Goal: Task Accomplishment & Management: Manage account settings

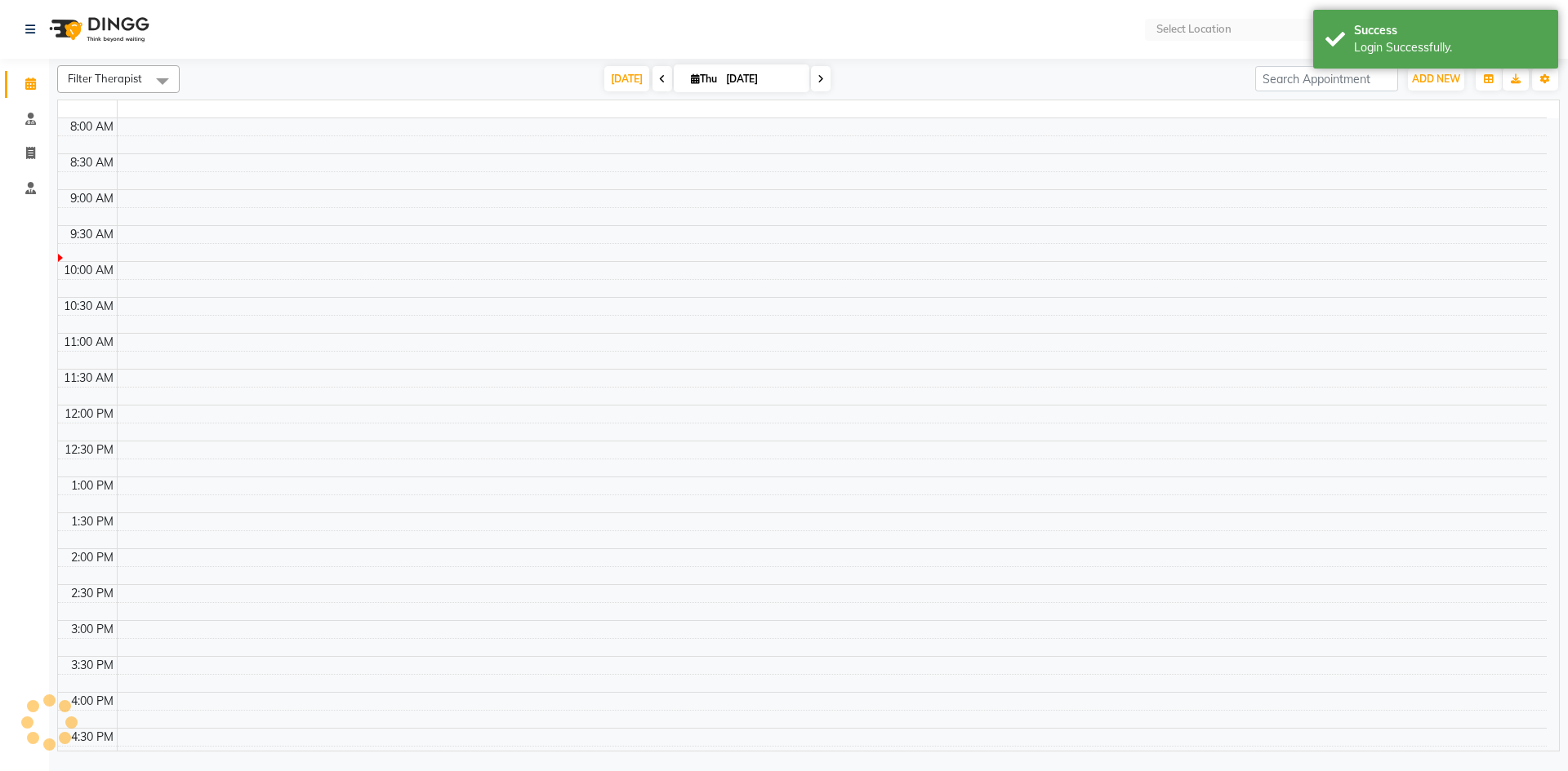
select select "en"
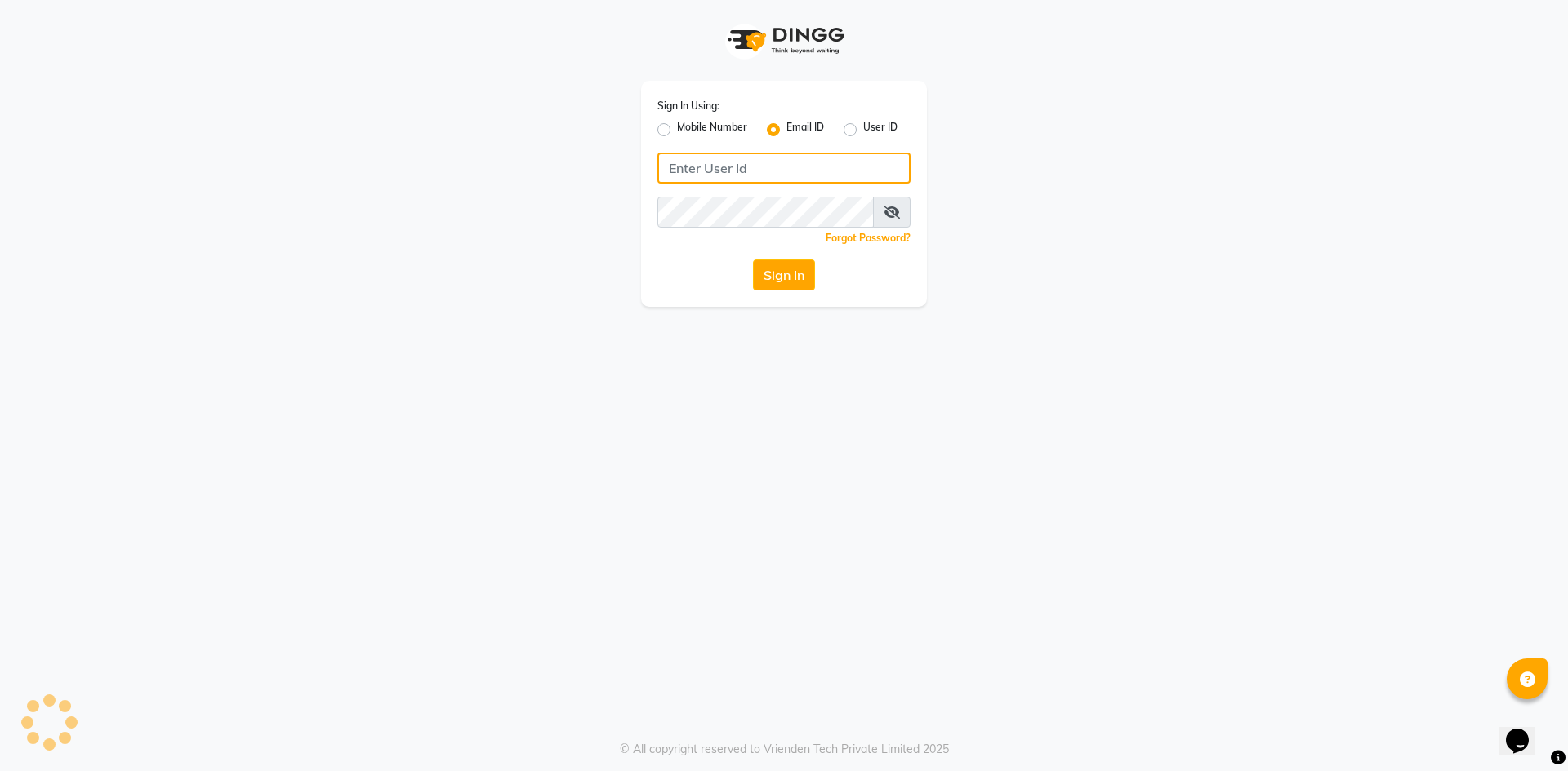
type input "[EMAIL_ADDRESS][DOMAIN_NAME]"
click at [793, 281] on button "Sign In" at bounding box center [783, 275] width 62 height 31
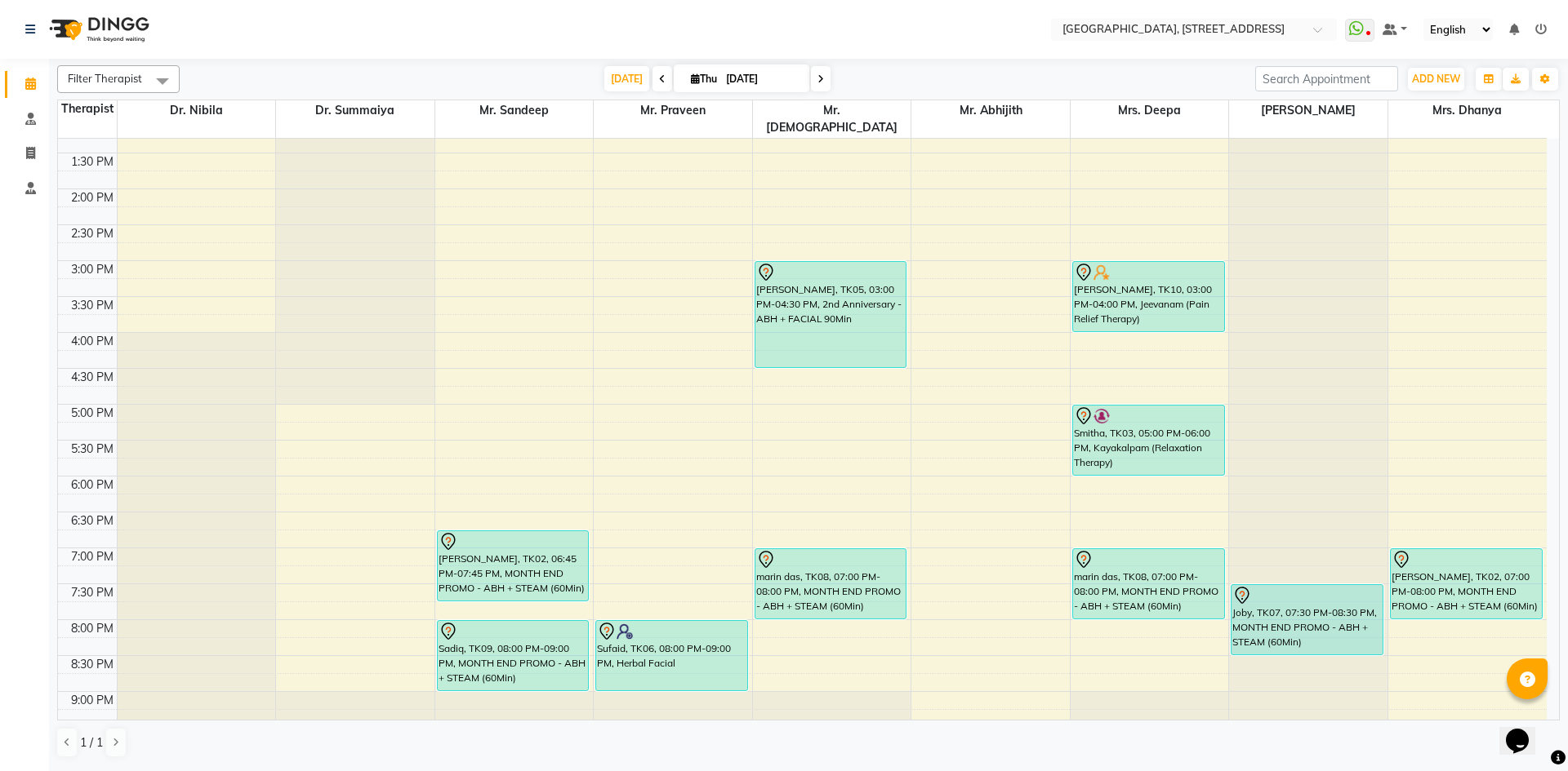
scroll to position [550, 0]
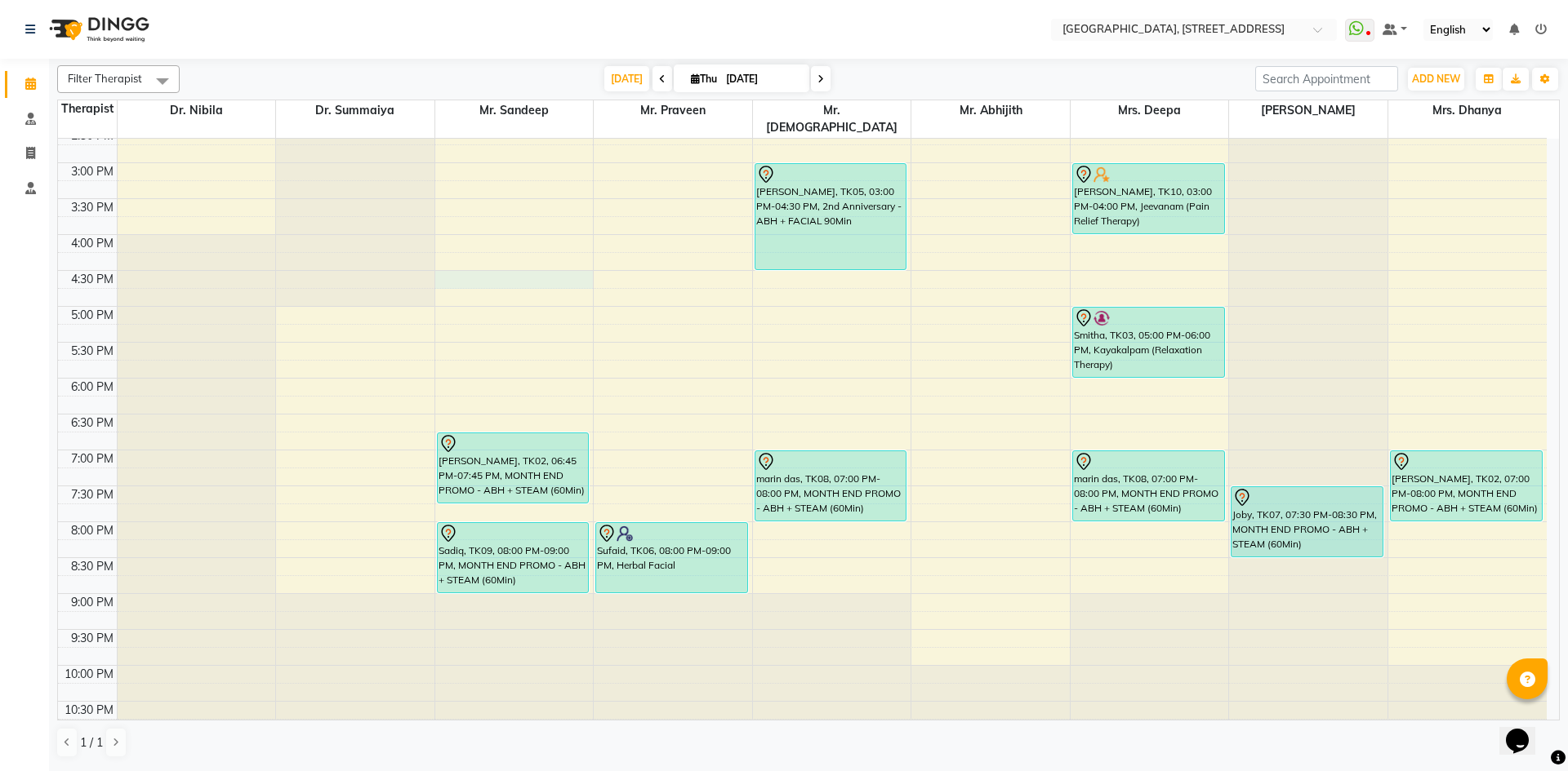
click at [453, 258] on div "7:00 AM 7:30 AM 8:00 AM 8:30 AM 9:00 AM 9:30 AM 10:00 AM 10:30 AM 11:00 AM 11:3…" at bounding box center [802, 163] width 1489 height 1149
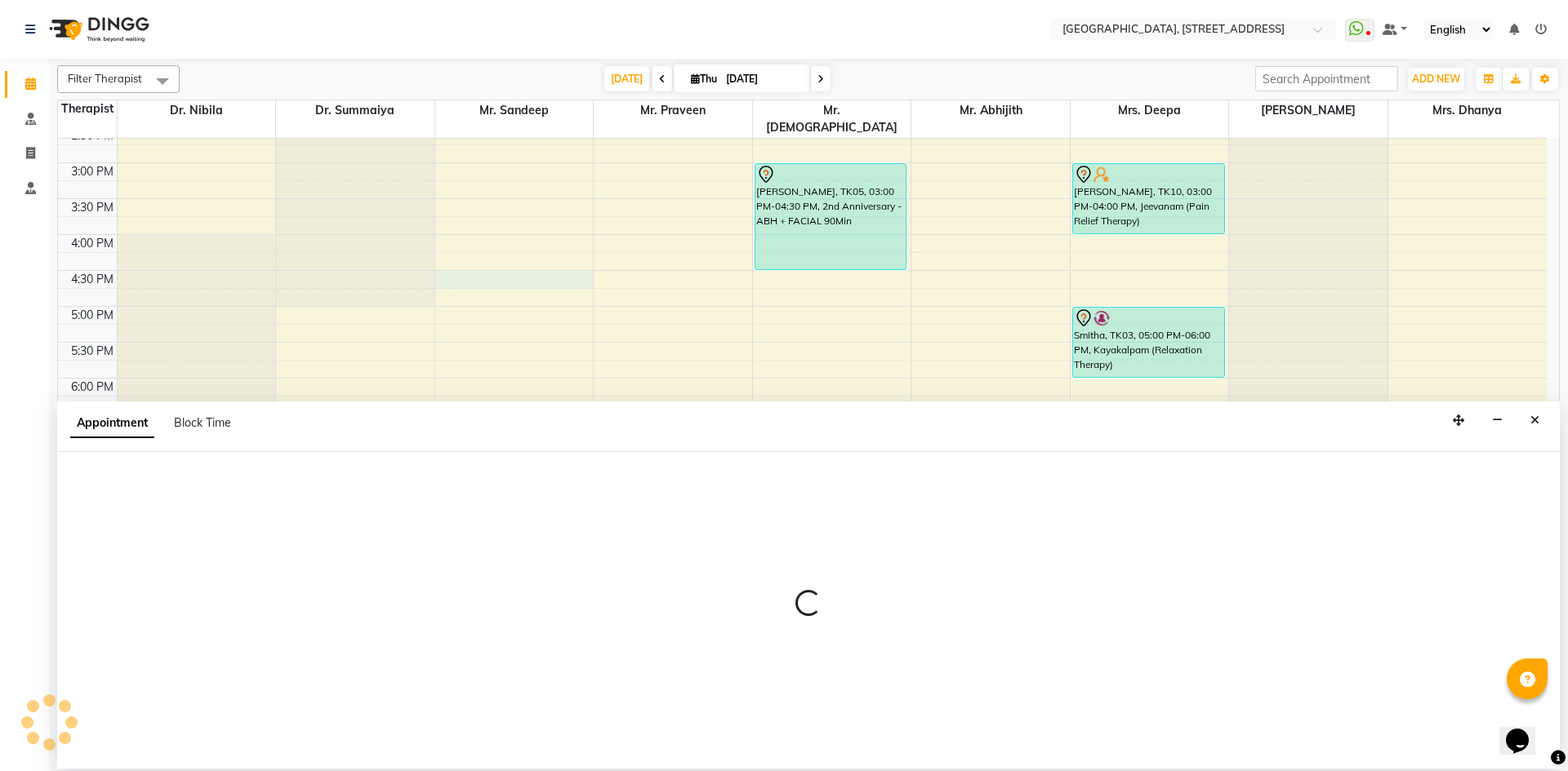
select select "27240"
select select "990"
select select "tentative"
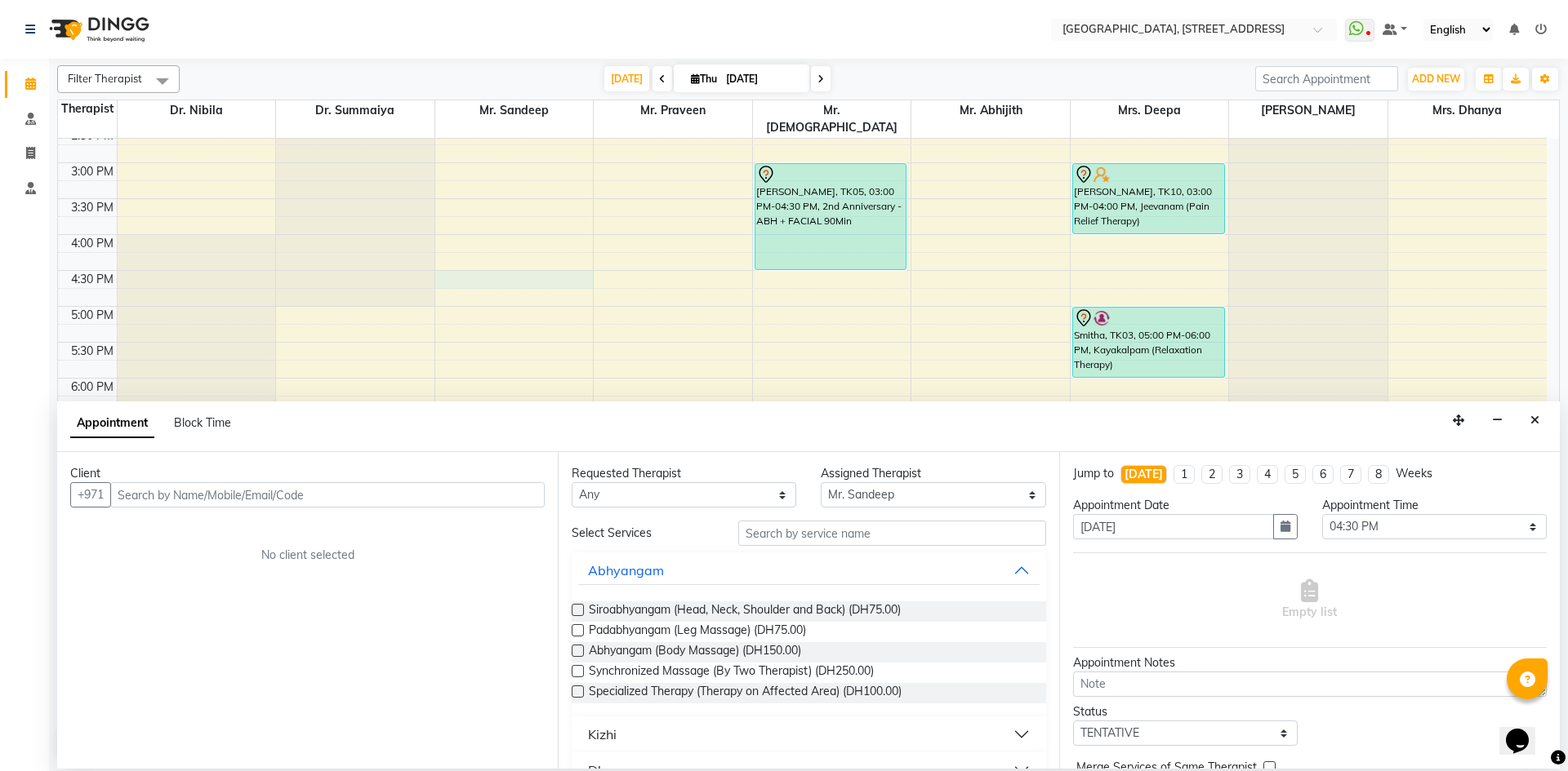
click at [248, 492] on input "text" at bounding box center [327, 496] width 434 height 26
type input "0"
type input "544770772"
drag, startPoint x: 498, startPoint y: 500, endPoint x: 489, endPoint y: 502, distance: 9.2
click at [489, 502] on button "Add Client" at bounding box center [510, 496] width 67 height 26
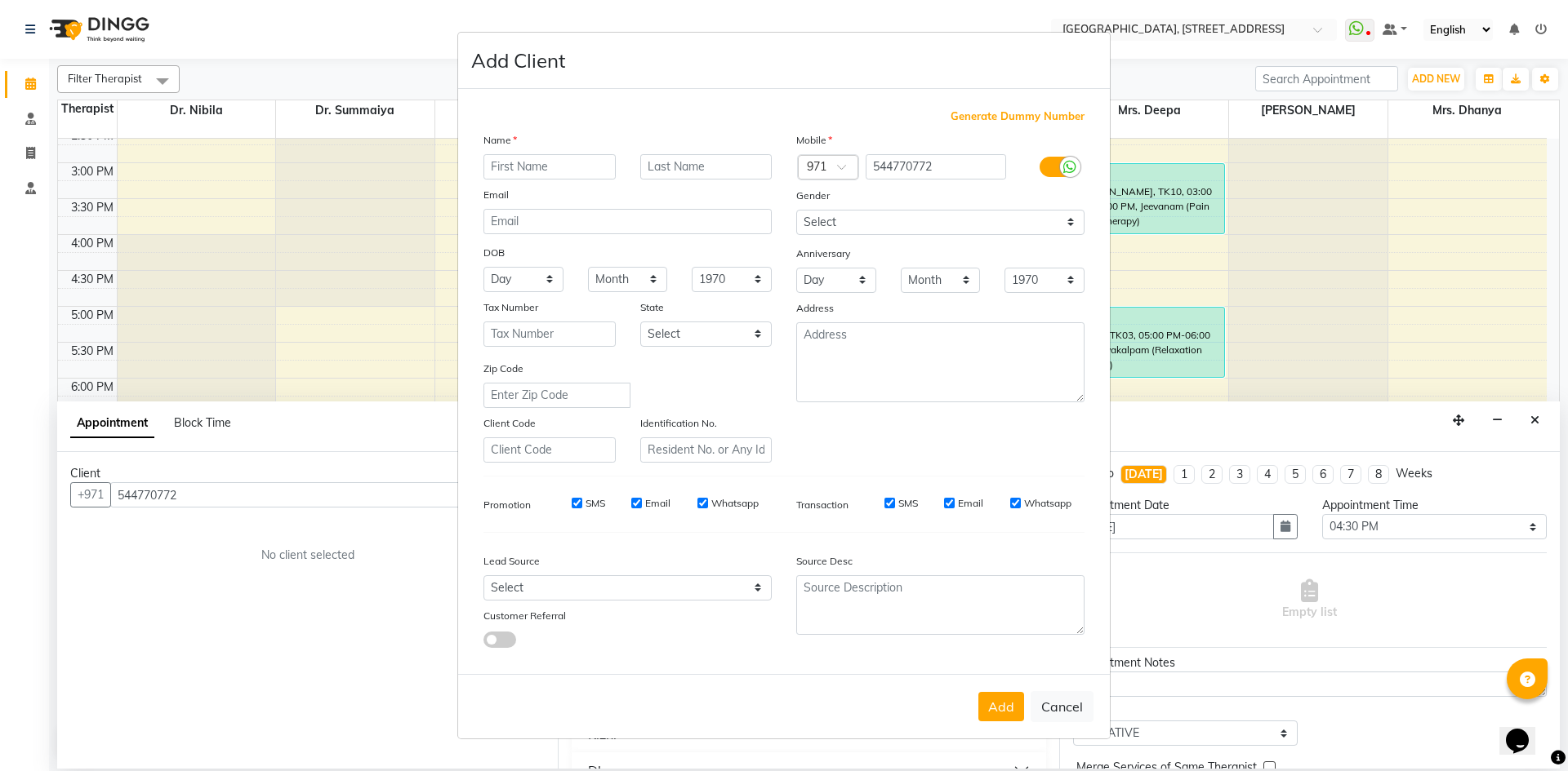
click at [539, 161] on input "text" at bounding box center [549, 167] width 132 height 26
type input "Osamaa"
click at [1070, 229] on select "Select [DEMOGRAPHIC_DATA] [DEMOGRAPHIC_DATA] Other Prefer Not To Say" at bounding box center [940, 223] width 288 height 26
select select "[DEMOGRAPHIC_DATA]"
click at [796, 210] on select "Select [DEMOGRAPHIC_DATA] [DEMOGRAPHIC_DATA] Other Prefer Not To Say" at bounding box center [940, 223] width 288 height 26
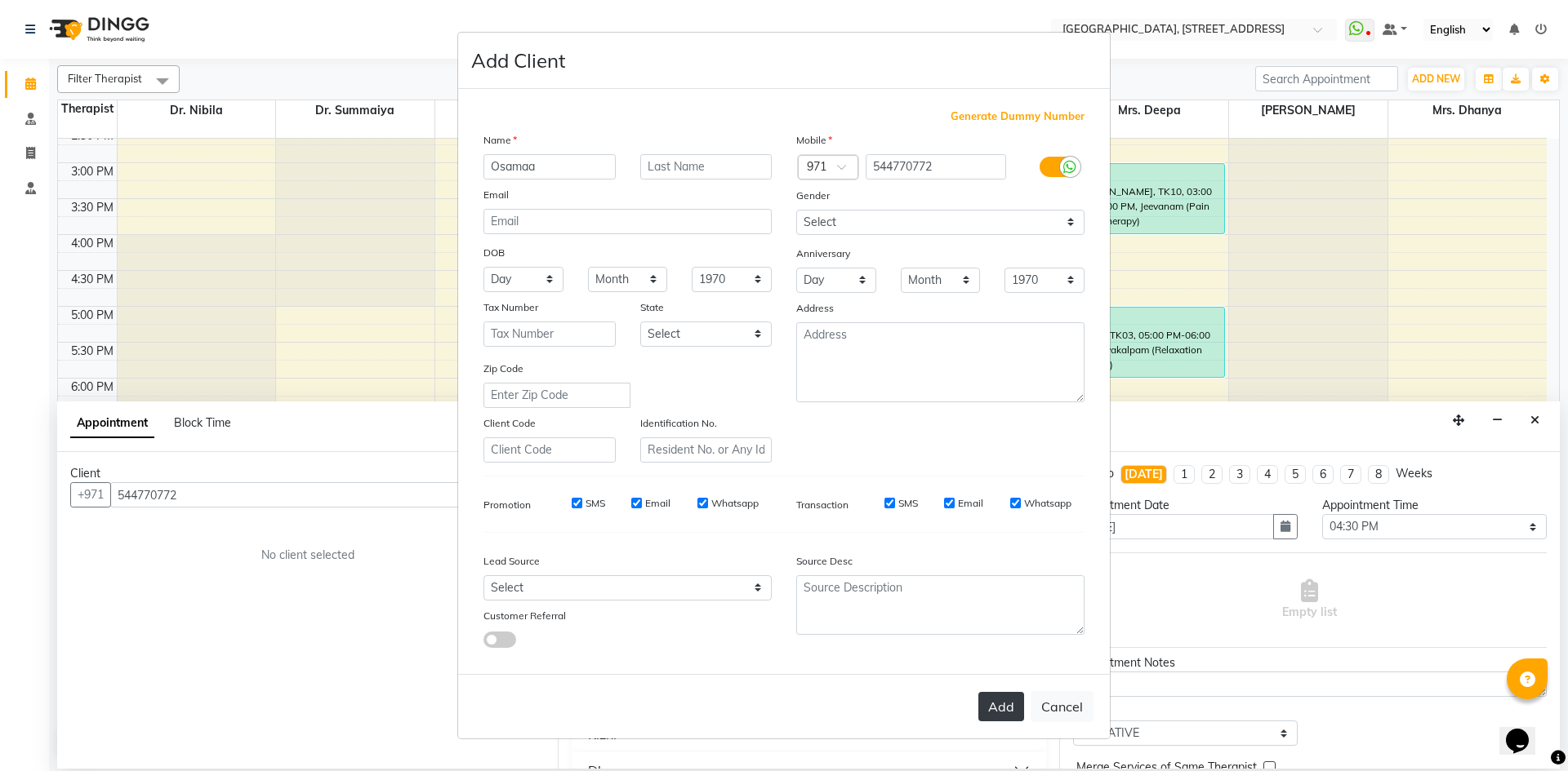
click at [991, 699] on button "Add" at bounding box center [1001, 708] width 46 height 30
type input "54*****72"
select select
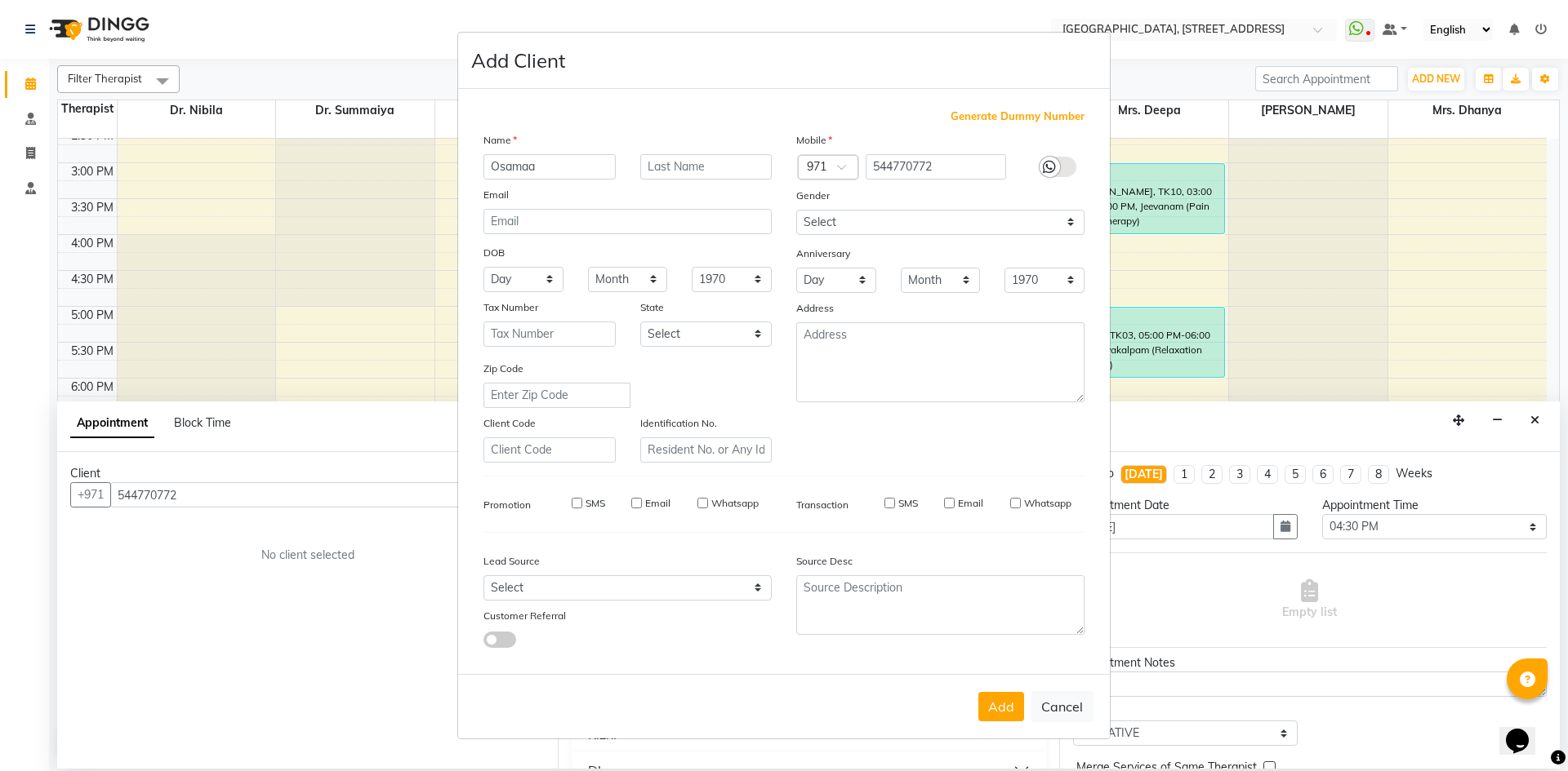
select select
checkbox input "false"
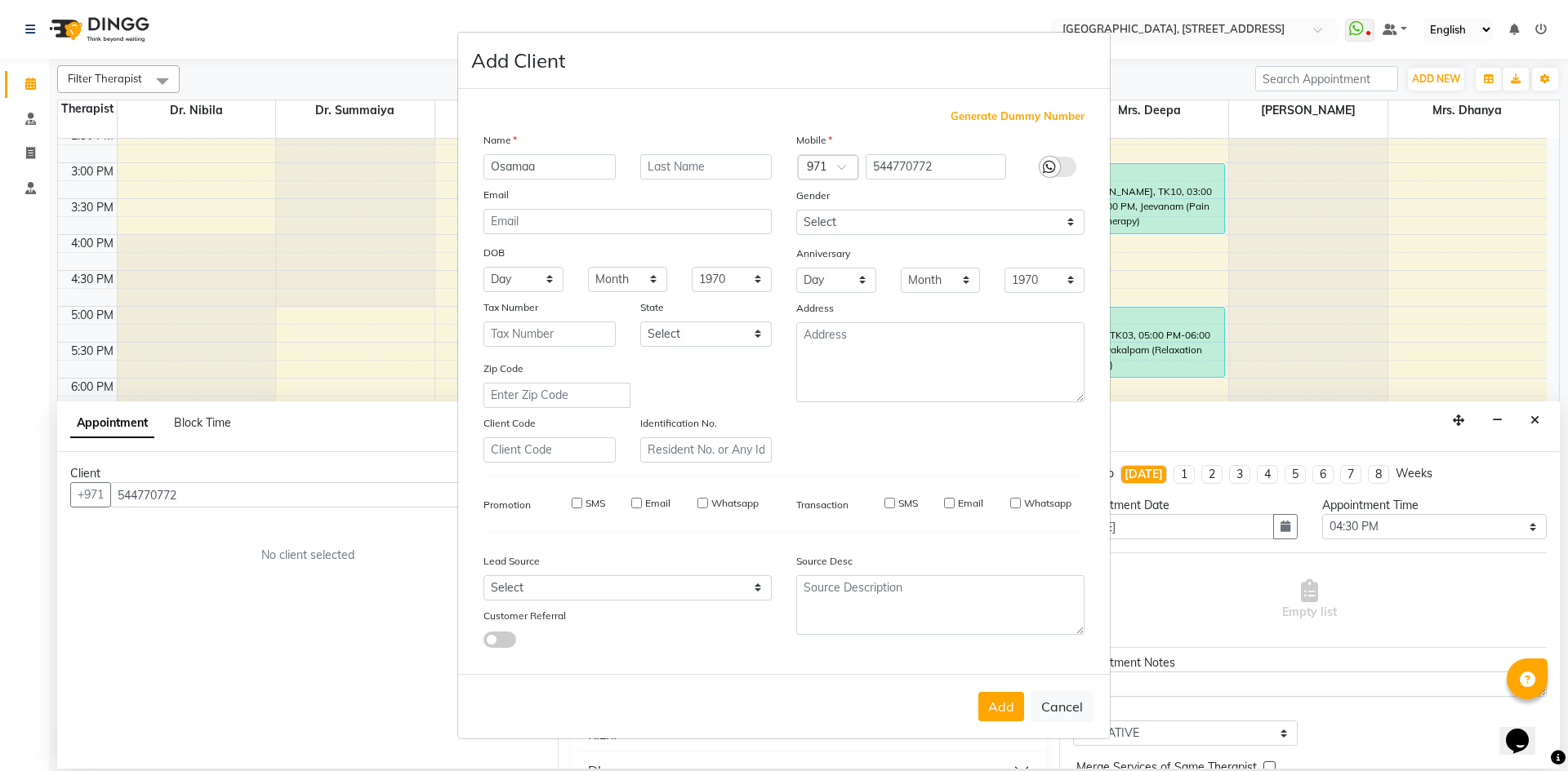
checkbox input "false"
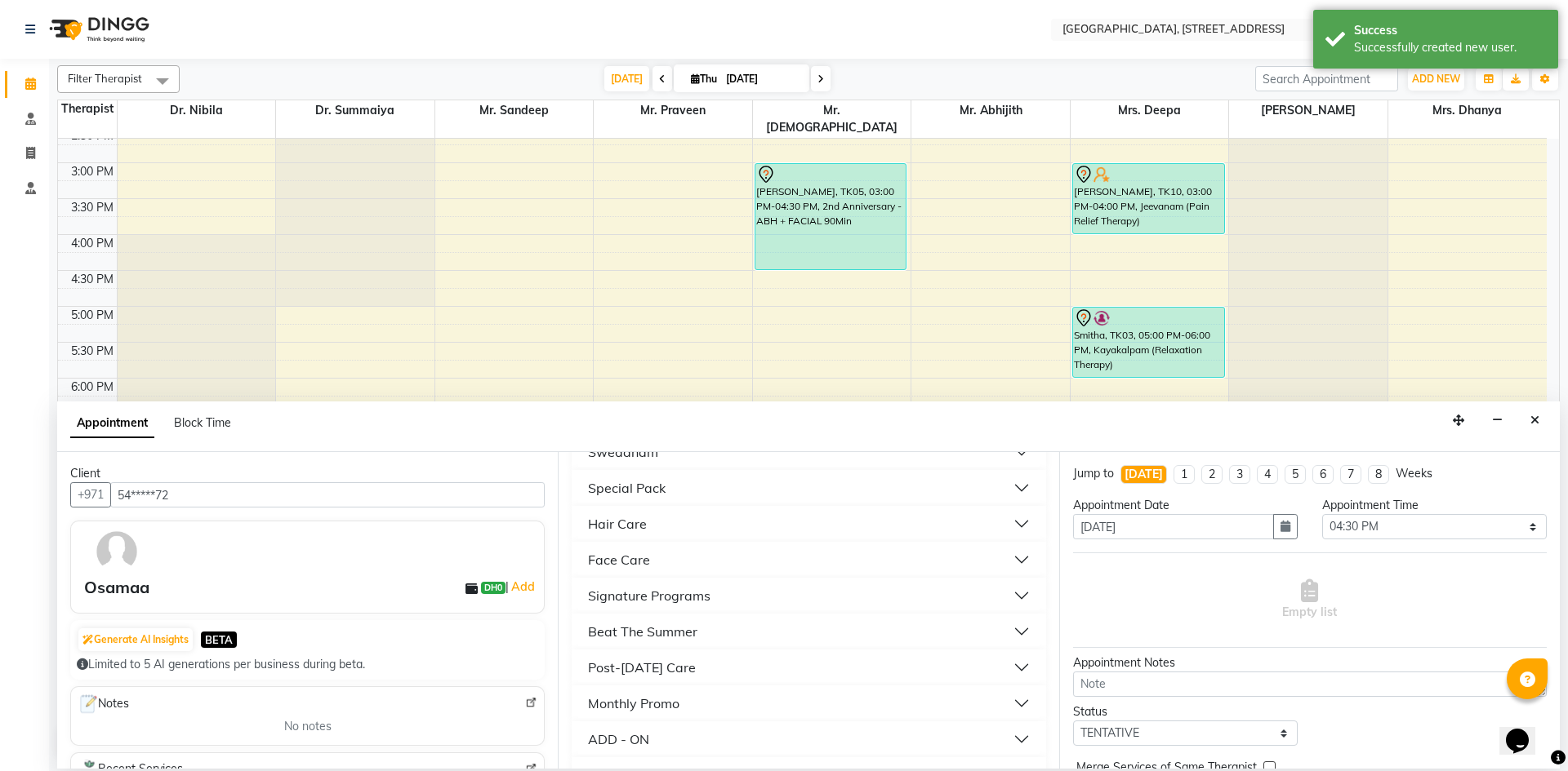
scroll to position [499, 0]
click at [725, 622] on button "Monthly Promo" at bounding box center [808, 630] width 461 height 30
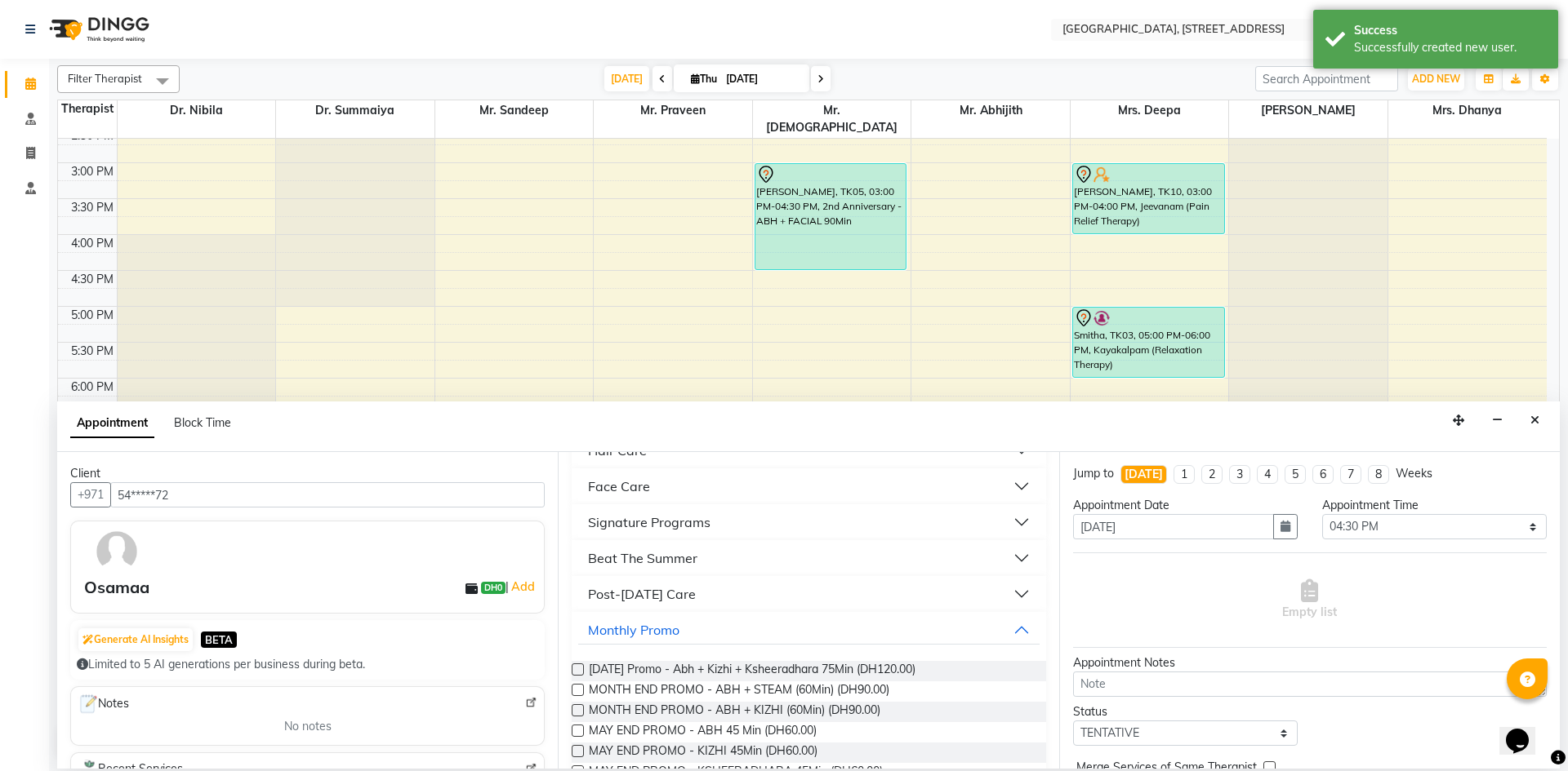
click at [579, 690] on label at bounding box center [578, 690] width 12 height 12
click at [579, 690] on input "checkbox" at bounding box center [577, 692] width 11 height 11
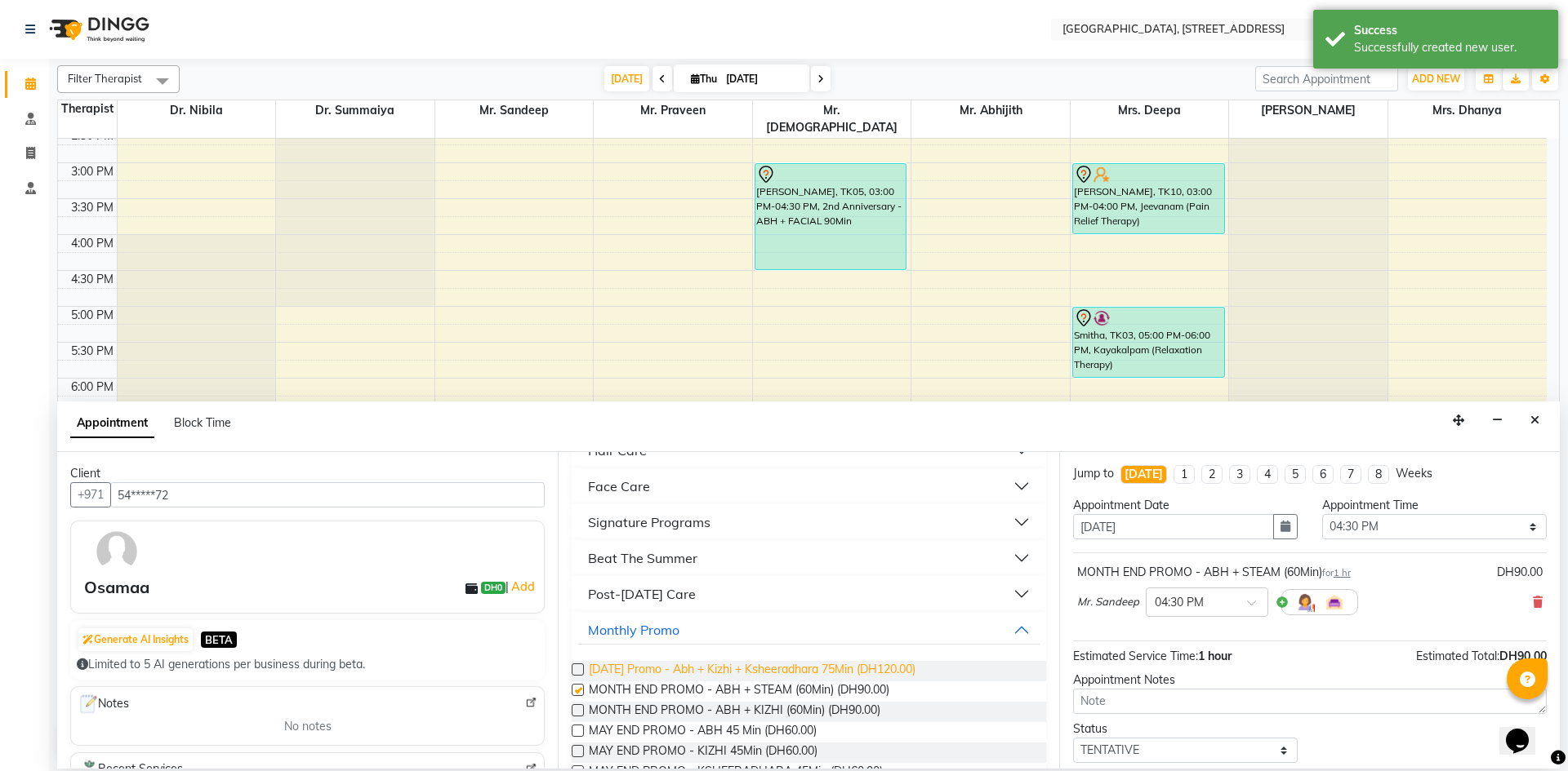
checkbox input "false"
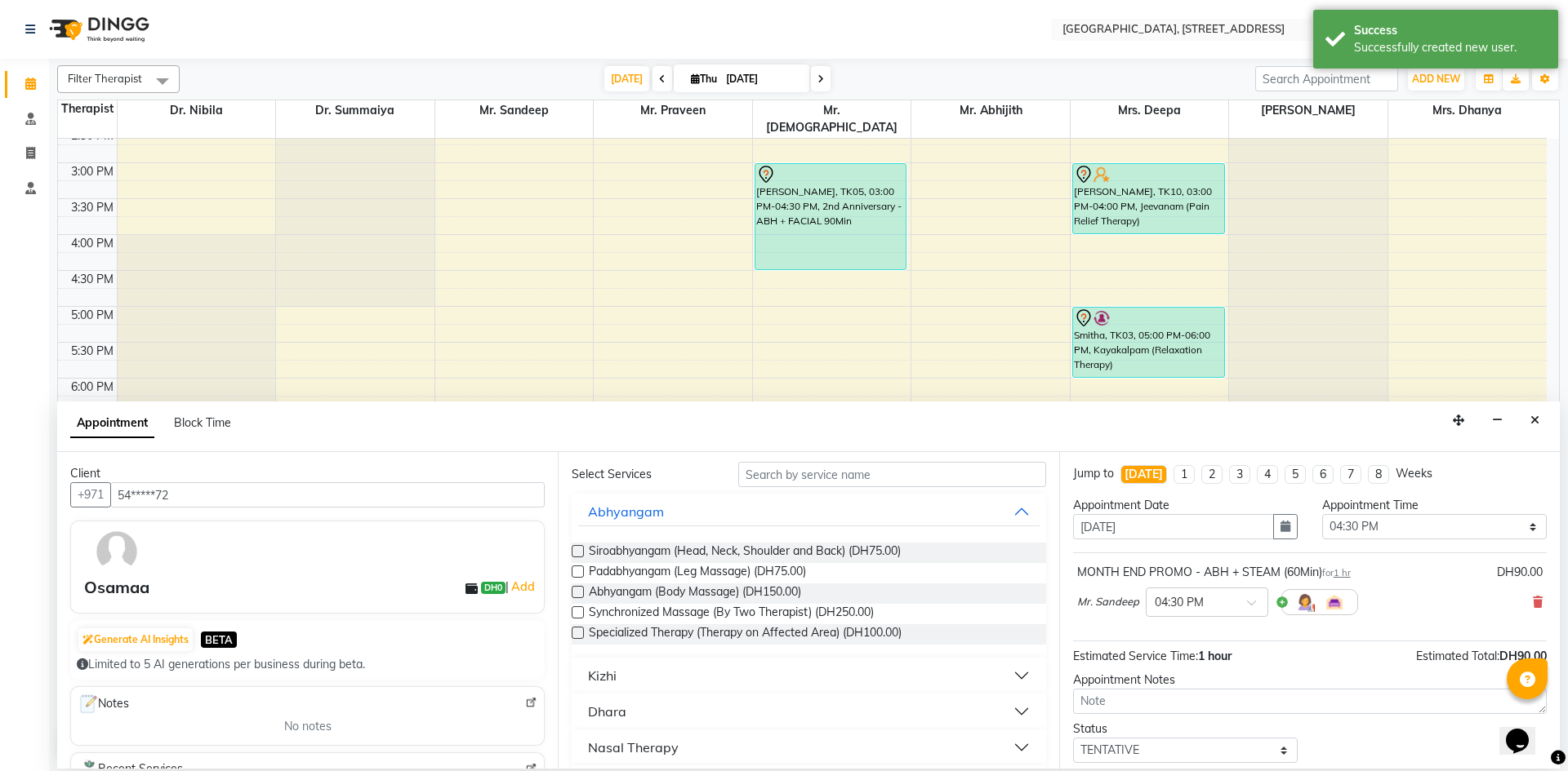
scroll to position [0, 0]
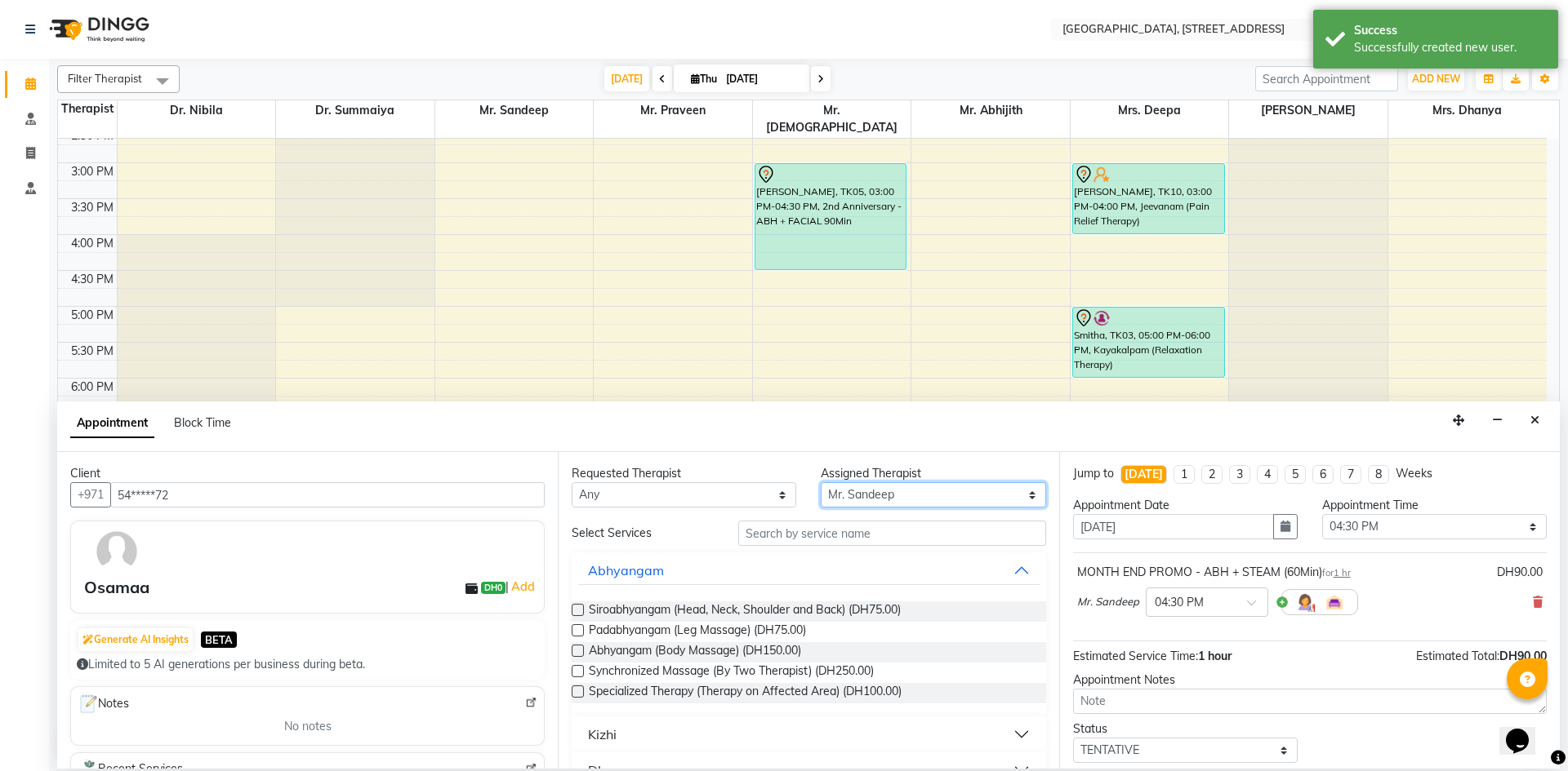
click at [1018, 499] on select "Select Dr. Nibila Dr. Summaiya Mr. Abhijith Mr. Praveen Mr. [PERSON_NAME] Mrs. …" at bounding box center [933, 496] width 225 height 26
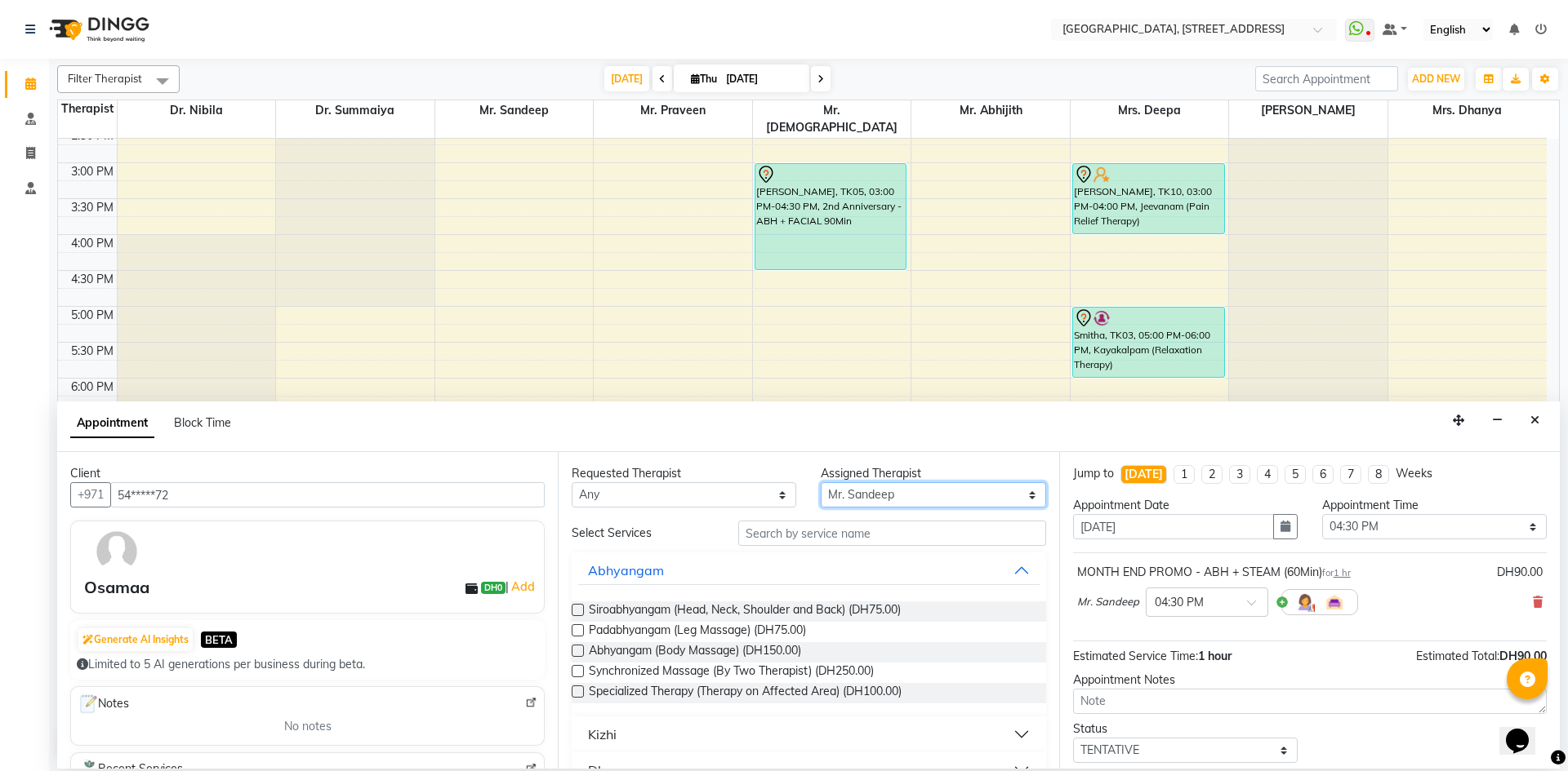
select select "27241"
click at [821, 483] on select "Select Dr. Nibila Dr. Summaiya Mr. Abhijith Mr. Praveen Mr. [PERSON_NAME] Mrs. …" at bounding box center [933, 496] width 225 height 26
click at [834, 531] on input "text" at bounding box center [892, 534] width 308 height 26
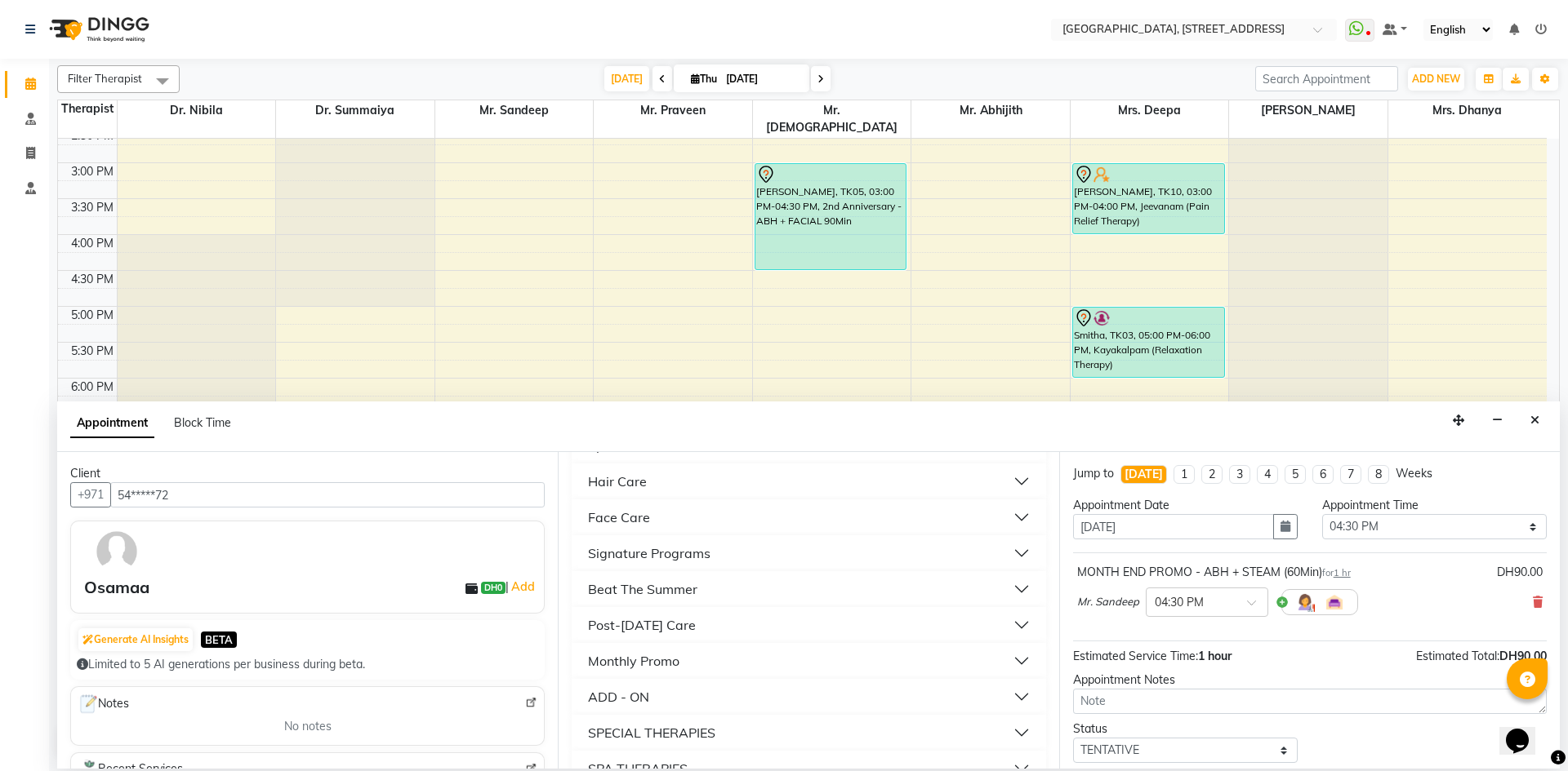
scroll to position [499, 0]
click at [693, 624] on button "Monthly Promo" at bounding box center [808, 630] width 461 height 30
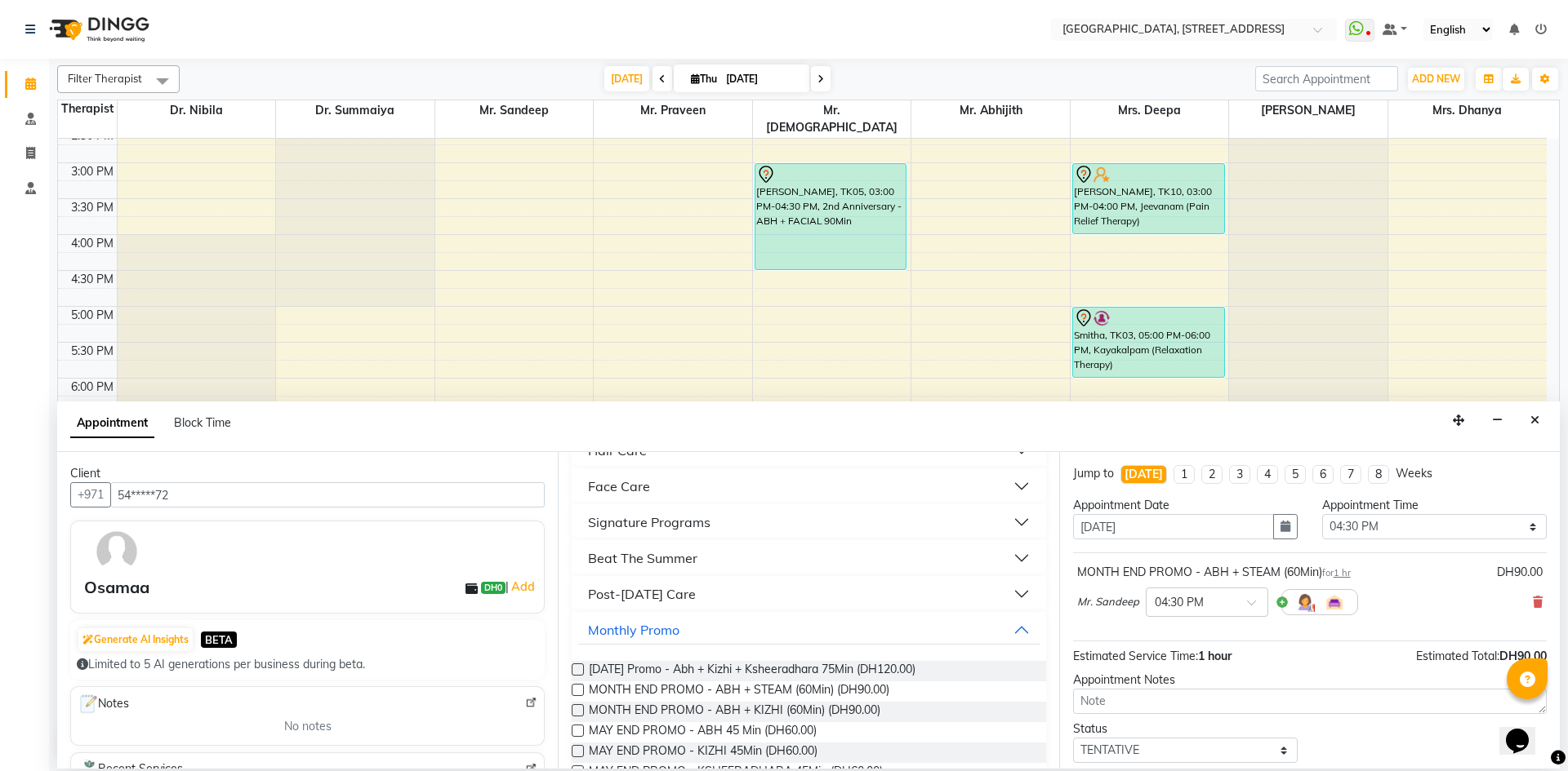
click at [574, 690] on label at bounding box center [578, 690] width 12 height 12
click at [574, 690] on input "checkbox" at bounding box center [577, 692] width 11 height 11
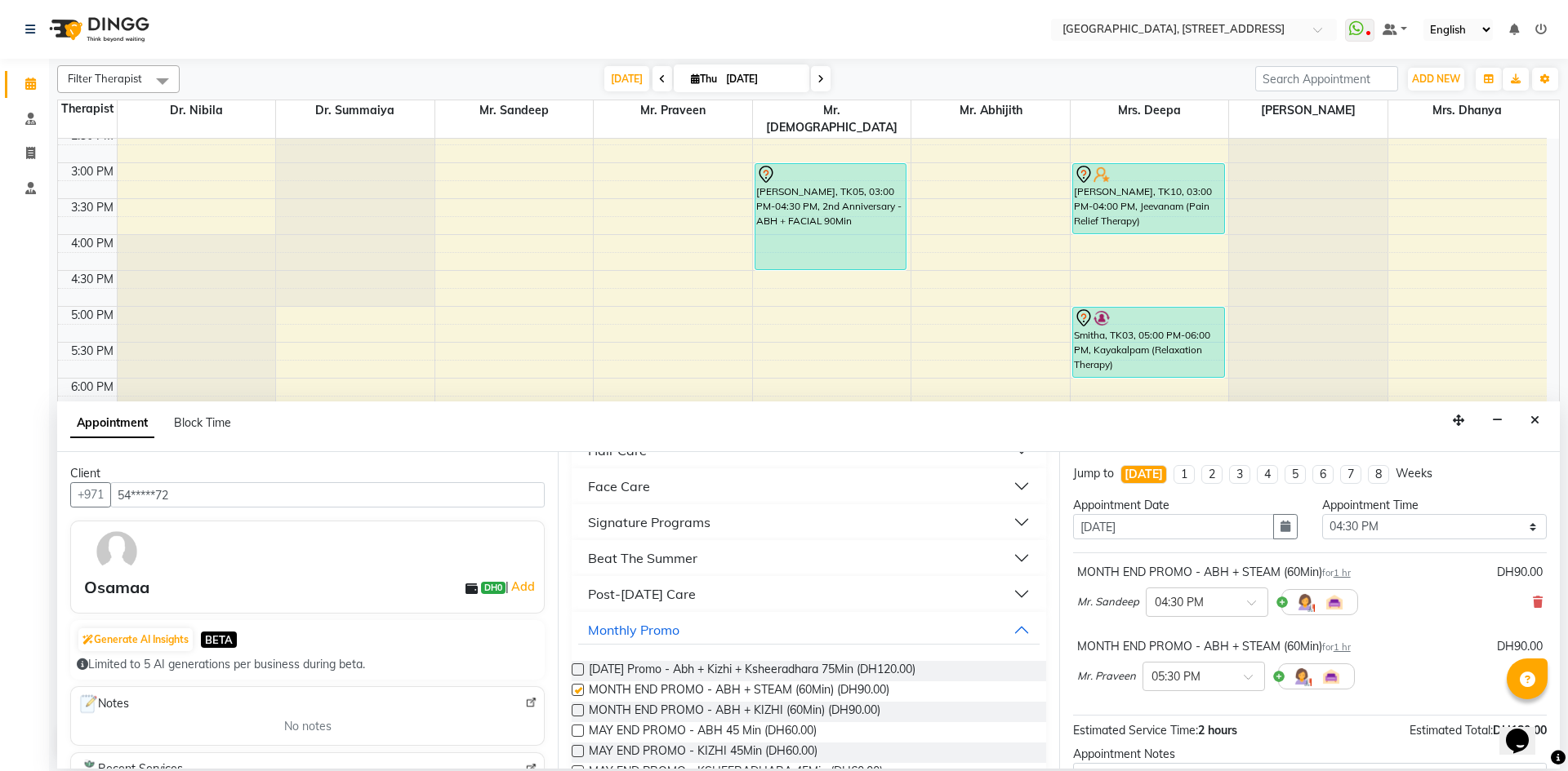
checkbox input "false"
click at [1247, 679] on span at bounding box center [1254, 682] width 21 height 17
click at [1245, 709] on div "04:45 PM" at bounding box center [1203, 714] width 121 height 30
click at [1252, 677] on span at bounding box center [1254, 682] width 21 height 17
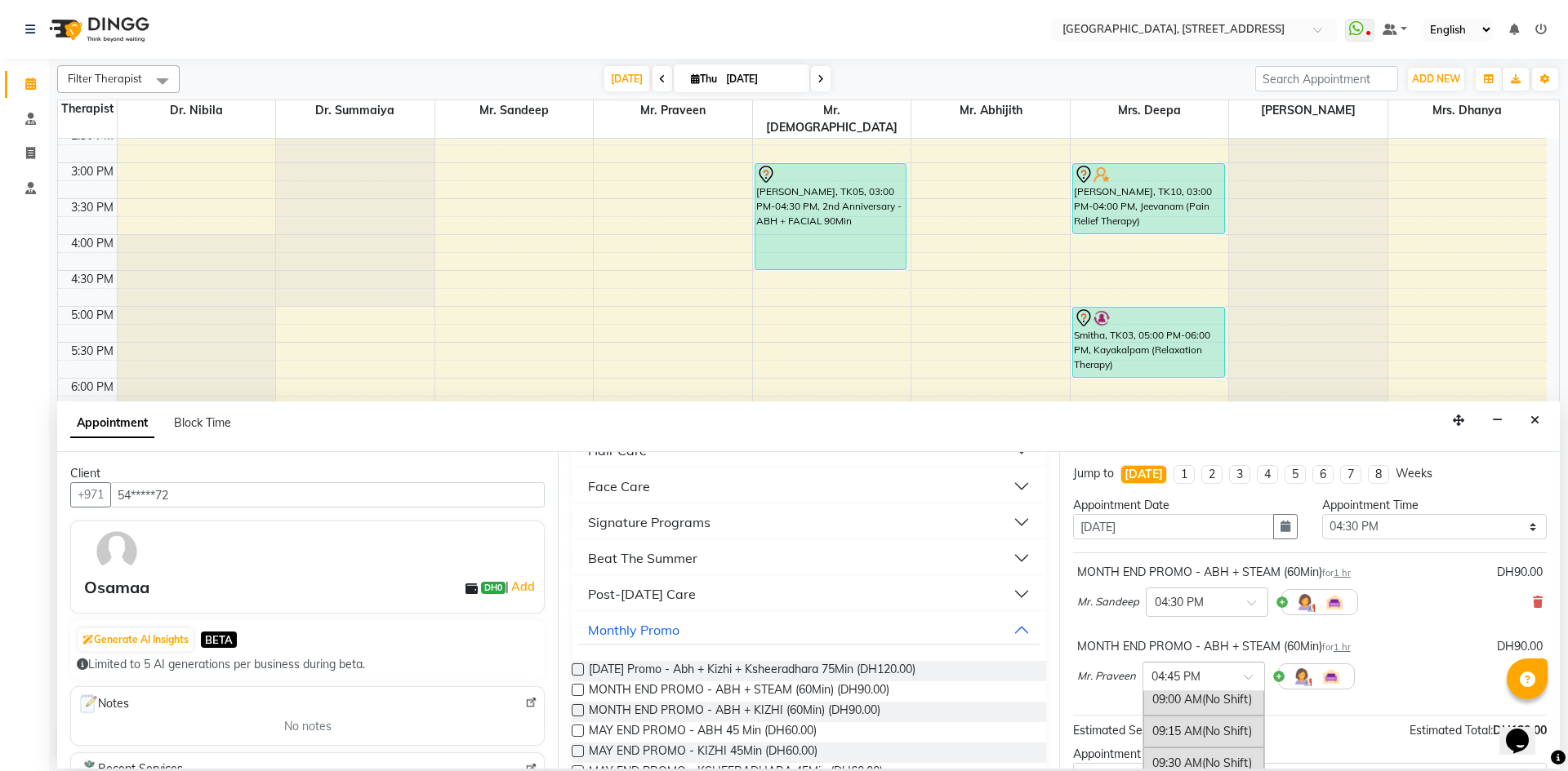
scroll to position [0, 0]
click at [1246, 672] on div at bounding box center [1203, 675] width 121 height 17
click at [1244, 676] on span at bounding box center [1254, 682] width 21 height 17
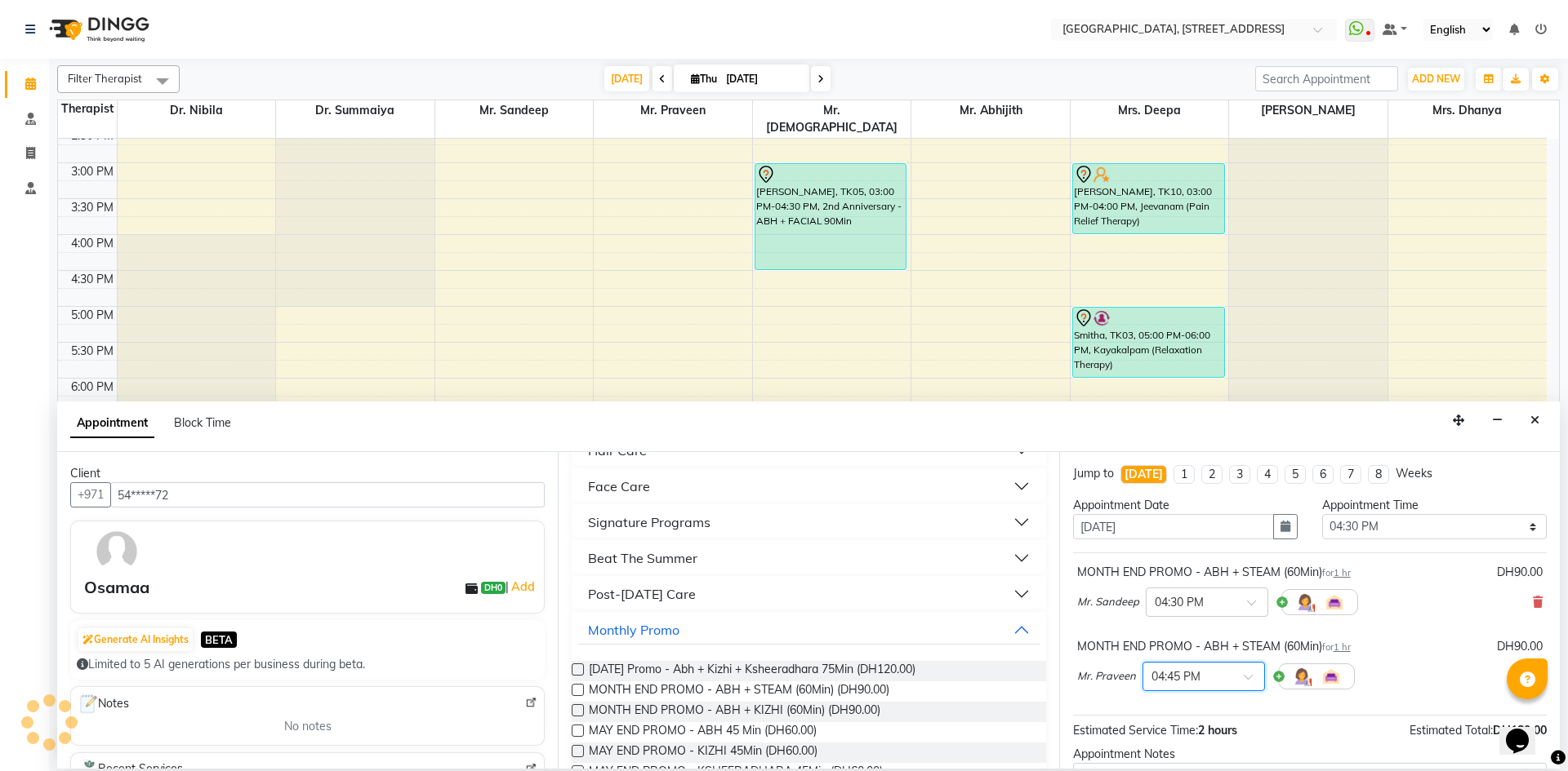
click at [1250, 675] on span at bounding box center [1254, 682] width 21 height 17
drag, startPoint x: 1183, startPoint y: 759, endPoint x: 1191, endPoint y: 755, distance: 8.9
click at [1184, 760] on div "04:30 PM" at bounding box center [1203, 763] width 121 height 30
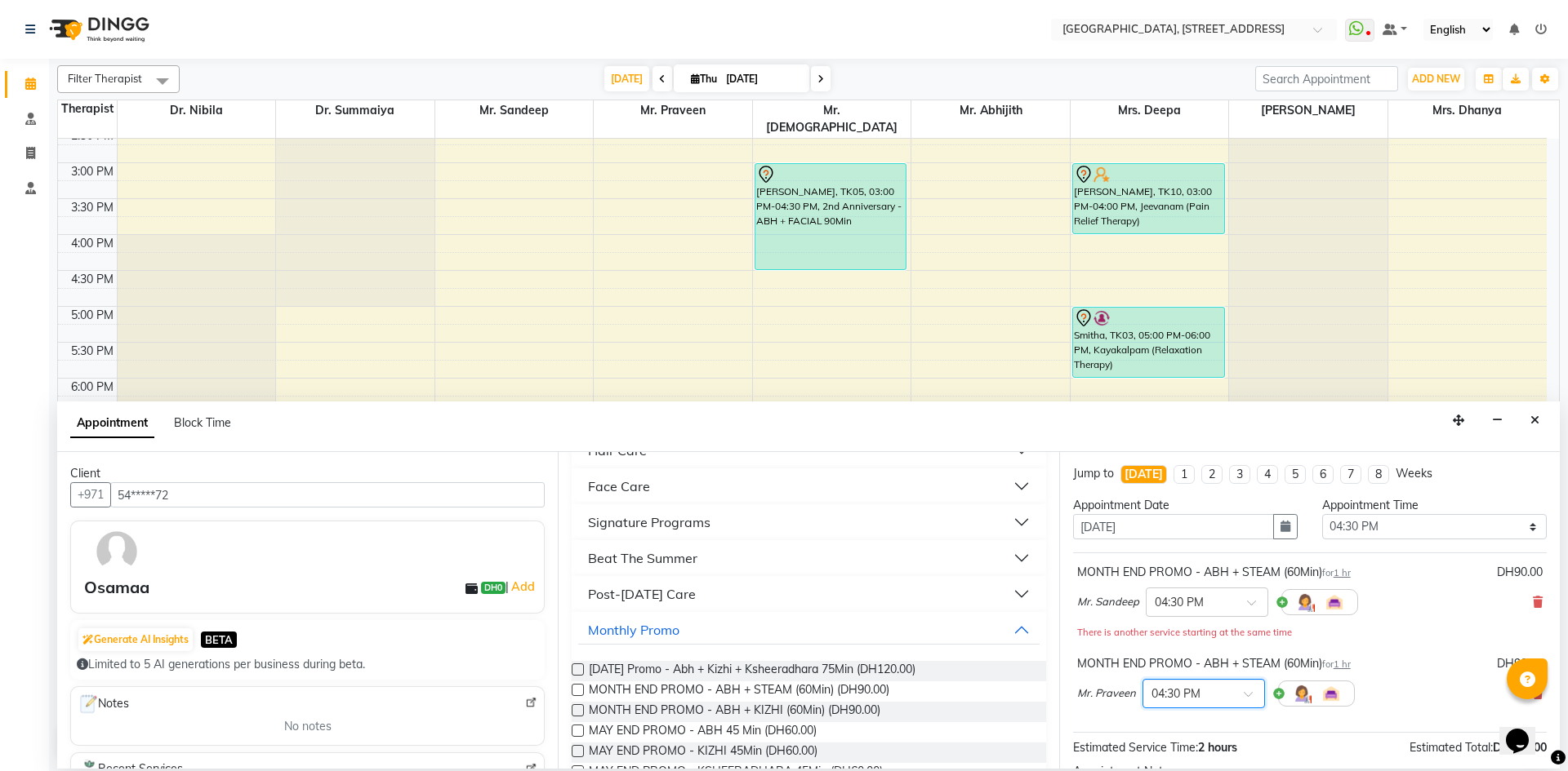
scroll to position [188, 0]
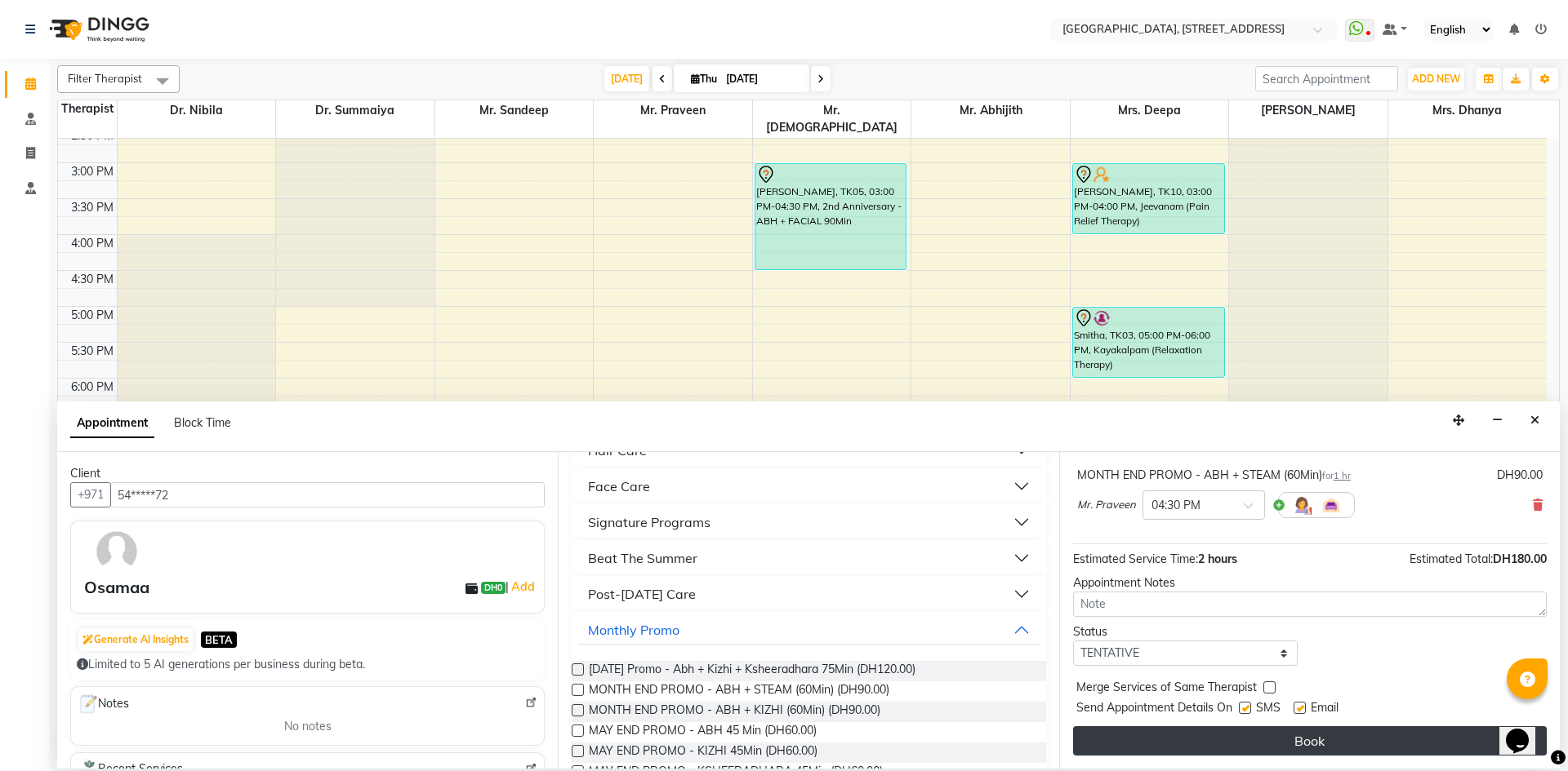
click at [1307, 740] on button "Book" at bounding box center [1309, 741] width 474 height 30
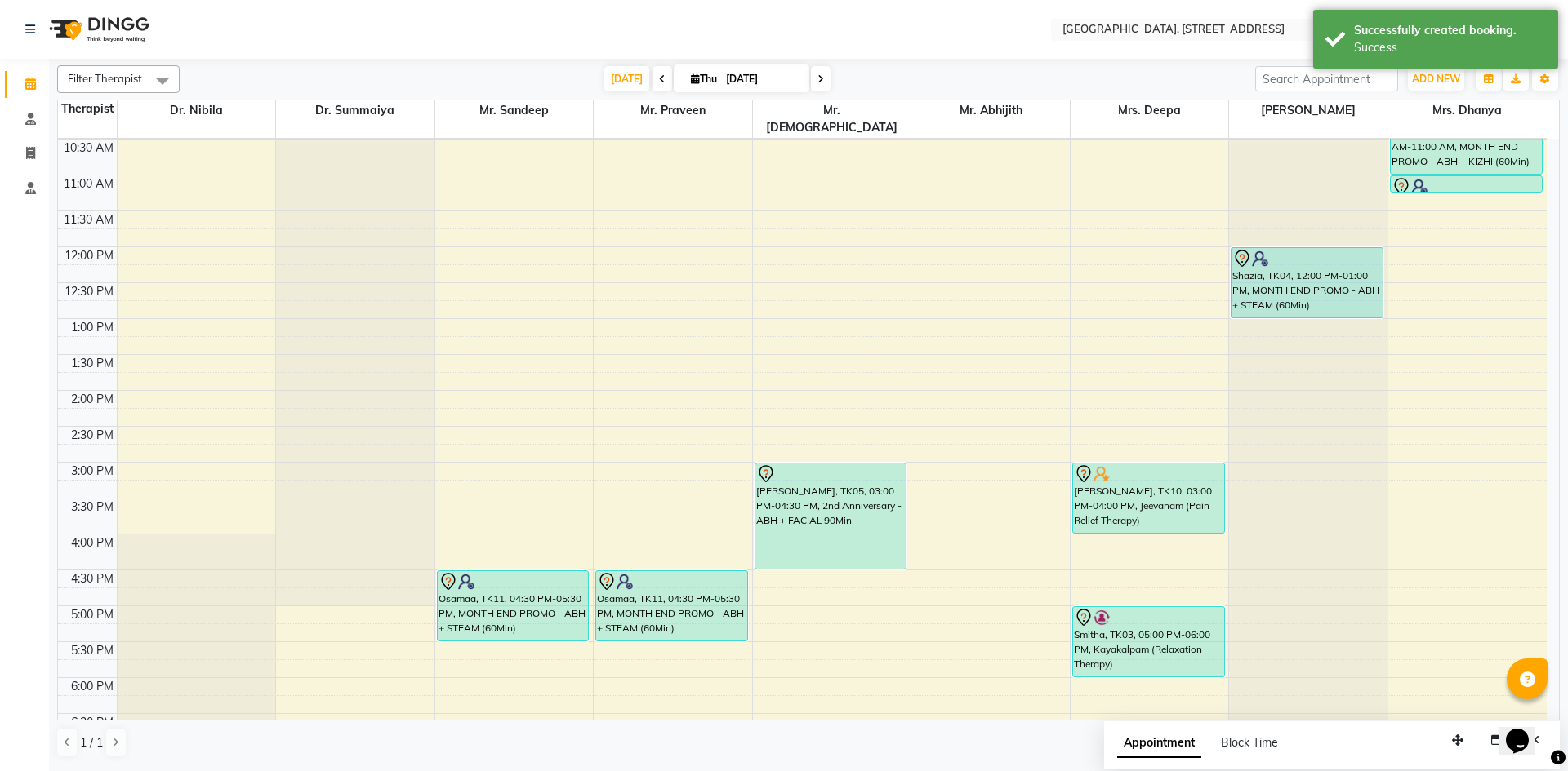
scroll to position [0, 0]
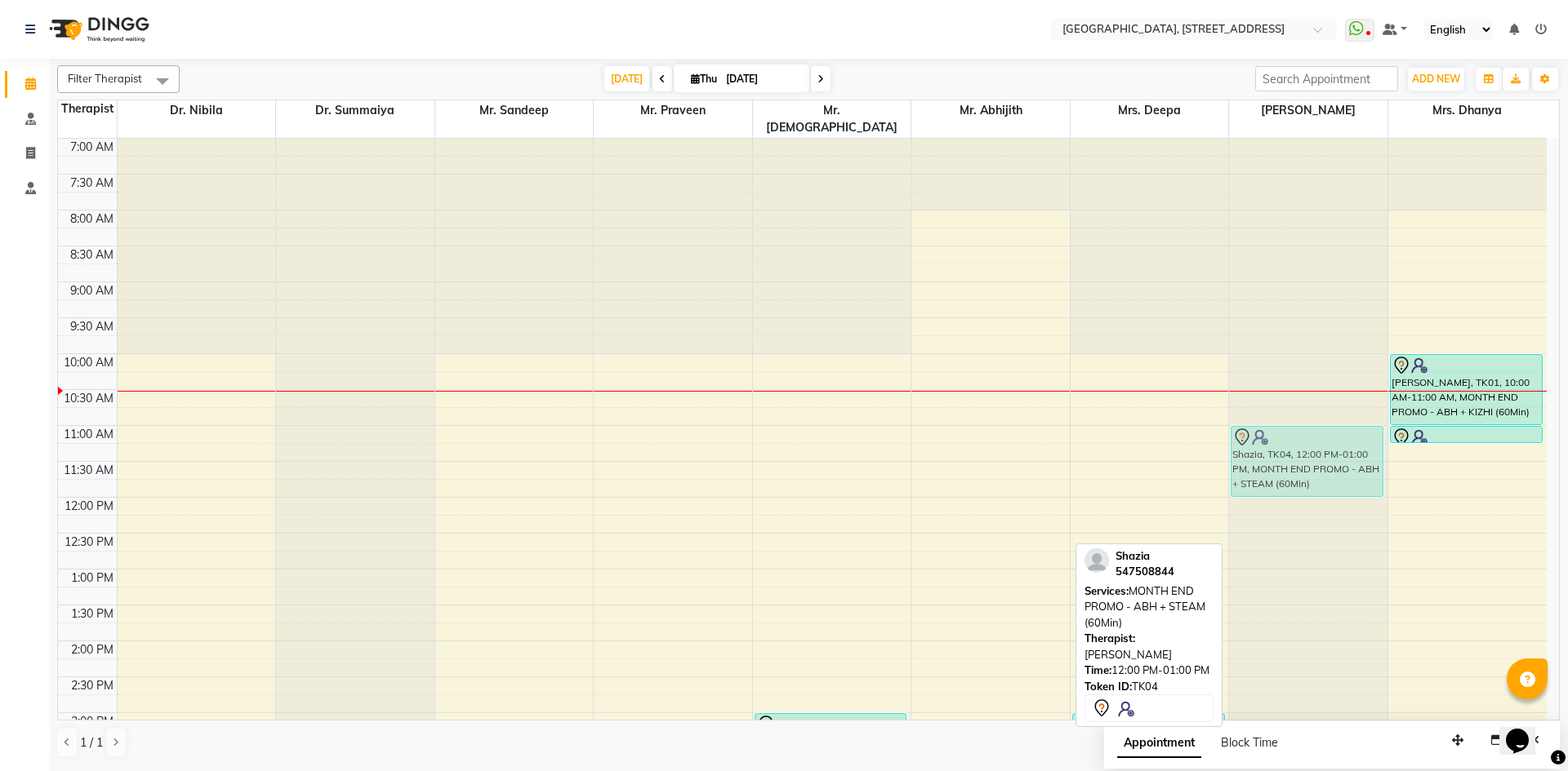
drag, startPoint x: 1311, startPoint y: 511, endPoint x: 1326, endPoint y: 445, distance: 67.7
click at [1326, 445] on div "Shazia, TK04, 12:00 PM-01:00 PM, MONTH END PROMO - ABH + STEAM (60Min) Joby, TK…" at bounding box center [1308, 713] width 159 height 1149
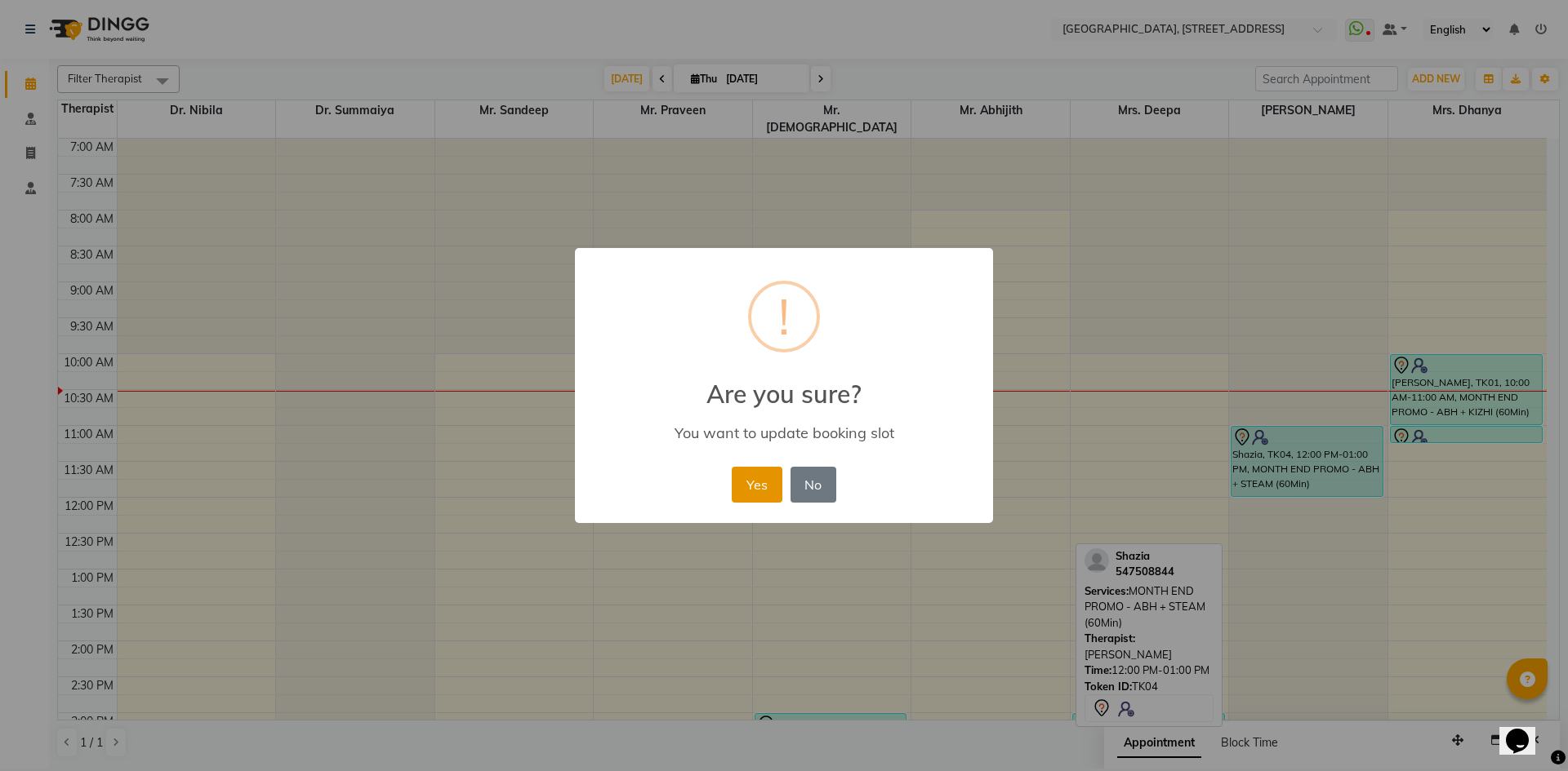
click at [762, 496] on button "Yes" at bounding box center [756, 485] width 50 height 36
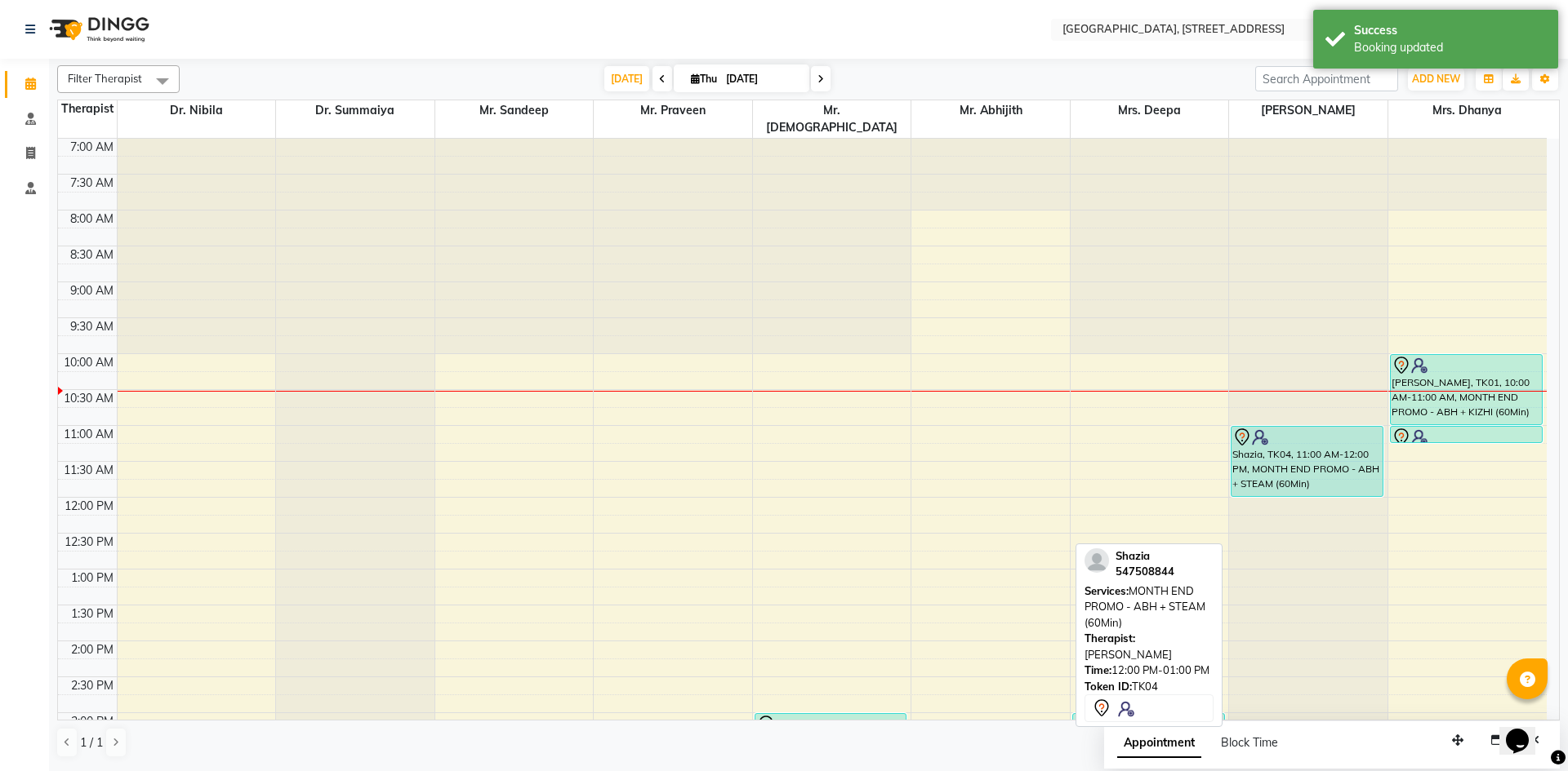
click at [655, 85] on span at bounding box center [662, 79] width 20 height 26
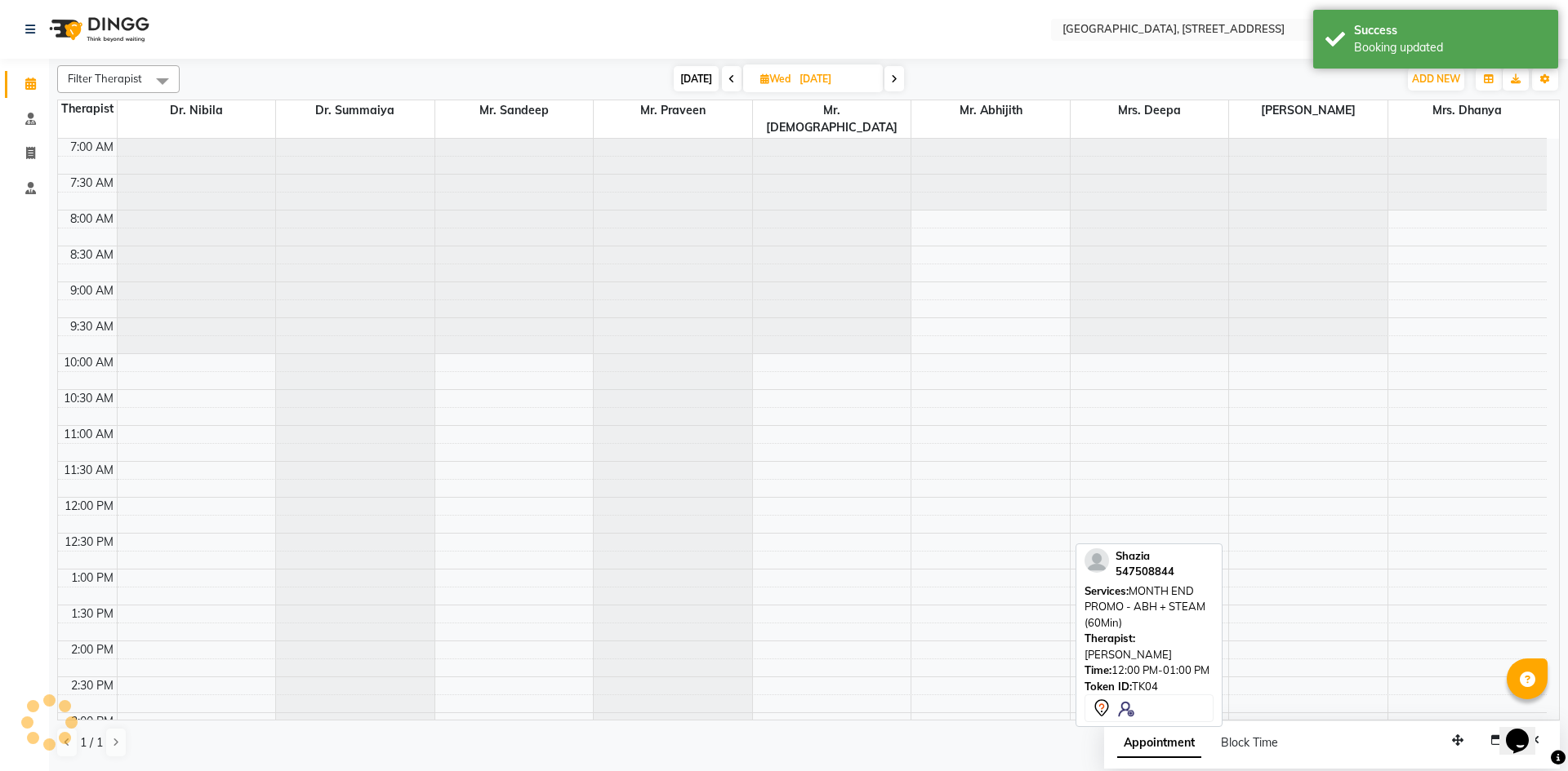
scroll to position [216, 0]
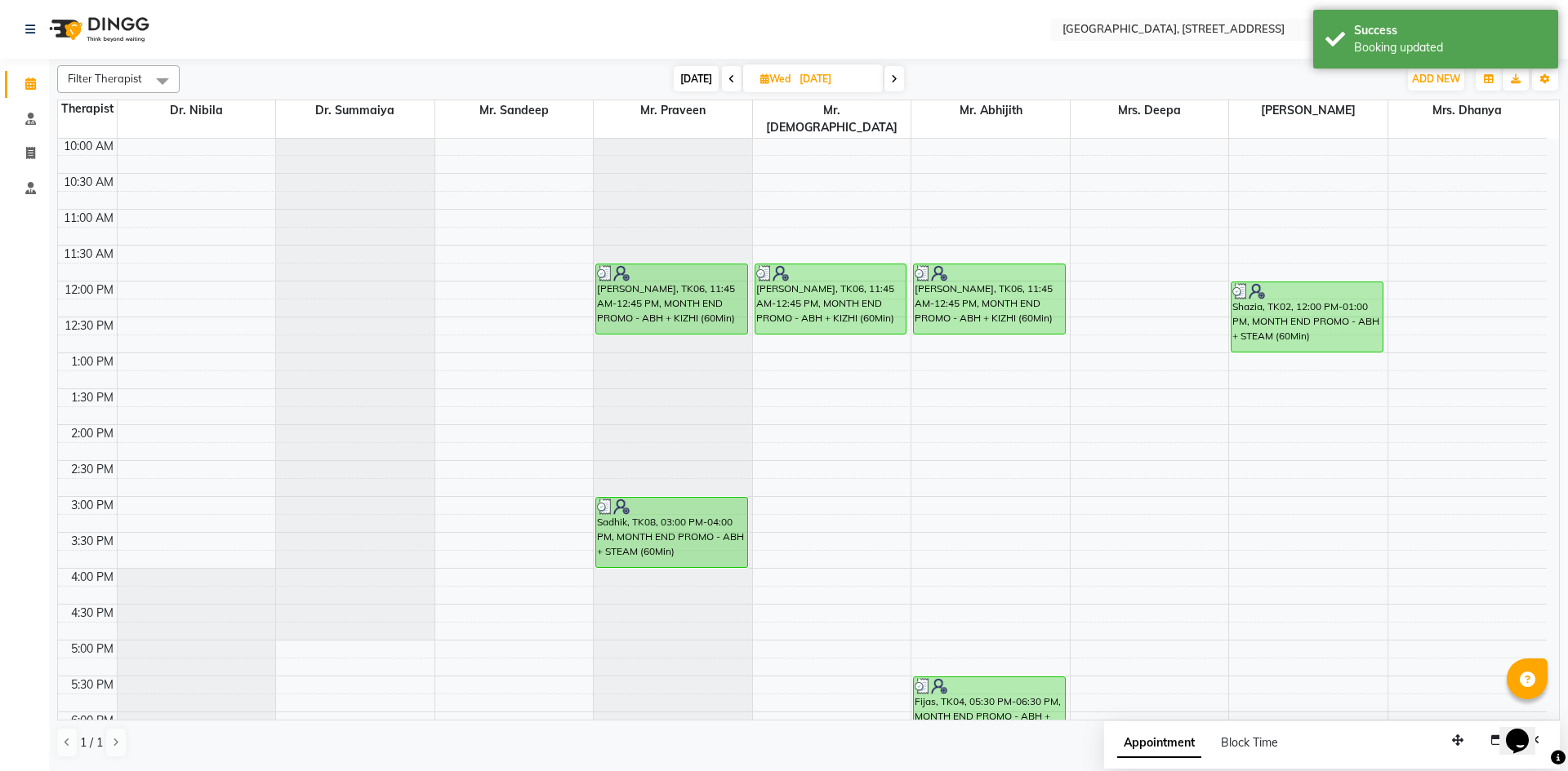
click at [905, 76] on div "[DATE] [DATE]" at bounding box center [788, 79] width 1202 height 25
click at [887, 81] on span at bounding box center [894, 79] width 20 height 26
type input "[DATE]"
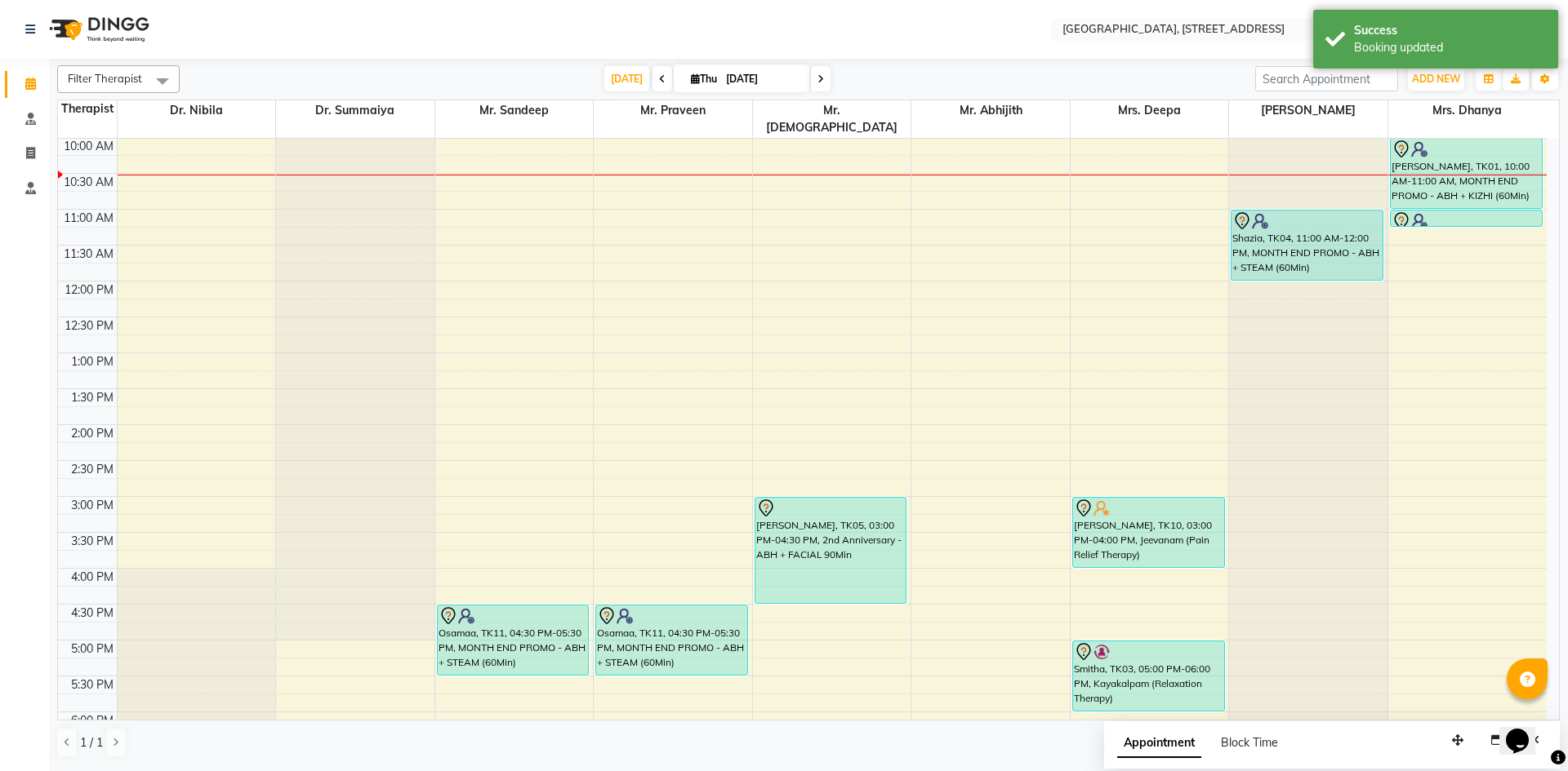
scroll to position [0, 0]
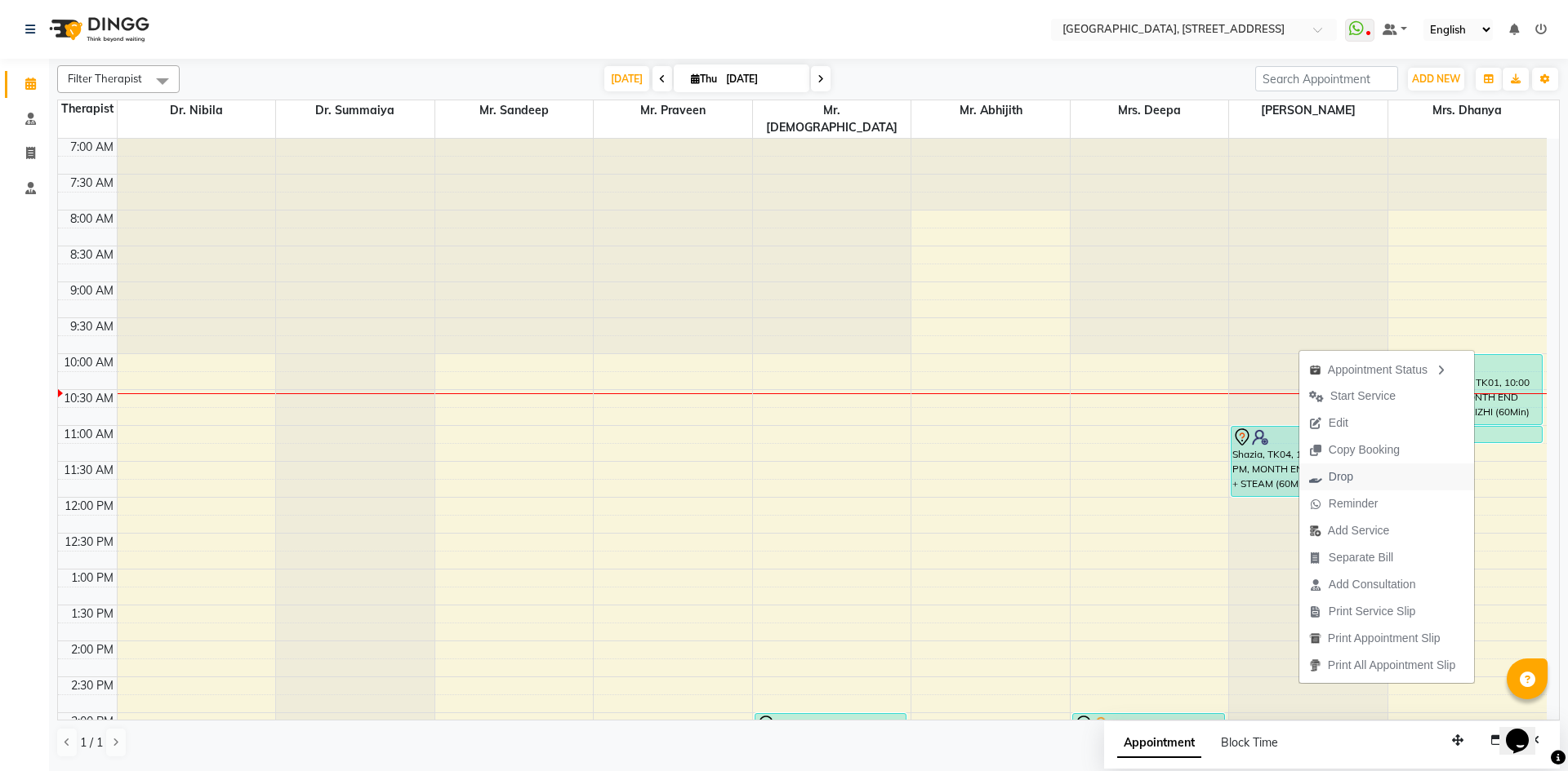
click at [1338, 477] on span "Drop" at bounding box center [1340, 477] width 25 height 17
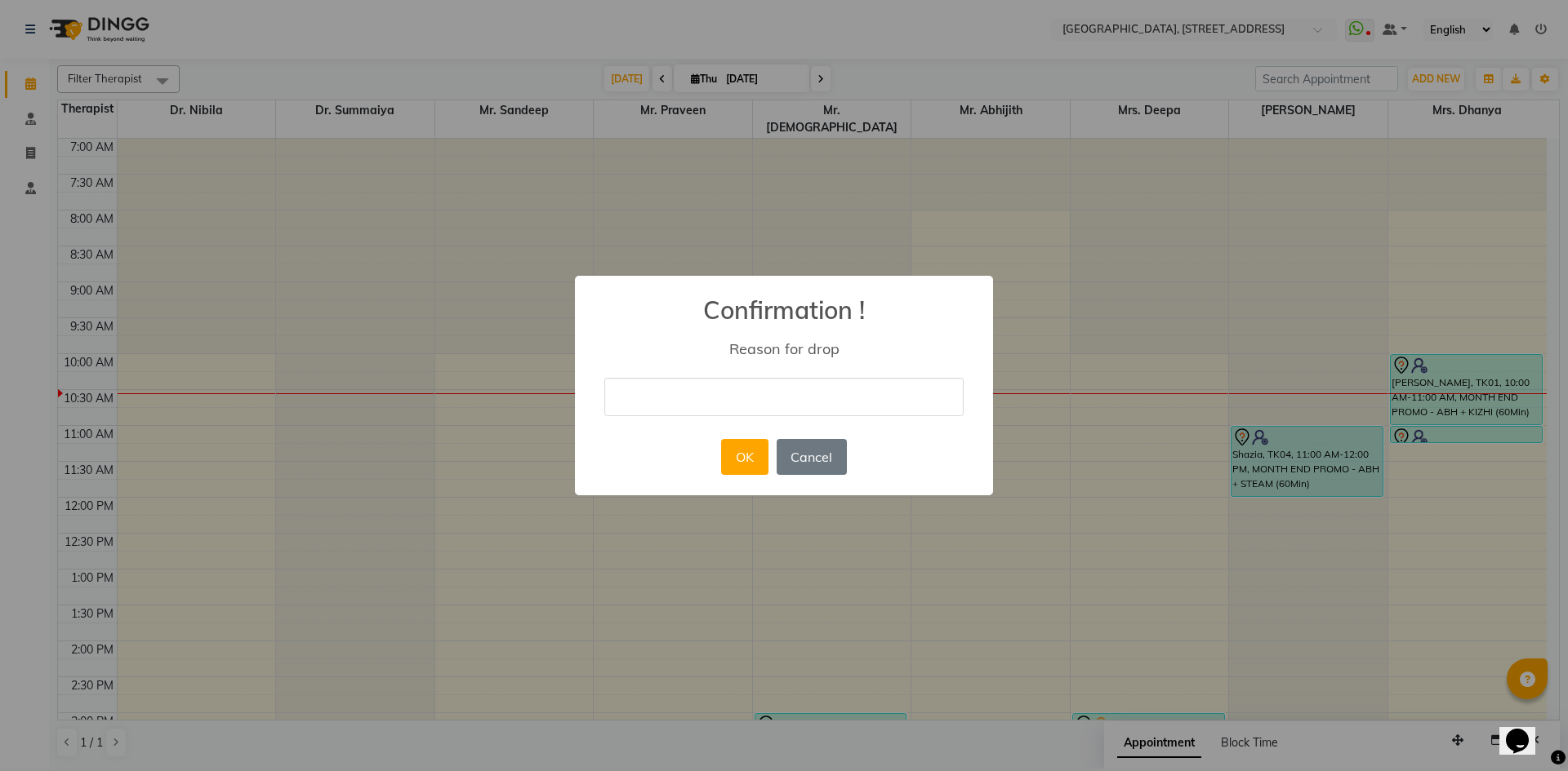
click at [787, 390] on input "text" at bounding box center [784, 396] width 359 height 39
type input "no show"
click at [750, 462] on button "OK" at bounding box center [743, 457] width 47 height 36
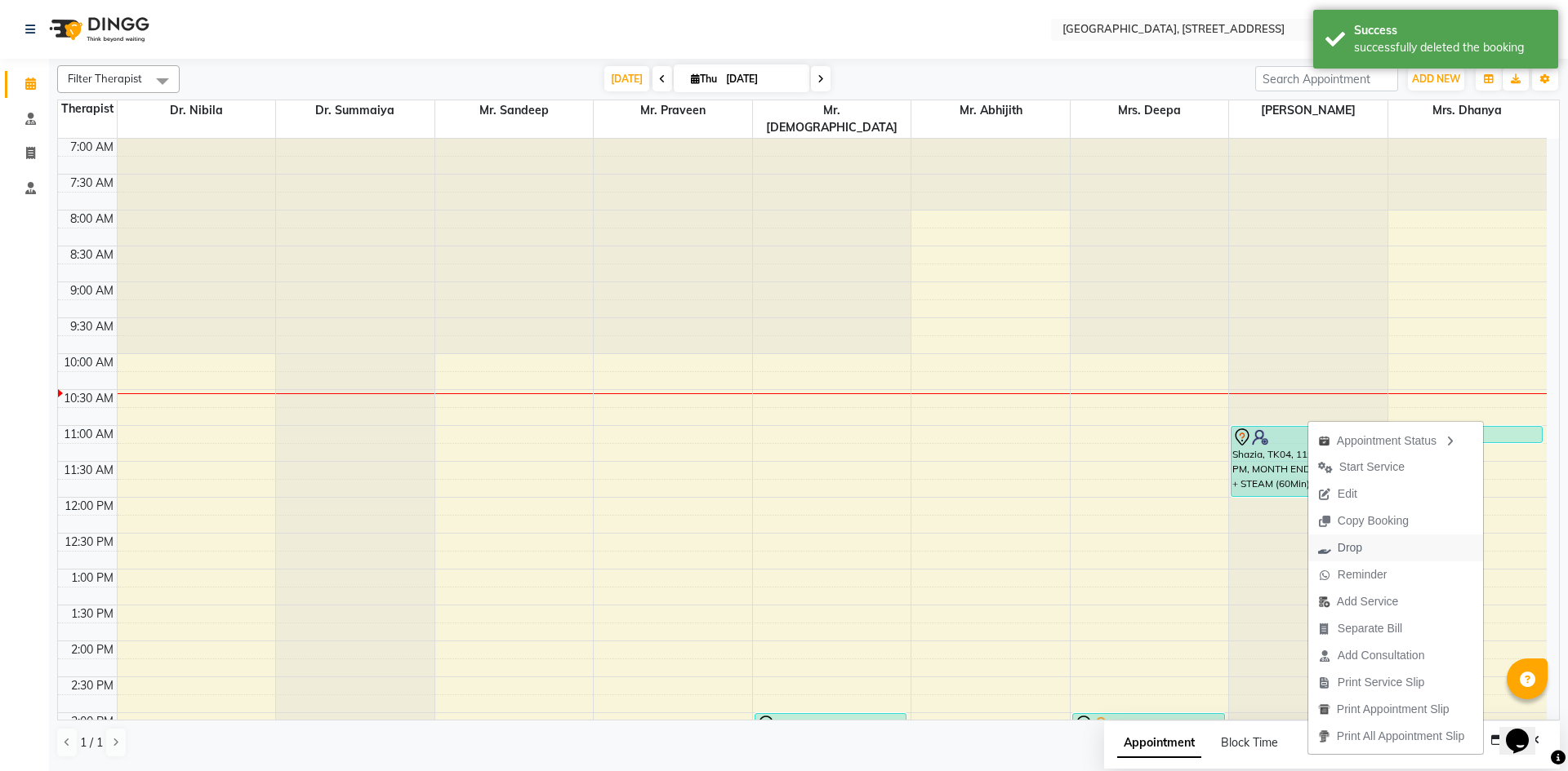
click at [1341, 549] on span "Drop" at bounding box center [1349, 547] width 25 height 17
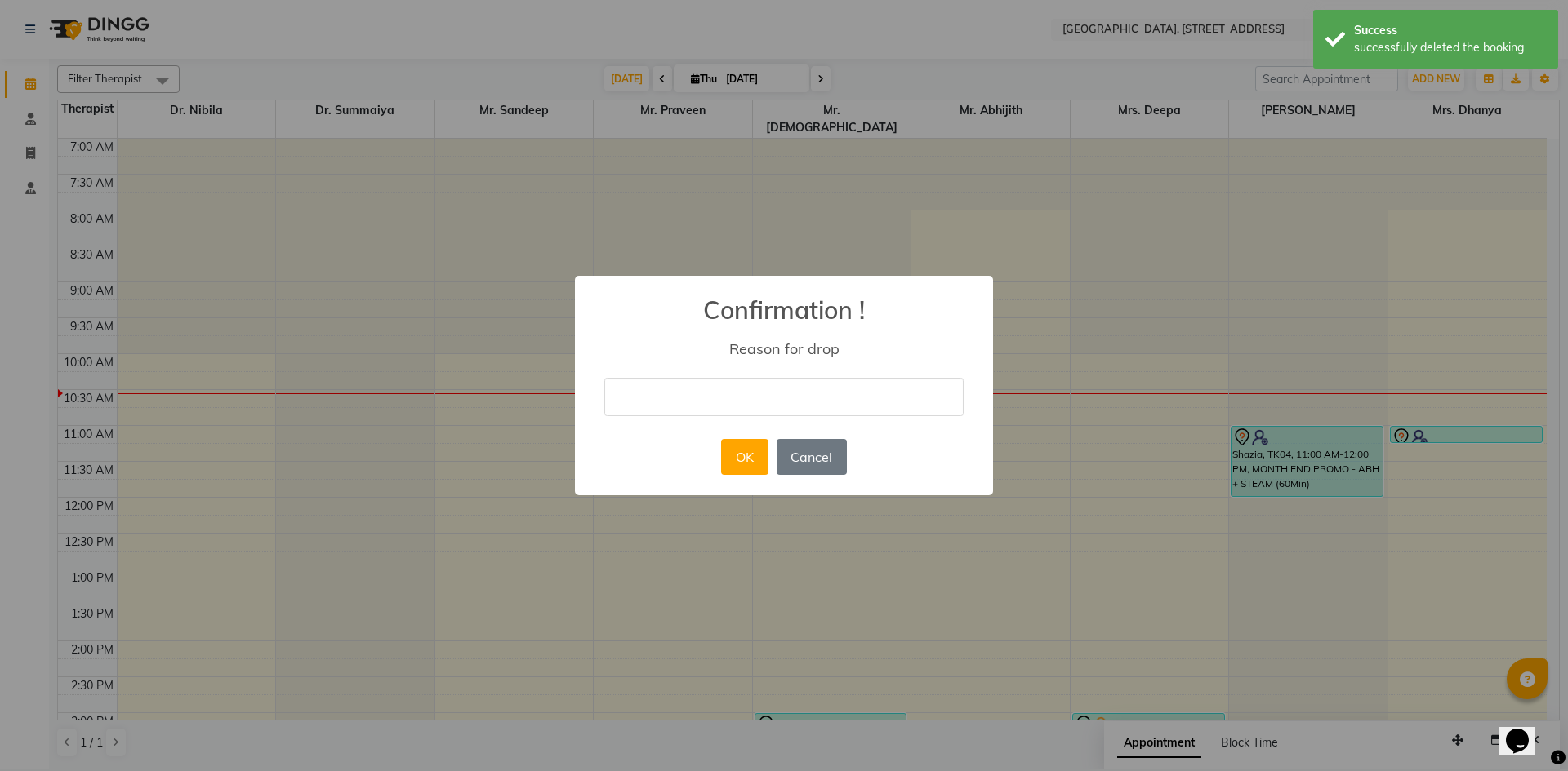
click at [755, 395] on input "text" at bounding box center [784, 396] width 359 height 39
type input "no show"
click at [763, 469] on button "OK" at bounding box center [743, 457] width 47 height 36
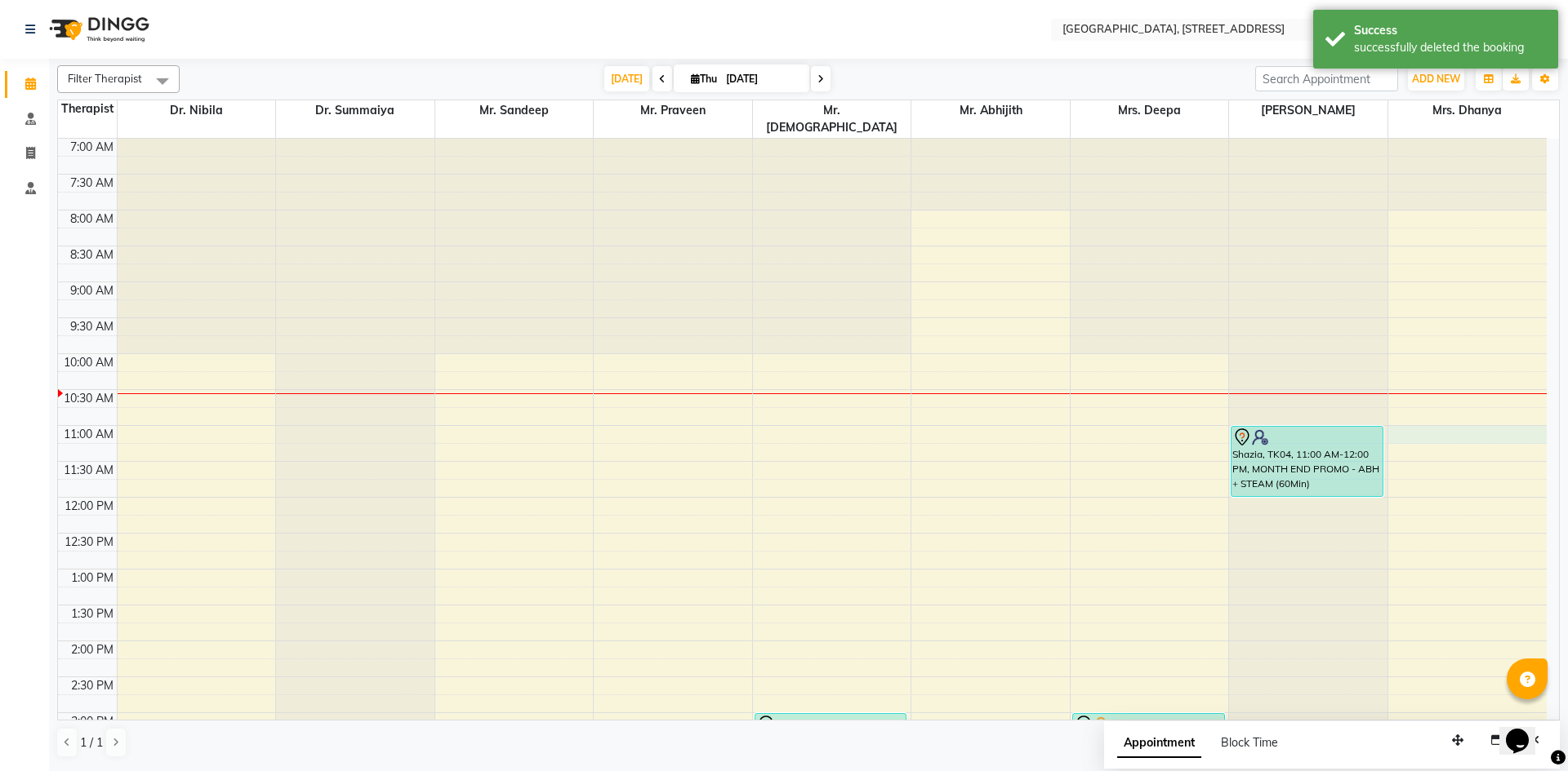
click at [1407, 418] on div "7:00 AM 7:30 AM 8:00 AM 8:30 AM 9:00 AM 9:30 AM 10:00 AM 10:30 AM 11:00 AM 11:3…" at bounding box center [802, 713] width 1489 height 1149
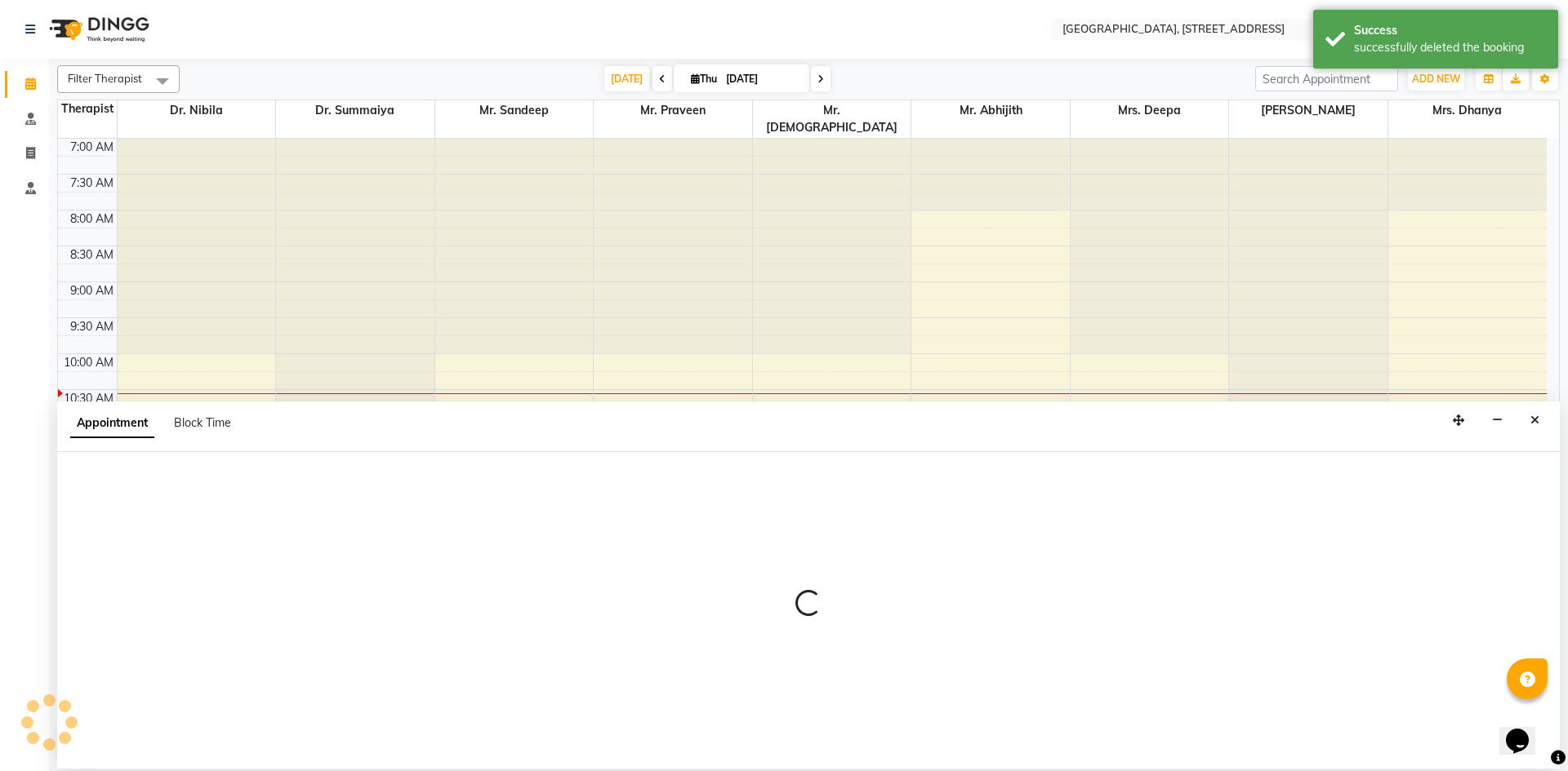
select select "64145"
select select "660"
select select "tentative"
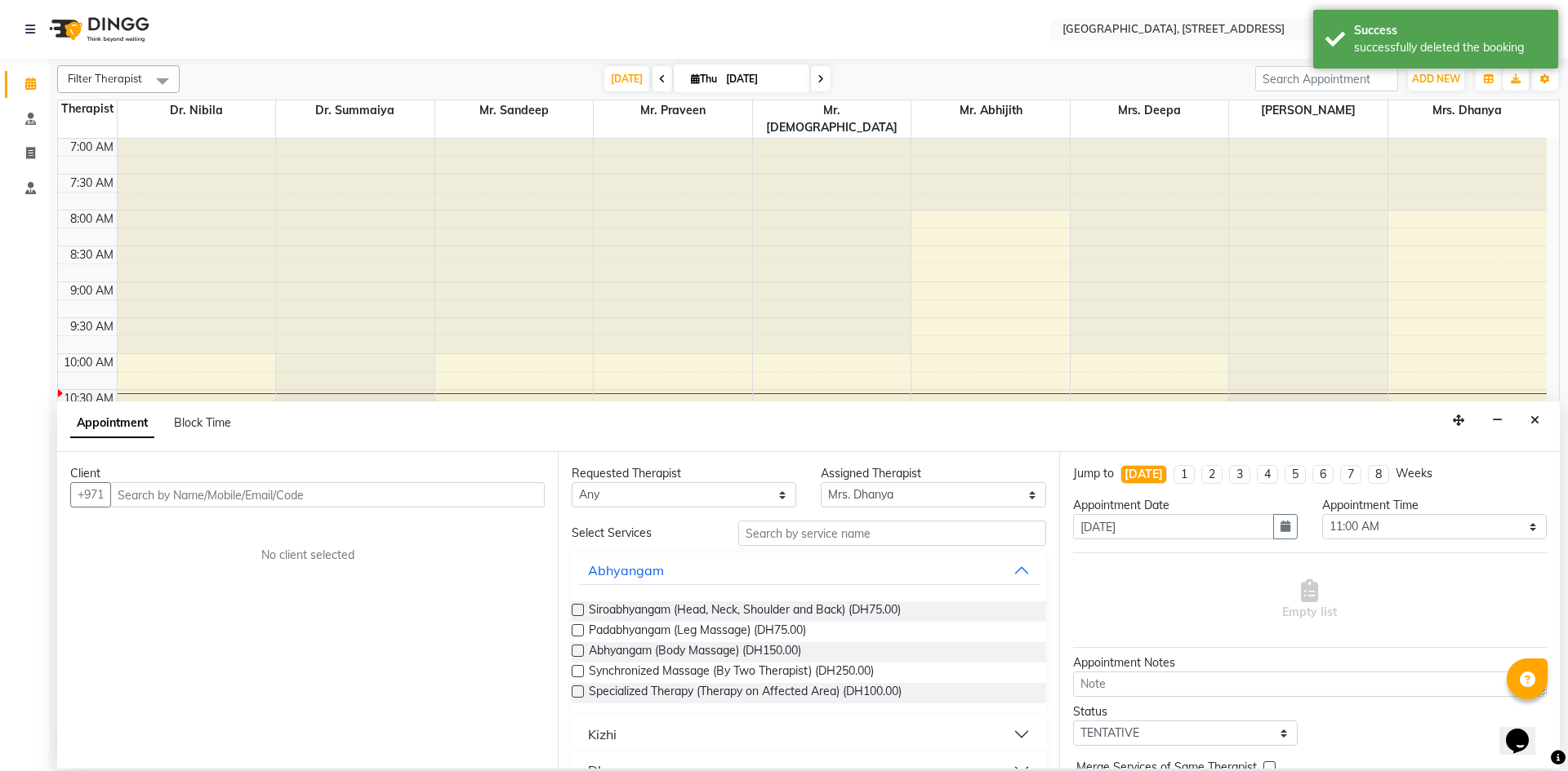
click at [391, 489] on input "text" at bounding box center [327, 496] width 434 height 26
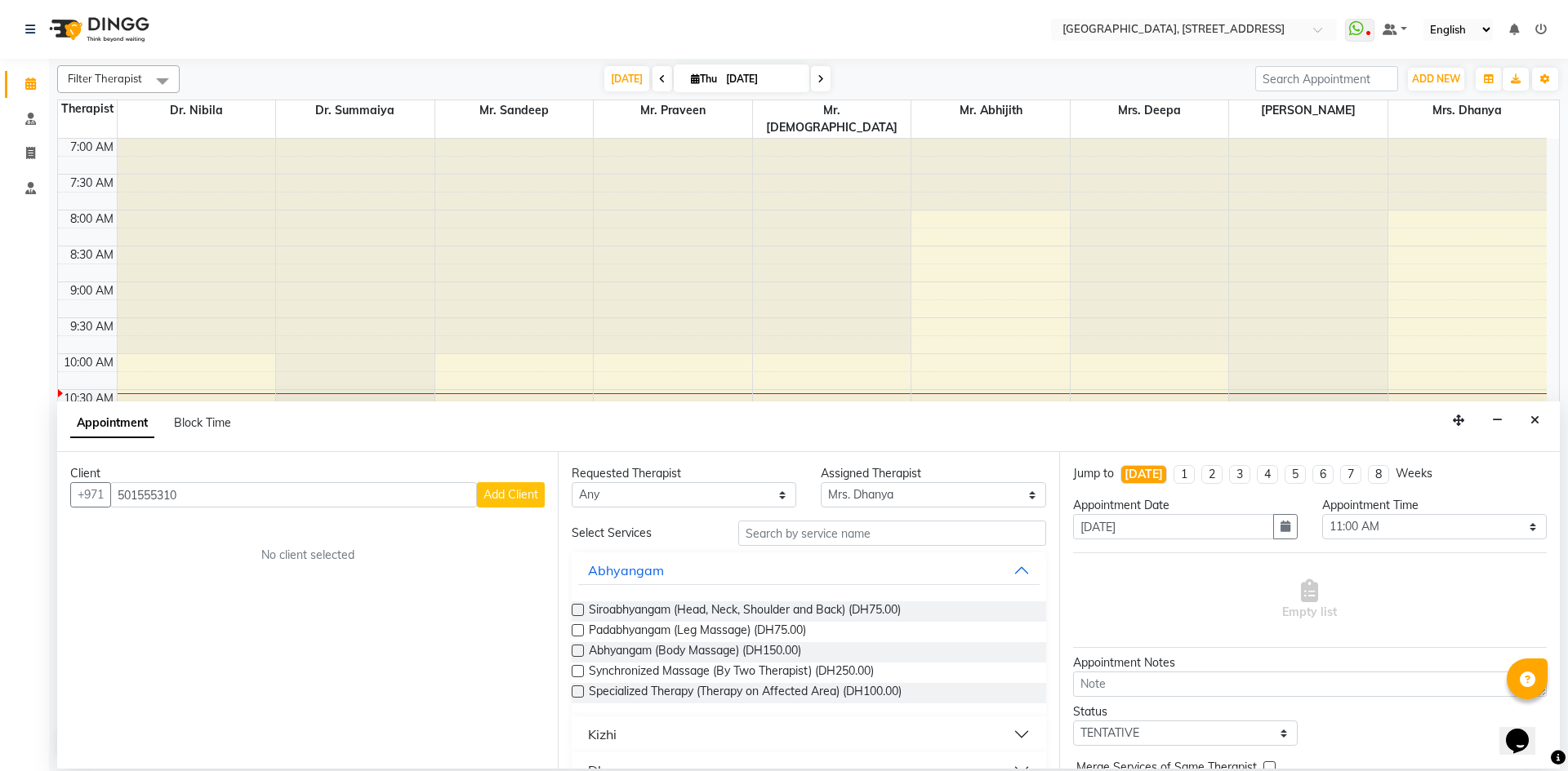
type input "501555310"
click at [503, 497] on span "Add Client" at bounding box center [510, 495] width 55 height 15
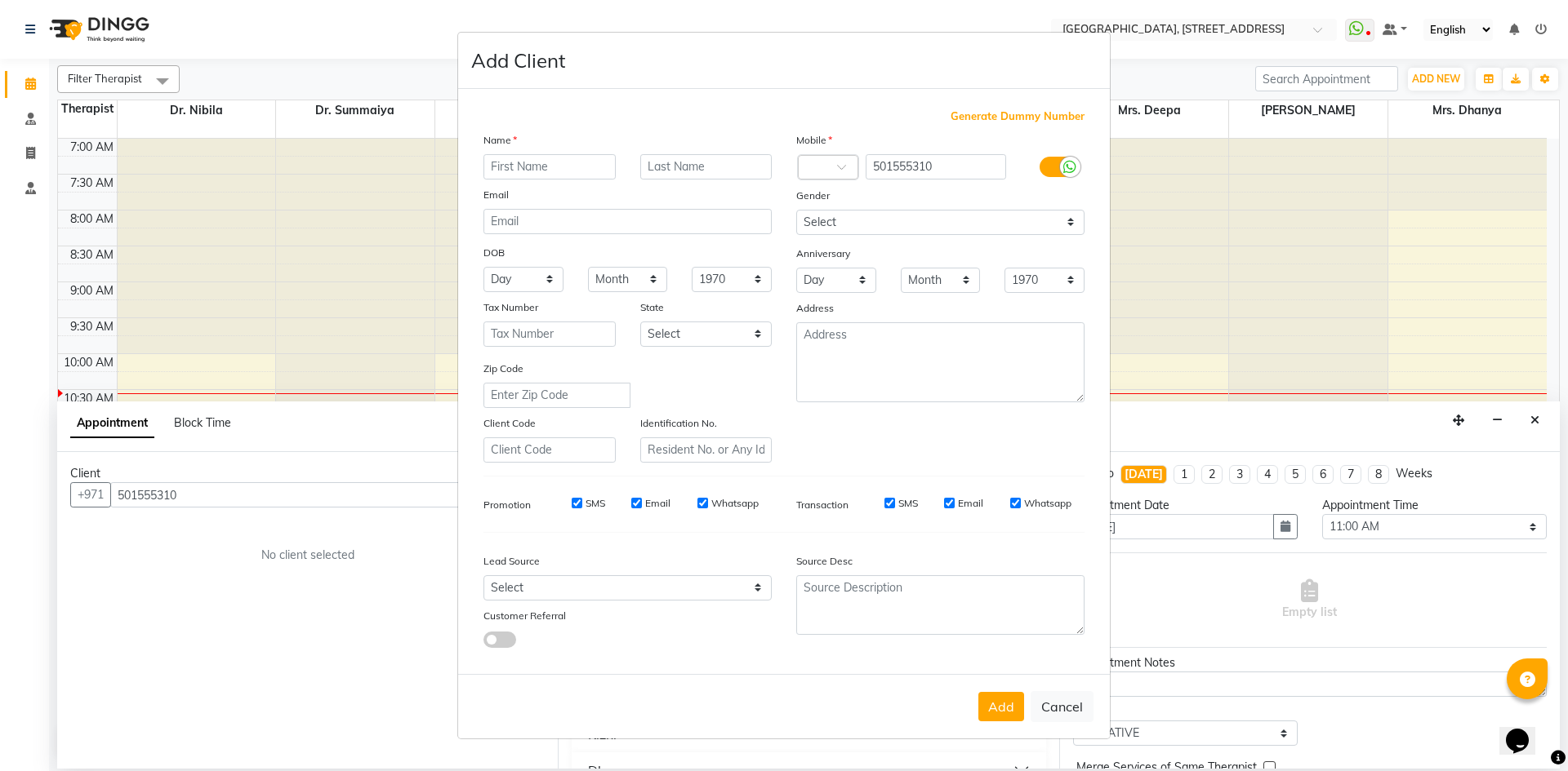
click at [510, 163] on input "text" at bounding box center [549, 167] width 132 height 26
type input "[PERSON_NAME]"
click at [1069, 229] on select "Select [DEMOGRAPHIC_DATA] [DEMOGRAPHIC_DATA] Other Prefer Not To Say" at bounding box center [940, 223] width 288 height 26
select select "[DEMOGRAPHIC_DATA]"
click at [796, 210] on select "Select [DEMOGRAPHIC_DATA] [DEMOGRAPHIC_DATA] Other Prefer Not To Say" at bounding box center [940, 223] width 288 height 26
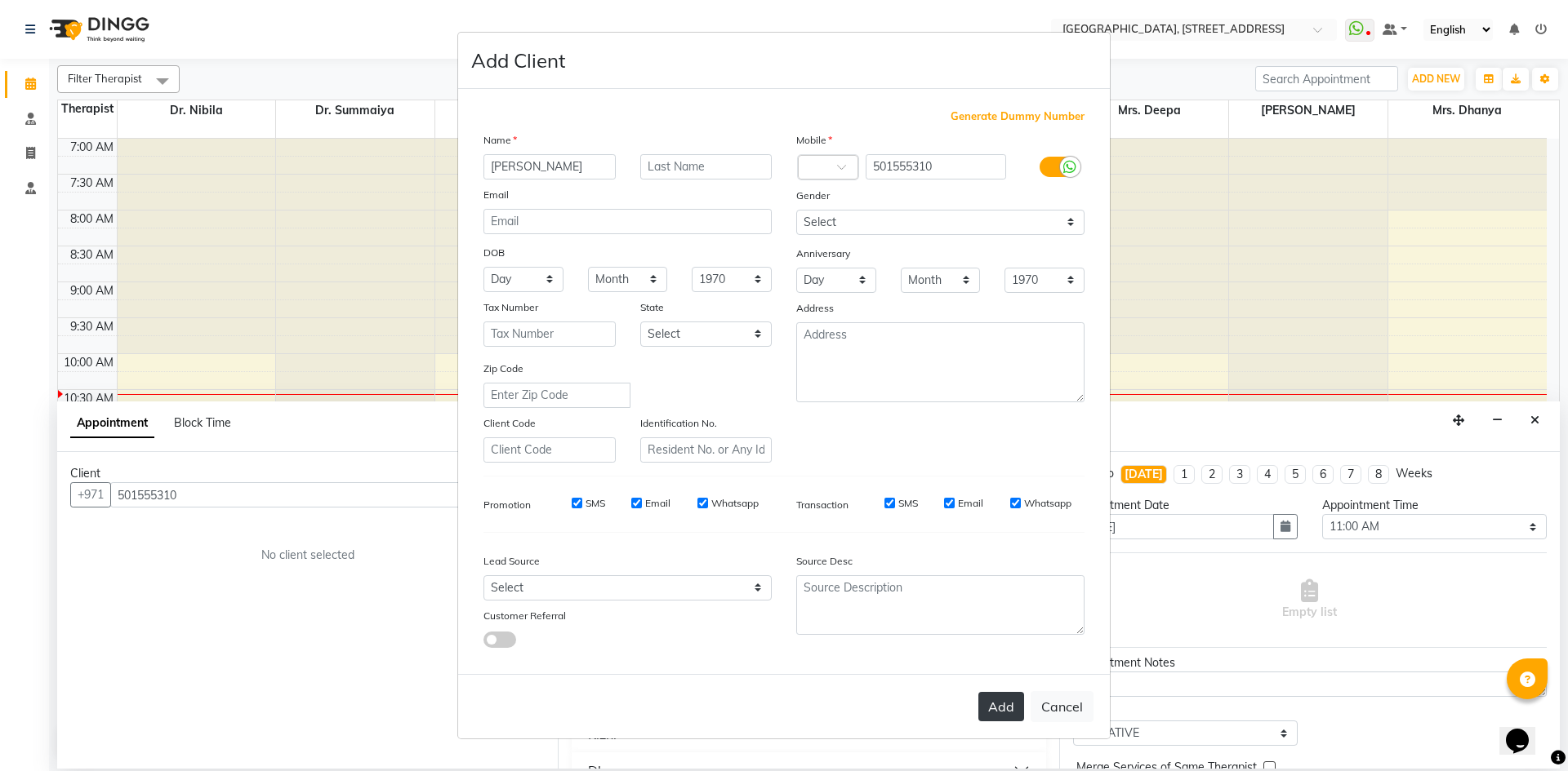
click at [995, 708] on button "Add" at bounding box center [1001, 708] width 46 height 30
click at [1002, 715] on div "Add Cancel" at bounding box center [783, 706] width 651 height 64
click at [1075, 225] on select "Select [DEMOGRAPHIC_DATA] [DEMOGRAPHIC_DATA] Other Prefer Not To Say" at bounding box center [940, 223] width 288 height 26
click at [796, 210] on select "Select [DEMOGRAPHIC_DATA] [DEMOGRAPHIC_DATA] Other Prefer Not To Say" at bounding box center [940, 223] width 288 height 26
click at [989, 707] on div "Add Cancel" at bounding box center [783, 706] width 651 height 64
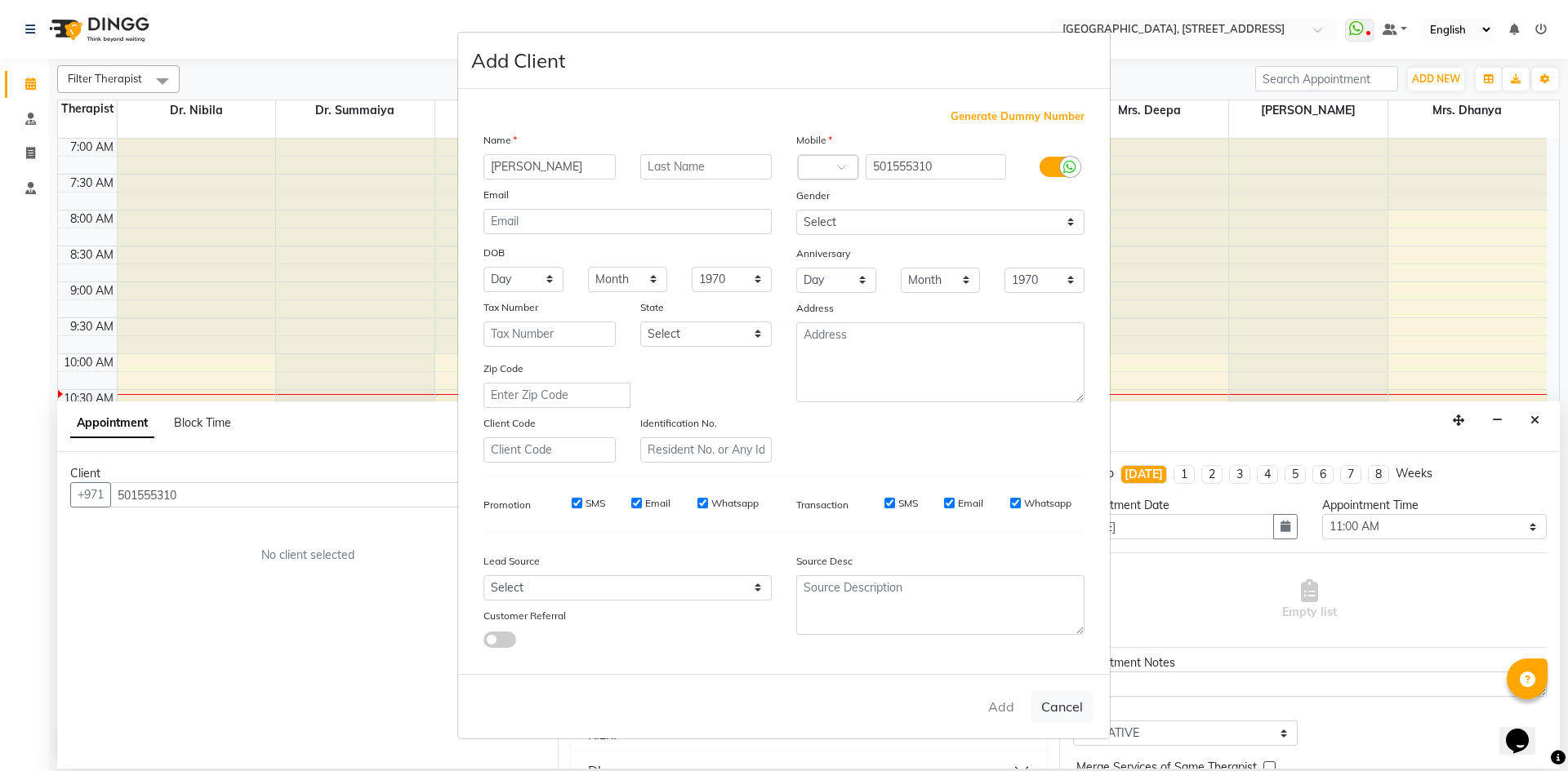
click at [1002, 705] on div "Add Cancel" at bounding box center [783, 706] width 651 height 64
click at [1001, 704] on div "Add Cancel" at bounding box center [783, 706] width 651 height 64
click at [1252, 431] on ngb-modal-window "Add Client Generate Dummy Number Name [PERSON_NAME] Email DOB Day 01 02 03 04 0…" at bounding box center [784, 386] width 1568 height 771
click at [1006, 704] on div "Add Cancel" at bounding box center [783, 706] width 651 height 64
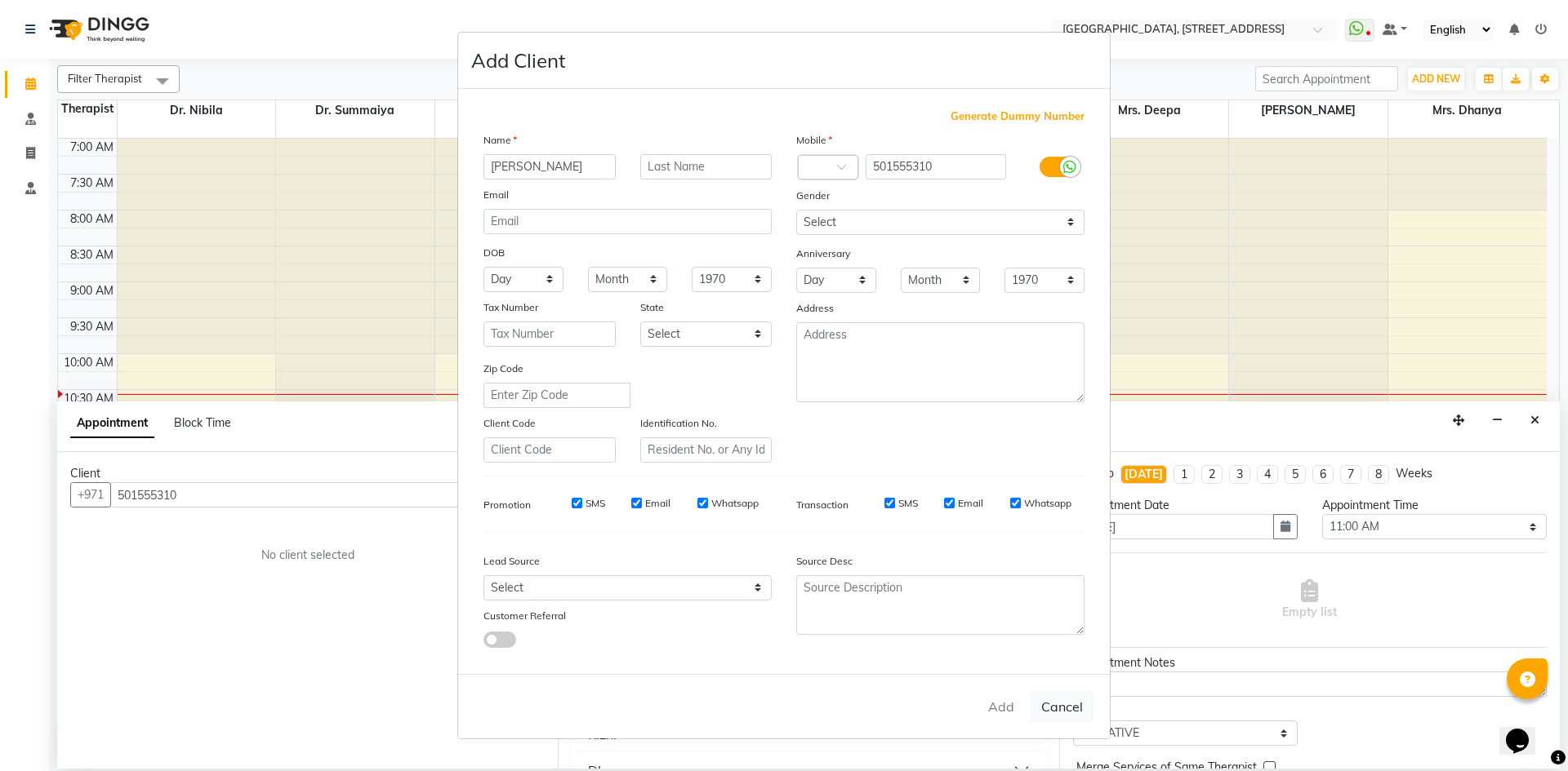
click at [998, 714] on div "Add Cancel" at bounding box center [783, 706] width 651 height 64
click at [1004, 707] on div "Add Cancel" at bounding box center [783, 706] width 651 height 64
drag, startPoint x: 1005, startPoint y: 707, endPoint x: 1015, endPoint y: 705, distance: 10.2
click at [1010, 706] on div "Add Cancel" at bounding box center [783, 706] width 651 height 64
click at [1002, 709] on div "Add Cancel" at bounding box center [783, 706] width 651 height 64
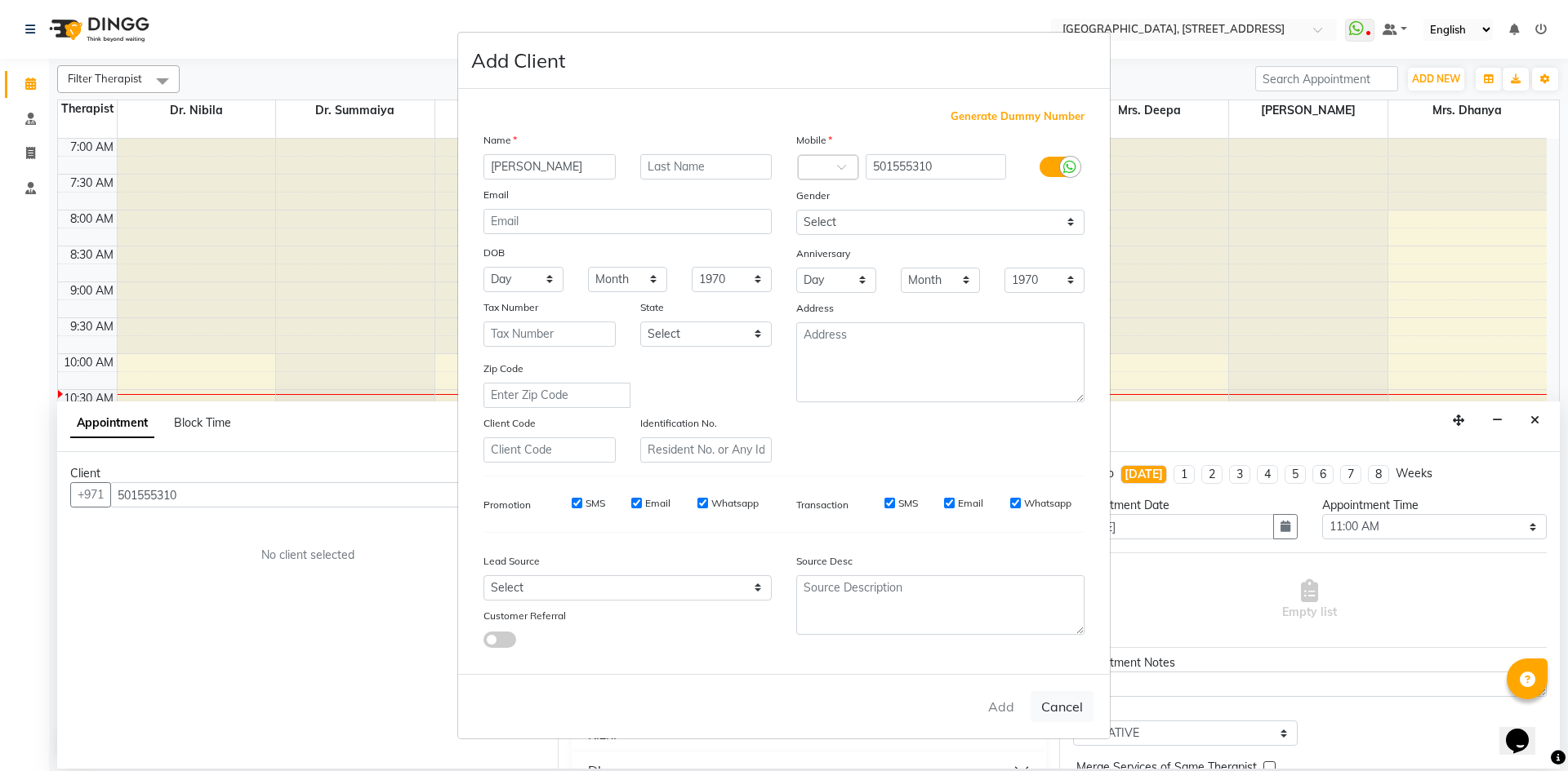
click at [1002, 709] on div "Add Cancel" at bounding box center [783, 706] width 651 height 64
click at [997, 705] on div "Add Cancel" at bounding box center [783, 706] width 651 height 64
click at [1072, 224] on select "Select [DEMOGRAPHIC_DATA] [DEMOGRAPHIC_DATA] Other Prefer Not To Say" at bounding box center [940, 223] width 288 height 26
click at [796, 210] on select "Select [DEMOGRAPHIC_DATA] [DEMOGRAPHIC_DATA] Other Prefer Not To Say" at bounding box center [940, 223] width 288 height 26
click at [1260, 428] on ngb-modal-window "Add Client Generate Dummy Number Name [PERSON_NAME] Email DOB Day 01 02 03 04 0…" at bounding box center [784, 386] width 1568 height 771
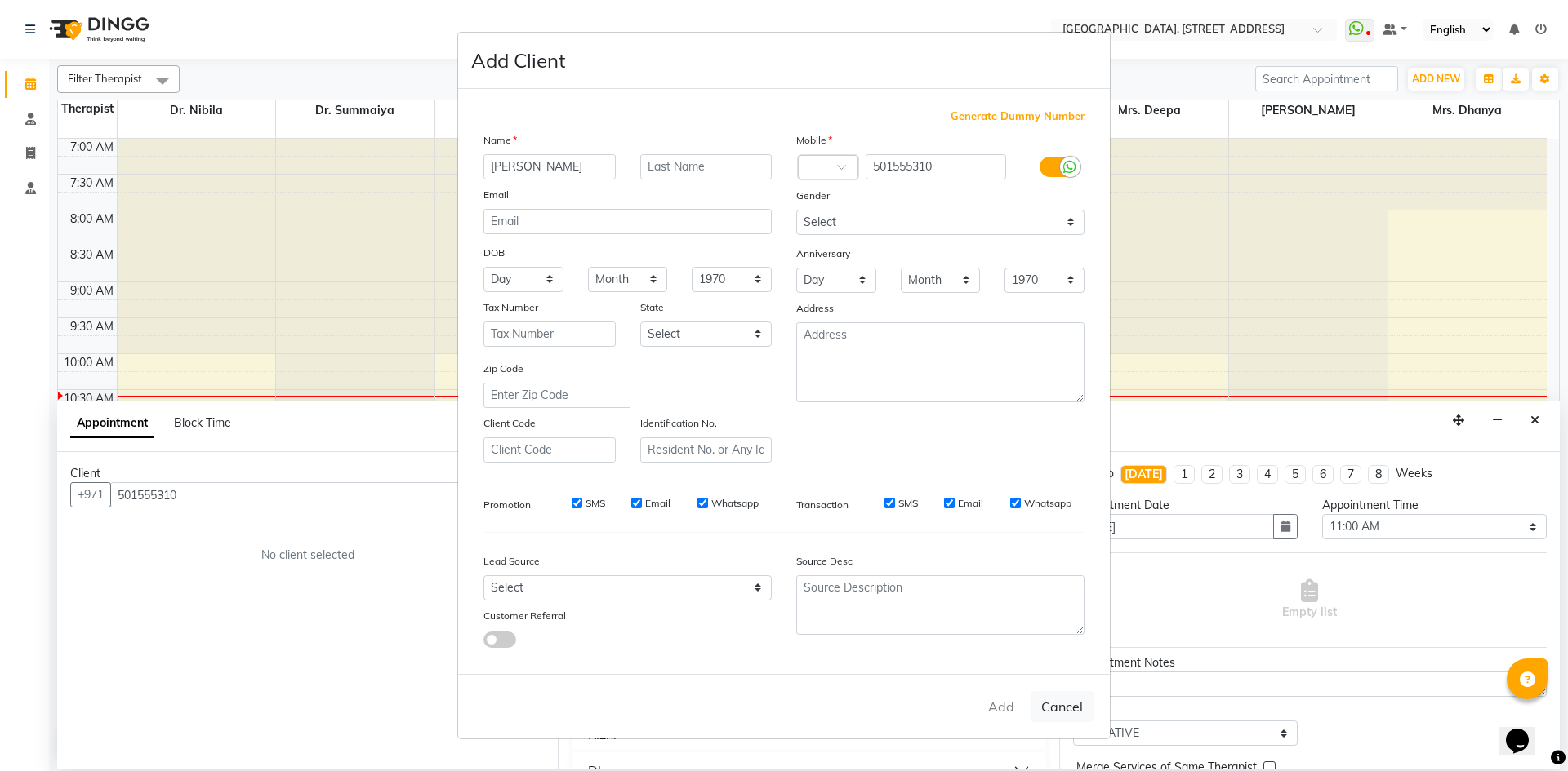
click at [1252, 435] on ngb-modal-window "Add Client Generate Dummy Number Name [PERSON_NAME] Email DOB Day 01 02 03 04 0…" at bounding box center [784, 386] width 1568 height 771
click at [1248, 437] on ngb-modal-window "Add Client Generate Dummy Number Name [PERSON_NAME] Email DOB Day 01 02 03 04 0…" at bounding box center [784, 386] width 1568 height 771
click at [1288, 422] on ngb-modal-window "Add Client Generate Dummy Number Name [PERSON_NAME] Email DOB Day 01 02 03 04 0…" at bounding box center [784, 386] width 1568 height 771
click at [1526, 414] on ngb-modal-window "Add Client Generate Dummy Number Name [PERSON_NAME] Email DOB Day 01 02 03 04 0…" at bounding box center [784, 386] width 1568 height 771
click at [1536, 417] on ngb-modal-window "Add Client Generate Dummy Number Name [PERSON_NAME] Email DOB Day 01 02 03 04 0…" at bounding box center [784, 386] width 1568 height 771
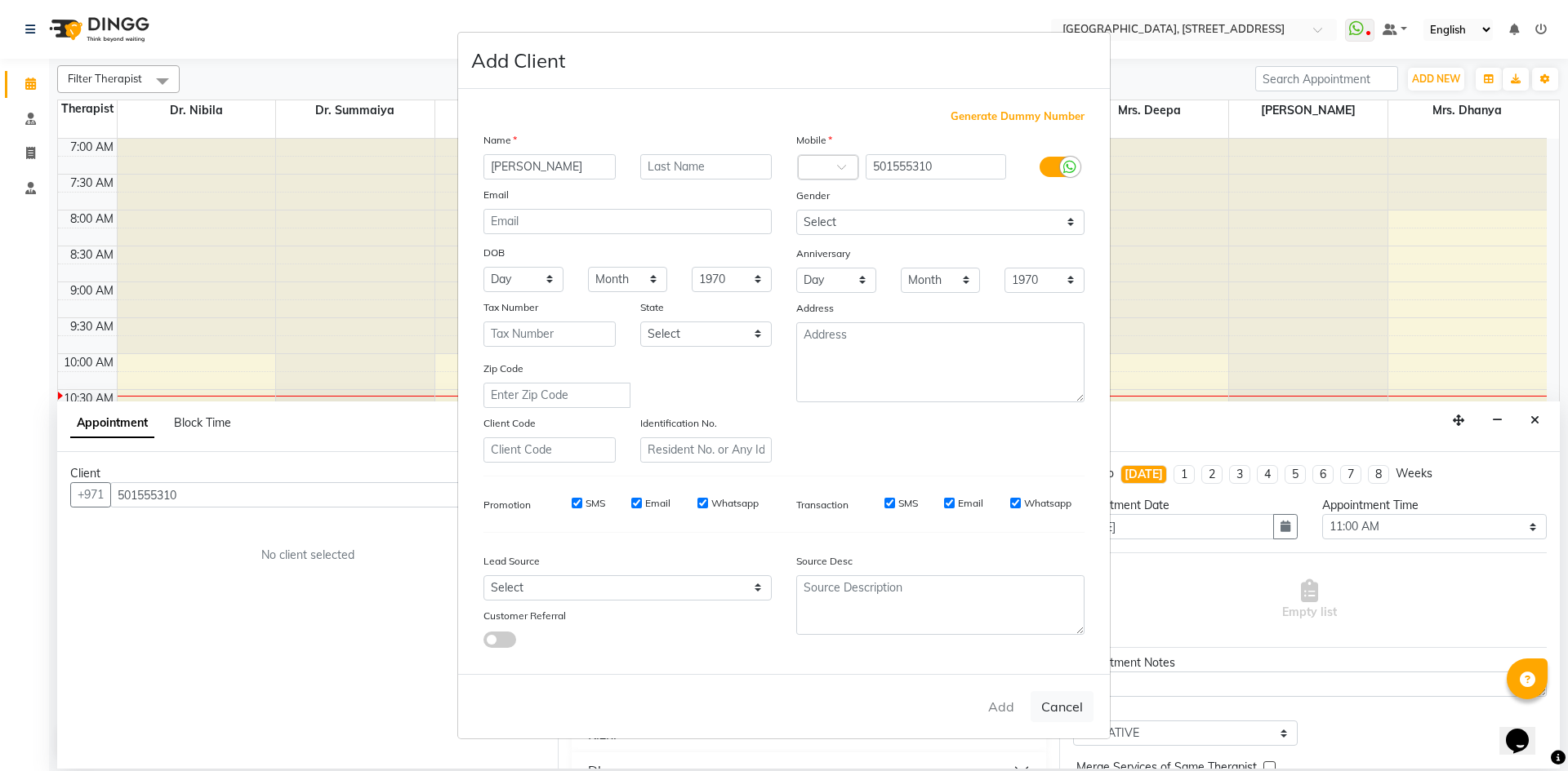
click at [1540, 427] on ngb-modal-window "Add Client Generate Dummy Number Name [PERSON_NAME] Email DOB Day 01 02 03 04 0…" at bounding box center [784, 386] width 1568 height 771
click at [1540, 428] on ngb-modal-window "Add Client Generate Dummy Number Name [PERSON_NAME] Email DOB Day 01 02 03 04 0…" at bounding box center [784, 386] width 1568 height 771
click at [1455, 457] on ngb-modal-window "Add Client Generate Dummy Number Name [PERSON_NAME] Email DOB Day 01 02 03 04 0…" at bounding box center [784, 386] width 1568 height 771
click at [1536, 419] on ngb-modal-window "Add Client Generate Dummy Number Name [PERSON_NAME] Email DOB Day 01 02 03 04 0…" at bounding box center [784, 386] width 1568 height 771
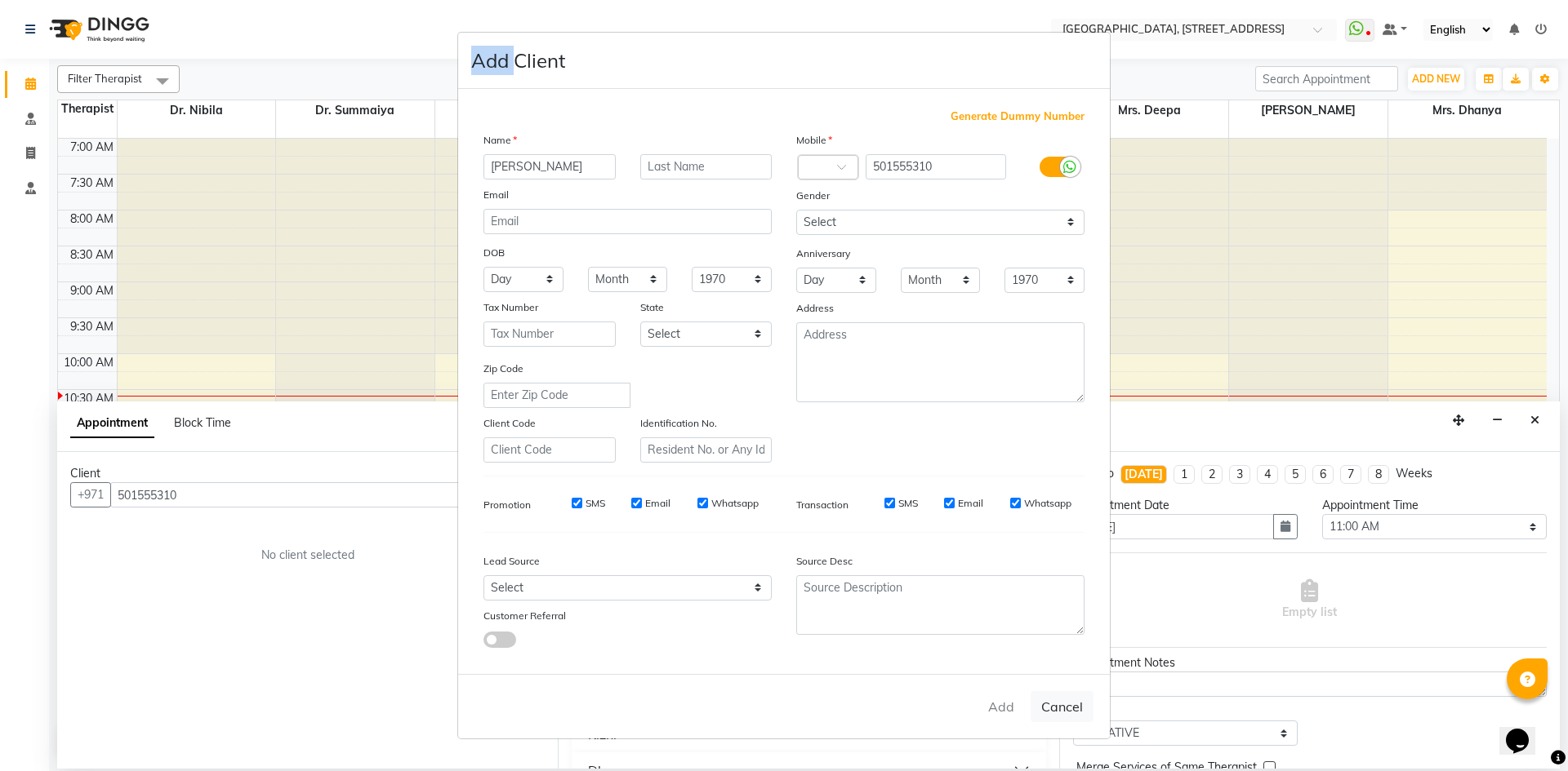
click at [1536, 419] on ngb-modal-window "Add Client Generate Dummy Number Name [PERSON_NAME] Email DOB Day 01 02 03 04 0…" at bounding box center [784, 386] width 1568 height 771
click at [1535, 419] on ngb-modal-window "Add Client Generate Dummy Number Name [PERSON_NAME] Email DOB Day 01 02 03 04 0…" at bounding box center [784, 386] width 1568 height 771
click at [1234, 282] on ngb-modal-window "Add Client Generate Dummy Number Name [PERSON_NAME] Email DOB Day 01 02 03 04 0…" at bounding box center [784, 386] width 1568 height 771
click at [956, 8] on ngb-modal-window "Add Client Generate Dummy Number Name [PERSON_NAME] Email DOB Day 01 02 03 04 0…" at bounding box center [784, 386] width 1568 height 771
click at [965, 12] on ngb-modal-window "Add Client Generate Dummy Number Name [PERSON_NAME] Email DOB Day 01 02 03 04 0…" at bounding box center [784, 386] width 1568 height 771
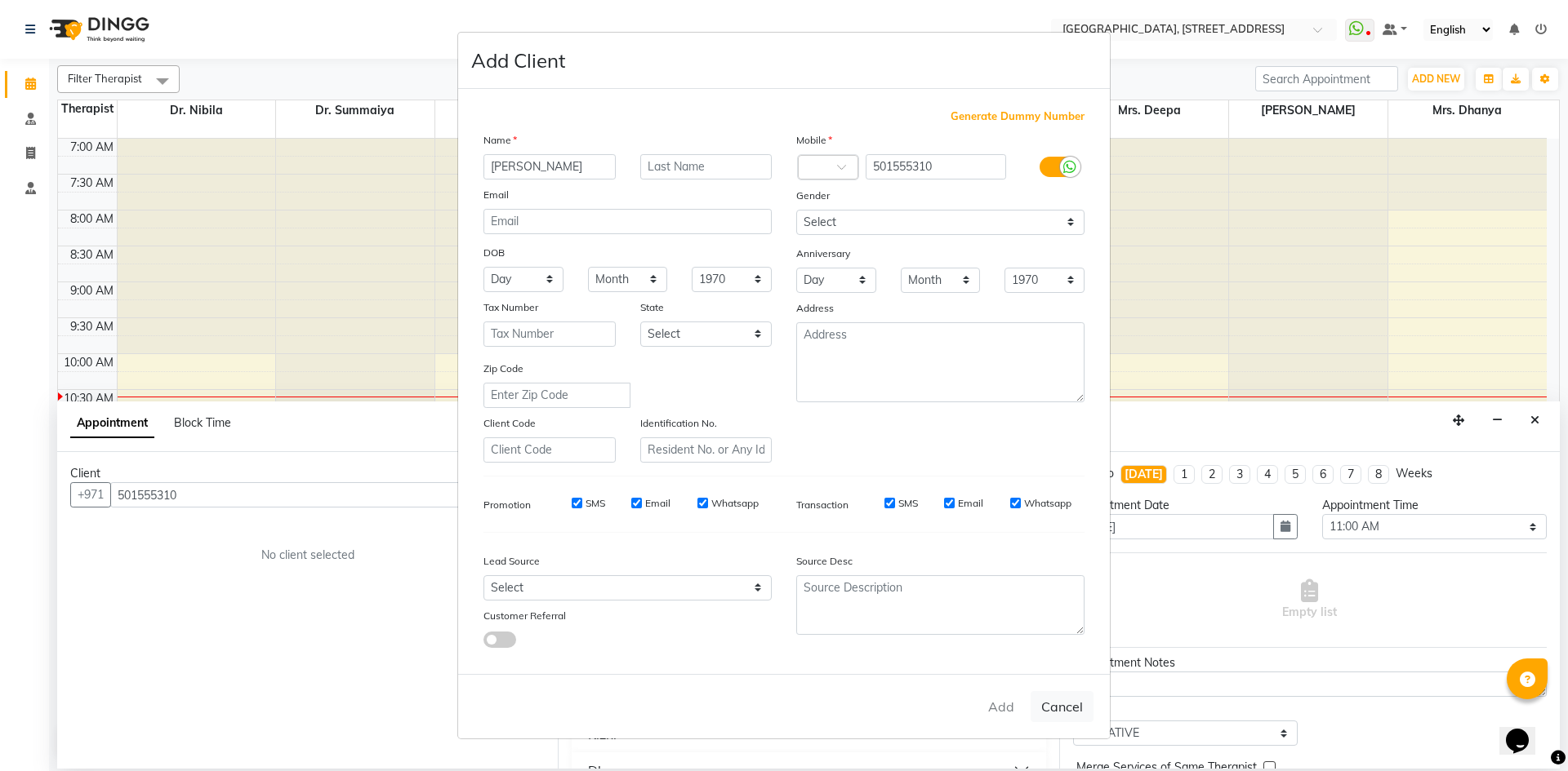
click at [972, 6] on ngb-modal-window "Add Client Generate Dummy Number Name [PERSON_NAME] Email DOB Day 01 02 03 04 0…" at bounding box center [784, 386] width 1568 height 771
click at [1529, 419] on ngb-modal-window "Add Client Generate Dummy Number Name [PERSON_NAME] Email DOB Day 01 02 03 04 0…" at bounding box center [784, 386] width 1568 height 771
click at [1534, 411] on ngb-modal-window "Add Client Generate Dummy Number Name [PERSON_NAME] Email DOB Day 01 02 03 04 0…" at bounding box center [784, 386] width 1568 height 771
click at [1540, 406] on ngb-modal-window "Add Client Generate Dummy Number Name [PERSON_NAME] Email DOB Day 01 02 03 04 0…" at bounding box center [784, 386] width 1568 height 771
click at [1544, 429] on ngb-modal-window "Add Client Generate Dummy Number Name [PERSON_NAME] Email DOB Day 01 02 03 04 0…" at bounding box center [784, 386] width 1568 height 771
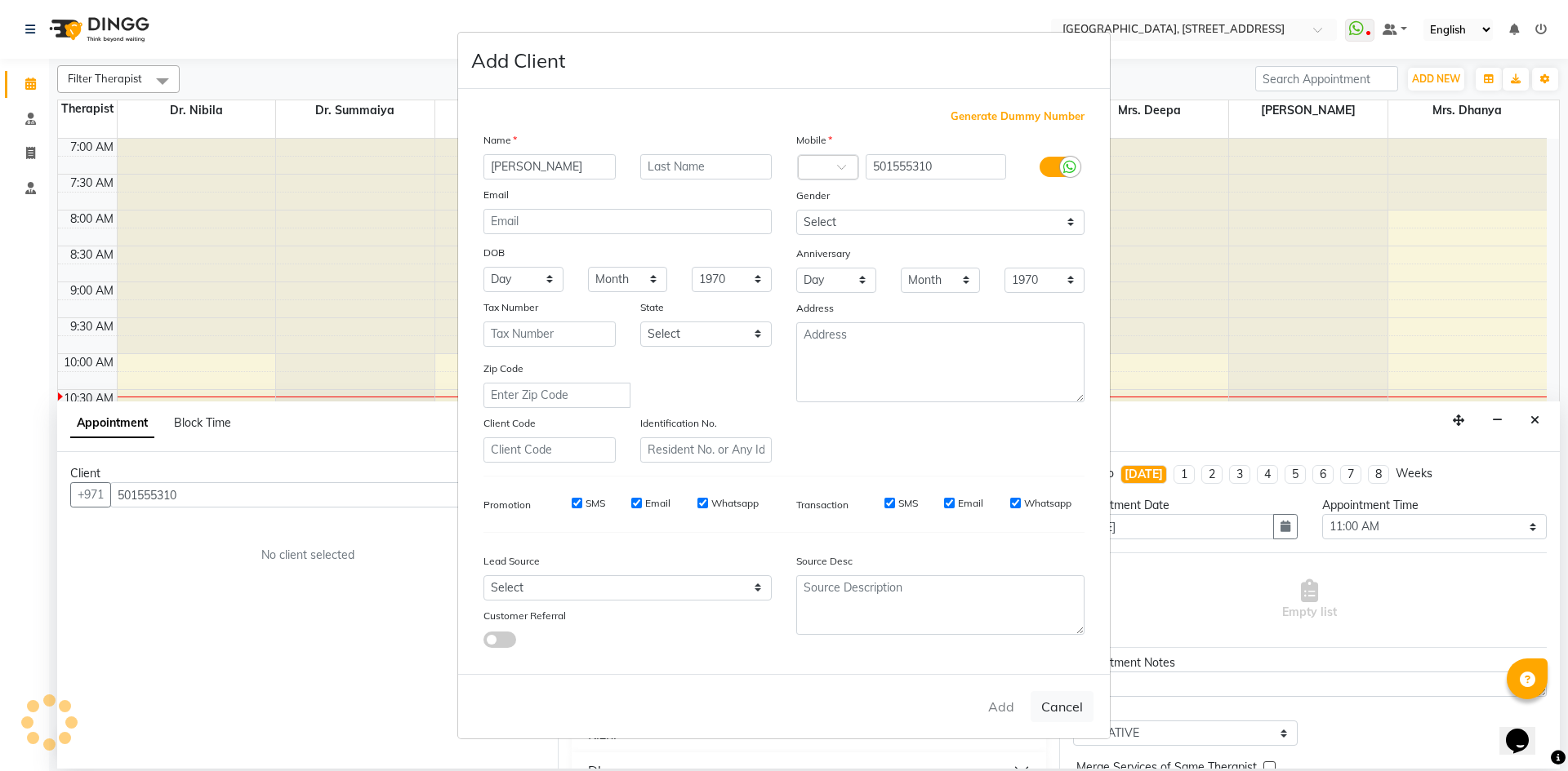
click at [1544, 429] on ngb-modal-window "Add Client Generate Dummy Number Name [PERSON_NAME] Email DOB Day 01 02 03 04 0…" at bounding box center [784, 386] width 1568 height 771
click at [1544, 430] on ngb-modal-window "Add Client Generate Dummy Number Name [PERSON_NAME] Email DOB Day 01 02 03 04 0…" at bounding box center [784, 386] width 1568 height 771
click at [29, 85] on ngb-modal-window "Add Client Generate Dummy Number Name [PERSON_NAME] Email DOB Day 01 02 03 04 0…" at bounding box center [784, 386] width 1568 height 771
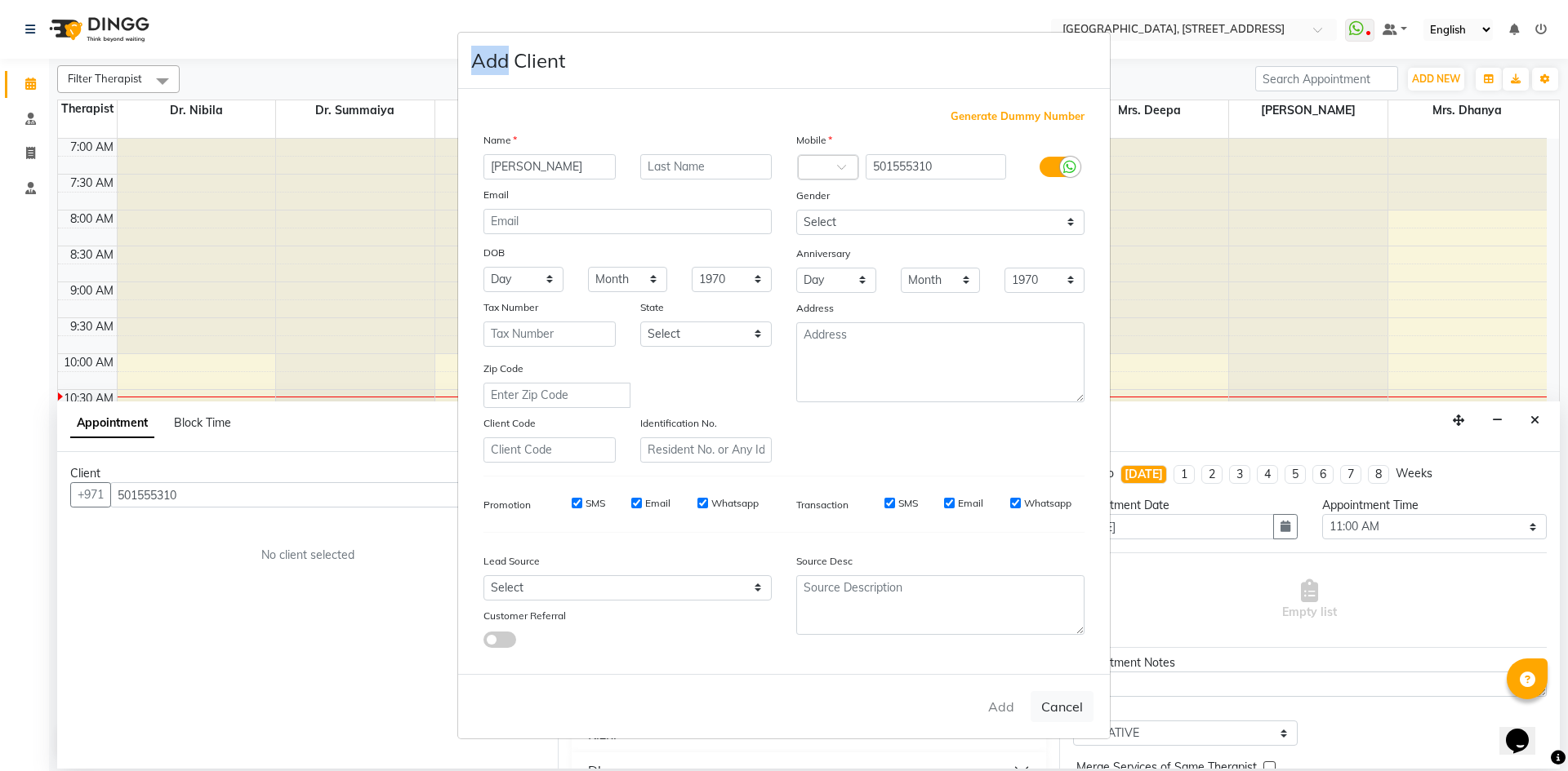
click at [30, 85] on ngb-modal-window "Add Client Generate Dummy Number Name [PERSON_NAME] Email DOB Day 01 02 03 04 0…" at bounding box center [784, 386] width 1568 height 771
click at [34, 76] on ngb-modal-window "Add Client Generate Dummy Number Name [PERSON_NAME] Email DOB Day 01 02 03 04 0…" at bounding box center [784, 386] width 1568 height 771
click at [35, 79] on ngb-modal-window "Add Client Generate Dummy Number Name [PERSON_NAME] Email DOB Day 01 02 03 04 0…" at bounding box center [784, 386] width 1568 height 771
click at [32, 85] on ngb-modal-window "Add Client Generate Dummy Number Name [PERSON_NAME] Email DOB Day 01 02 03 04 0…" at bounding box center [784, 386] width 1568 height 771
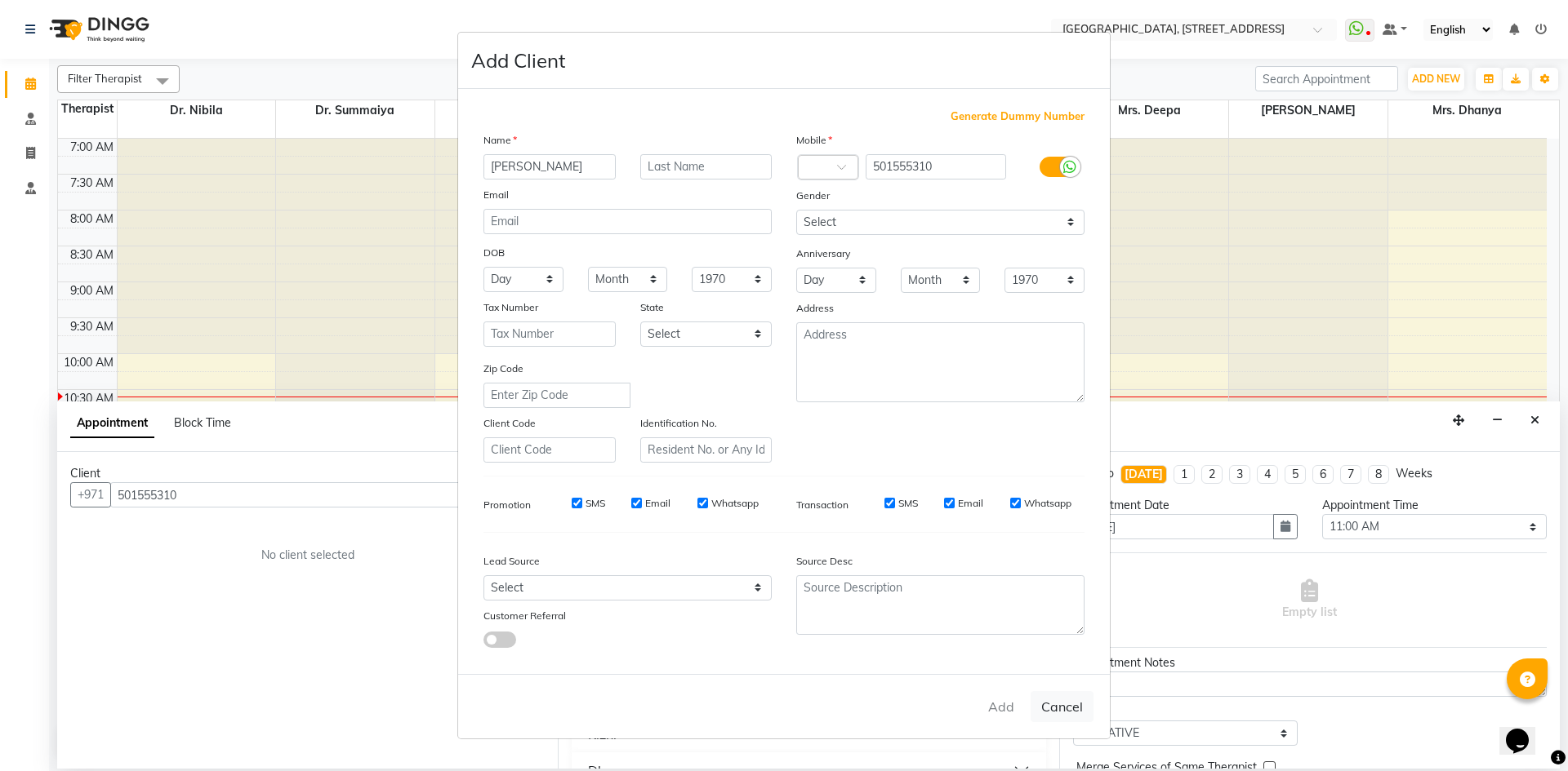
click at [245, 29] on ngb-modal-window "Add Client Generate Dummy Number Name [PERSON_NAME] Email DOB Day 01 02 03 04 0…" at bounding box center [784, 386] width 1568 height 771
click at [31, 81] on ngb-modal-window "Add Client Generate Dummy Number Name [PERSON_NAME] Email DOB Day 01 02 03 04 0…" at bounding box center [784, 386] width 1568 height 771
click at [1538, 418] on ngb-modal-window "Add Client Generate Dummy Number Name [PERSON_NAME] Email DOB Day 01 02 03 04 0…" at bounding box center [784, 386] width 1568 height 771
click at [339, 27] on ngb-modal-window "Add Client Generate Dummy Number Name [PERSON_NAME] Email DOB Day 01 02 03 04 0…" at bounding box center [784, 386] width 1568 height 771
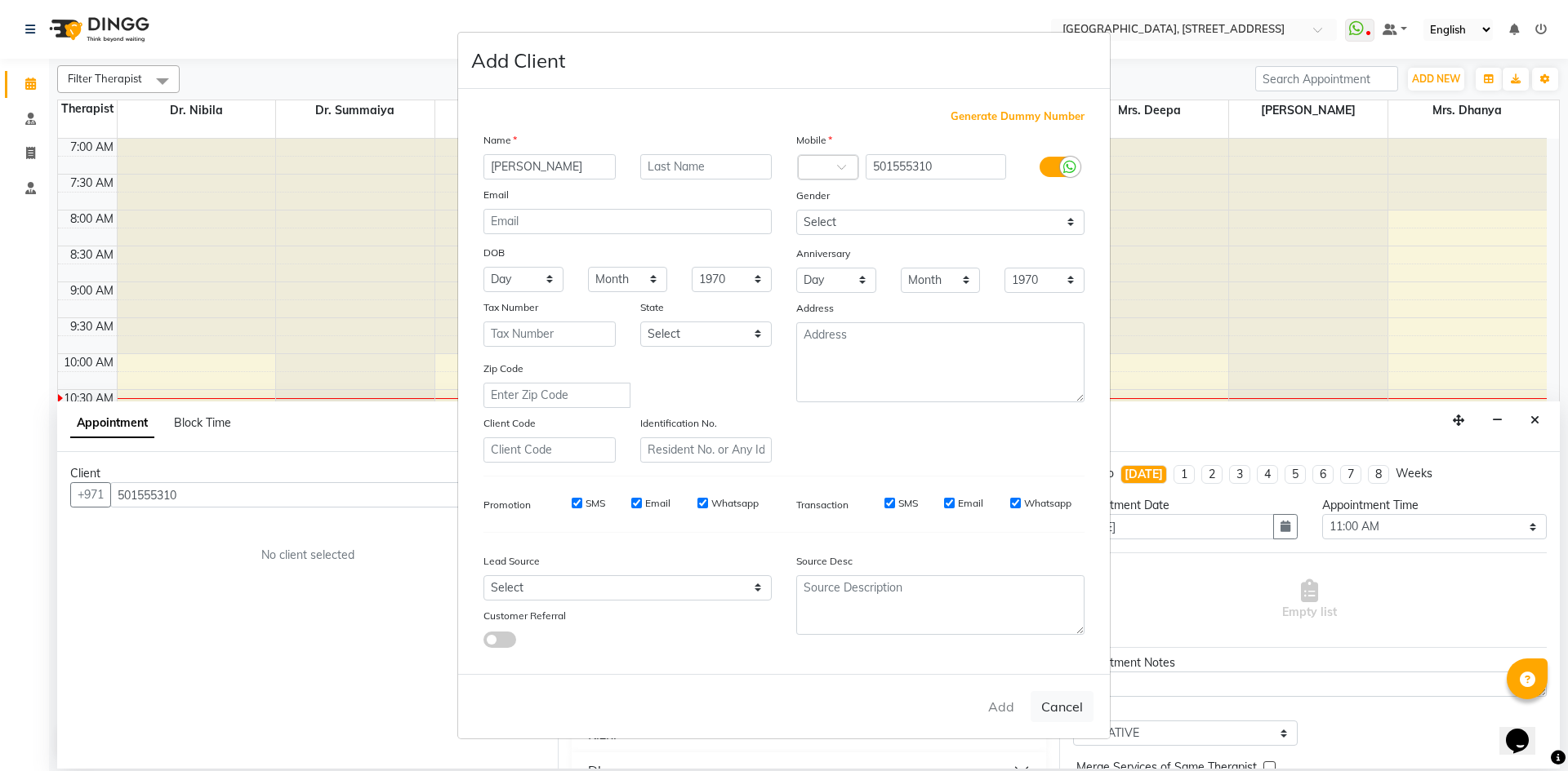
click at [350, 27] on ngb-modal-window "Add Client Generate Dummy Number Name [PERSON_NAME] Email DOB Day 01 02 03 04 0…" at bounding box center [784, 386] width 1568 height 771
click at [1532, 413] on ngb-modal-window "Add Client Generate Dummy Number Name [PERSON_NAME] Email DOB Day 01 02 03 04 0…" at bounding box center [784, 386] width 1568 height 771
click at [36, 84] on ngb-modal-window "Add Client Generate Dummy Number Name [PERSON_NAME] Email DOB Day 01 02 03 04 0…" at bounding box center [784, 386] width 1568 height 771
click at [37, 90] on ngb-modal-window "Add Client Generate Dummy Number Name [PERSON_NAME] Email DOB Day 01 02 03 04 0…" at bounding box center [784, 386] width 1568 height 771
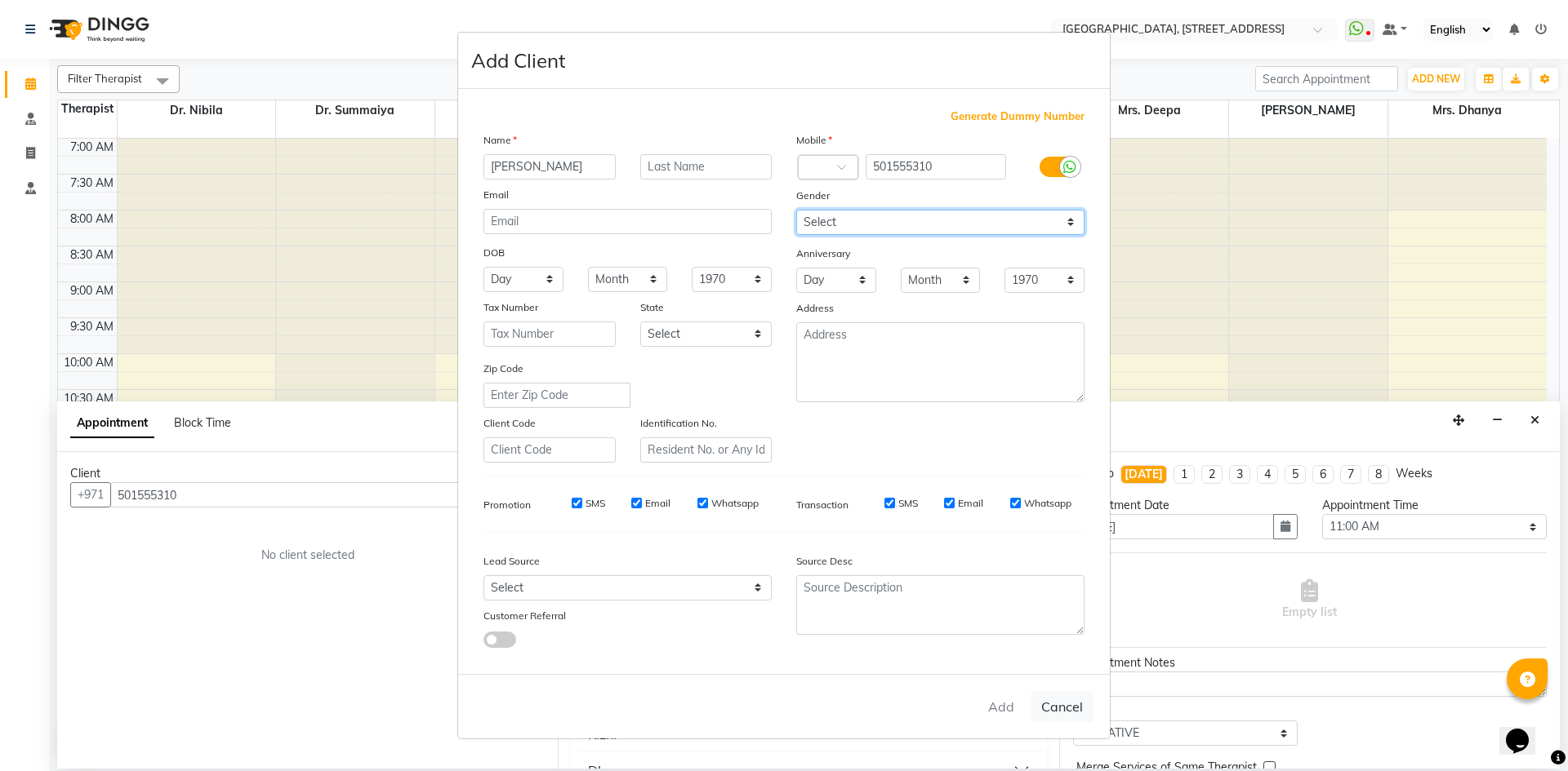
click at [1070, 227] on select "Select [DEMOGRAPHIC_DATA] [DEMOGRAPHIC_DATA] Other Prefer Not To Say" at bounding box center [940, 223] width 288 height 26
click at [796, 210] on select "Select [DEMOGRAPHIC_DATA] [DEMOGRAPHIC_DATA] Other Prefer Not To Say" at bounding box center [940, 223] width 288 height 26
click at [994, 708] on div "Add Cancel" at bounding box center [783, 706] width 651 height 64
click at [1168, 425] on ngb-modal-window "Add Client Generate Dummy Number Name [PERSON_NAME] Email DOB Day 01 02 03 04 0…" at bounding box center [784, 386] width 1568 height 771
click at [1533, 423] on ngb-modal-window "Add Client Generate Dummy Number Name [PERSON_NAME] Email DOB Day 01 02 03 04 0…" at bounding box center [784, 386] width 1568 height 771
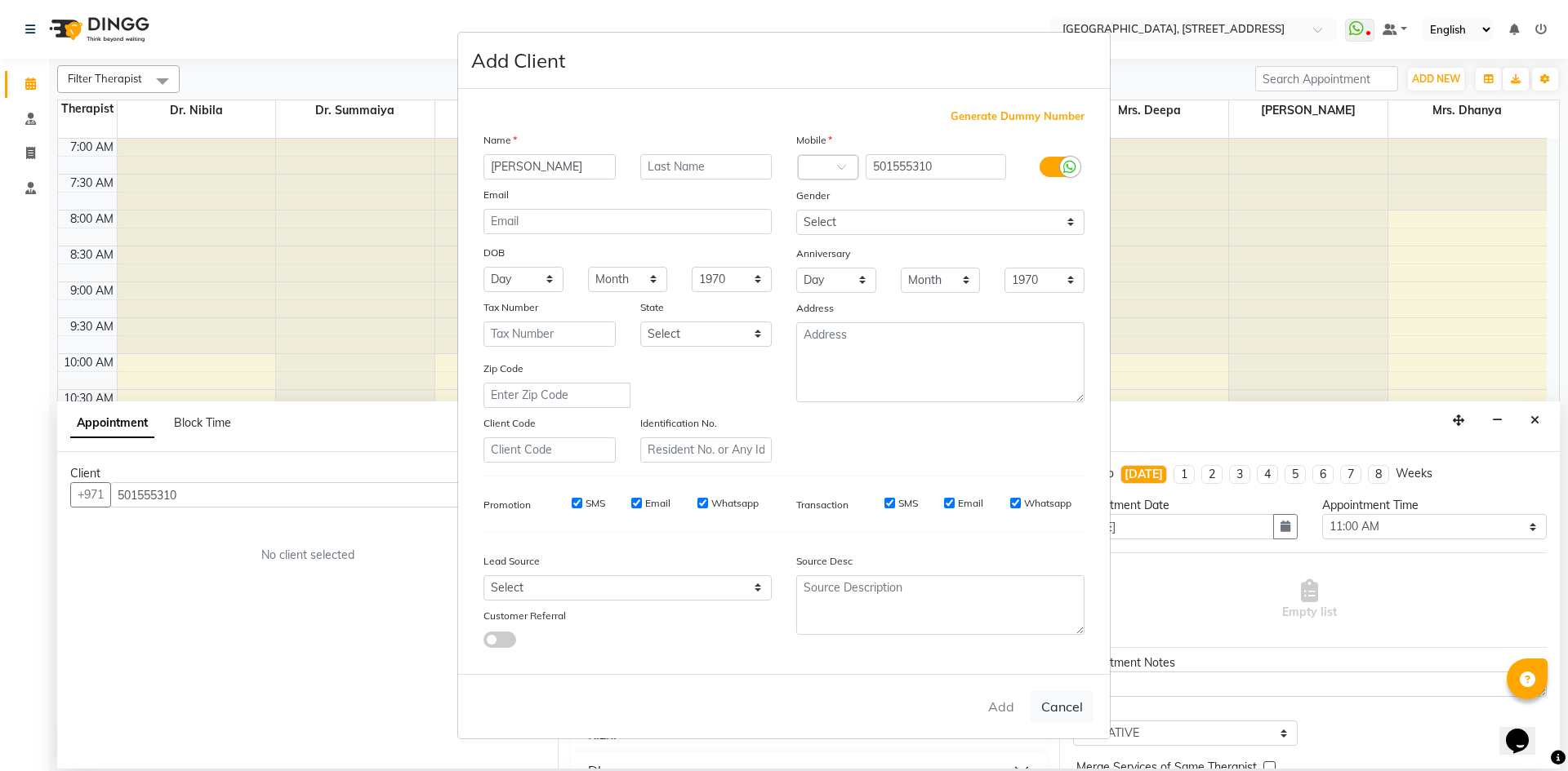
click at [31, 81] on ngb-modal-window "Add Client Generate Dummy Number Name [PERSON_NAME] Email DOB Day 01 02 03 04 0…" at bounding box center [784, 386] width 1568 height 771
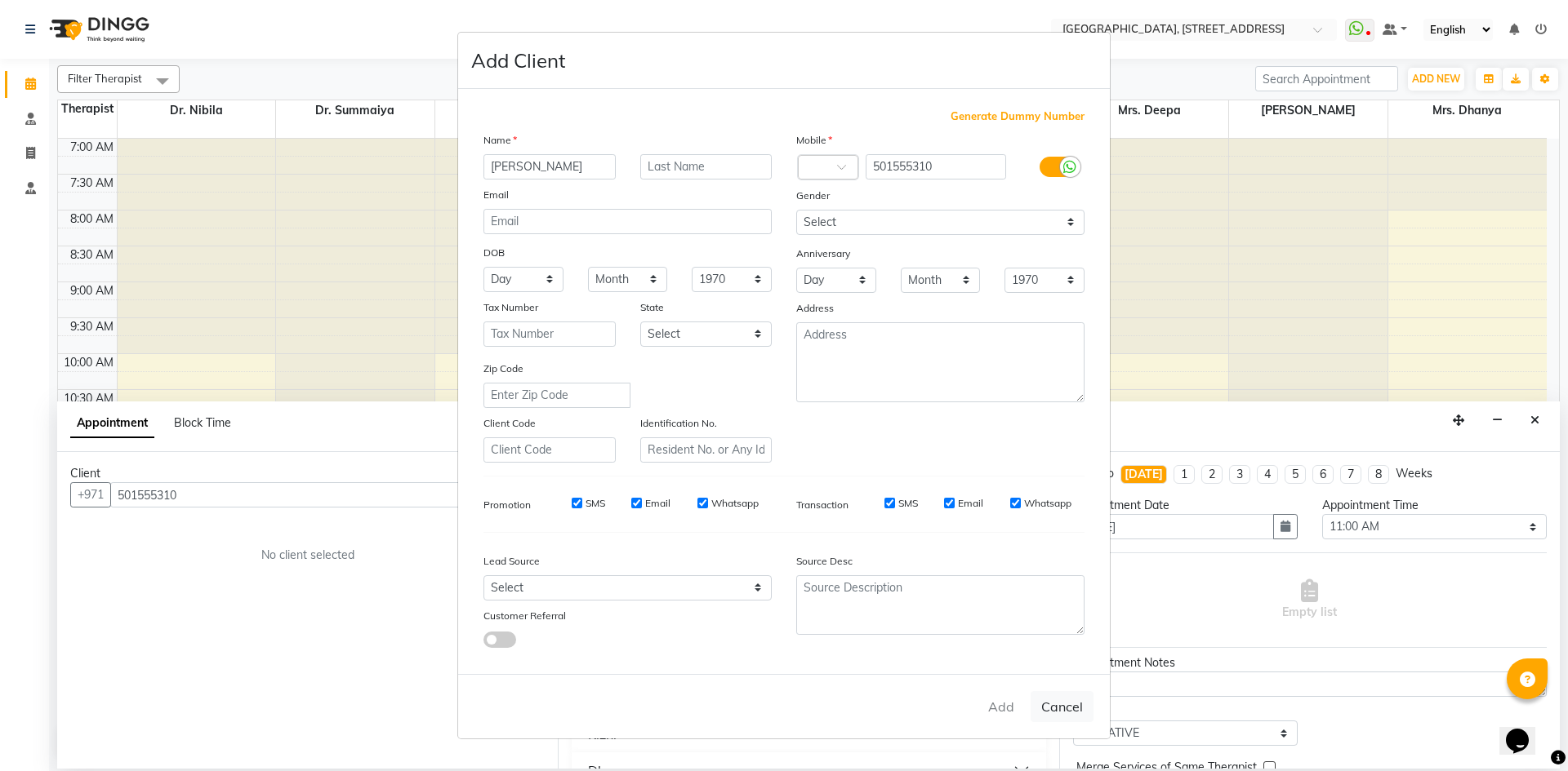
click at [35, 79] on ngb-modal-window "Add Client Generate Dummy Number Name [PERSON_NAME] Email DOB Day 01 02 03 04 0…" at bounding box center [784, 386] width 1568 height 771
click at [37, 78] on ngb-modal-window "Add Client Generate Dummy Number Name [PERSON_NAME] Email DOB Day 01 02 03 04 0…" at bounding box center [784, 386] width 1568 height 771
click at [28, 85] on ngb-modal-window "Add Client Generate Dummy Number Name [PERSON_NAME] Email DOB Day 01 02 03 04 0…" at bounding box center [784, 386] width 1568 height 771
click at [1527, 419] on ngb-modal-window "Add Client Generate Dummy Number Name [PERSON_NAME] Email DOB Day 01 02 03 04 0…" at bounding box center [784, 386] width 1568 height 771
click at [1542, 419] on ngb-modal-window "Add Client Generate Dummy Number Name [PERSON_NAME] Email DOB Day 01 02 03 04 0…" at bounding box center [784, 386] width 1568 height 771
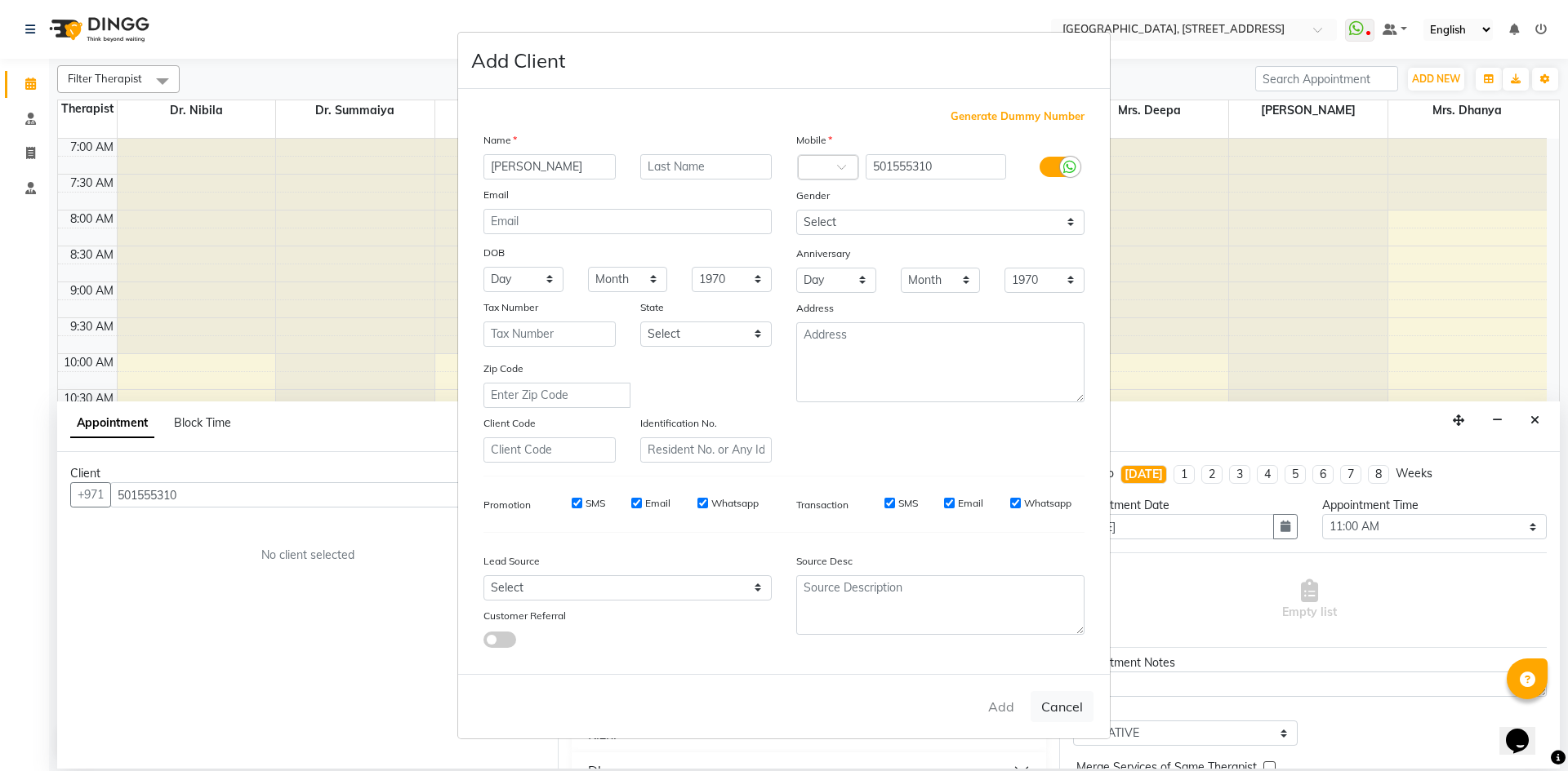
click at [1540, 420] on ngb-modal-window "Add Client Generate Dummy Number Name [PERSON_NAME] Email DOB Day 01 02 03 04 0…" at bounding box center [784, 386] width 1568 height 771
click at [30, 83] on ngb-modal-window "Add Client Generate Dummy Number Name [PERSON_NAME] Email DOB Day 01 02 03 04 0…" at bounding box center [784, 386] width 1568 height 771
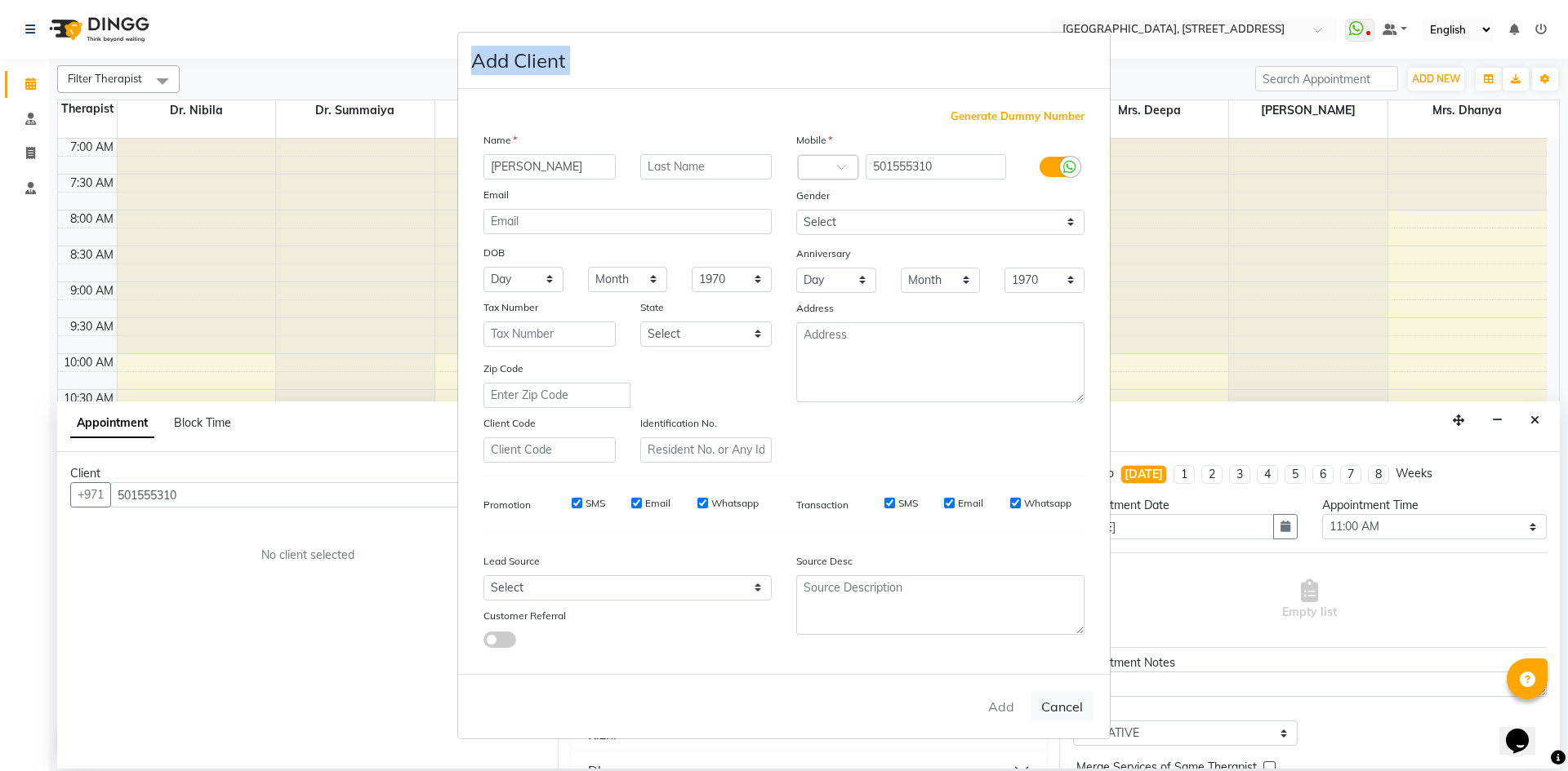
click at [30, 83] on ngb-modal-window "Add Client Generate Dummy Number Name [PERSON_NAME] Email DOB Day 01 02 03 04 0…" at bounding box center [784, 386] width 1568 height 771
click at [208, 21] on ngb-modal-window "Add Client Generate Dummy Number Name [PERSON_NAME] Email DOB Day 01 02 03 04 0…" at bounding box center [784, 386] width 1568 height 771
click at [1006, 715] on div "Add Cancel" at bounding box center [783, 706] width 651 height 64
click at [595, 168] on input "[PERSON_NAME]" at bounding box center [549, 167] width 132 height 26
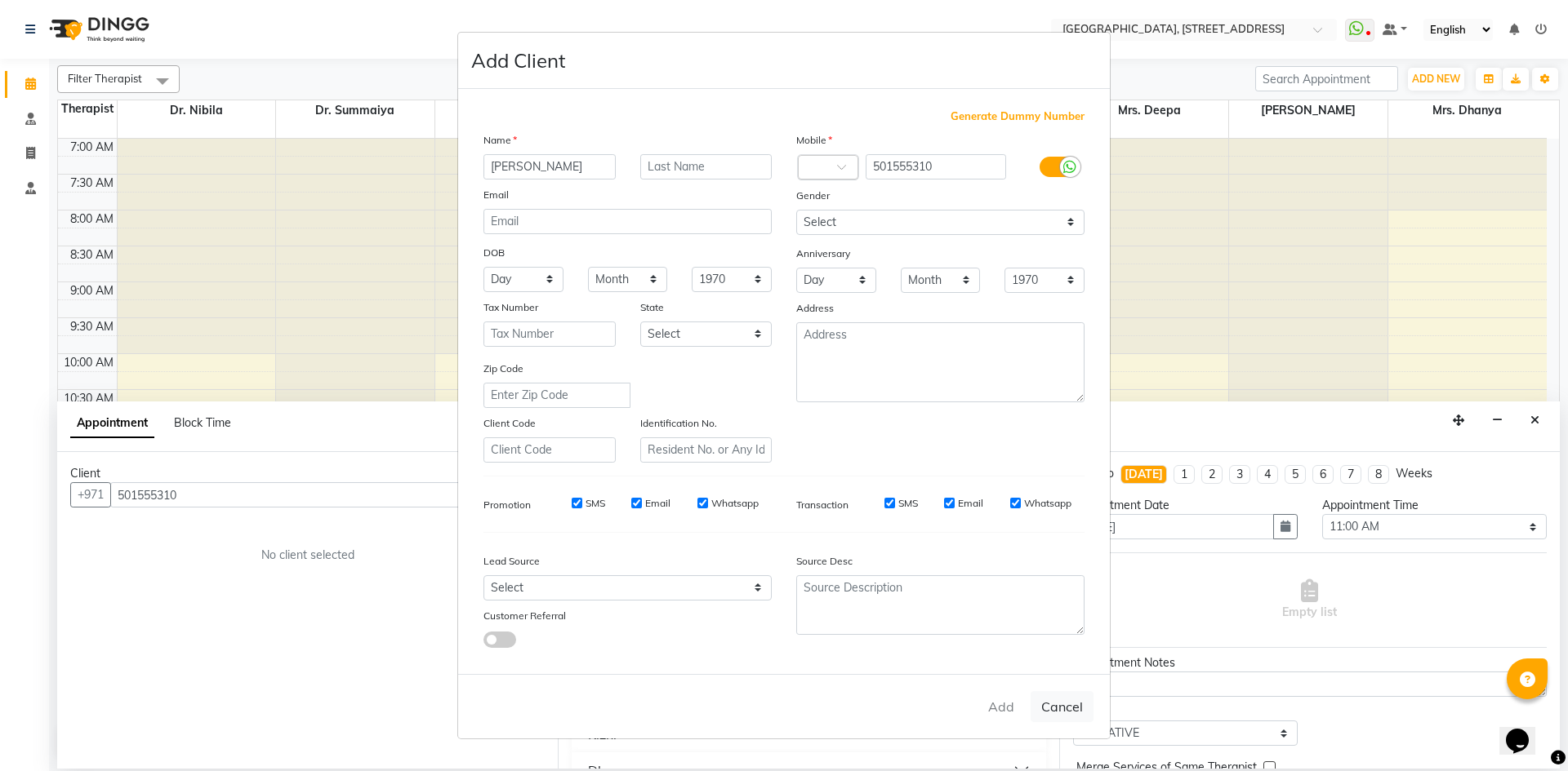
click at [838, 165] on span at bounding box center [846, 171] width 21 height 17
click at [812, 168] on input "text" at bounding box center [812, 167] width 10 height 17
click at [998, 702] on div "Add Cancel" at bounding box center [783, 706] width 651 height 64
click at [810, 166] on input "text" at bounding box center [812, 167] width 10 height 17
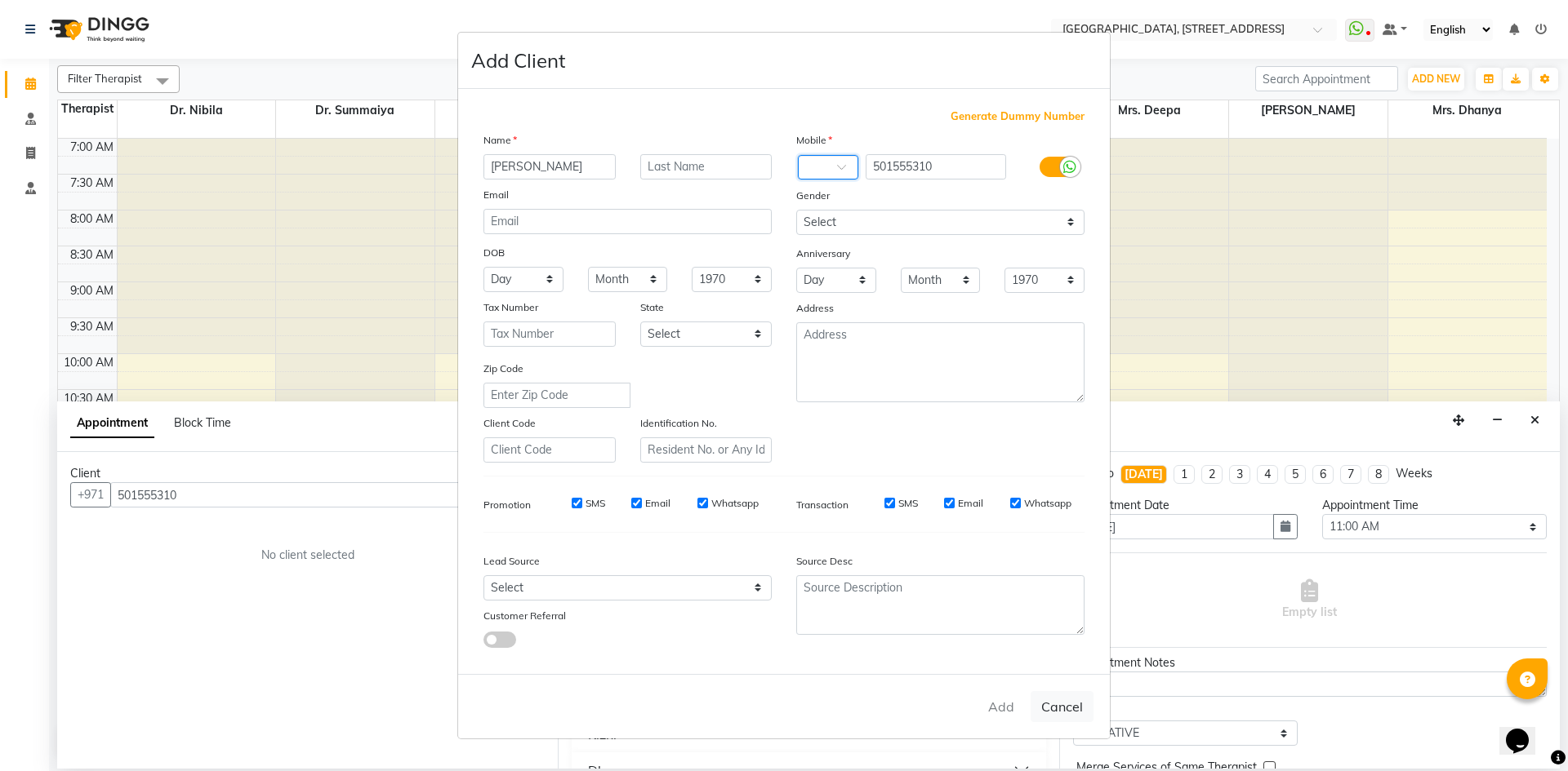
click at [848, 169] on span at bounding box center [846, 171] width 21 height 17
click at [917, 169] on input "501555310" at bounding box center [936, 167] width 142 height 26
drag, startPoint x: 1244, startPoint y: 271, endPoint x: 1162, endPoint y: 285, distance: 83.2
click at [1239, 269] on ngb-modal-window "Add Client Generate Dummy Number Name [PERSON_NAME] Email DOB Day 01 02 03 04 0…" at bounding box center [784, 386] width 1568 height 771
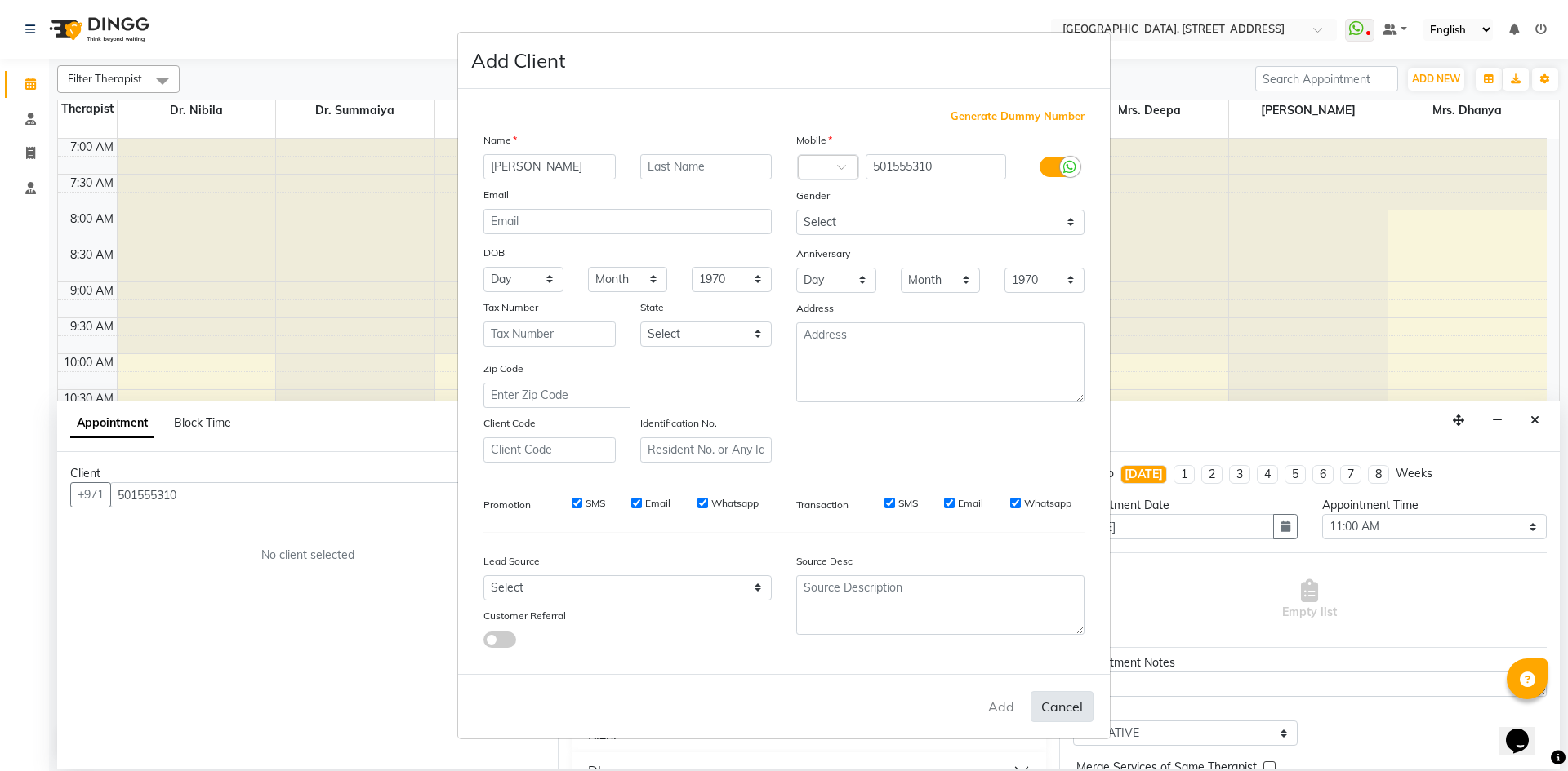
click at [1070, 702] on button "Cancel" at bounding box center [1062, 707] width 62 height 31
select select
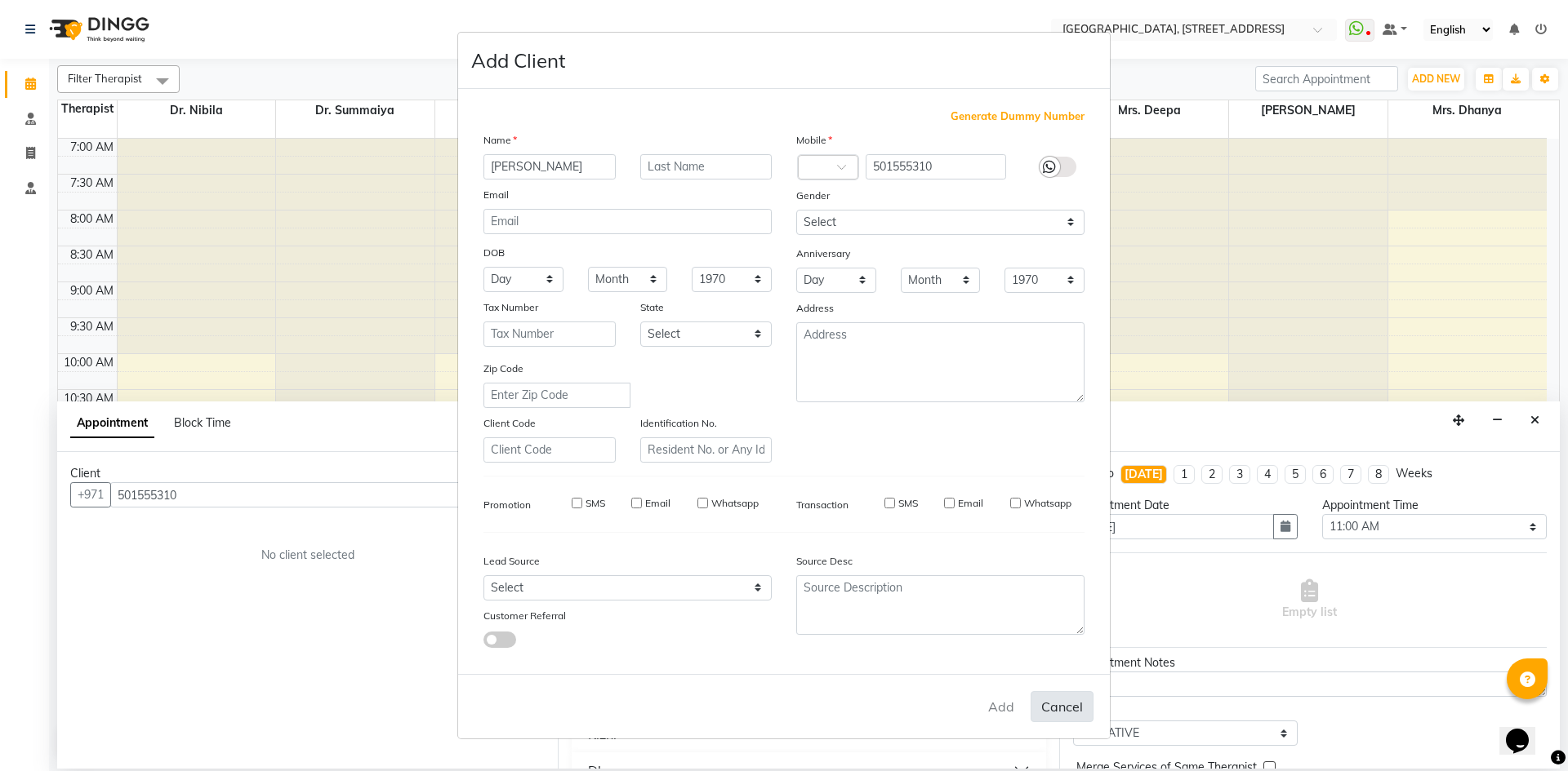
select select
checkbox input "false"
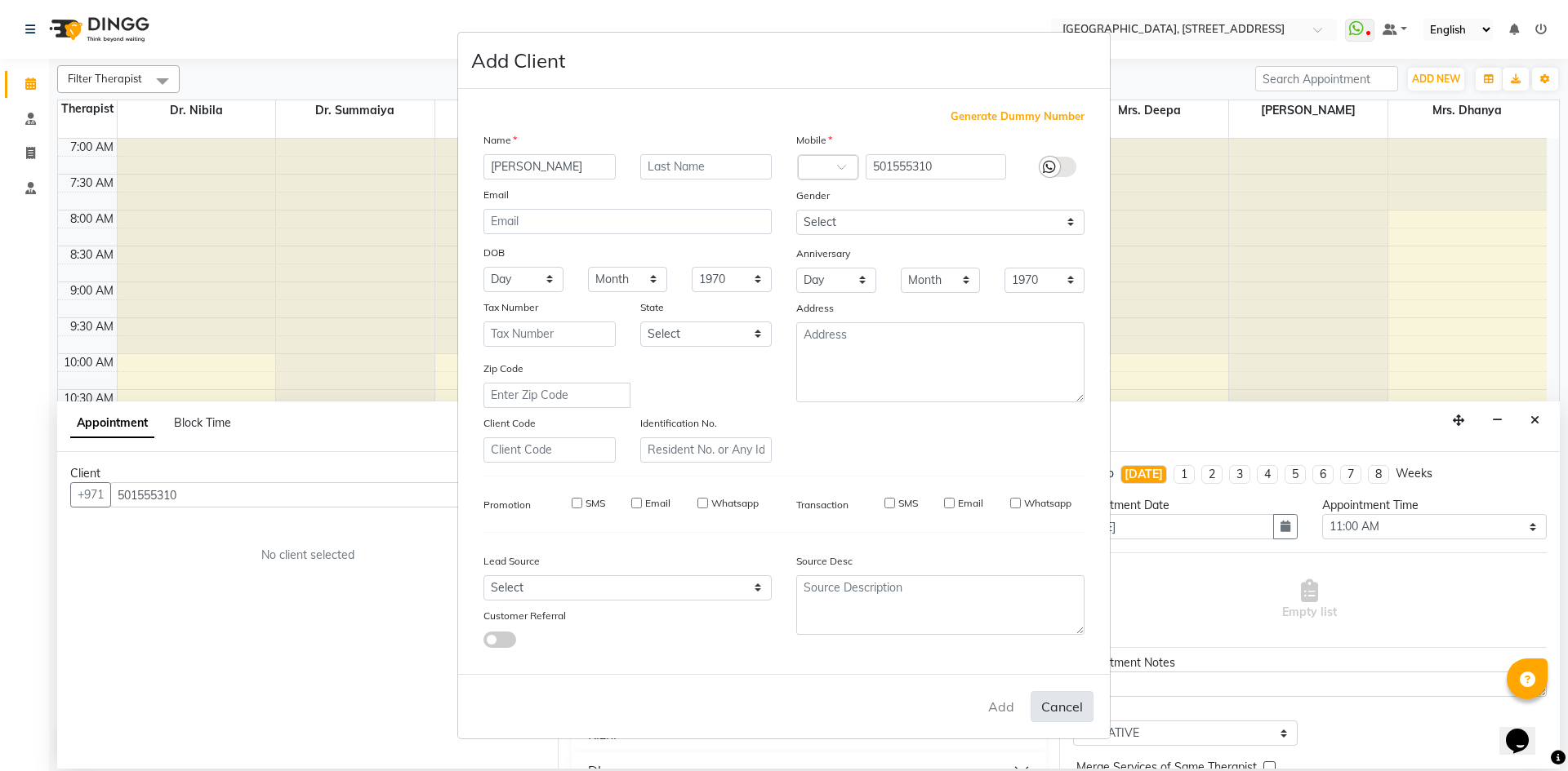
checkbox input "false"
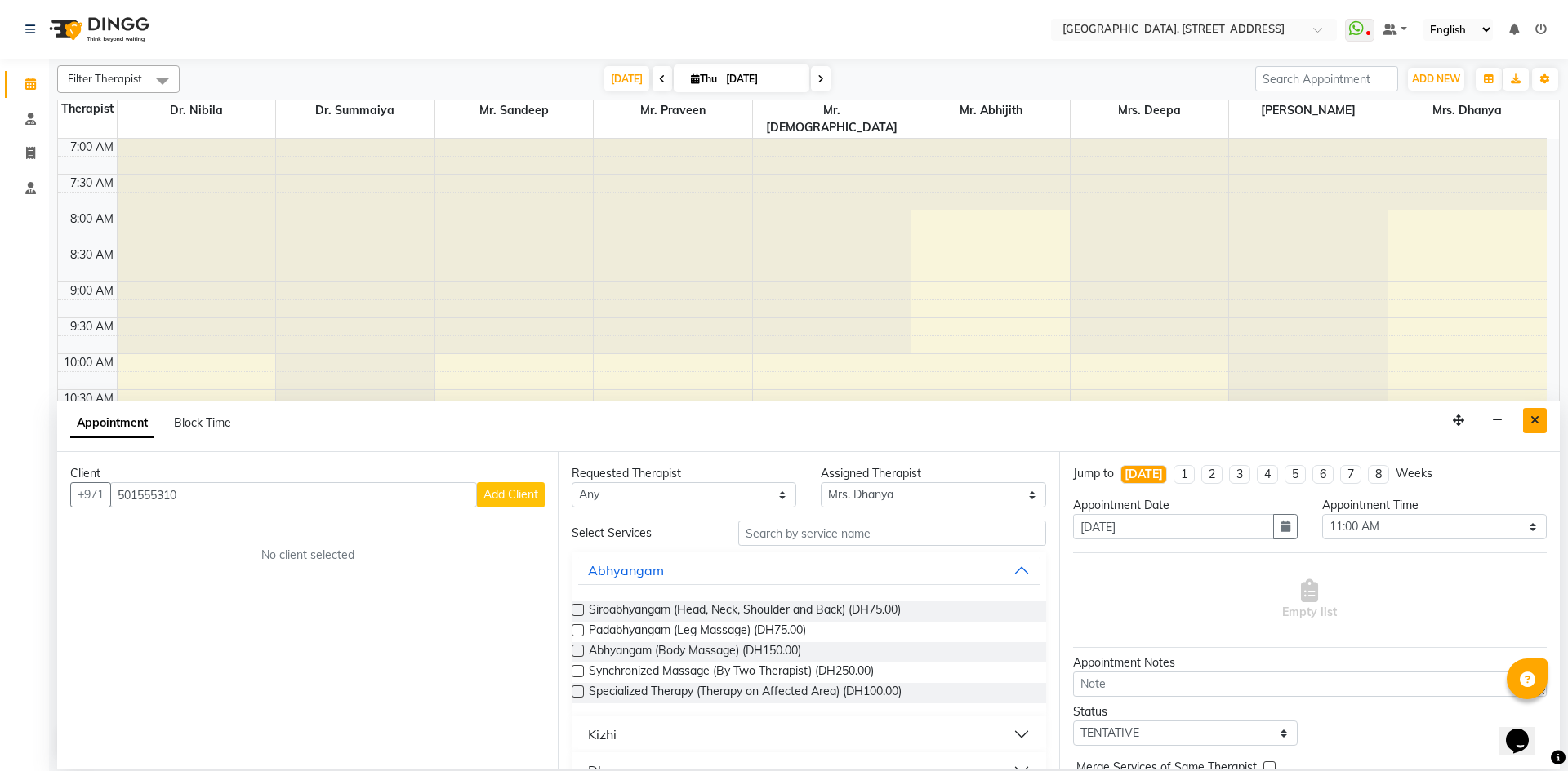
click at [1530, 422] on icon "Close" at bounding box center [1534, 420] width 9 height 12
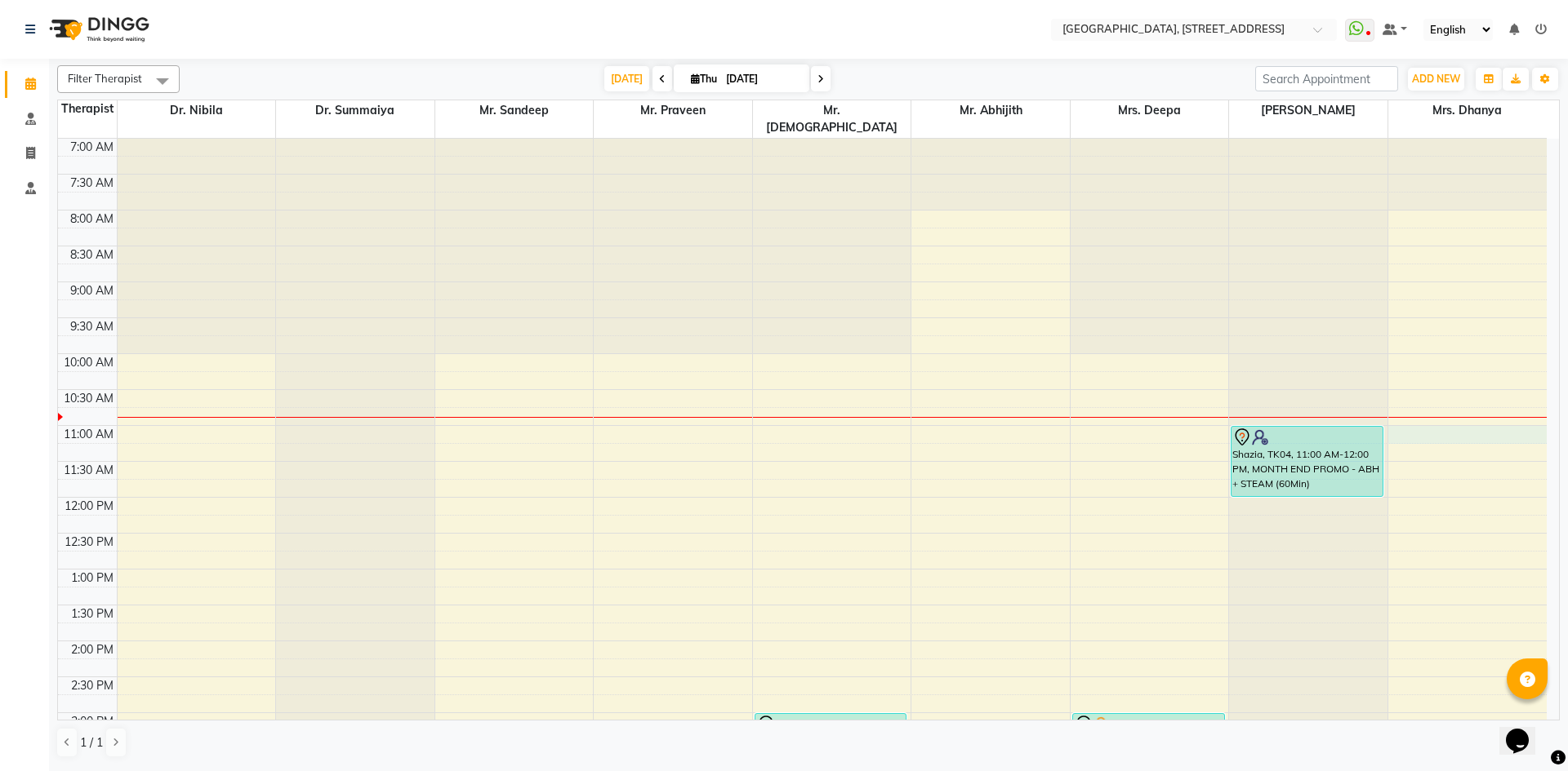
click at [1438, 413] on div "7:00 AM 7:30 AM 8:00 AM 8:30 AM 9:00 AM 9:30 AM 10:00 AM 10:30 AM 11:00 AM 11:3…" at bounding box center [802, 713] width 1489 height 1149
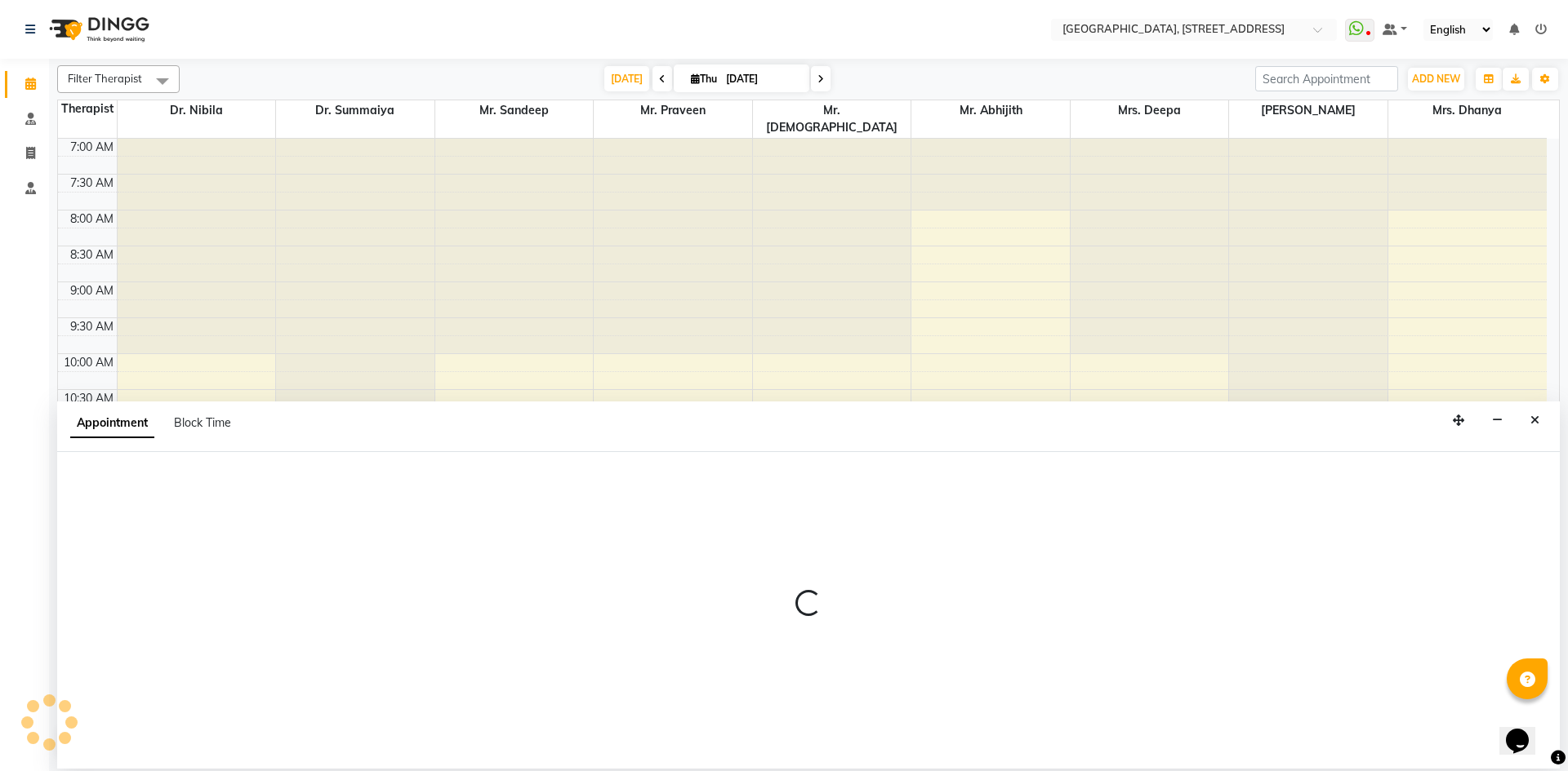
select select "64145"
select select "660"
select select "tentative"
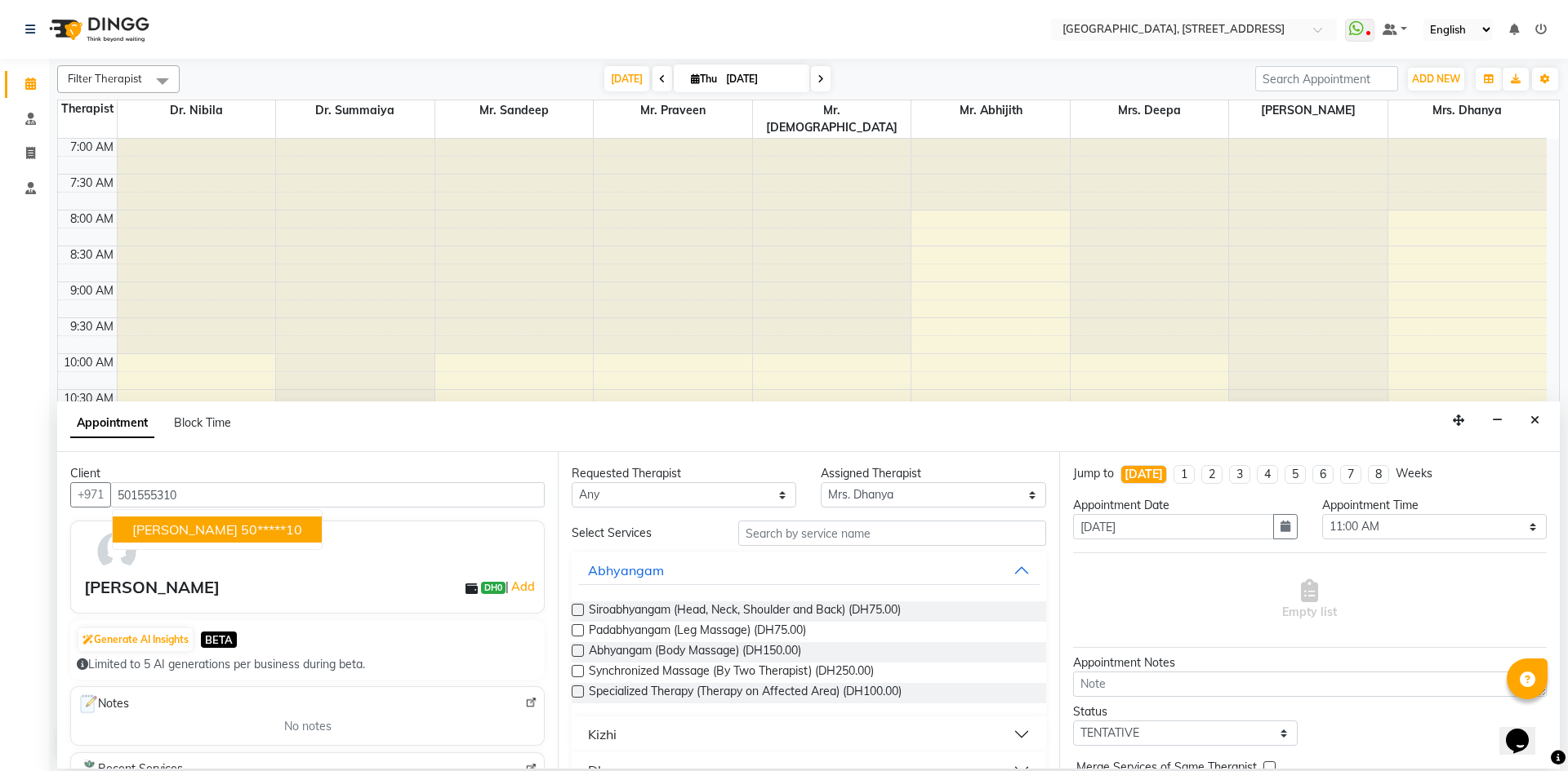
click at [243, 523] on ngb-highlight "50*****10" at bounding box center [272, 529] width 61 height 16
type input "50*****10"
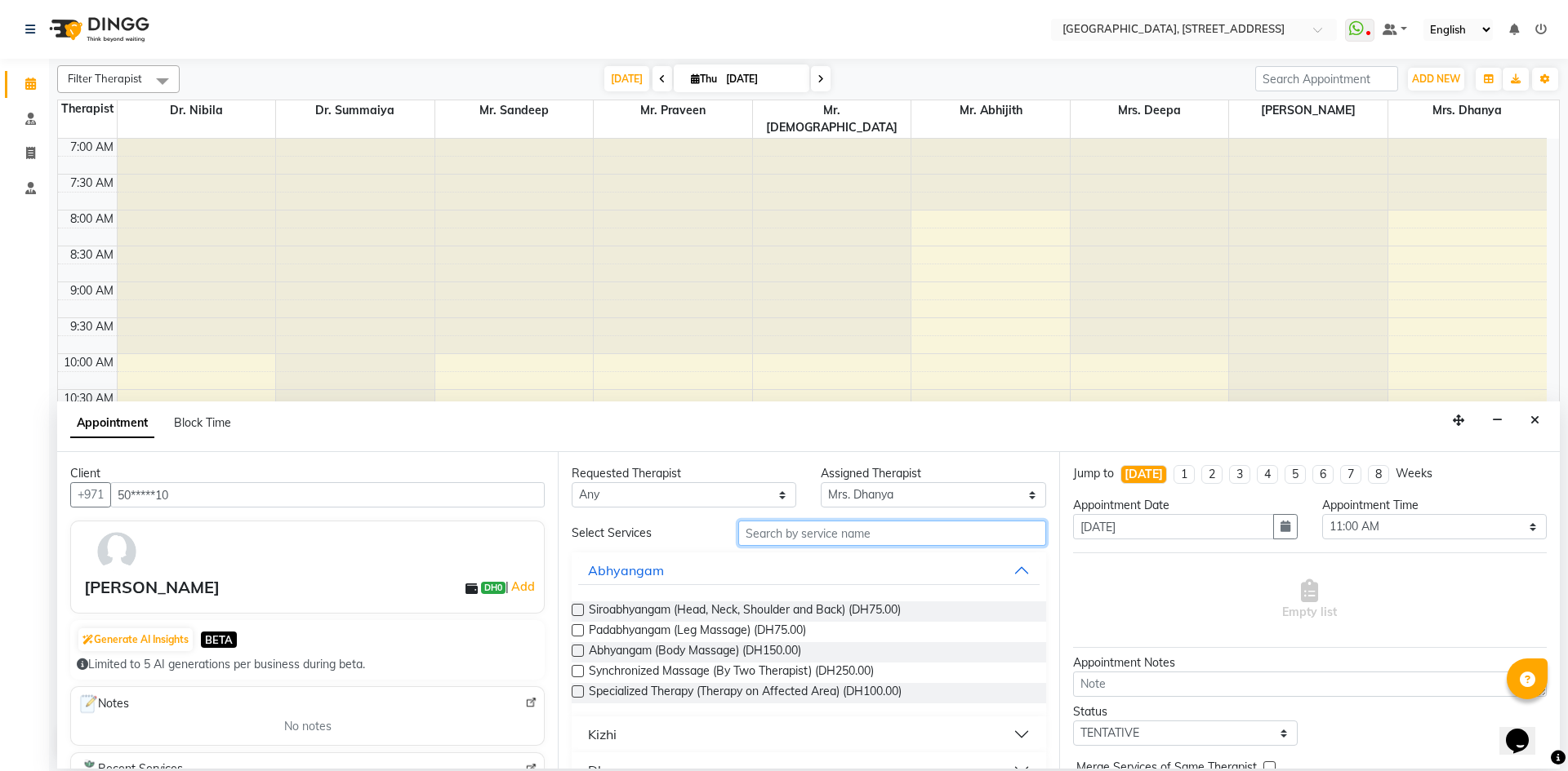
click at [851, 534] on input "text" at bounding box center [892, 534] width 308 height 26
click at [781, 534] on input "m" at bounding box center [892, 534] width 308 height 26
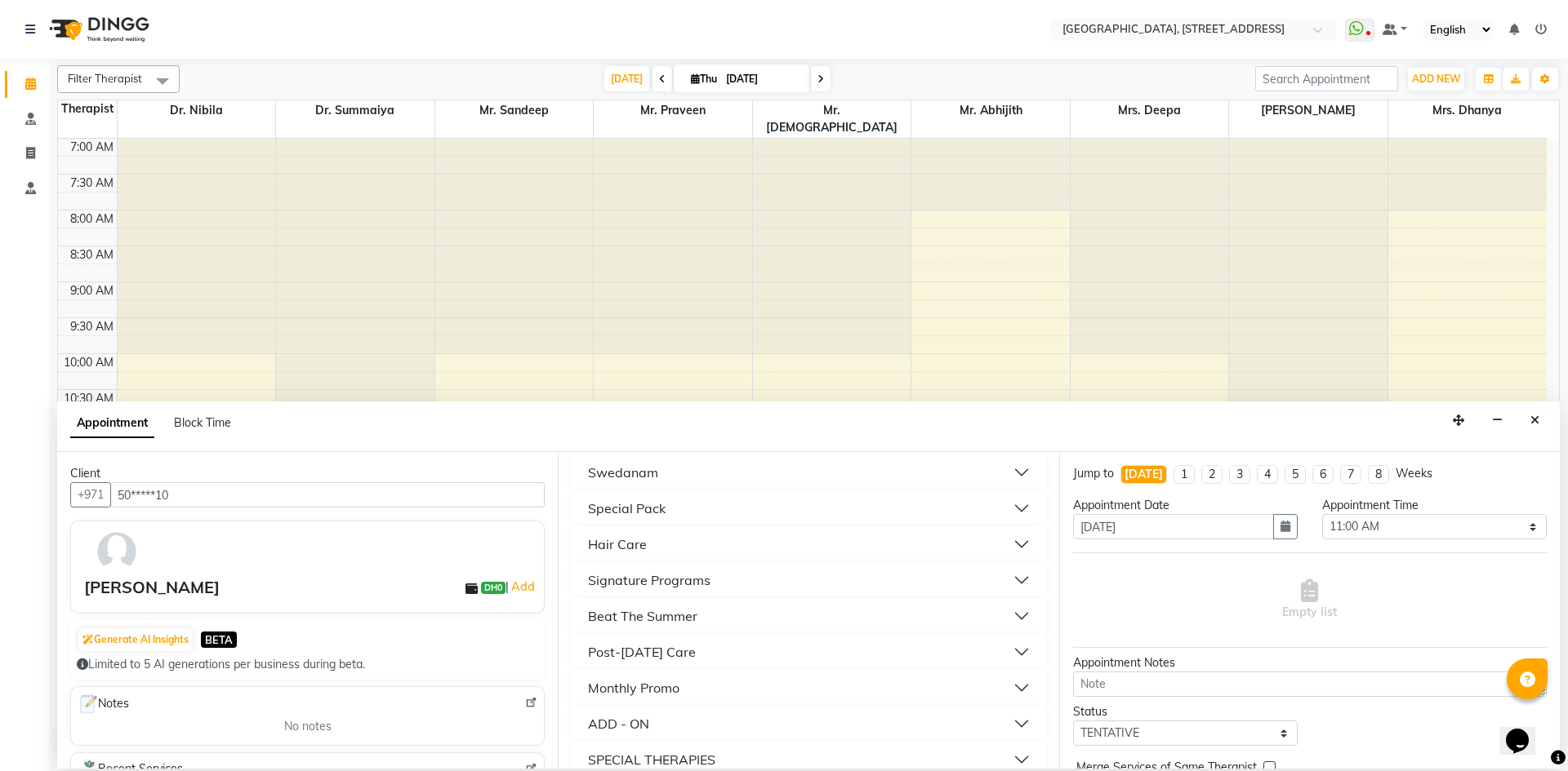
scroll to position [407, 0]
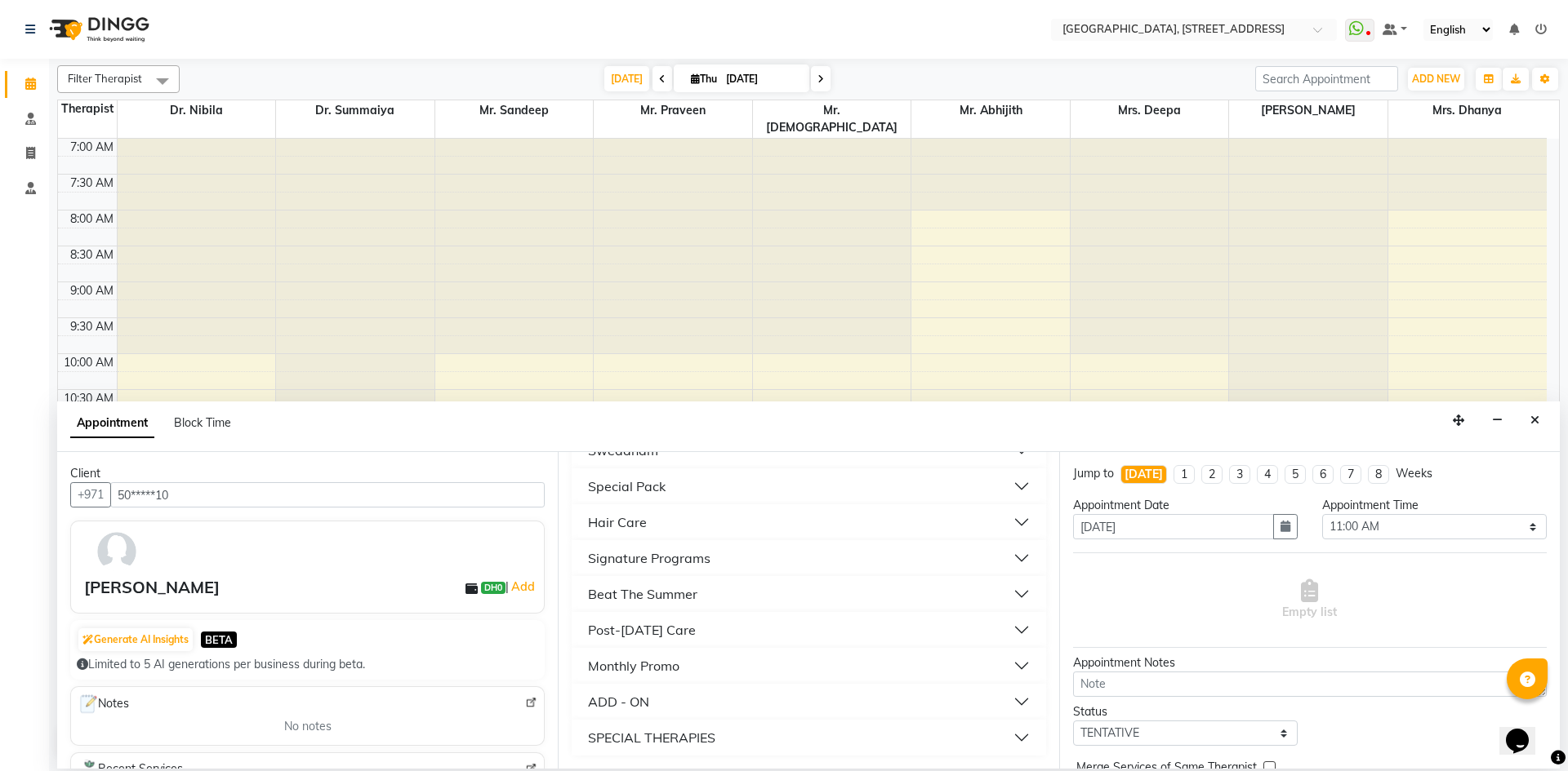
type input "m"
click at [682, 656] on button "Monthly Promo" at bounding box center [808, 666] width 461 height 30
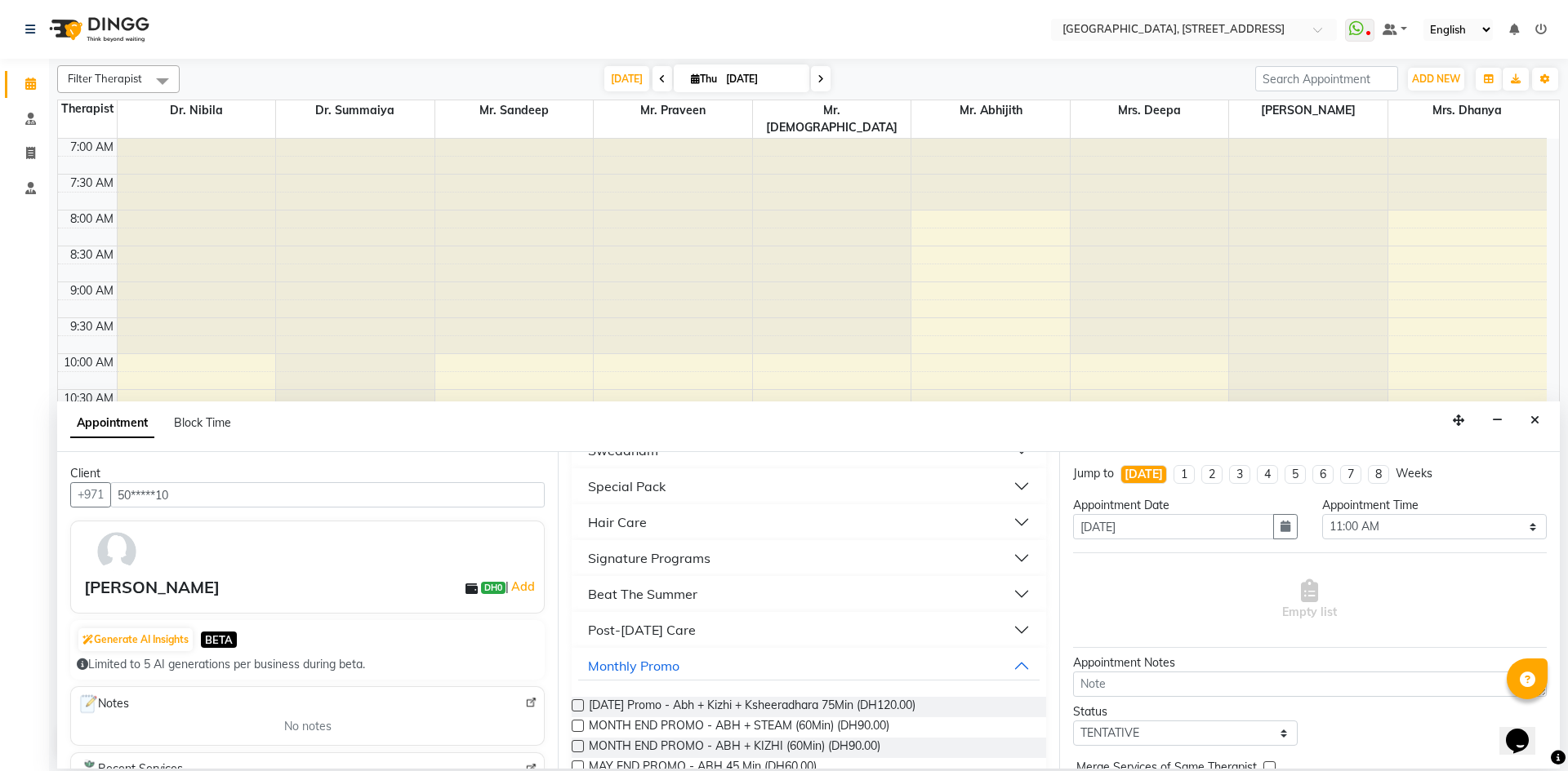
click at [579, 750] on label at bounding box center [578, 746] width 12 height 12
click at [579, 750] on input "checkbox" at bounding box center [577, 748] width 11 height 11
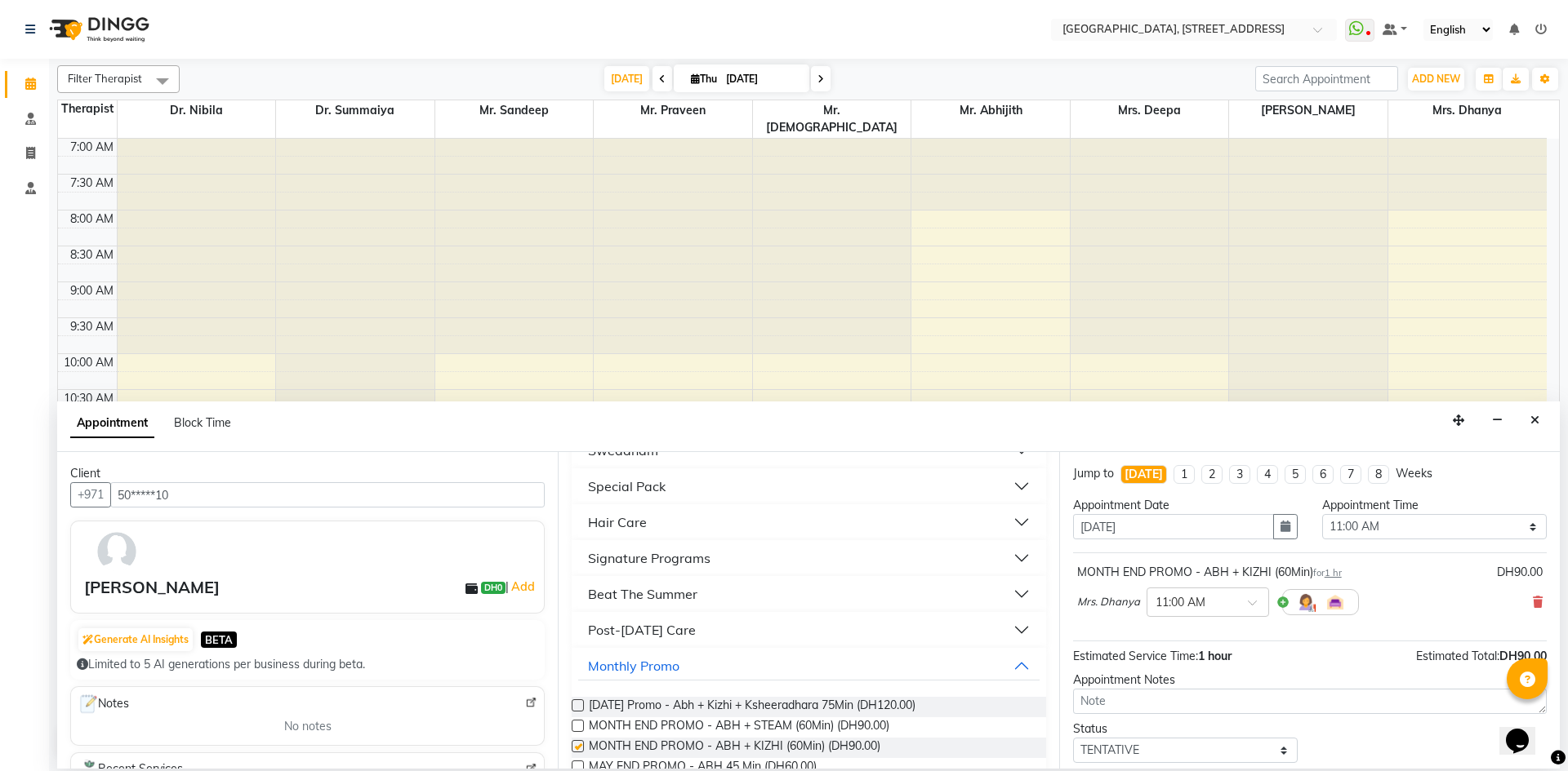
checkbox input "false"
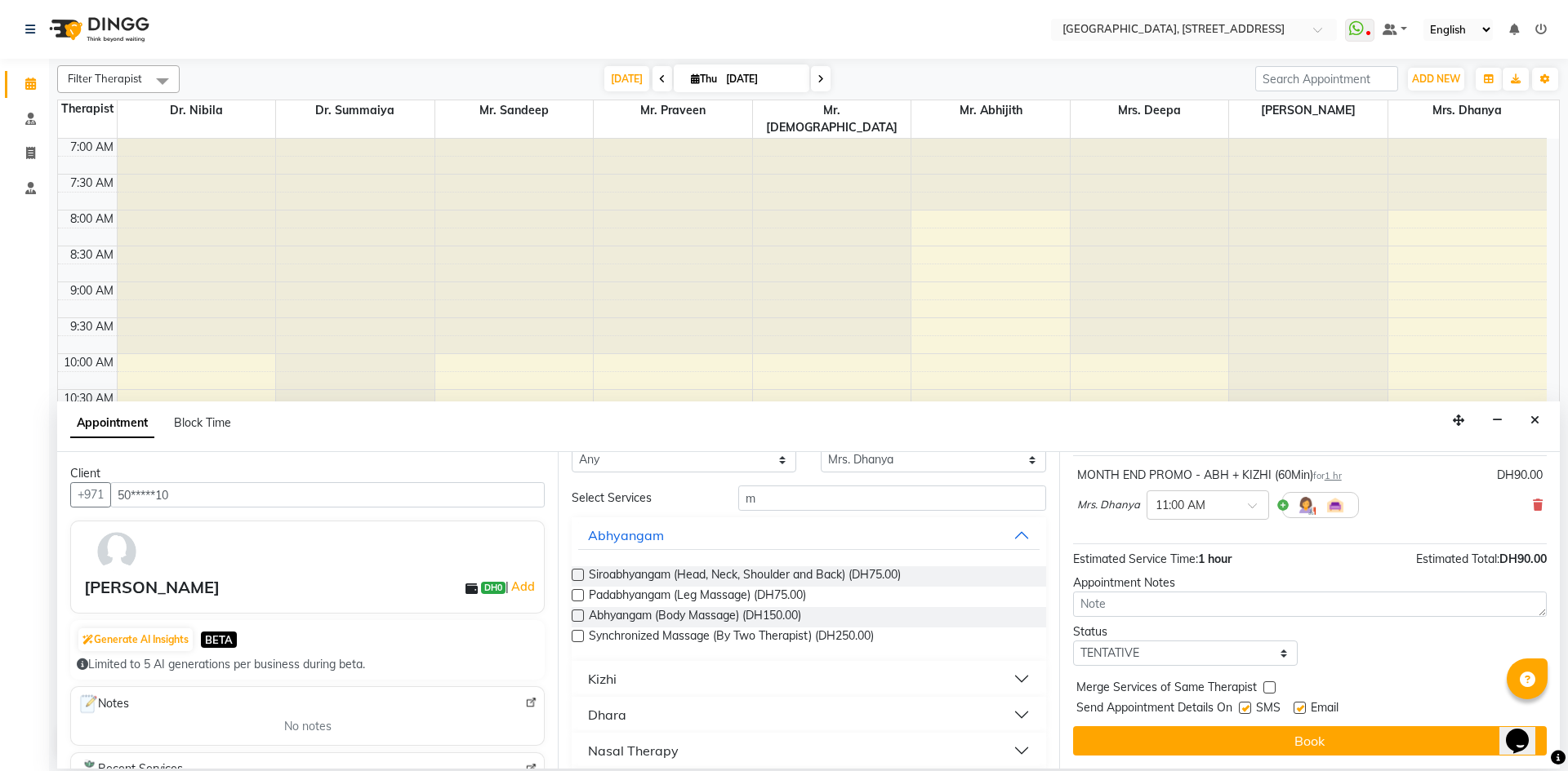
scroll to position [0, 0]
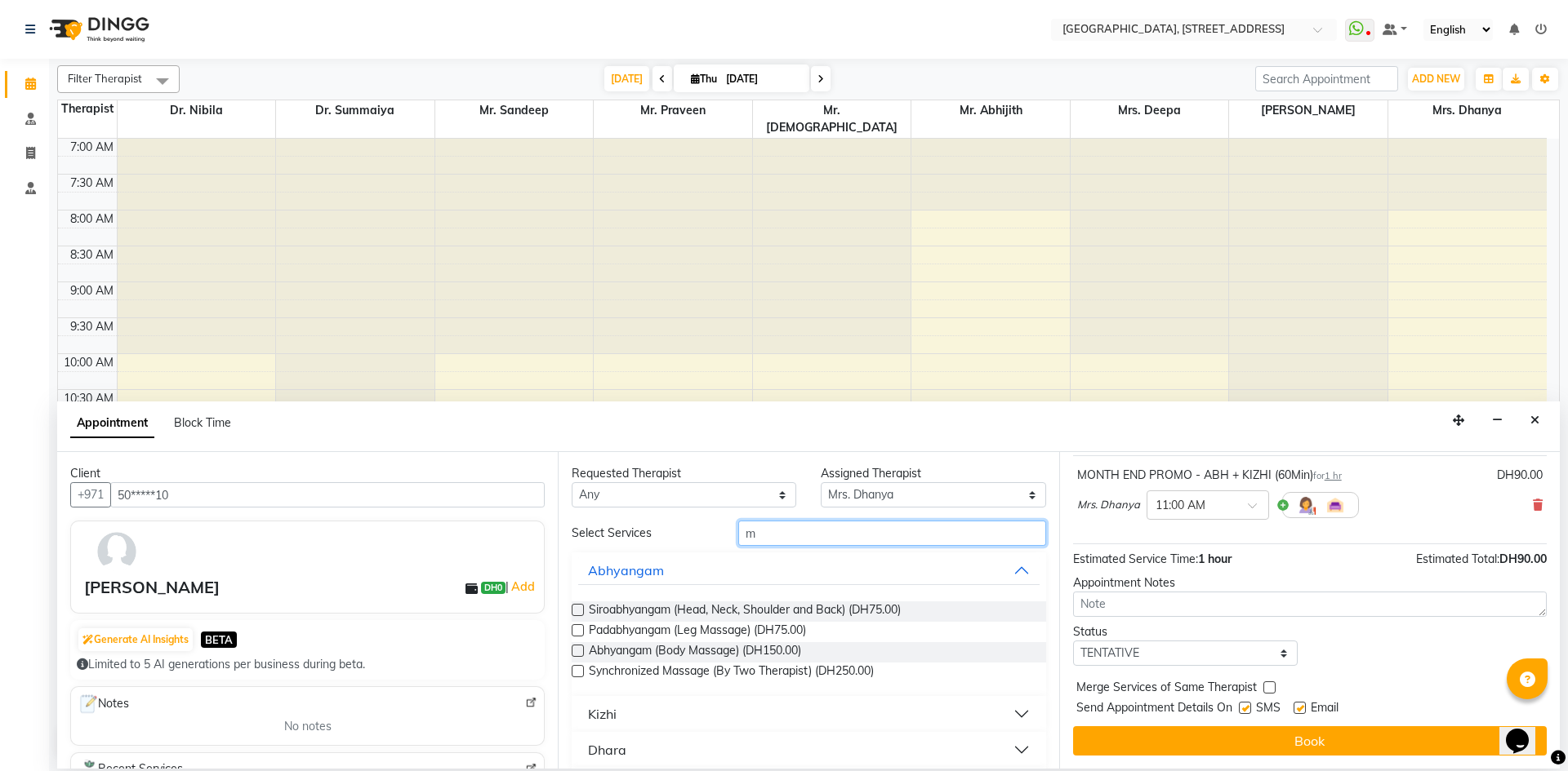
click at [799, 530] on input "m" at bounding box center [892, 534] width 308 height 26
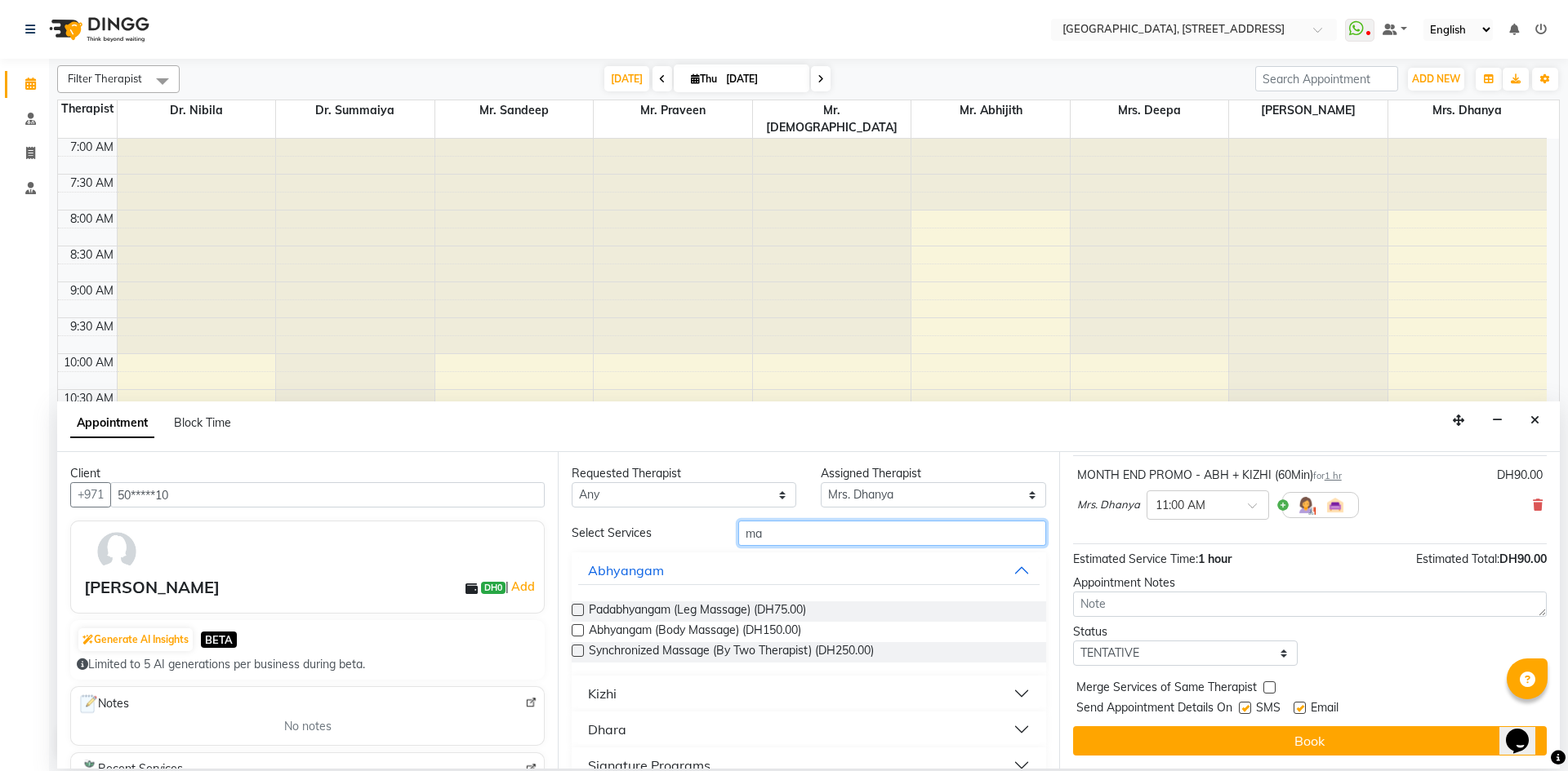
type input "m"
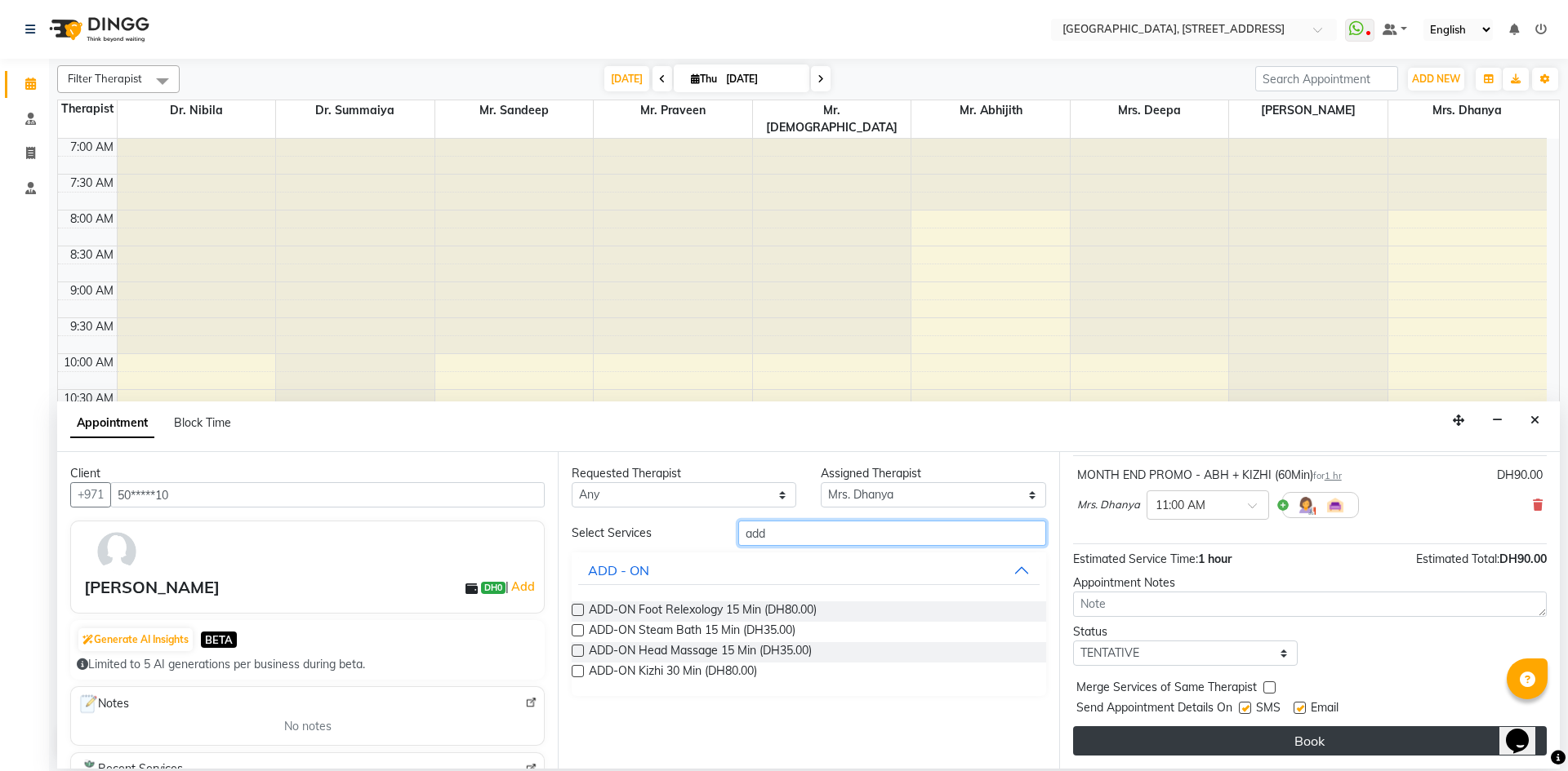
type input "add"
click at [1342, 735] on button "Book" at bounding box center [1309, 741] width 474 height 30
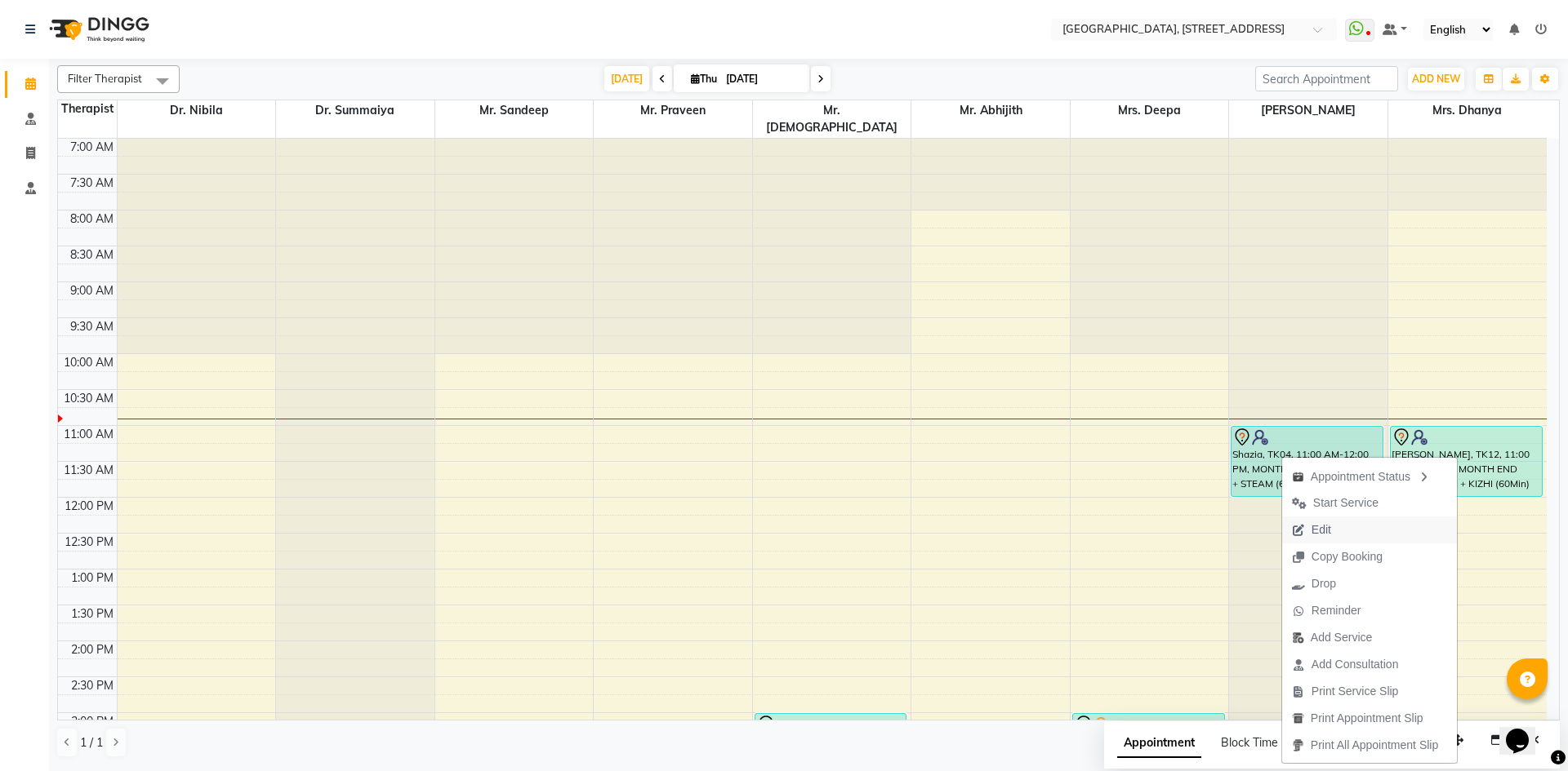
click at [1319, 533] on span "Edit" at bounding box center [1321, 529] width 20 height 17
select select "tentative"
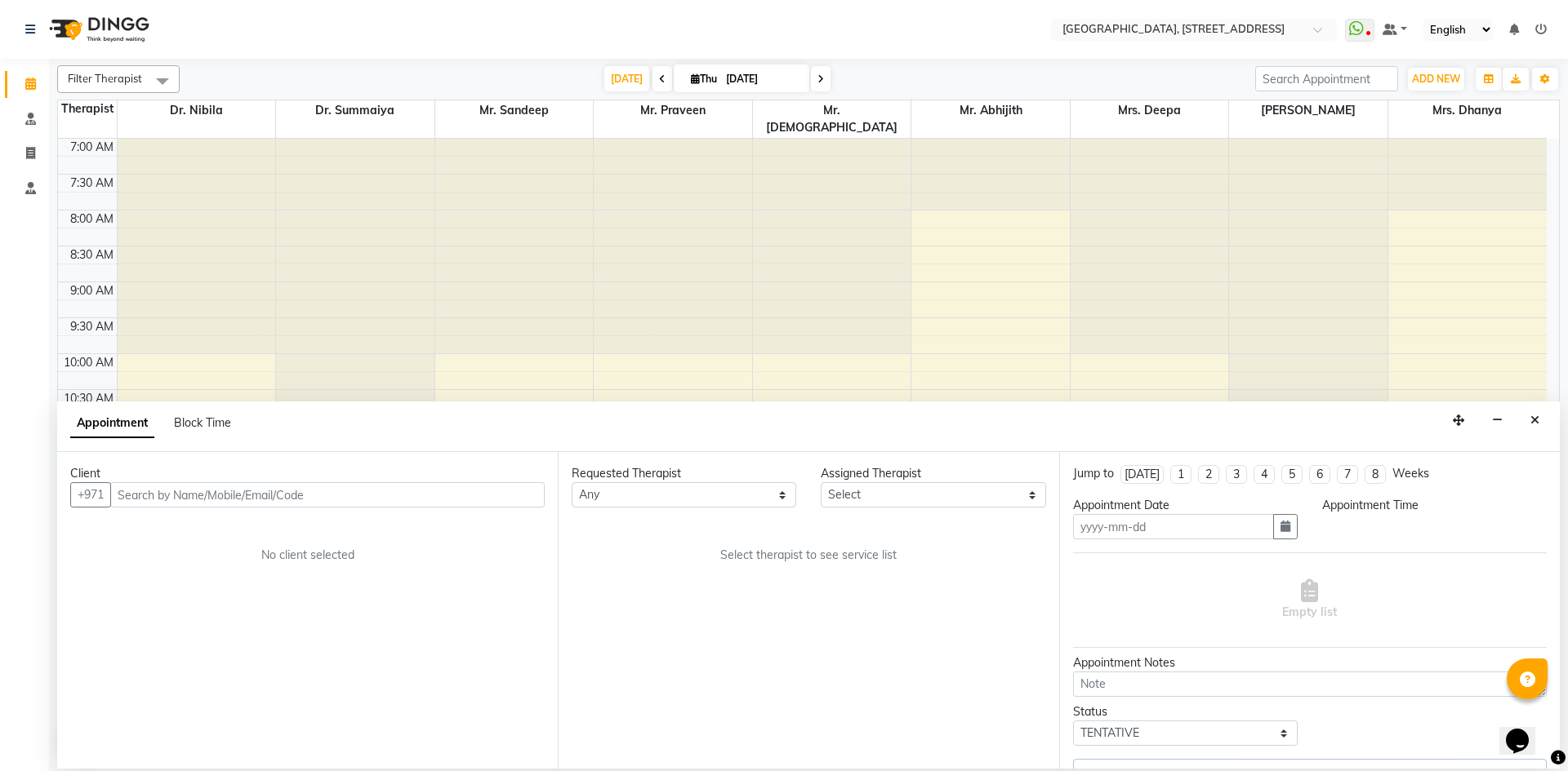
type input "[DATE]"
select select "64145"
select select "660"
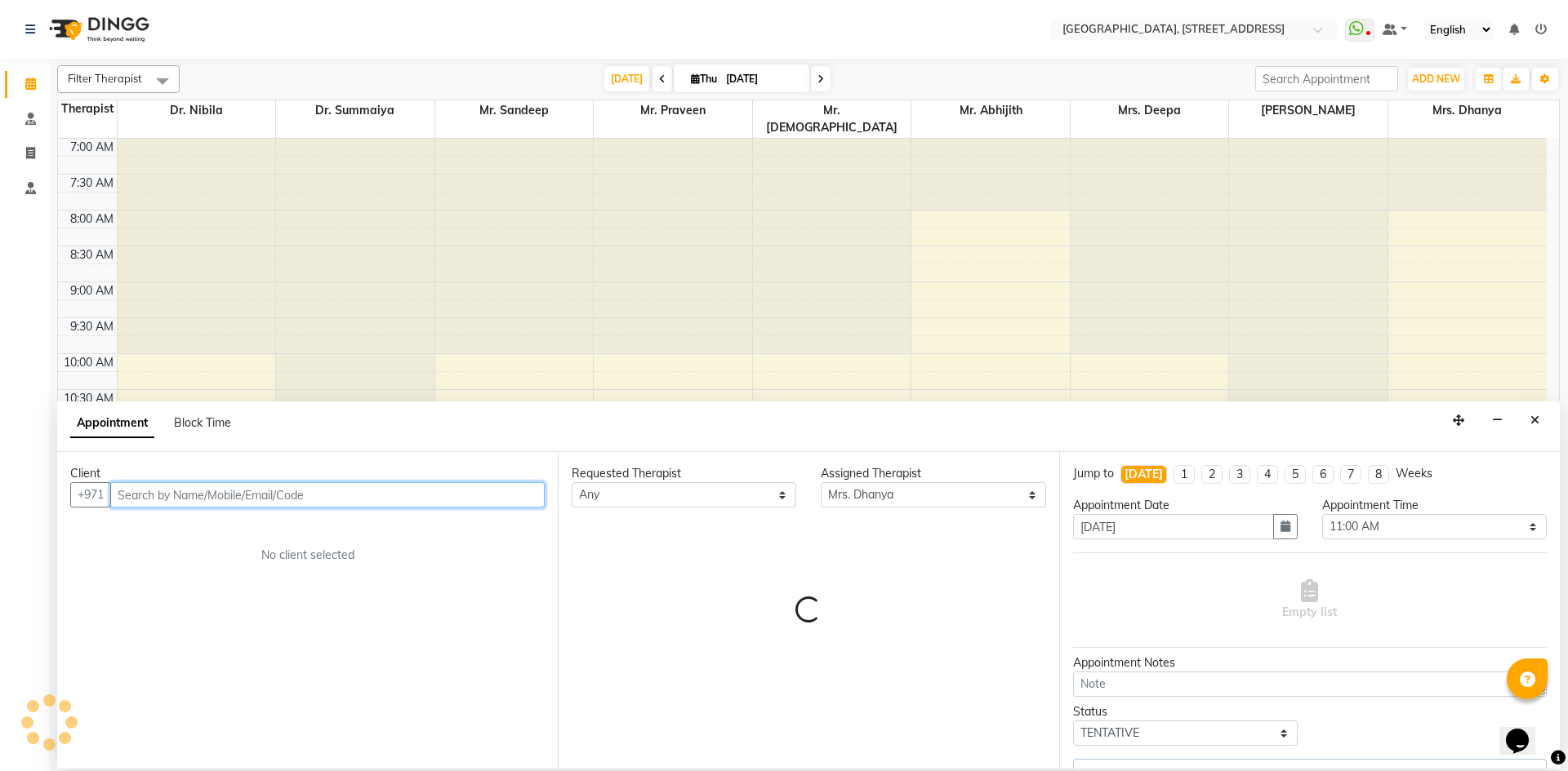
scroll to position [216, 0]
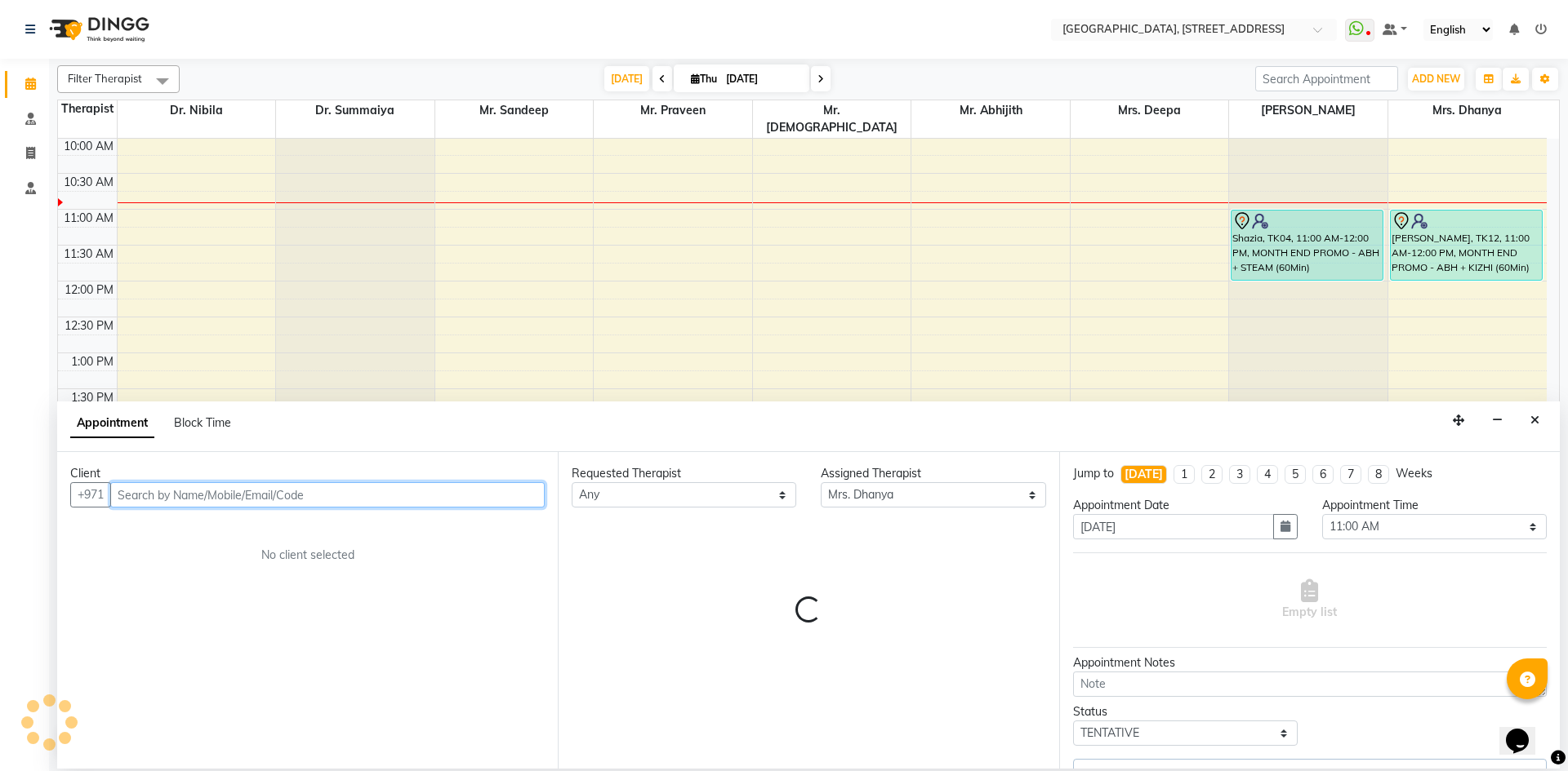
select select "1960"
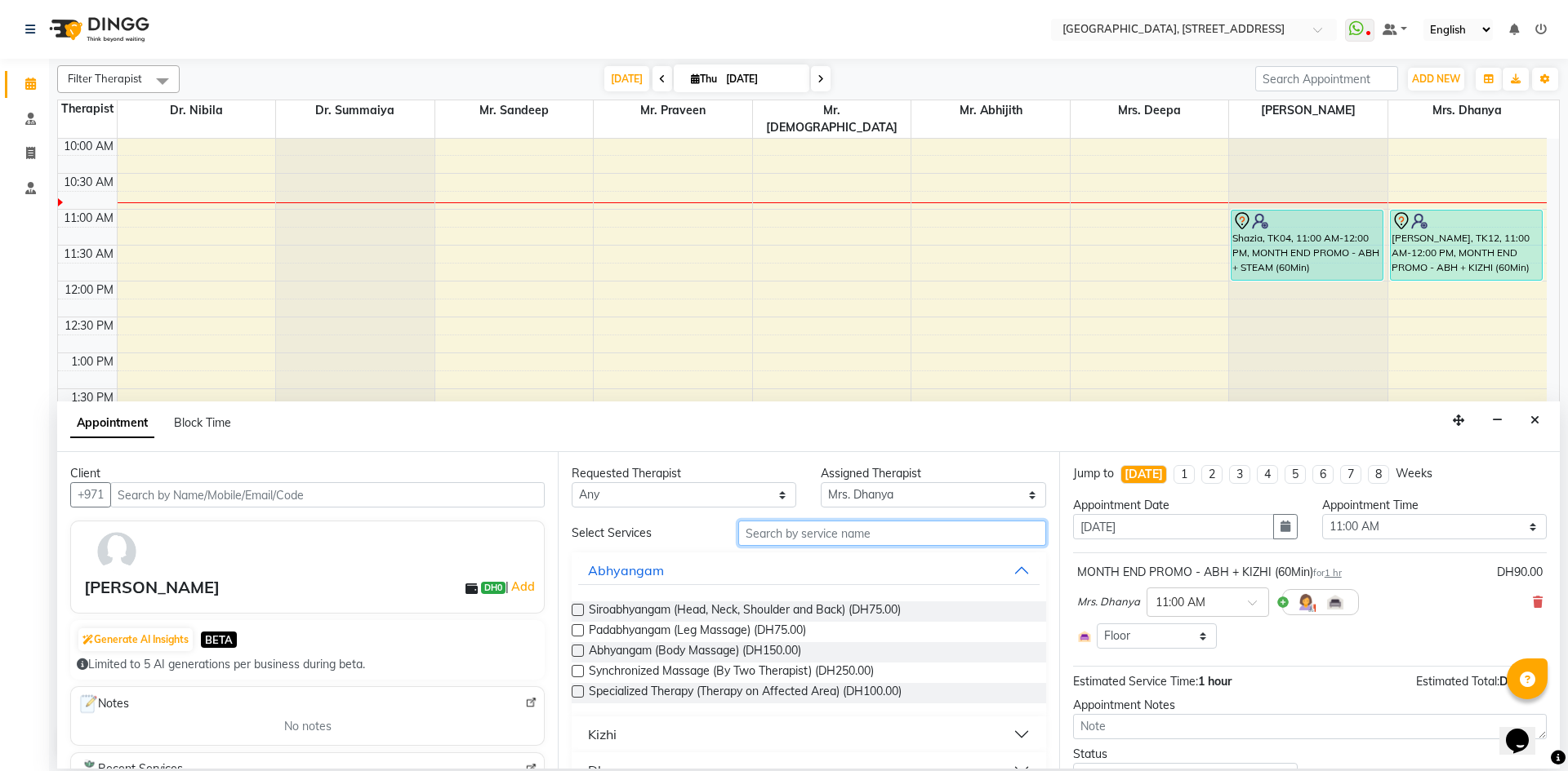
click at [816, 529] on input "text" at bounding box center [892, 534] width 308 height 26
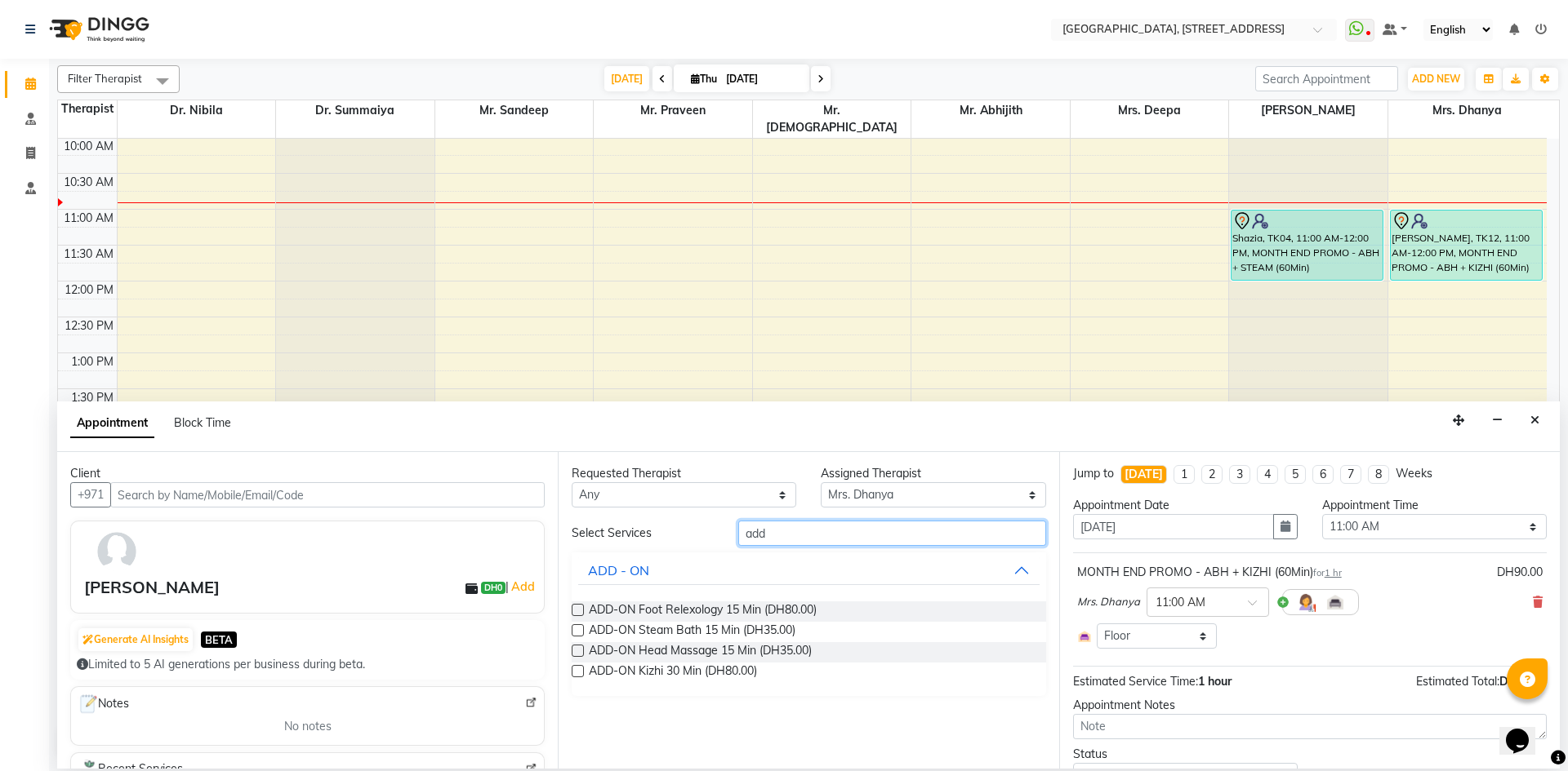
type input "add"
click at [576, 673] on label at bounding box center [578, 671] width 12 height 12
click at [576, 673] on input "checkbox" at bounding box center [577, 673] width 11 height 11
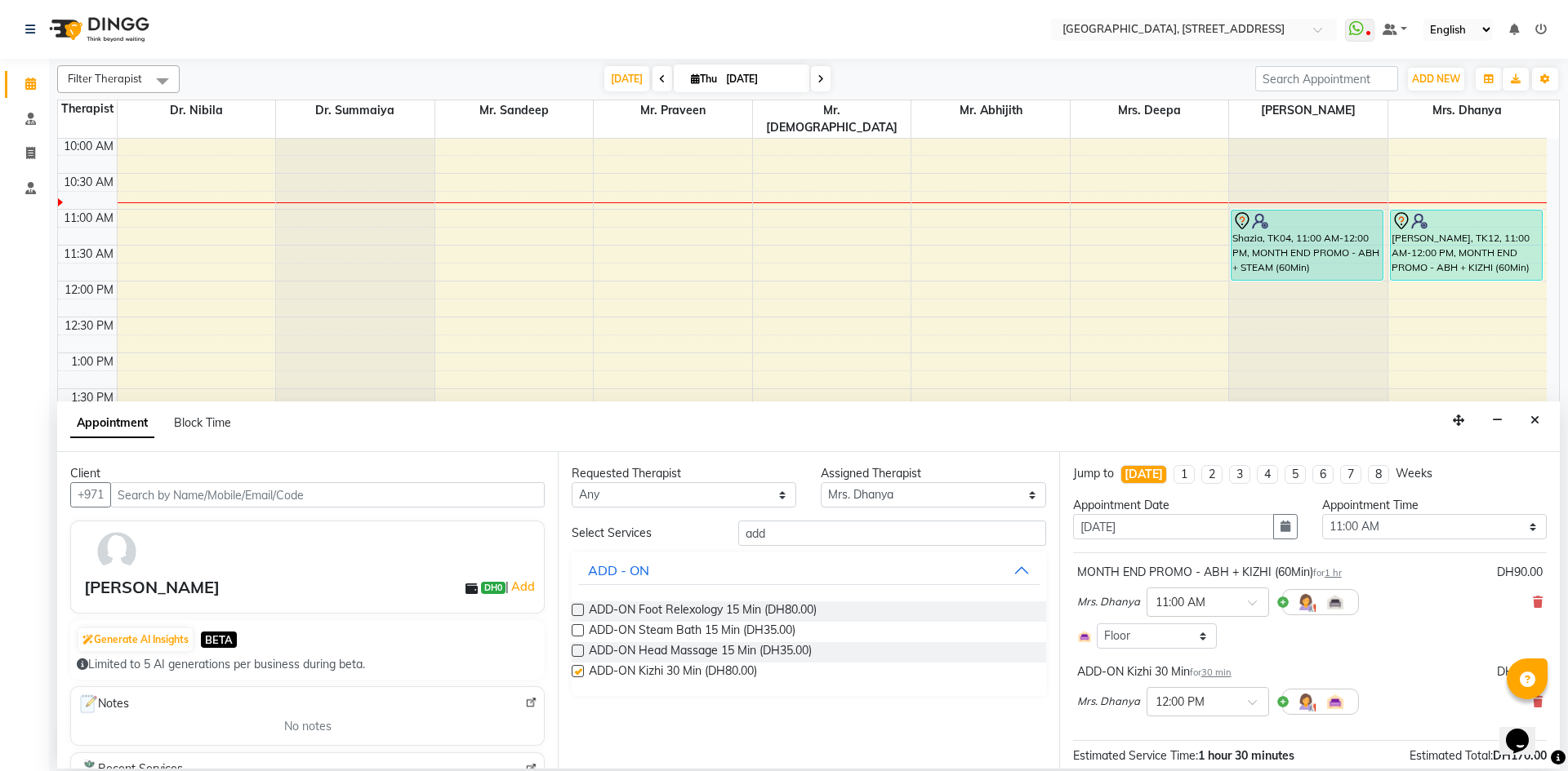
checkbox input "false"
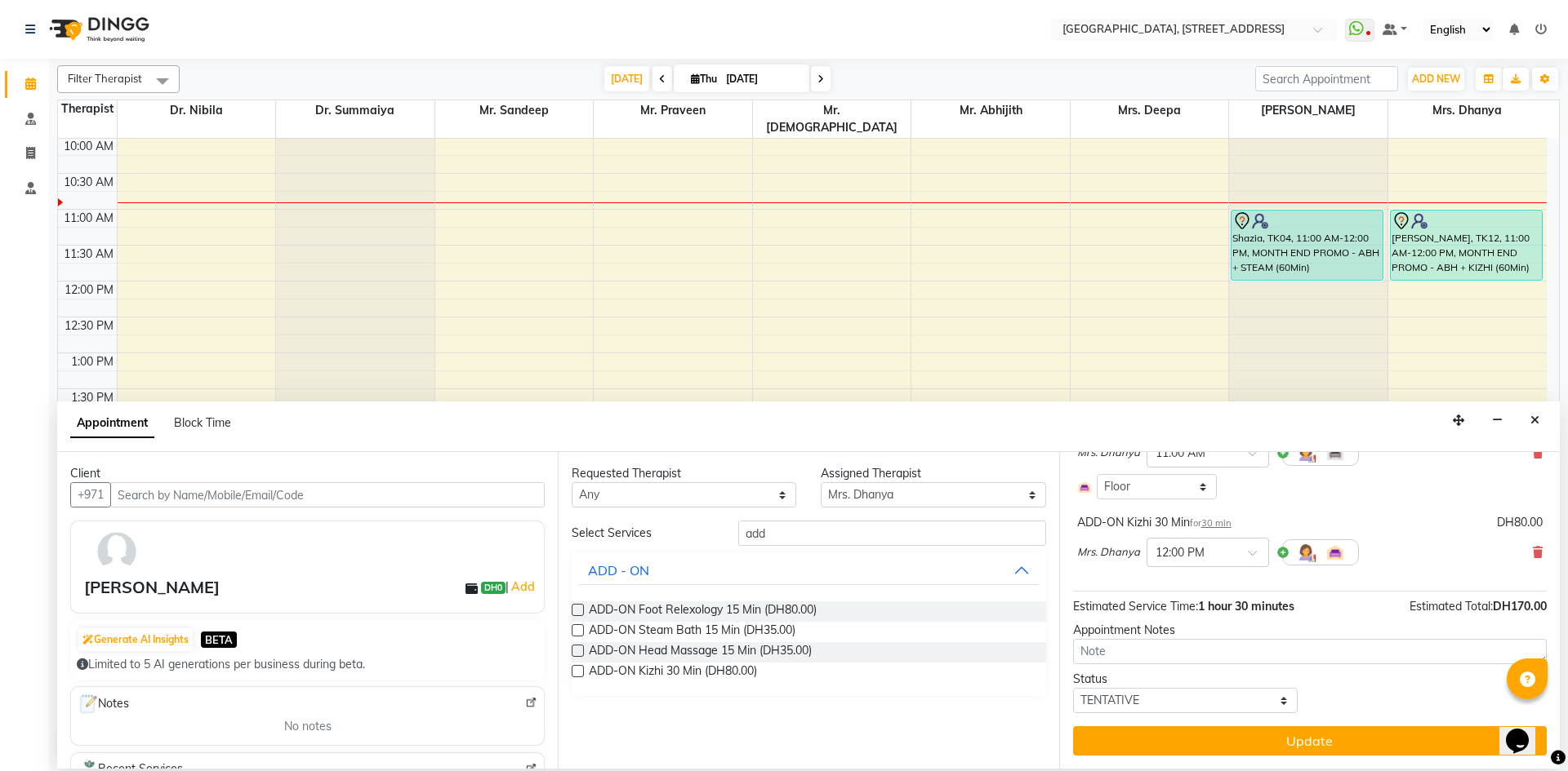
scroll to position [0, 0]
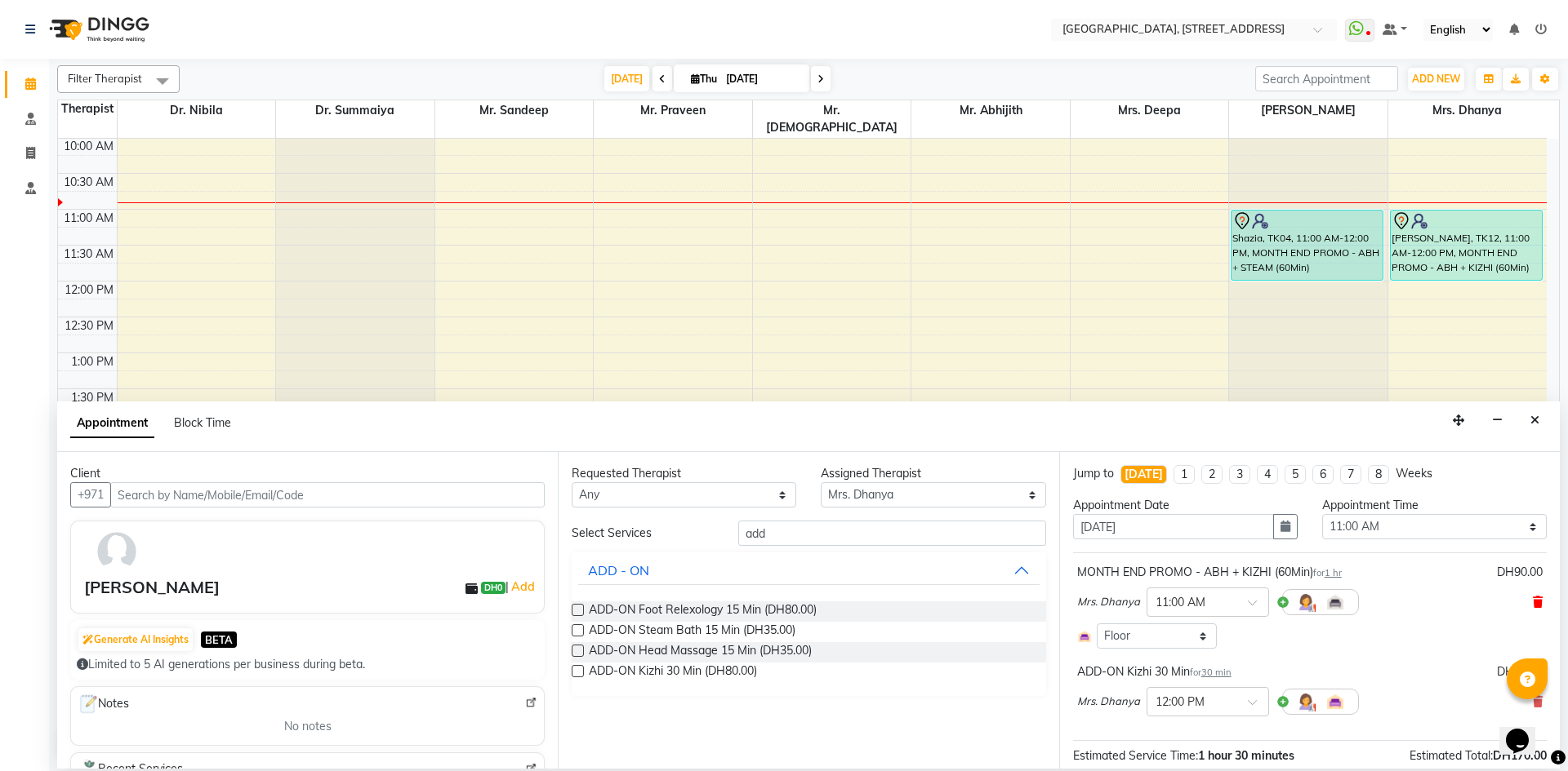
click at [1532, 600] on icon at bounding box center [1537, 603] width 10 height 12
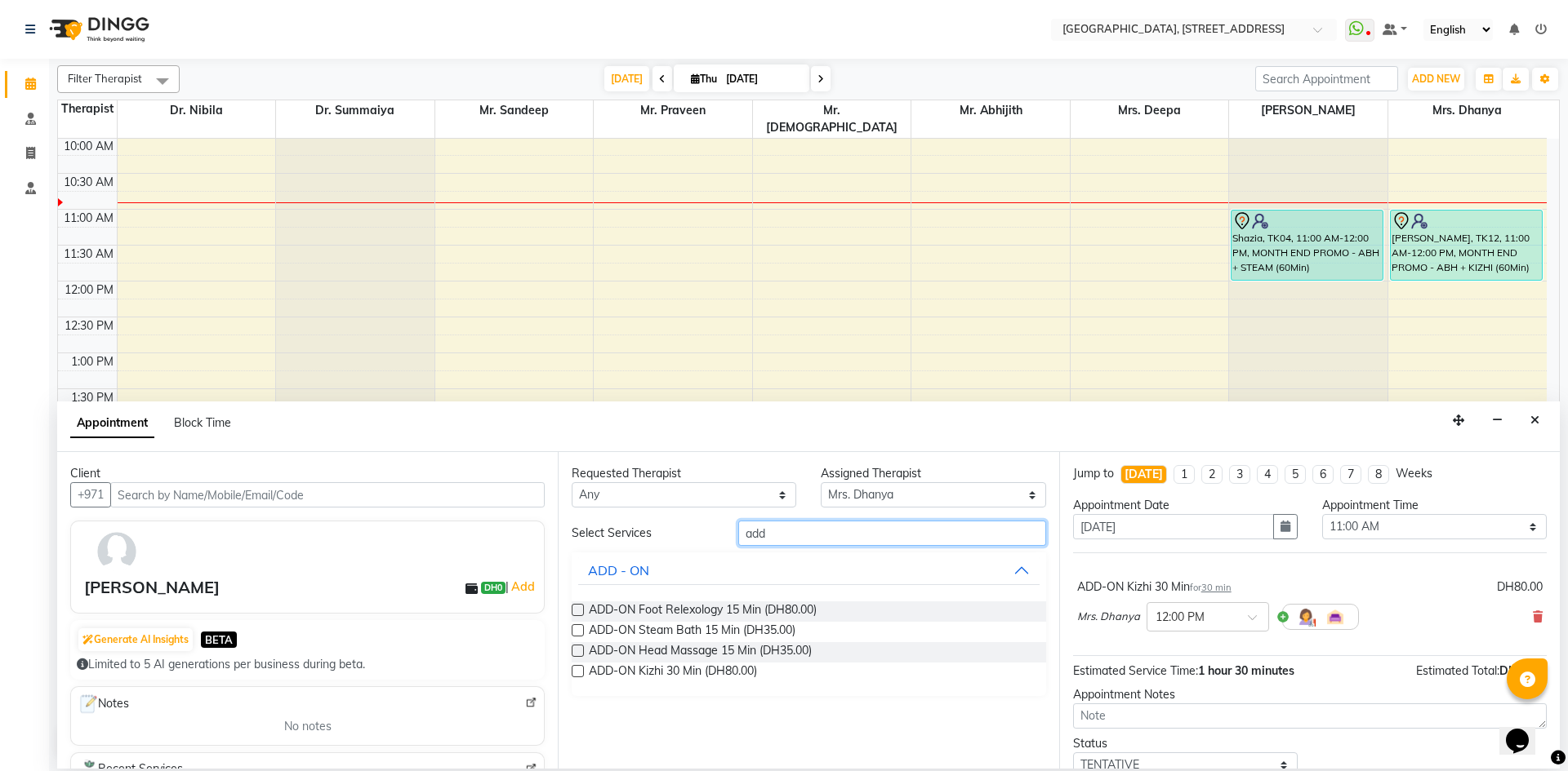
click at [883, 533] on input "add" at bounding box center [892, 534] width 308 height 26
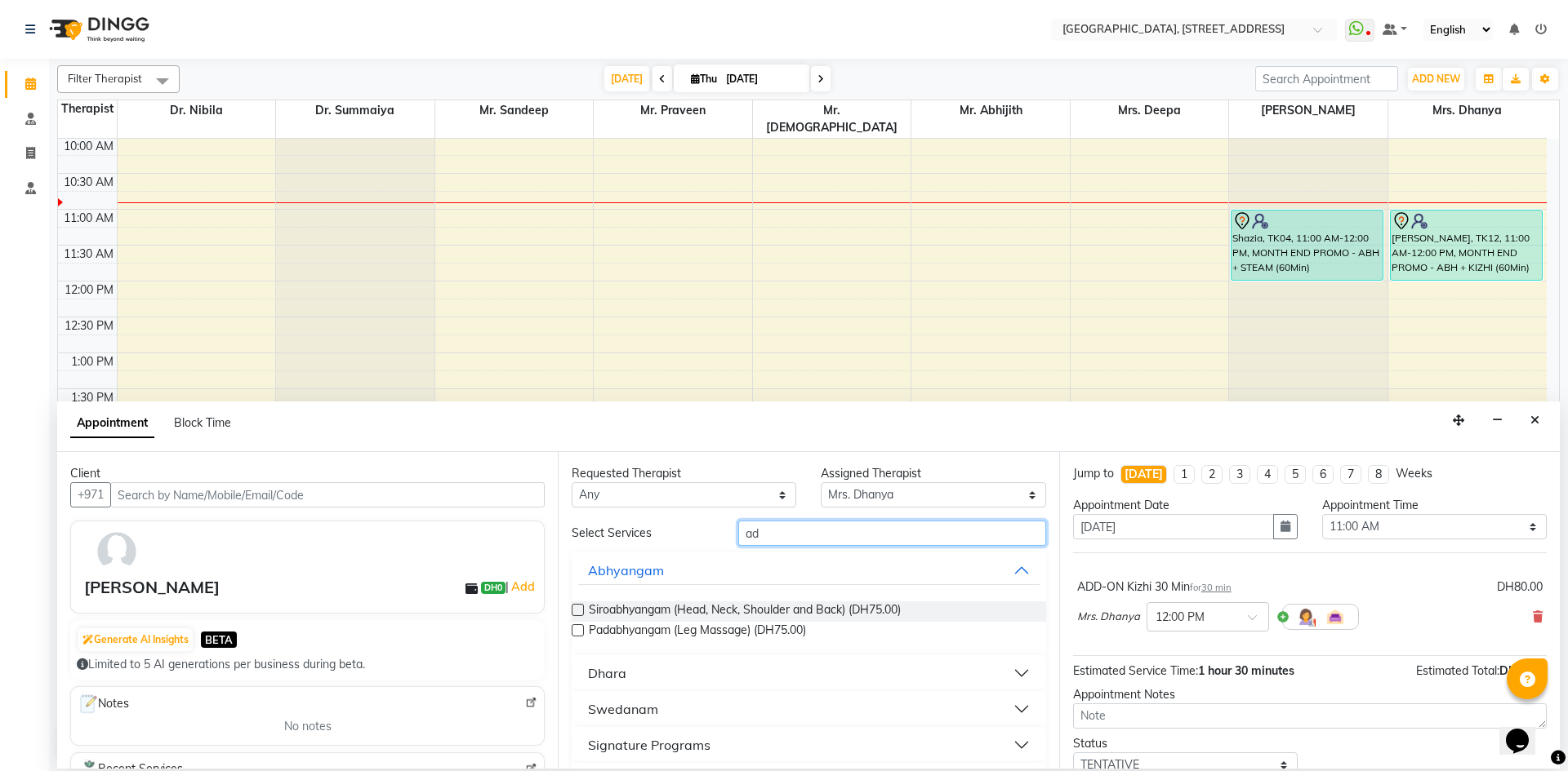
type input "a"
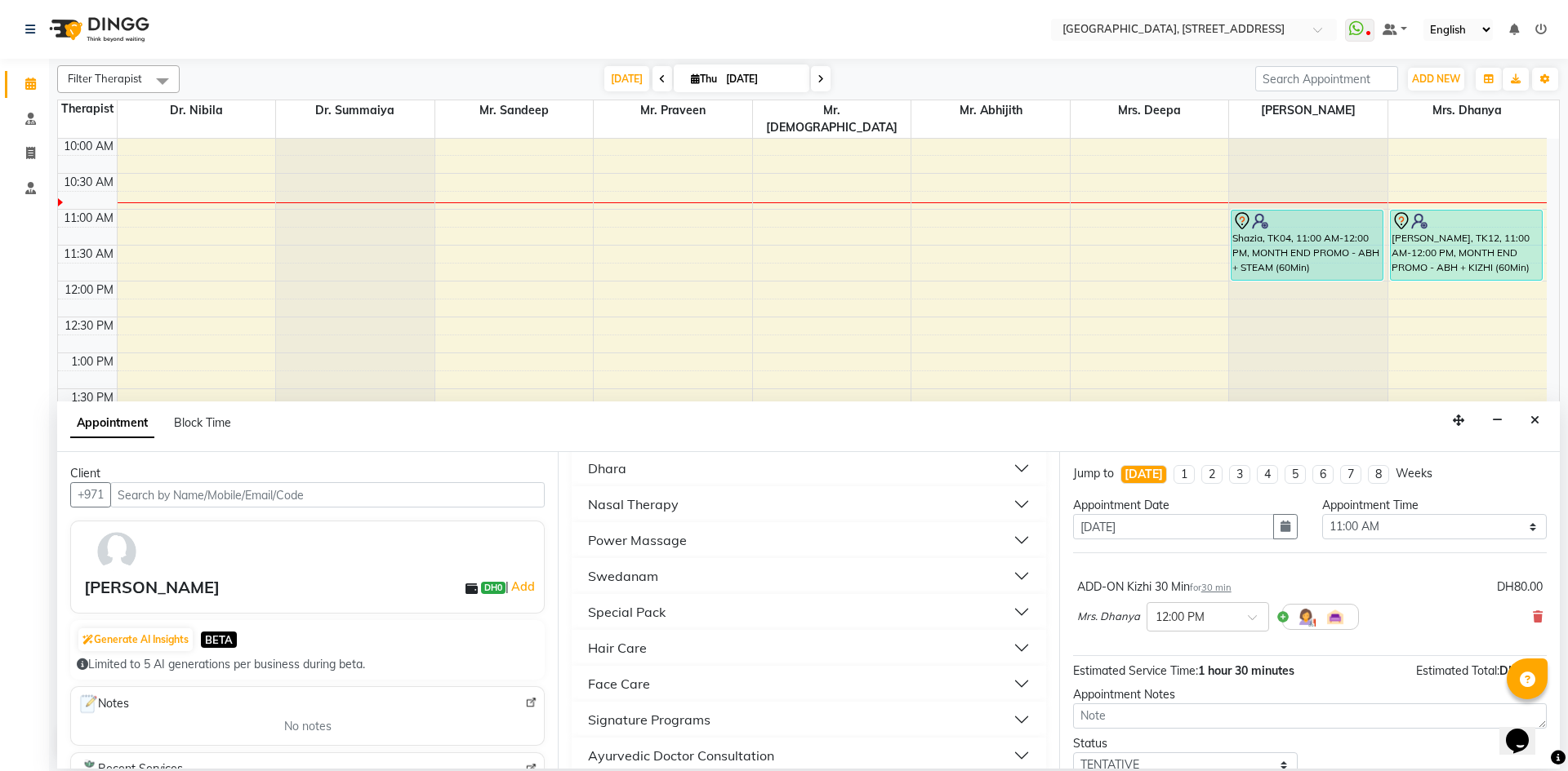
scroll to position [535, 0]
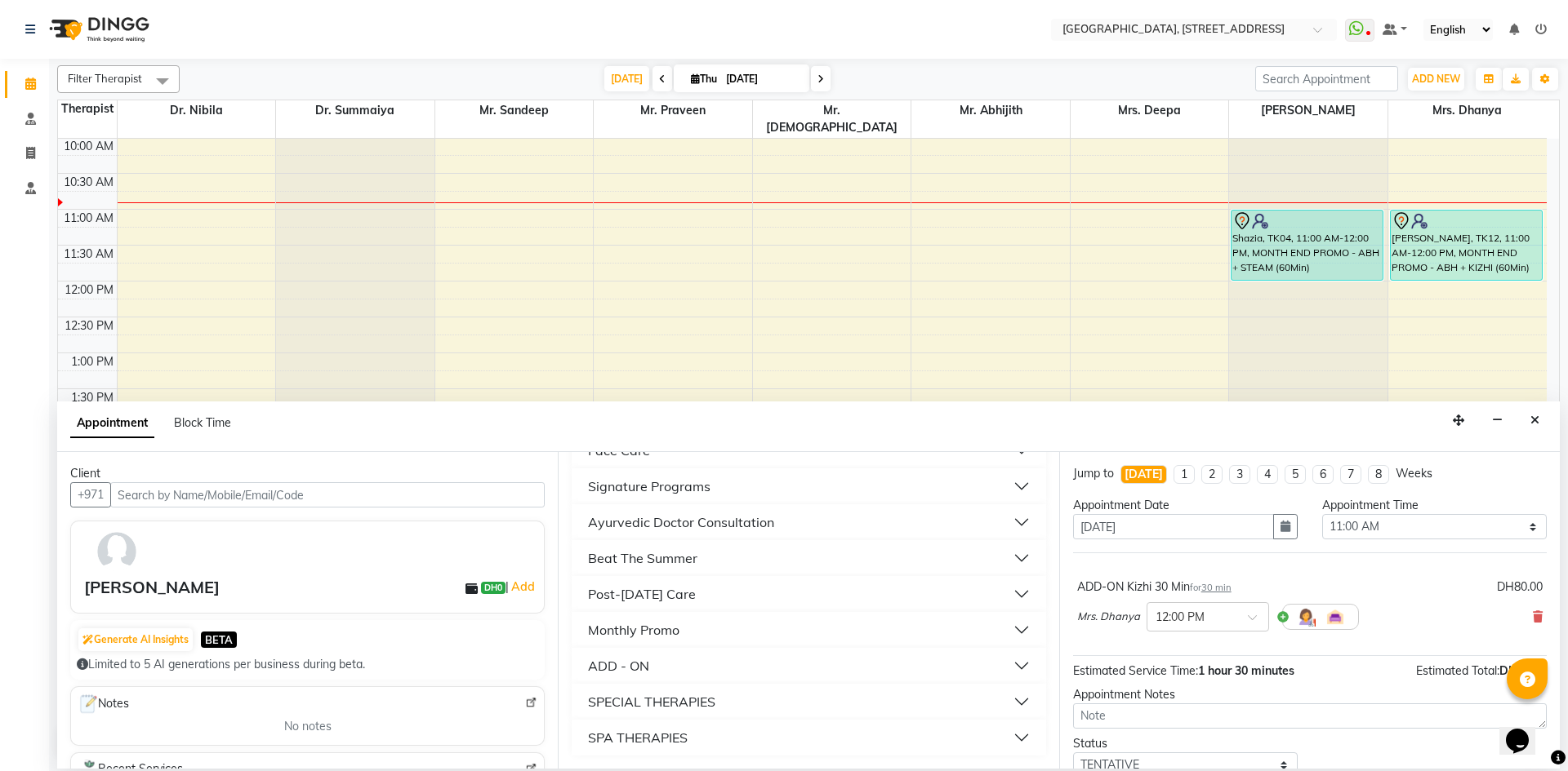
click at [710, 628] on button "Monthly Promo" at bounding box center [808, 630] width 461 height 30
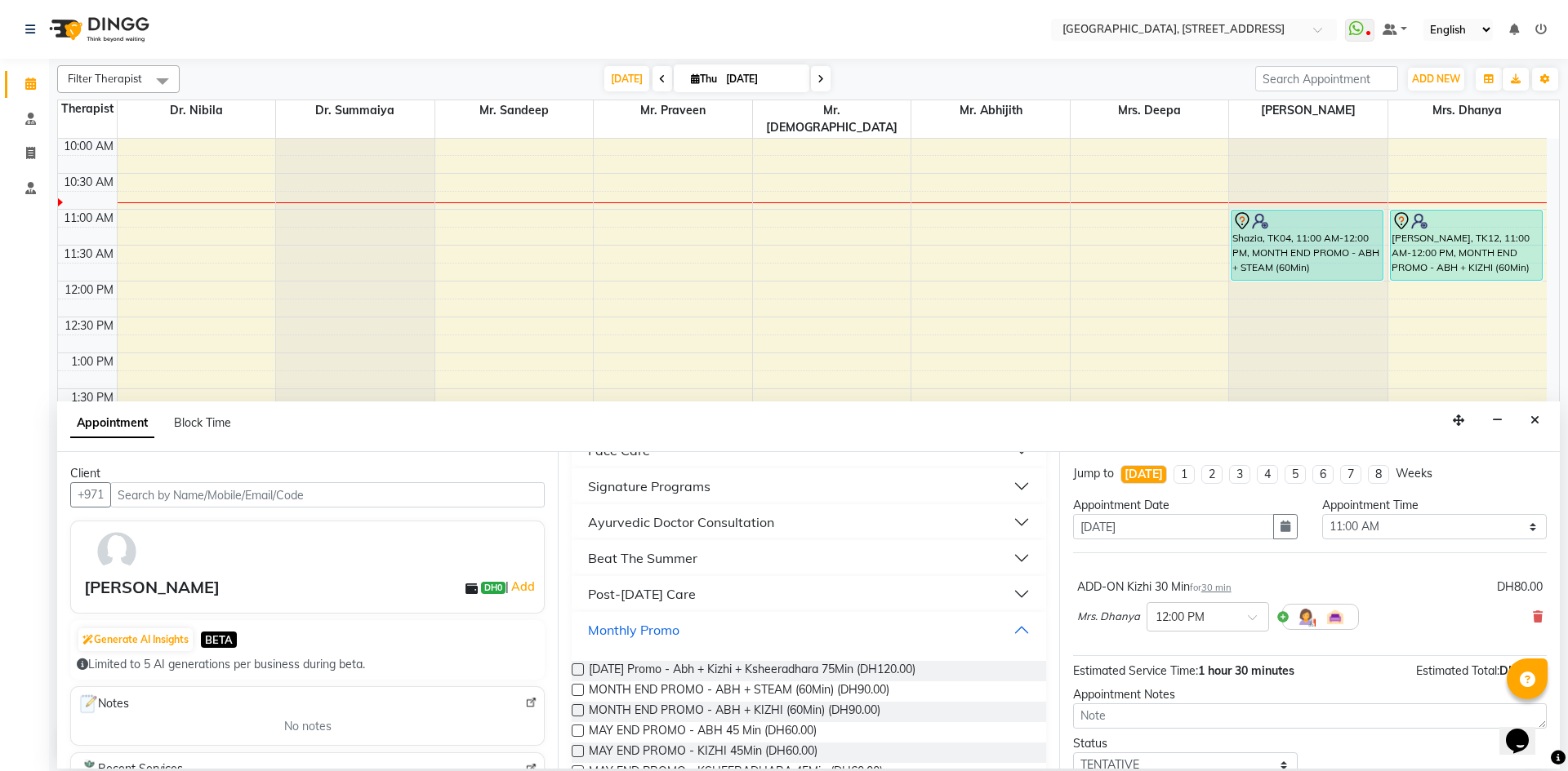
scroll to position [835, 0]
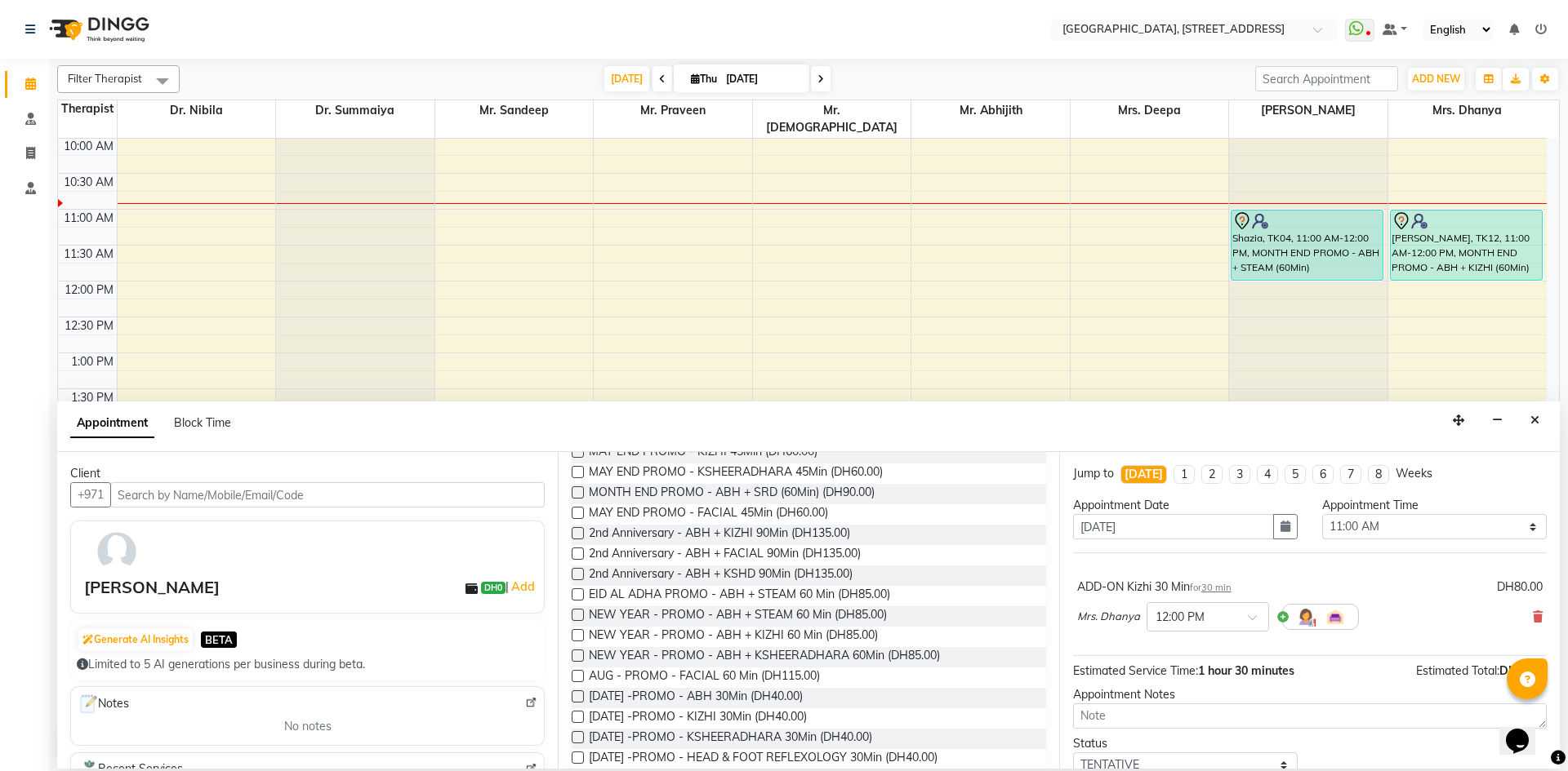
click at [579, 493] on label at bounding box center [578, 493] width 12 height 12
click at [579, 493] on input "checkbox" at bounding box center [577, 494] width 11 height 11
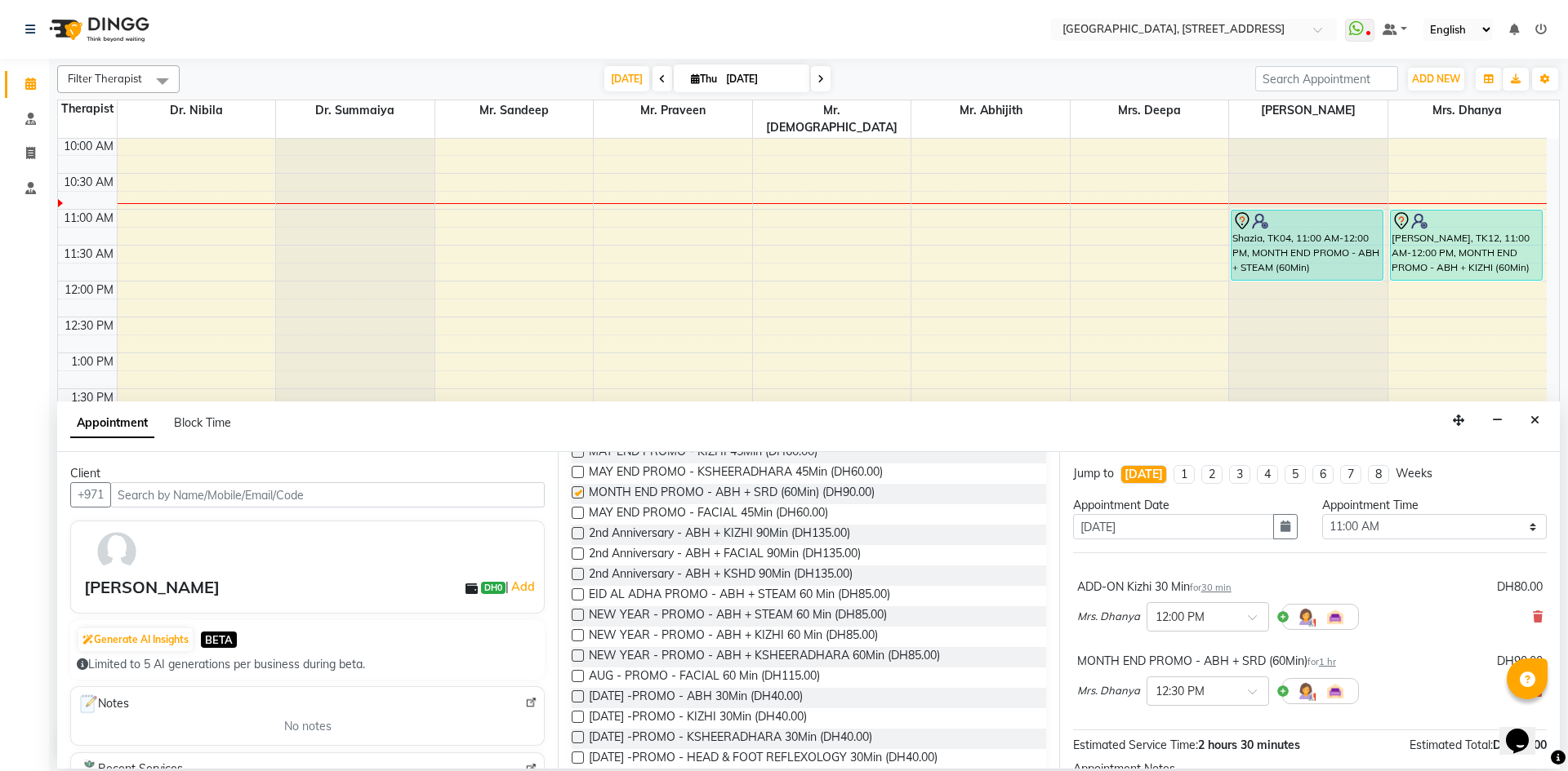
checkbox input "false"
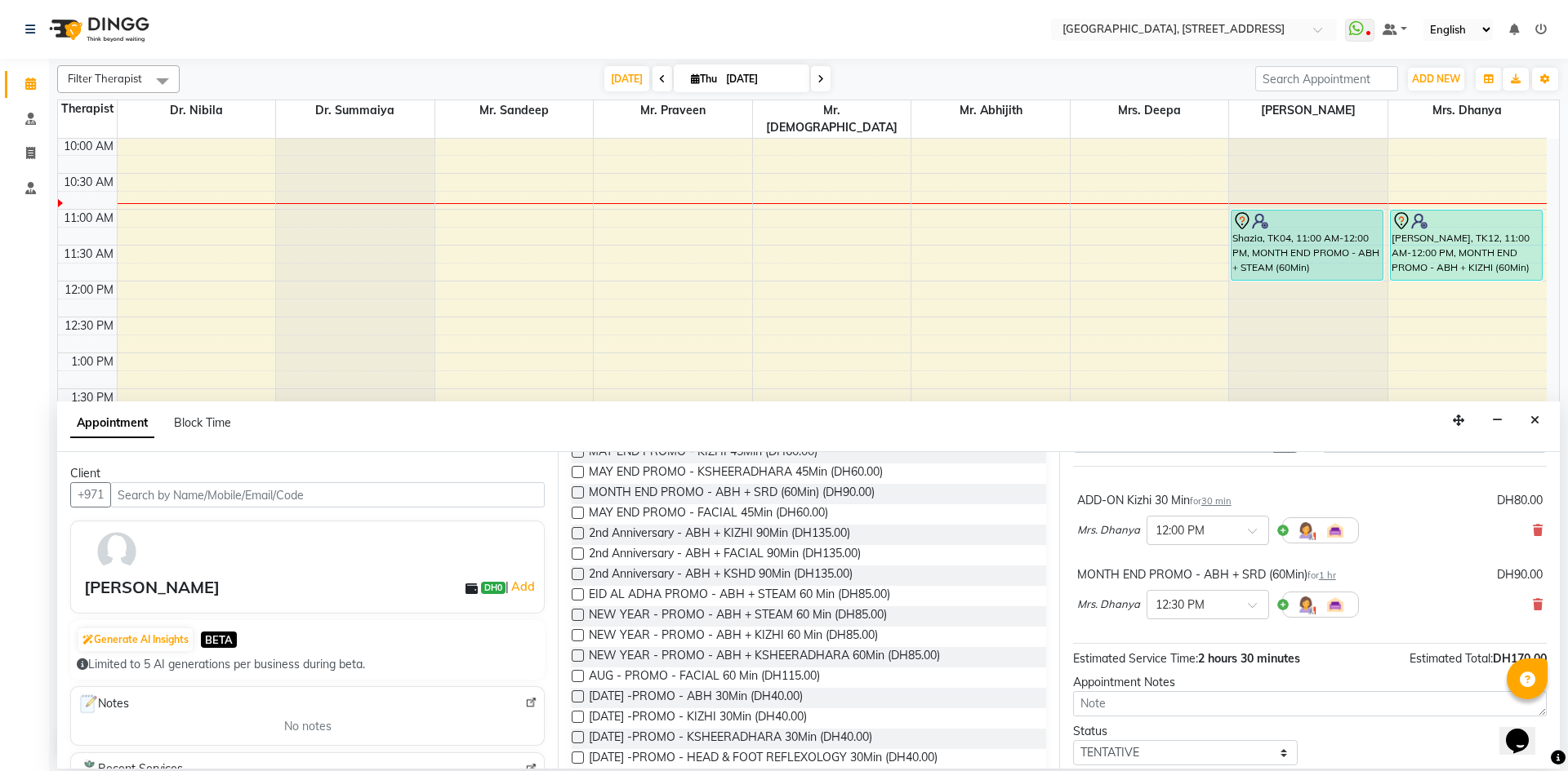
scroll to position [139, 0]
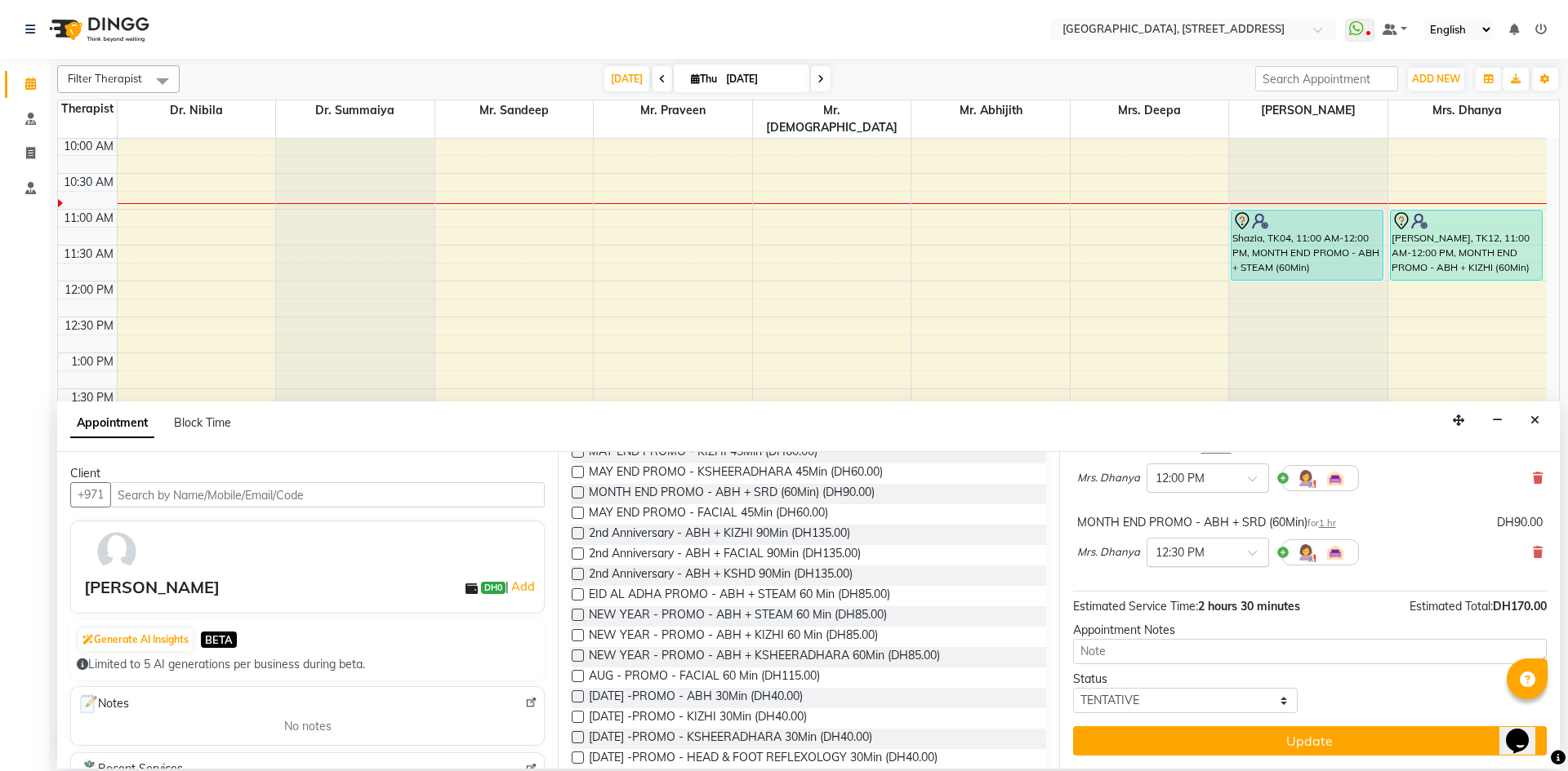
click at [1258, 553] on span at bounding box center [1258, 557] width 21 height 17
click at [1171, 570] on div "11:00 AM" at bounding box center [1207, 573] width 121 height 30
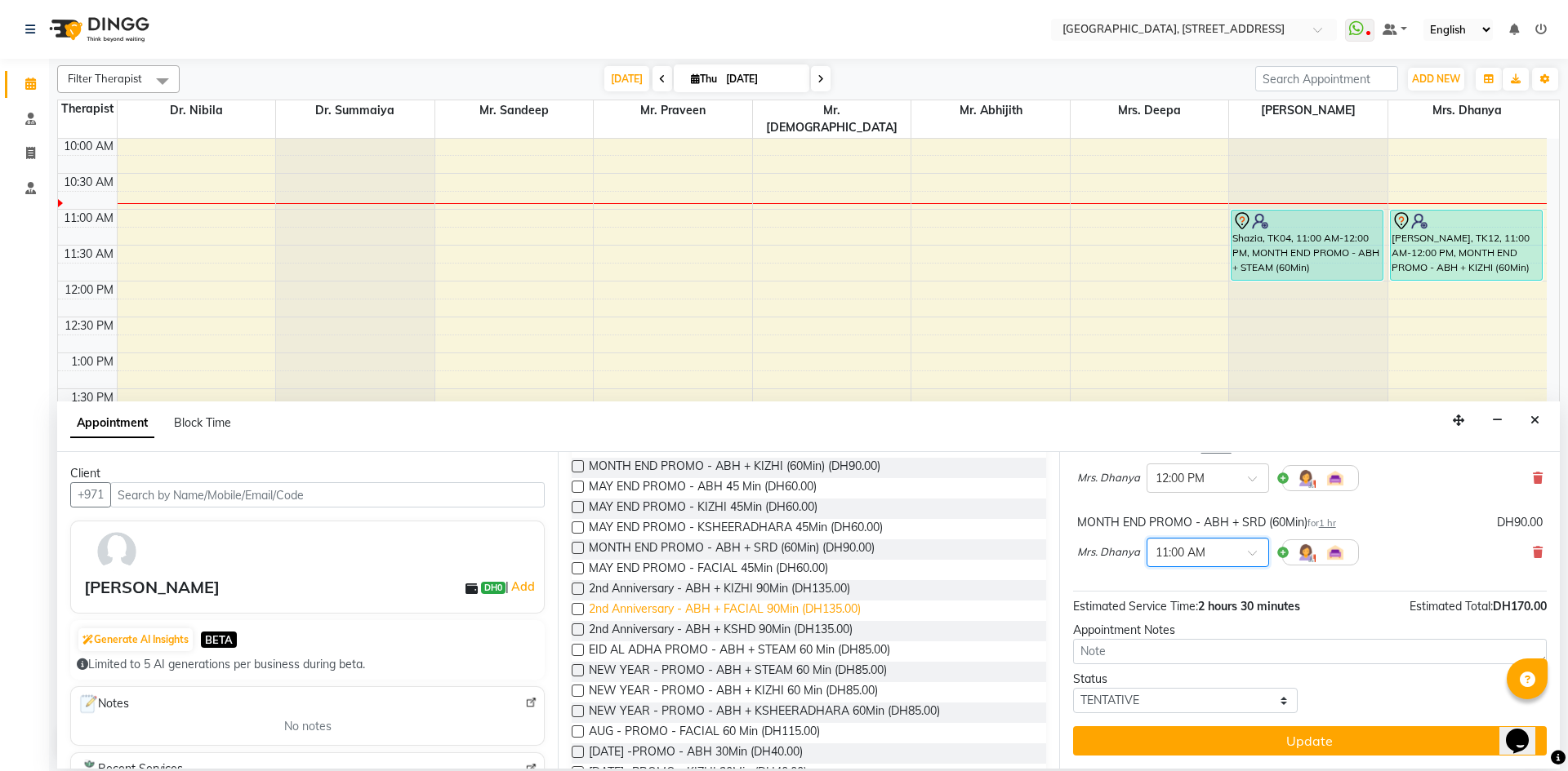
scroll to position [480, 0]
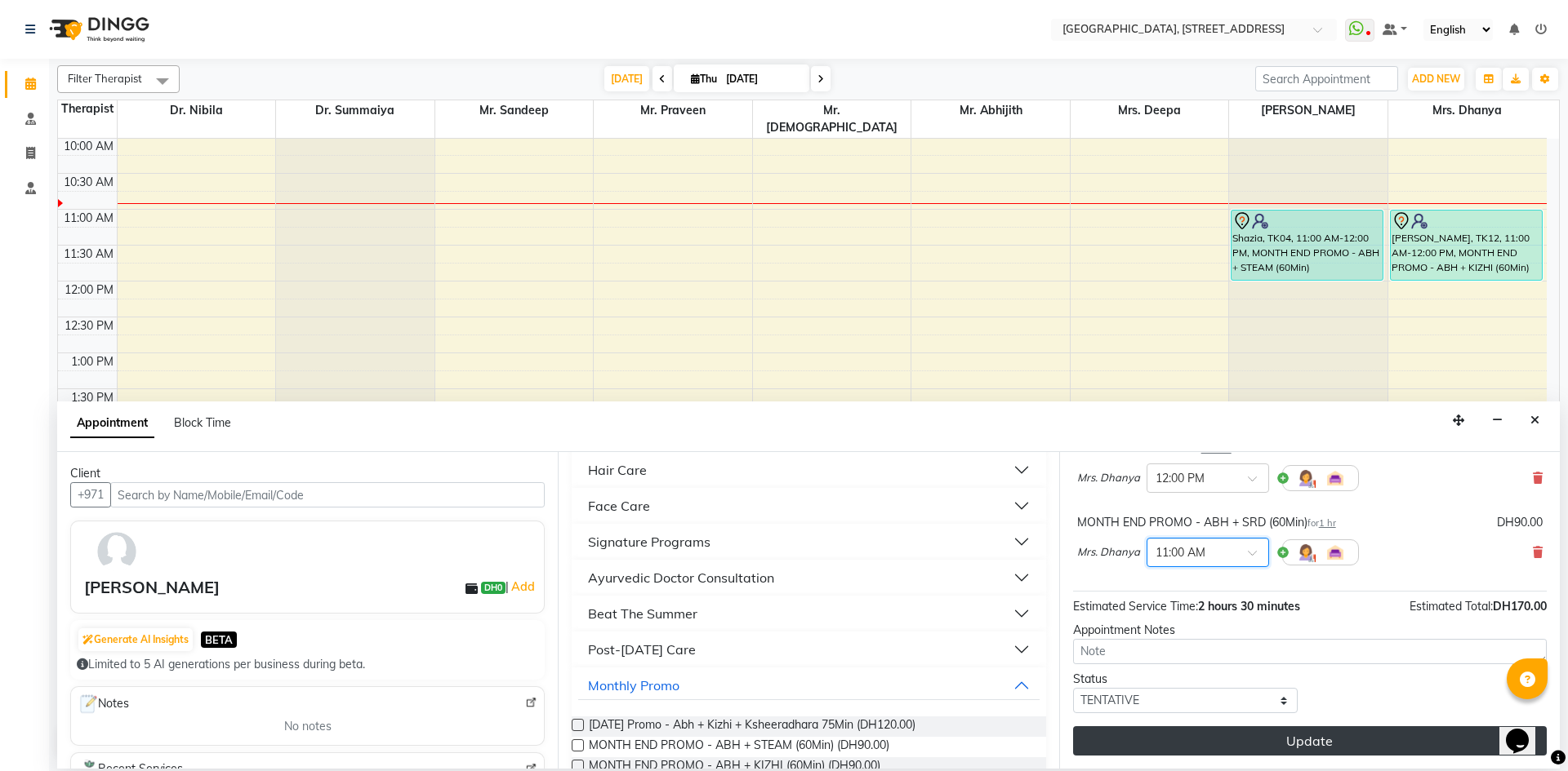
click at [1302, 747] on button "Update" at bounding box center [1309, 741] width 474 height 30
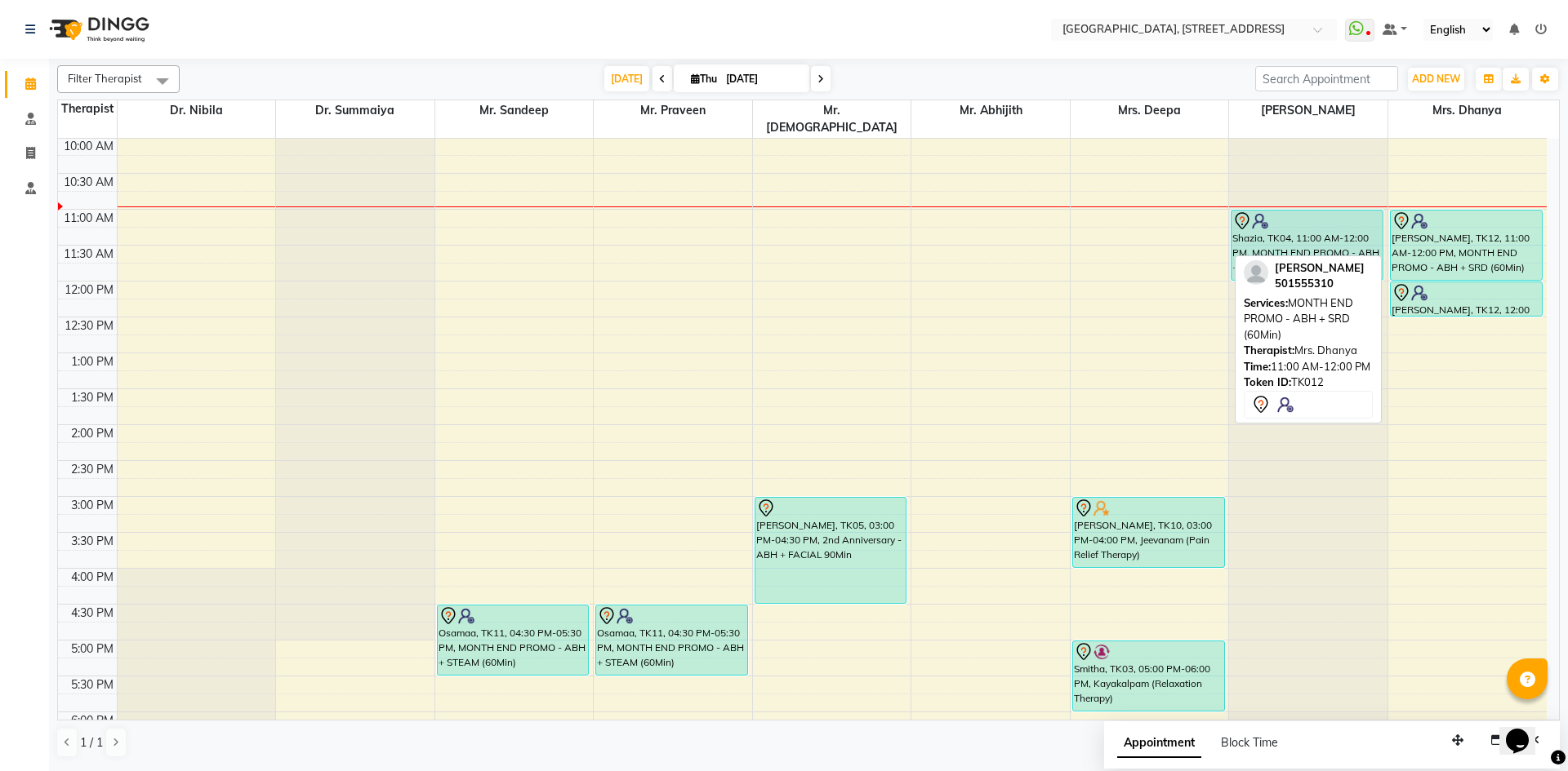
click at [1476, 211] on div at bounding box center [1466, 221] width 150 height 20
click at [1456, 212] on div at bounding box center [1466, 221] width 150 height 20
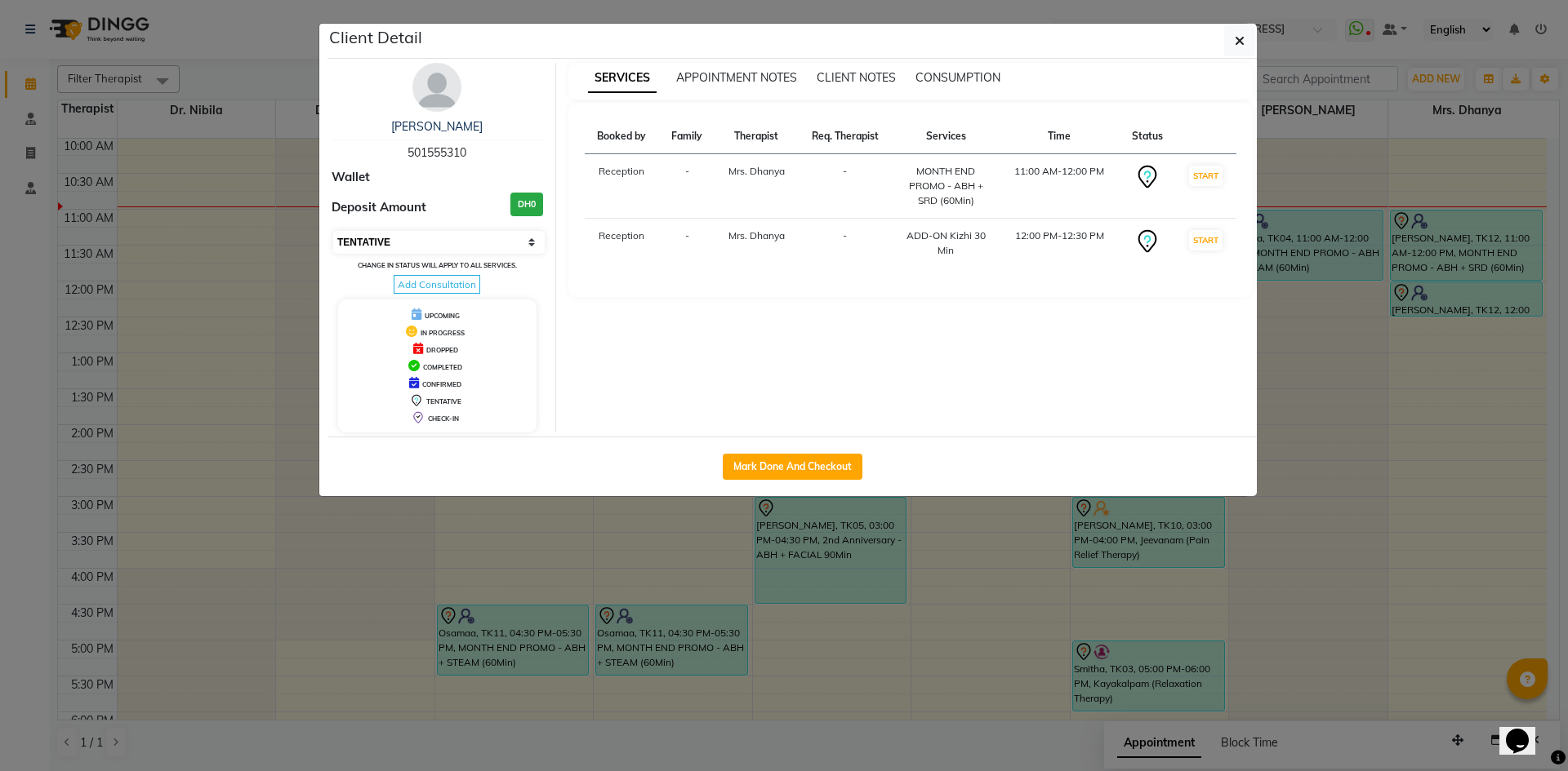
click at [533, 244] on select "Select IN SERVICE CONFIRMED TENTATIVE CHECK IN MARK DONE DROPPED UPCOMING" at bounding box center [438, 242] width 211 height 23
select select "3"
click at [333, 231] on select "Select IN SERVICE CONFIRMED TENTATIVE CHECK IN MARK DONE DROPPED UPCOMING" at bounding box center [438, 242] width 211 height 23
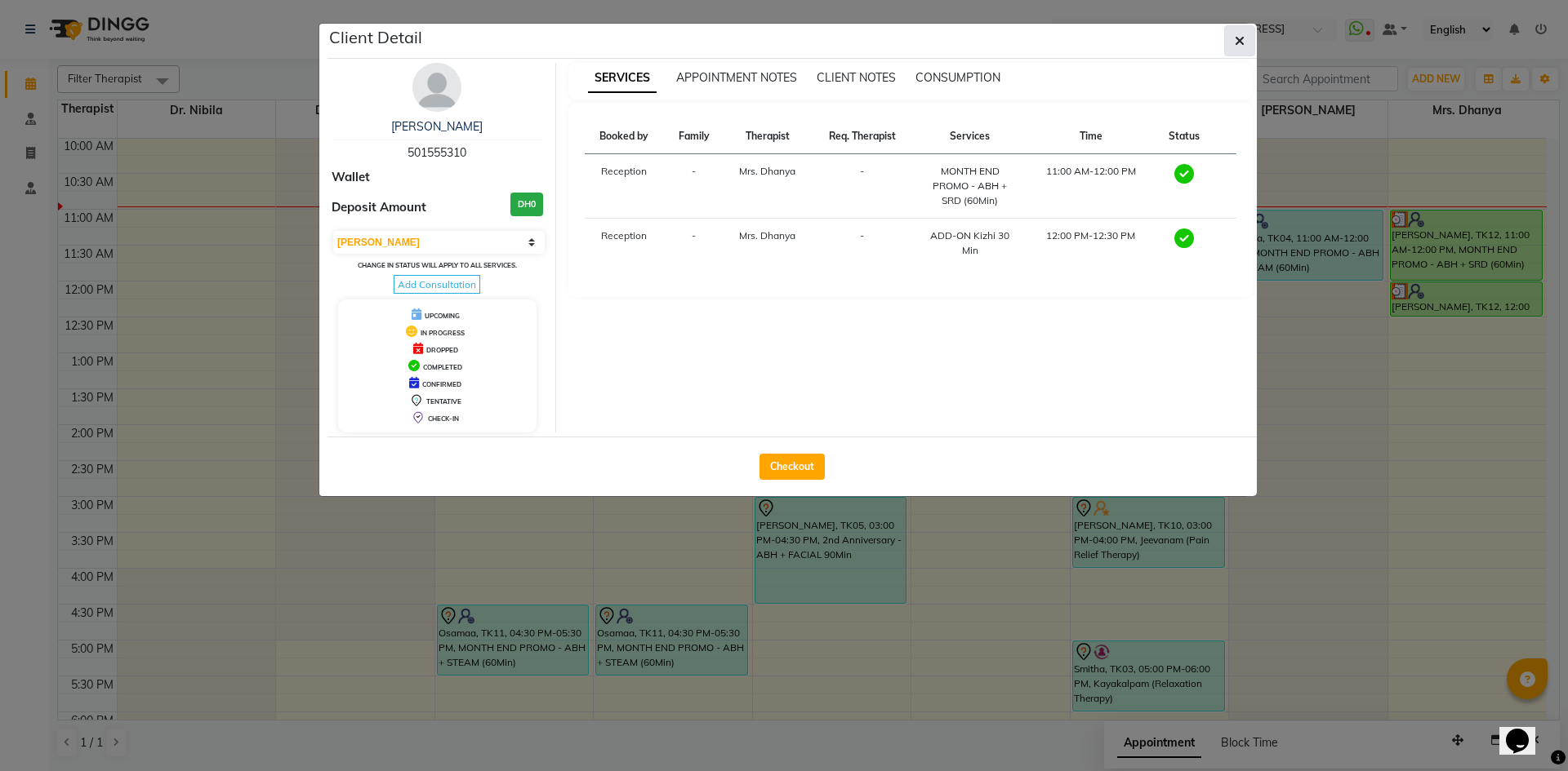
click at [1231, 47] on button "button" at bounding box center [1239, 41] width 31 height 31
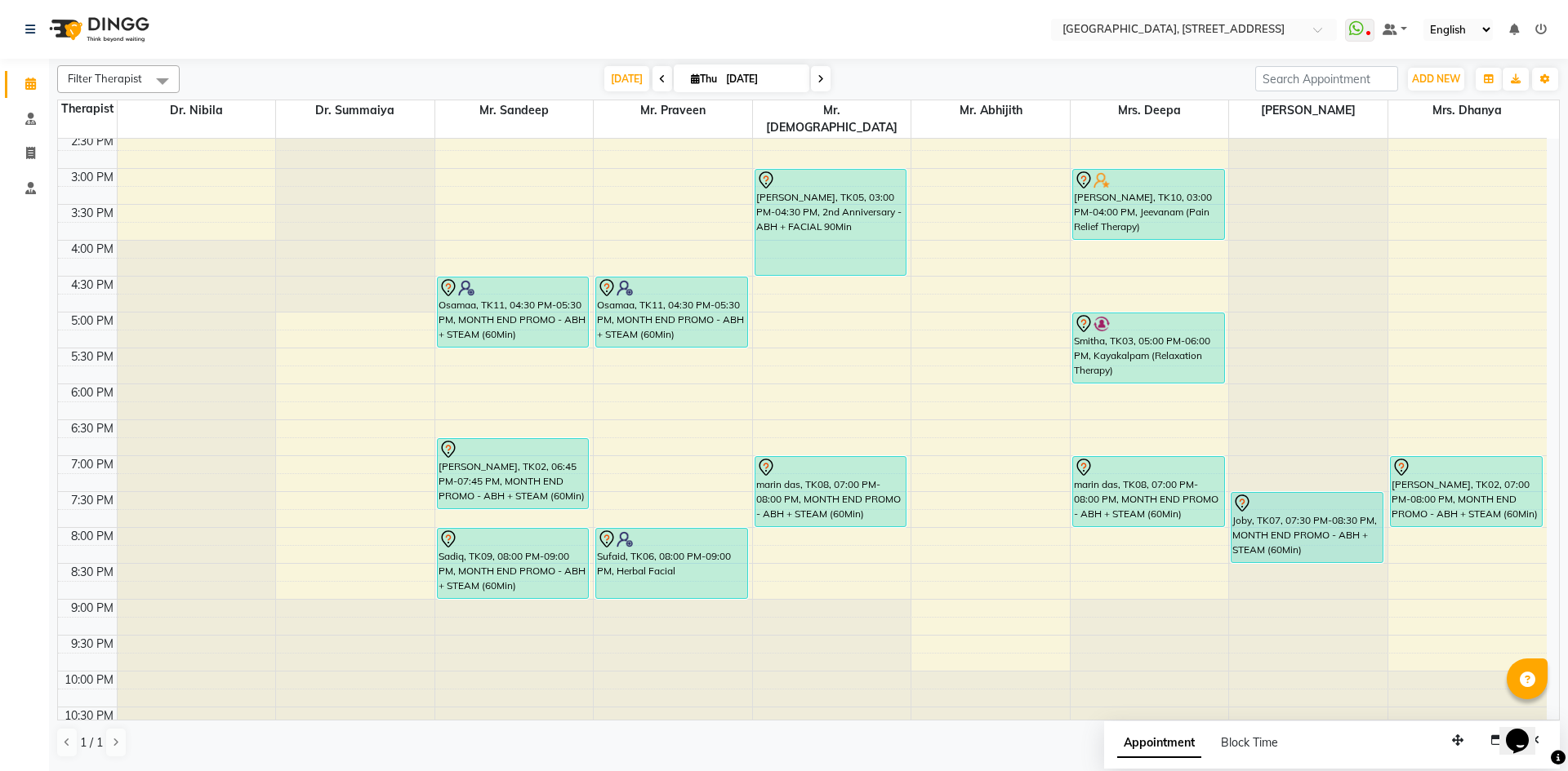
scroll to position [550, 0]
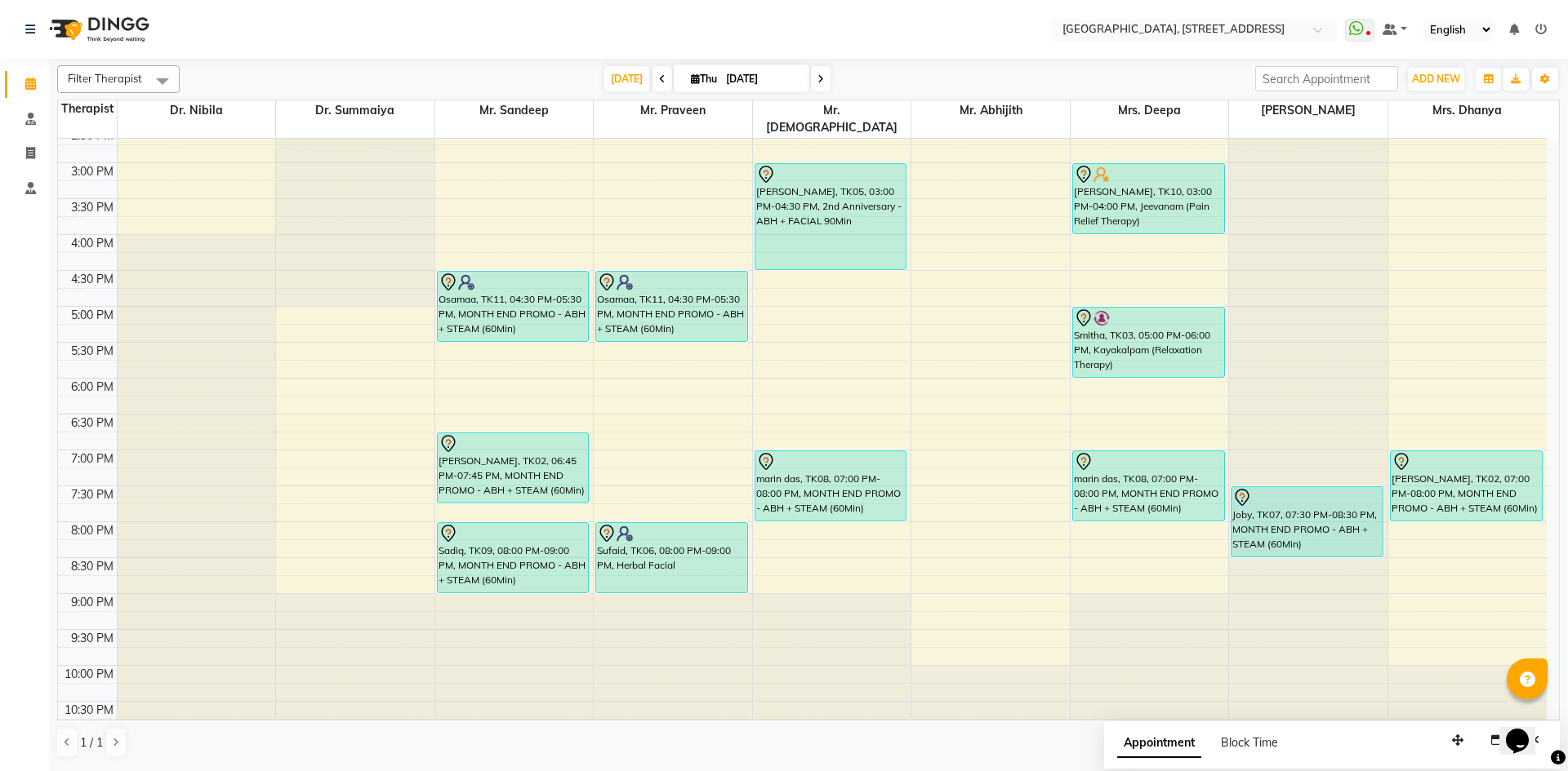
click at [812, 73] on span at bounding box center [821, 79] width 20 height 26
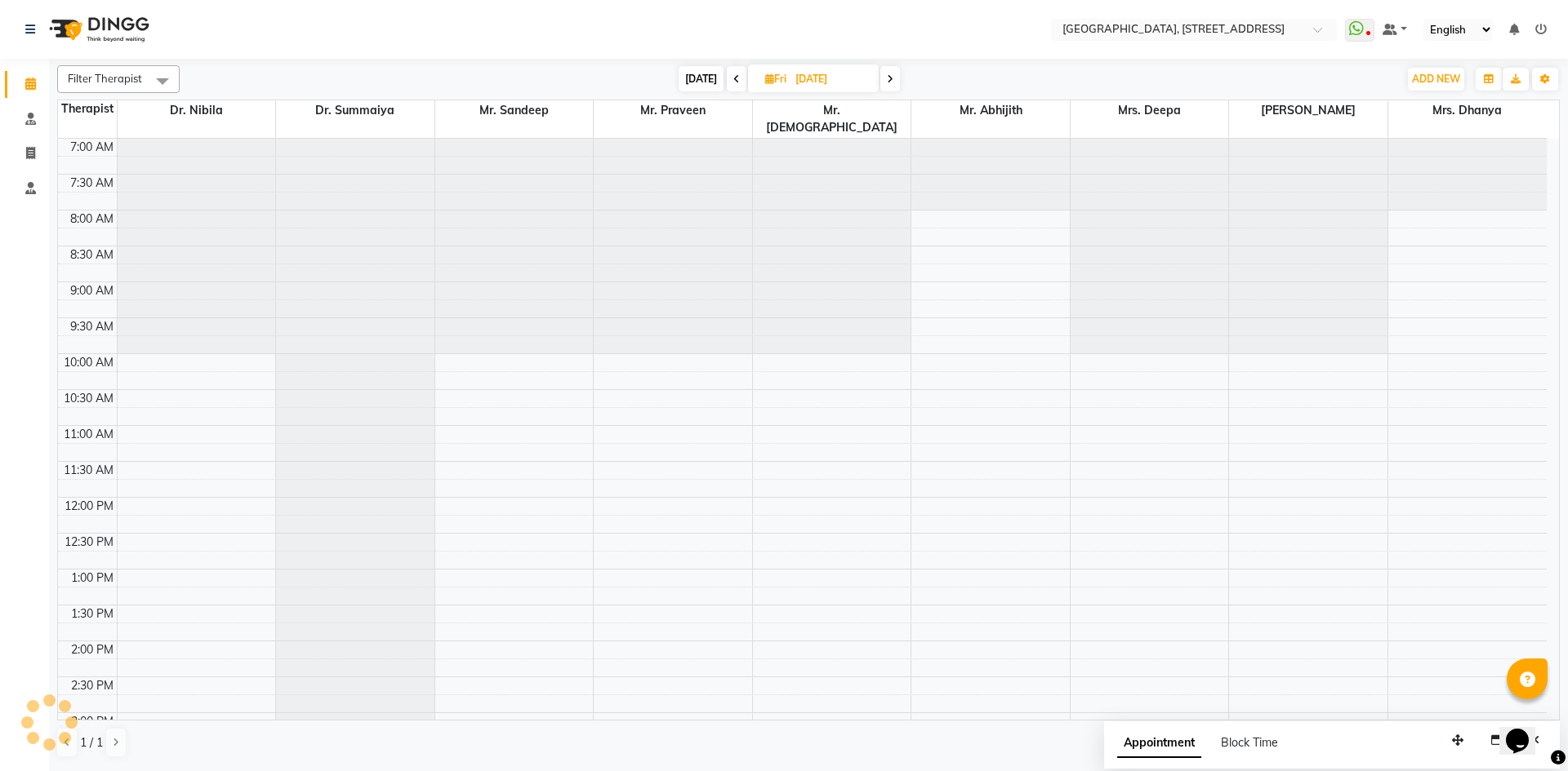
scroll to position [216, 0]
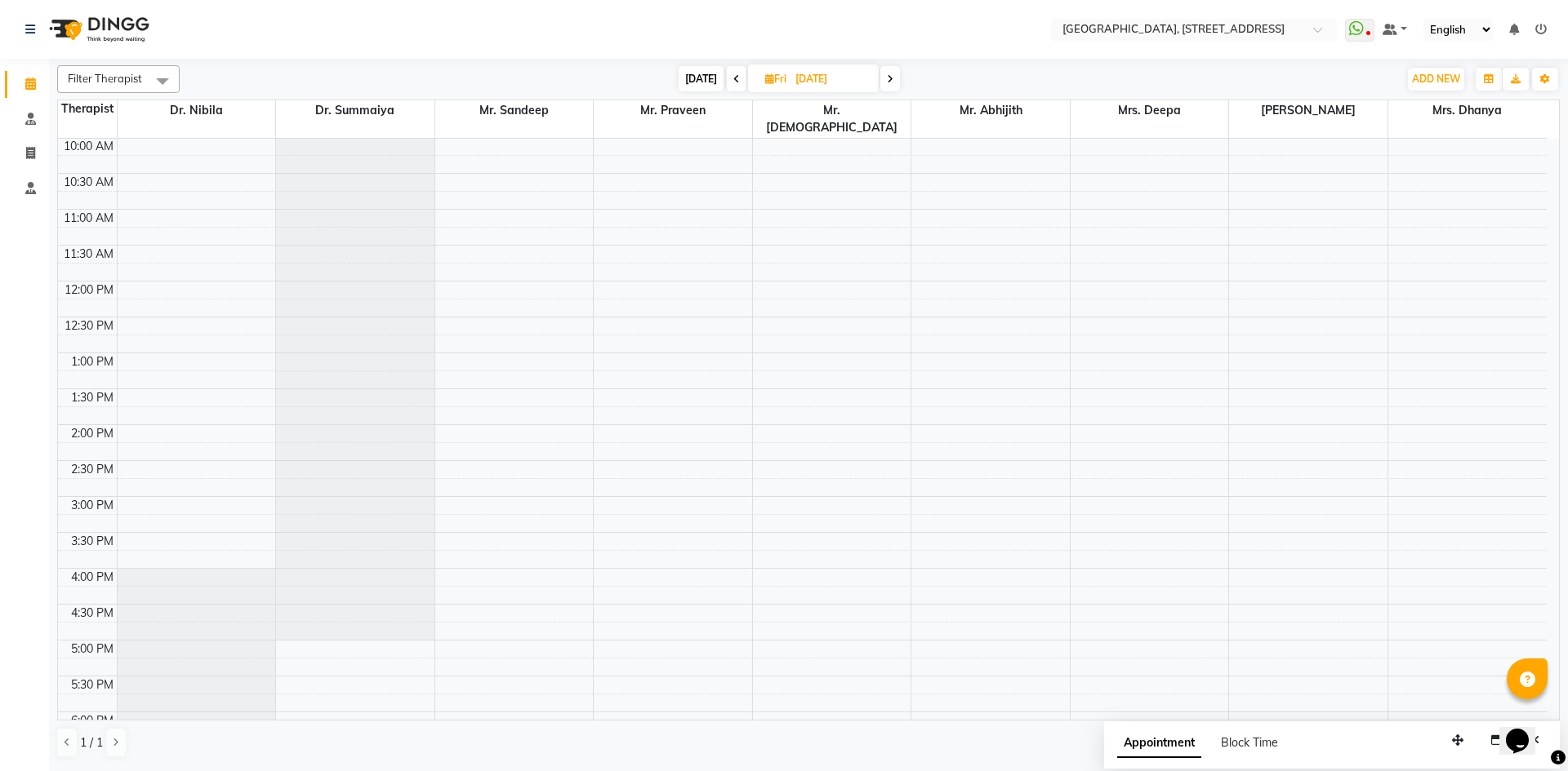
click at [882, 81] on span at bounding box center [890, 79] width 20 height 26
type input "[DATE]"
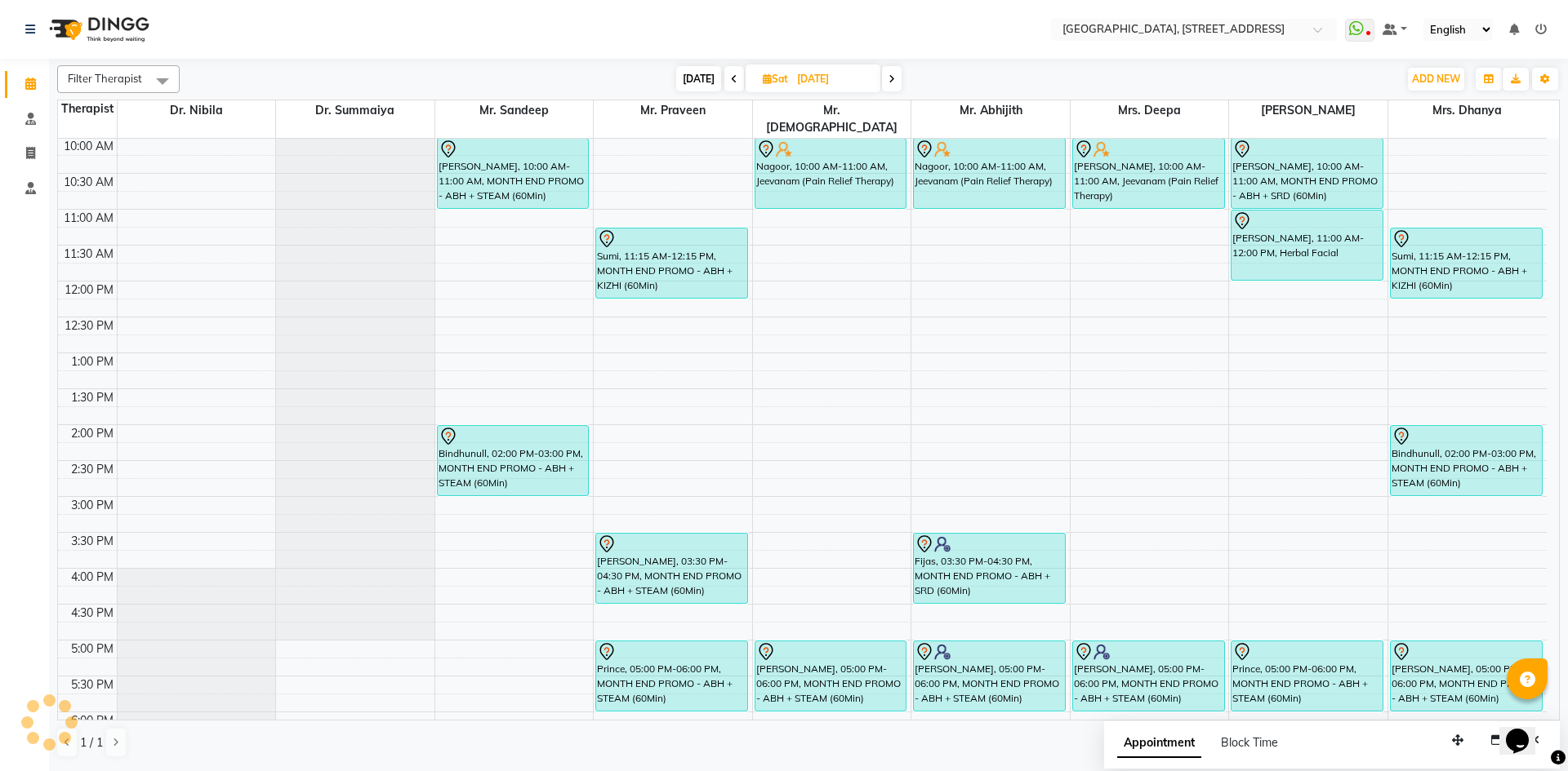
scroll to position [550, 0]
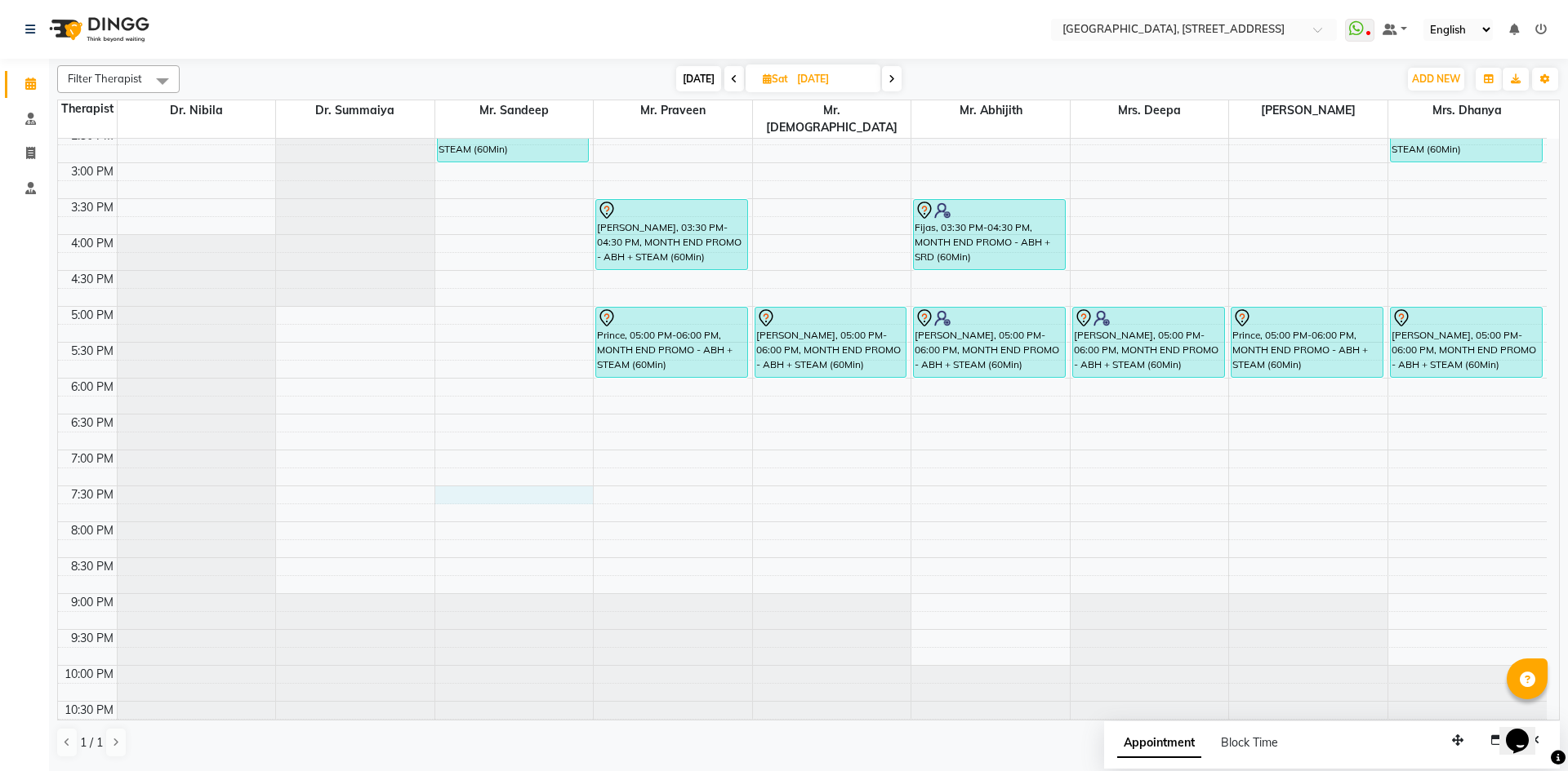
click at [442, 474] on div "7:00 AM 7:30 AM 8:00 AM 8:30 AM 9:00 AM 9:30 AM 10:00 AM 10:30 AM 11:00 AM 11:3…" at bounding box center [802, 163] width 1489 height 1149
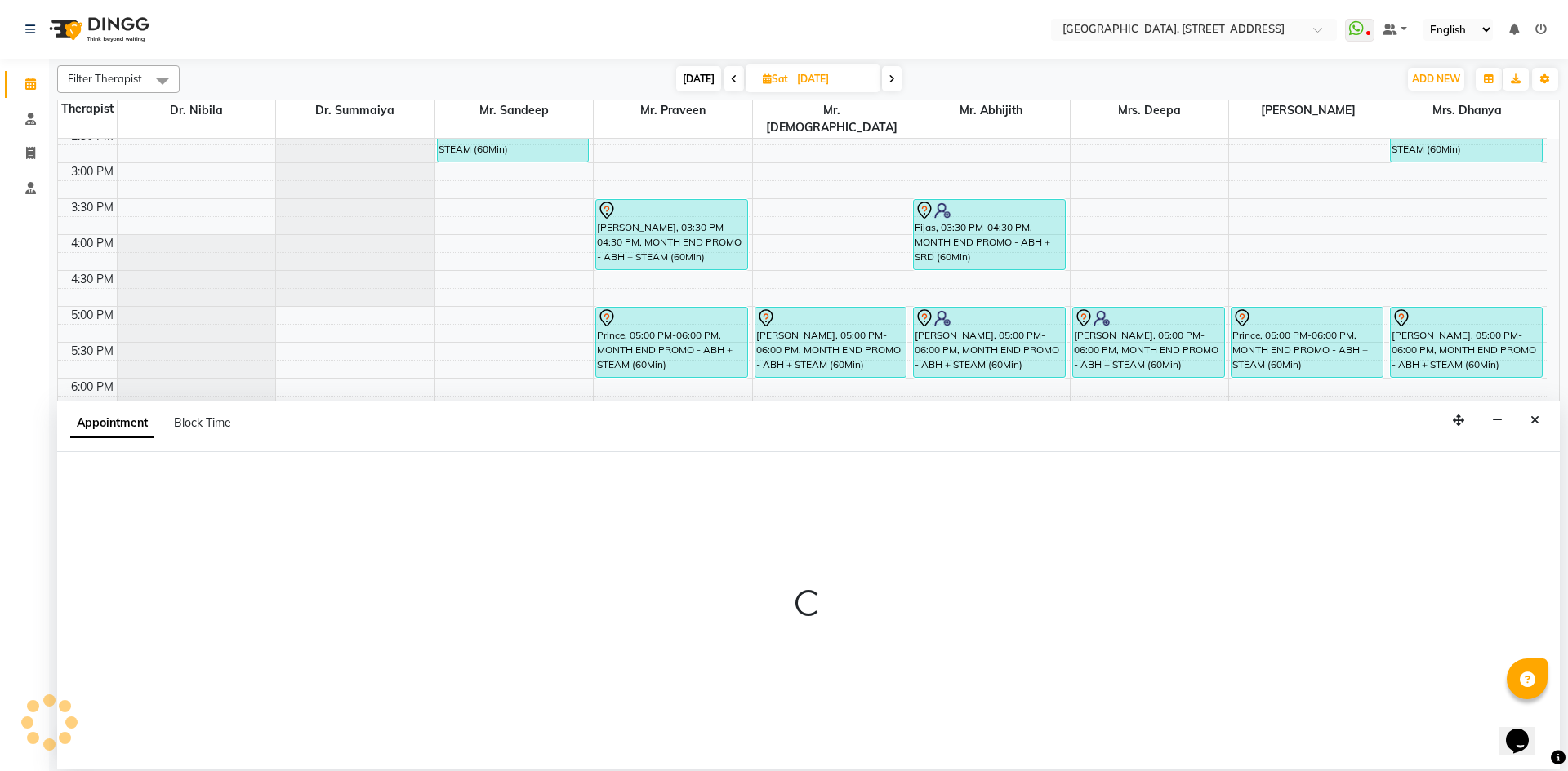
select select "27240"
select select "1170"
select select "tentative"
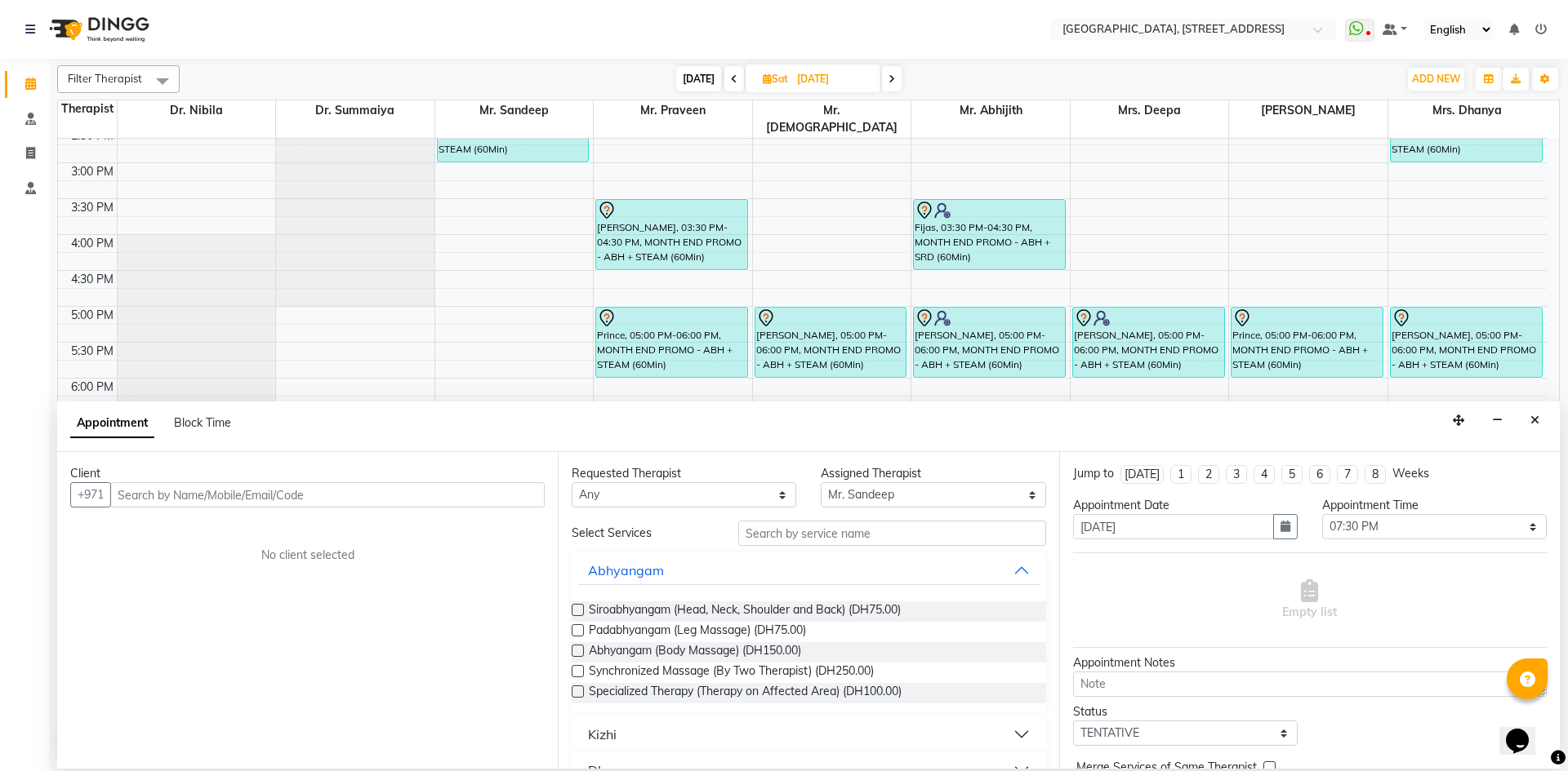
click at [192, 490] on input "text" at bounding box center [327, 496] width 434 height 26
type input "582828098"
click at [506, 493] on span "Add Client" at bounding box center [510, 495] width 55 height 15
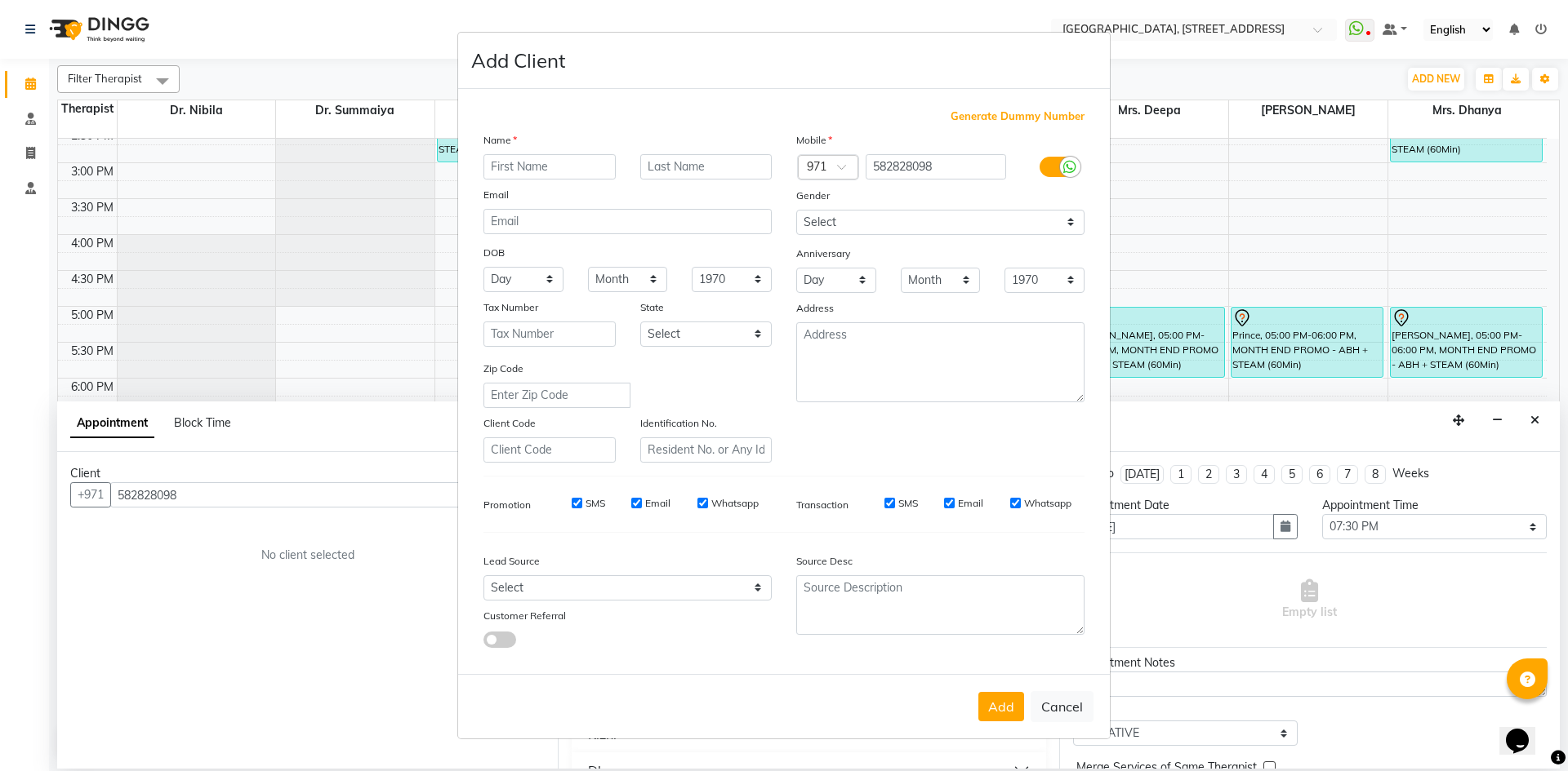
click at [564, 165] on input "text" at bounding box center [549, 167] width 132 height 26
type input "[PERSON_NAME]"
click at [1072, 230] on select "Select [DEMOGRAPHIC_DATA] [DEMOGRAPHIC_DATA] Other Prefer Not To Say" at bounding box center [940, 223] width 288 height 26
select select "[DEMOGRAPHIC_DATA]"
click at [796, 210] on select "Select [DEMOGRAPHIC_DATA] [DEMOGRAPHIC_DATA] Other Prefer Not To Say" at bounding box center [940, 223] width 288 height 26
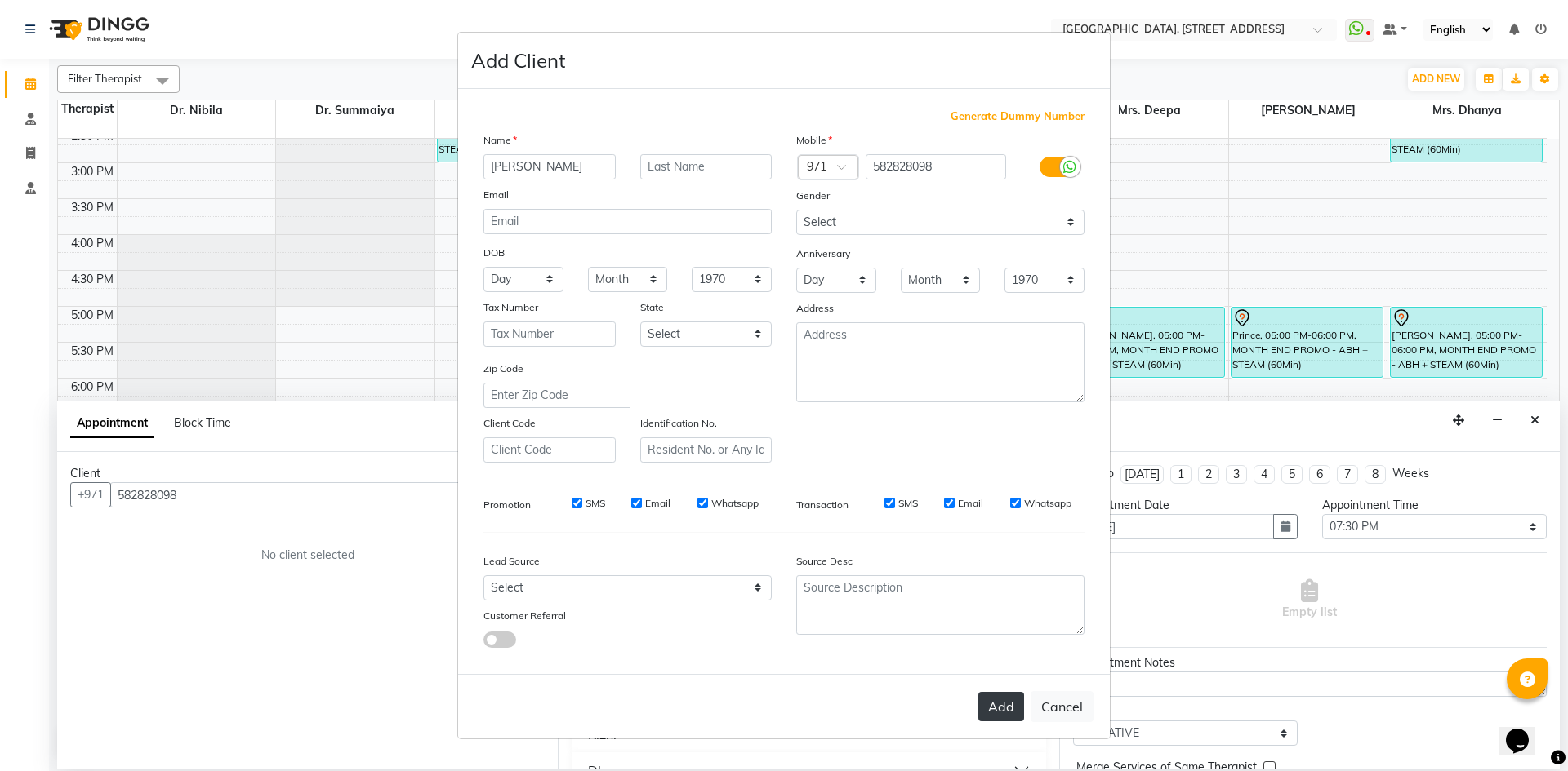
click at [994, 708] on button "Add" at bounding box center [1001, 708] width 46 height 30
type input "58*****98"
select select
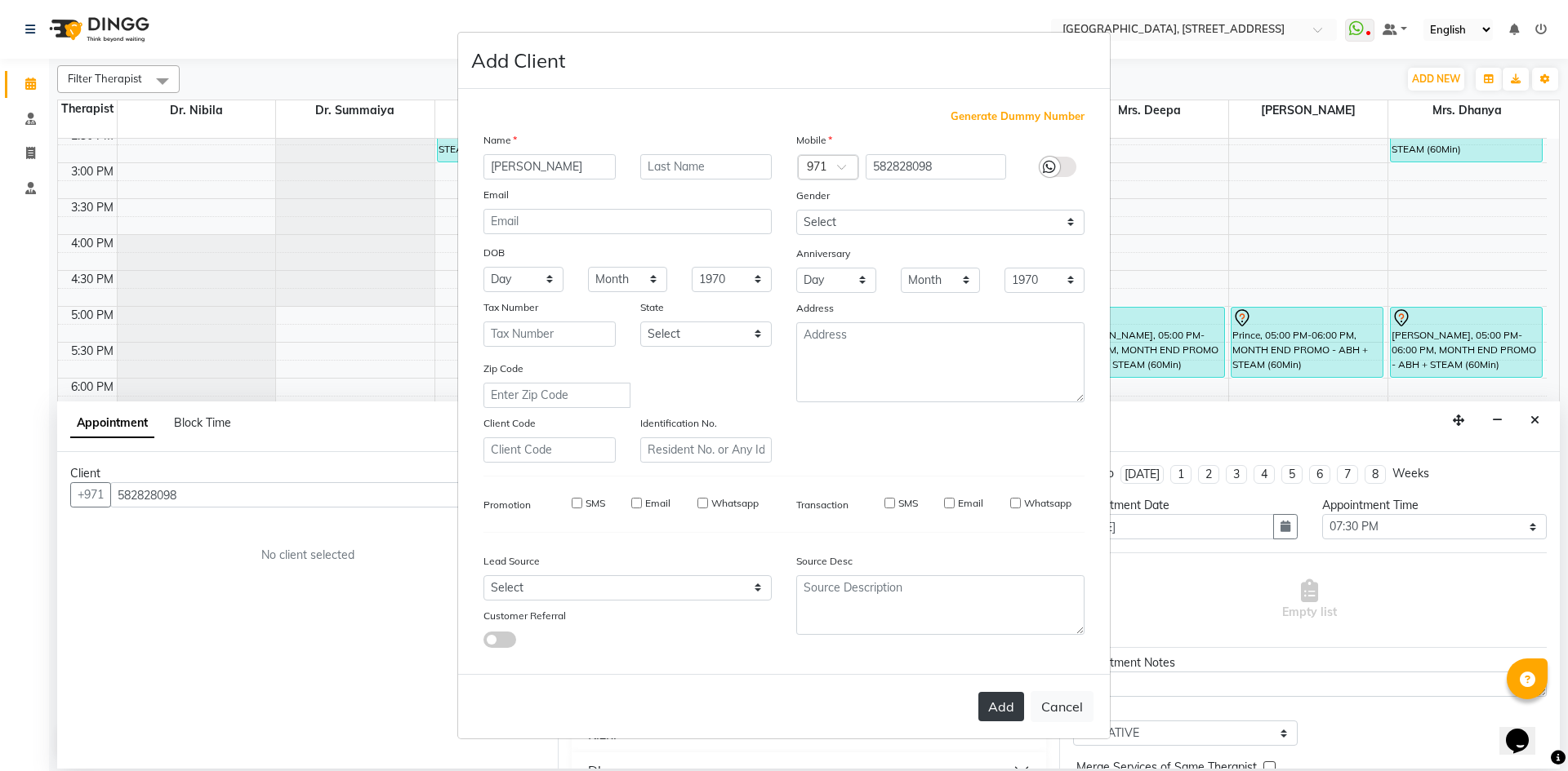
select select
checkbox input "false"
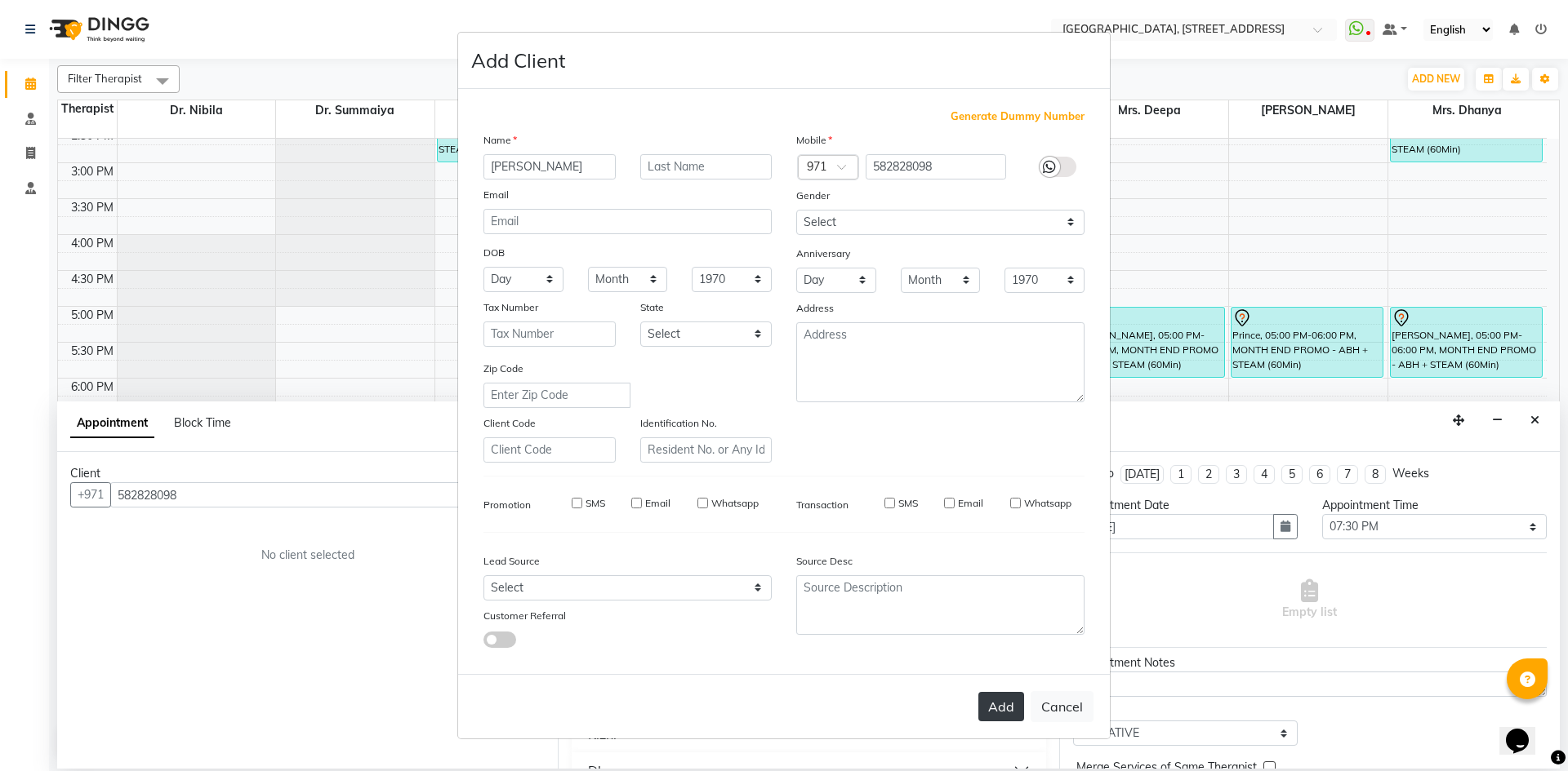
checkbox input "false"
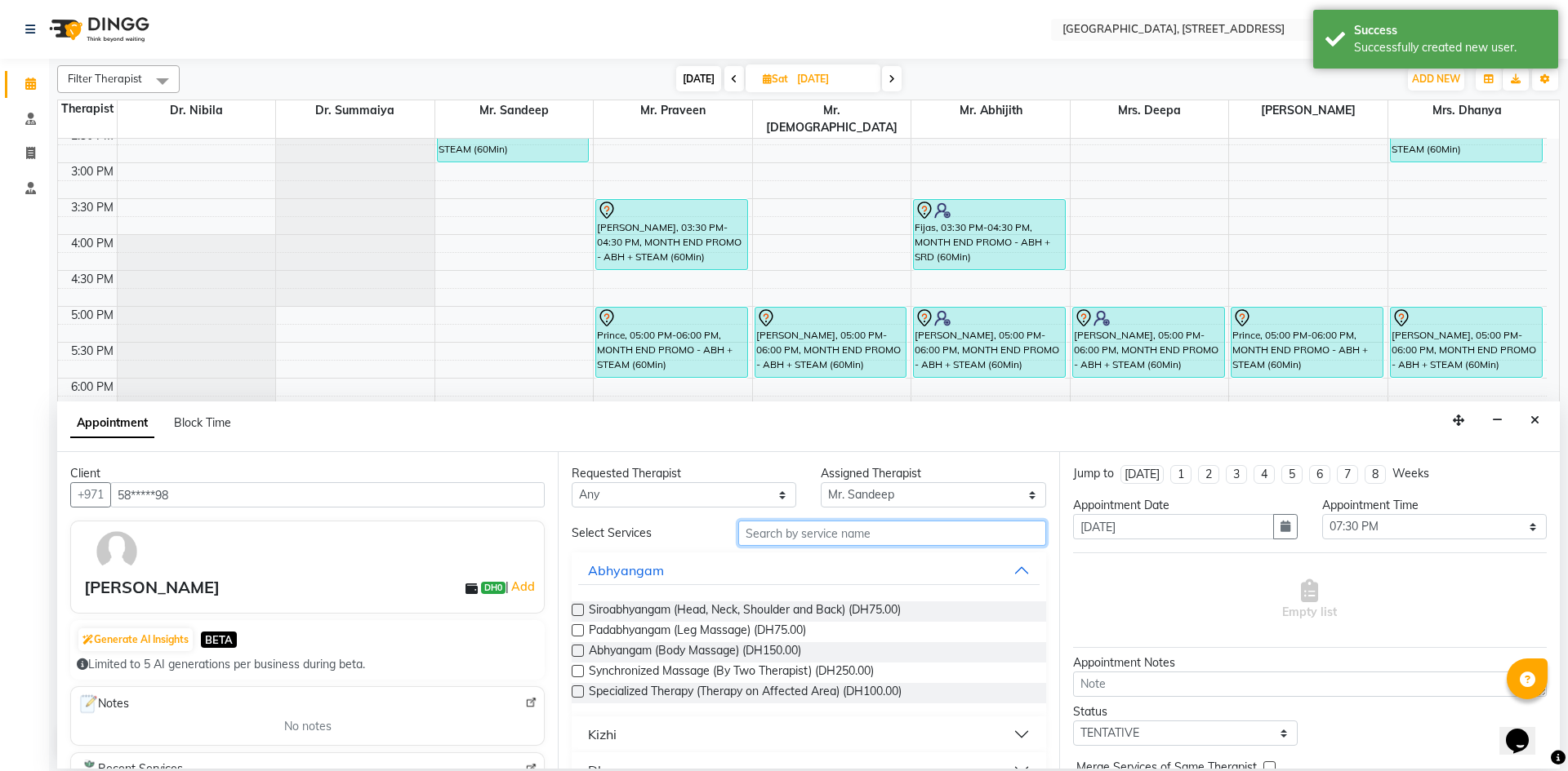
click at [930, 532] on input "text" at bounding box center [892, 534] width 308 height 26
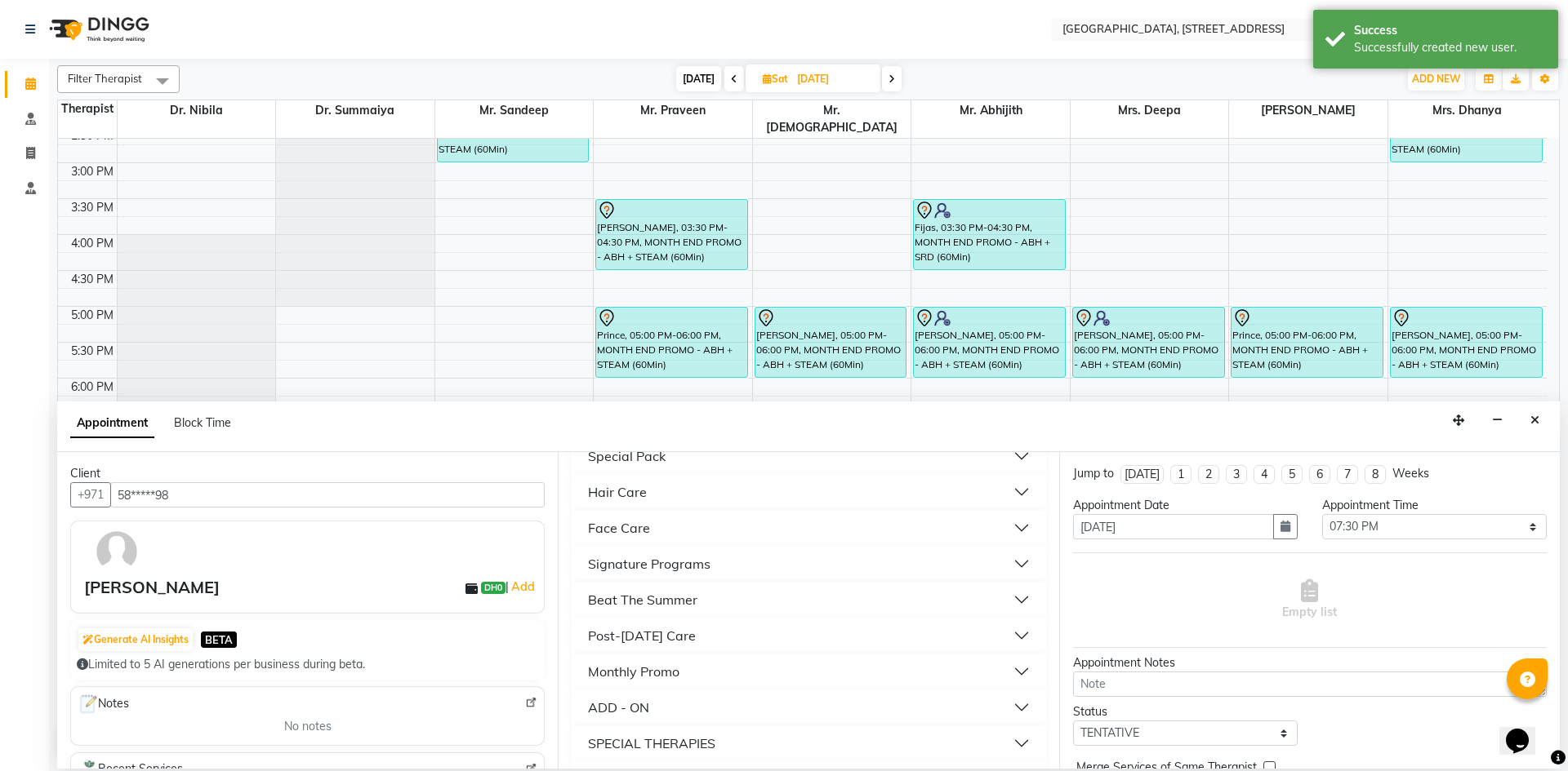
scroll to position [499, 0]
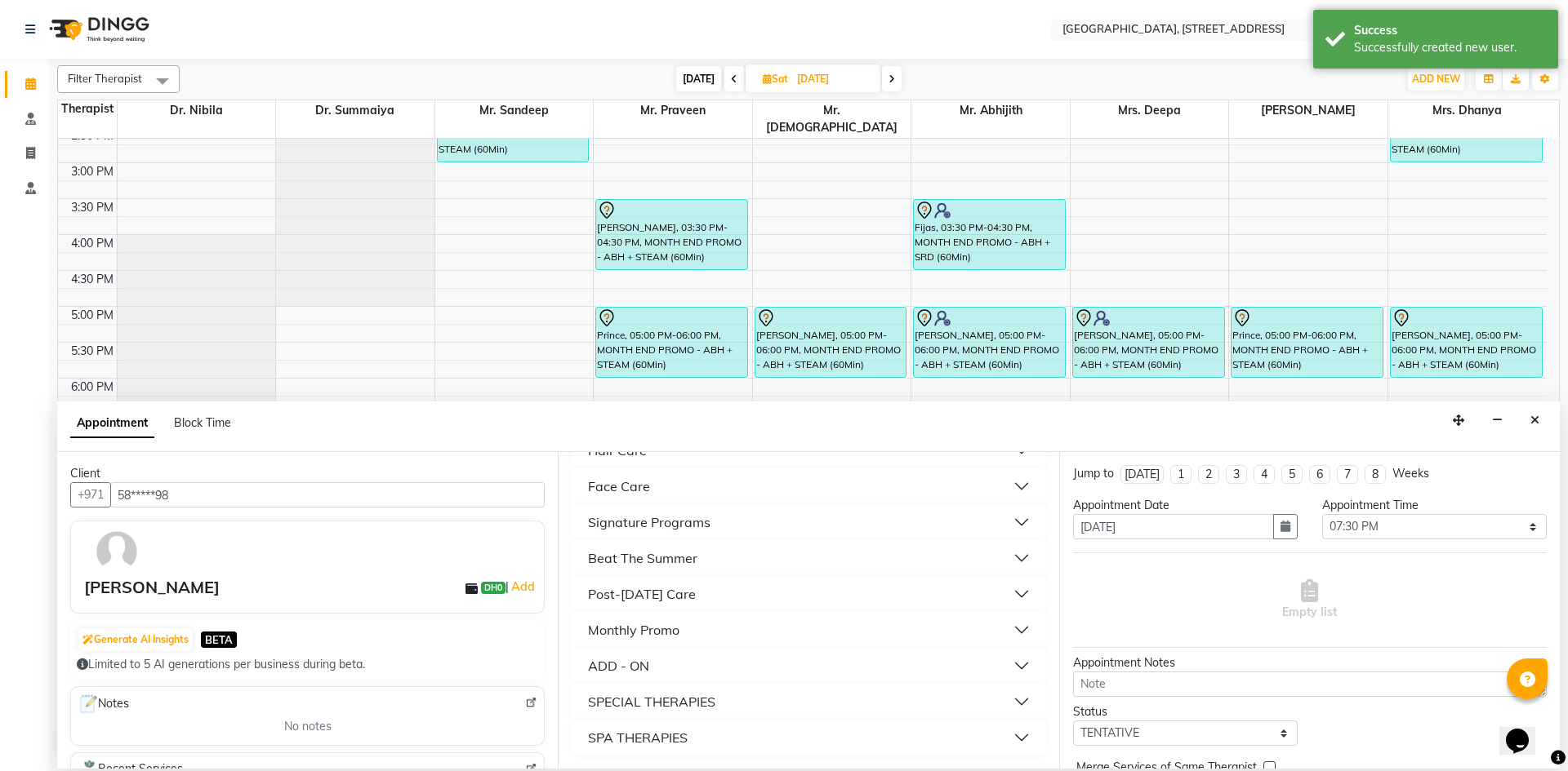
click at [664, 636] on div "Monthly Promo" at bounding box center [633, 630] width 91 height 20
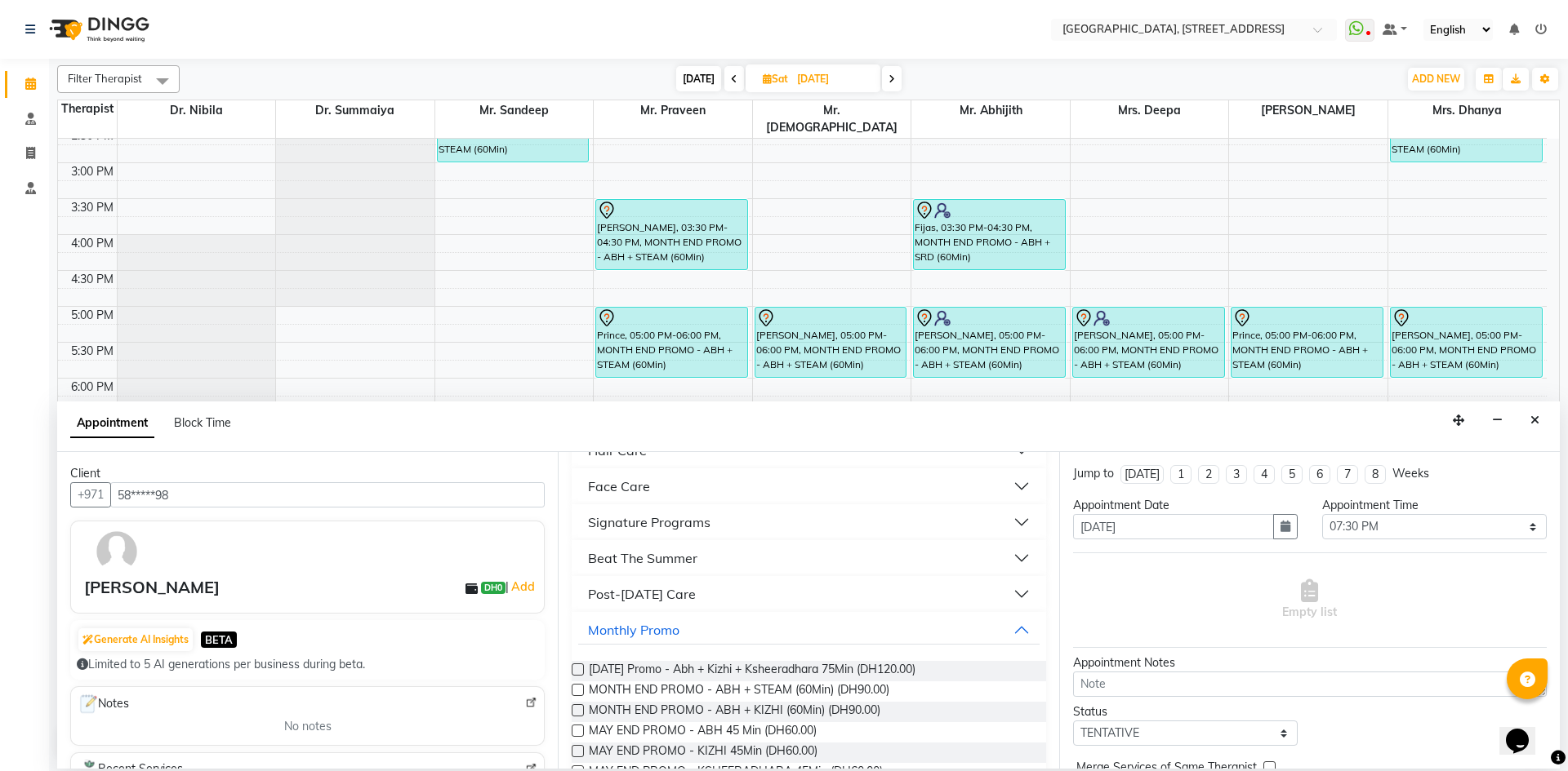
click at [578, 692] on label at bounding box center [578, 690] width 12 height 12
click at [578, 692] on input "checkbox" at bounding box center [577, 692] width 11 height 11
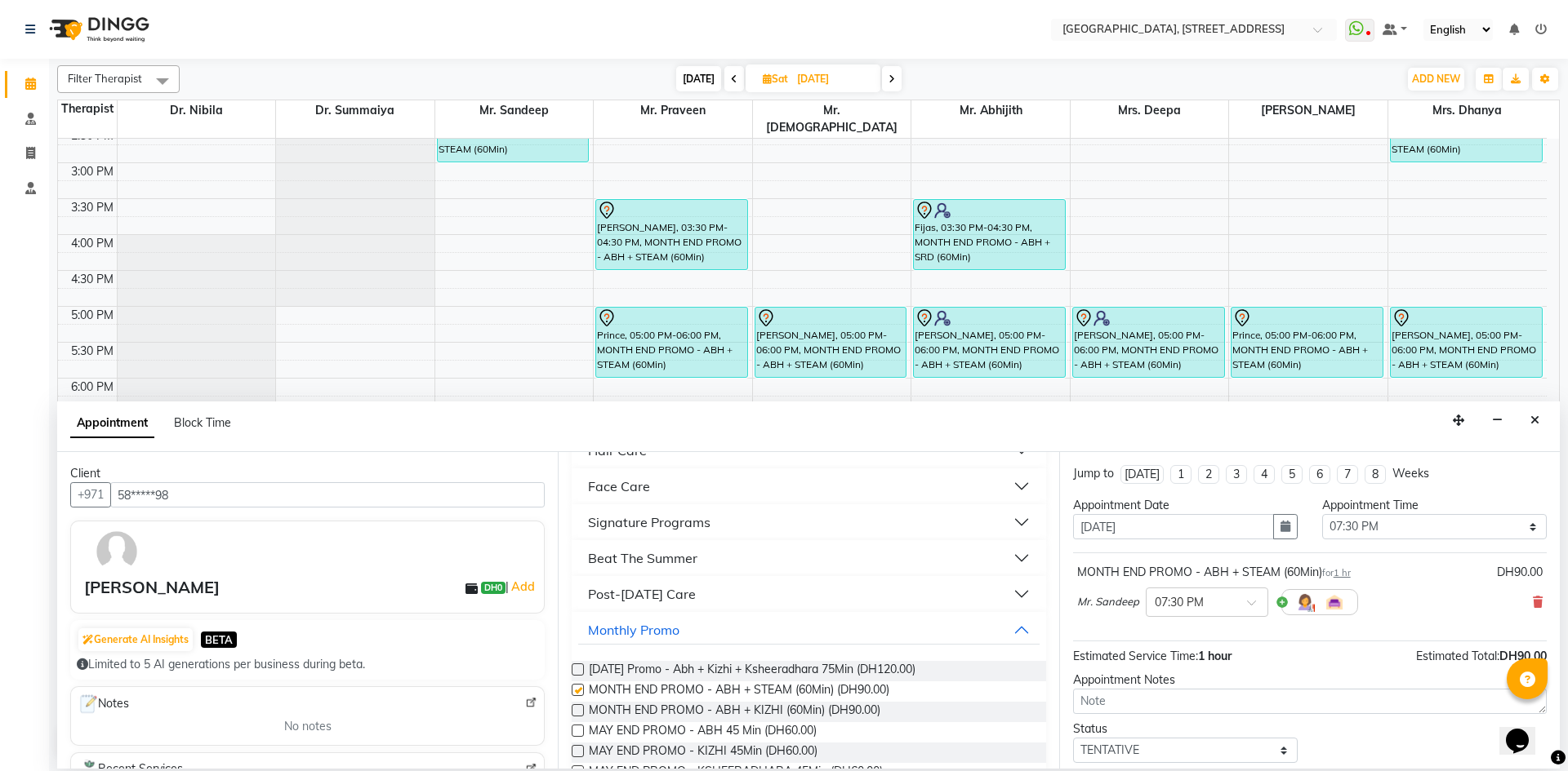
checkbox input "false"
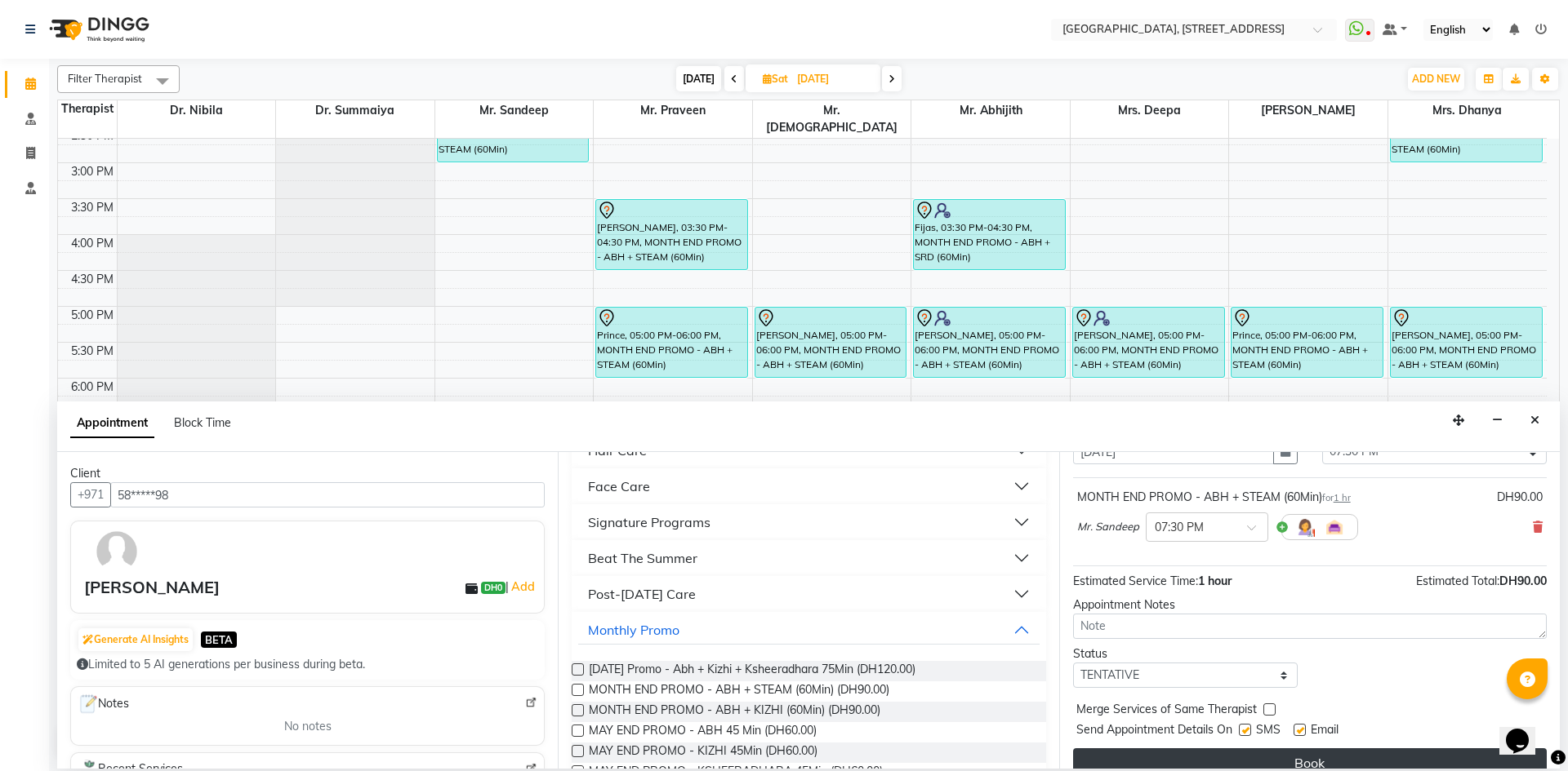
scroll to position [97, 0]
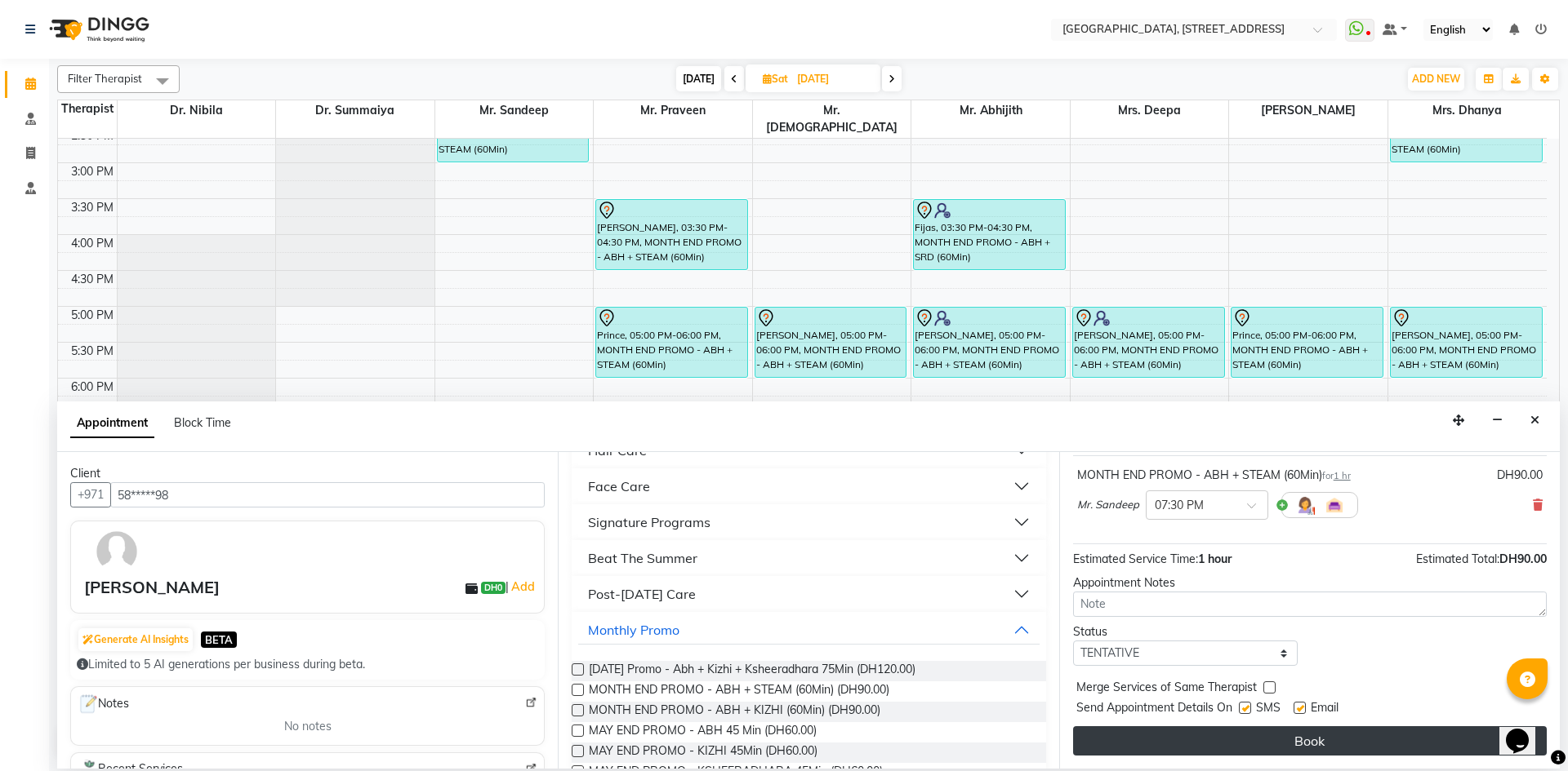
click at [1252, 745] on button "Book" at bounding box center [1309, 741] width 474 height 30
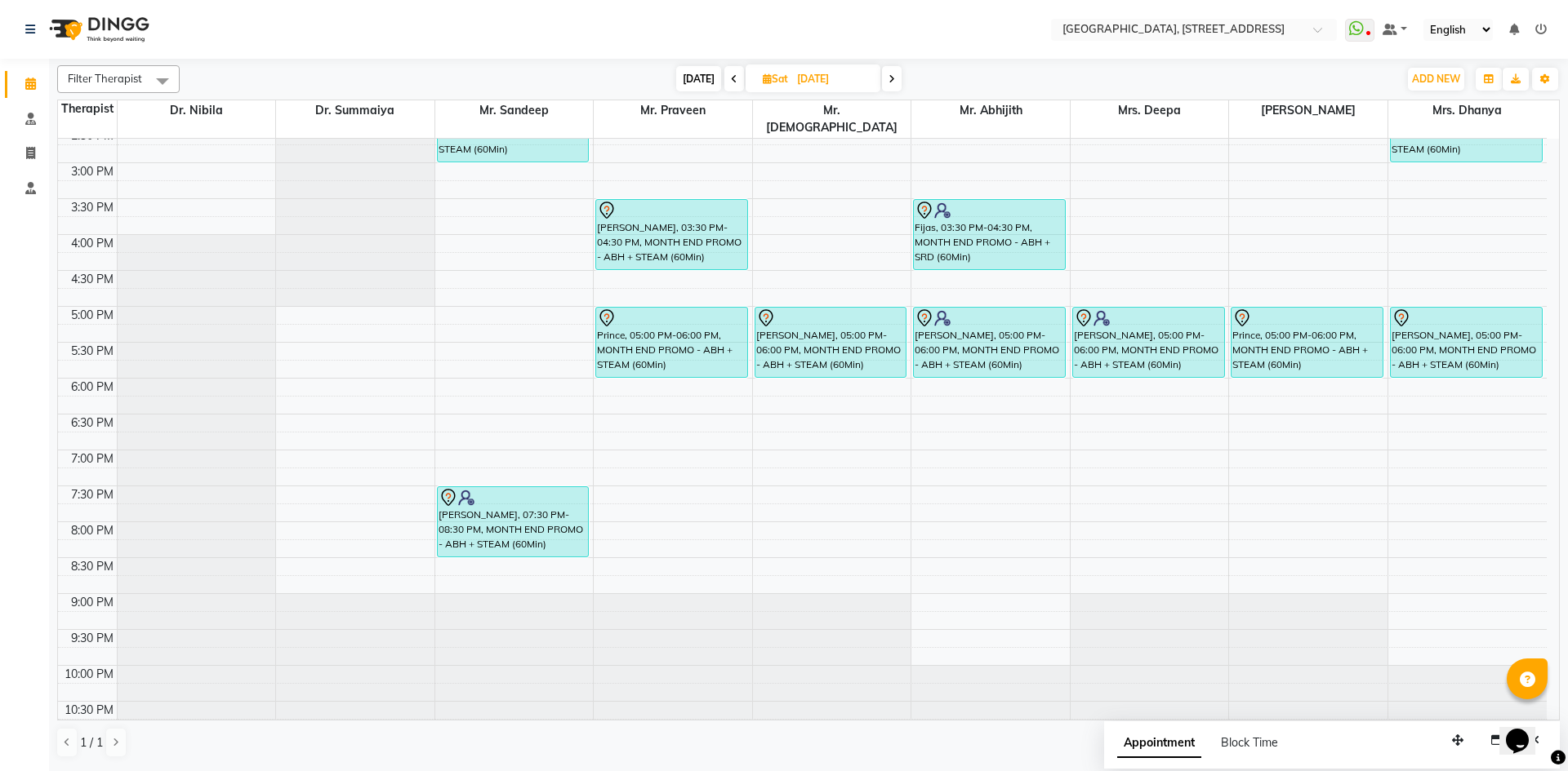
click at [697, 77] on span "[DATE]" at bounding box center [698, 79] width 45 height 26
type input "[DATE]"
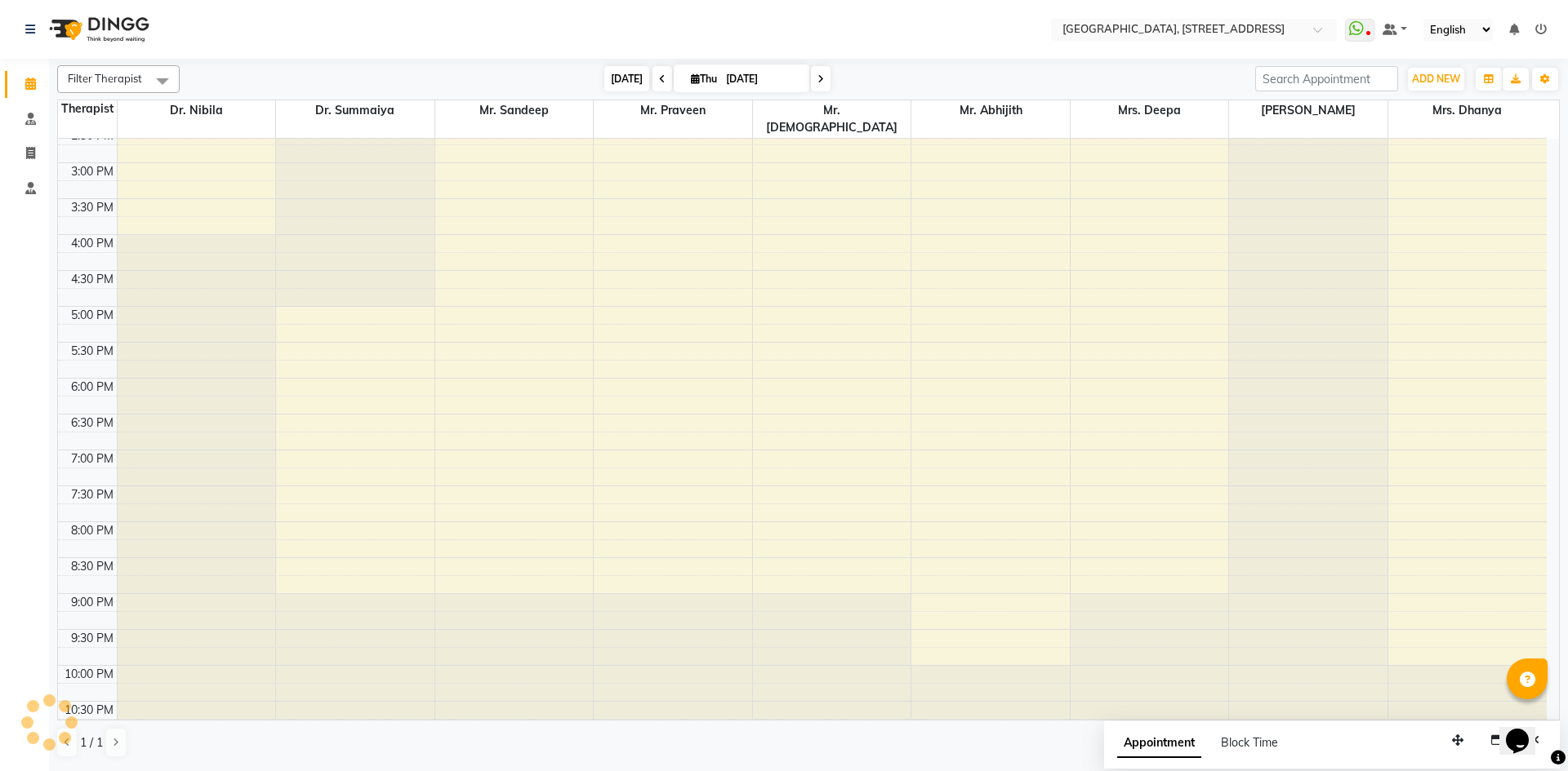
scroll to position [288, 0]
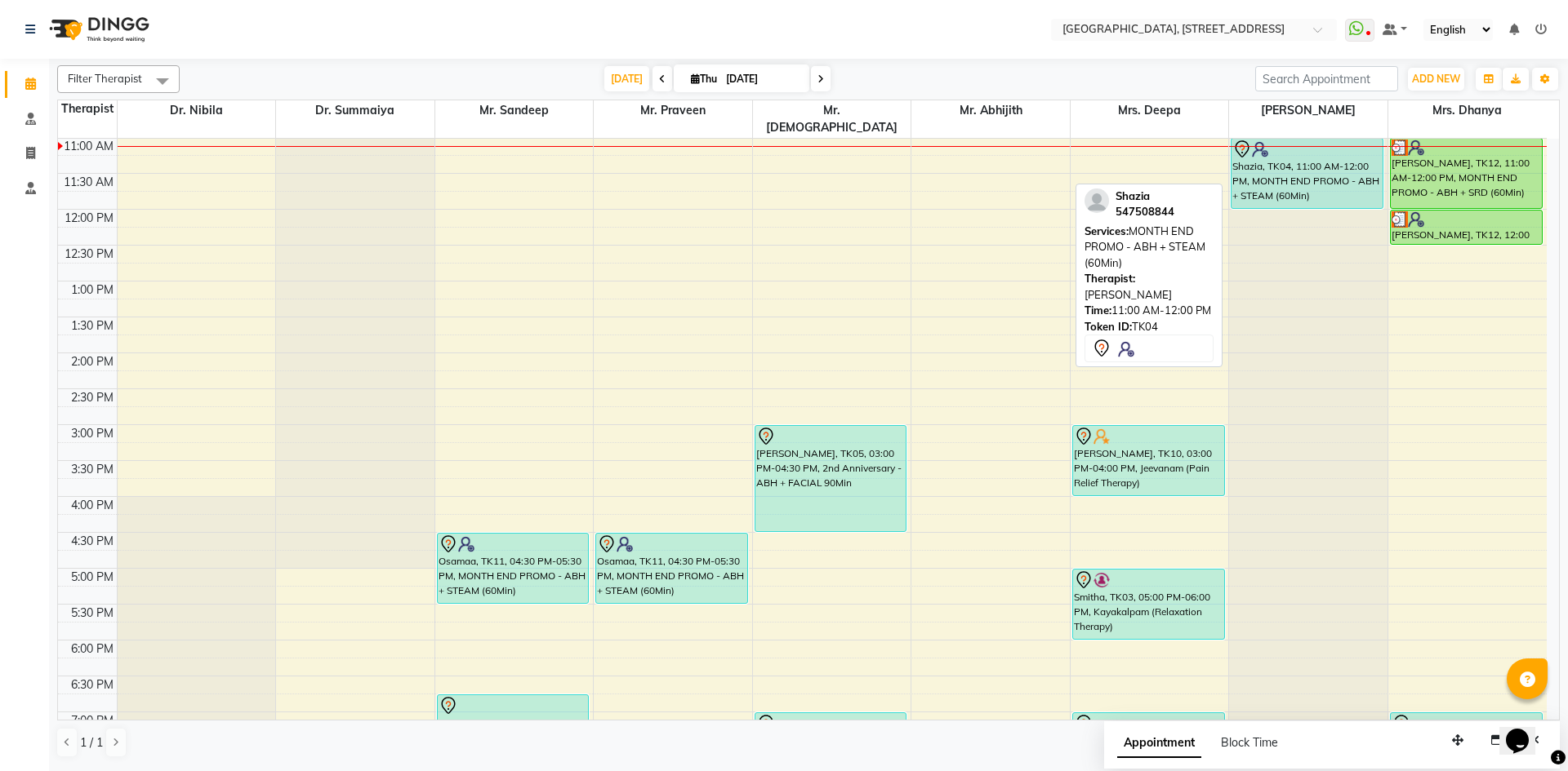
click at [1313, 144] on div "Shazia, TK04, 11:00 AM-12:00 PM, MONTH END PROMO - ABH + STEAM (60Min)" at bounding box center [1306, 173] width 151 height 69
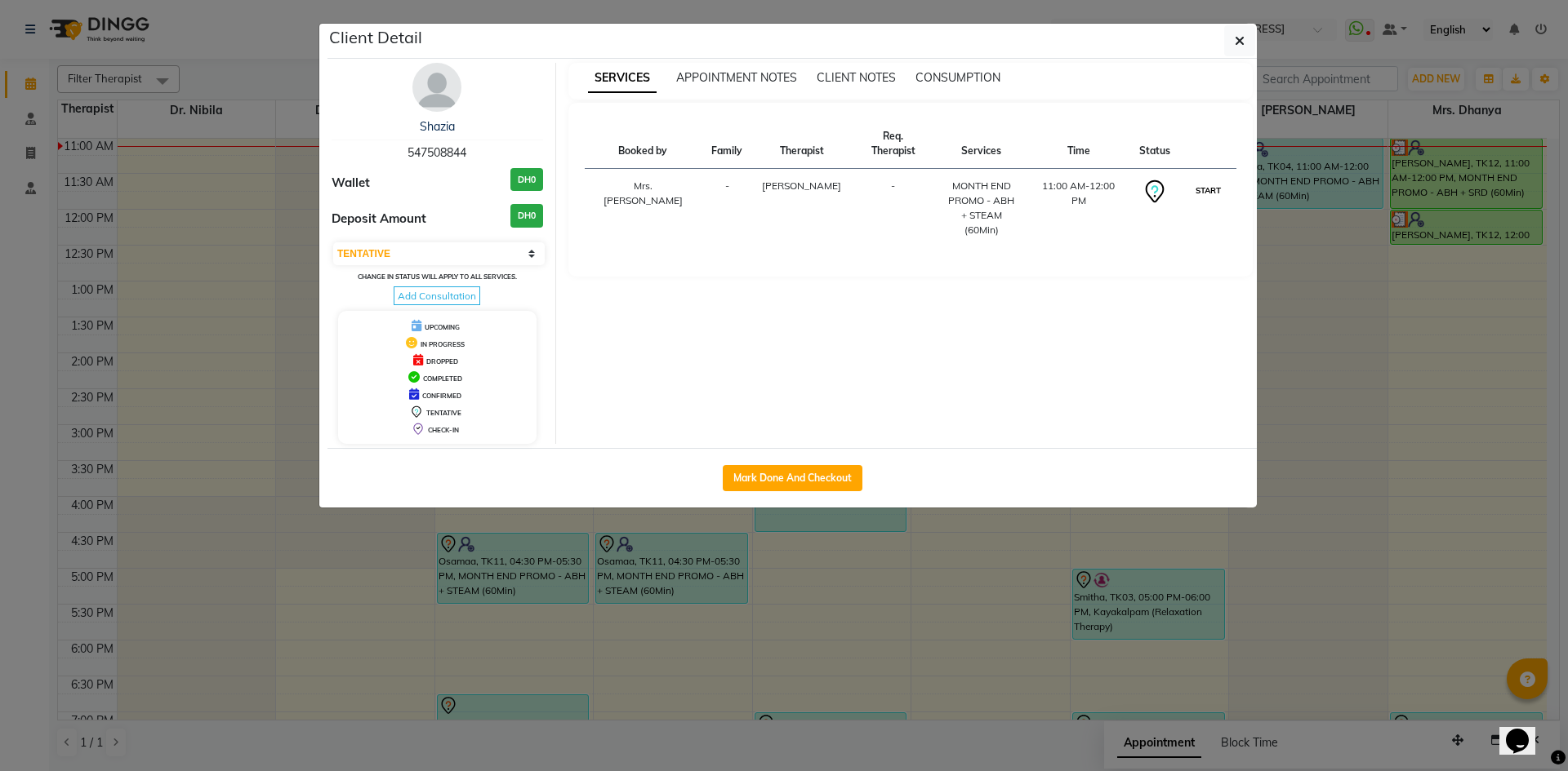
click at [1207, 180] on button "START" at bounding box center [1208, 190] width 34 height 21
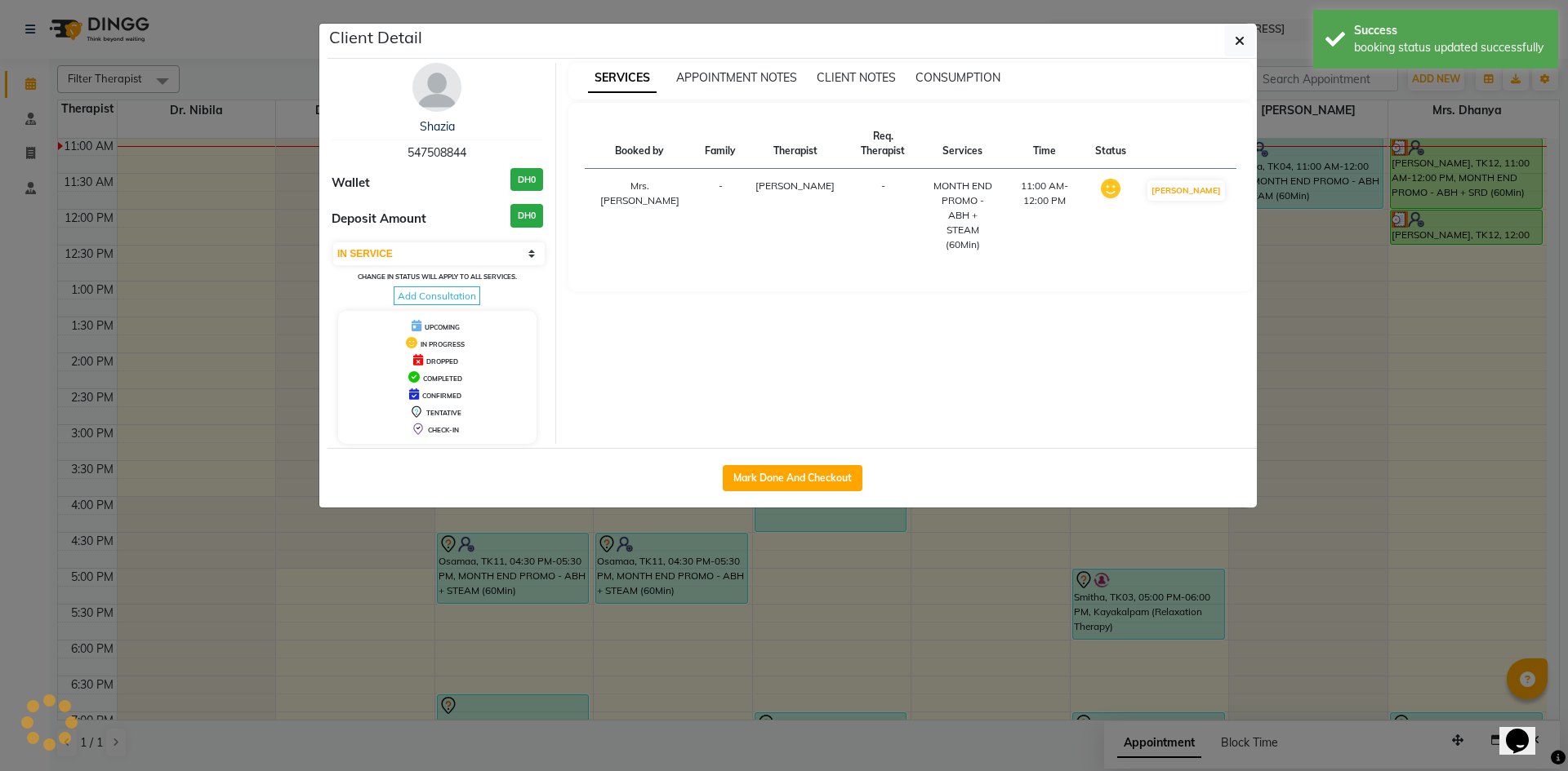
click at [1207, 180] on button "[PERSON_NAME]" at bounding box center [1185, 190] width 77 height 21
select select "3"
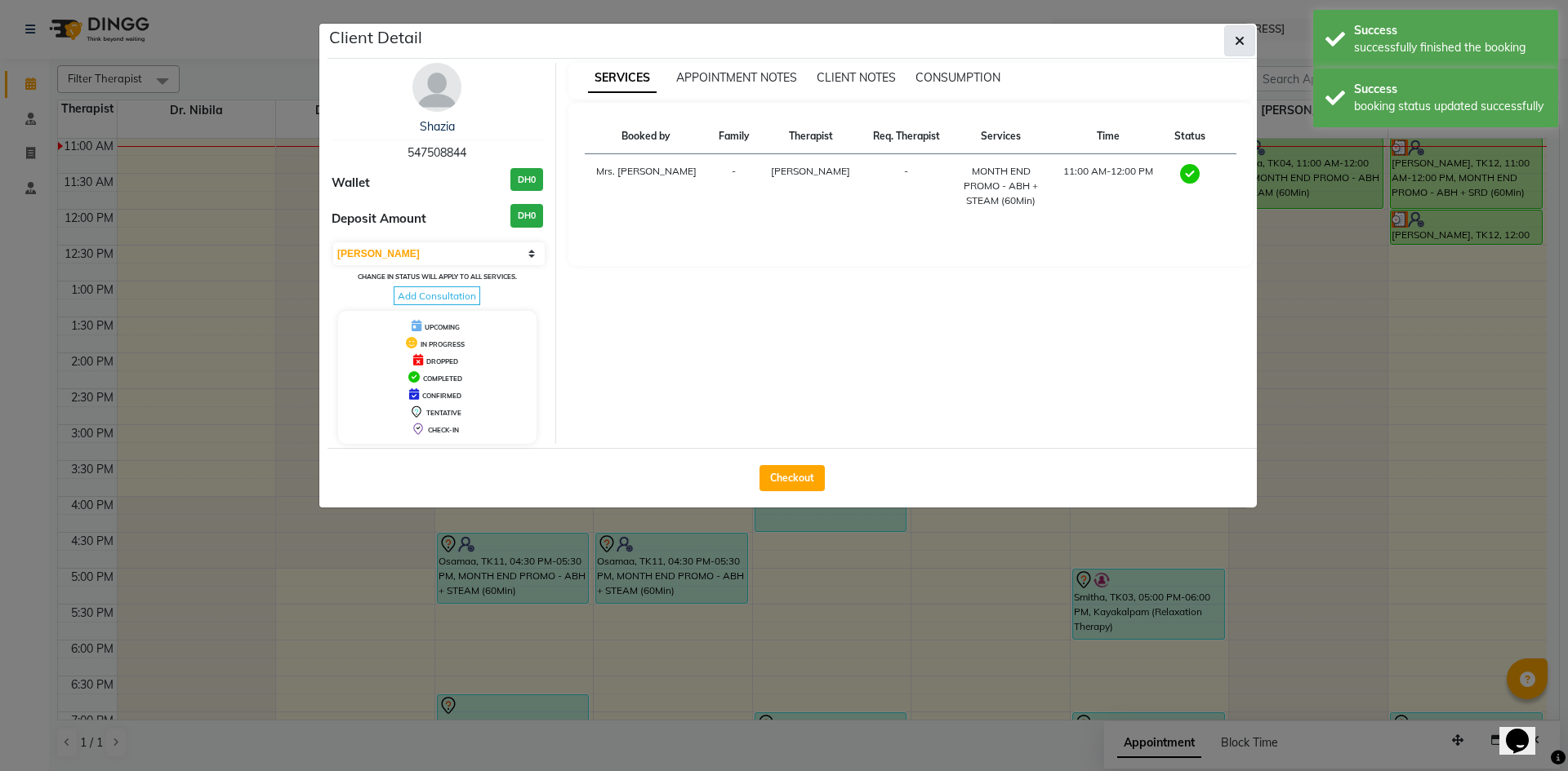
click at [1241, 47] on icon "button" at bounding box center [1239, 41] width 10 height 13
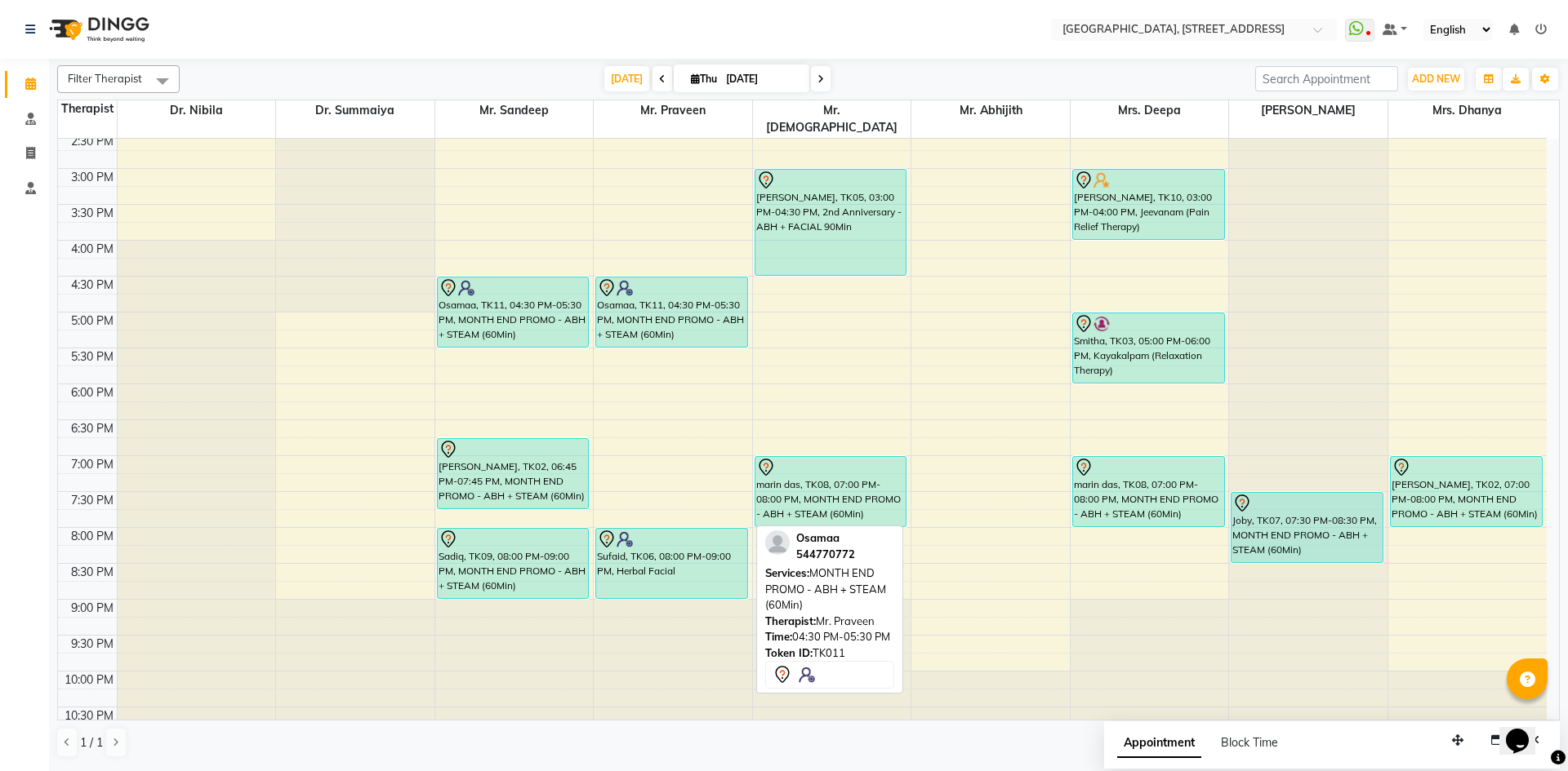
scroll to position [550, 0]
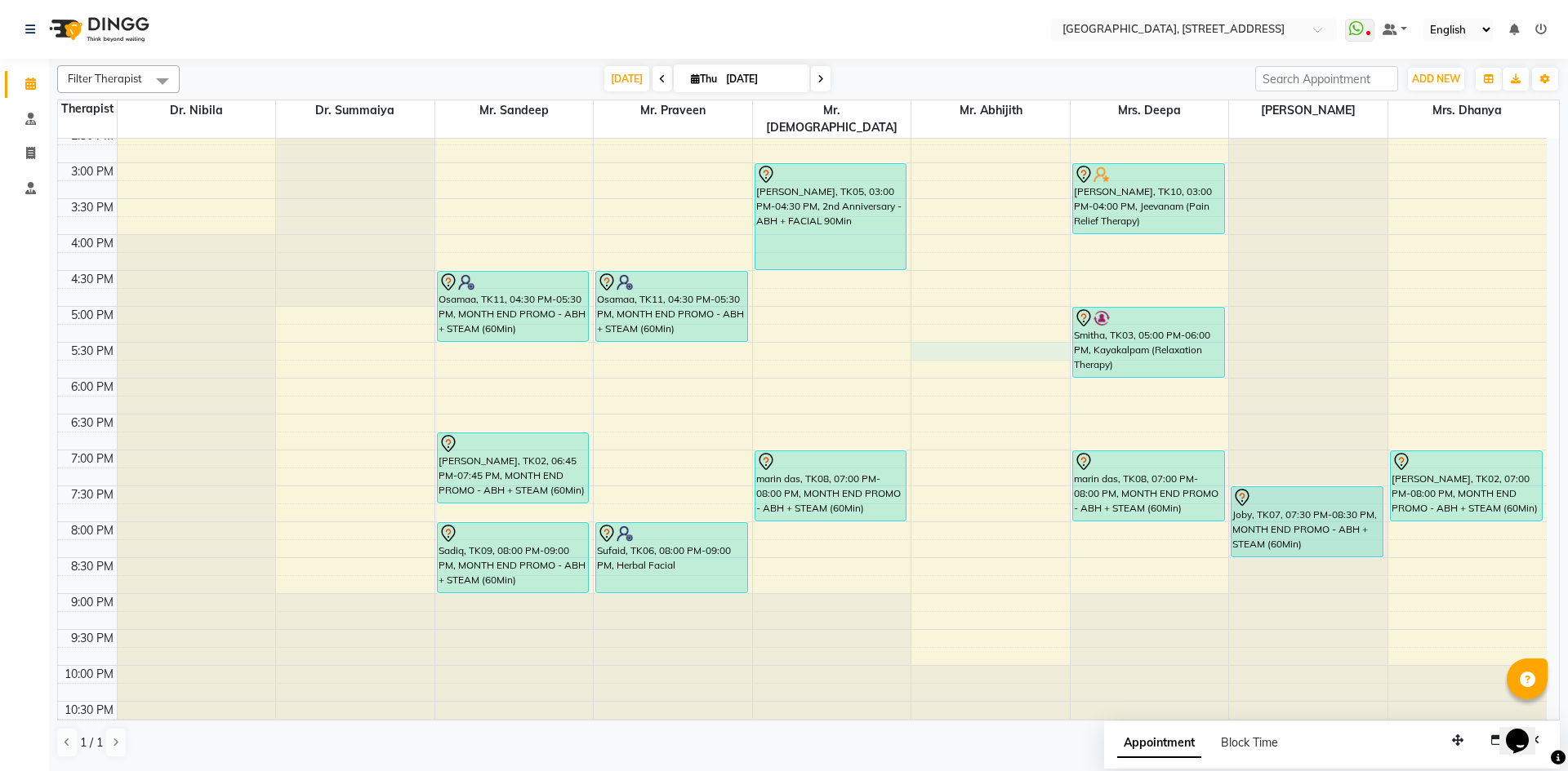
click at [933, 327] on div "7:00 AM 7:30 AM 8:00 AM 8:30 AM 9:00 AM 9:30 AM 10:00 AM 10:30 AM 11:00 AM 11:3…" at bounding box center [802, 163] width 1489 height 1149
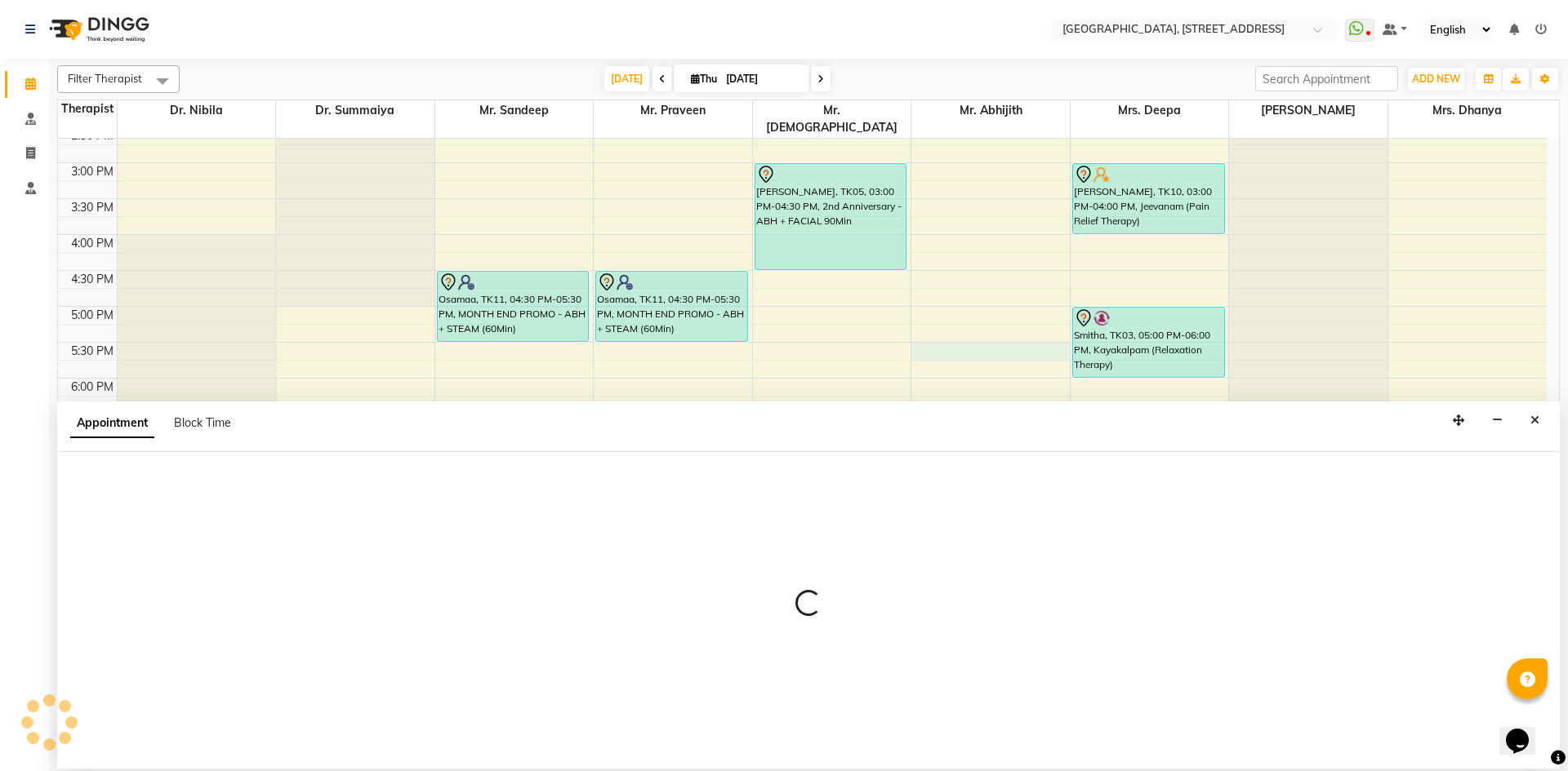
select select "65324"
select select "1050"
select select "tentative"
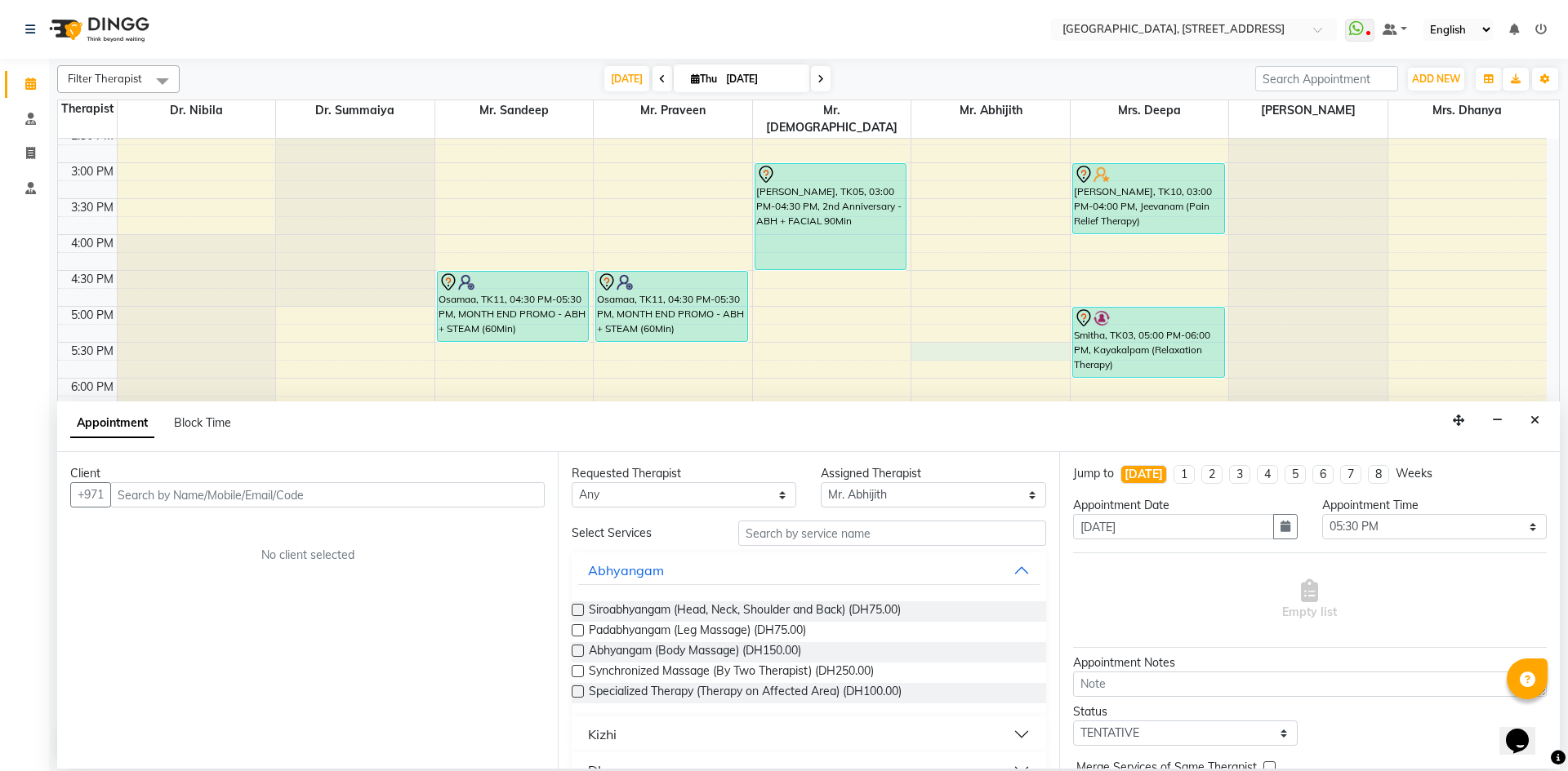
click at [404, 500] on input "text" at bounding box center [327, 496] width 434 height 26
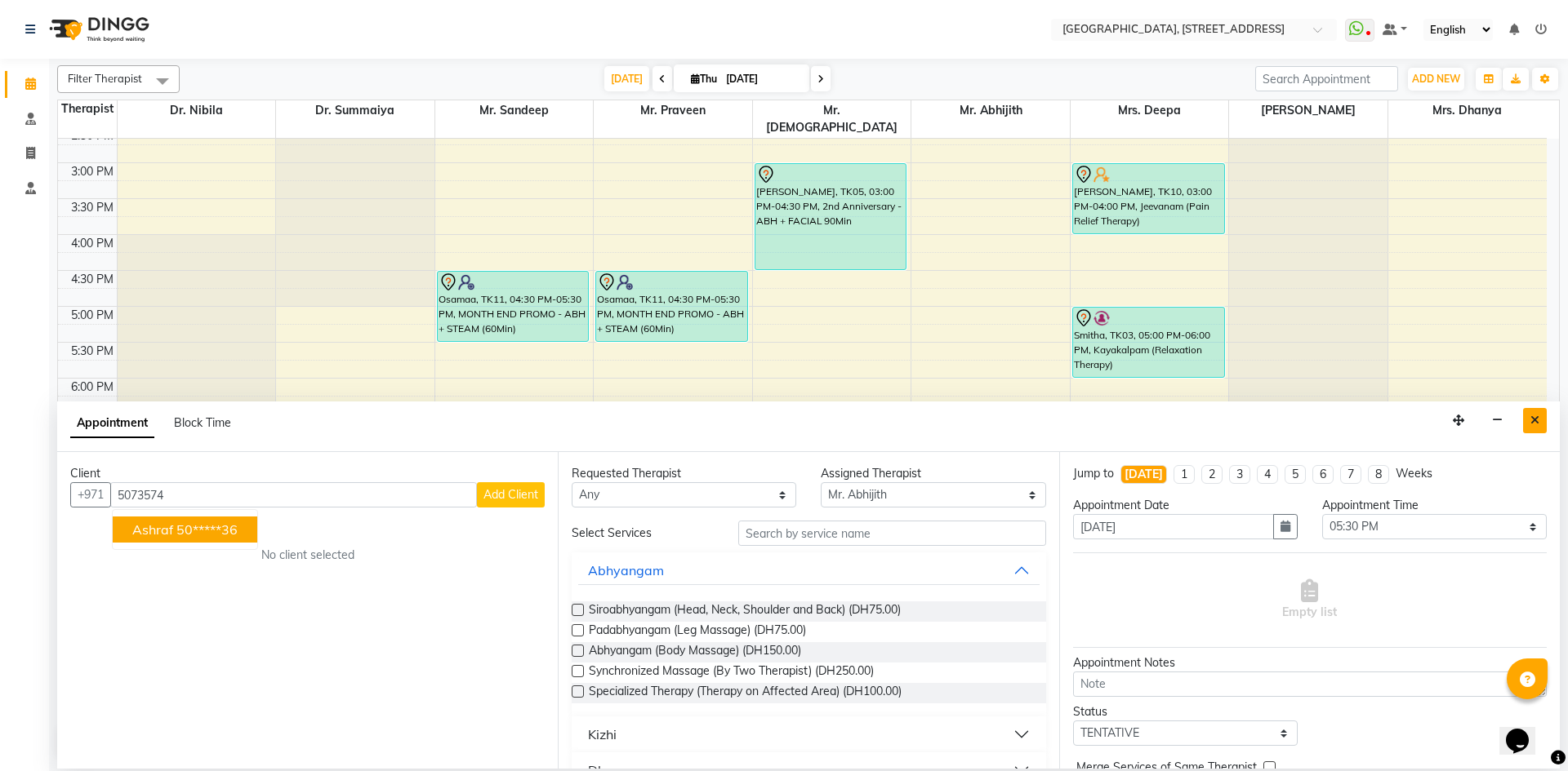
type input "5073574"
click at [1540, 424] on button "Close" at bounding box center [1534, 421] width 24 height 26
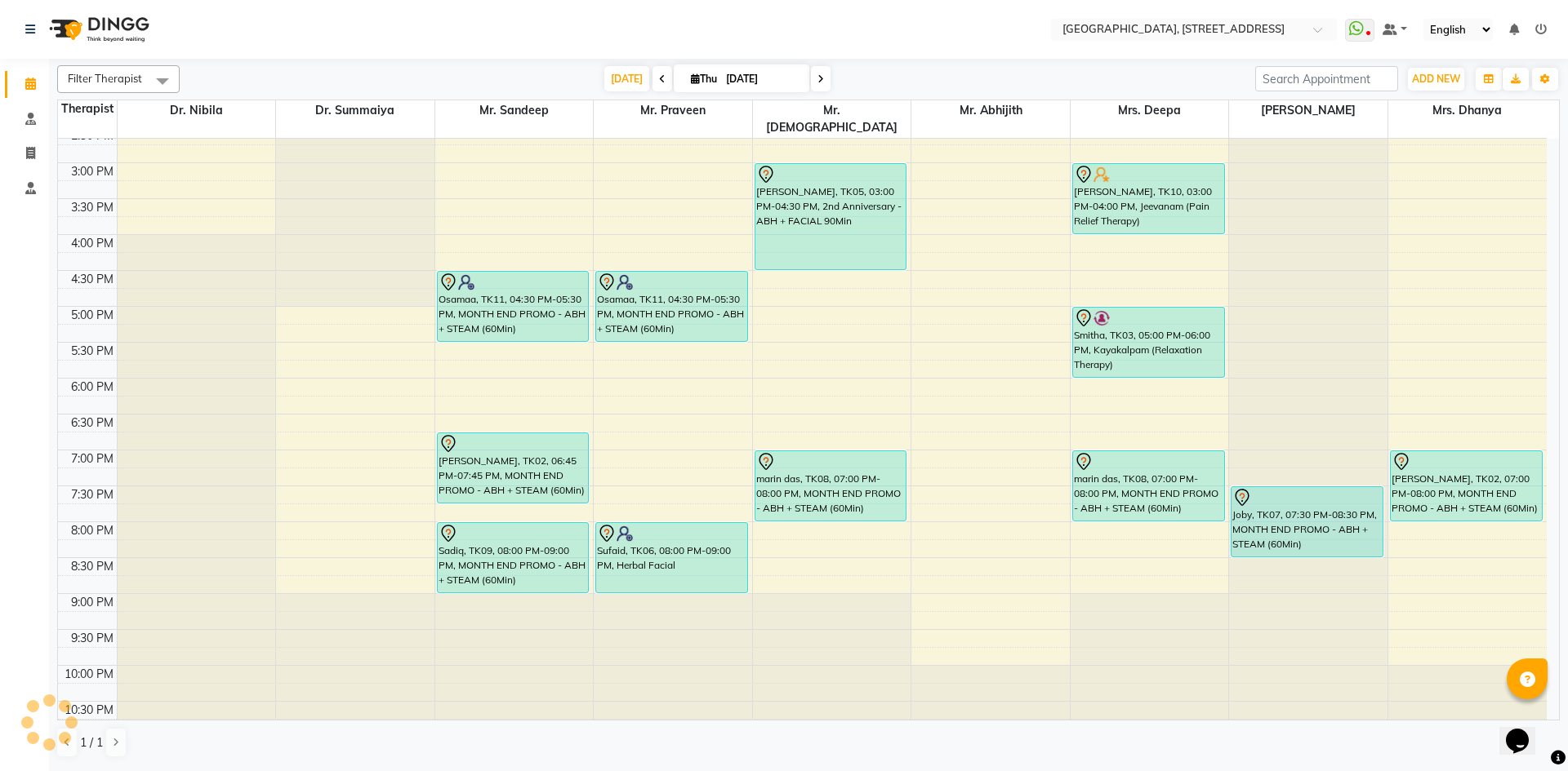
click at [666, 348] on div "7:00 AM 7:30 AM 8:00 AM 8:30 AM 9:00 AM 9:30 AM 10:00 AM 10:30 AM 11:00 AM 11:3…" at bounding box center [802, 163] width 1489 height 1149
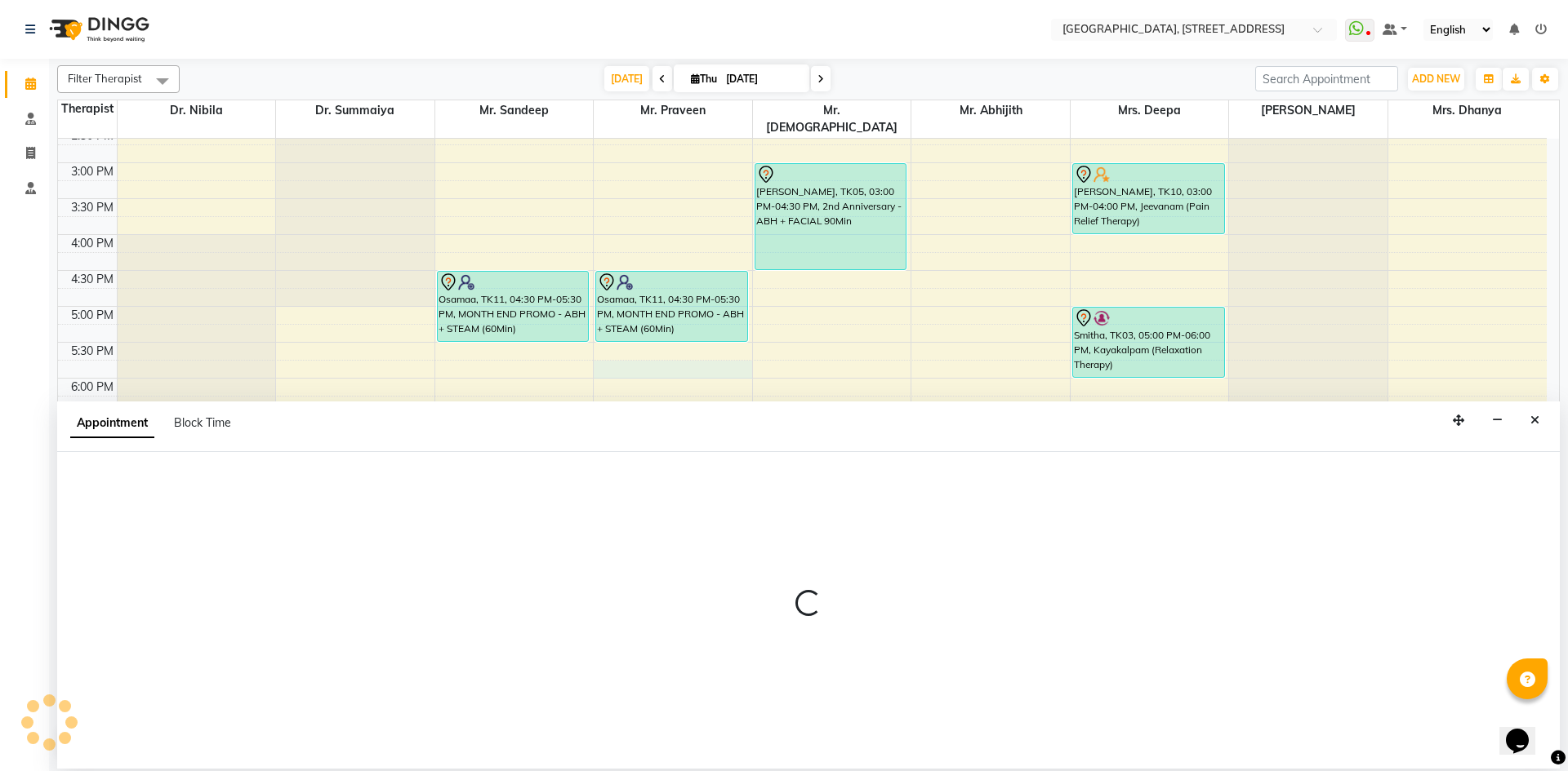
select select "27241"
select select "1065"
select select "tentative"
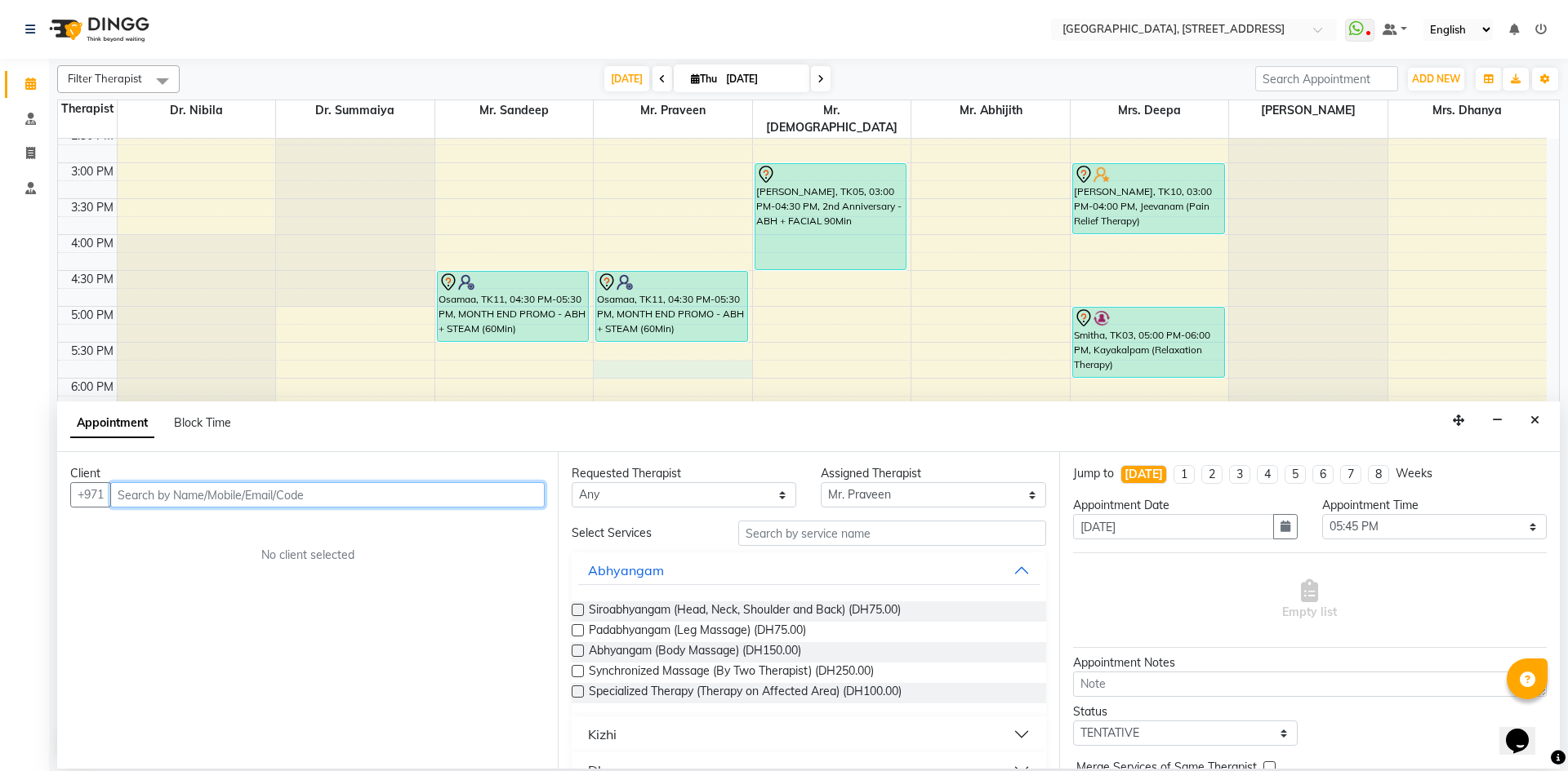
click at [223, 501] on input "text" at bounding box center [327, 496] width 434 height 26
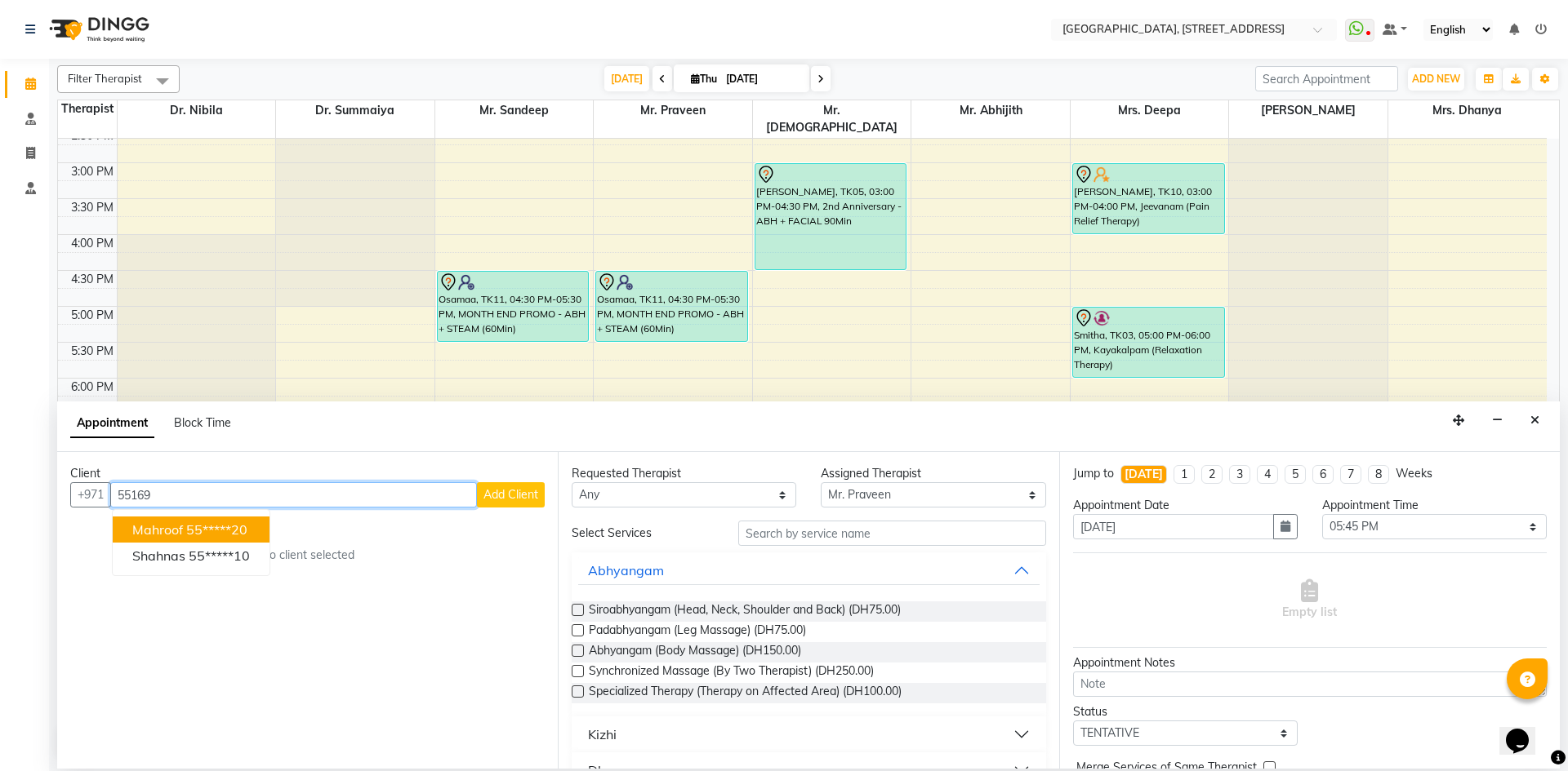
click at [166, 494] on input "55169" at bounding box center [293, 496] width 367 height 26
type input "551693544"
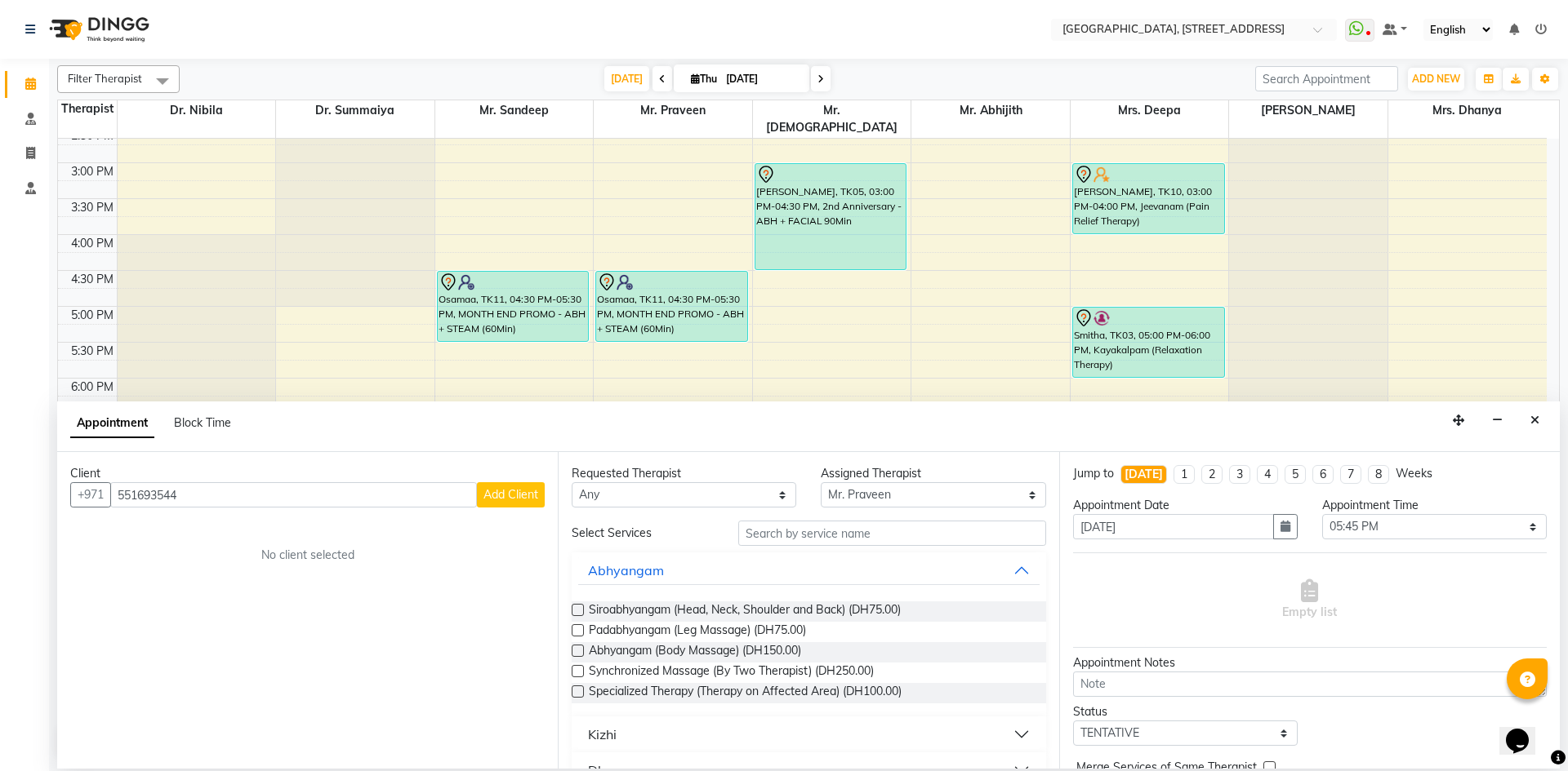
click at [480, 492] on button "Add Client" at bounding box center [510, 496] width 67 height 26
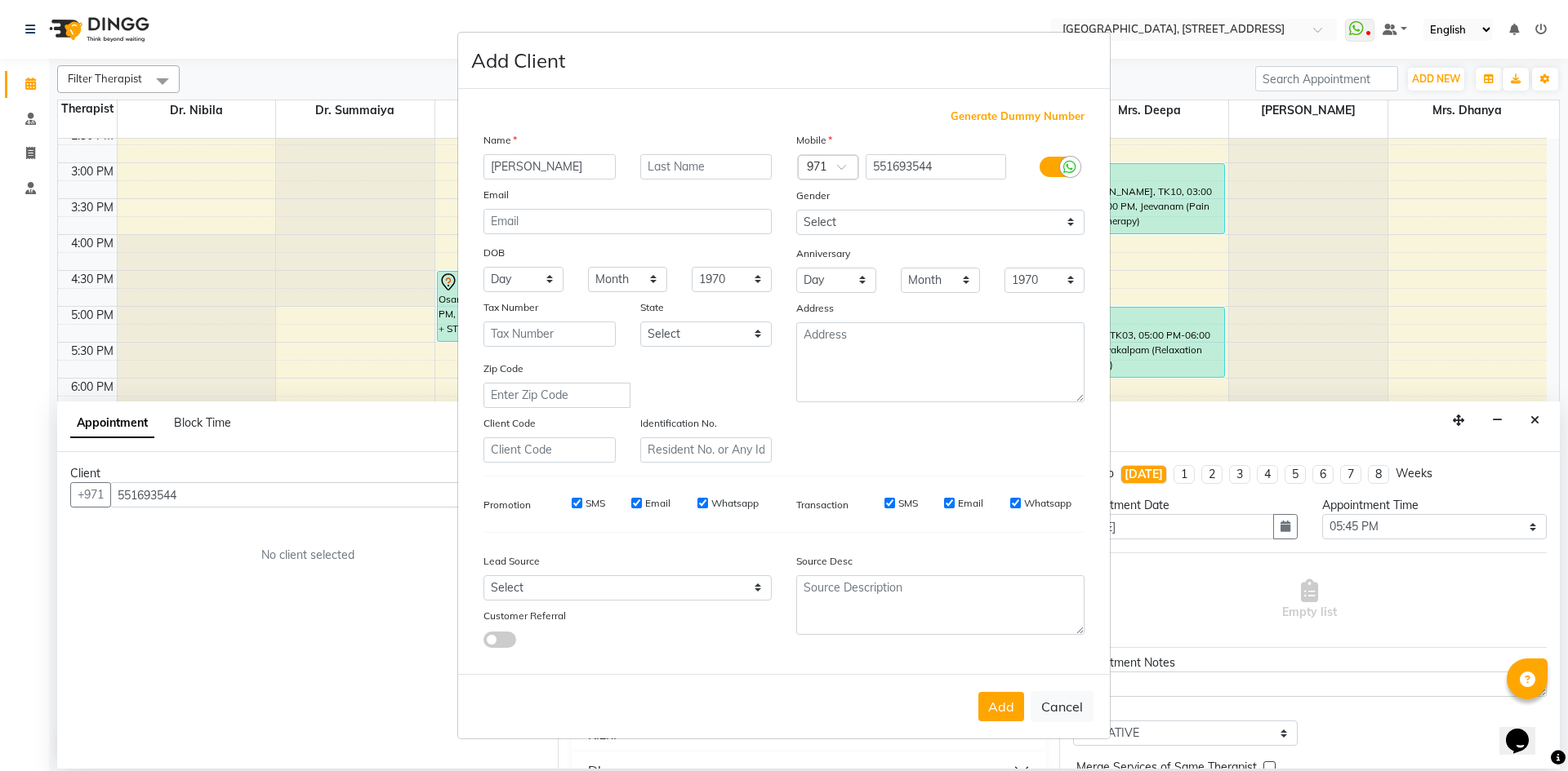
type input "[PERSON_NAME]"
click at [834, 218] on select "Select [DEMOGRAPHIC_DATA] [DEMOGRAPHIC_DATA] Other Prefer Not To Say" at bounding box center [940, 223] width 288 height 26
select select "[DEMOGRAPHIC_DATA]"
click at [796, 210] on select "Select [DEMOGRAPHIC_DATA] [DEMOGRAPHIC_DATA] Other Prefer Not To Say" at bounding box center [940, 223] width 288 height 26
click at [1014, 709] on button "Add" at bounding box center [1001, 708] width 46 height 30
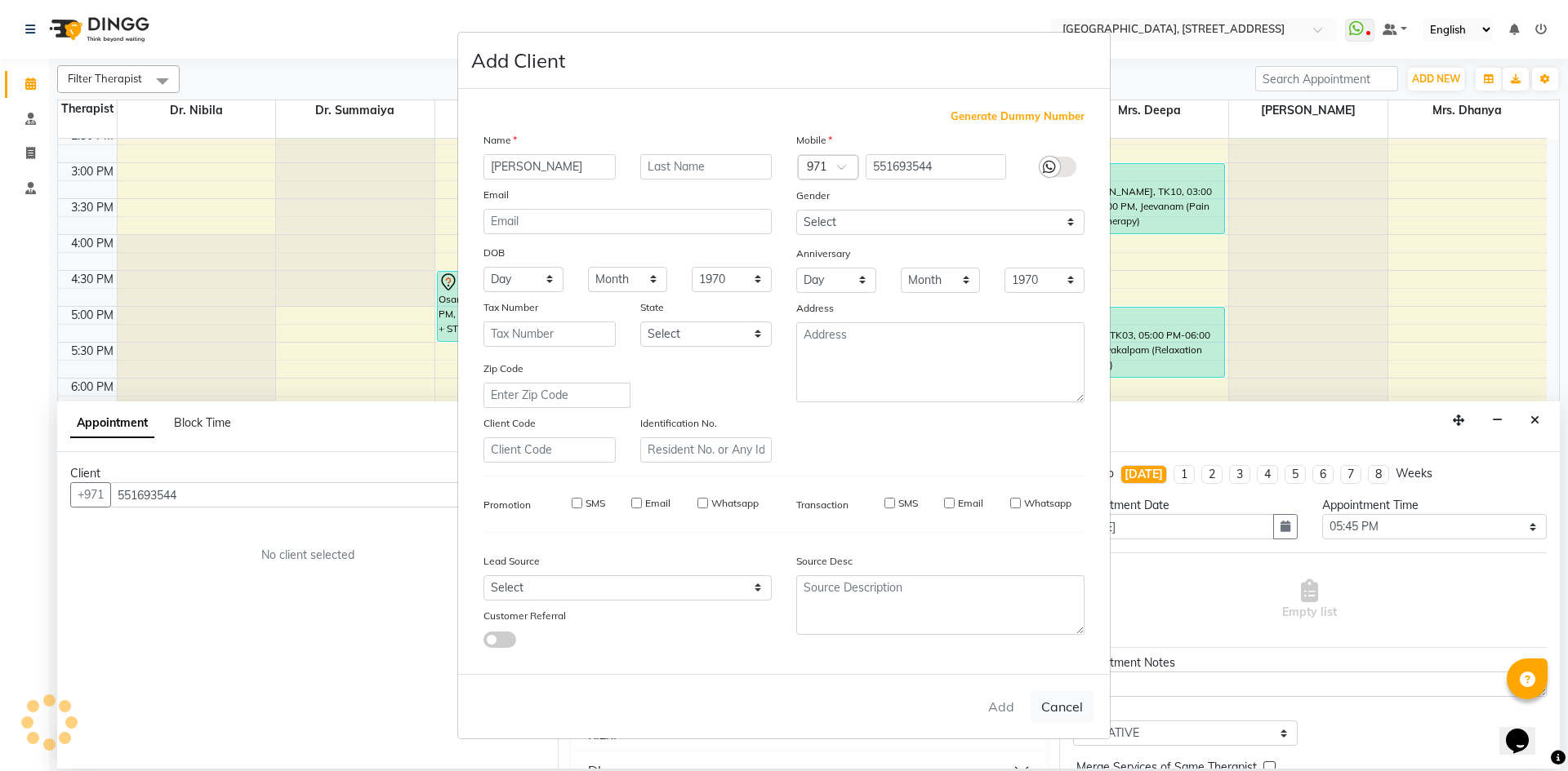
type input "55*****44"
select select
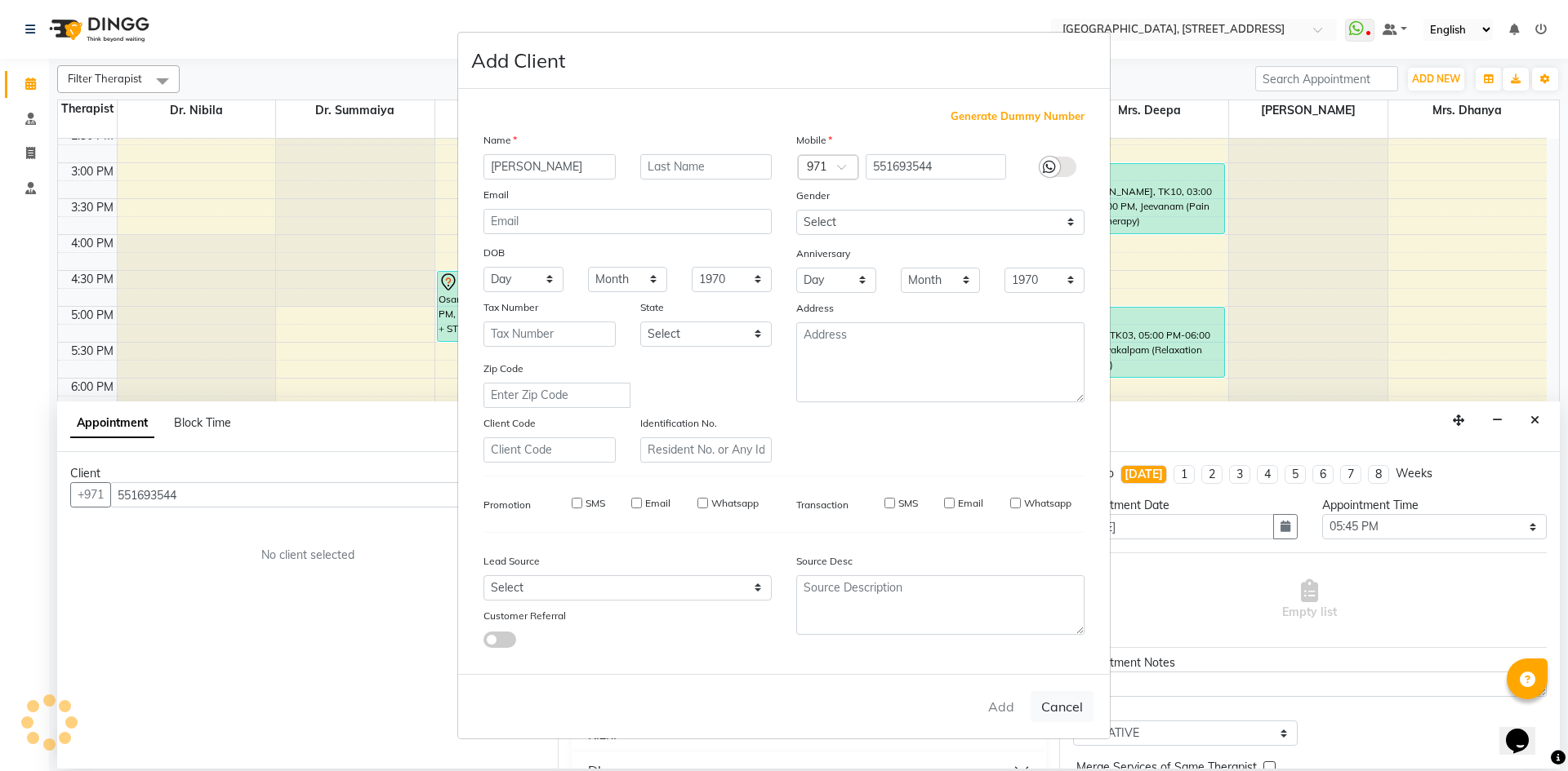
select select
checkbox input "false"
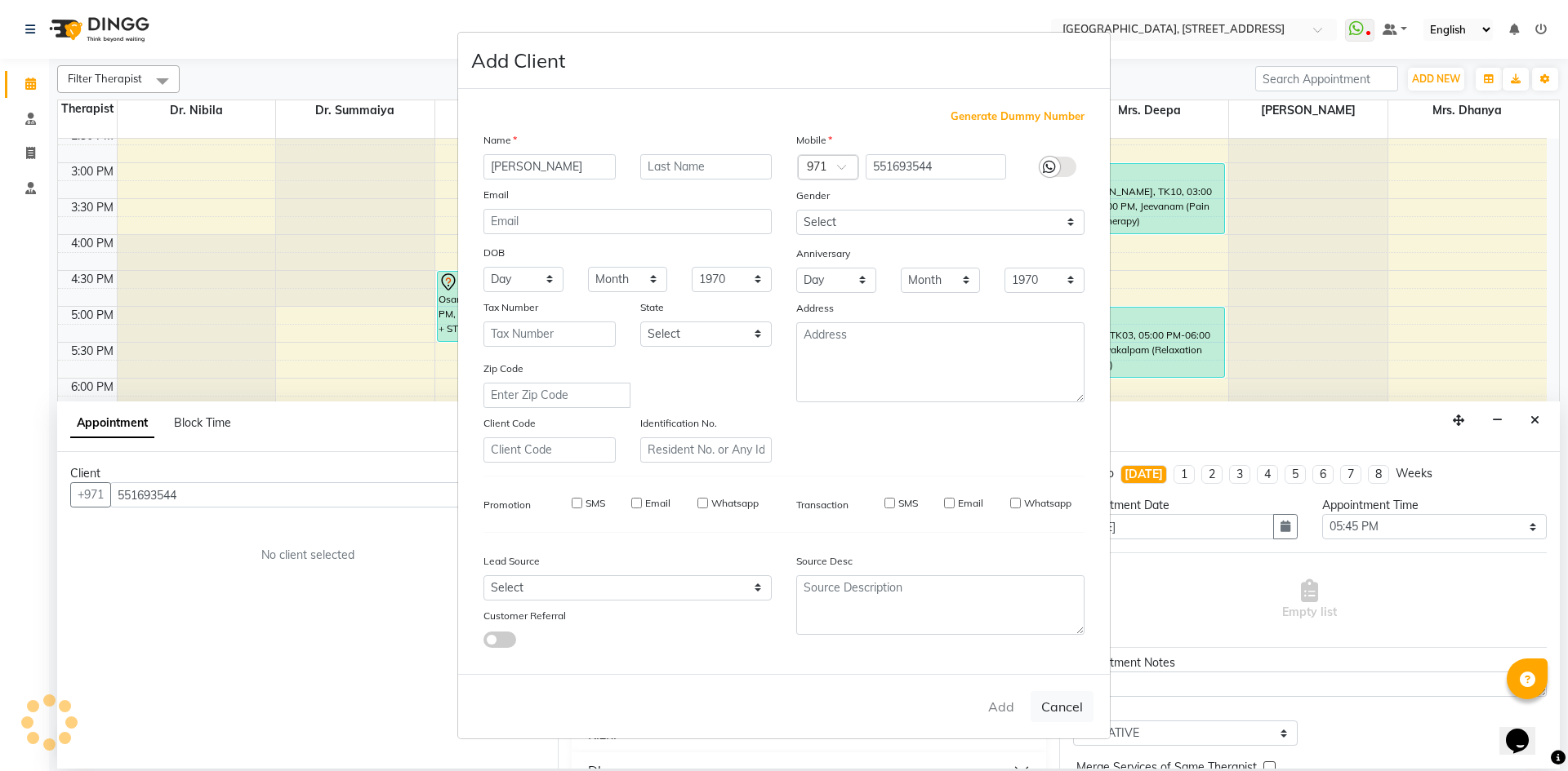
checkbox input "false"
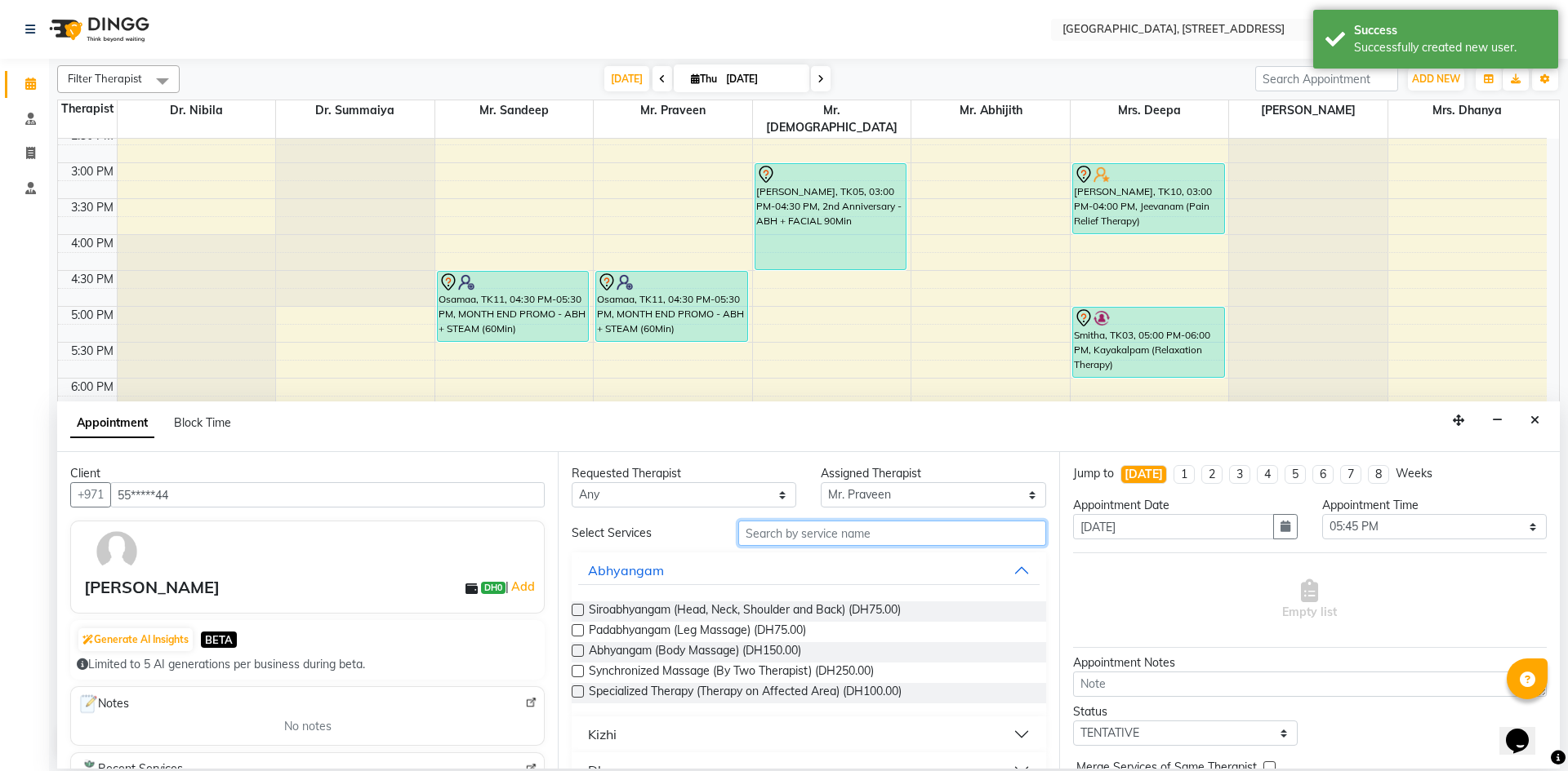
click at [788, 529] on input "text" at bounding box center [892, 534] width 308 height 26
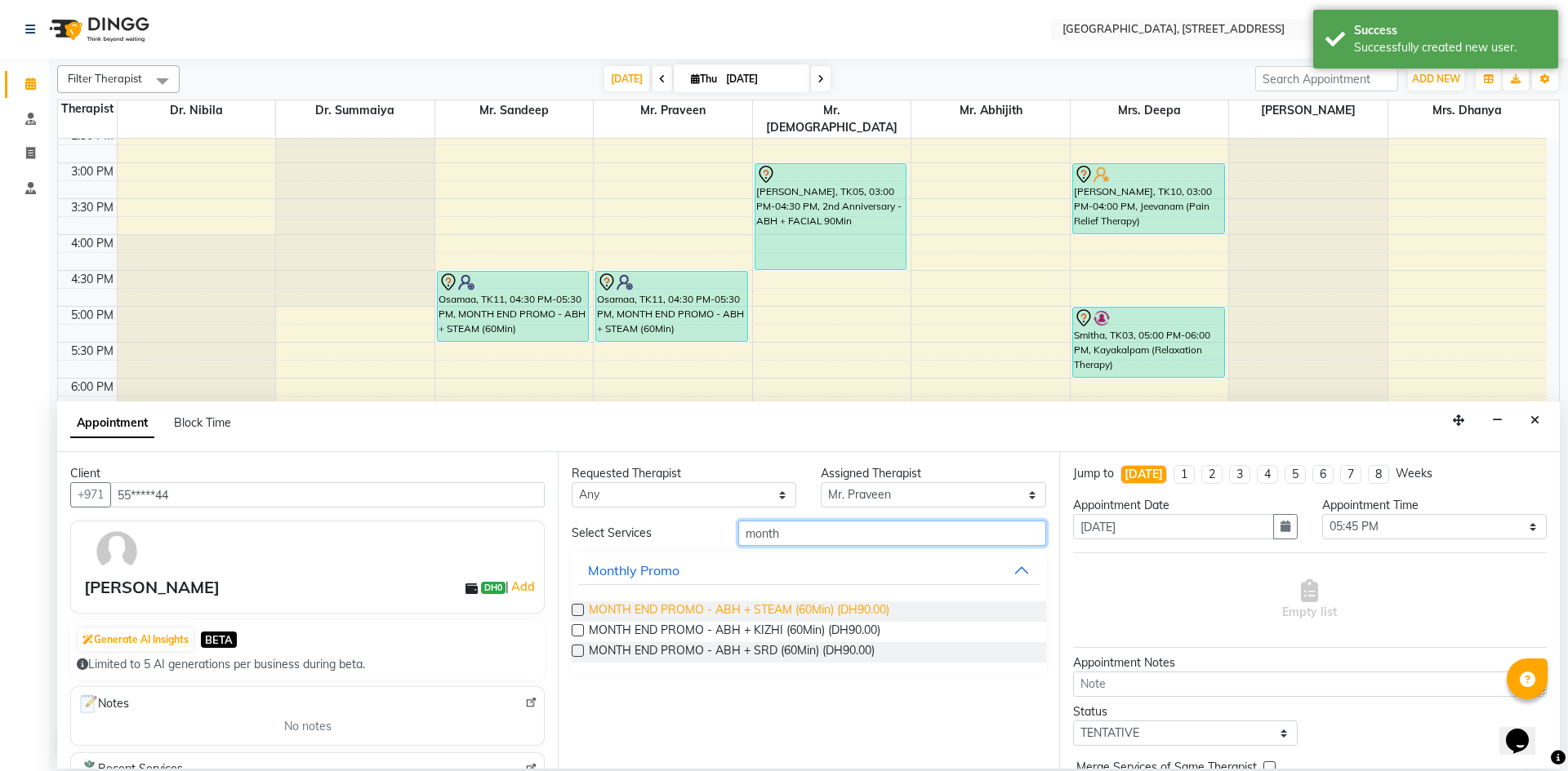
type input "month"
click at [692, 606] on span "MONTH END PROMO - ABH + STEAM (60Min) (DH90.00)" at bounding box center [738, 611] width 300 height 21
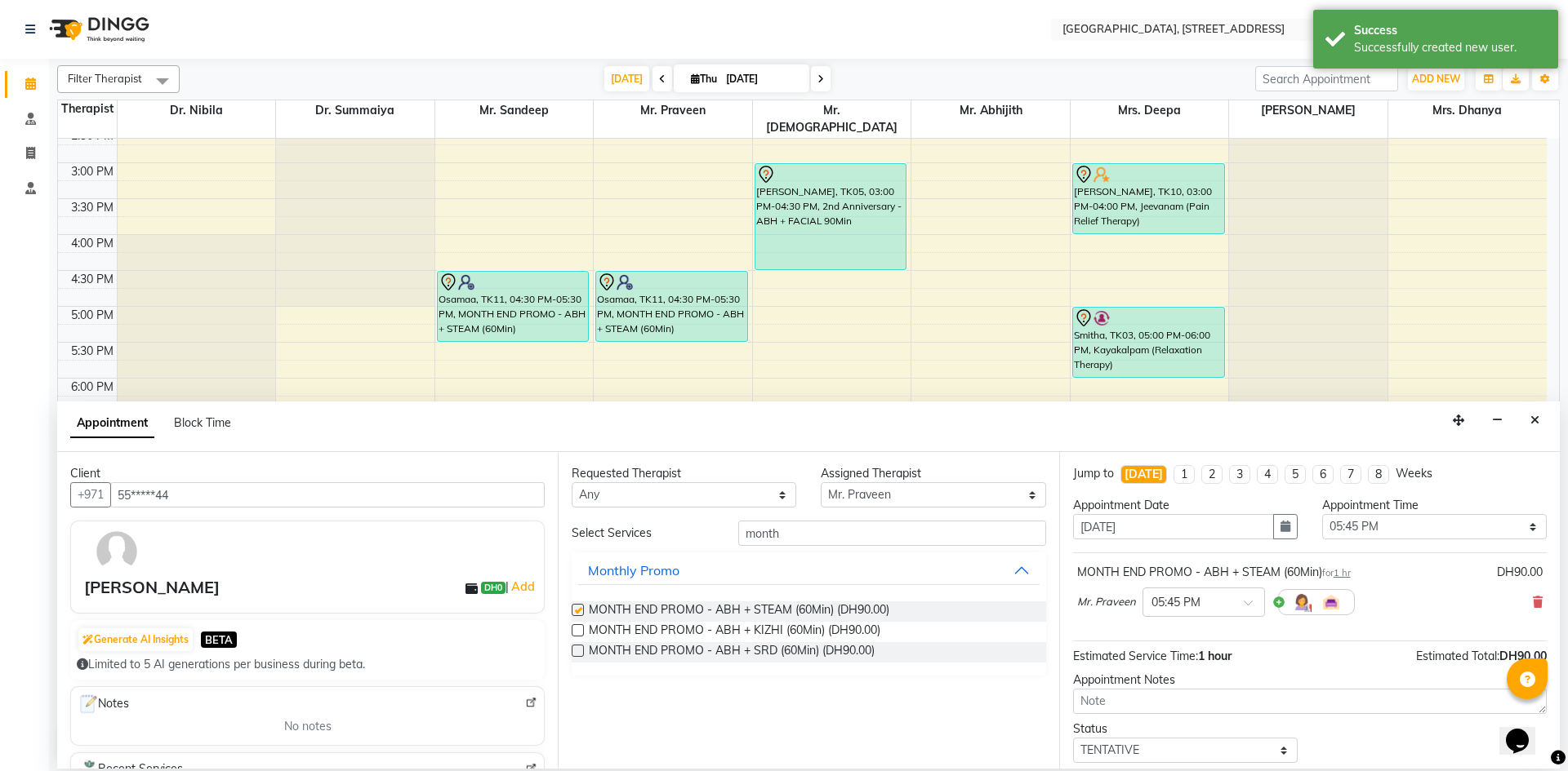
checkbox input "false"
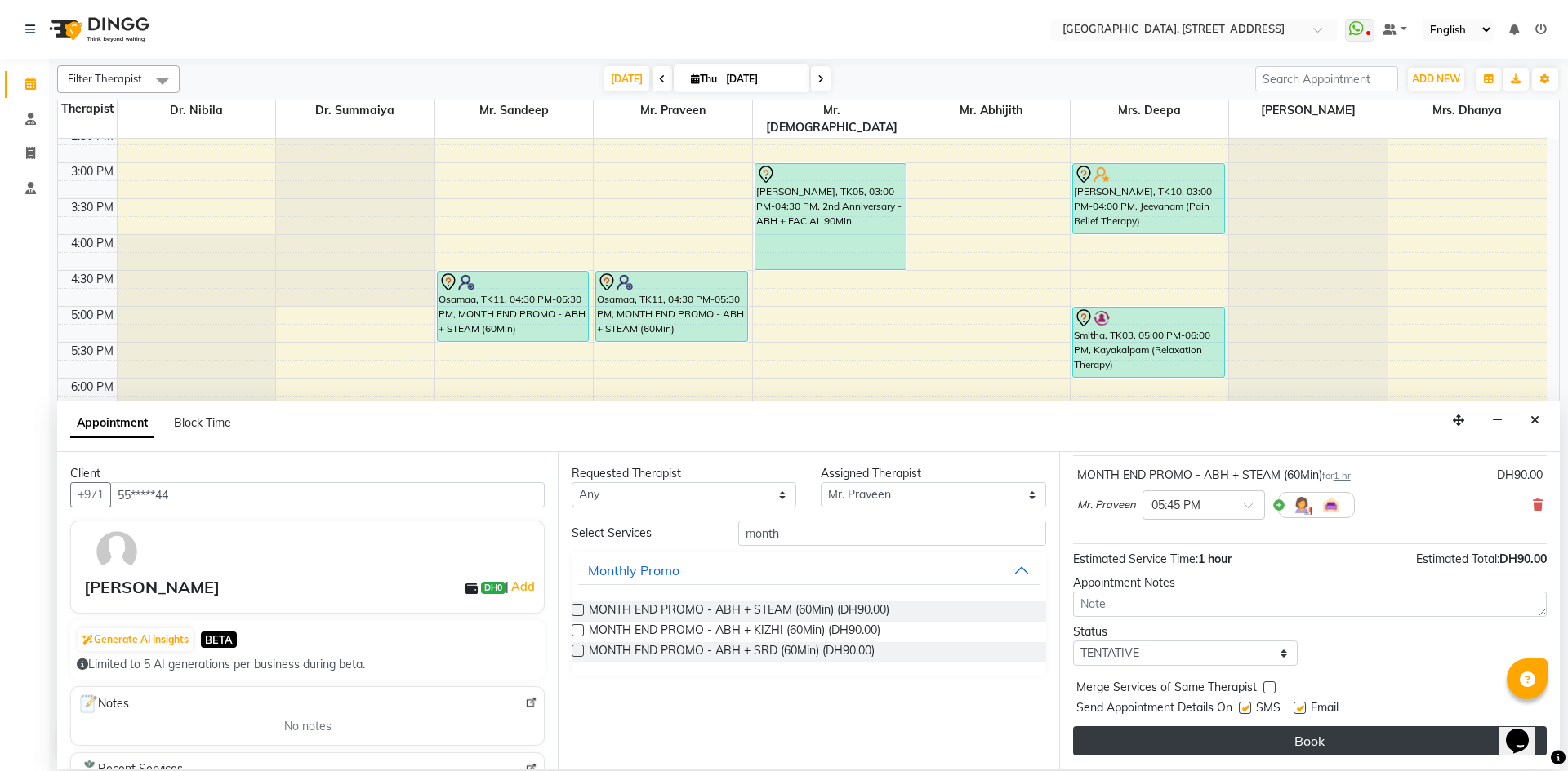
click at [1283, 745] on button "Book" at bounding box center [1309, 741] width 474 height 30
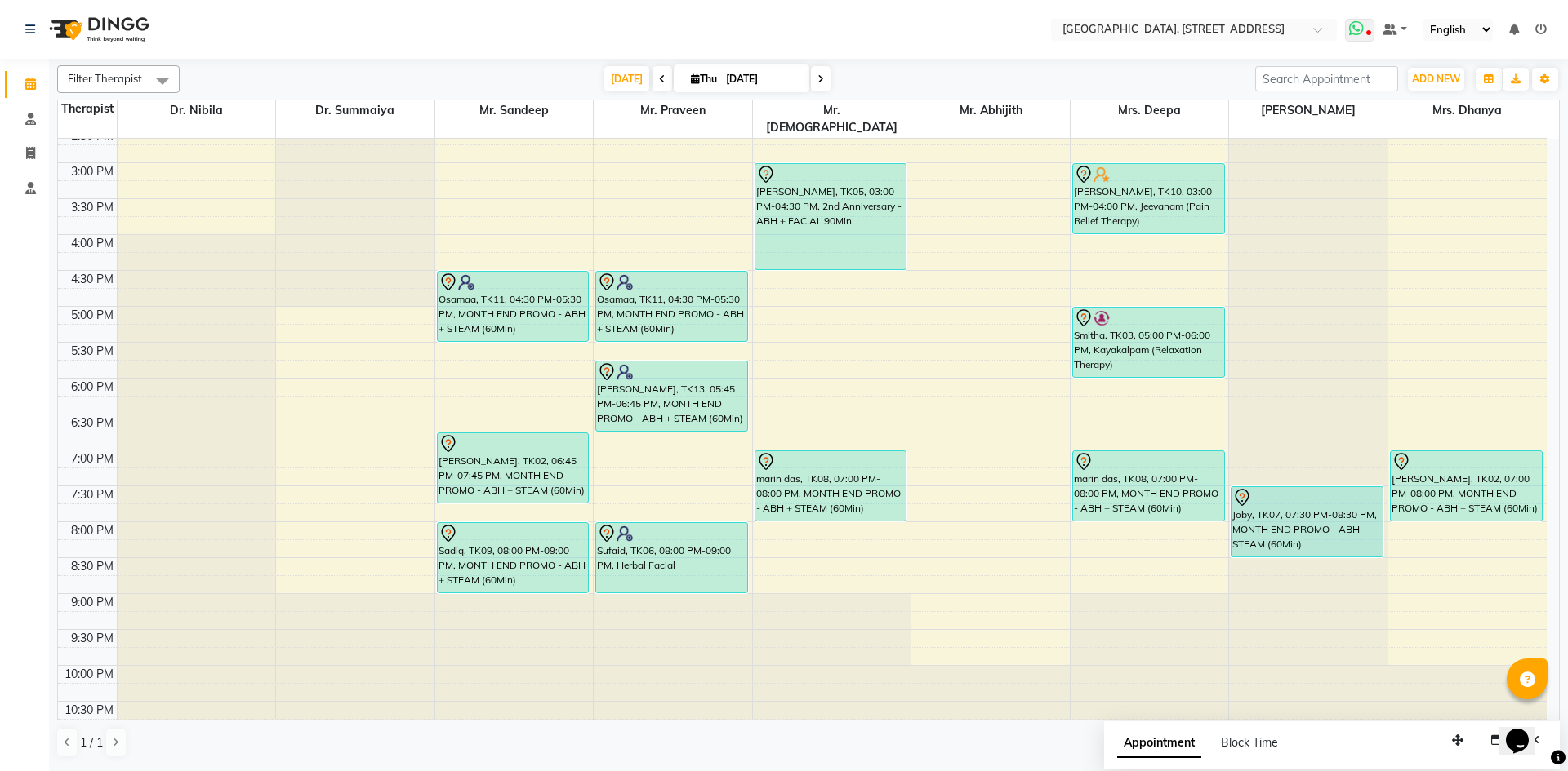
click at [1371, 25] on span at bounding box center [1360, 30] width 30 height 23
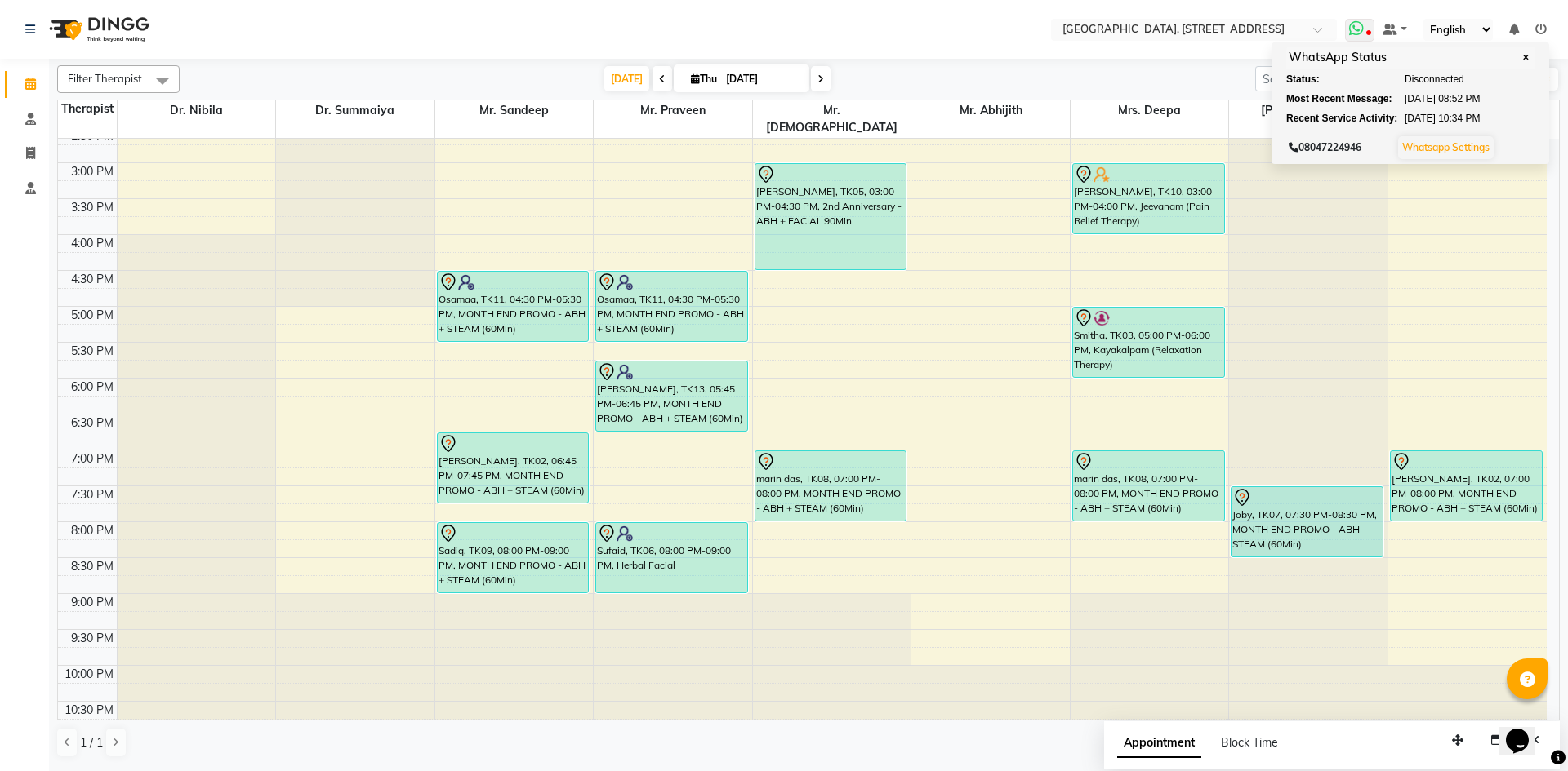
click at [1366, 39] on span at bounding box center [1360, 30] width 30 height 23
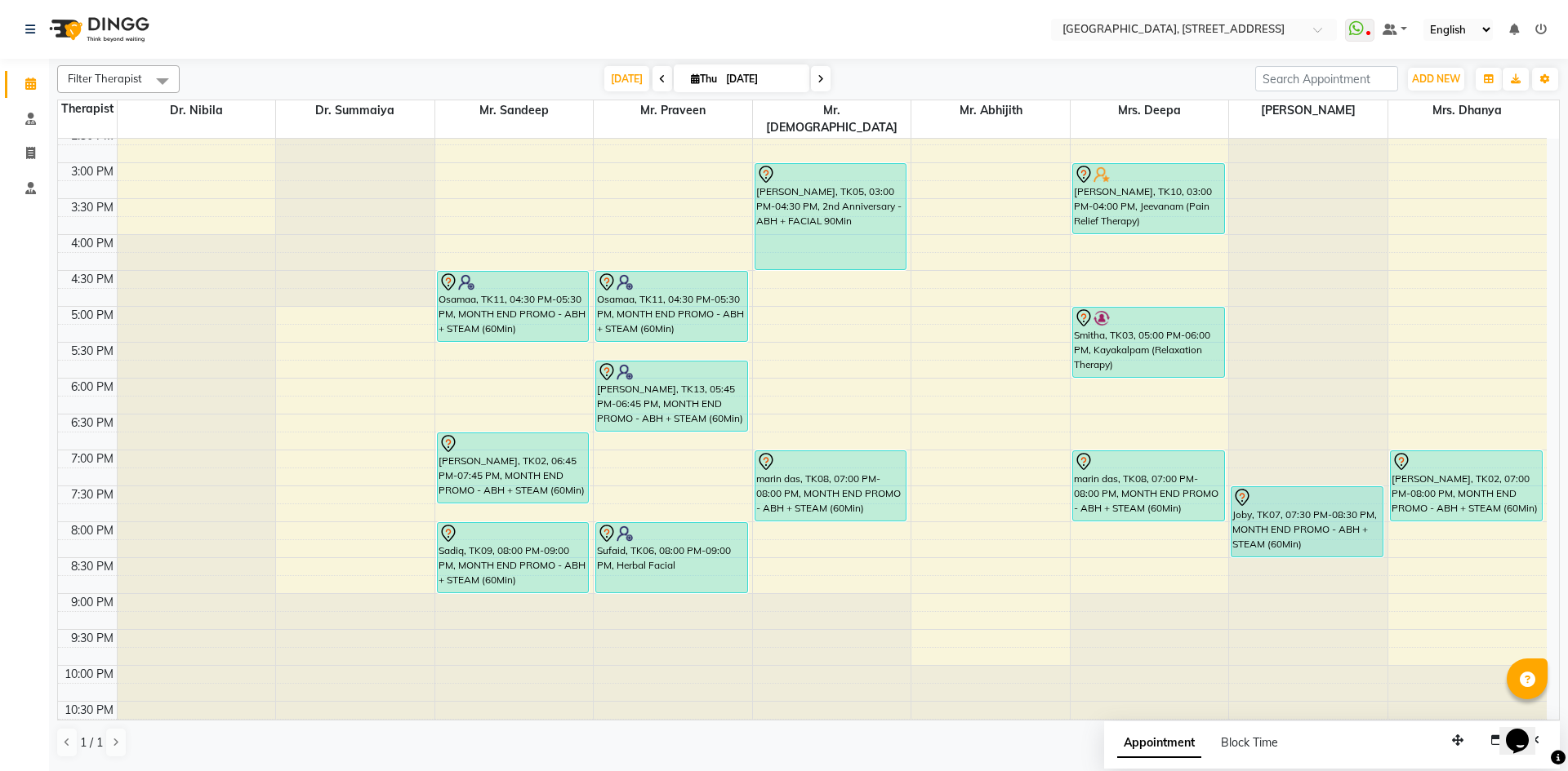
click at [1017, 20] on nav "Select Location × [GEOGRAPHIC_DATA] E11 WhatsApp Status ✕ Status: Disconnected …" at bounding box center [784, 29] width 1568 height 58
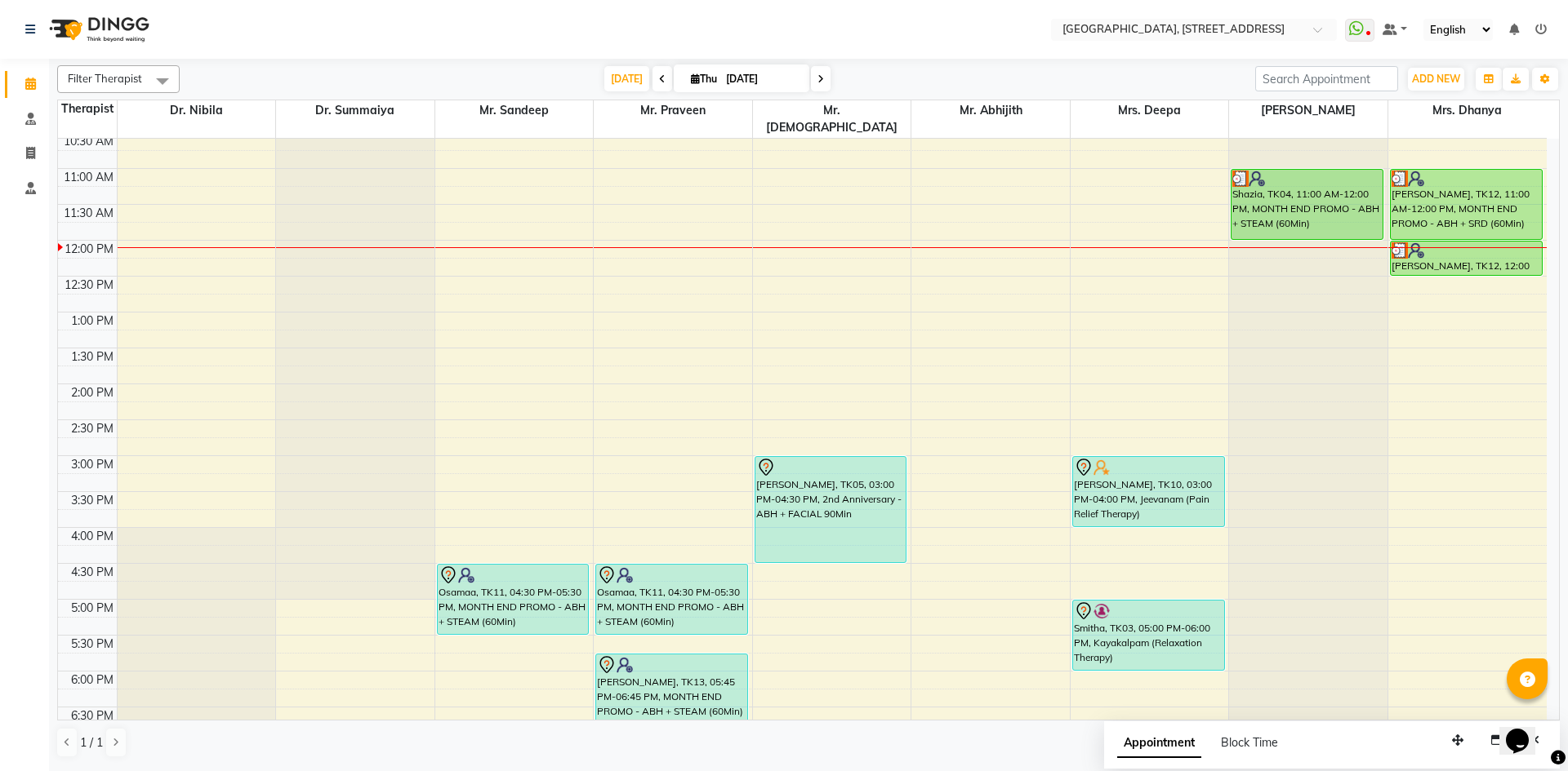
scroll to position [251, 0]
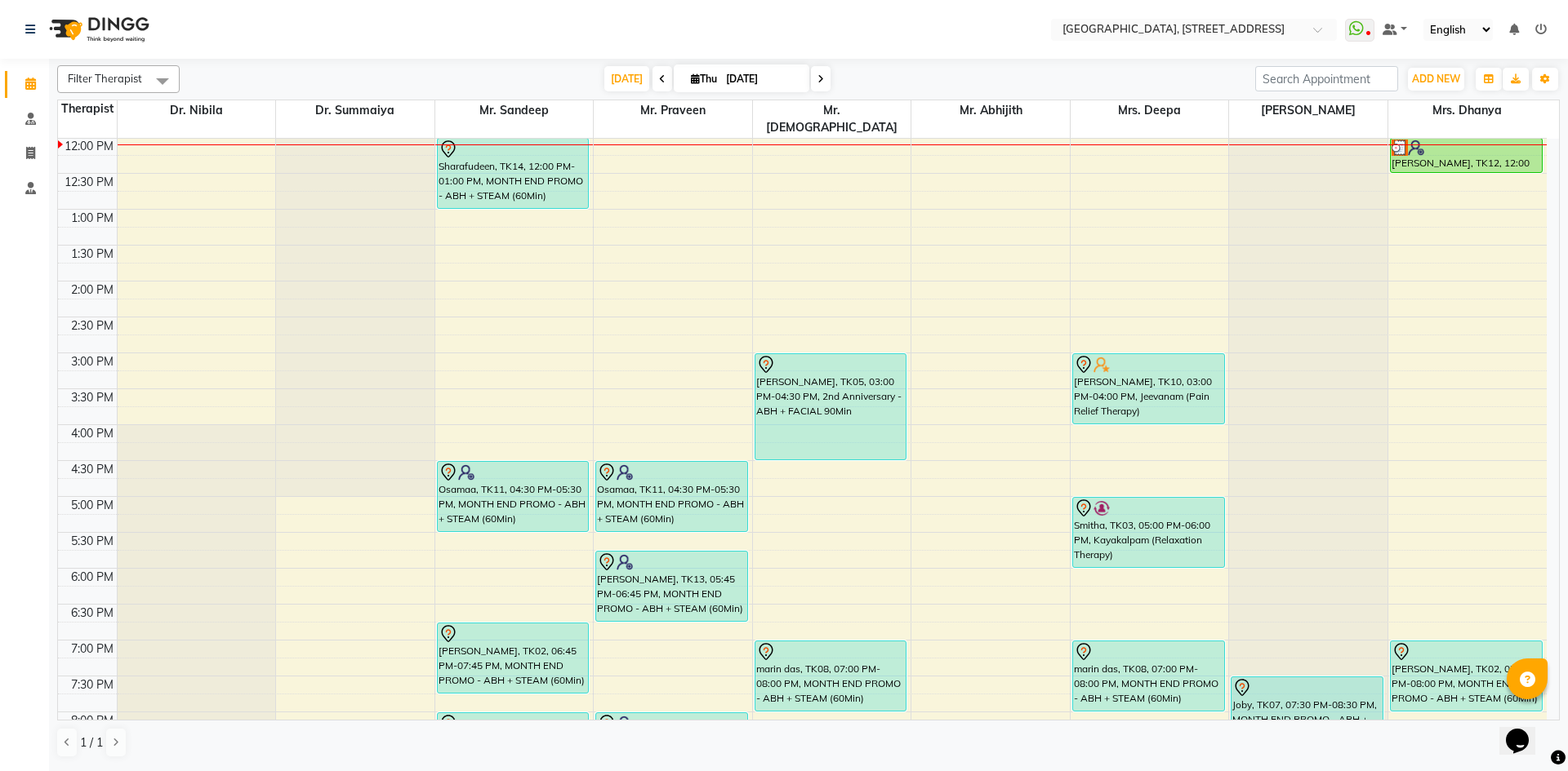
click at [659, 76] on icon at bounding box center [662, 79] width 7 height 10
type input "[DATE]"
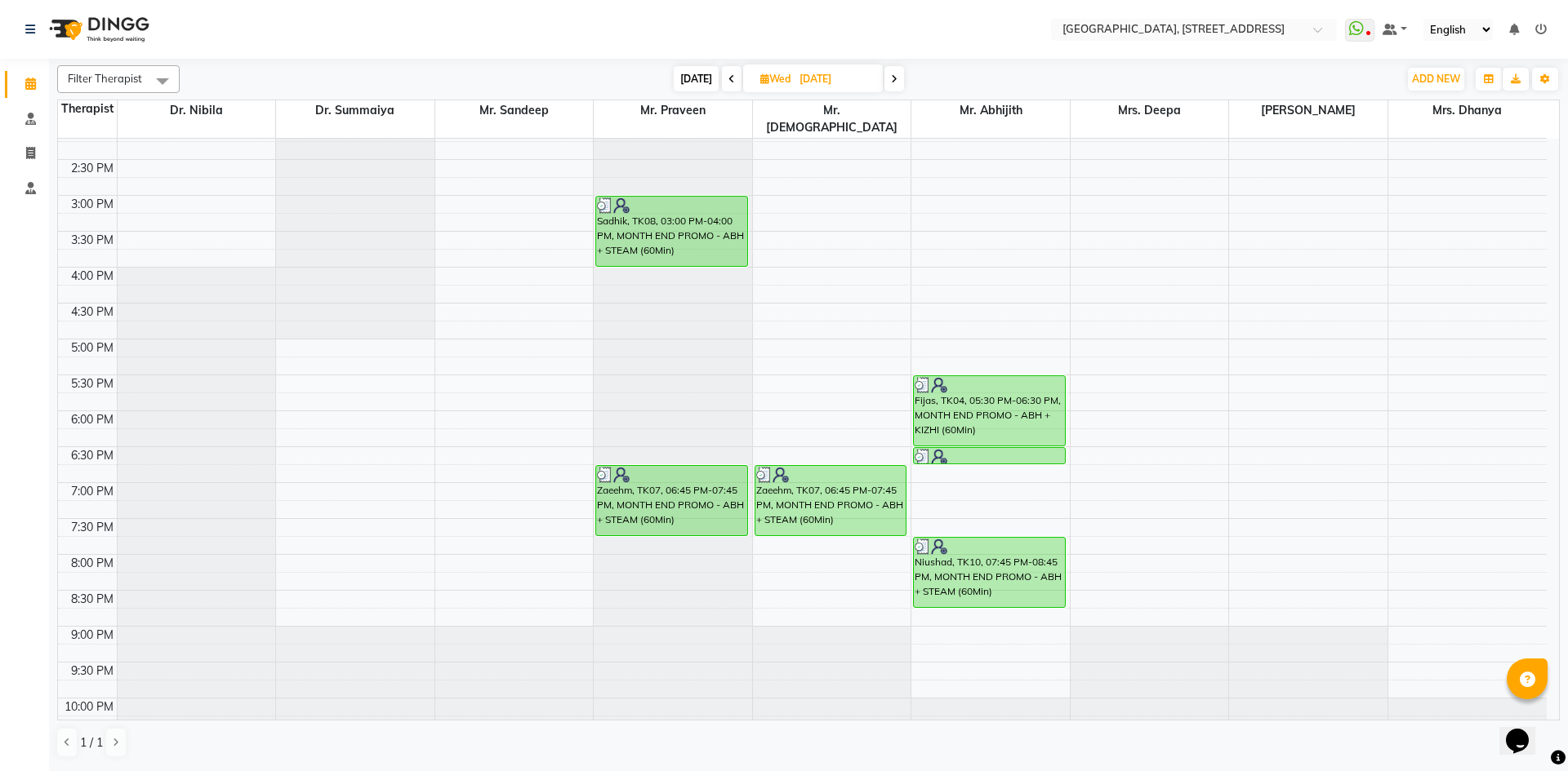
scroll to position [550, 0]
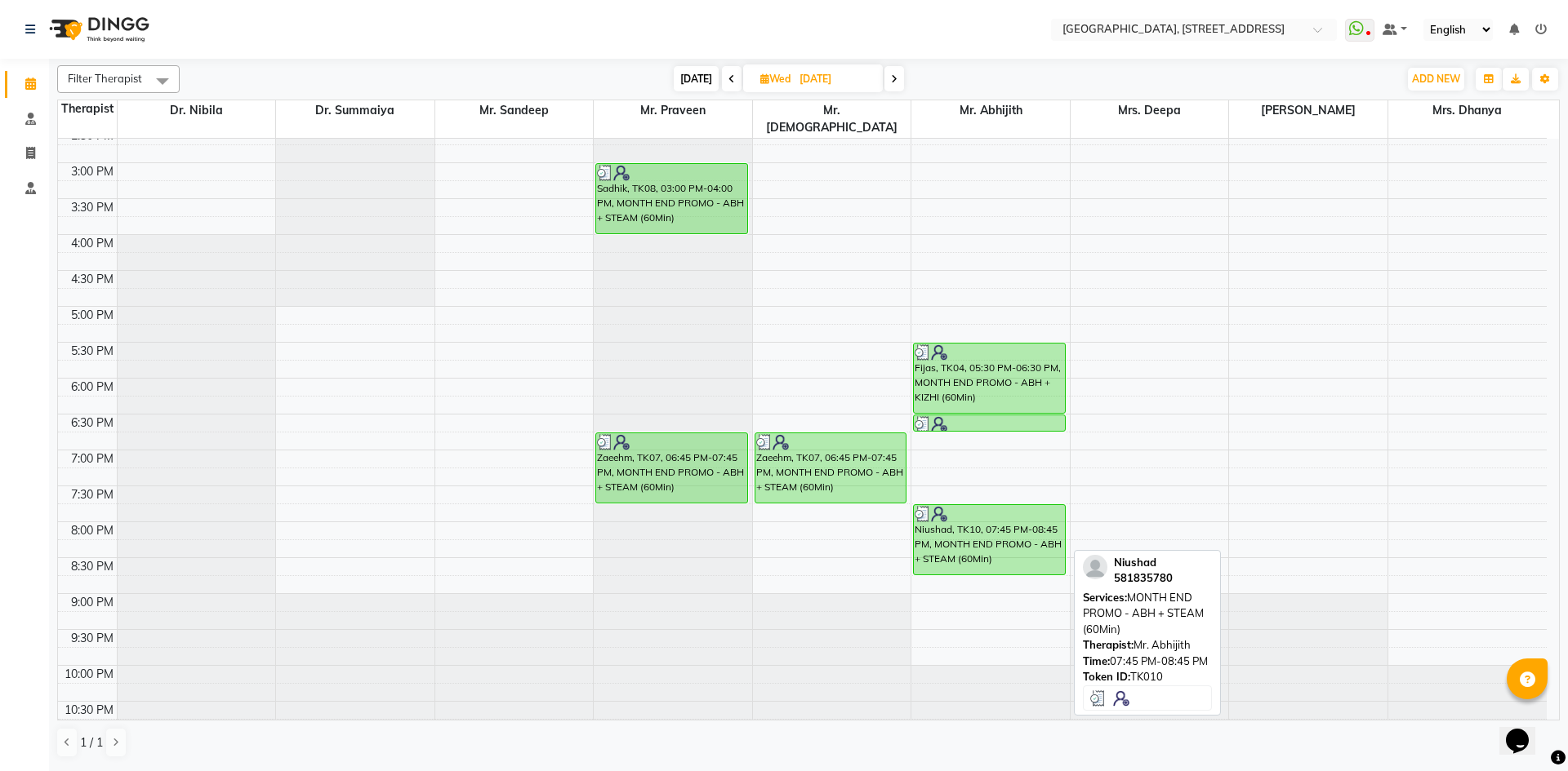
click at [986, 526] on div "Niushad, TK10, 07:45 PM-08:45 PM, MONTH END PROMO - ABH + STEAM (60Min)" at bounding box center [989, 540] width 151 height 69
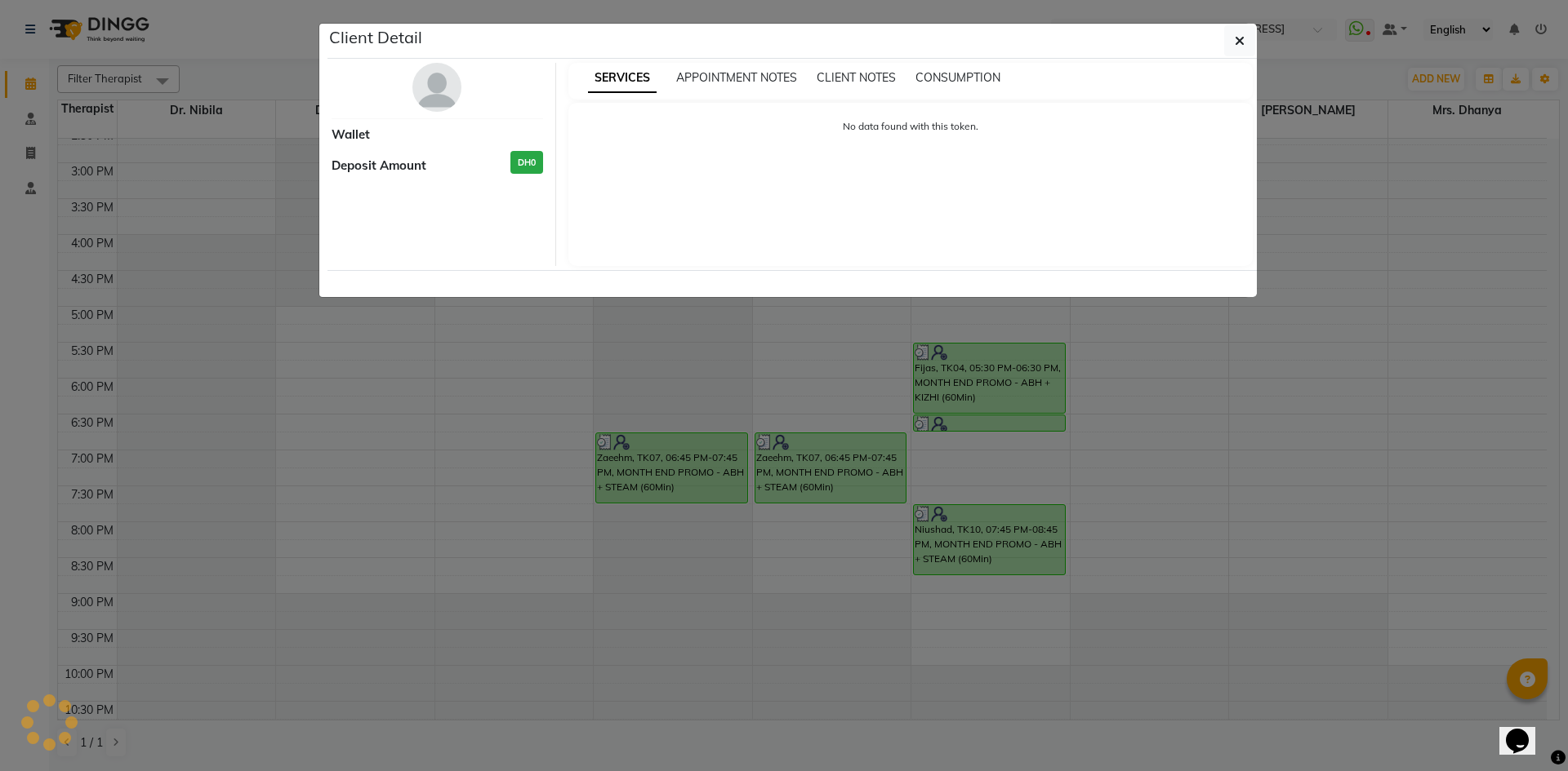
select select "3"
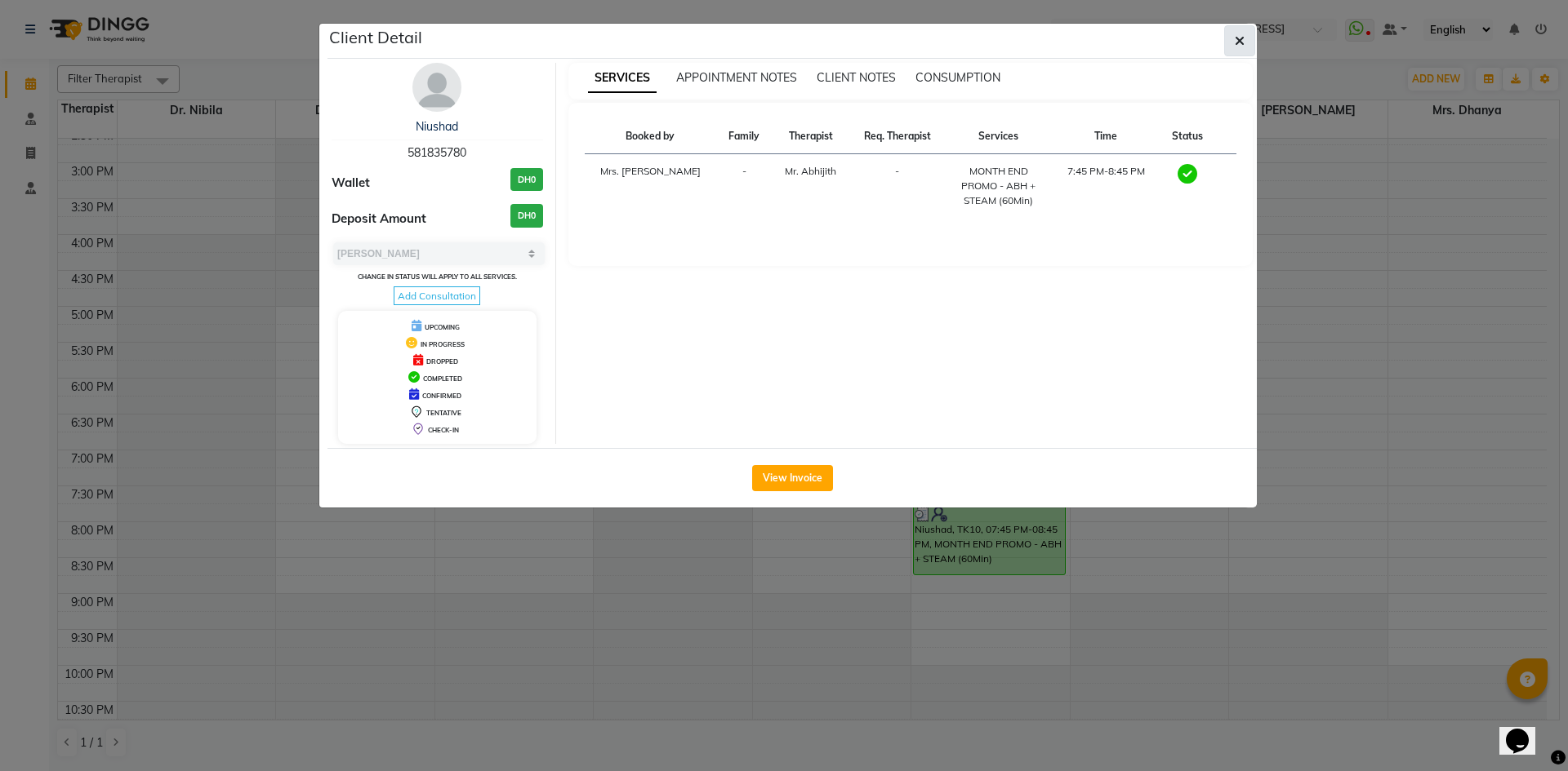
click at [1229, 31] on button "button" at bounding box center [1239, 41] width 31 height 31
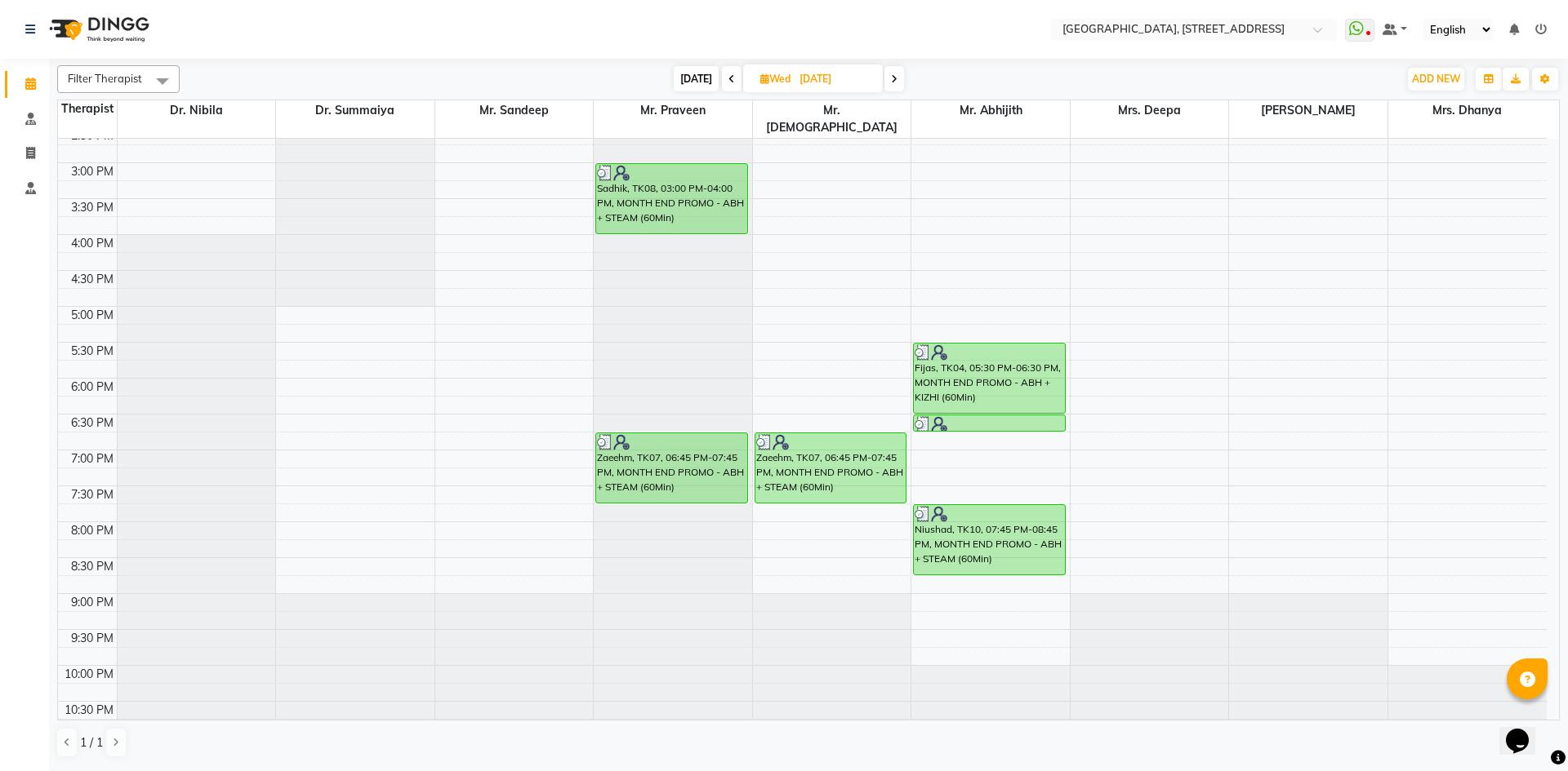
click at [896, 79] on icon at bounding box center [894, 79] width 7 height 10
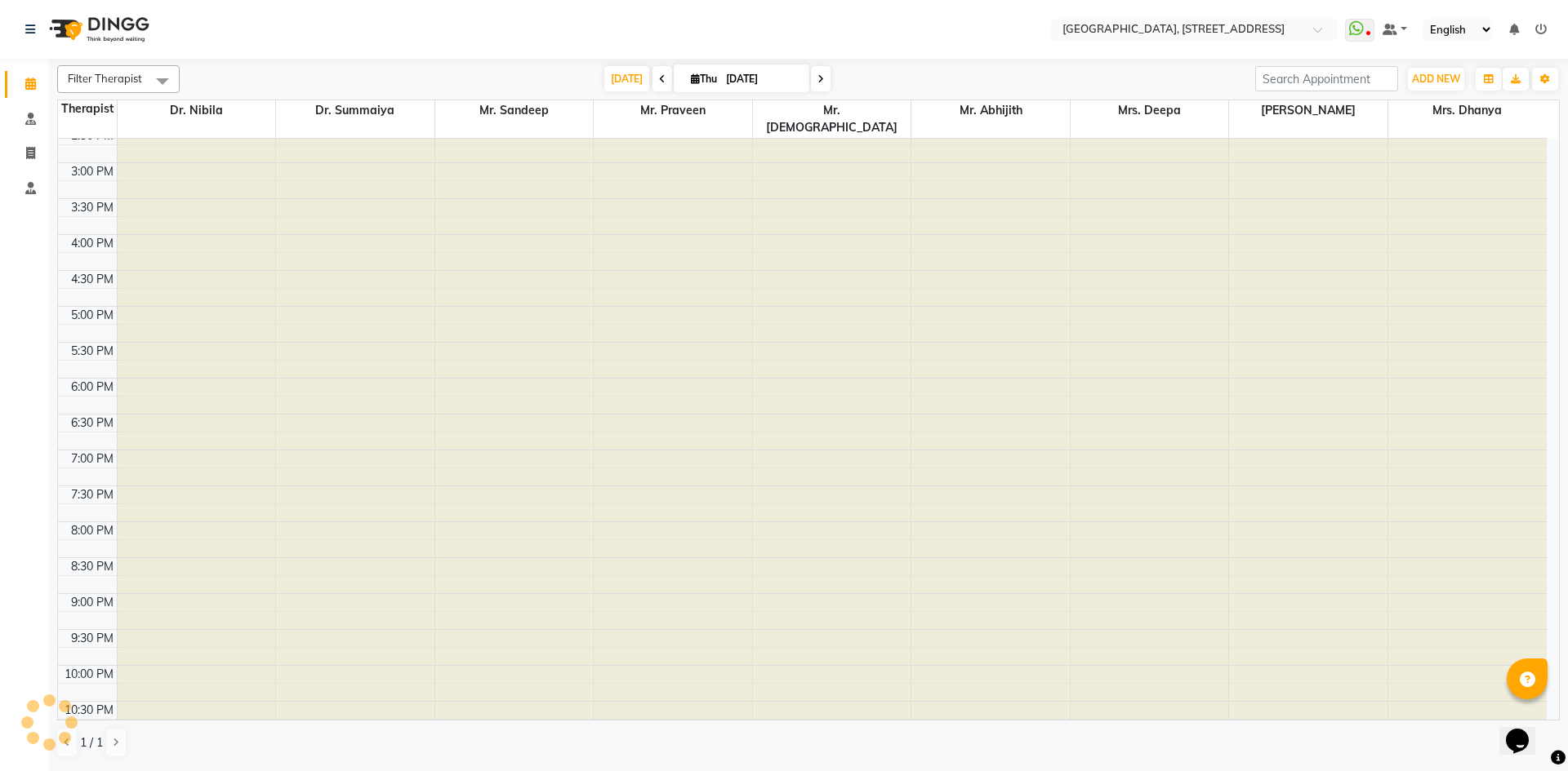
type input "[DATE]"
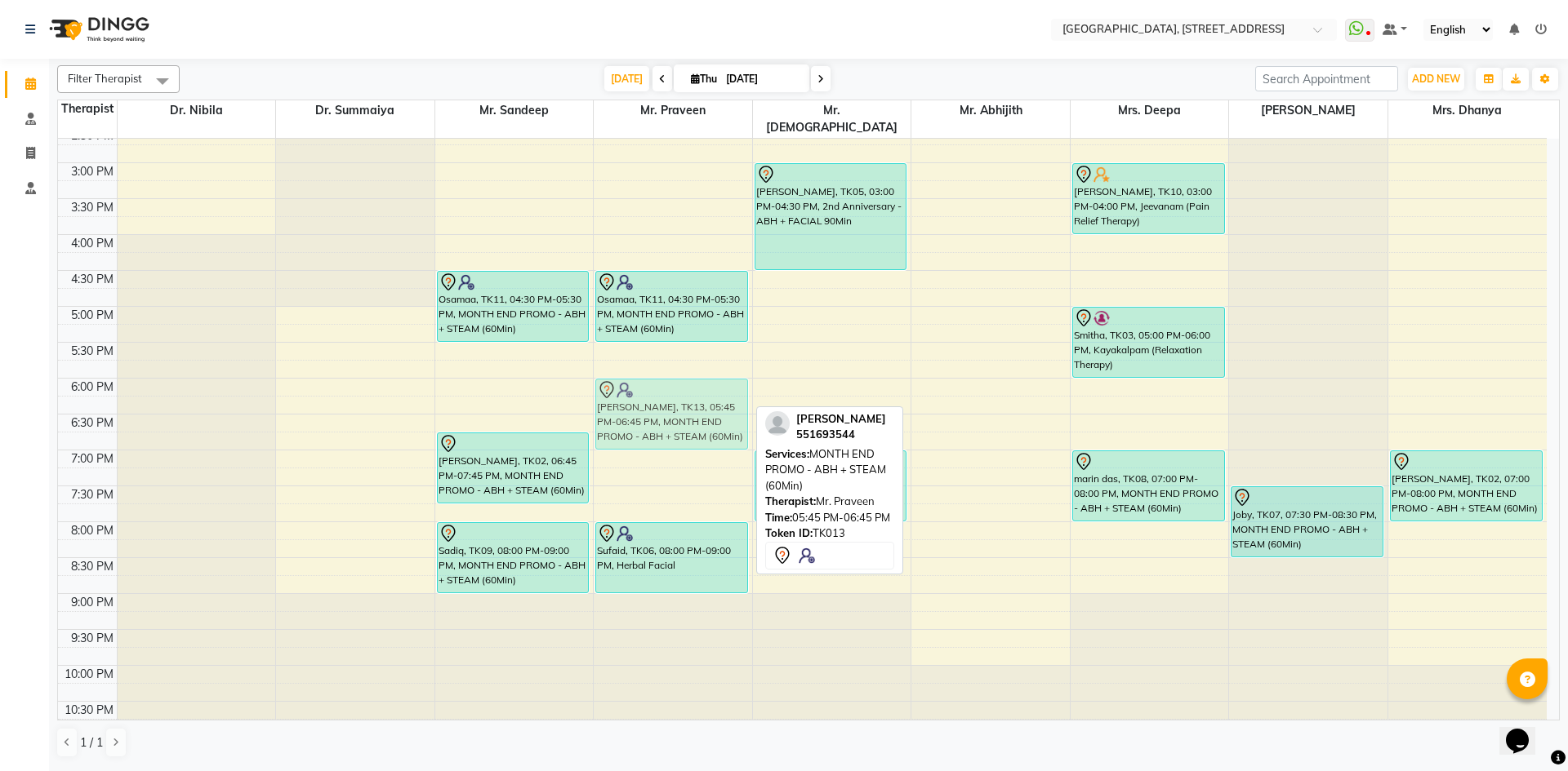
drag, startPoint x: 688, startPoint y: 373, endPoint x: 691, endPoint y: 391, distance: 18.2
click at [691, 391] on div "Osamaa, TK11, 04:30 PM-05:30 PM, MONTH END PROMO - ABH + STEAM (60Min) Faseeh R…" at bounding box center [673, 163] width 159 height 1149
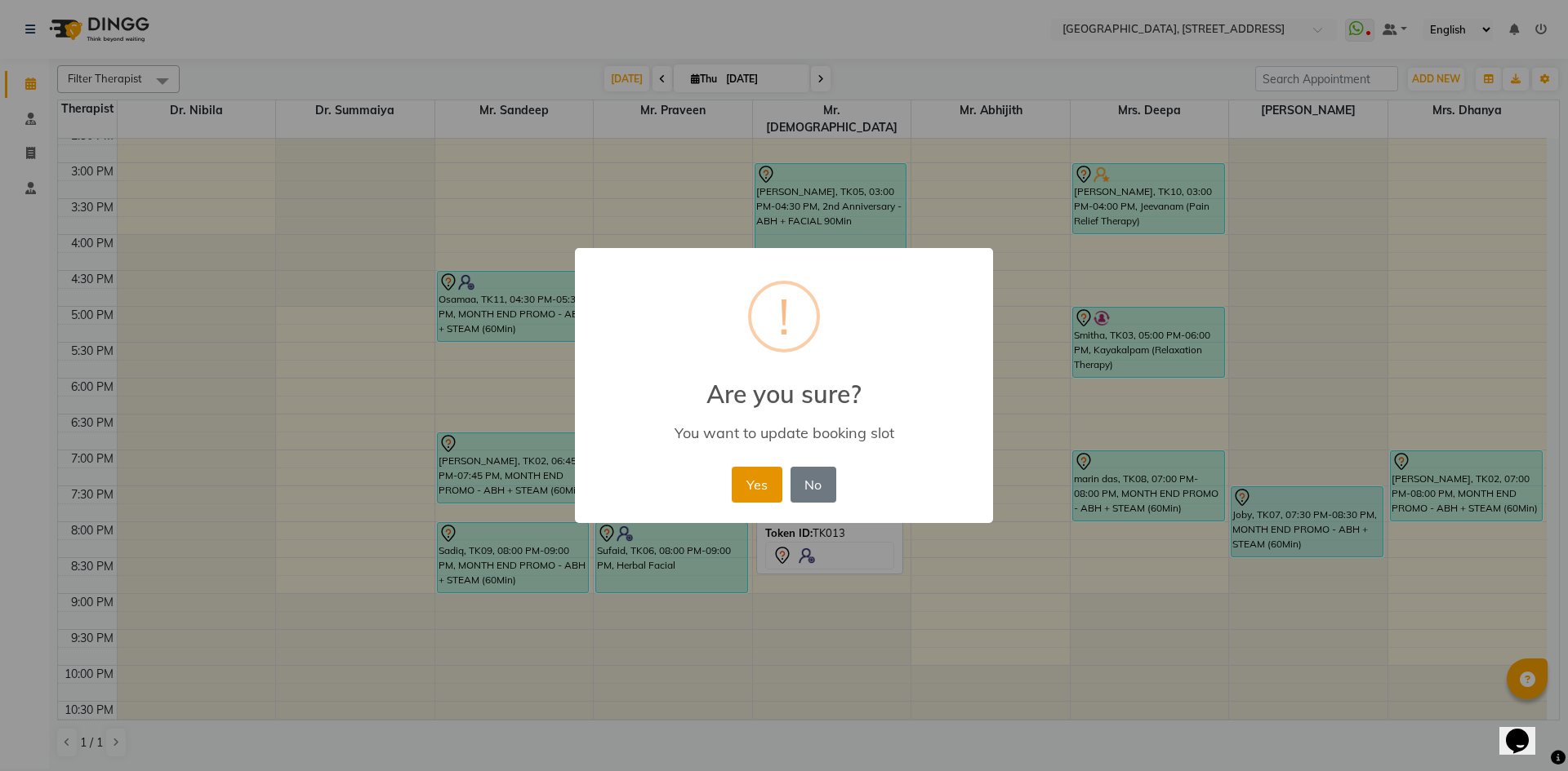
click at [751, 476] on button "Yes" at bounding box center [756, 485] width 50 height 36
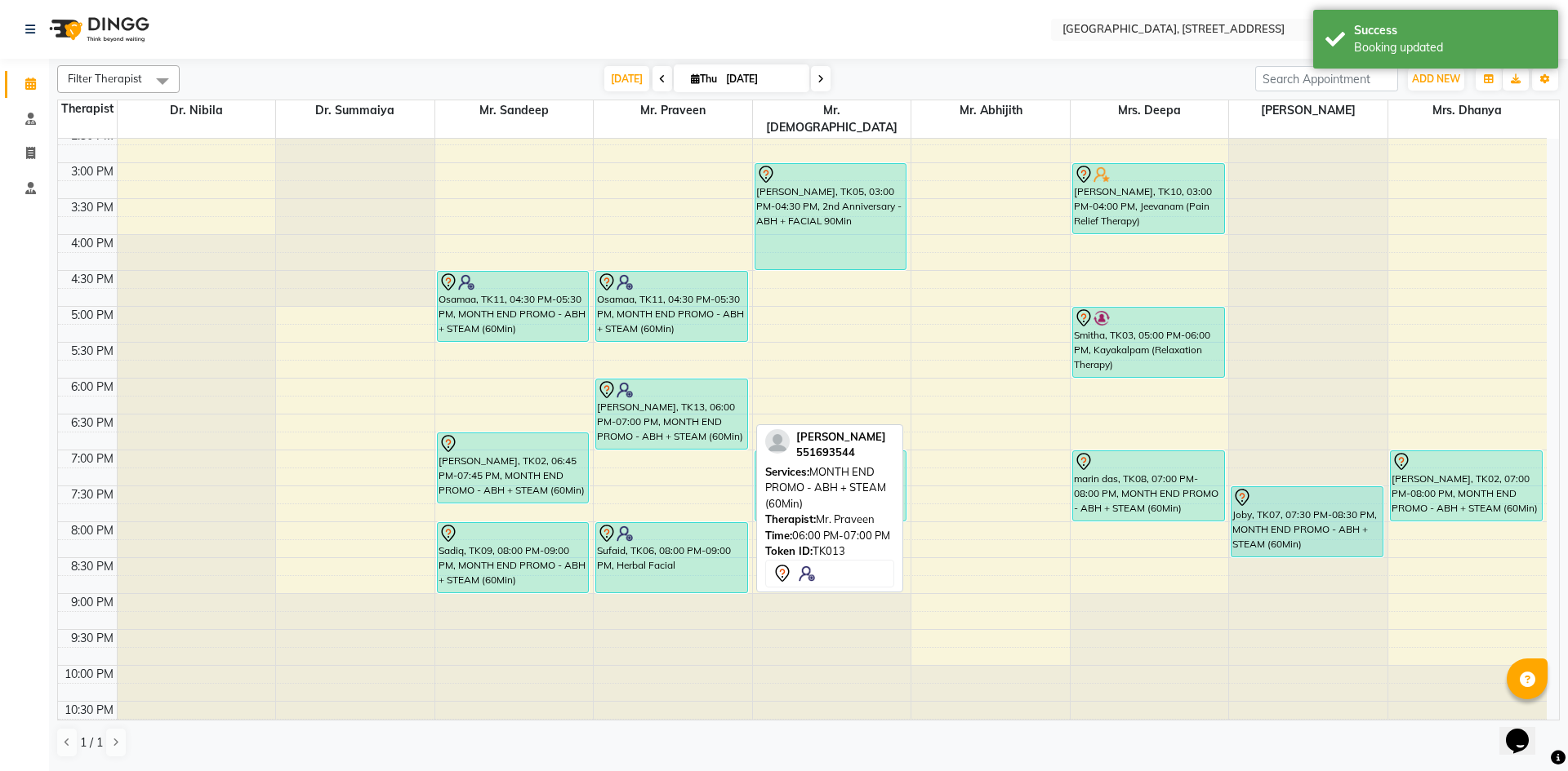
click at [676, 394] on div "Faseeh Rahman, TK13, 06:00 PM-07:00 PM, MONTH END PROMO - ABH + STEAM (60Min)" at bounding box center [671, 414] width 151 height 69
drag, startPoint x: 676, startPoint y: 390, endPoint x: 681, endPoint y: 373, distance: 17.7
click at [681, 373] on div "Osamaa, TK11, 04:30 PM-05:30 PM, MONTH END PROMO - ABH + STEAM (60Min) Faseeh R…" at bounding box center [673, 163] width 159 height 1149
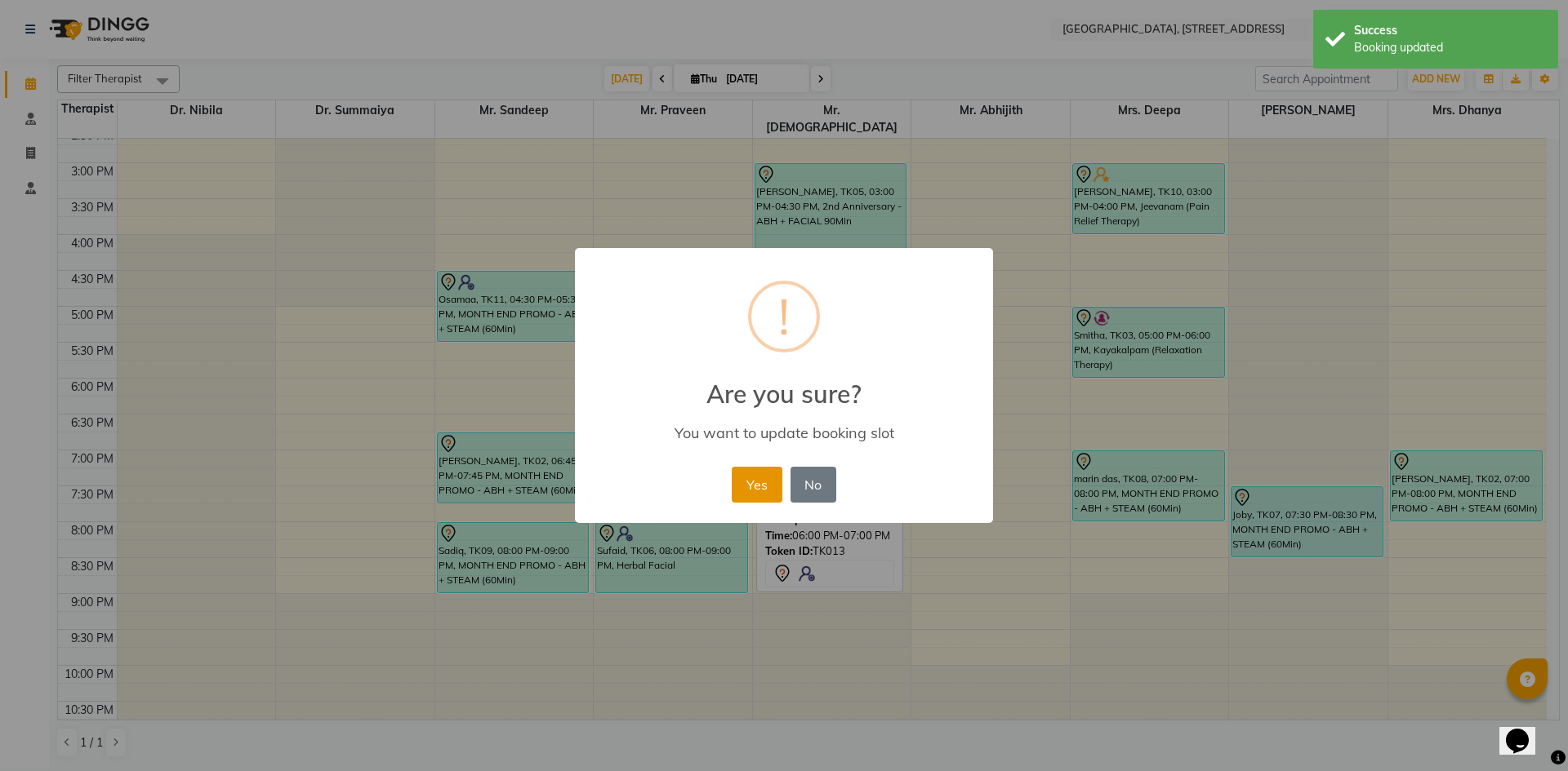
click at [753, 475] on button "Yes" at bounding box center [756, 485] width 50 height 36
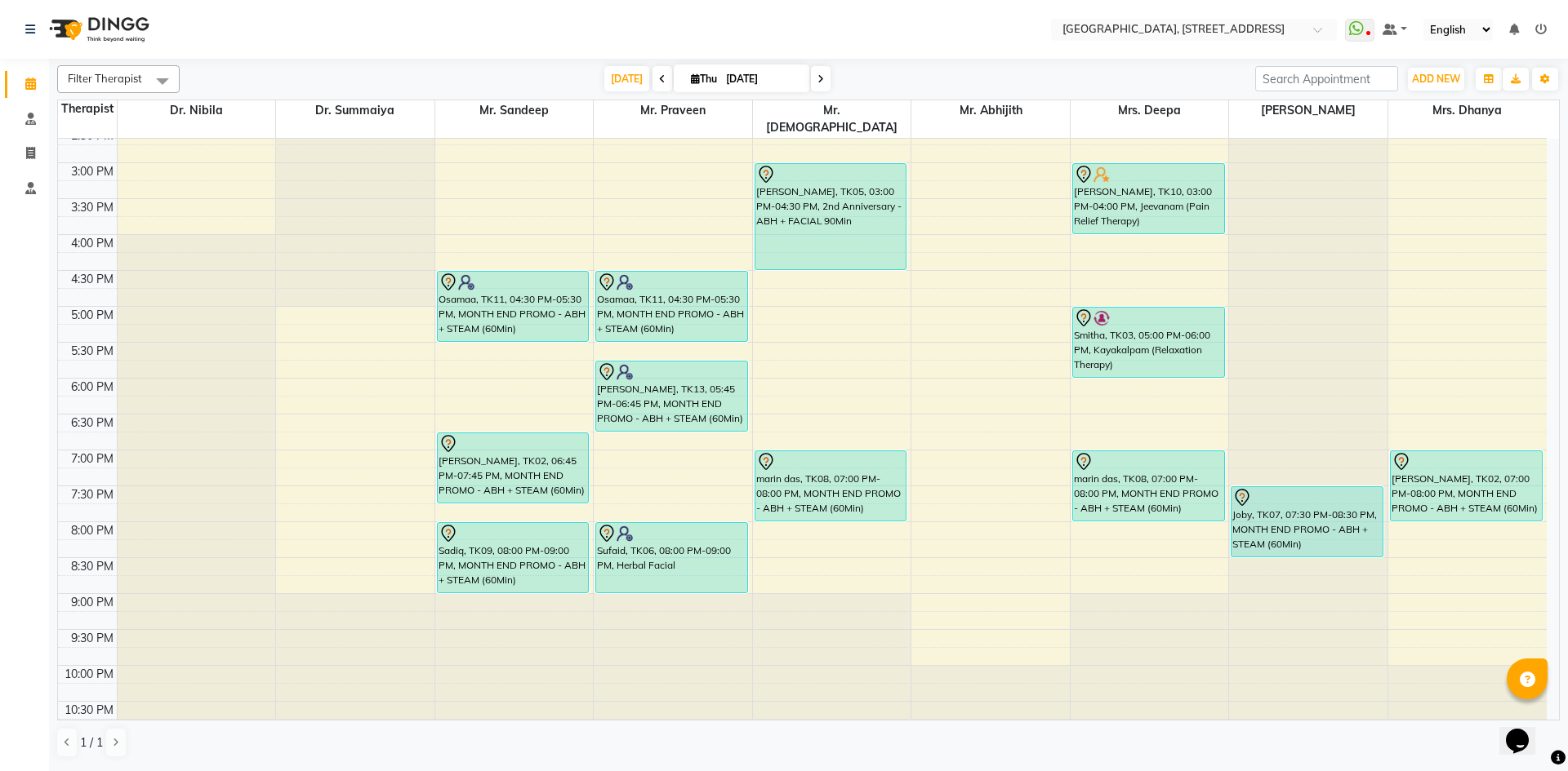
scroll to position [251, 0]
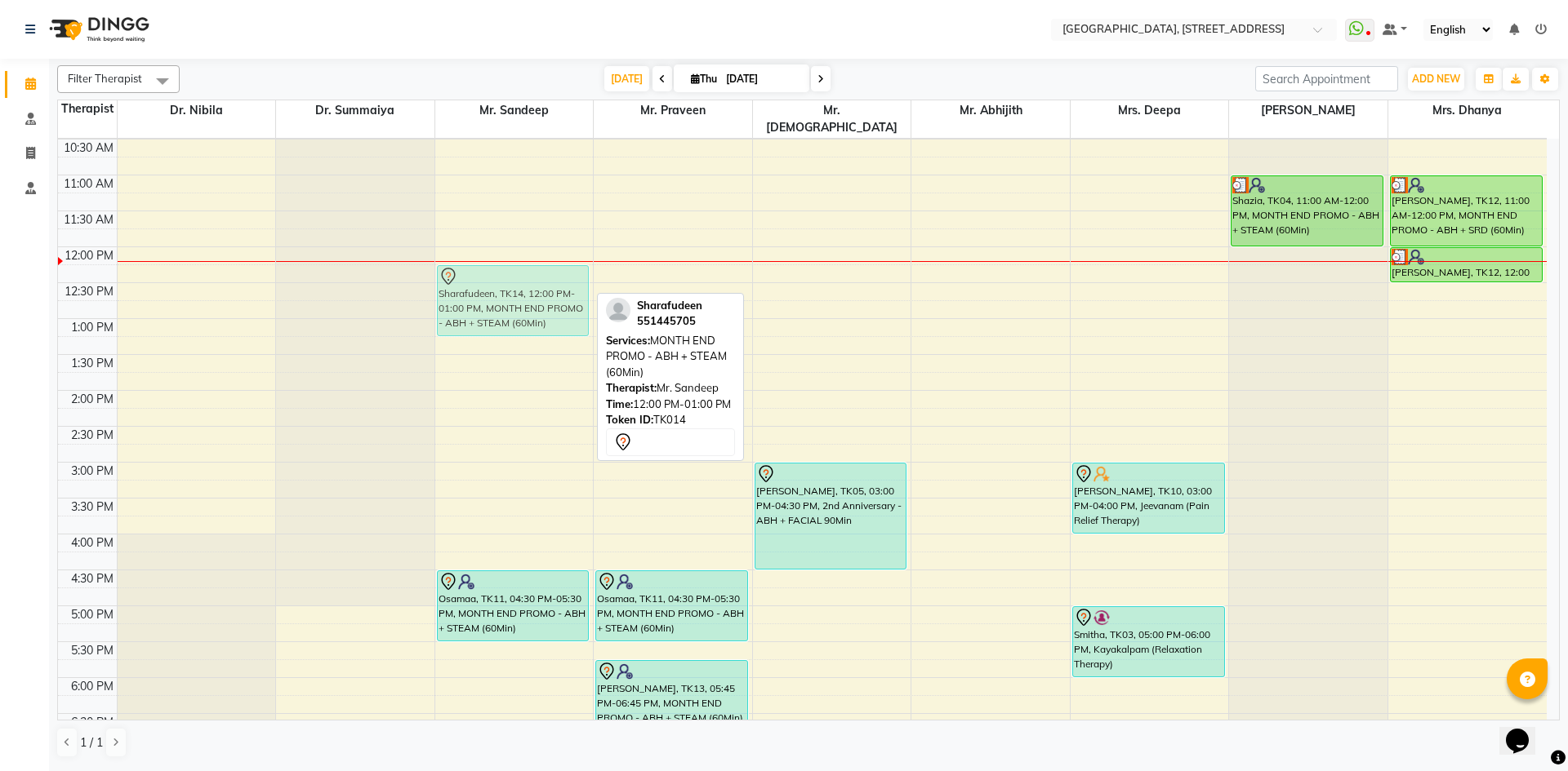
drag, startPoint x: 509, startPoint y: 249, endPoint x: 505, endPoint y: 269, distance: 20.4
click at [505, 269] on div "Sharafudeen, TK14, 12:00 PM-01:00 PM, MONTH END PROMO - ABH + STEAM (60Min) Osa…" at bounding box center [514, 462] width 159 height 1149
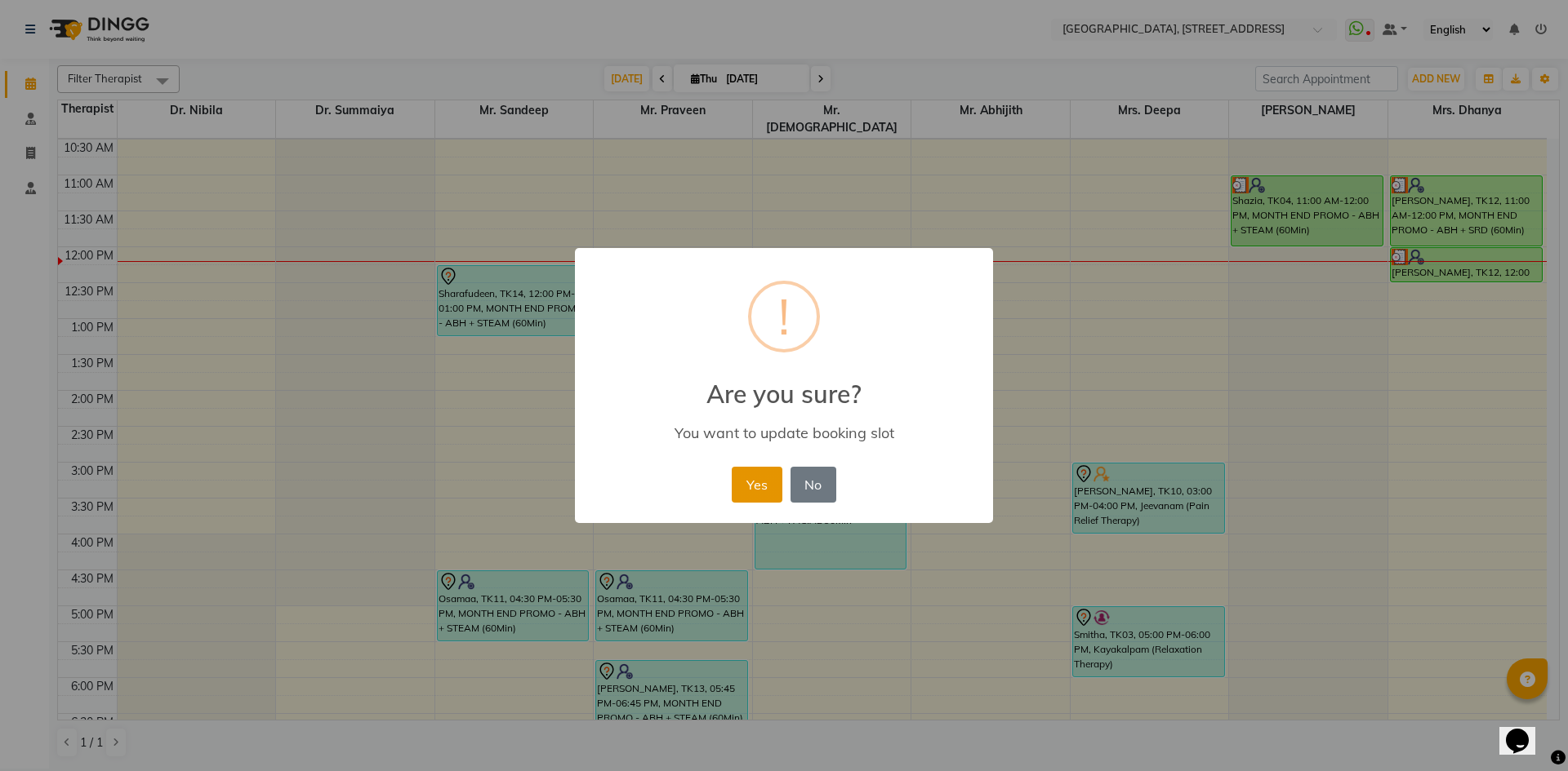
click at [757, 490] on button "Yes" at bounding box center [756, 485] width 50 height 36
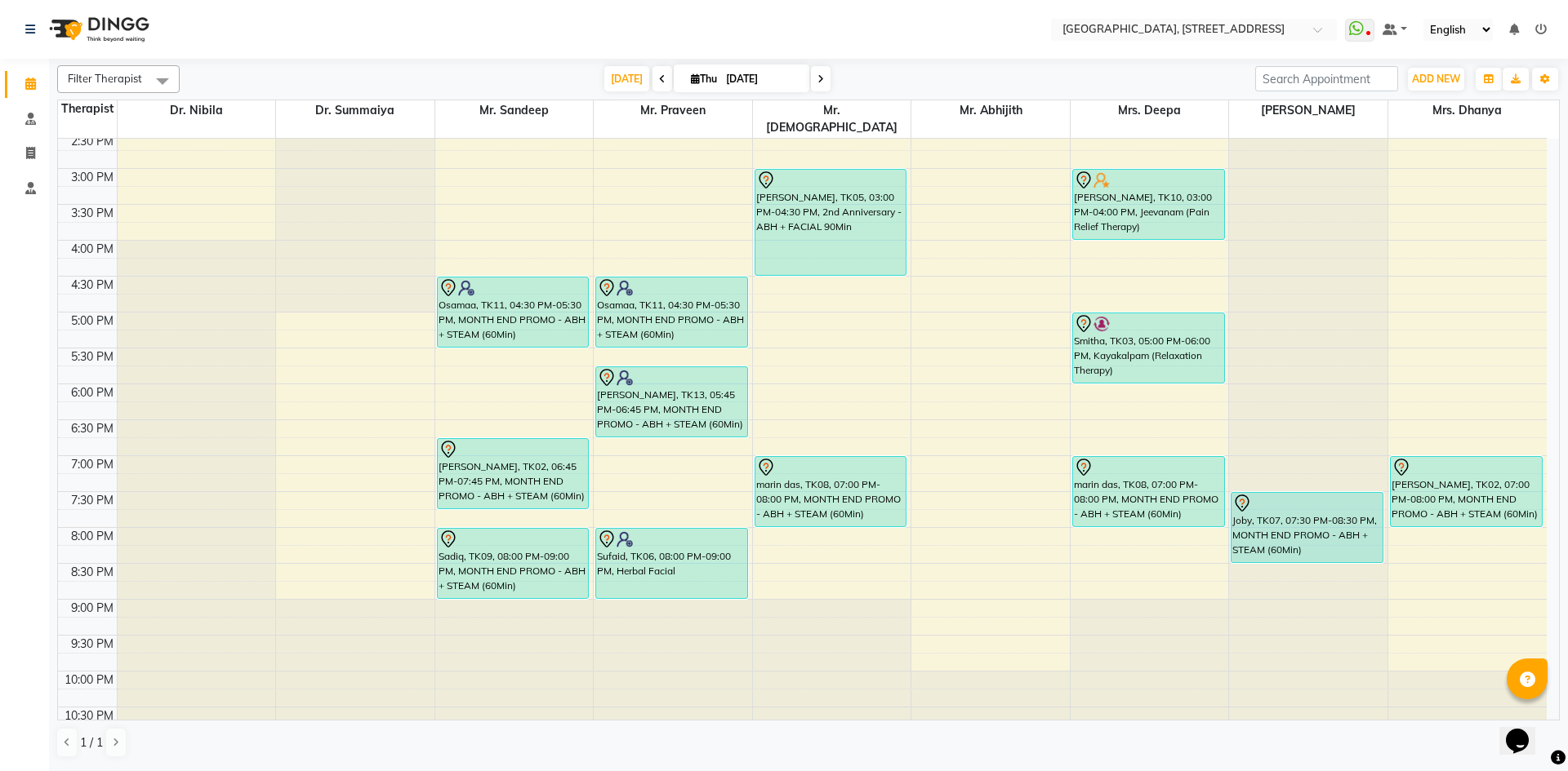
scroll to position [550, 0]
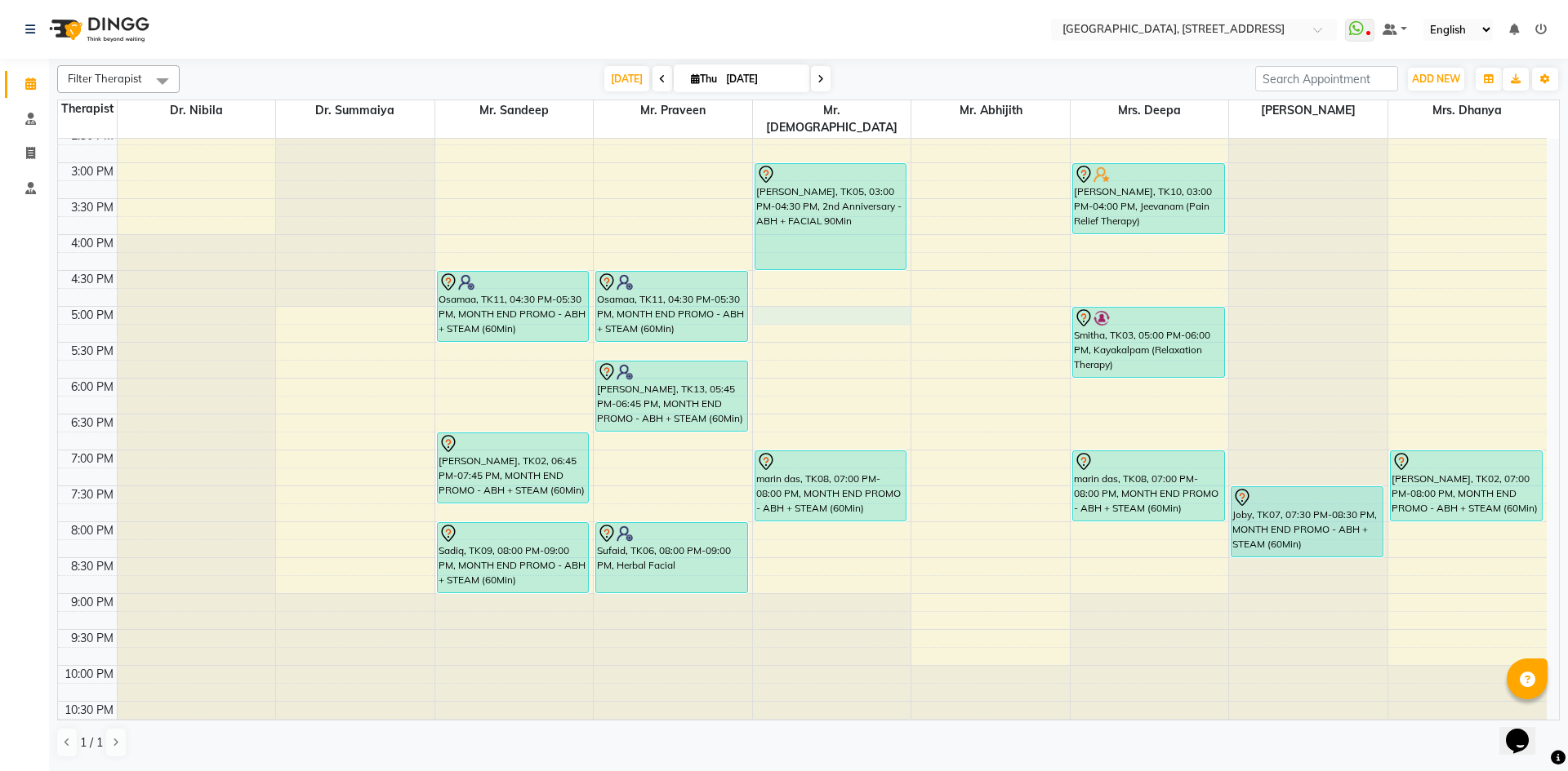
click at [767, 290] on div "7:00 AM 7:30 AM 8:00 AM 8:30 AM 9:00 AM 9:30 AM 10:00 AM 10:30 AM 11:00 AM 11:3…" at bounding box center [802, 163] width 1489 height 1149
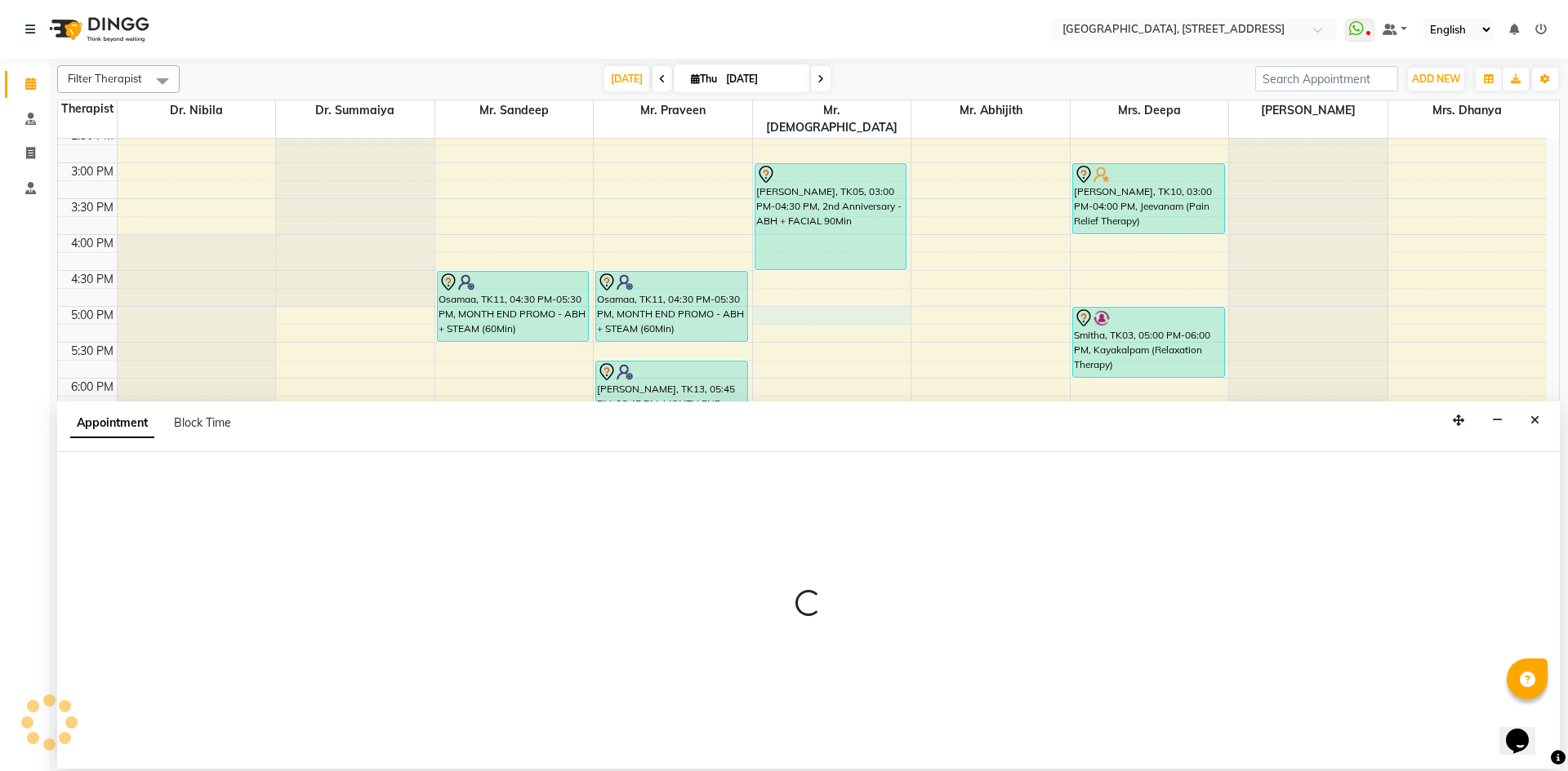
select select "33011"
select select "1020"
select select "tentative"
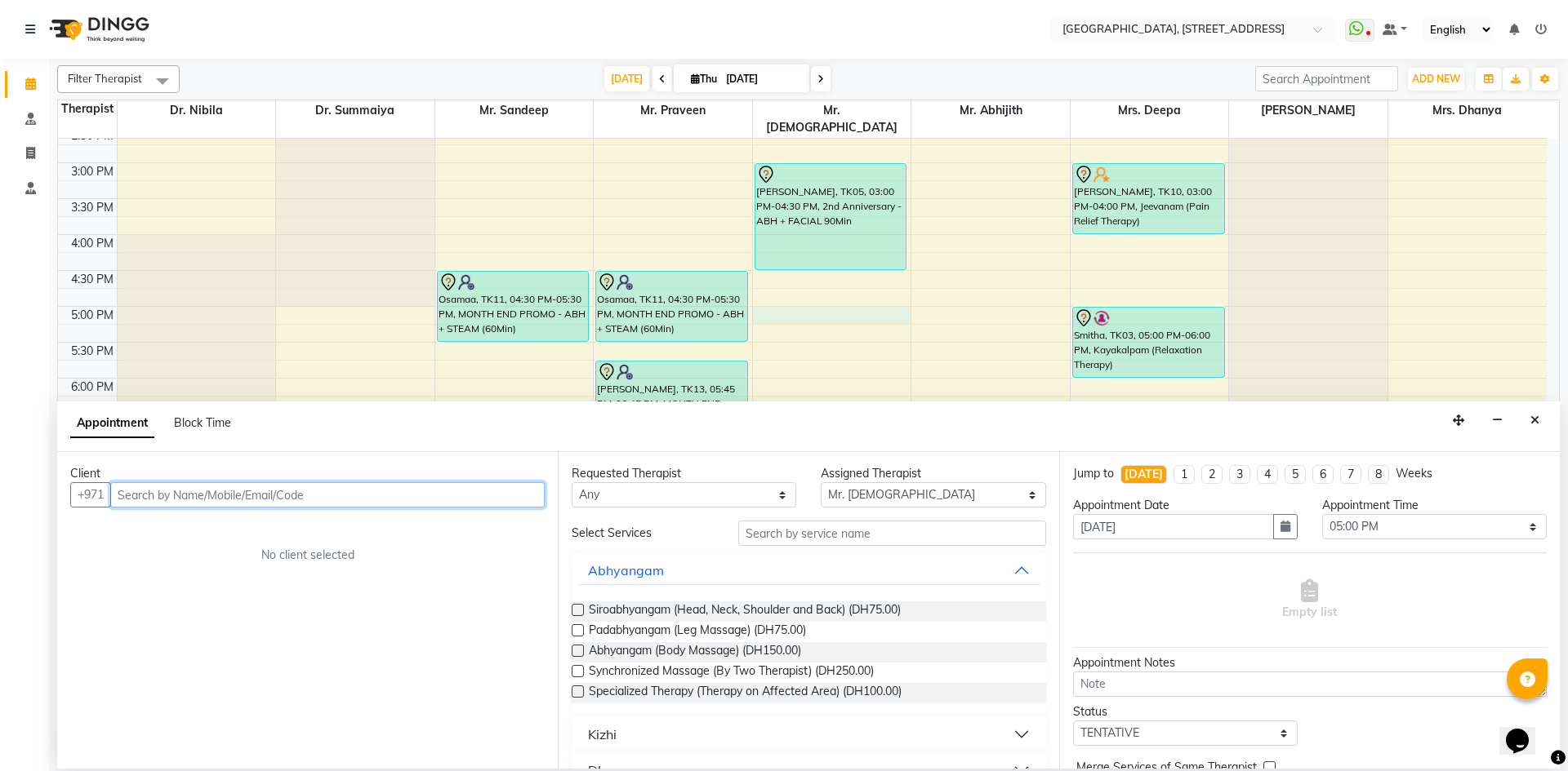
click at [209, 488] on input "text" at bounding box center [327, 496] width 434 height 26
click at [191, 538] on button "ashraf 50*****36" at bounding box center [185, 529] width 145 height 26
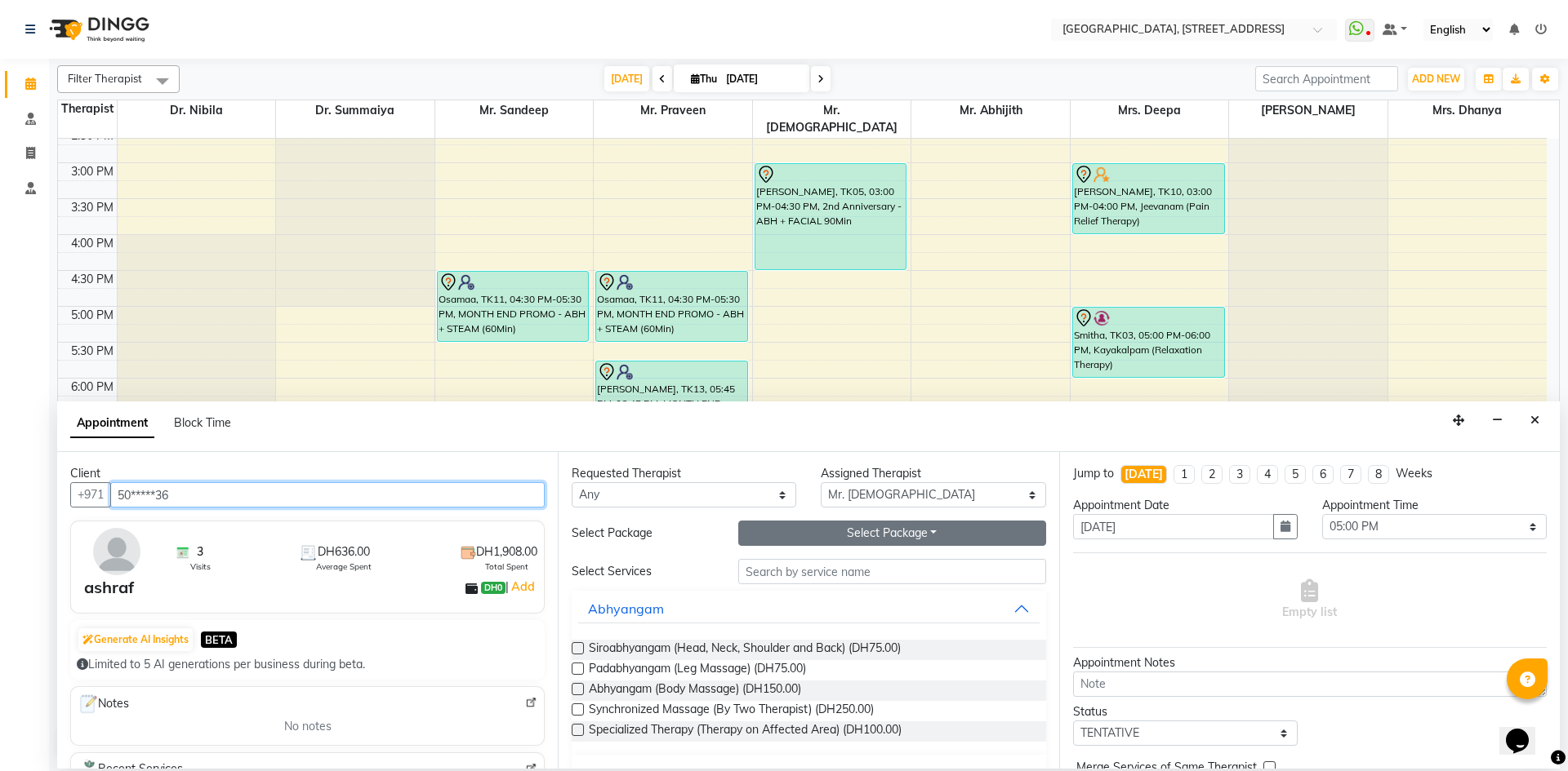
type input "50*****36"
click at [923, 531] on button "Select Package Toggle Dropdown" at bounding box center [892, 534] width 308 height 26
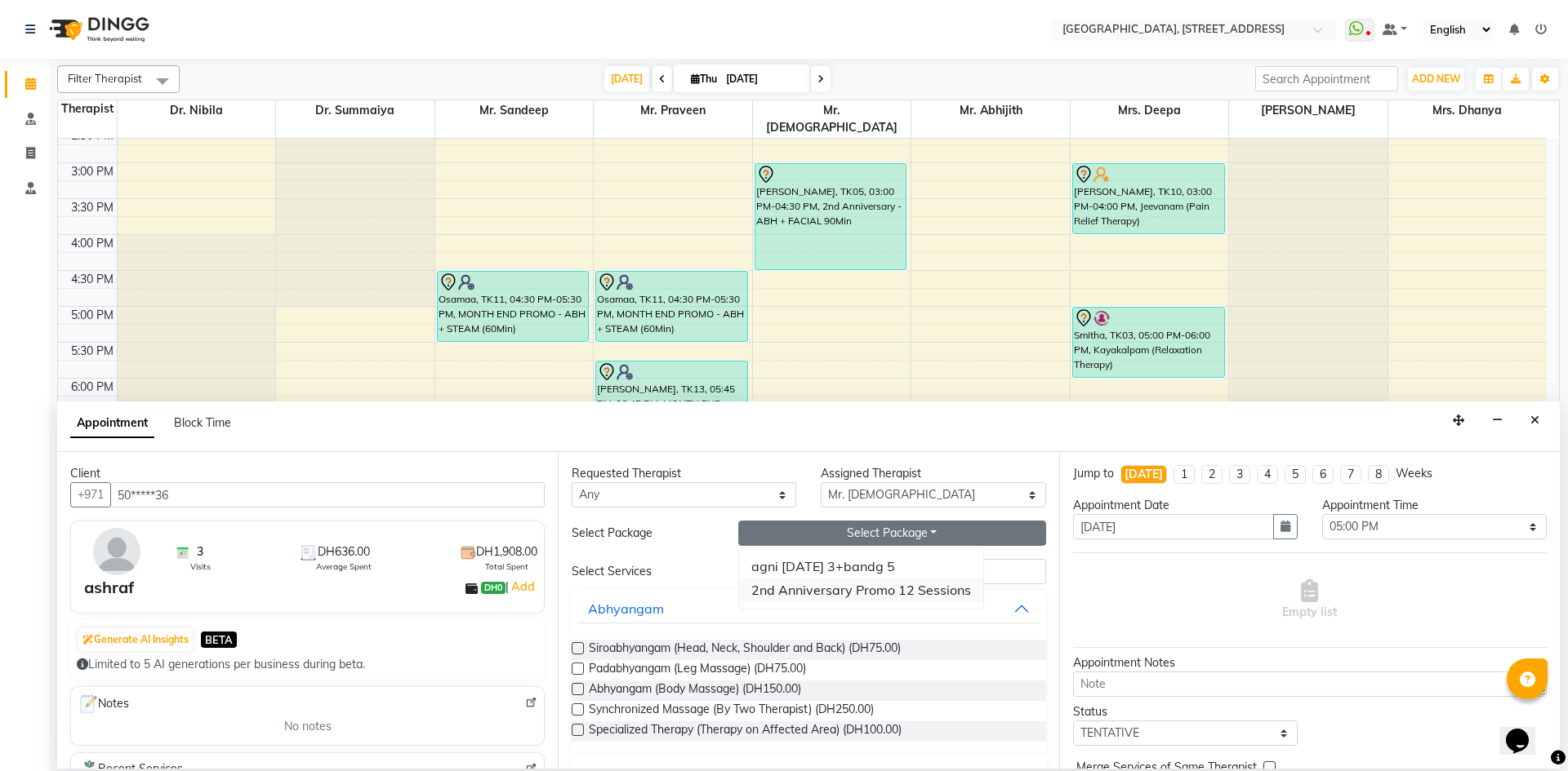
click at [827, 586] on li "2nd Anniversary Promo 12 Sessions" at bounding box center [860, 591] width 244 height 24
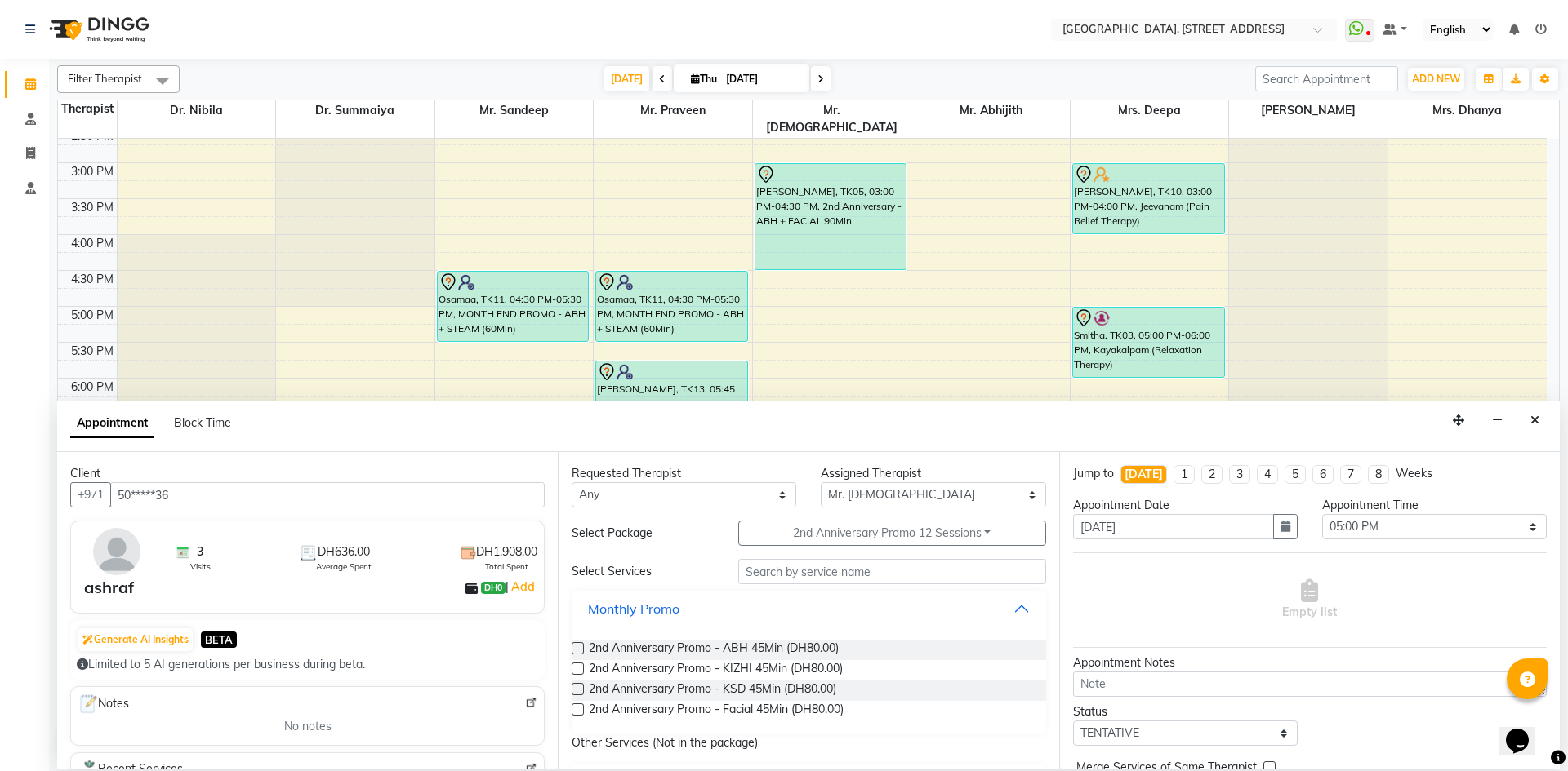
click at [580, 648] on label at bounding box center [578, 648] width 12 height 12
click at [580, 648] on input "checkbox" at bounding box center [577, 650] width 11 height 11
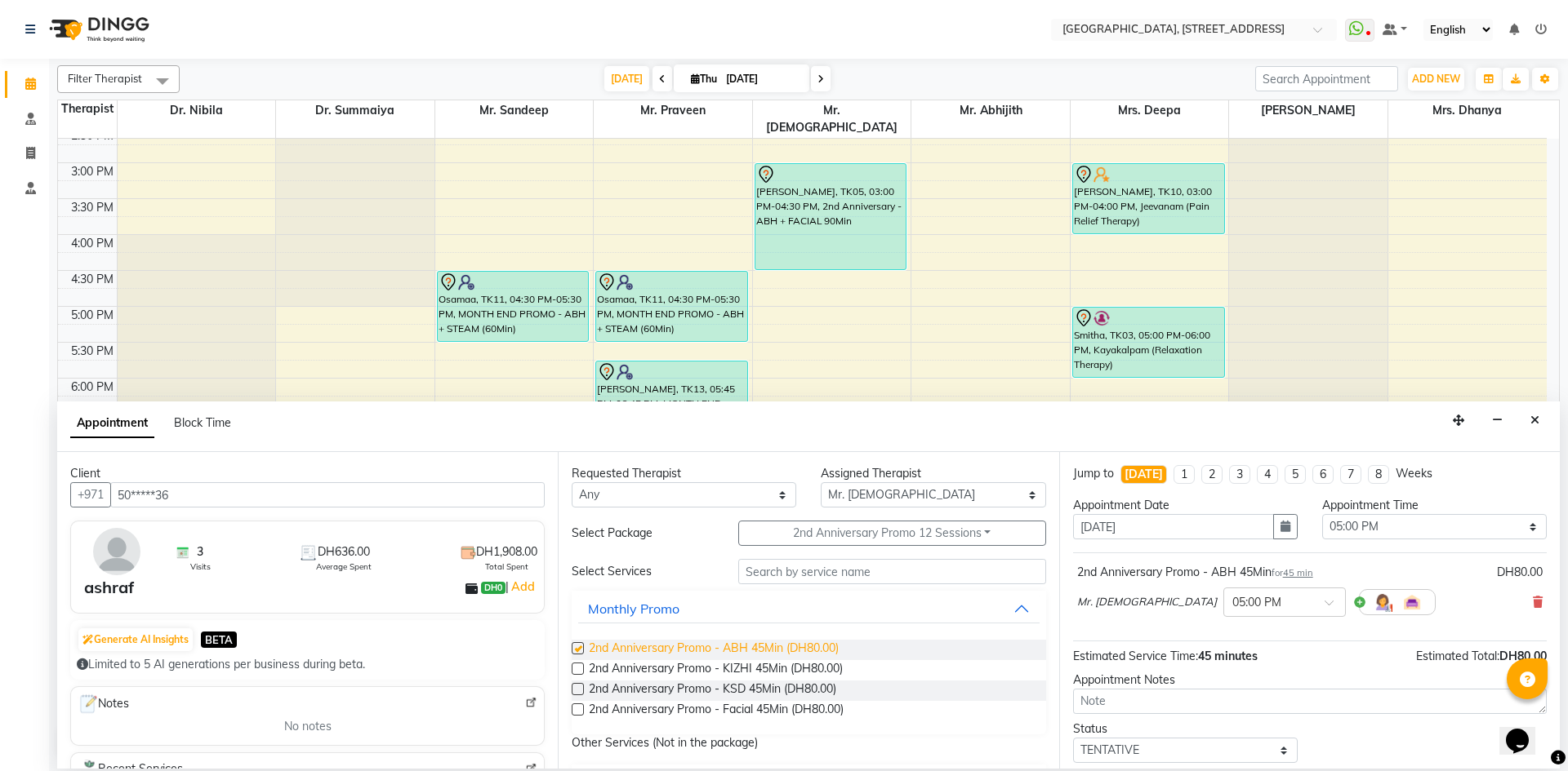
checkbox input "false"
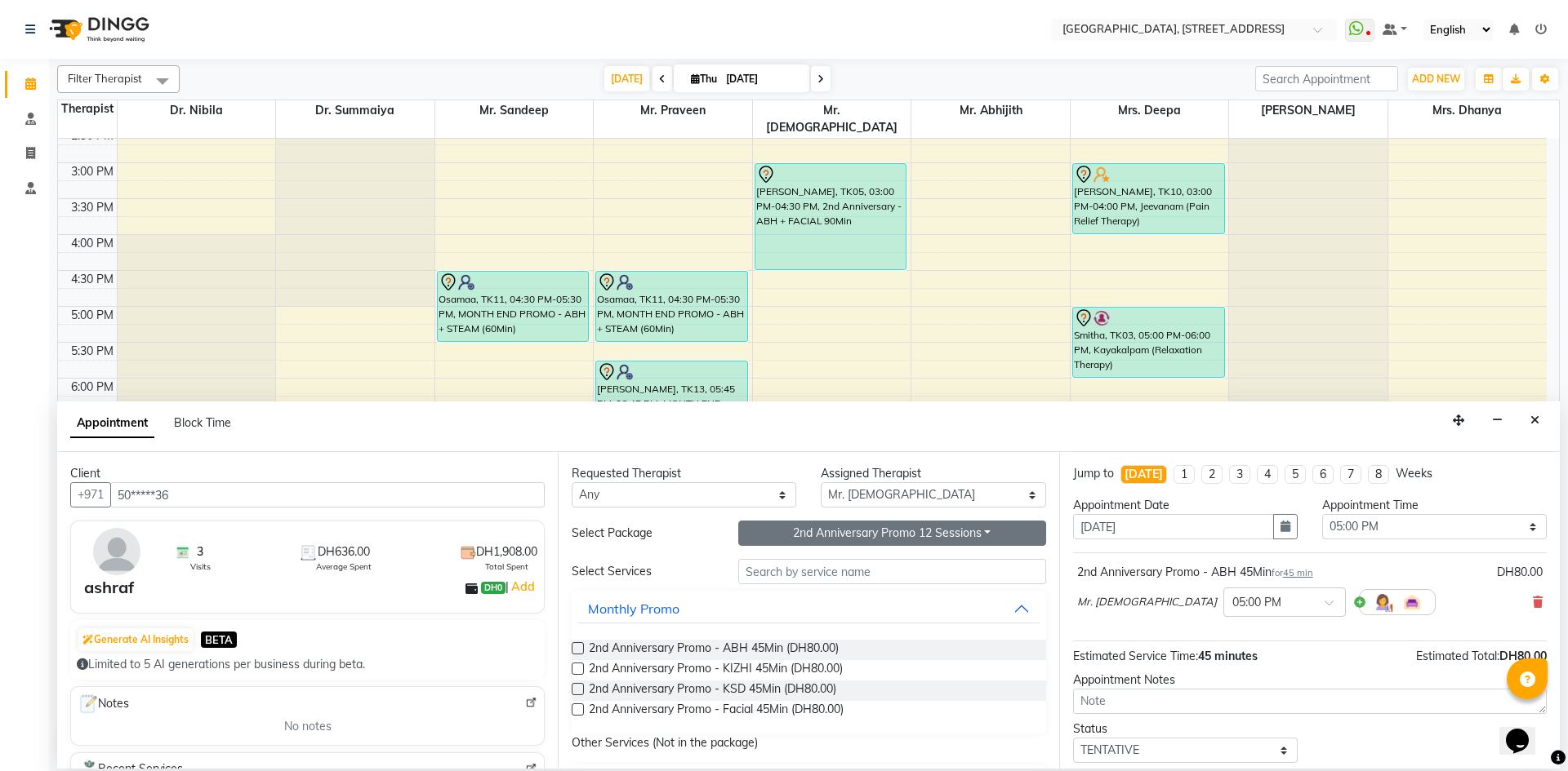
click at [982, 527] on button "2nd Anniversary Promo 12 Sessions" at bounding box center [892, 534] width 308 height 26
click at [842, 615] on li "2nd Anniversary Promo 12 Sessions" at bounding box center [860, 614] width 244 height 24
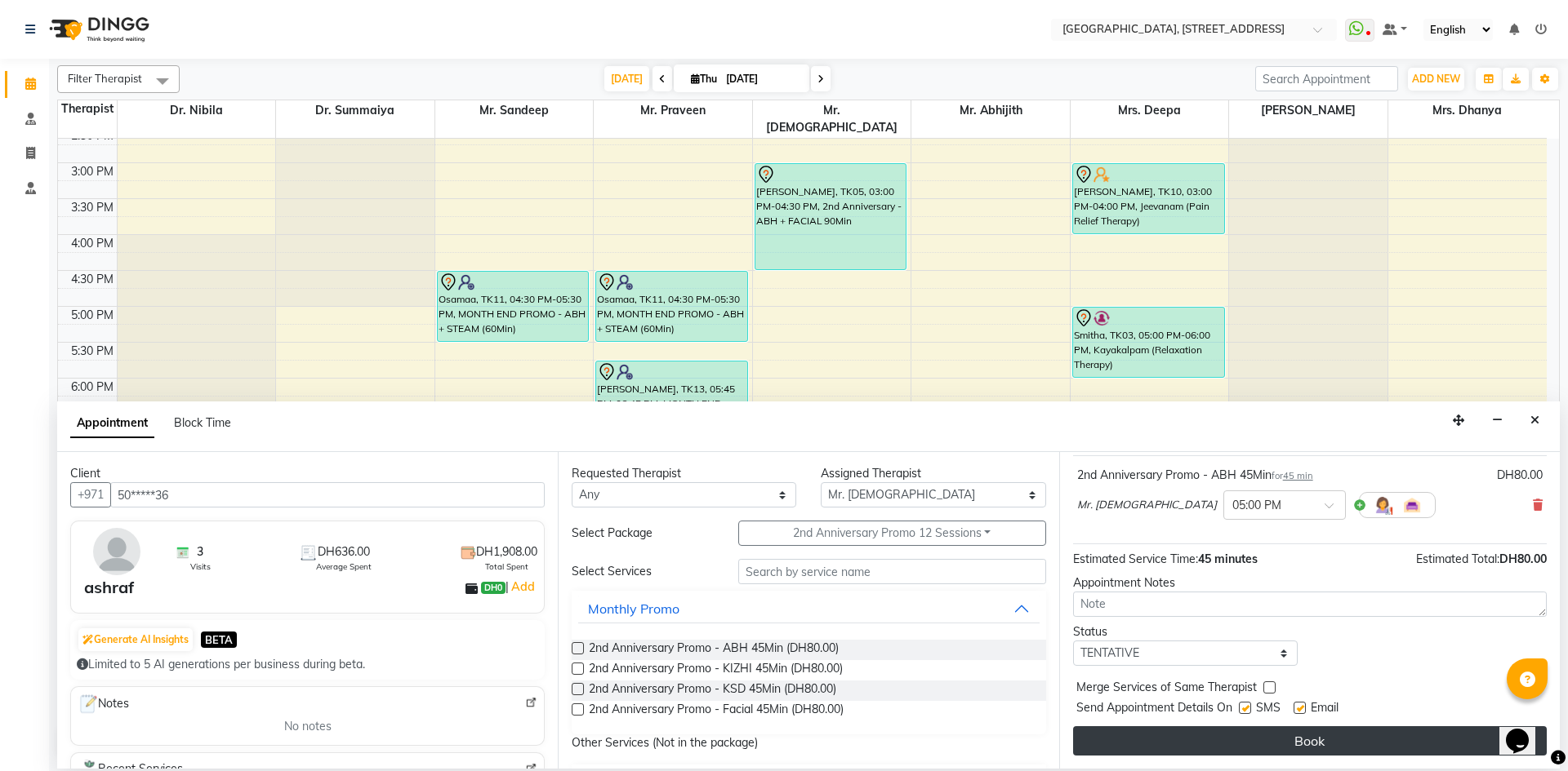
click at [1287, 742] on button "Book" at bounding box center [1309, 741] width 474 height 30
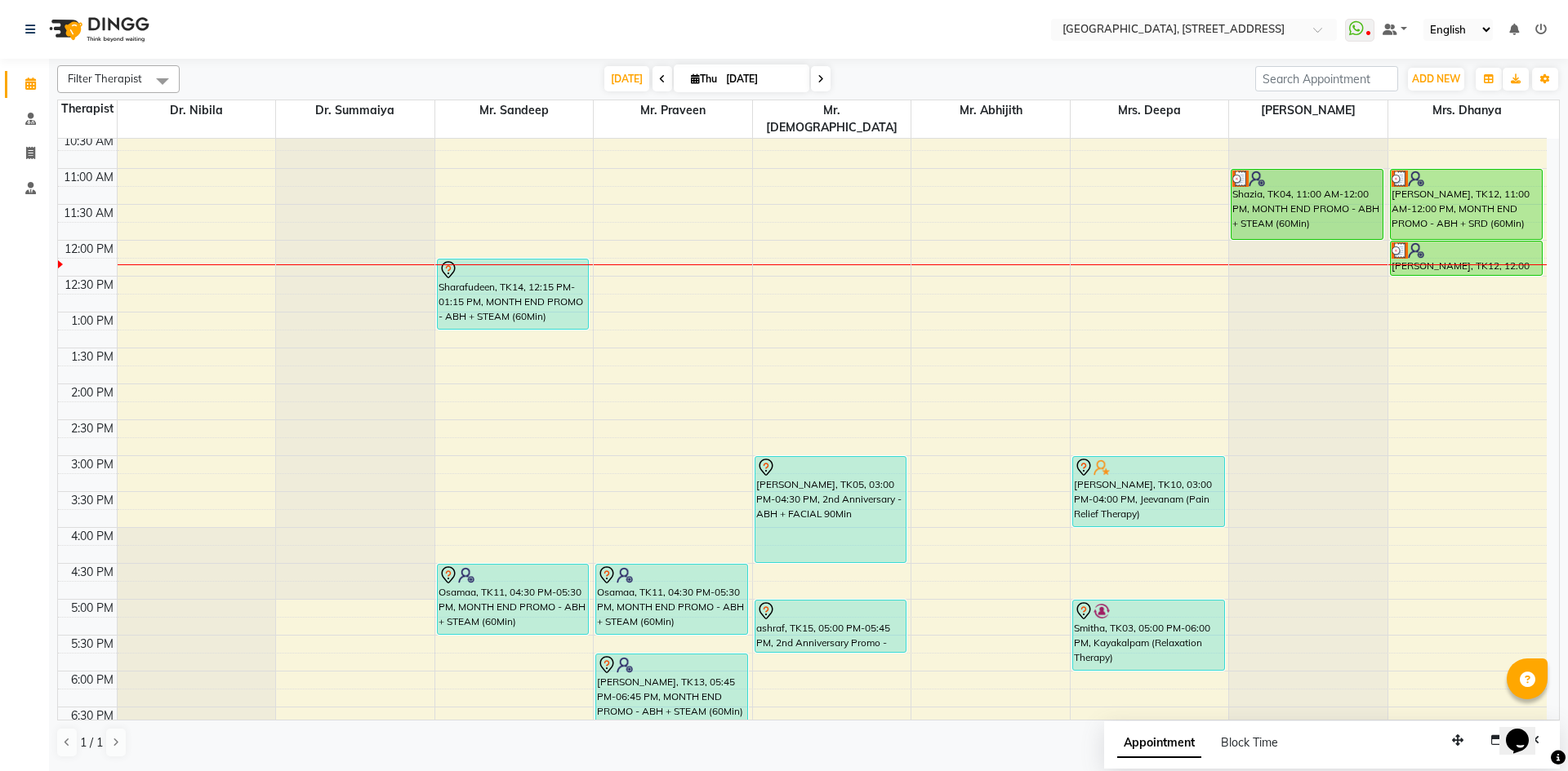
scroll to position [251, 0]
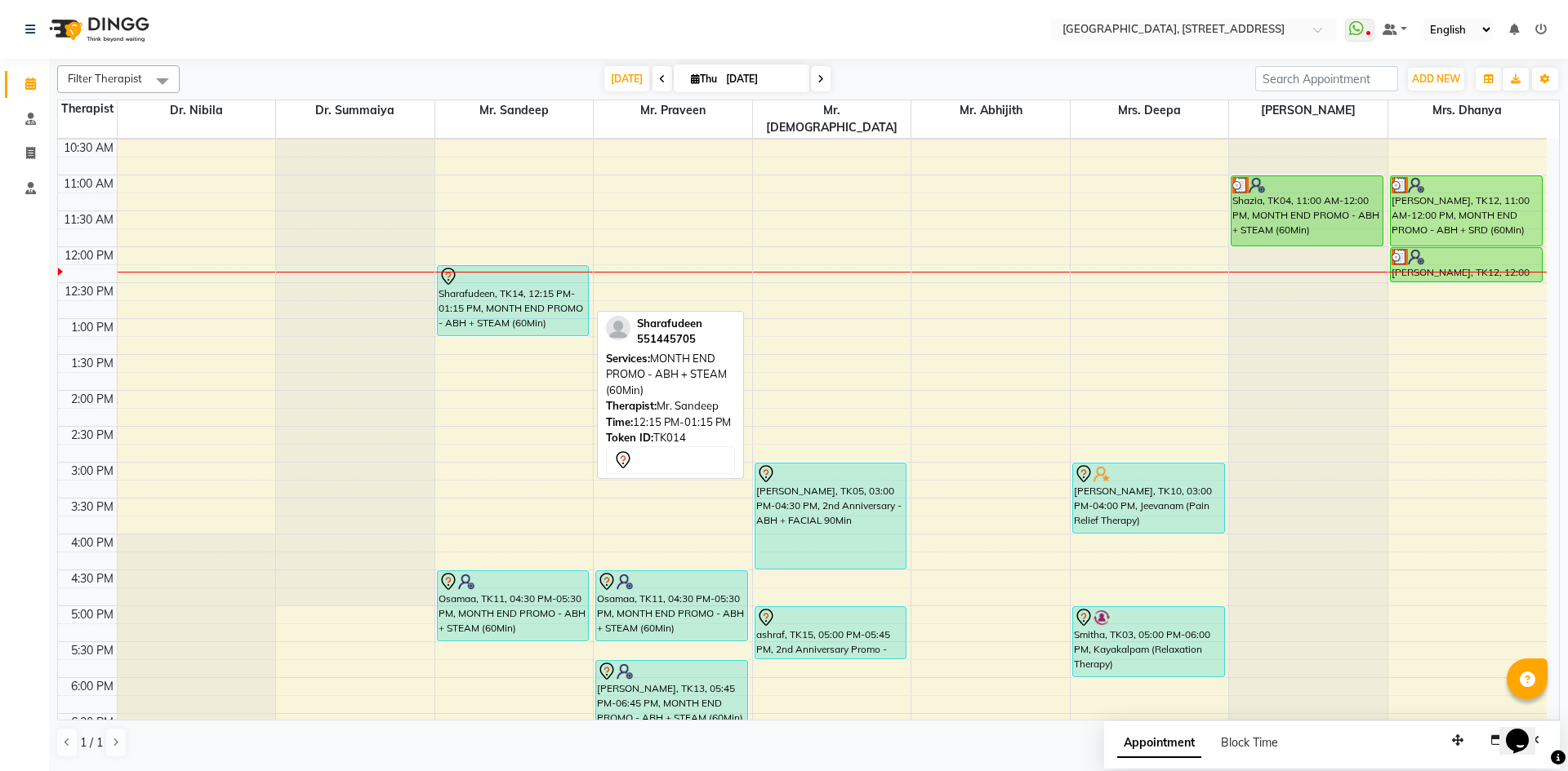
click at [510, 271] on div "Sharafudeen, TK14, 12:15 PM-01:15 PM, MONTH END PROMO - ABH + STEAM (60Min)" at bounding box center [513, 301] width 151 height 69
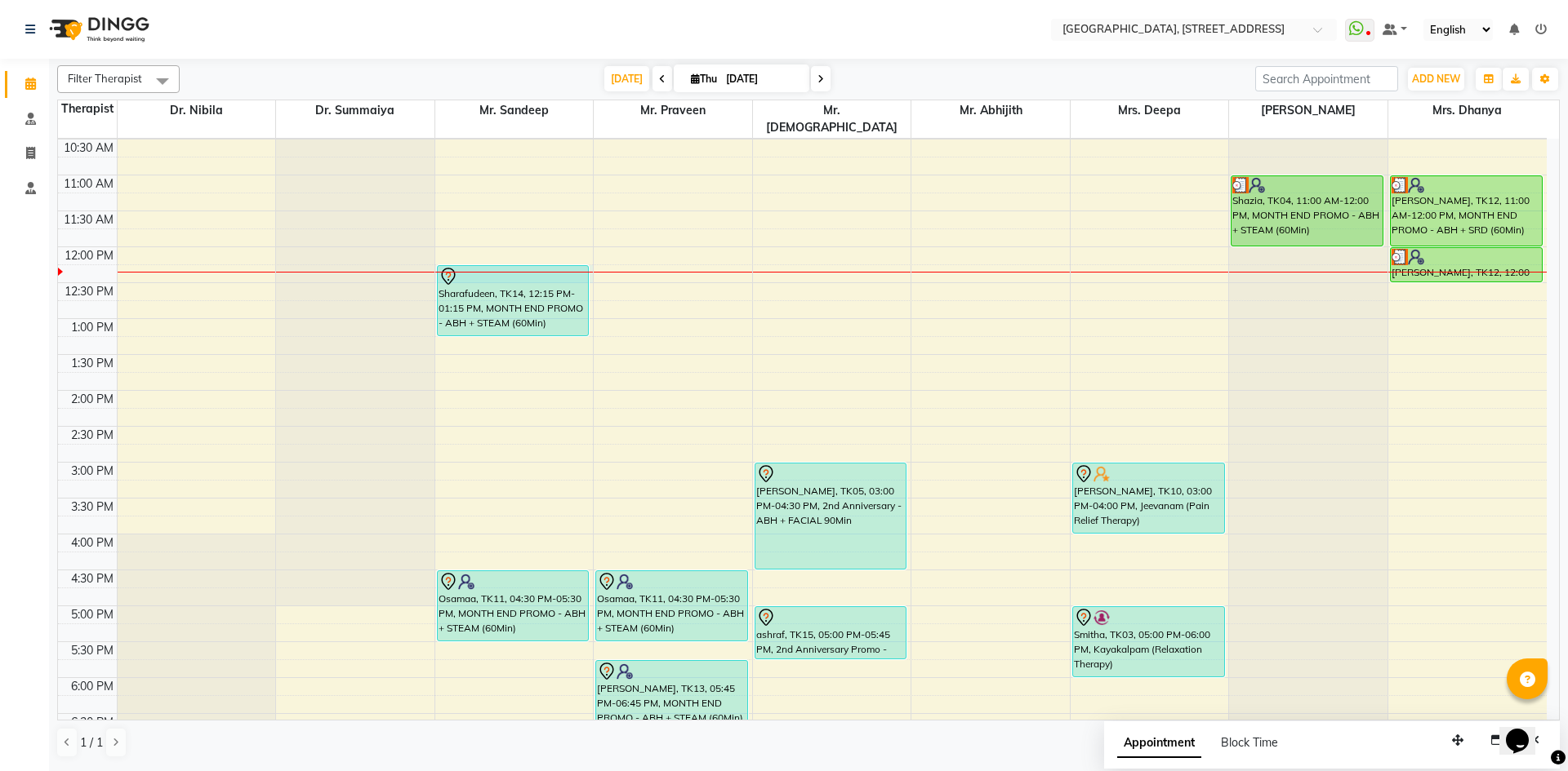
click at [507, 272] on div at bounding box center [514, 272] width 159 height 1
select select "27240"
select select "tentative"
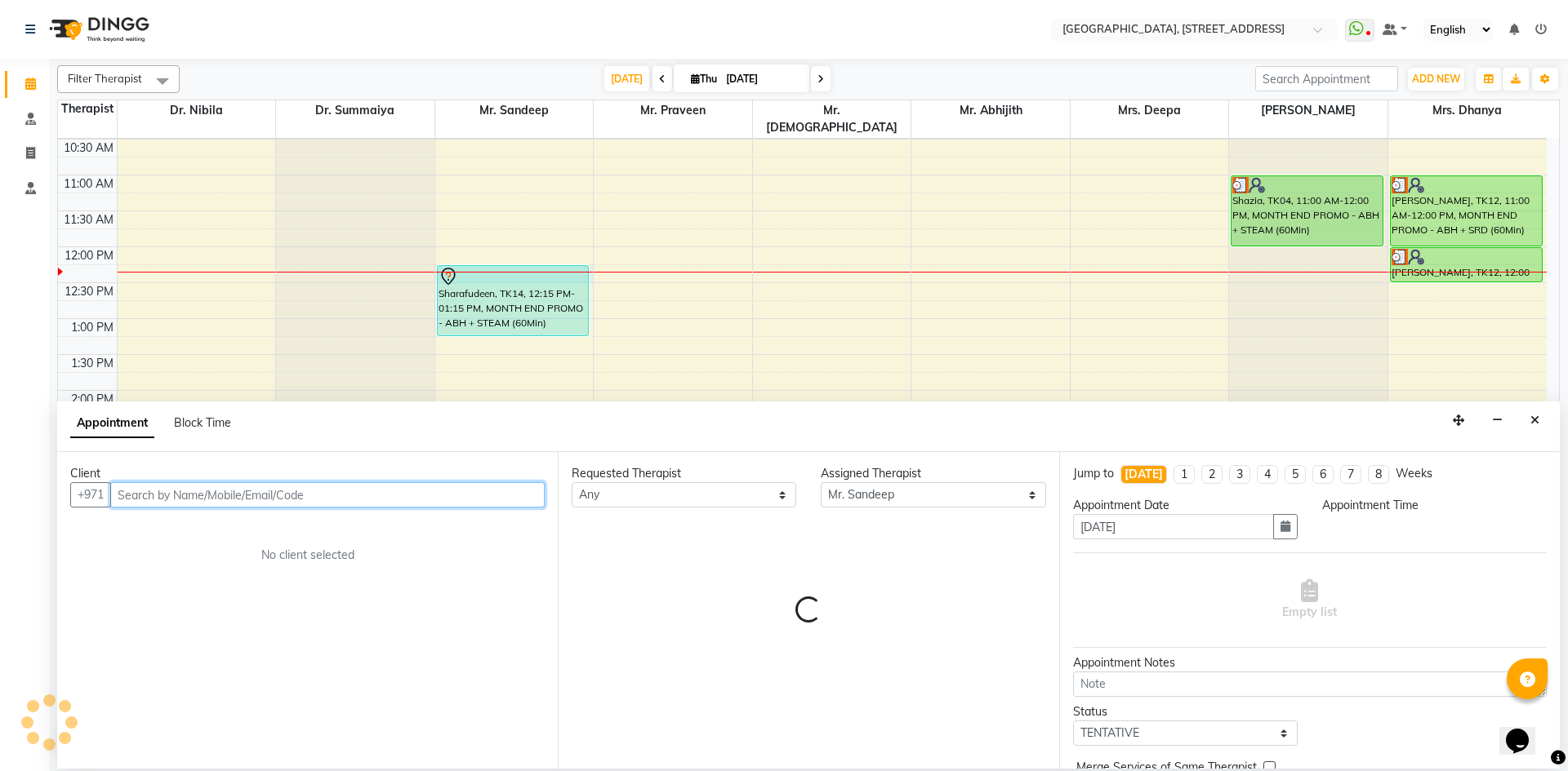
select select "735"
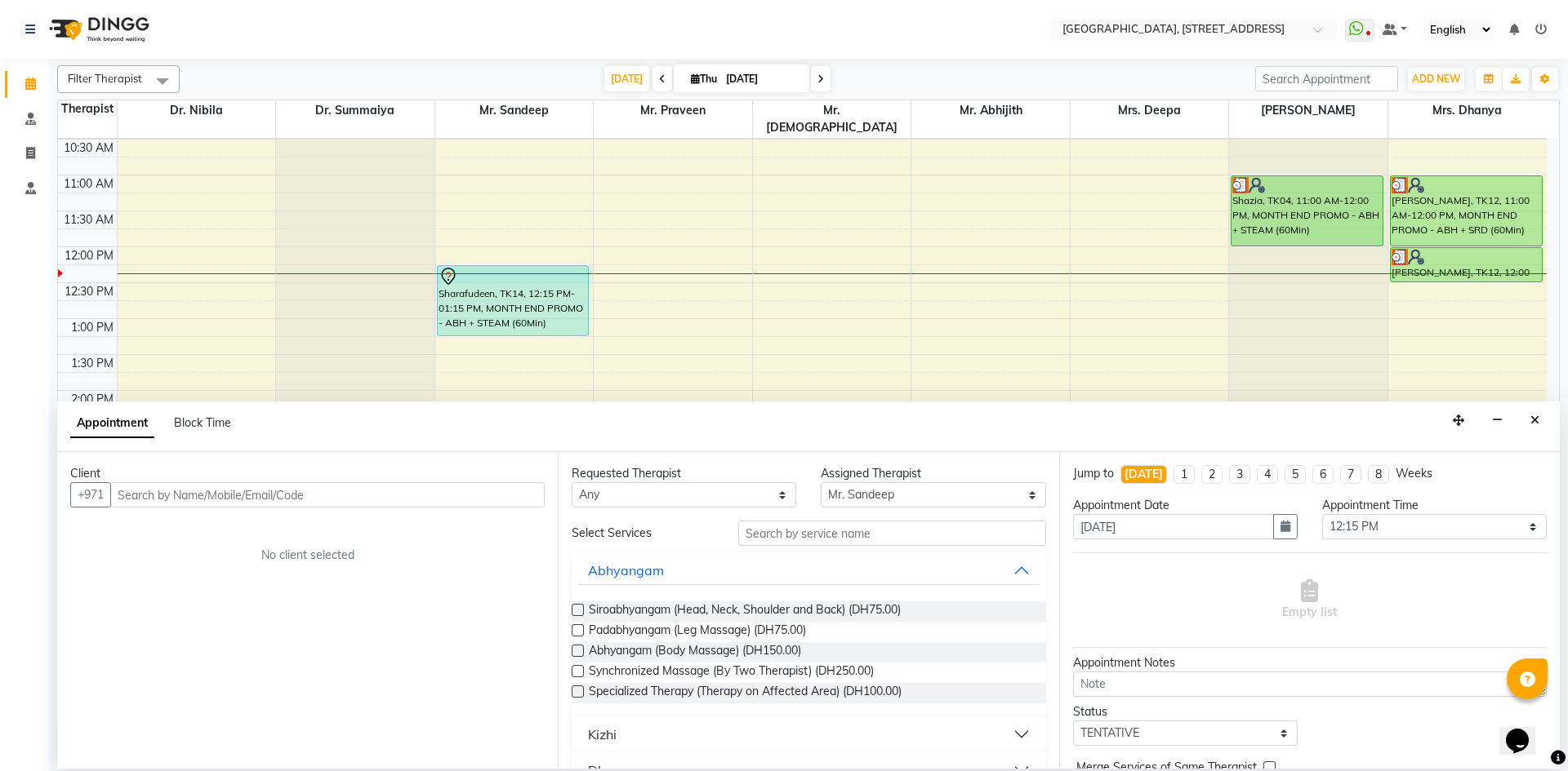
click at [1537, 419] on icon "Close" at bounding box center [1534, 420] width 9 height 12
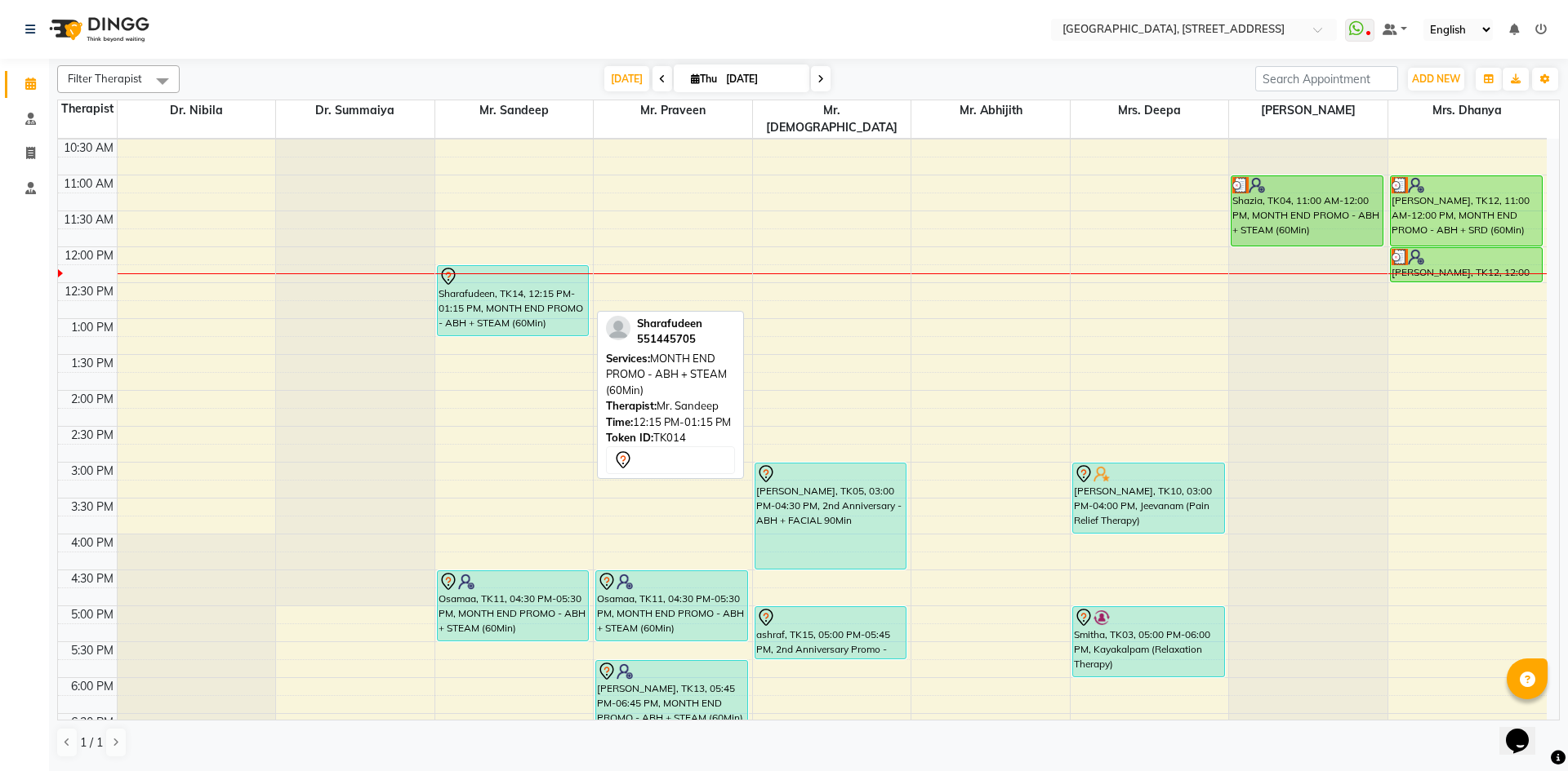
click at [539, 274] on div "Sharafudeen, TK14, 12:15 PM-01:15 PM, MONTH END PROMO - ABH + STEAM (60Min)" at bounding box center [513, 301] width 151 height 69
select select "7"
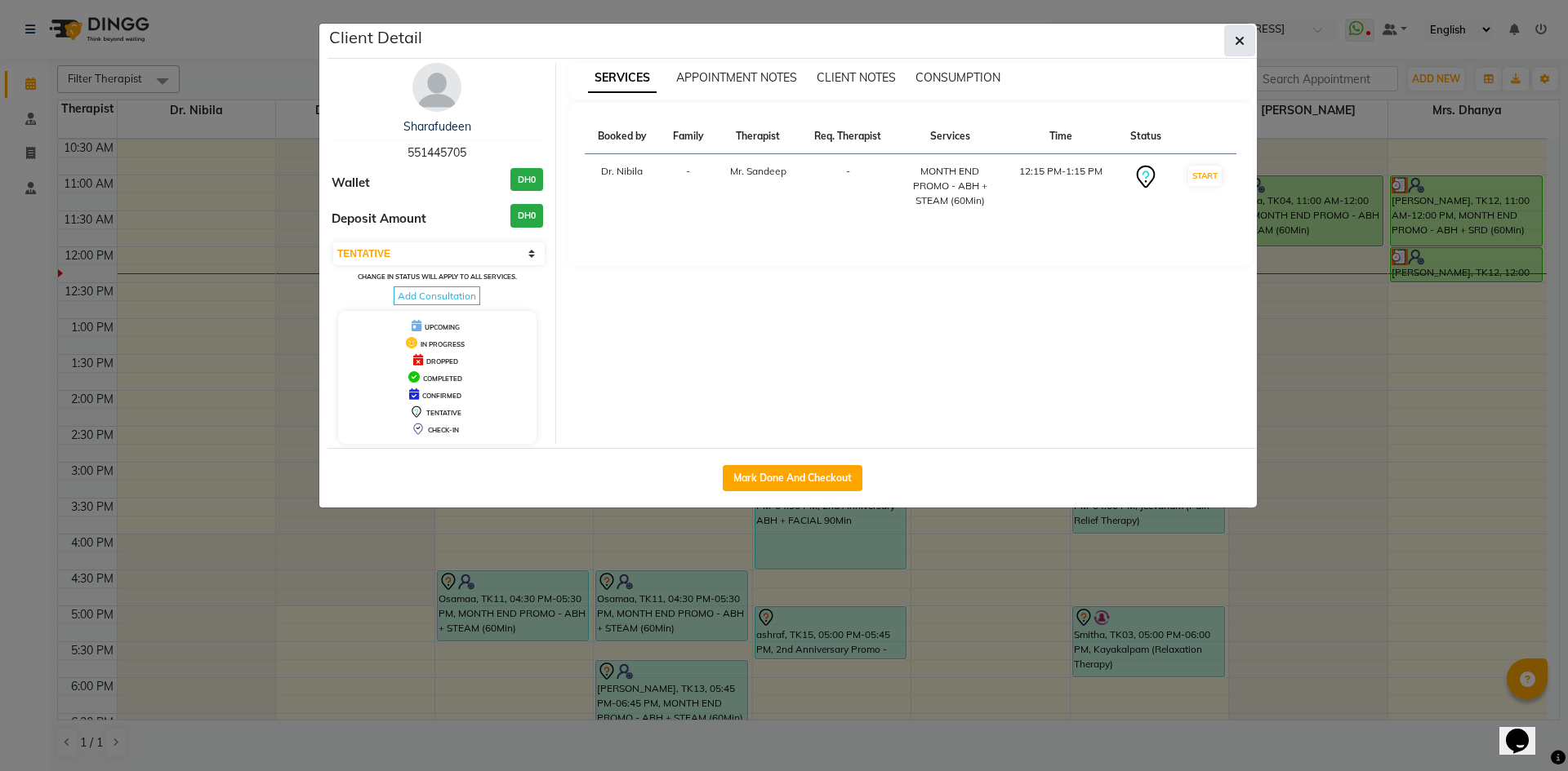
click at [1235, 42] on icon "button" at bounding box center [1239, 41] width 10 height 13
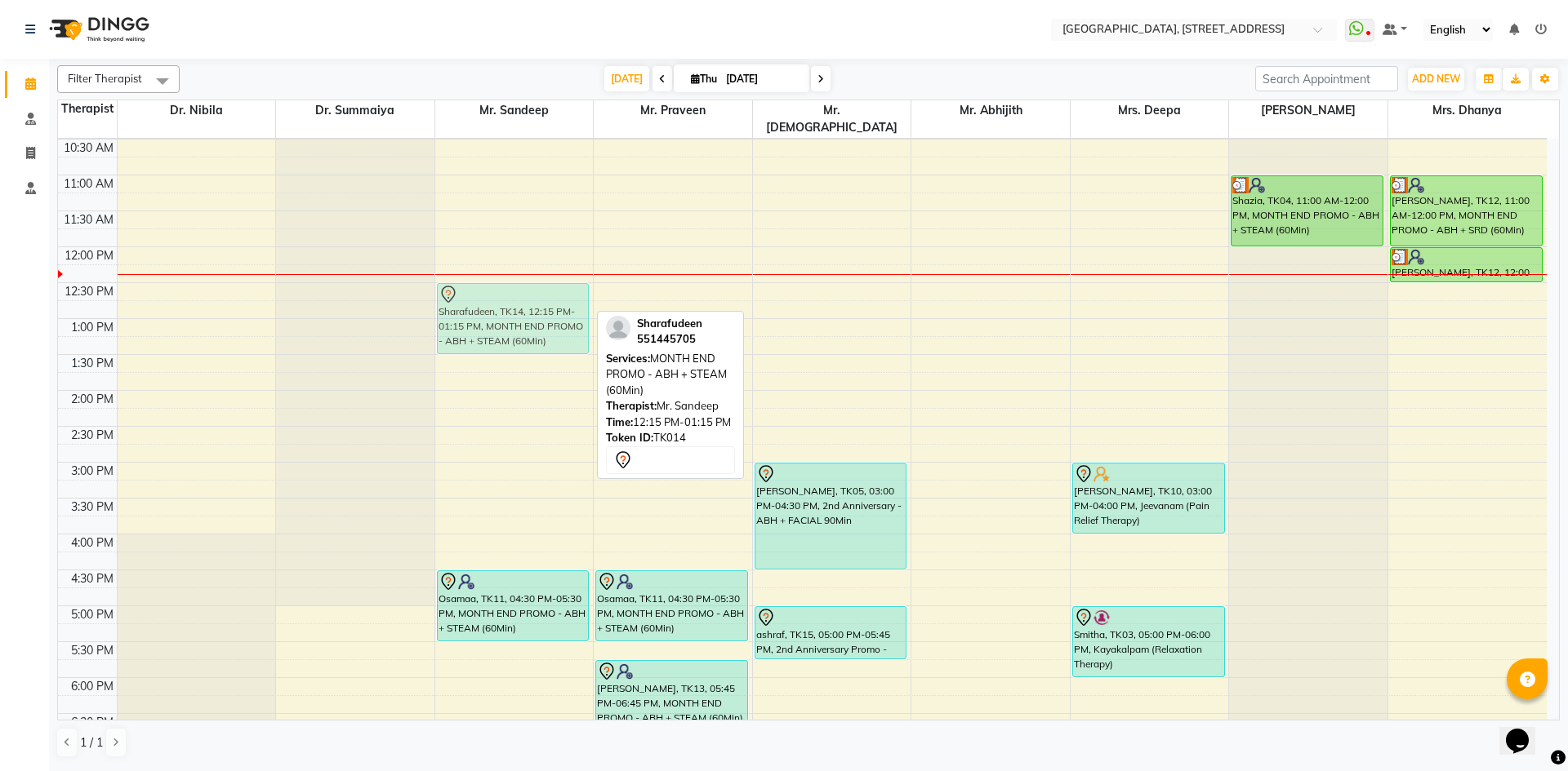
drag, startPoint x: 498, startPoint y: 266, endPoint x: 496, endPoint y: 275, distance: 9.2
click at [496, 275] on div "Sharafudeen, TK14, 12:15 PM-01:15 PM, MONTH END PROMO - ABH + STEAM (60Min) Osa…" at bounding box center [514, 462] width 159 height 1149
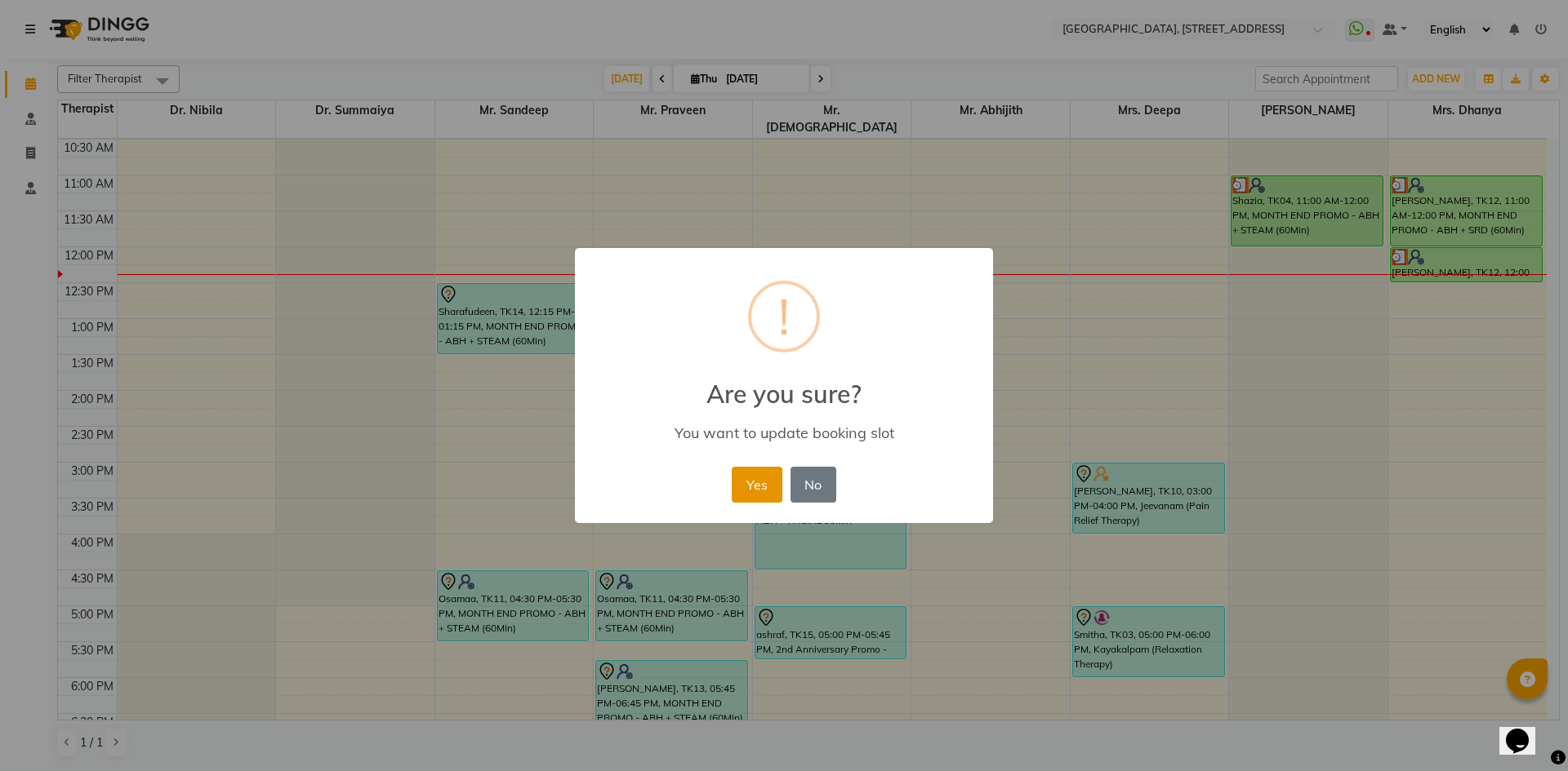
click at [761, 483] on button "Yes" at bounding box center [756, 485] width 50 height 36
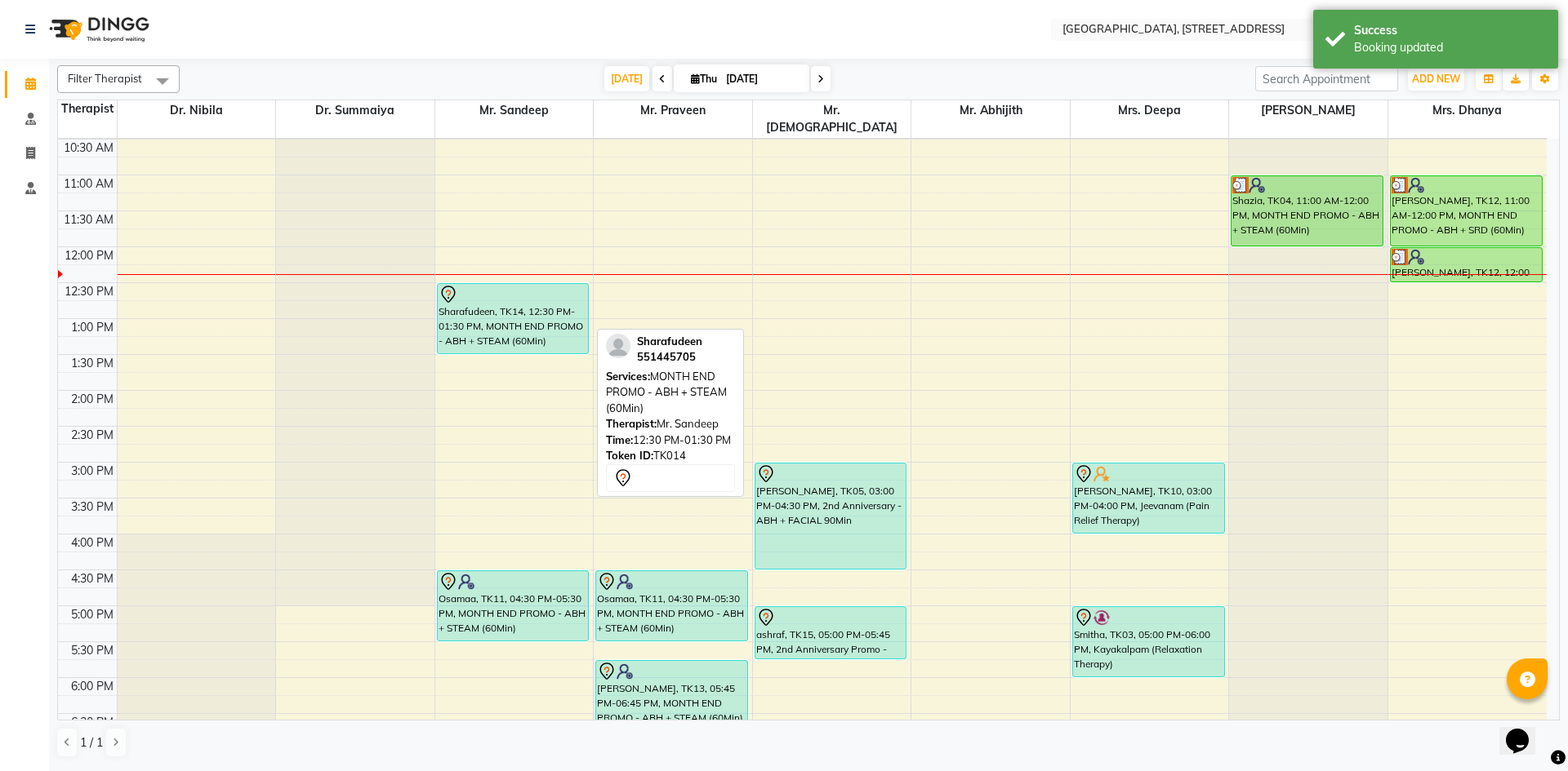
click at [536, 286] on div "Sharafudeen, TK14, 12:30 PM-01:30 PM, MONTH END PROMO - ABH + STEAM (60Min)" at bounding box center [513, 319] width 151 height 69
click at [537, 284] on div "Sharafudeen, TK14, 12:30 PM-01:30 PM, MONTH END PROMO - ABH + STEAM (60Min)" at bounding box center [513, 319] width 151 height 69
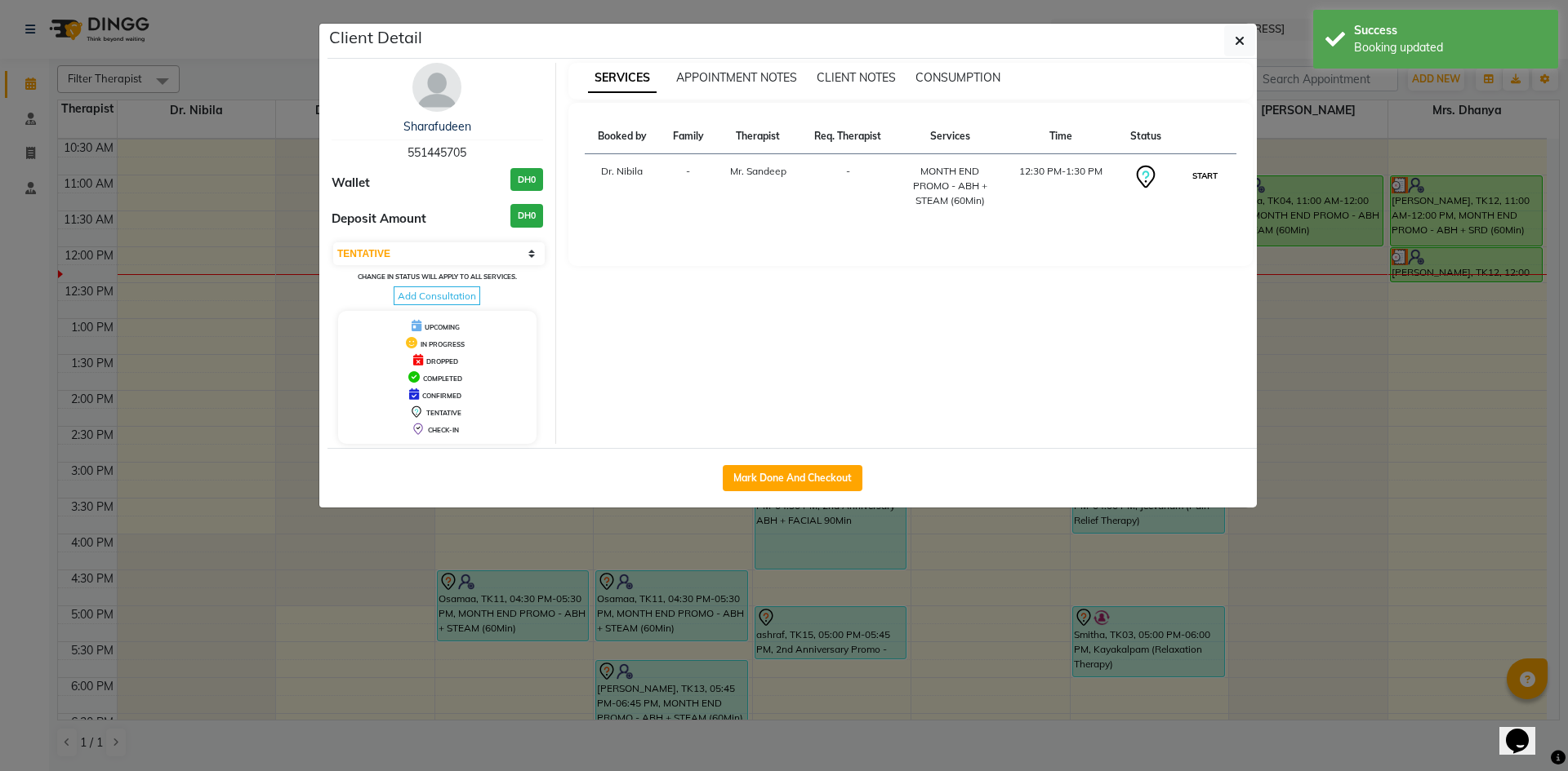
click at [1206, 178] on button "START" at bounding box center [1205, 175] width 34 height 21
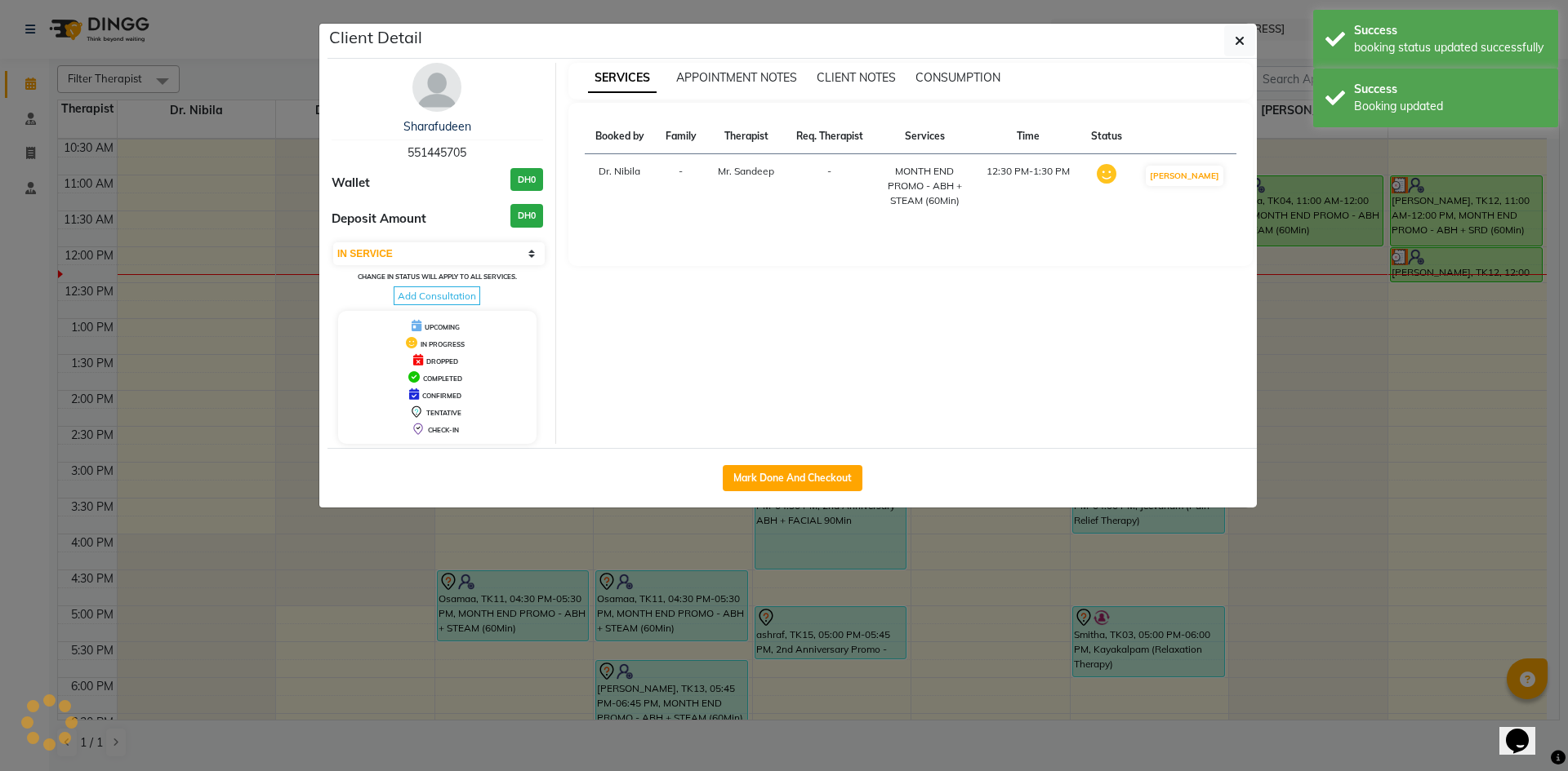
click at [1206, 178] on button "[PERSON_NAME]" at bounding box center [1184, 175] width 77 height 21
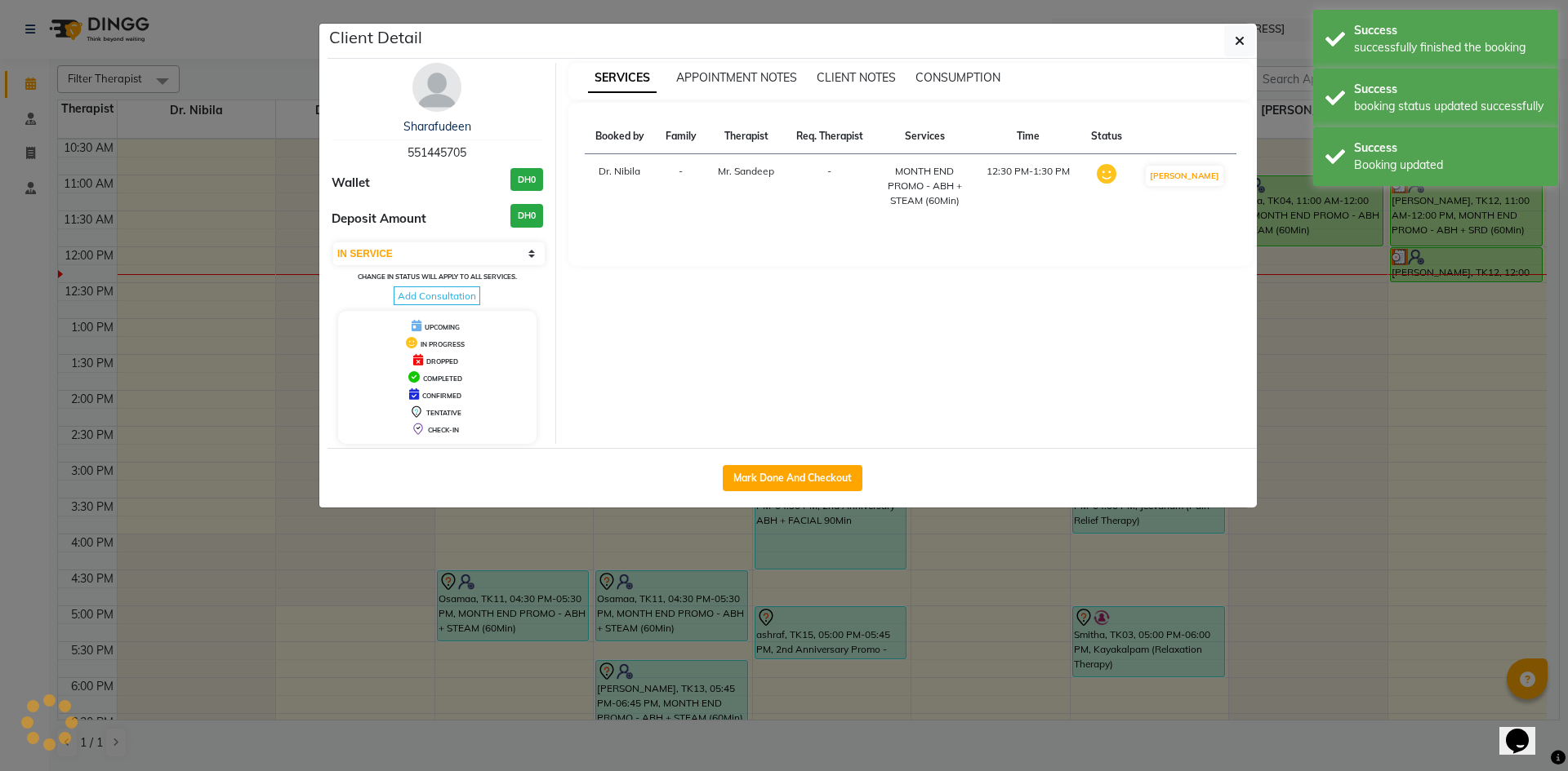
select select "3"
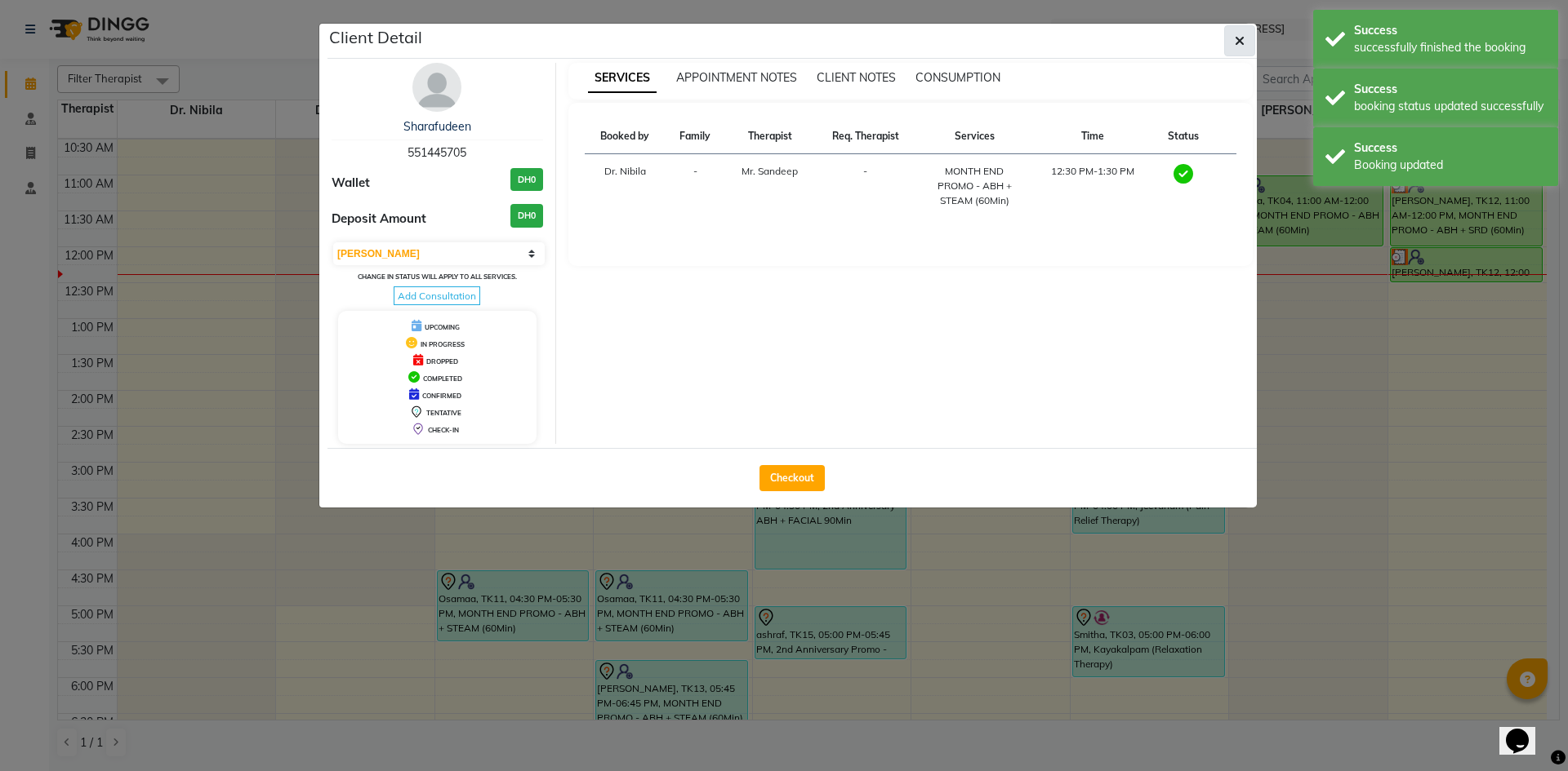
click at [1226, 50] on button "button" at bounding box center [1239, 41] width 31 height 31
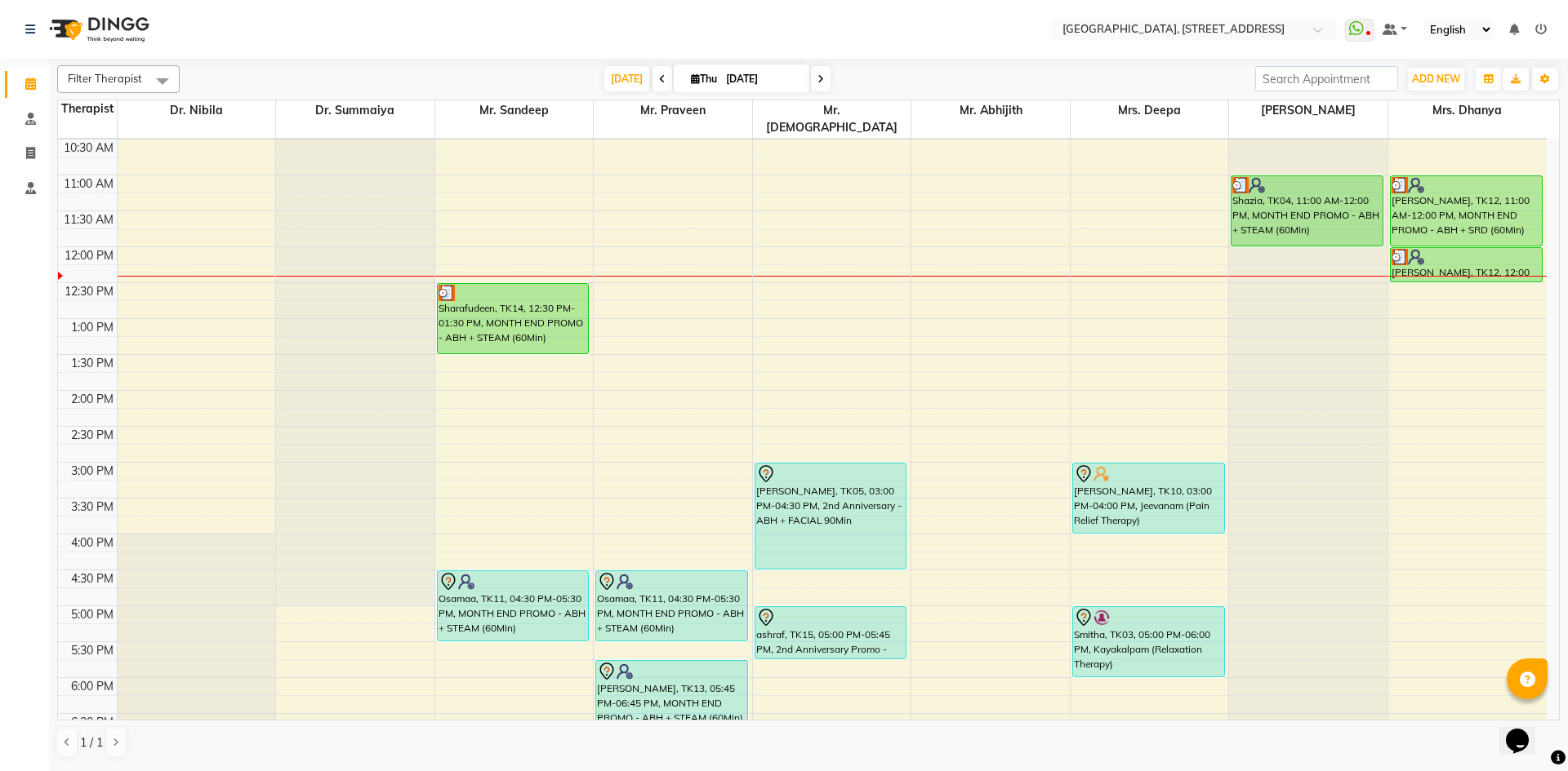
click at [813, 76] on span at bounding box center [821, 79] width 20 height 26
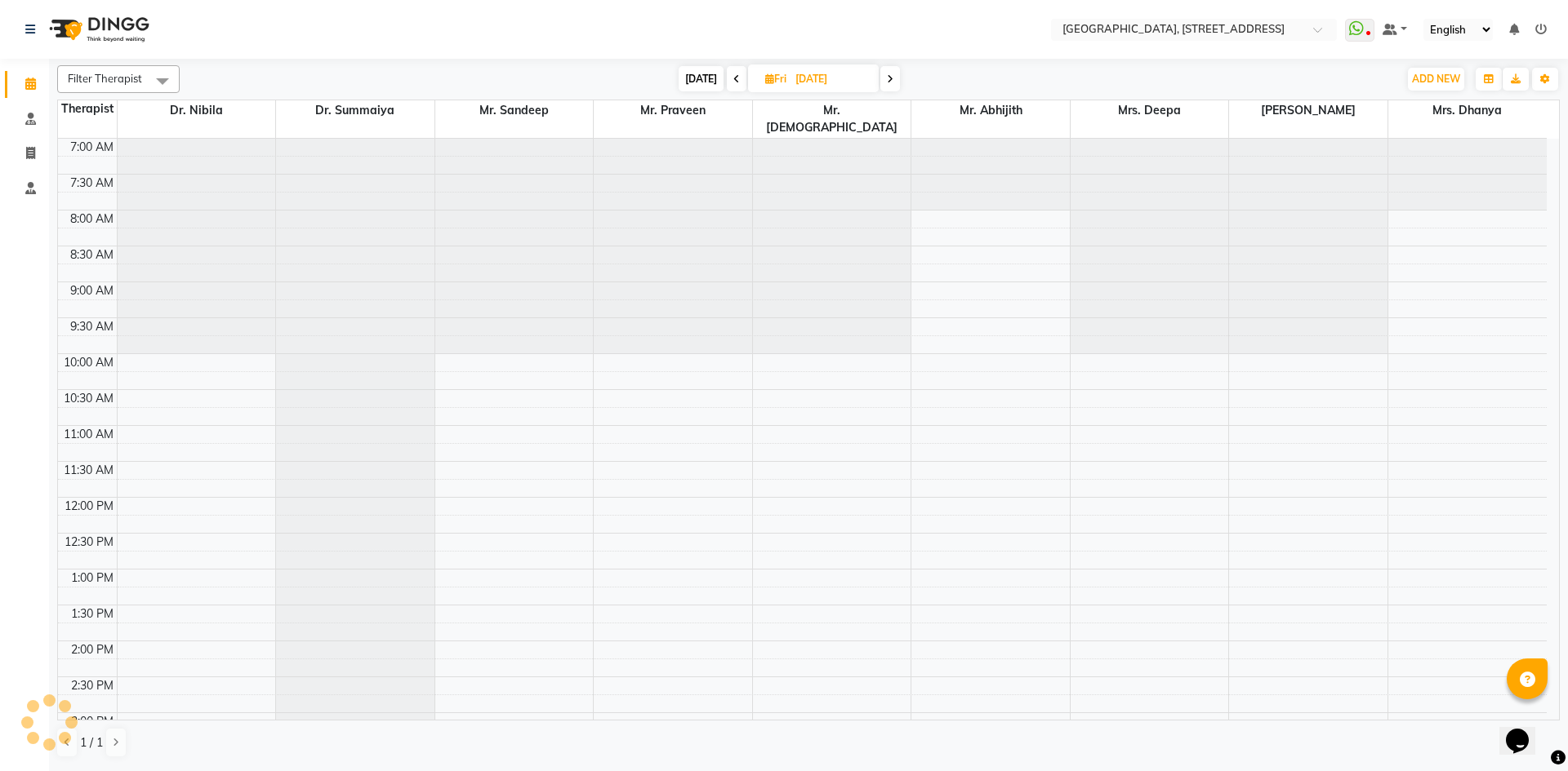
scroll to position [360, 0]
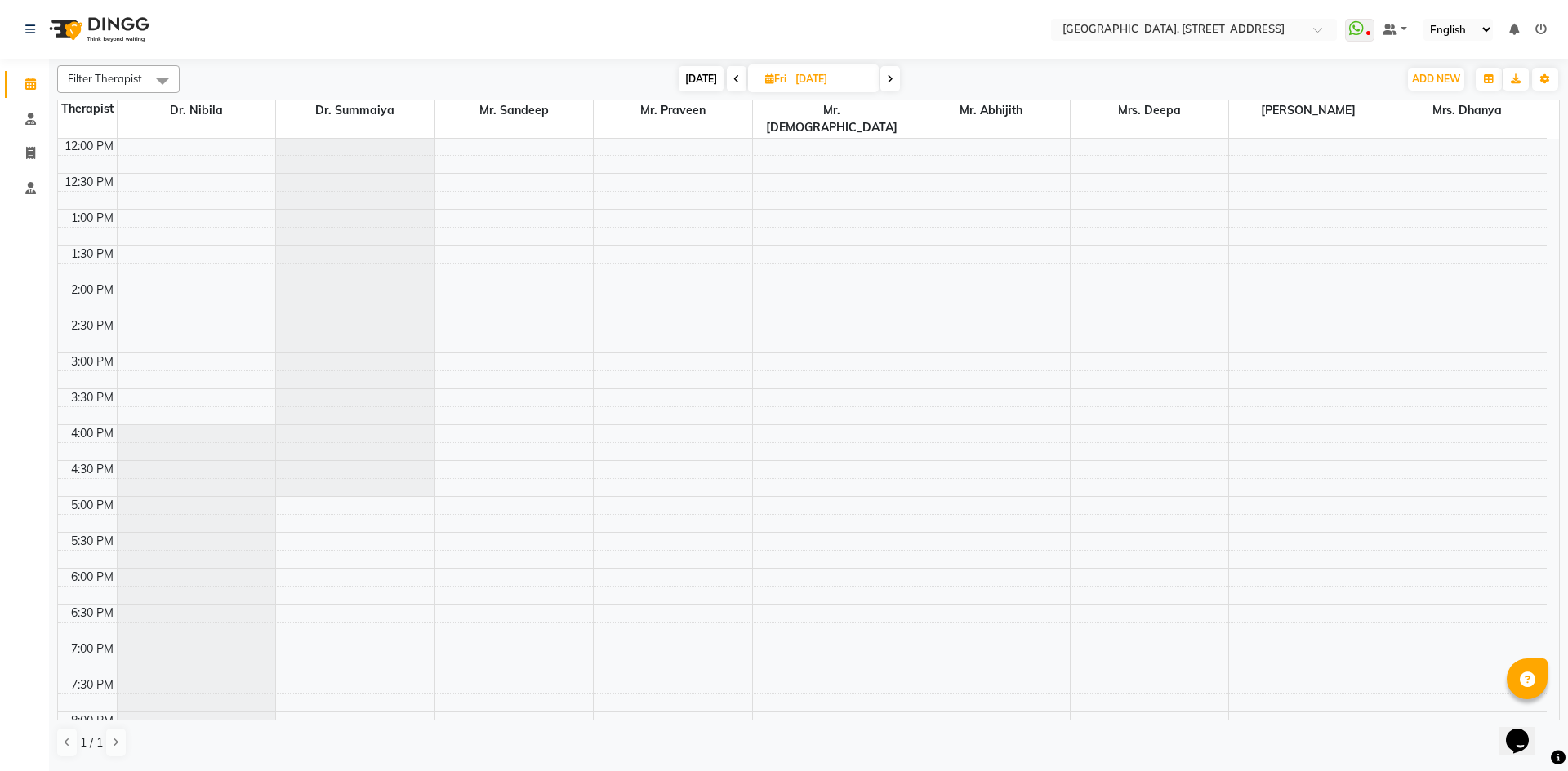
click at [892, 80] on span at bounding box center [890, 79] width 20 height 26
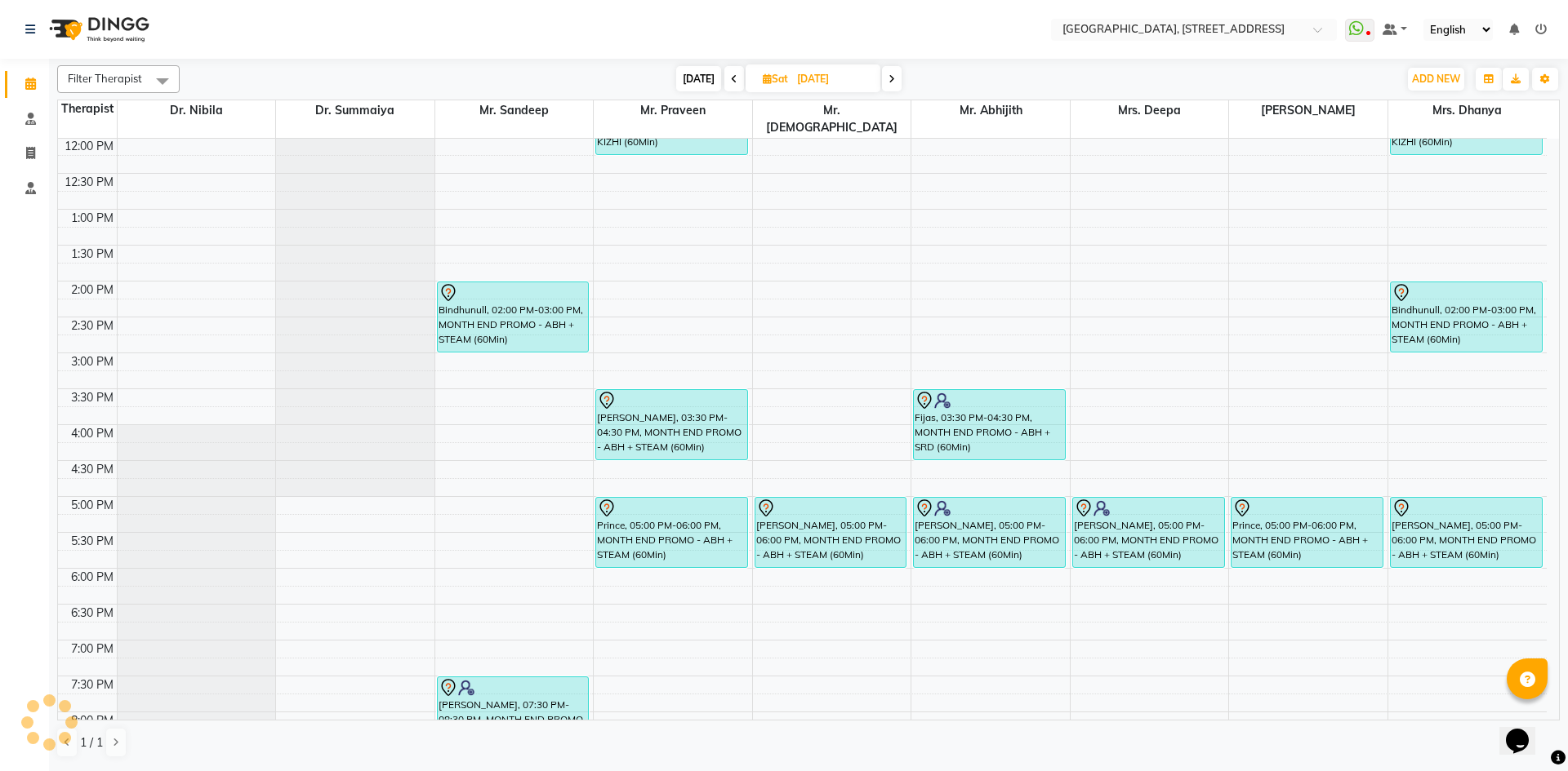
click at [890, 82] on icon at bounding box center [891, 79] width 7 height 10
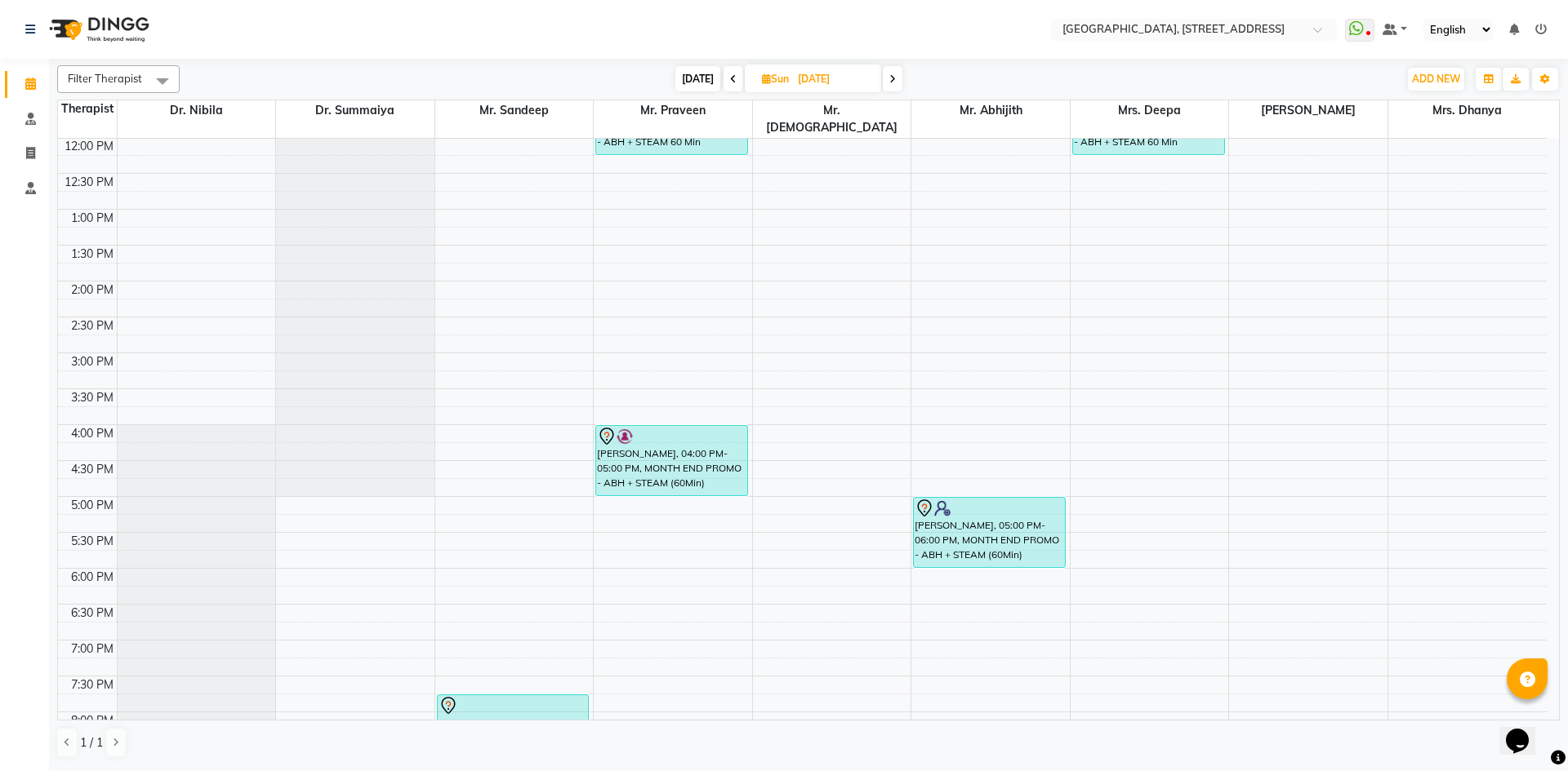
click at [890, 82] on icon at bounding box center [892, 79] width 7 height 10
type input "08-09-2025"
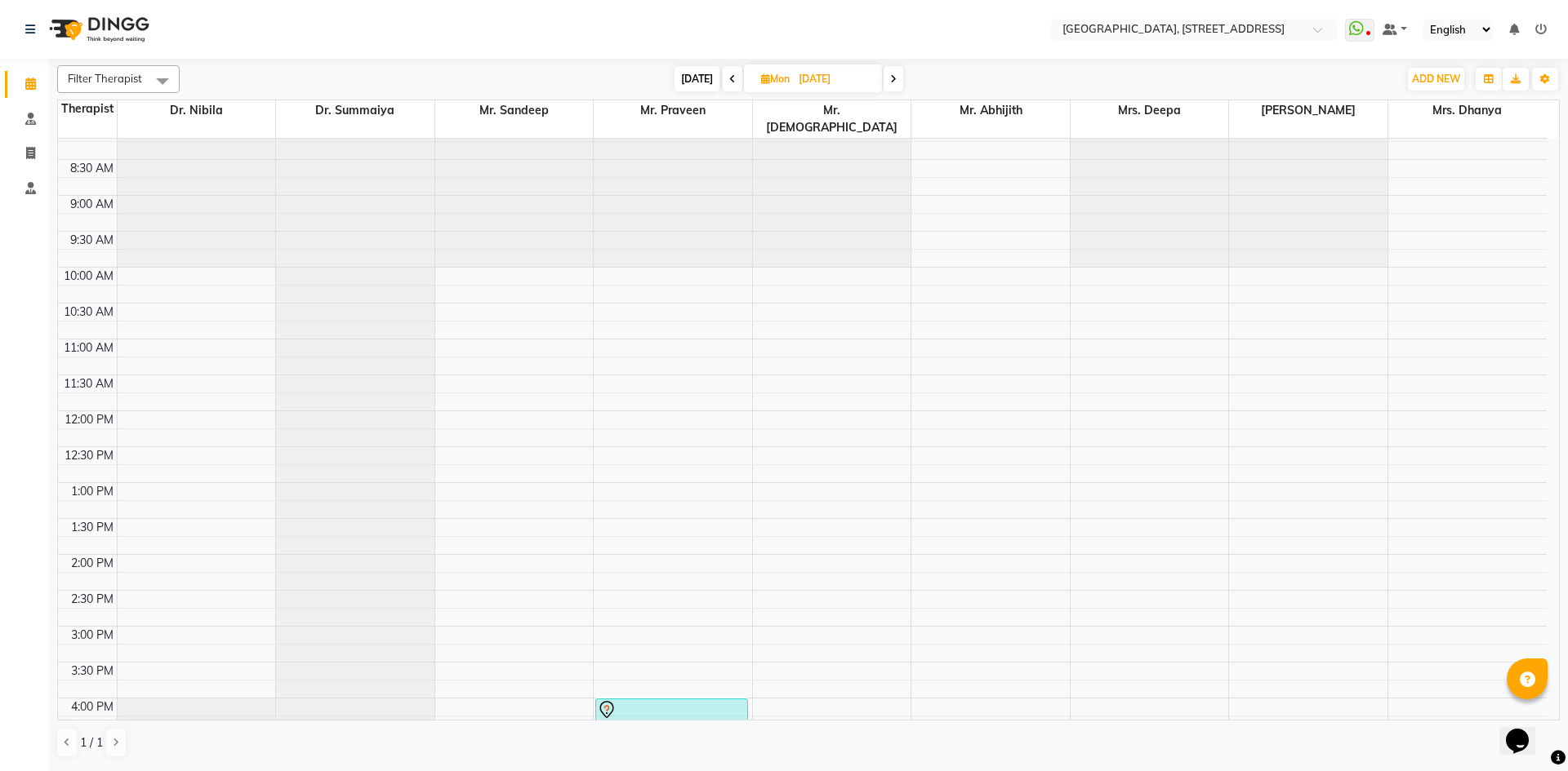
scroll to position [0, 0]
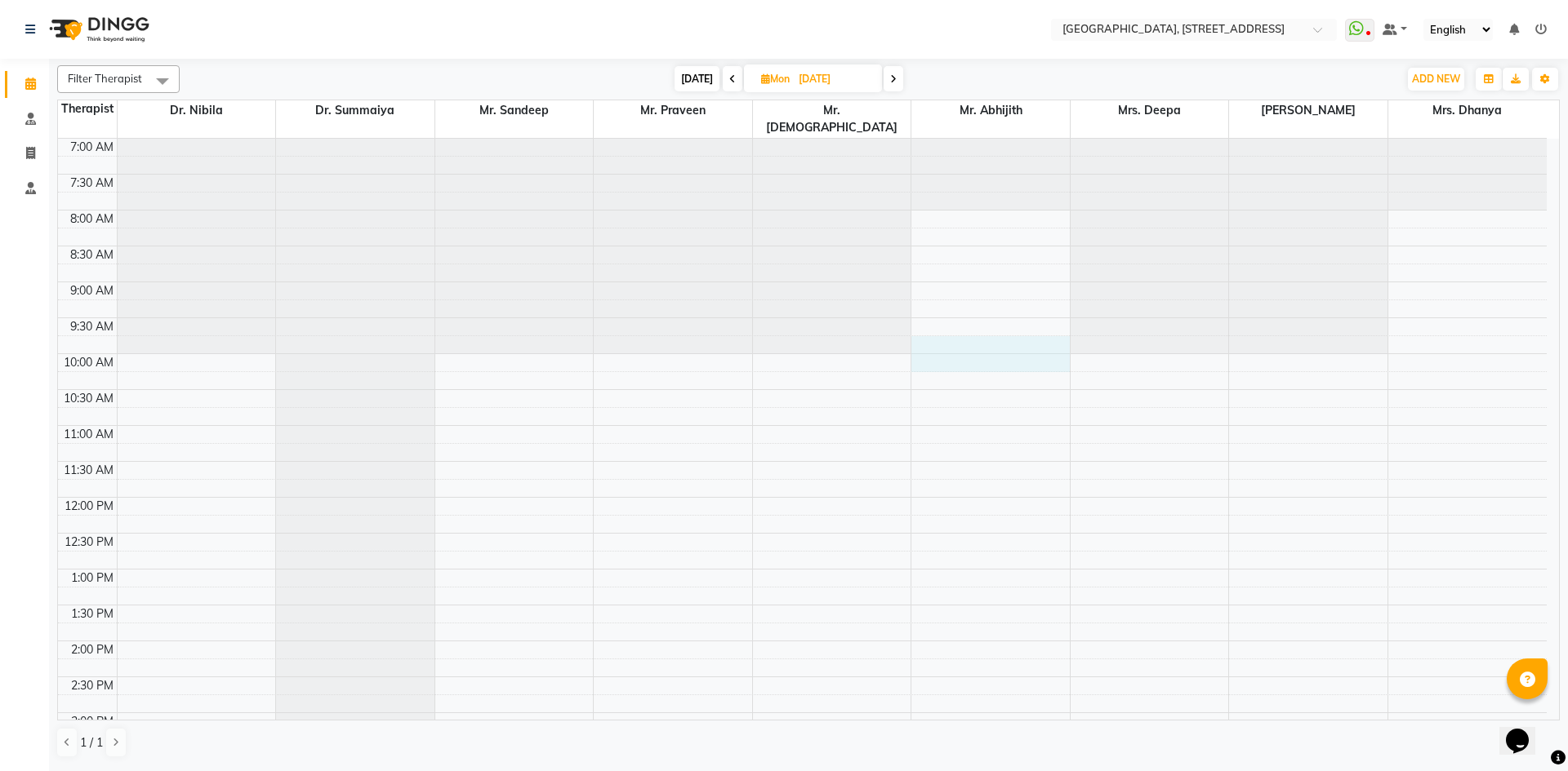
click at [947, 331] on div "7:00 AM 7:30 AM 8:00 AM 8:30 AM 9:00 AM 9:30 AM 10:00 AM 10:30 AM 11:00 AM 11:3…" at bounding box center [802, 713] width 1489 height 1149
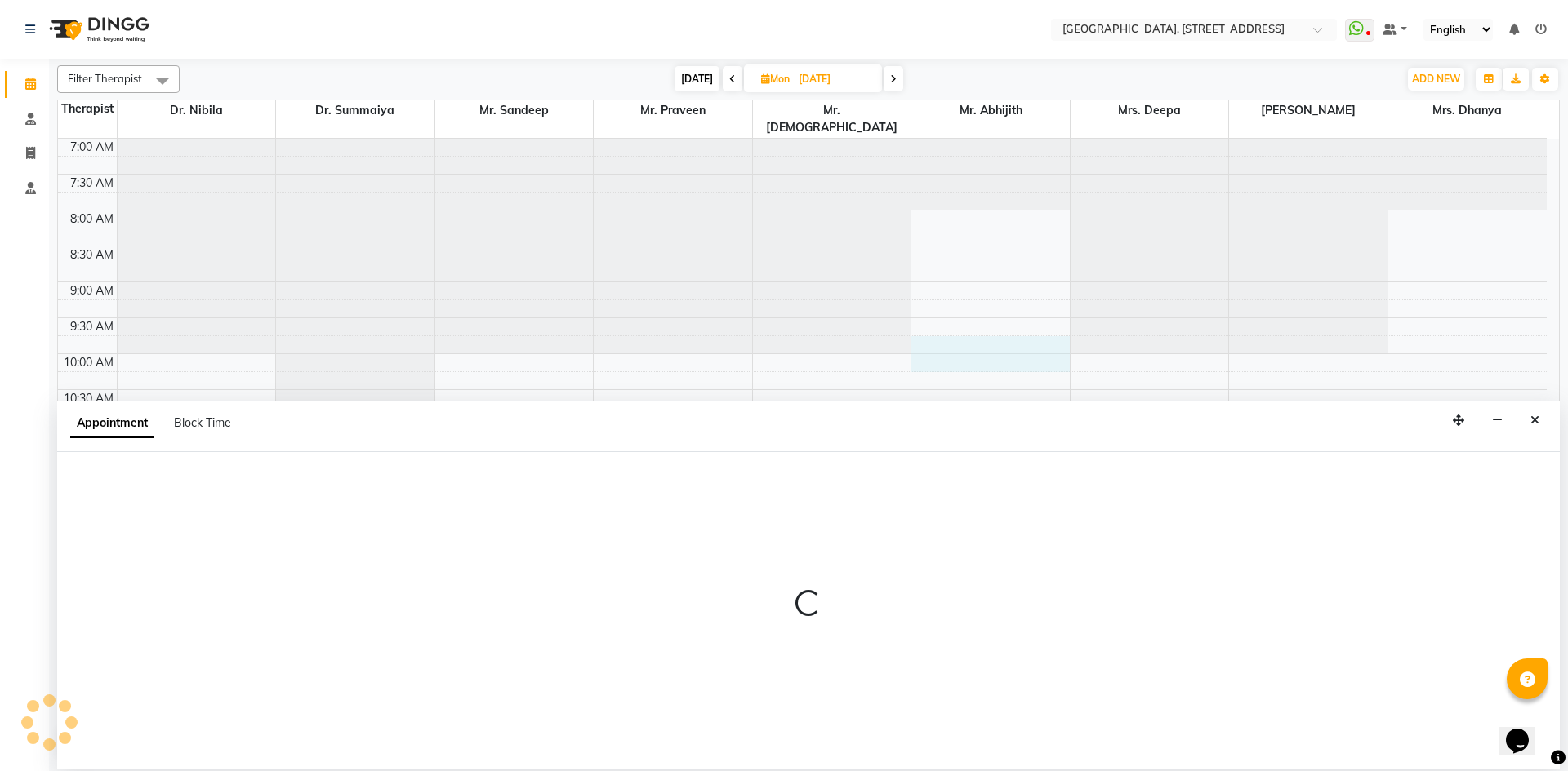
select select "65324"
select select "585"
select select "tentative"
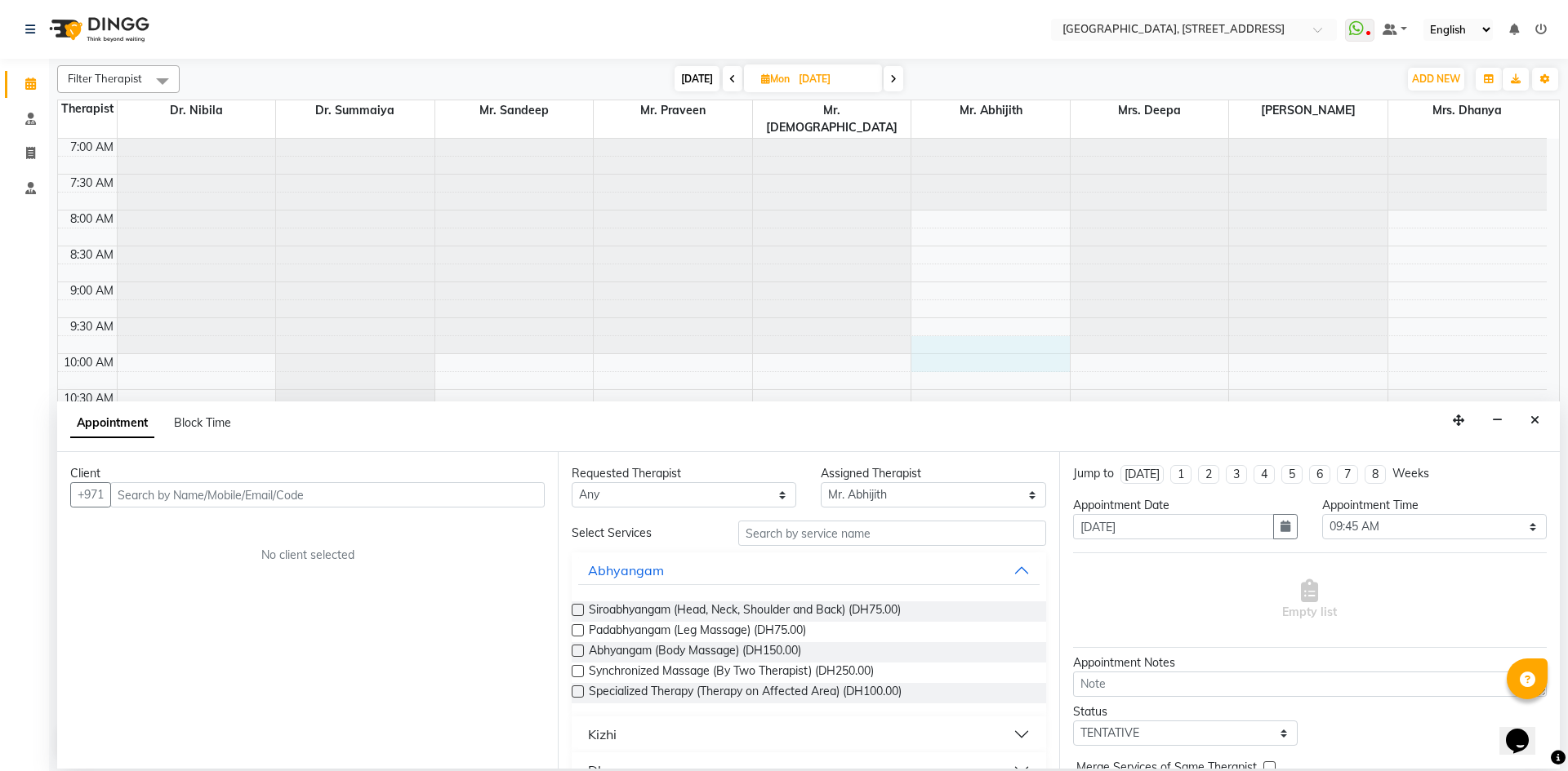
drag, startPoint x: 1532, startPoint y: 422, endPoint x: 1200, endPoint y: 386, distance: 333.9
click at [1531, 422] on icon "Close" at bounding box center [1534, 420] width 9 height 12
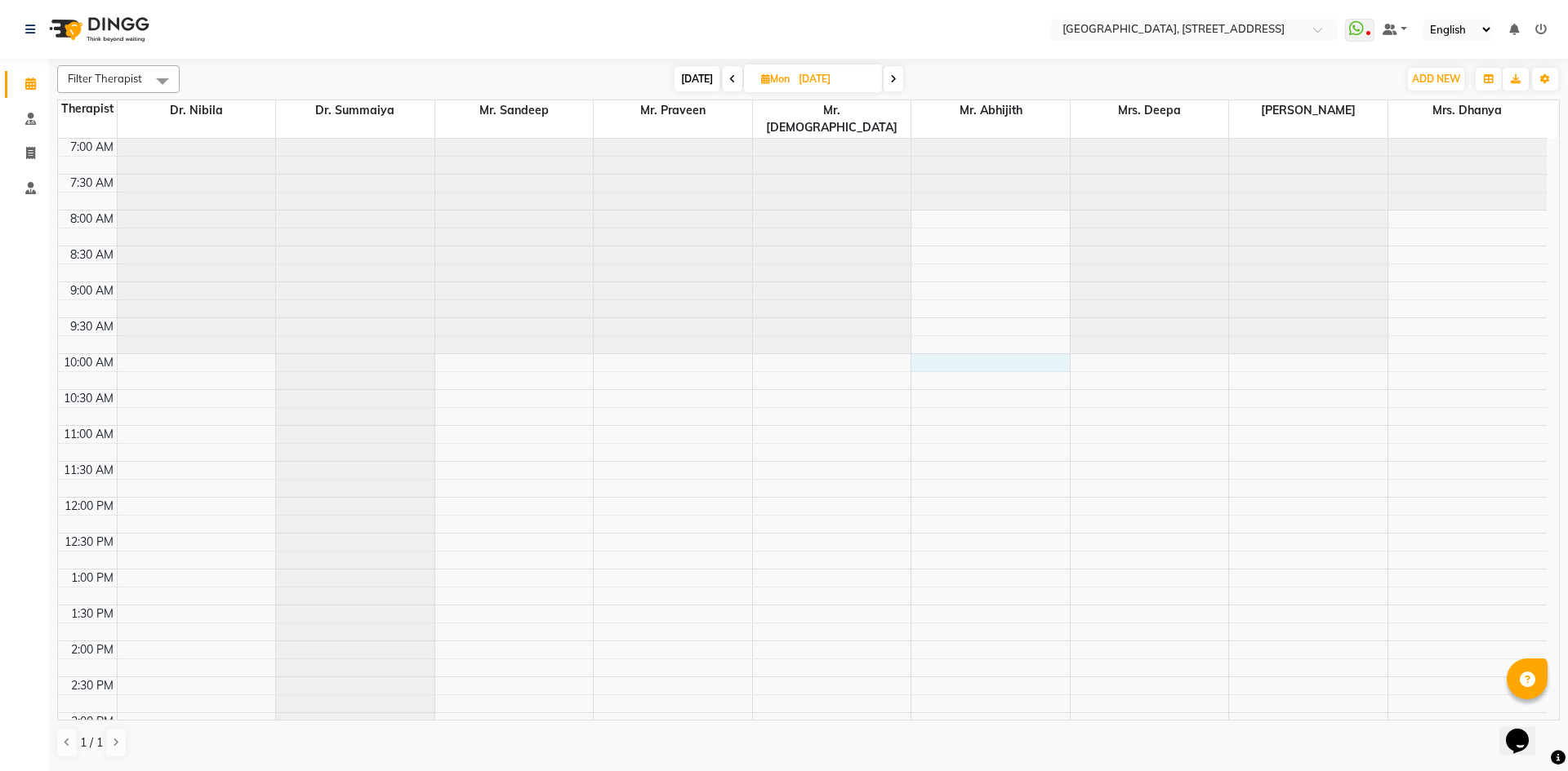
click at [927, 342] on div "7:00 AM 7:30 AM 8:00 AM 8:30 AM 9:00 AM 9:30 AM 10:00 AM 10:30 AM 11:00 AM 11:3…" at bounding box center [802, 713] width 1489 height 1149
select select "65324"
select select "600"
select select "tentative"
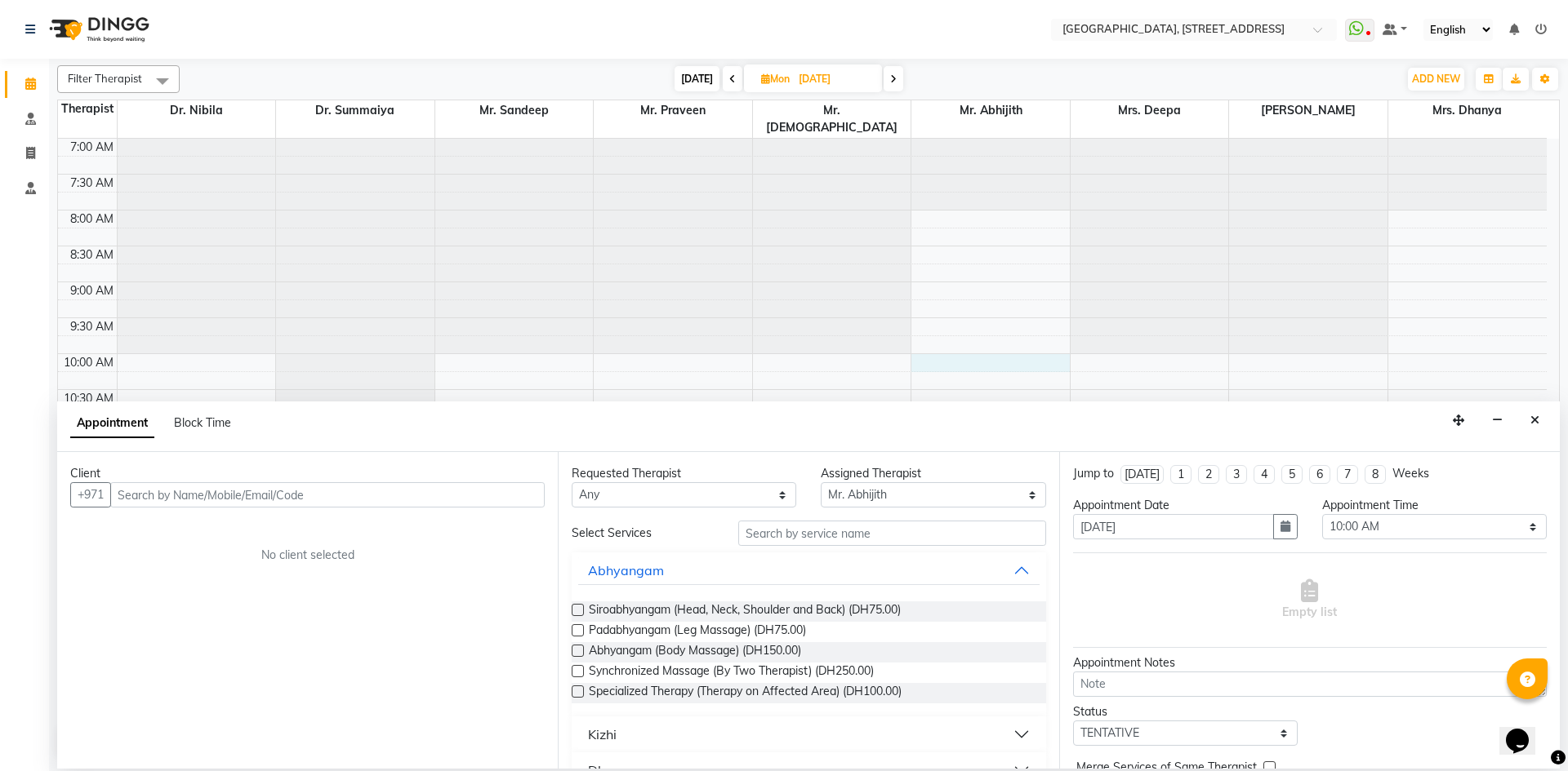
click at [458, 489] on input "text" at bounding box center [327, 496] width 434 height 26
type input "552199639"
click at [504, 492] on span "Add Client" at bounding box center [510, 495] width 55 height 15
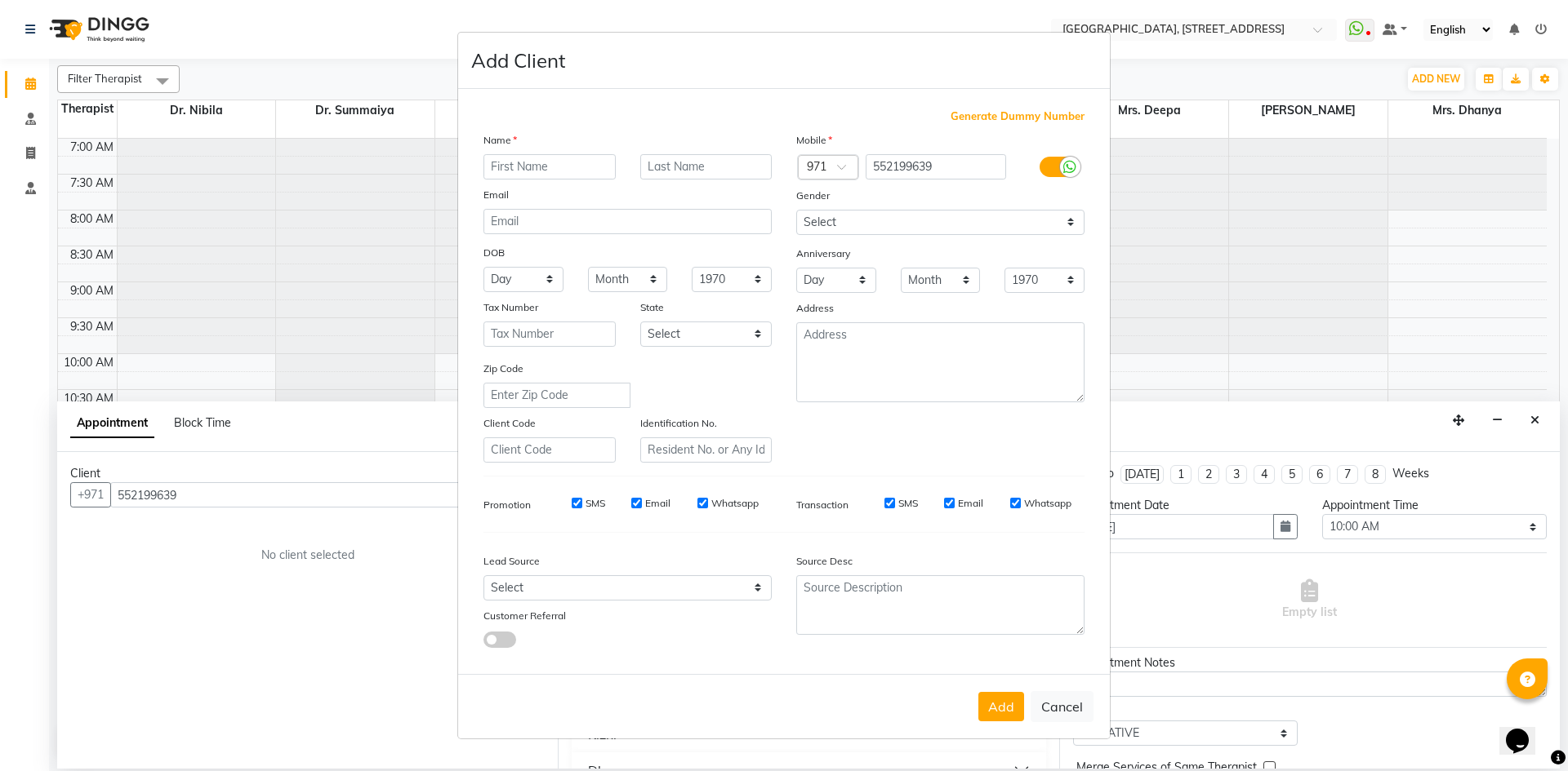
click at [536, 169] on input "text" at bounding box center [549, 167] width 132 height 26
type input "Jelin"
click at [1075, 228] on select "Select [DEMOGRAPHIC_DATA] [DEMOGRAPHIC_DATA] Other Prefer Not To Say" at bounding box center [940, 223] width 288 height 26
select select "[DEMOGRAPHIC_DATA]"
click at [796, 210] on select "Select [DEMOGRAPHIC_DATA] [DEMOGRAPHIC_DATA] Other Prefer Not To Say" at bounding box center [940, 223] width 288 height 26
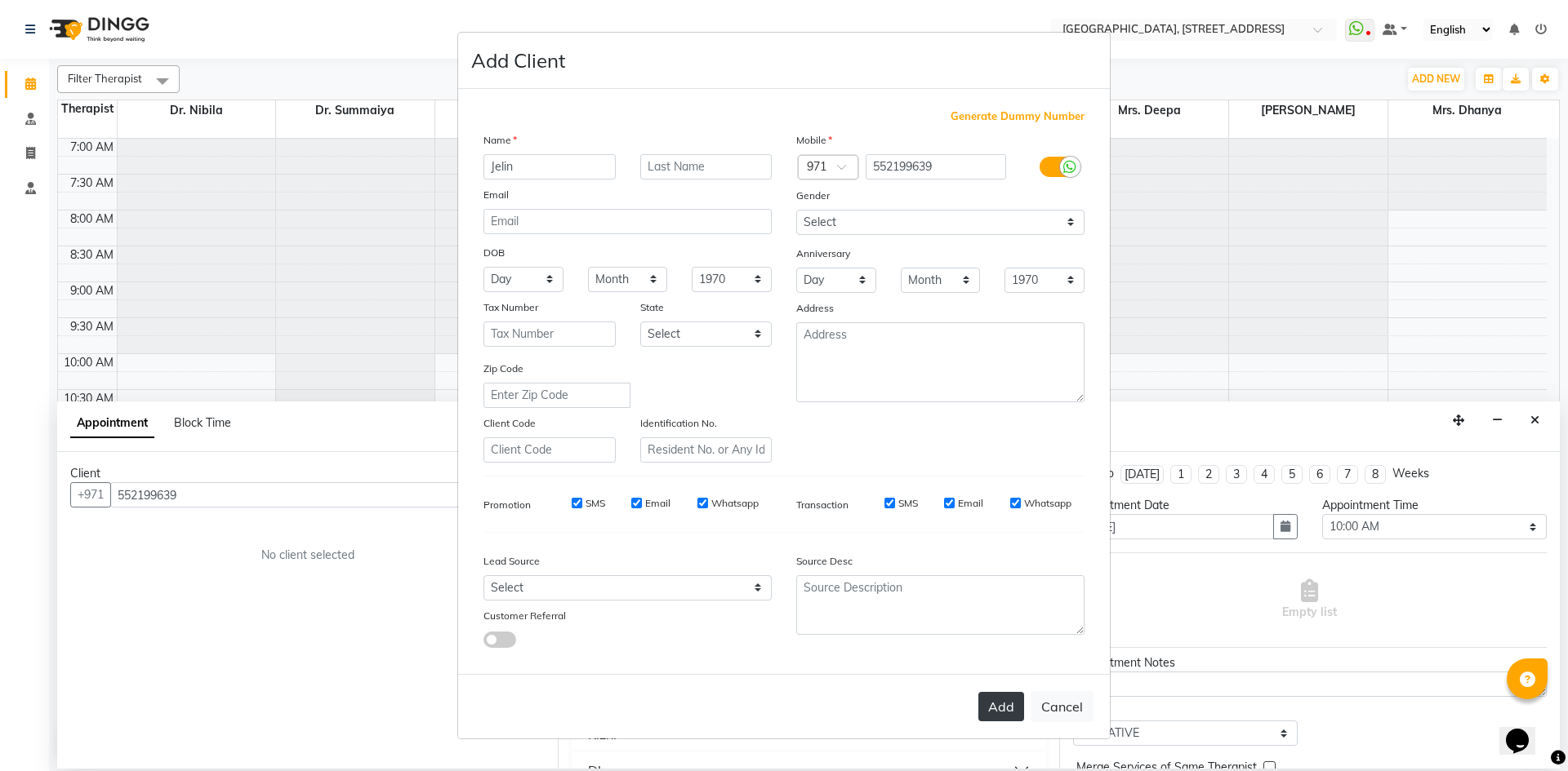
click at [998, 717] on button "Add" at bounding box center [1001, 708] width 46 height 30
type input "55*****39"
select select
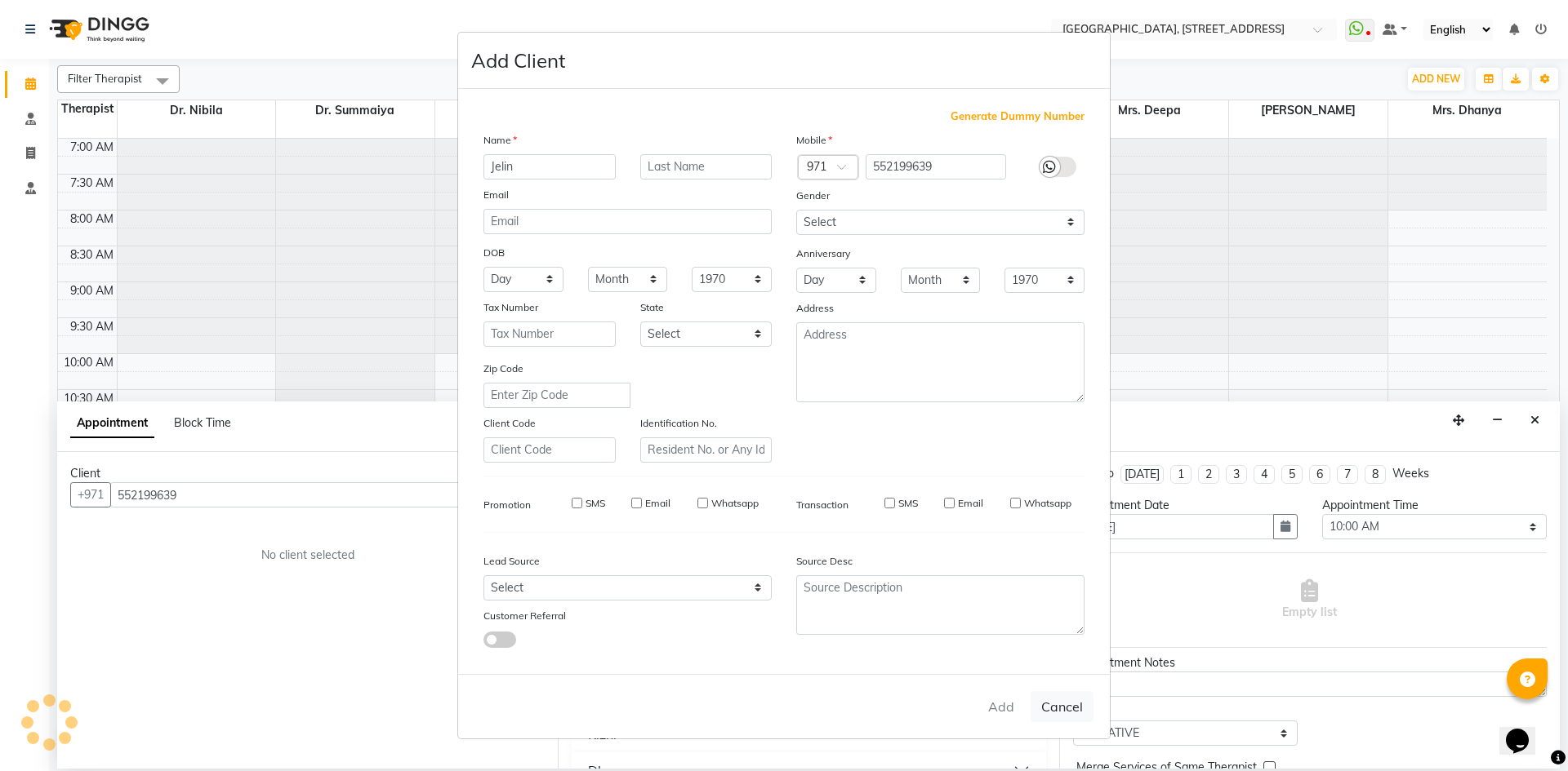
select select
checkbox input "false"
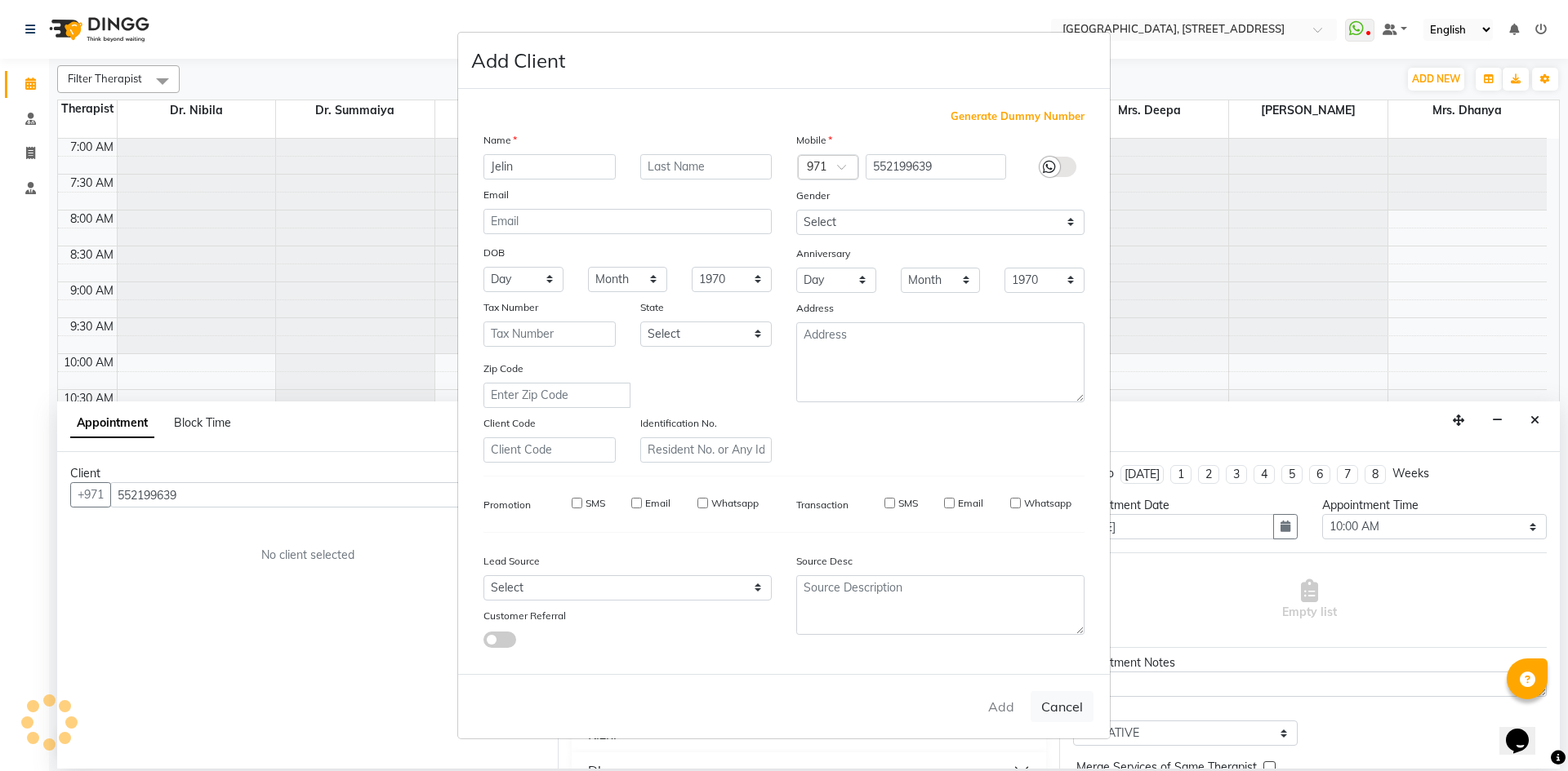
checkbox input "false"
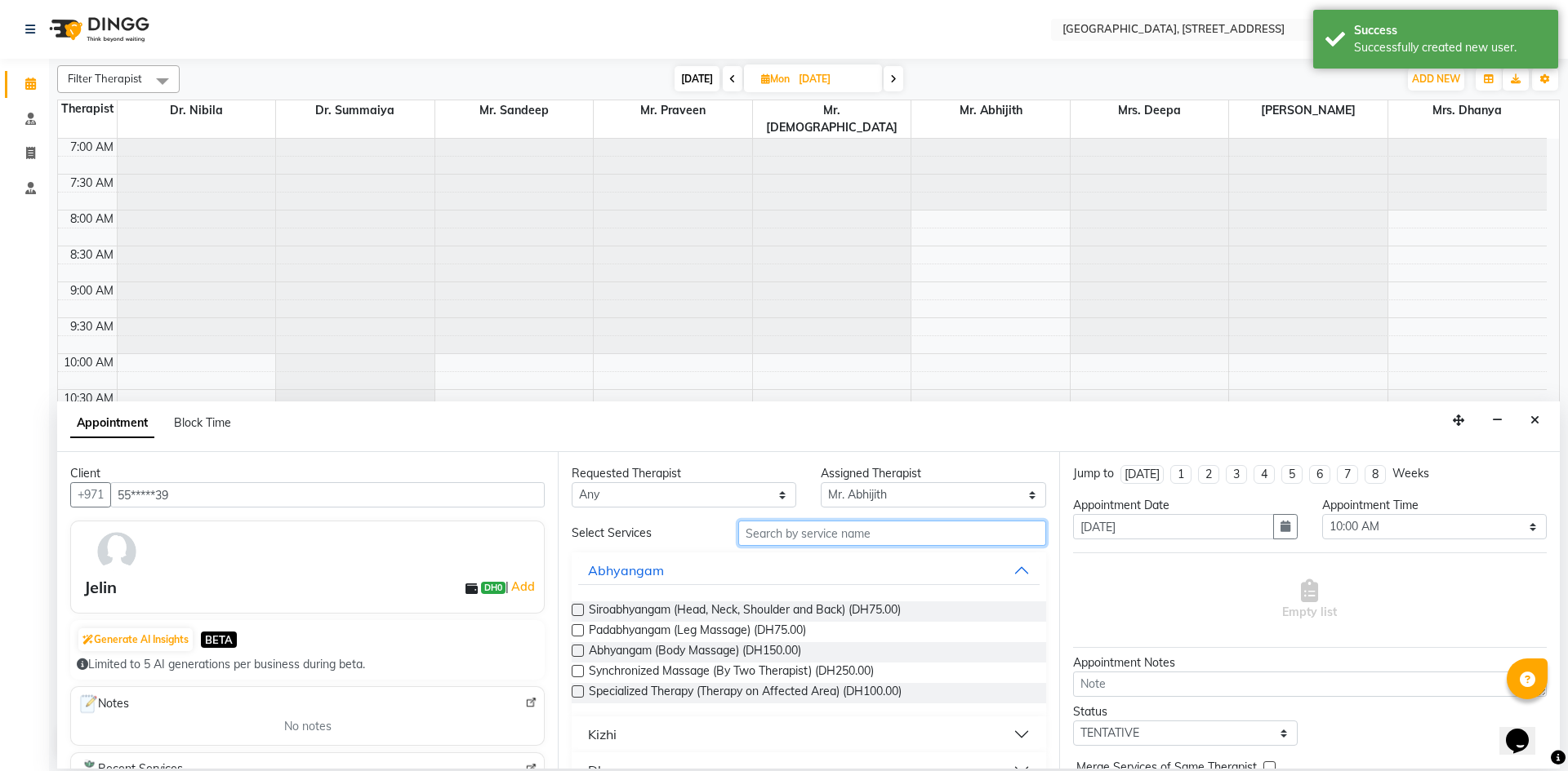
click at [764, 536] on input "text" at bounding box center [892, 534] width 308 height 26
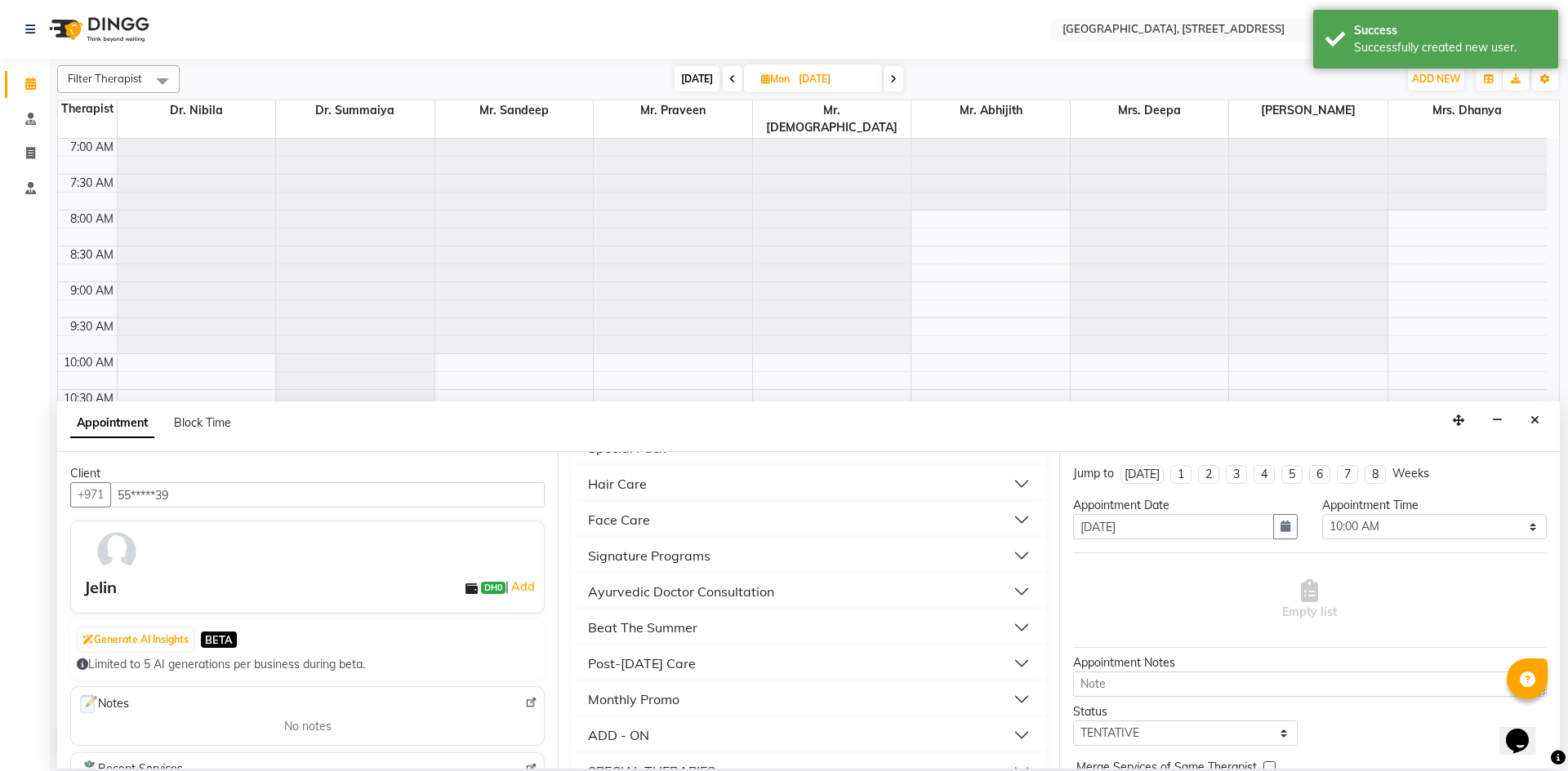
scroll to position [535, 0]
click at [669, 618] on button "Monthly Promo" at bounding box center [808, 630] width 461 height 30
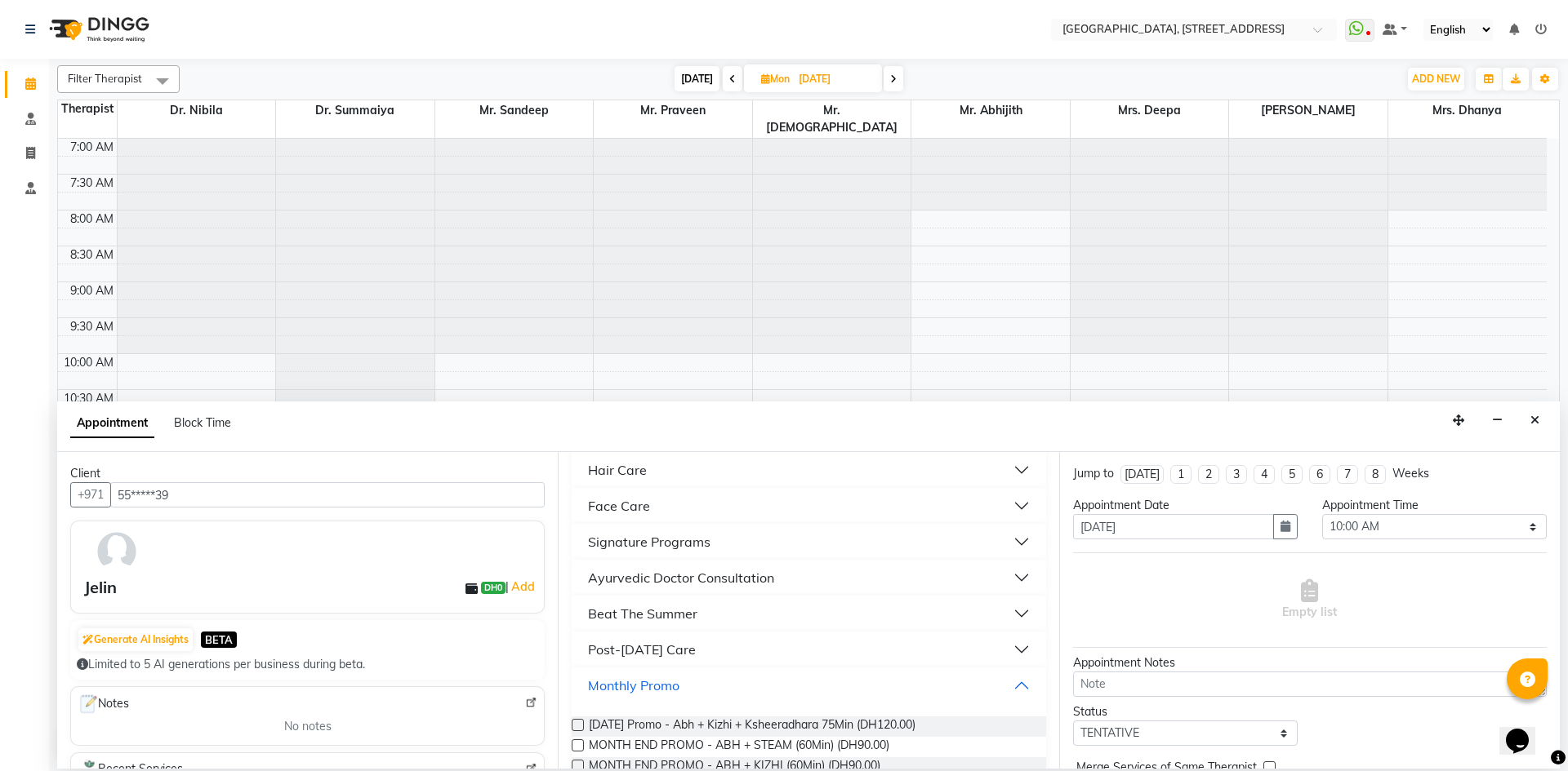
scroll to position [780, 0]
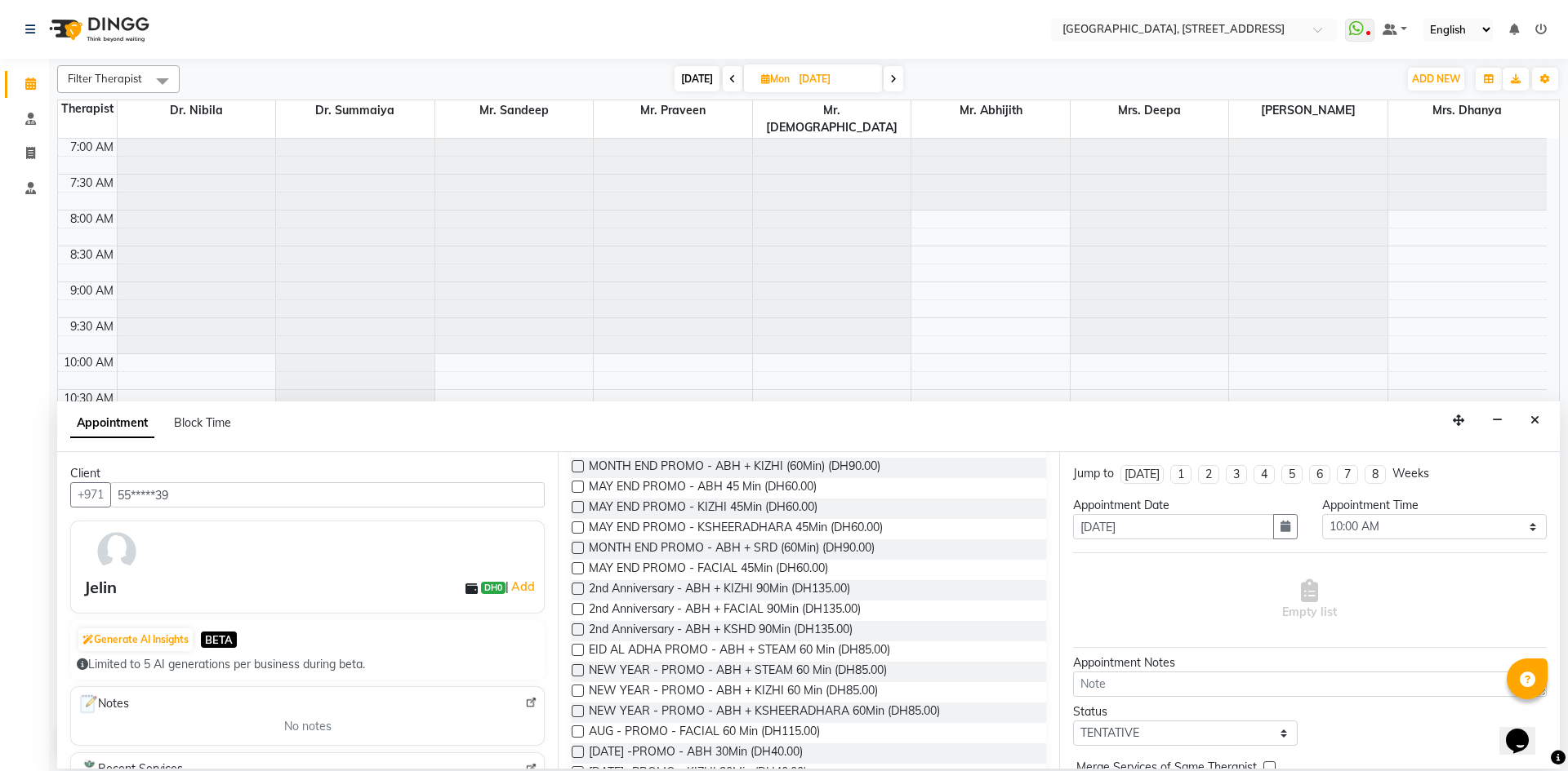
click at [579, 546] on label at bounding box center [578, 548] width 12 height 12
click at [579, 546] on input "checkbox" at bounding box center [577, 549] width 11 height 11
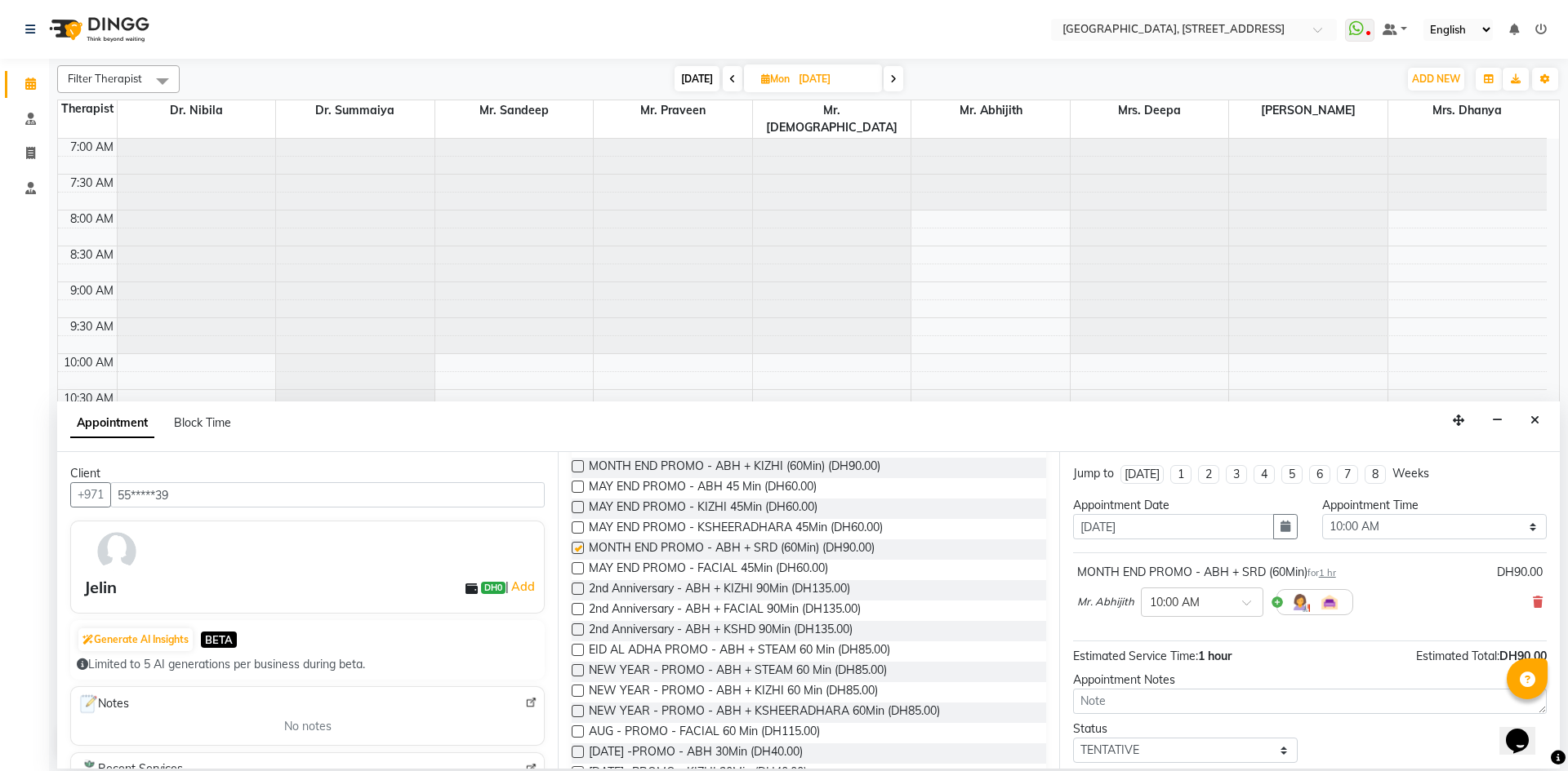
checkbox input "false"
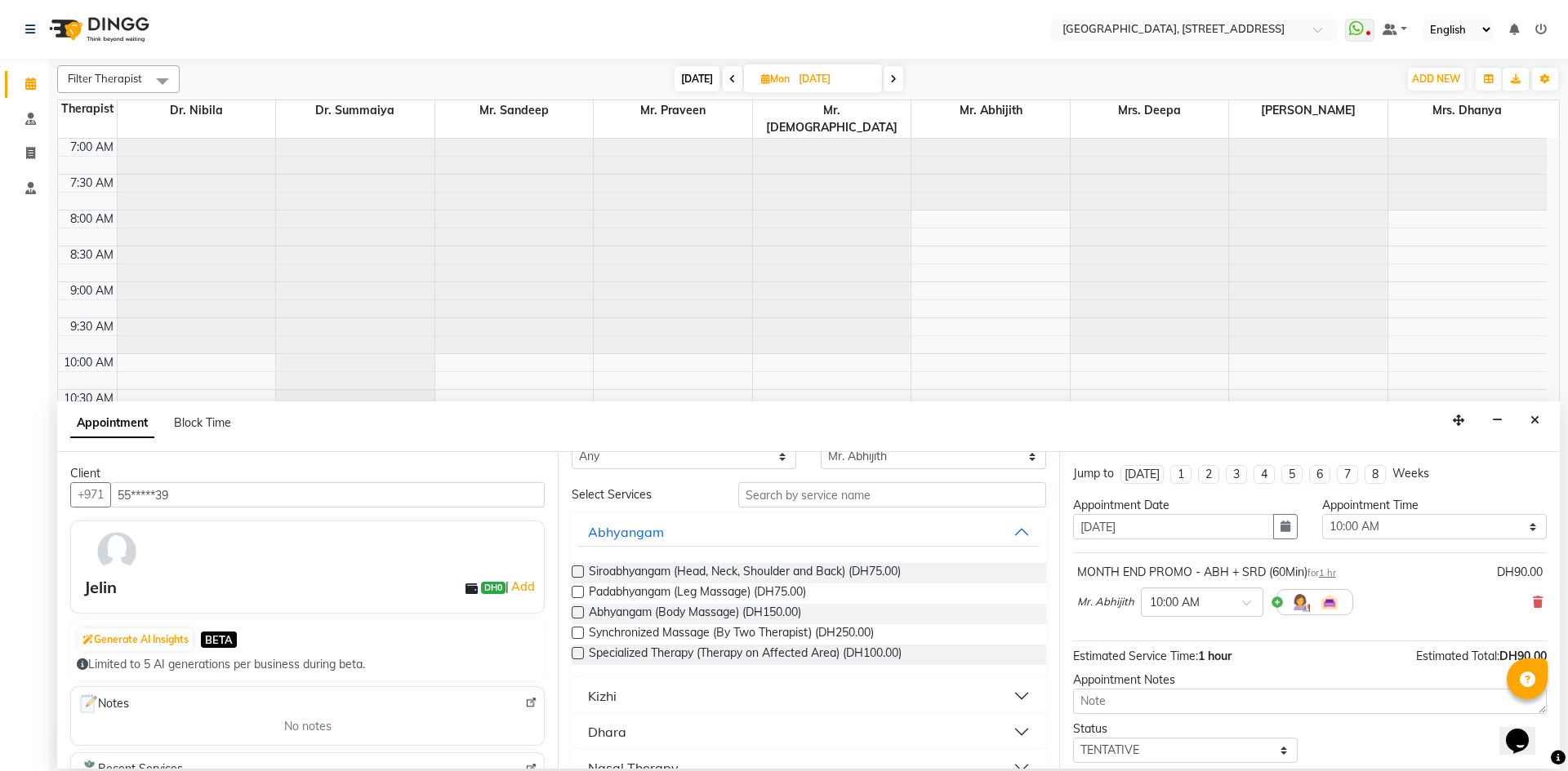
scroll to position [0, 0]
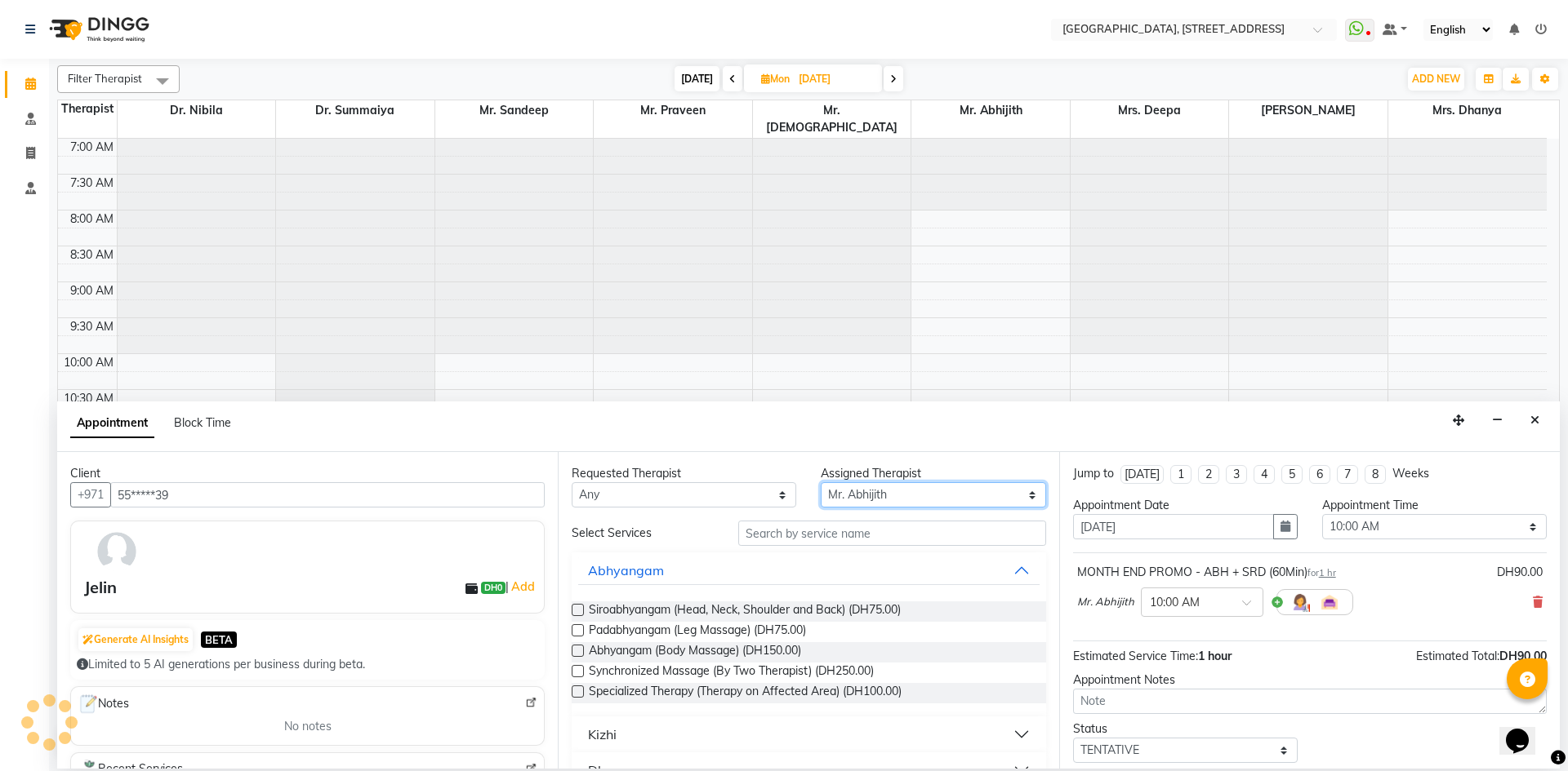
click at [1022, 500] on select "Select Dr. Nibila Dr. Summaiya Mr. Abhijith Mr. Praveen Mr. [PERSON_NAME] Mrs. …" at bounding box center [933, 496] width 225 height 26
select select "48850"
click at [821, 483] on select "Select Dr. Nibila Dr. Summaiya Mr. Abhijith Mr. Praveen Mr. [PERSON_NAME] Mrs. …" at bounding box center [933, 496] width 225 height 26
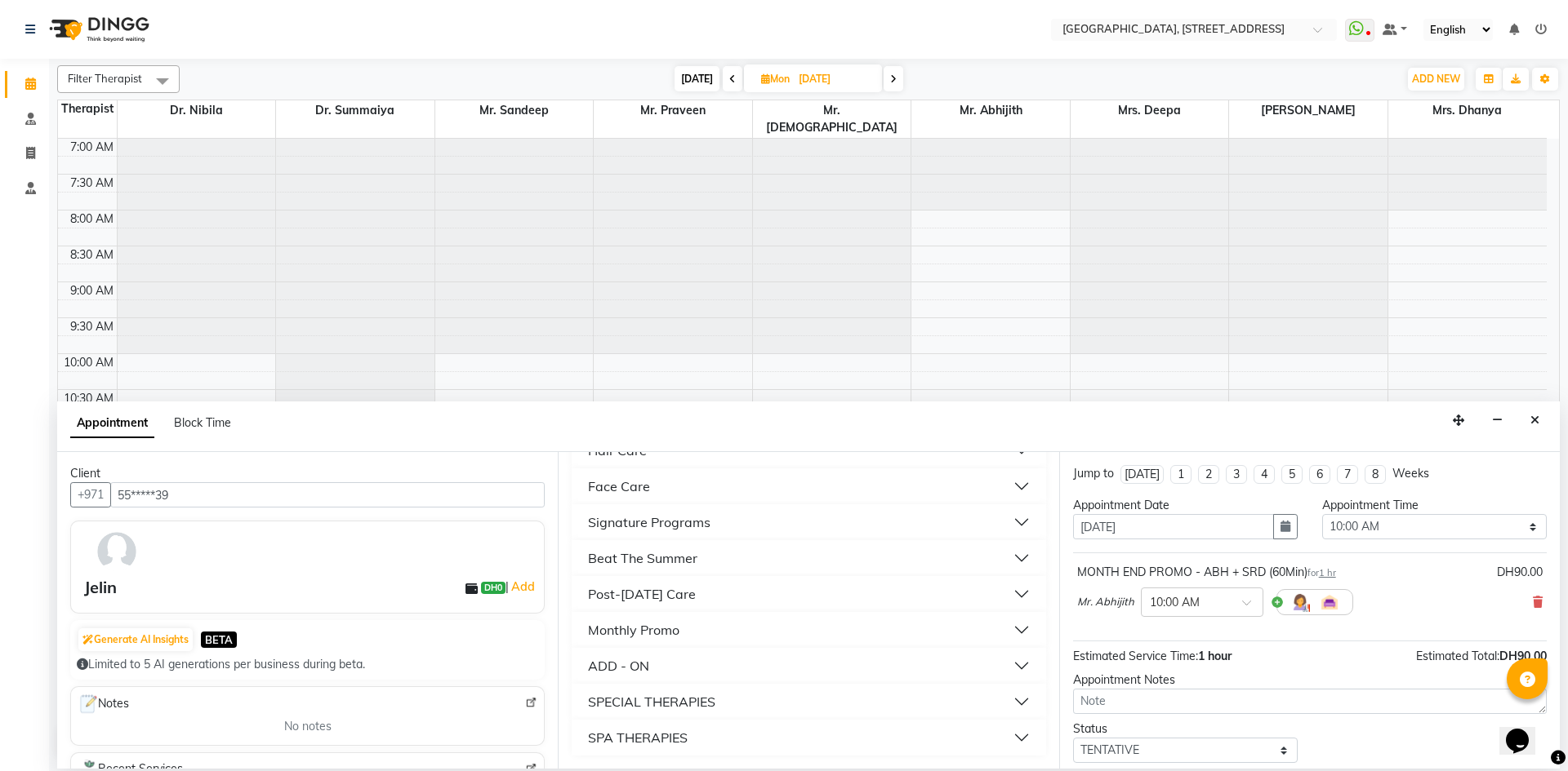
click at [679, 628] on div "Monthly Promo" at bounding box center [633, 630] width 91 height 20
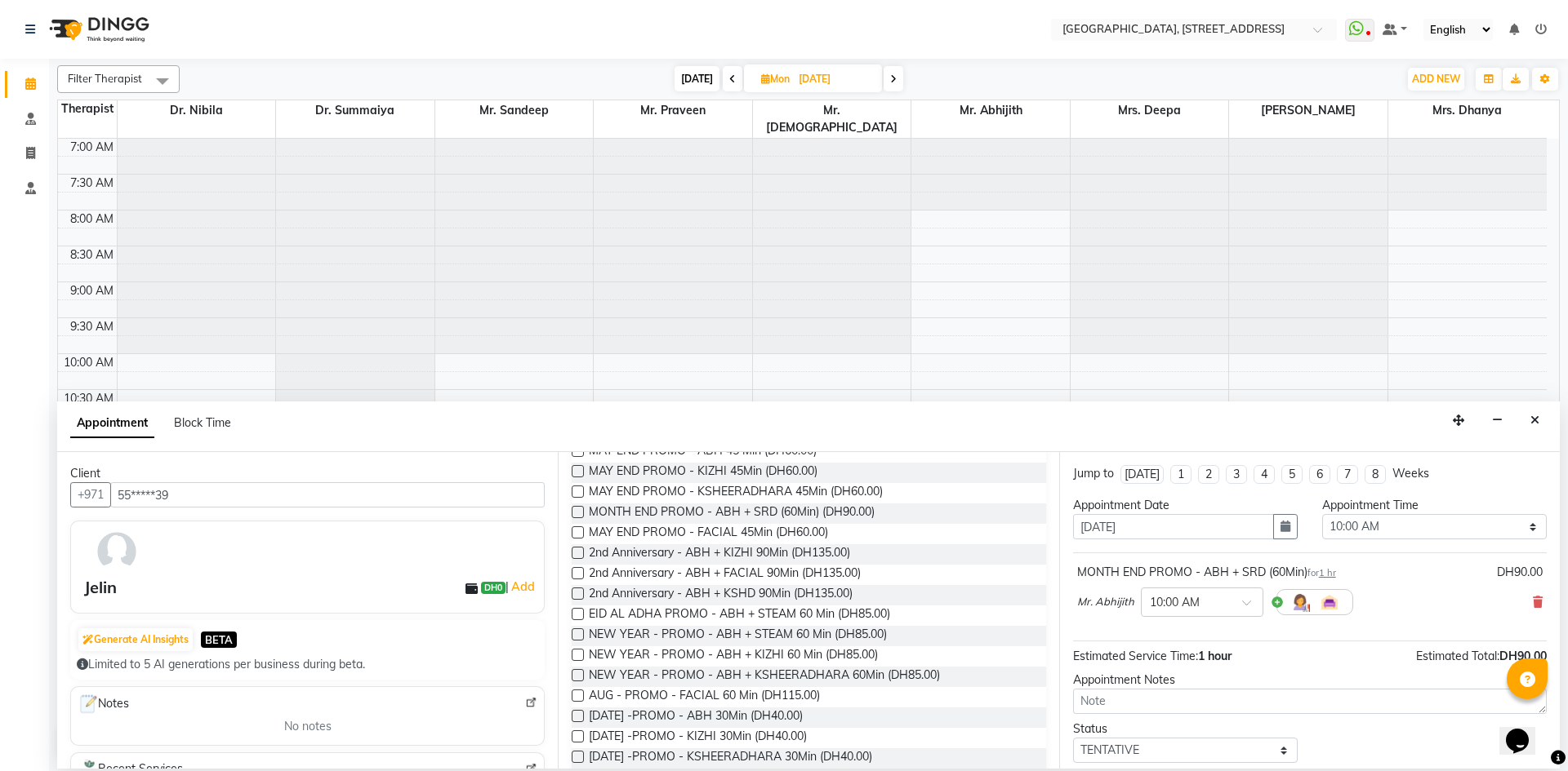
scroll to position [799, 0]
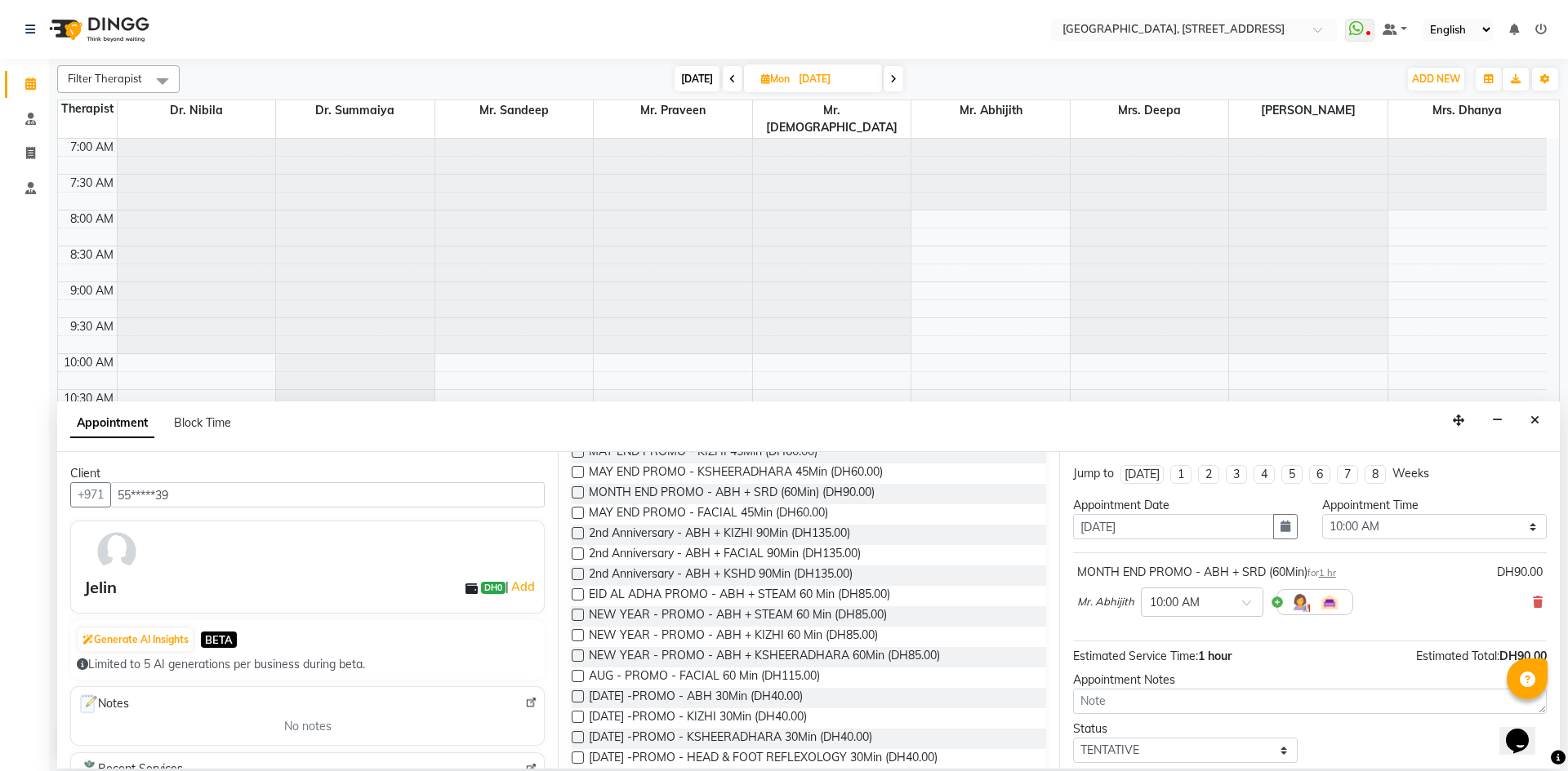
click at [575, 495] on label at bounding box center [578, 493] width 12 height 12
click at [575, 495] on input "checkbox" at bounding box center [577, 494] width 11 height 11
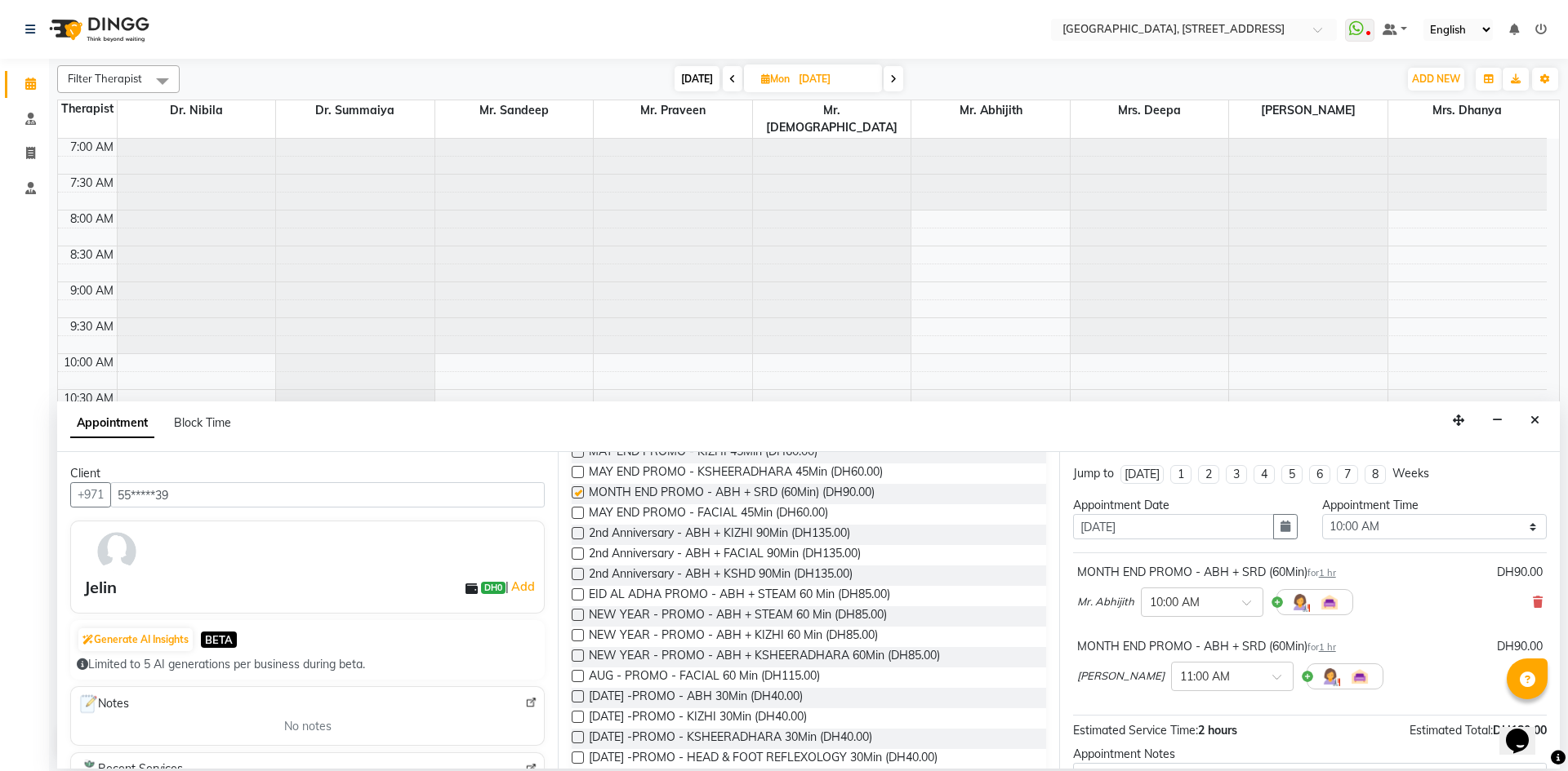
checkbox input "false"
click at [1272, 674] on span at bounding box center [1282, 682] width 21 height 17
click at [1172, 708] on div "10:00 AM" at bounding box center [1232, 716] width 121 height 30
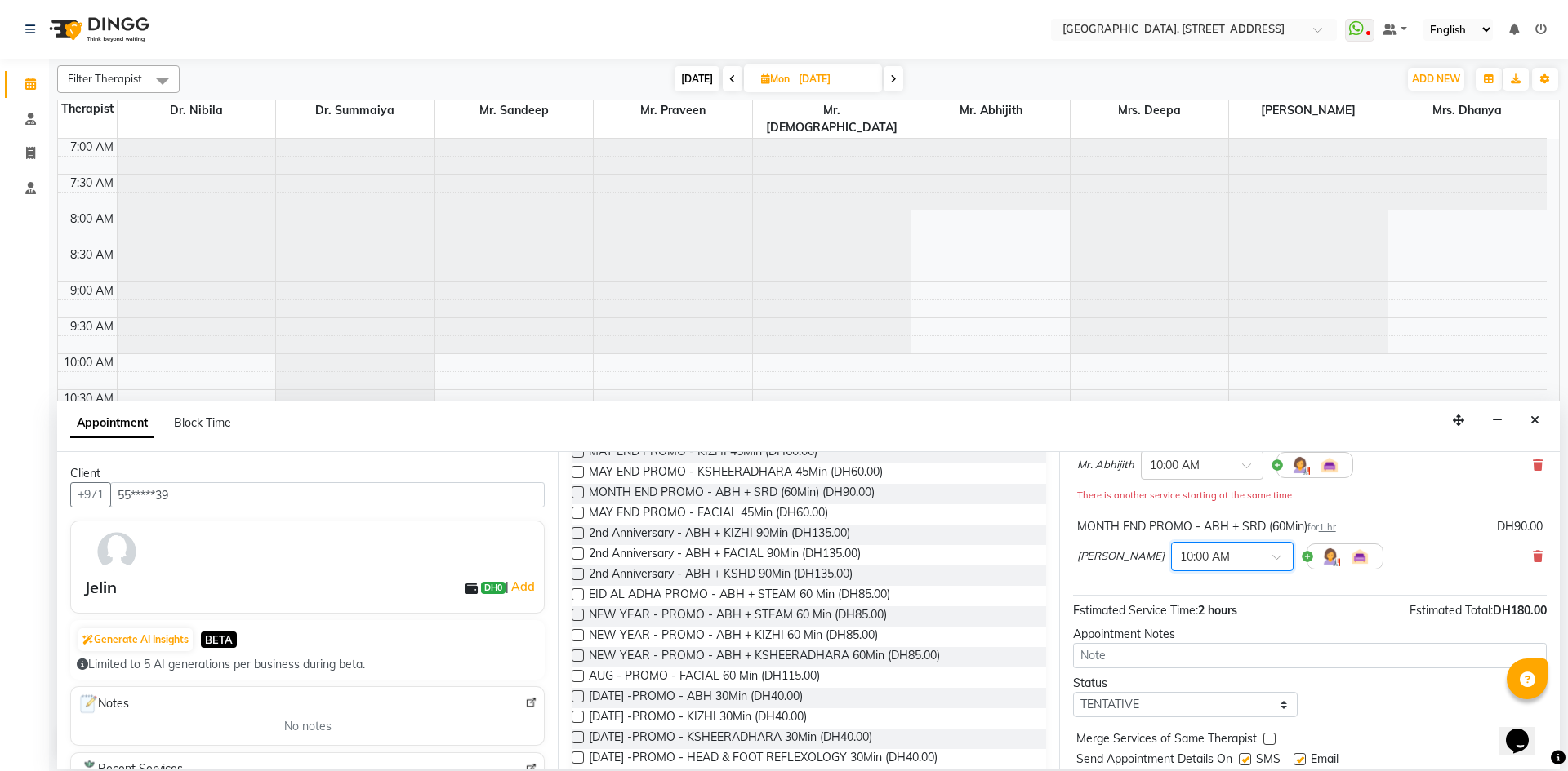
scroll to position [188, 0]
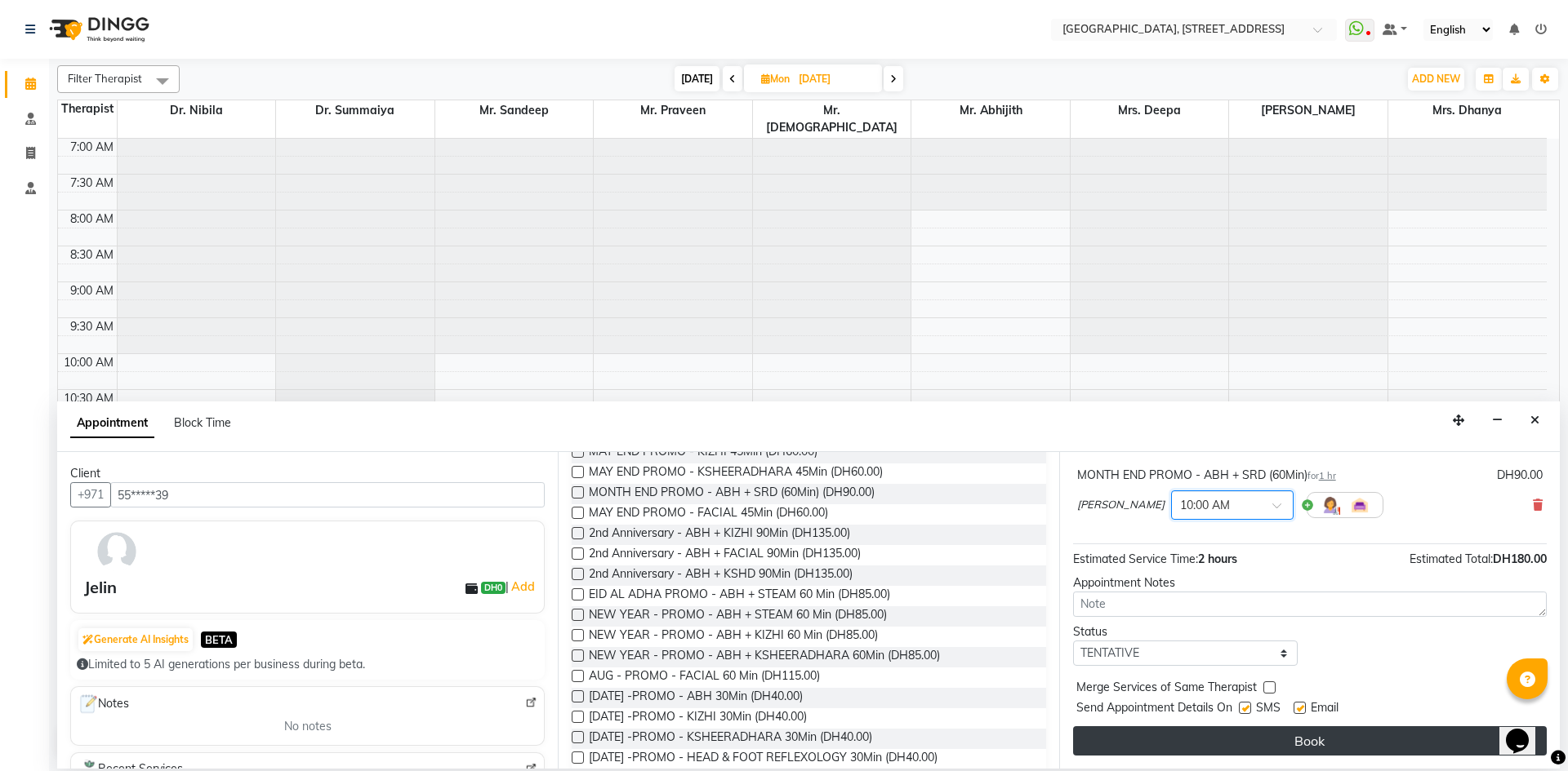
click at [1256, 746] on button "Book" at bounding box center [1309, 741] width 474 height 30
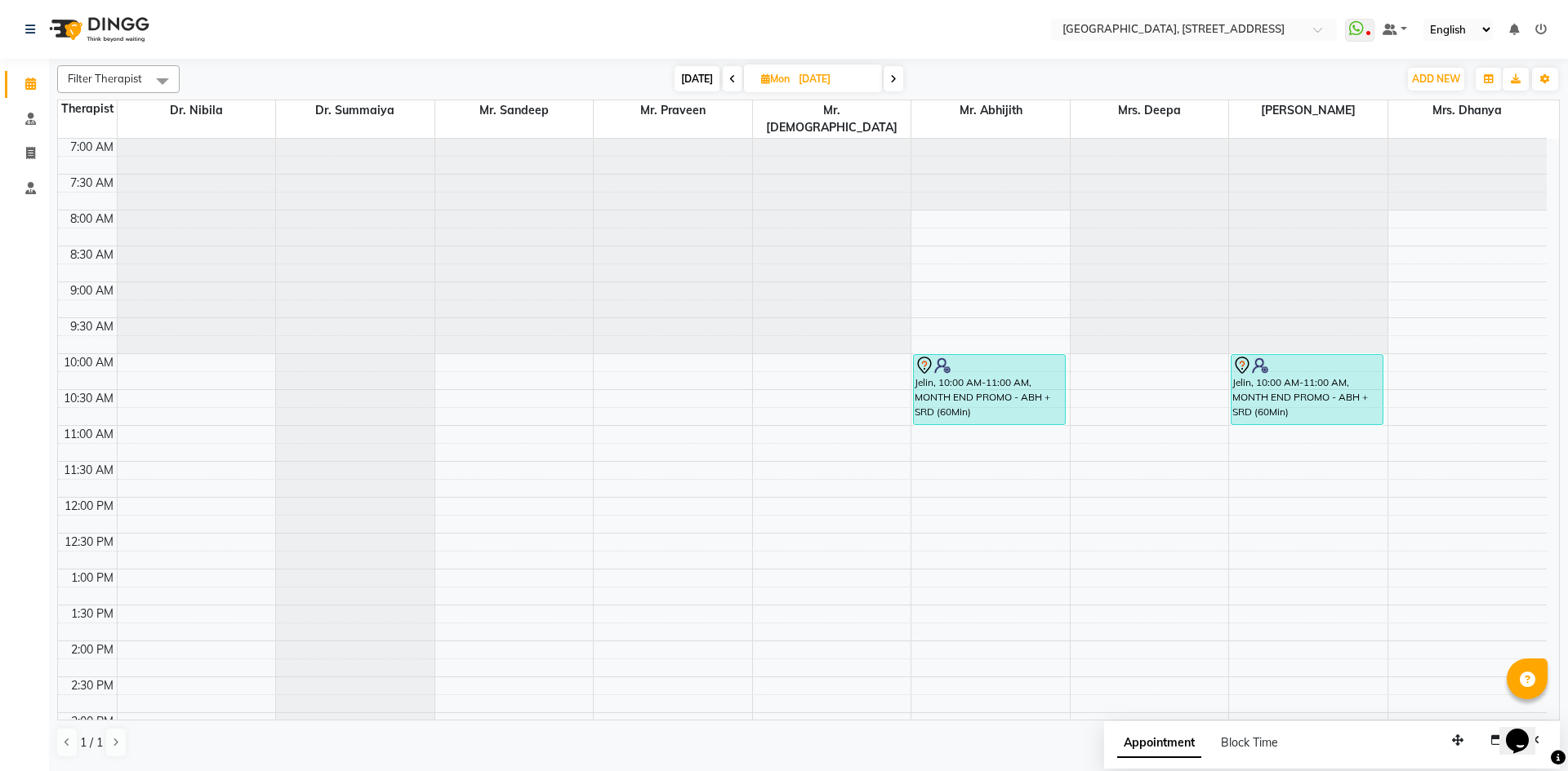
click at [699, 70] on span "[DATE]" at bounding box center [696, 79] width 45 height 26
type input "[DATE]"
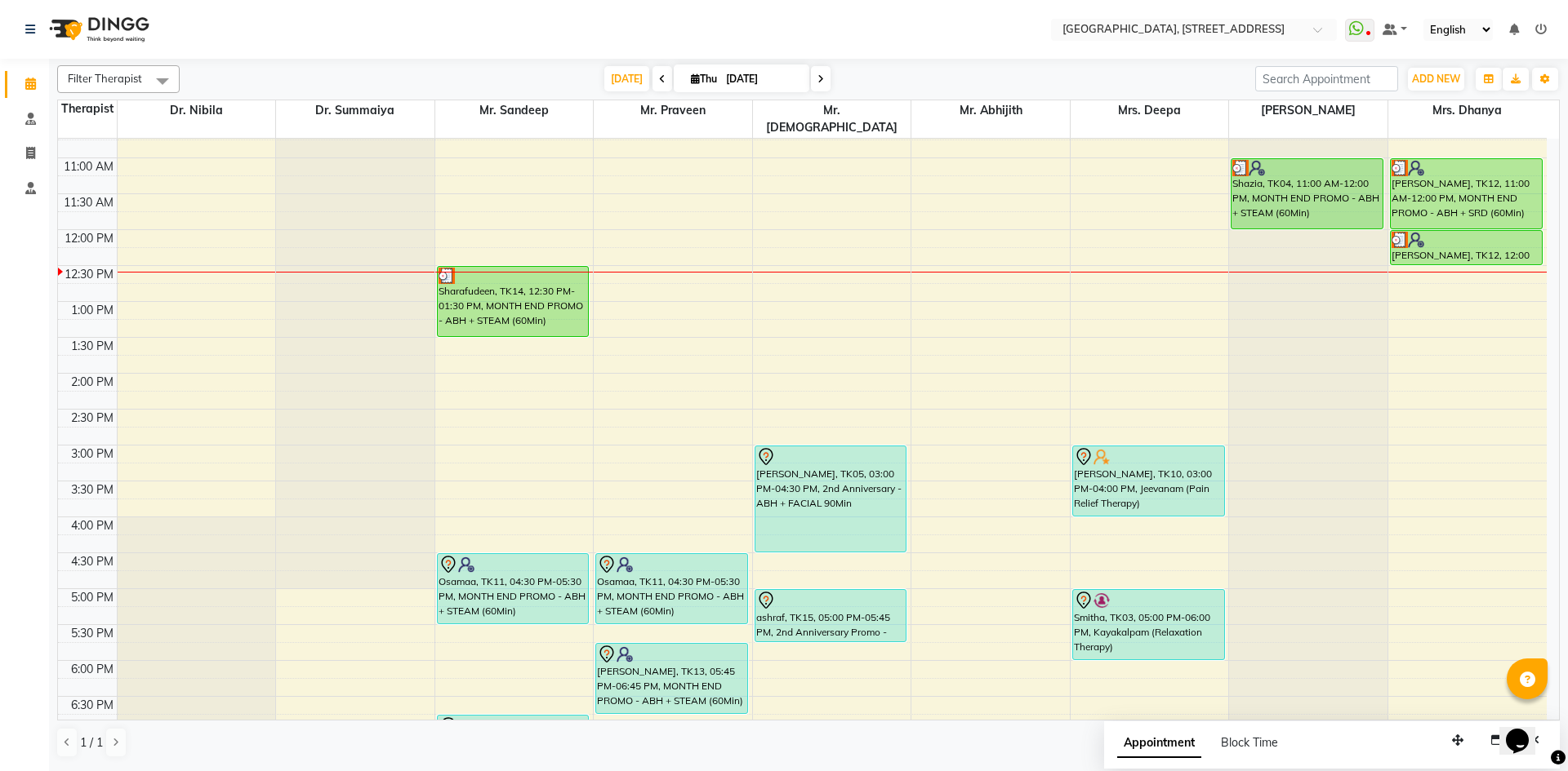
scroll to position [251, 0]
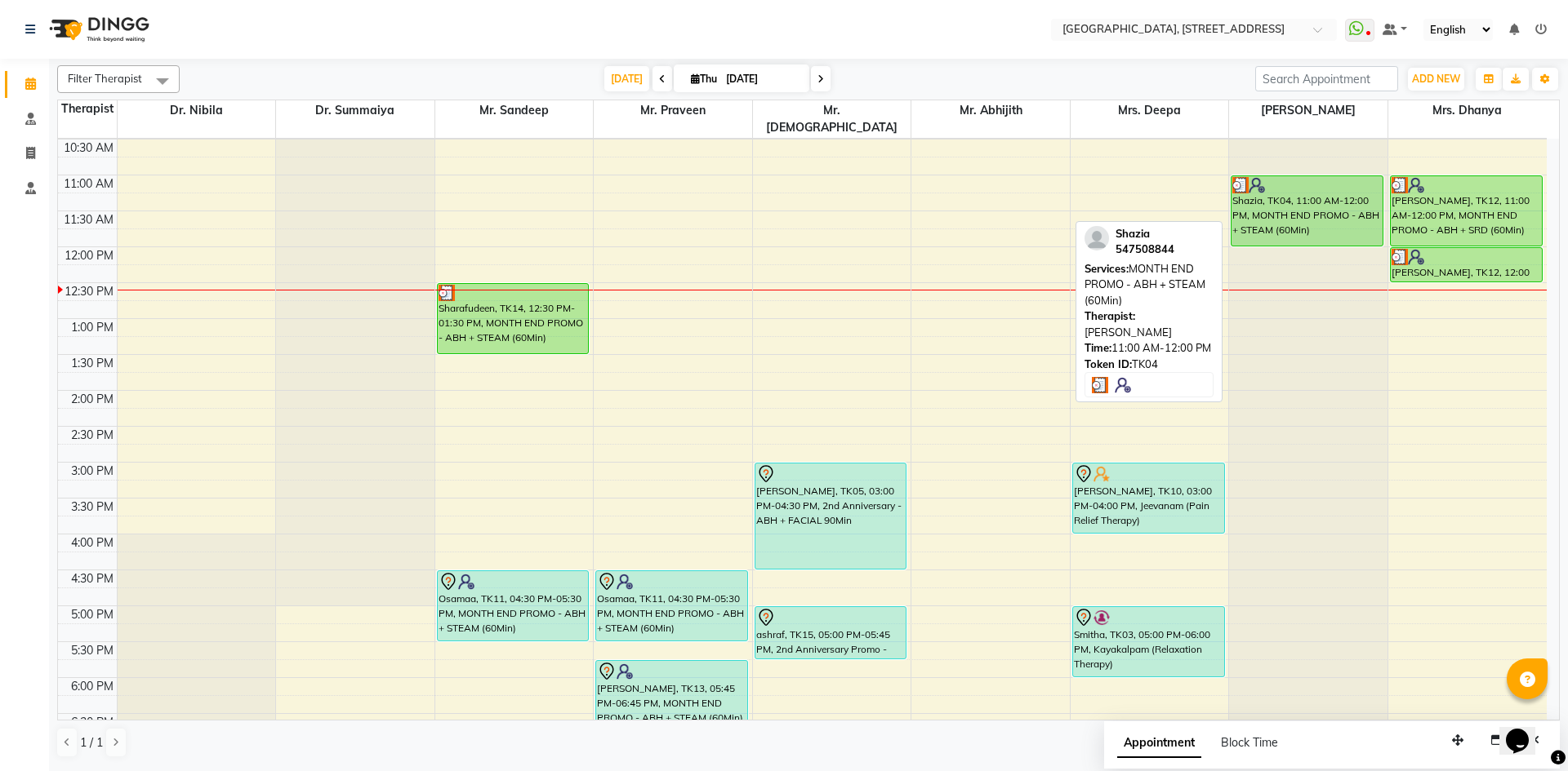
click at [1276, 184] on div "Shazia, TK04, 11:00 AM-12:00 PM, MONTH END PROMO - ABH + STEAM (60Min)" at bounding box center [1306, 211] width 151 height 69
select select "3"
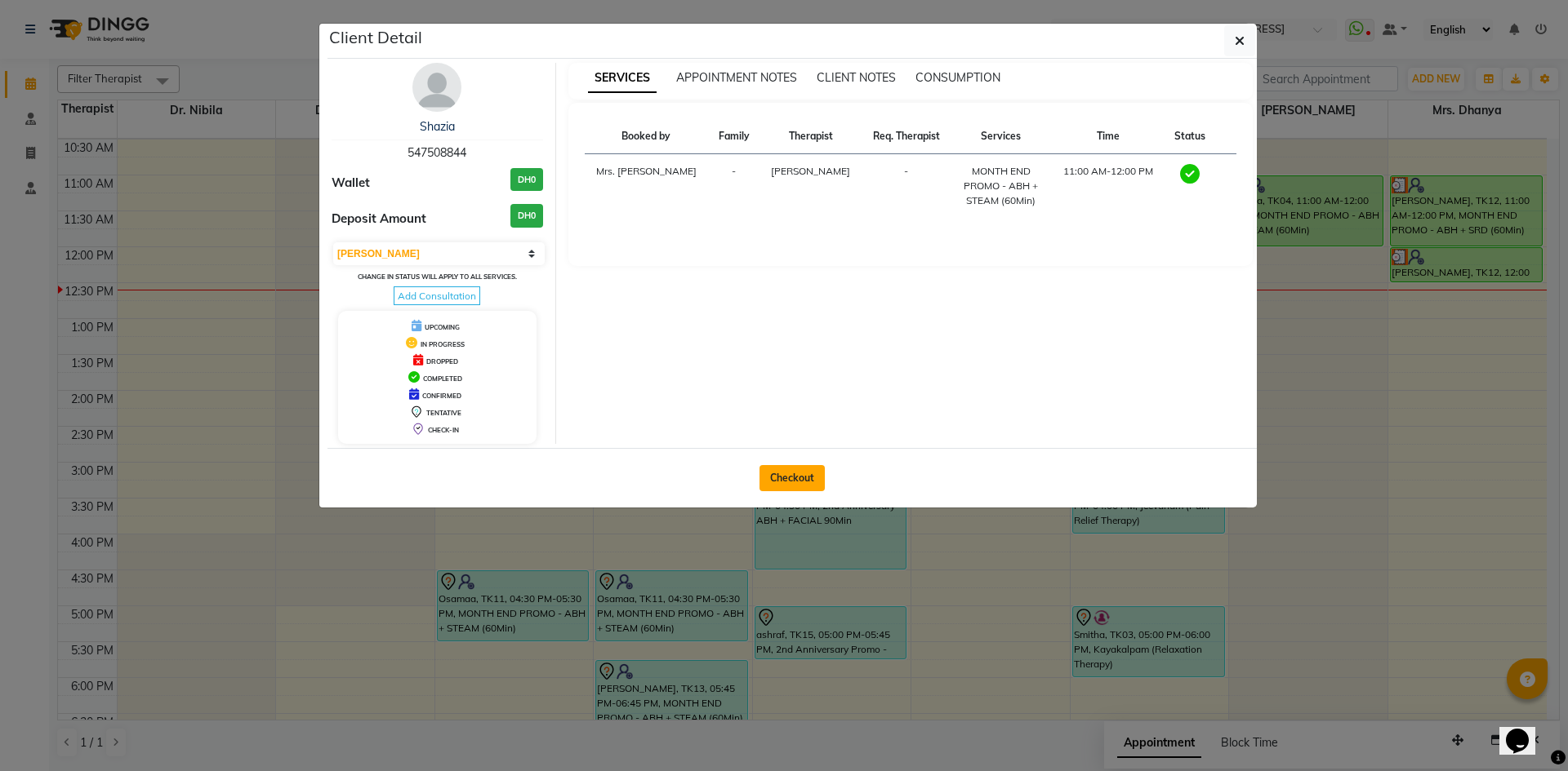
click at [785, 478] on button "Checkout" at bounding box center [792, 479] width 65 height 26
select select "service"
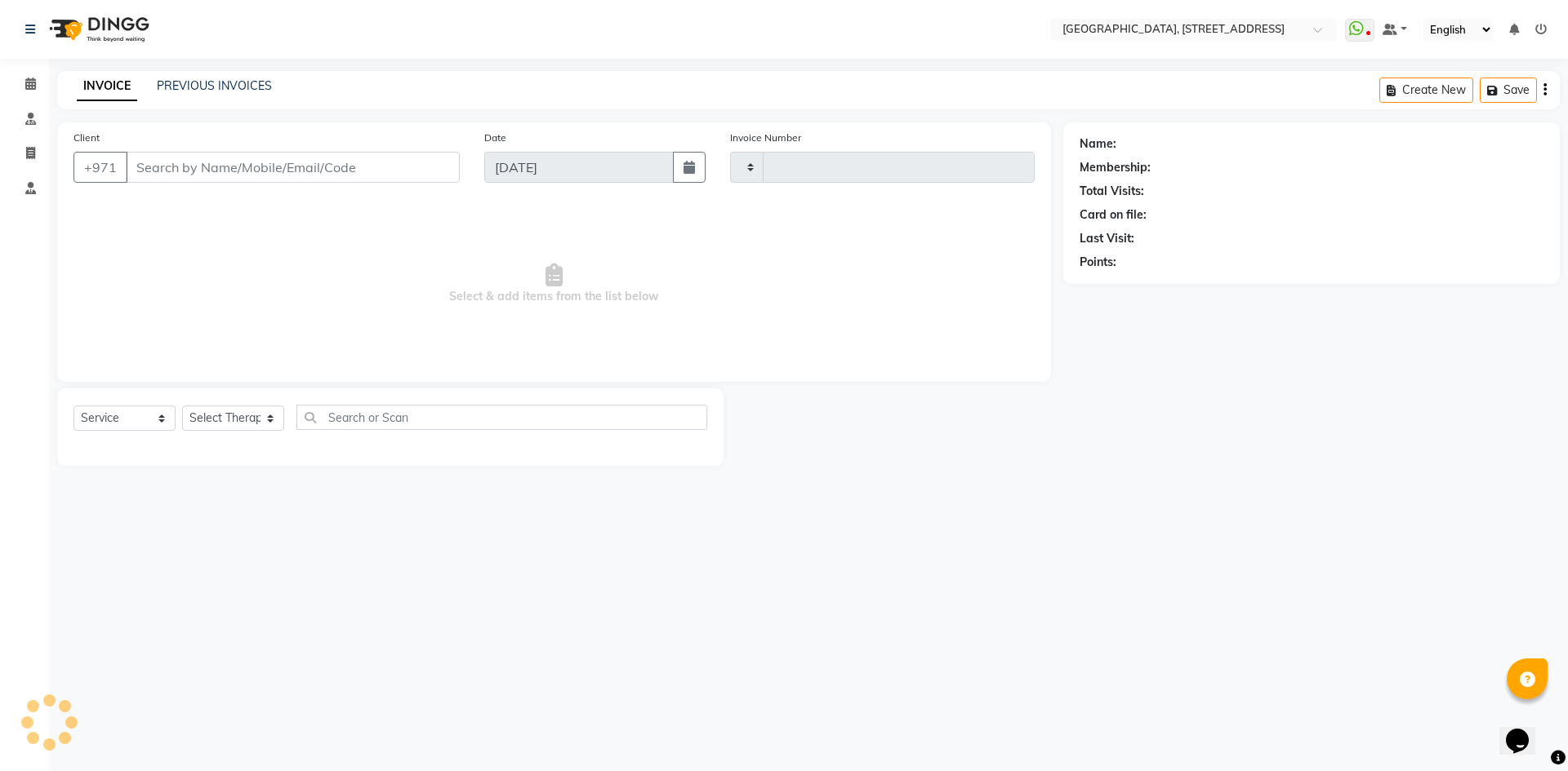
type input "2073"
select select "4538"
type input "54*****44"
select select "48850"
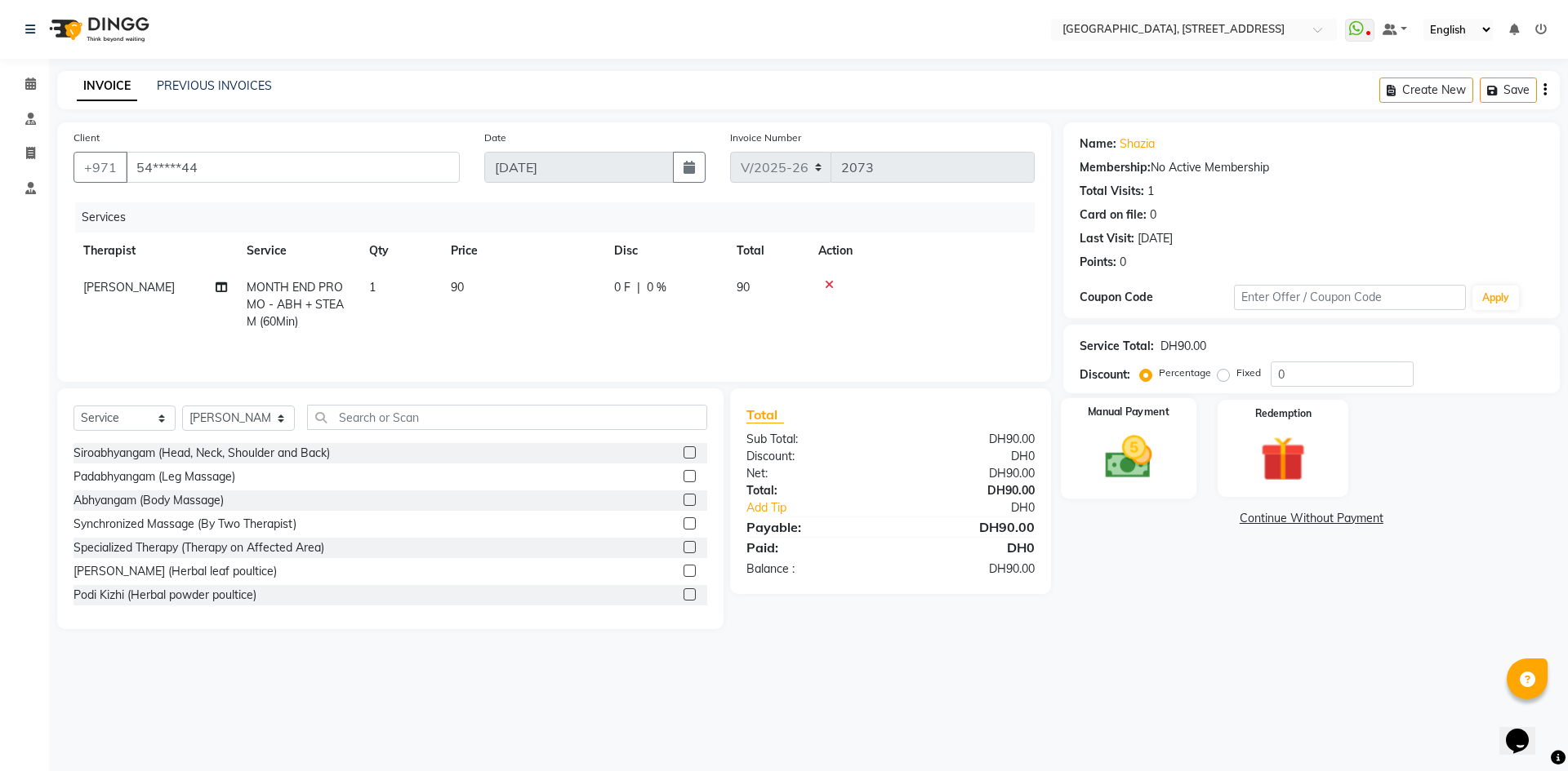
click at [1161, 466] on img at bounding box center [1128, 457] width 76 height 54
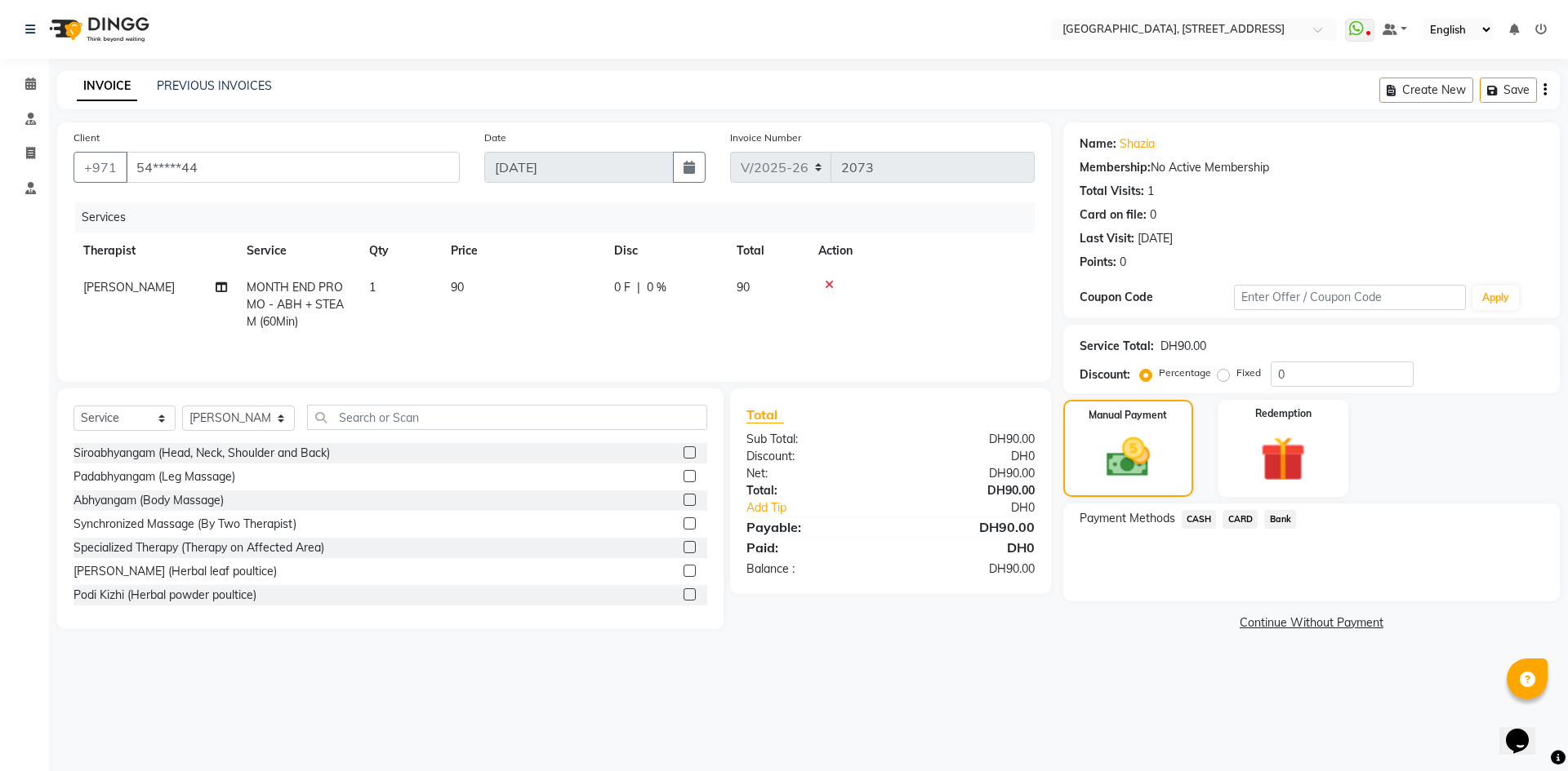
click at [1242, 519] on span "CARD" at bounding box center [1239, 519] width 35 height 19
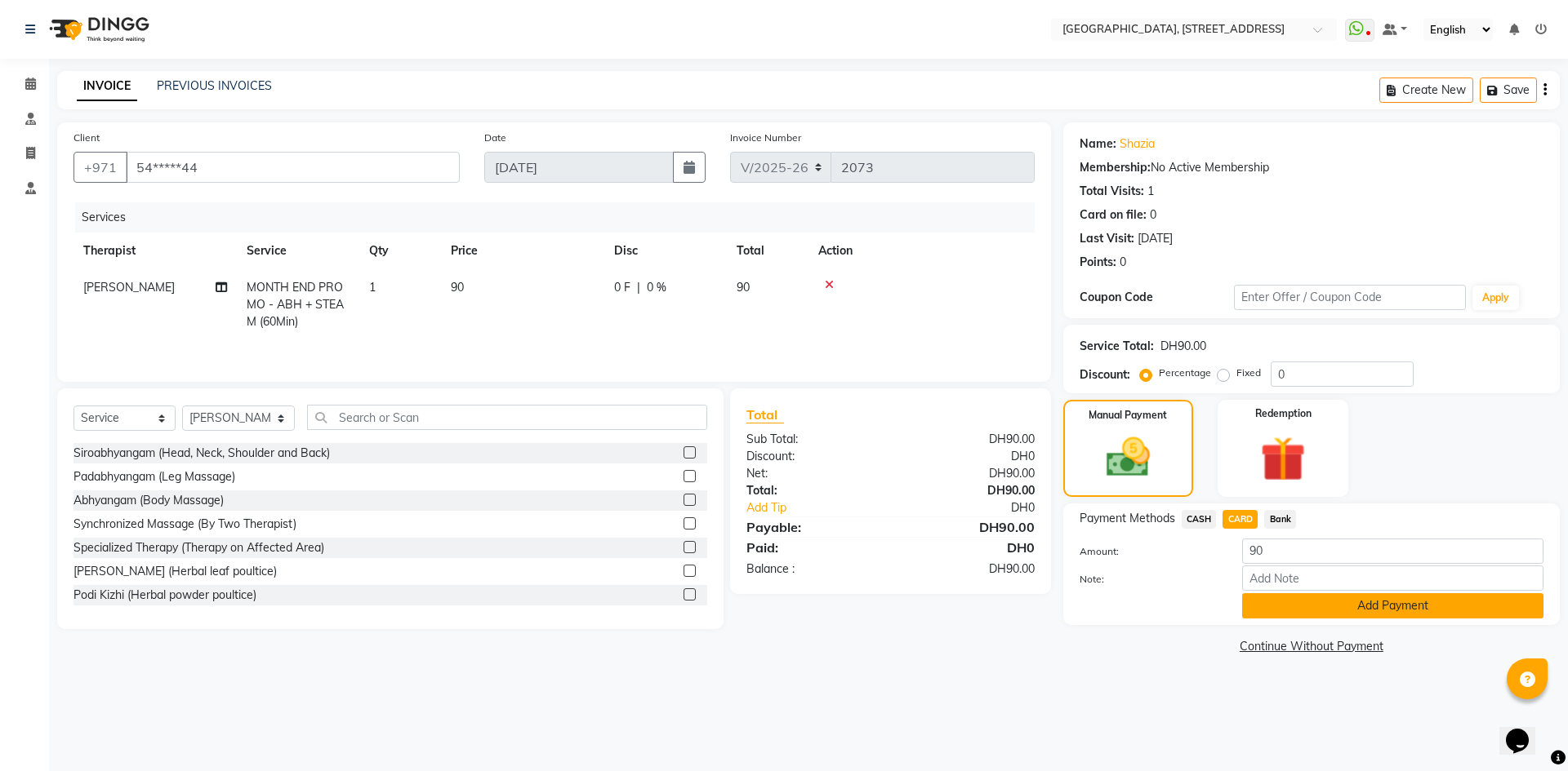
click at [1397, 604] on button "Add Payment" at bounding box center [1393, 606] width 301 height 26
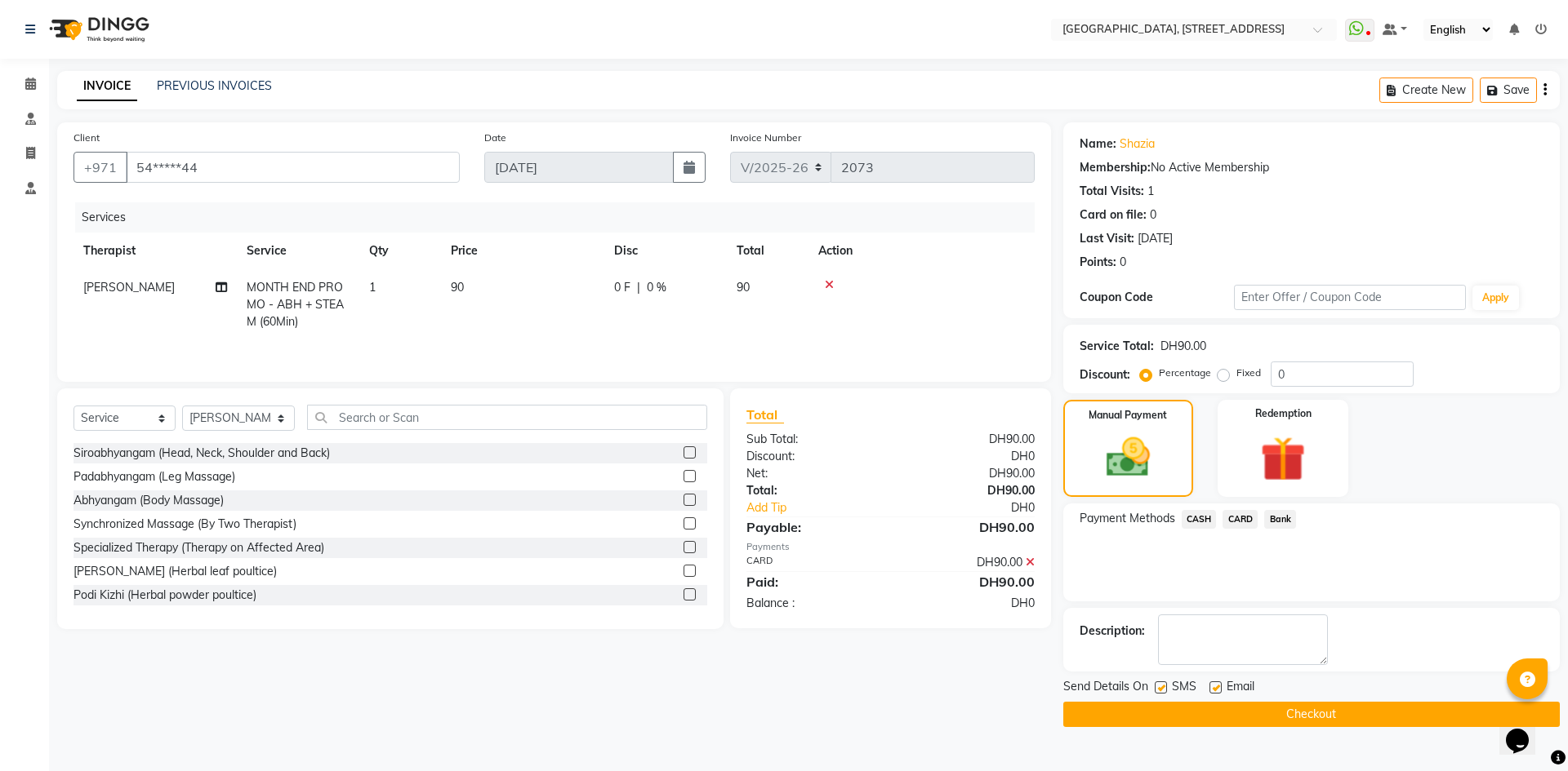
click at [1331, 712] on button "Checkout" at bounding box center [1310, 715] width 497 height 26
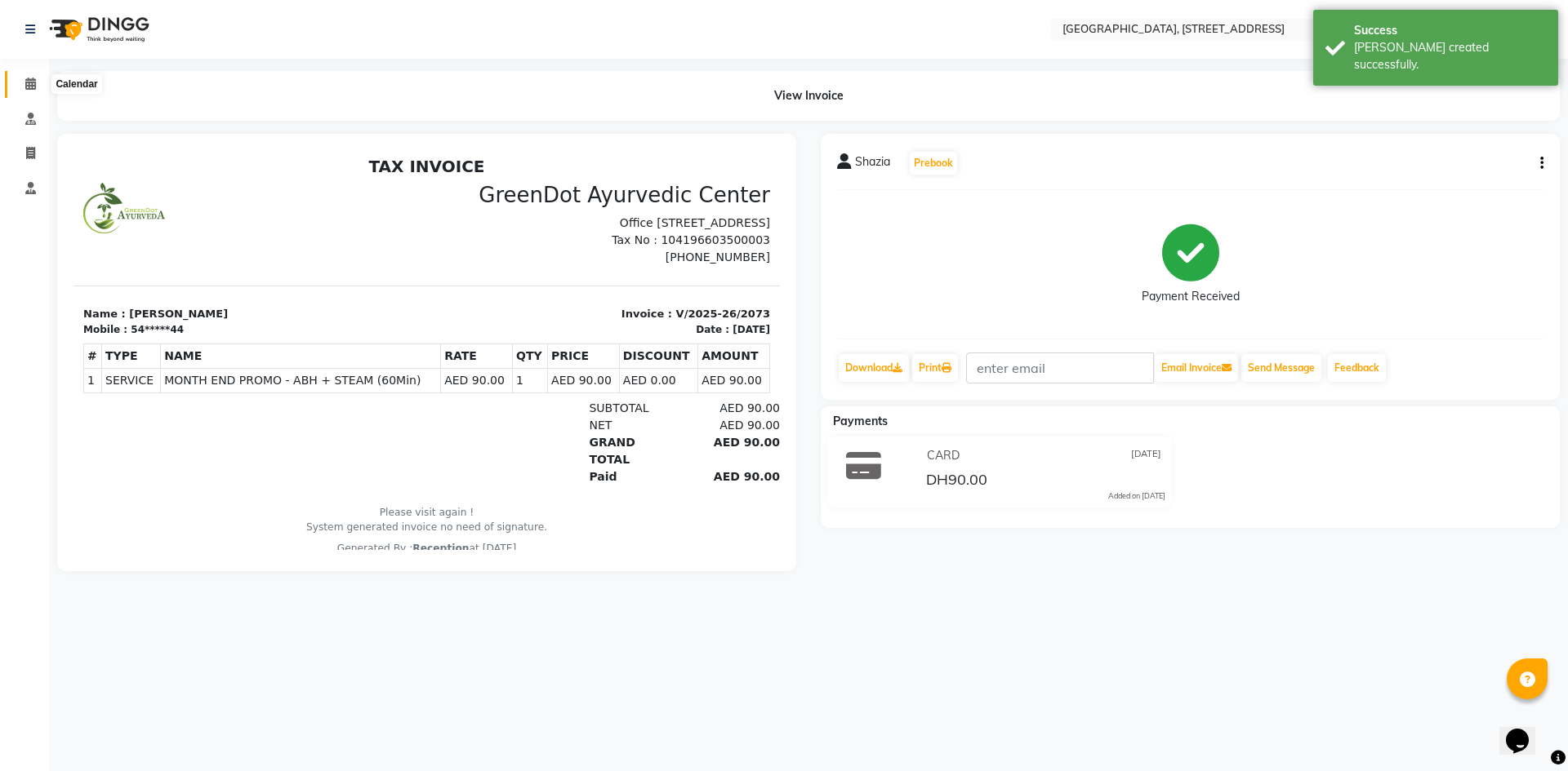
click at [34, 86] on icon at bounding box center [31, 83] width 11 height 12
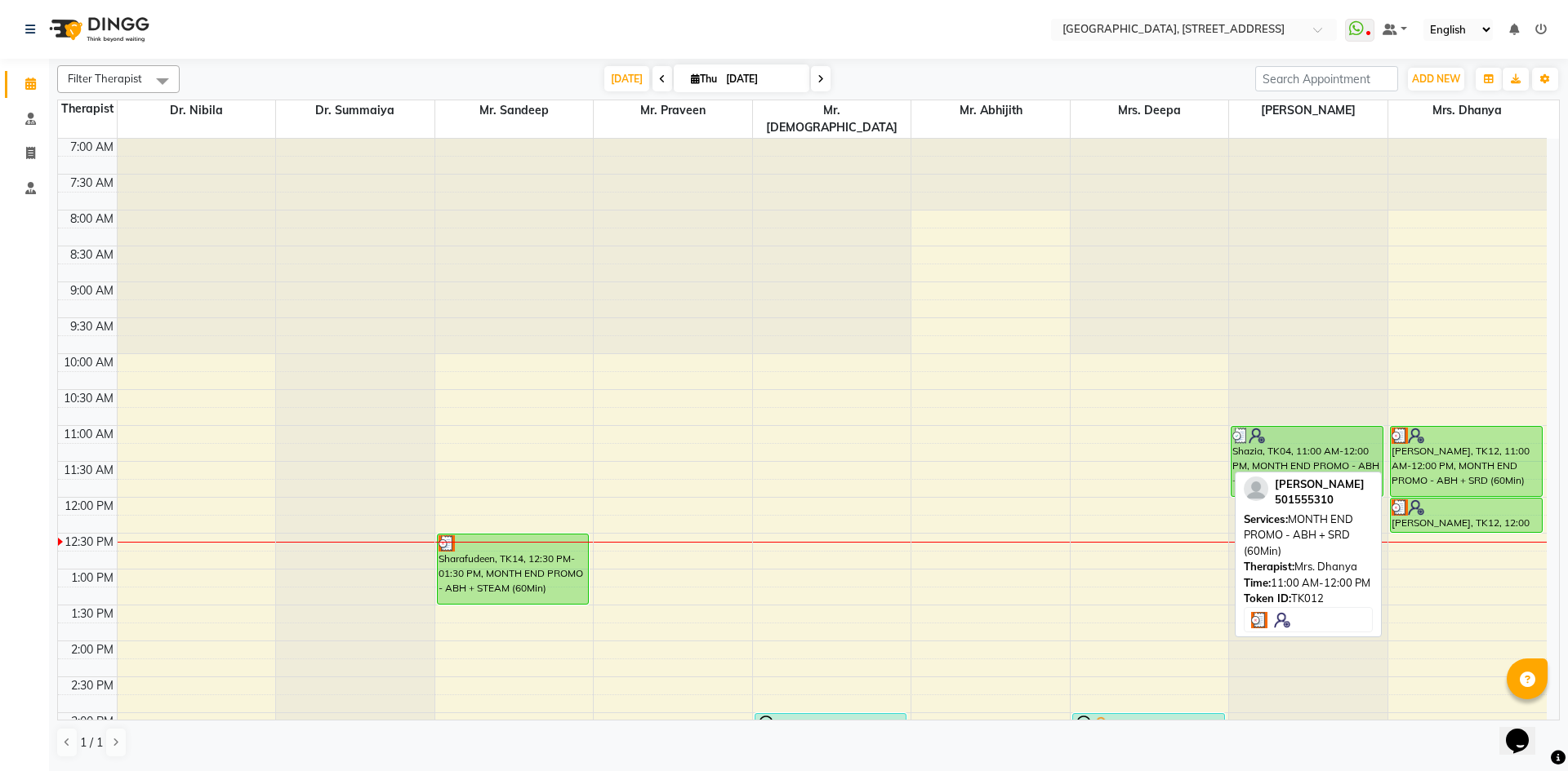
click at [1446, 428] on div "[PERSON_NAME], TK12, 11:00 AM-12:00 PM, MONTH END PROMO - ABH + SRD (60Min)" at bounding box center [1466, 462] width 151 height 69
select select "3"
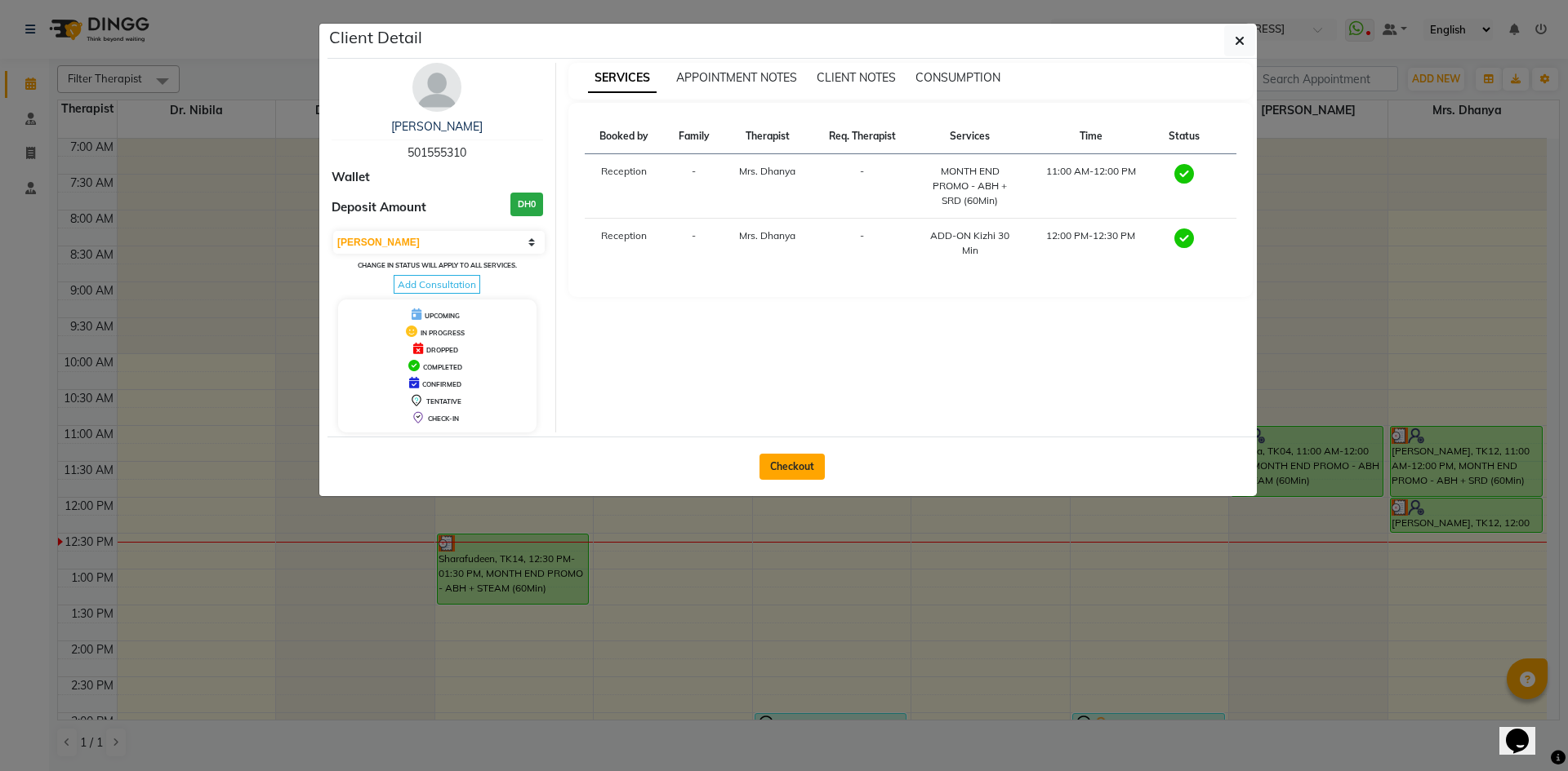
click at [810, 465] on button "Checkout" at bounding box center [792, 467] width 65 height 26
select select "4538"
select select "service"
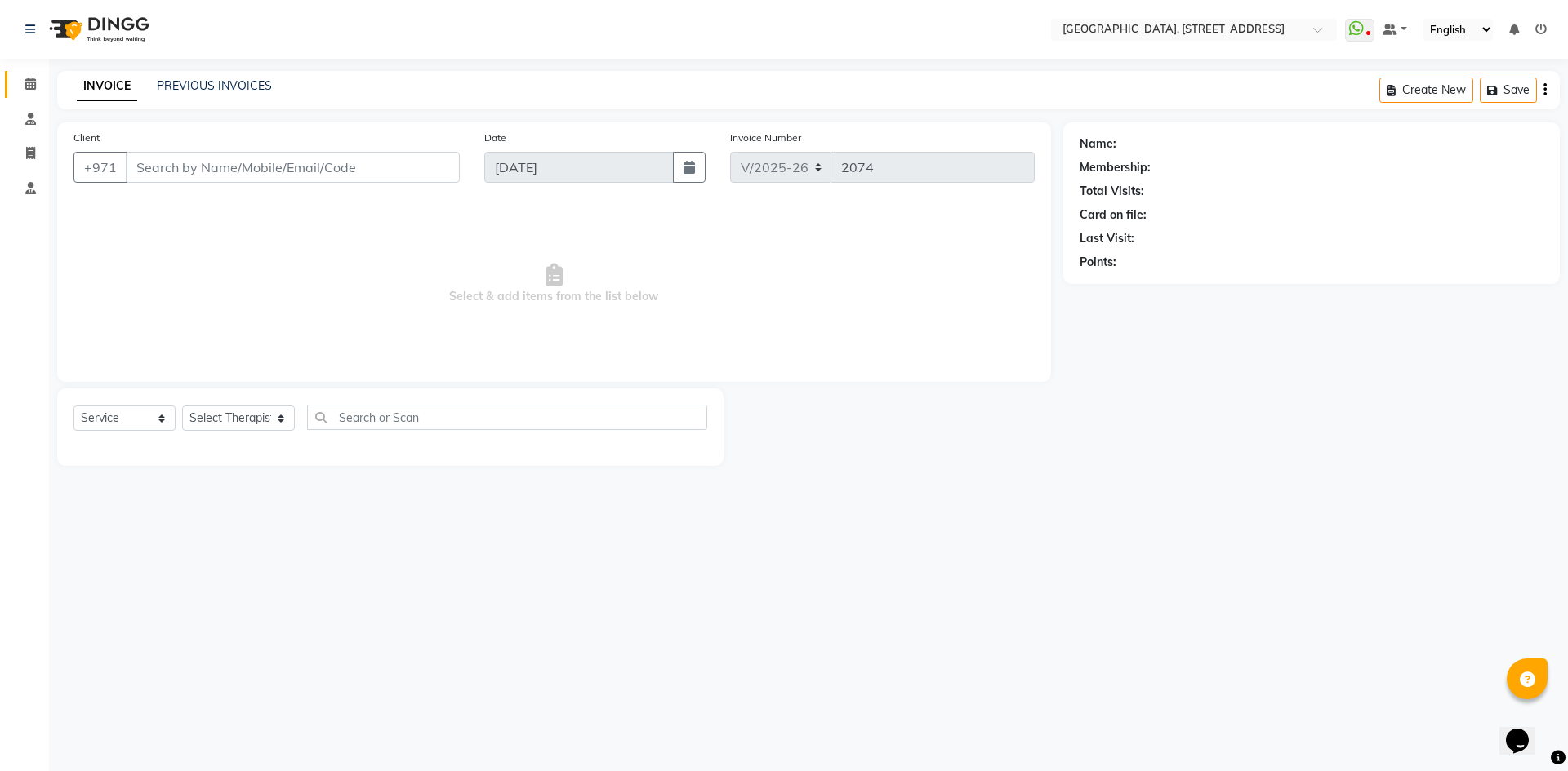
type input "50*****10"
select select "64145"
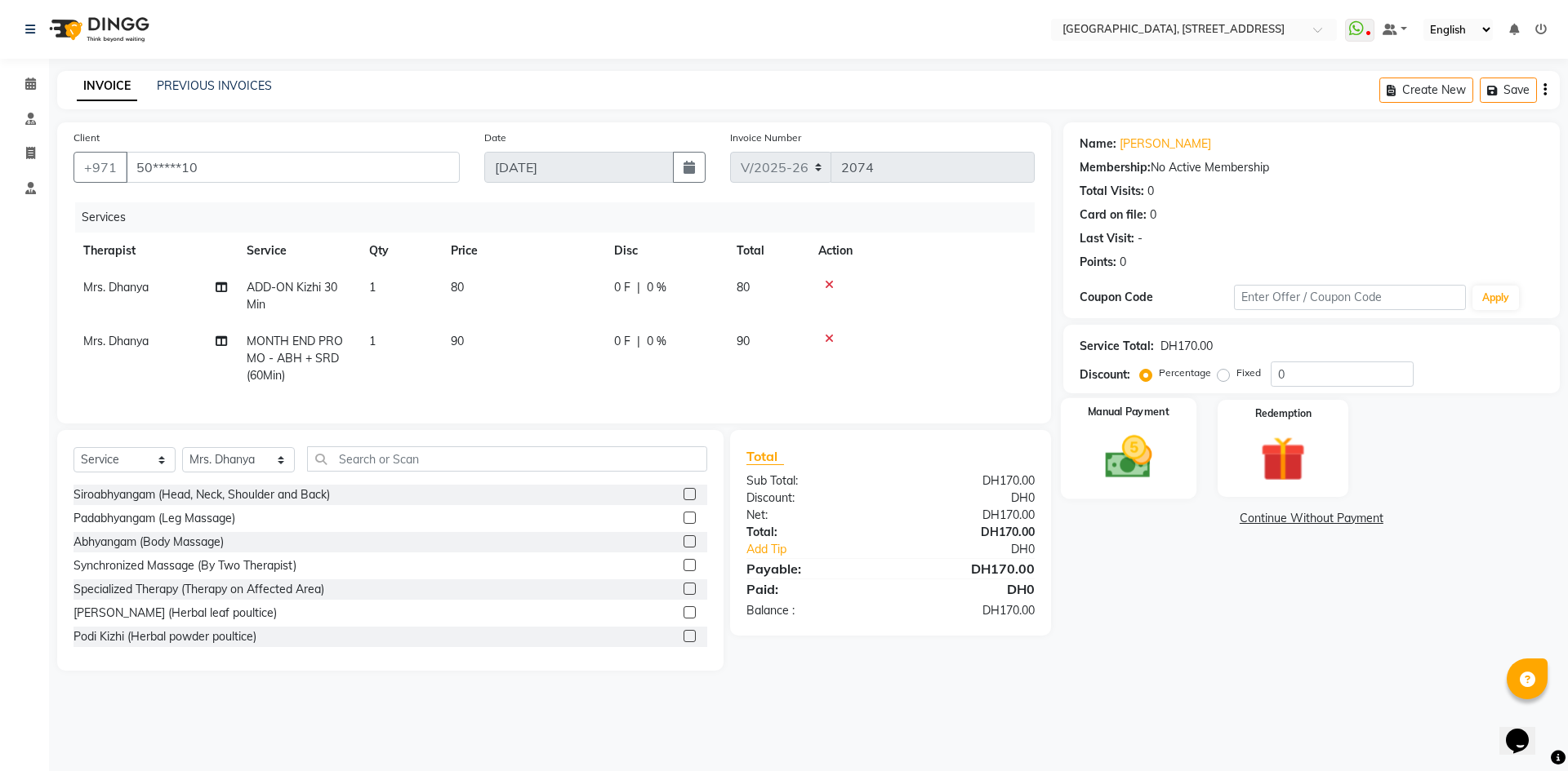
click at [1125, 462] on img at bounding box center [1128, 457] width 76 height 54
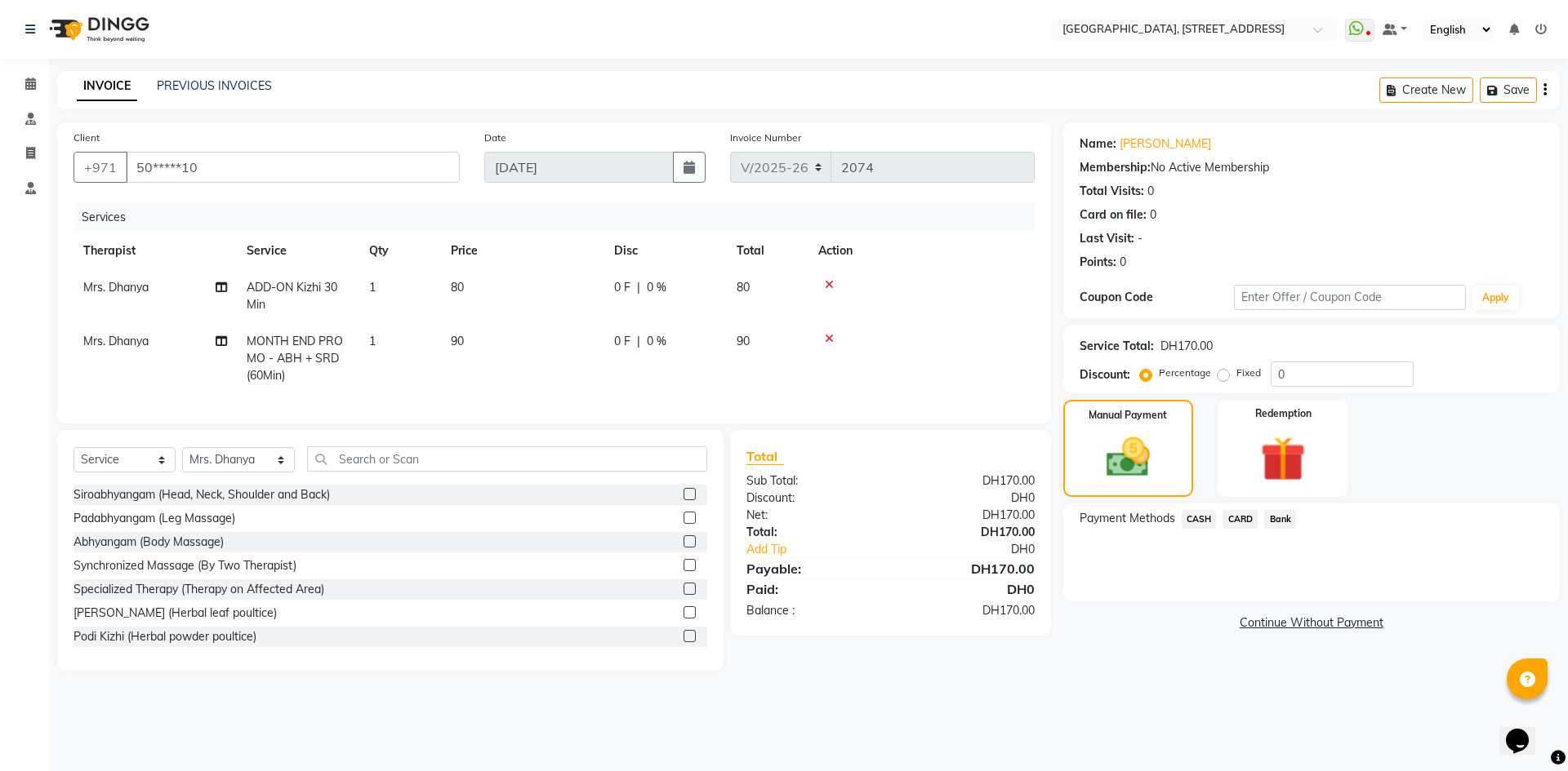
click at [1234, 516] on span "CARD" at bounding box center [1239, 519] width 35 height 19
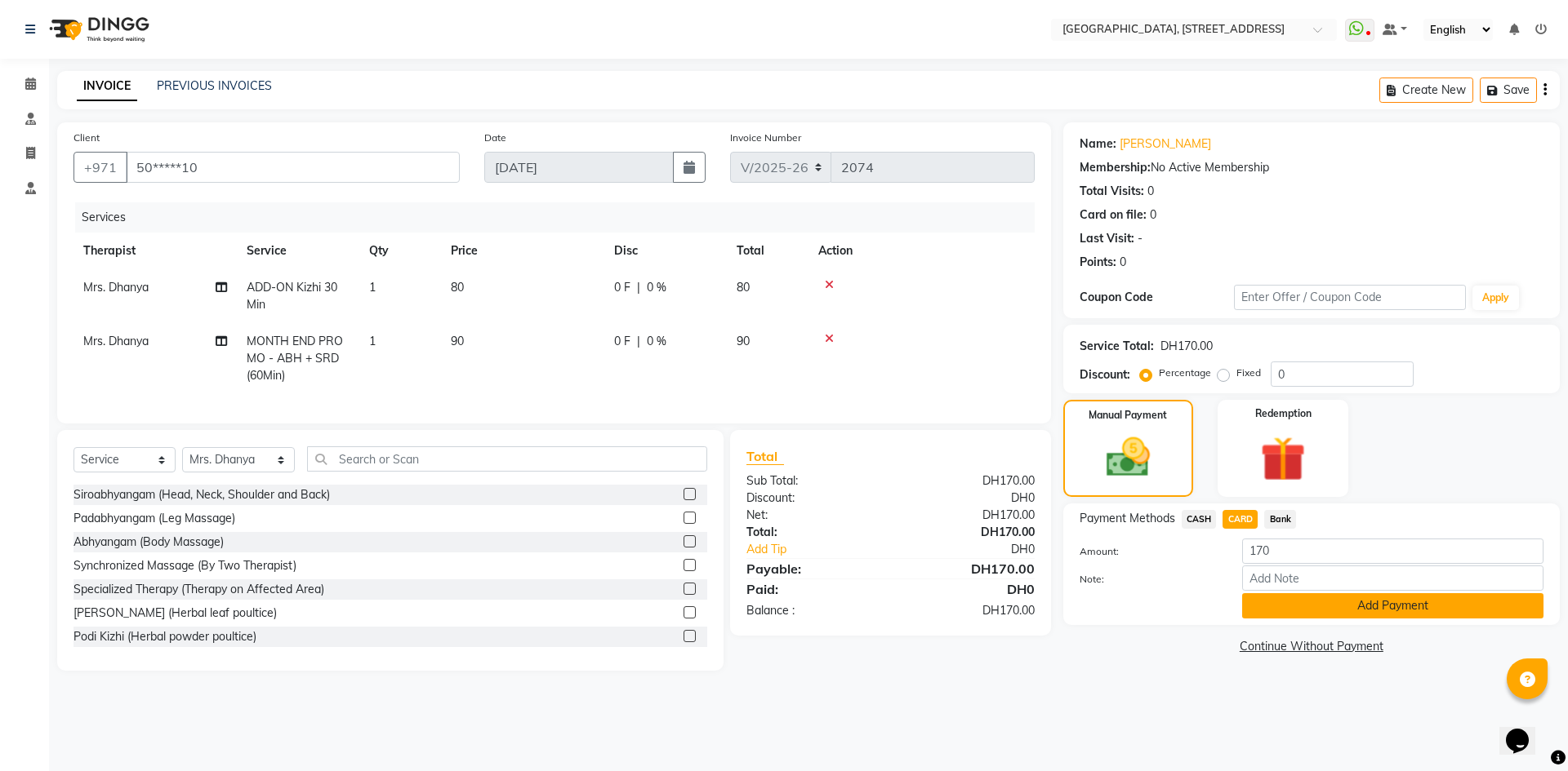
click at [1349, 603] on button "Add Payment" at bounding box center [1393, 606] width 301 height 26
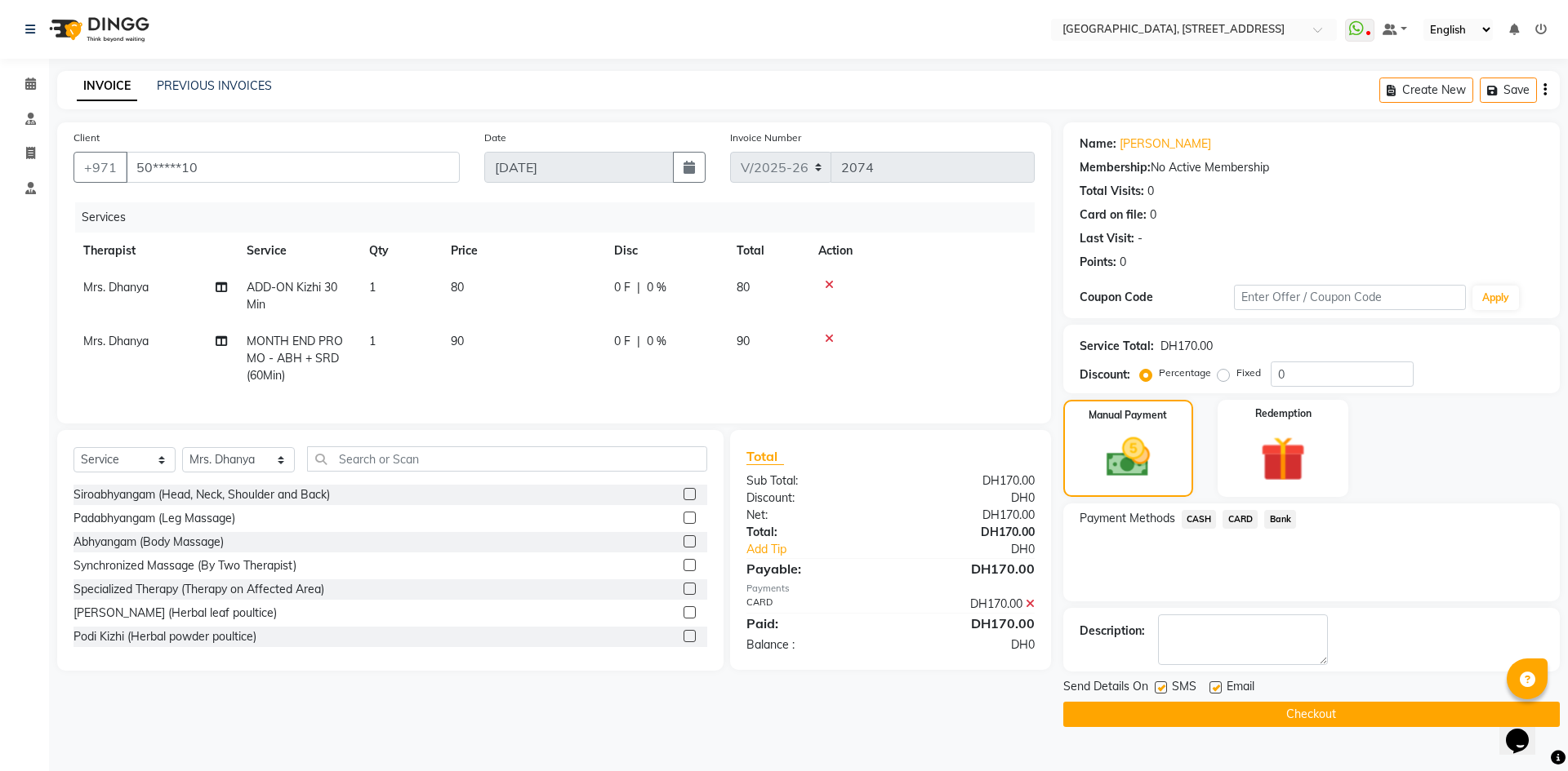
click at [1310, 711] on button "Checkout" at bounding box center [1310, 715] width 497 height 26
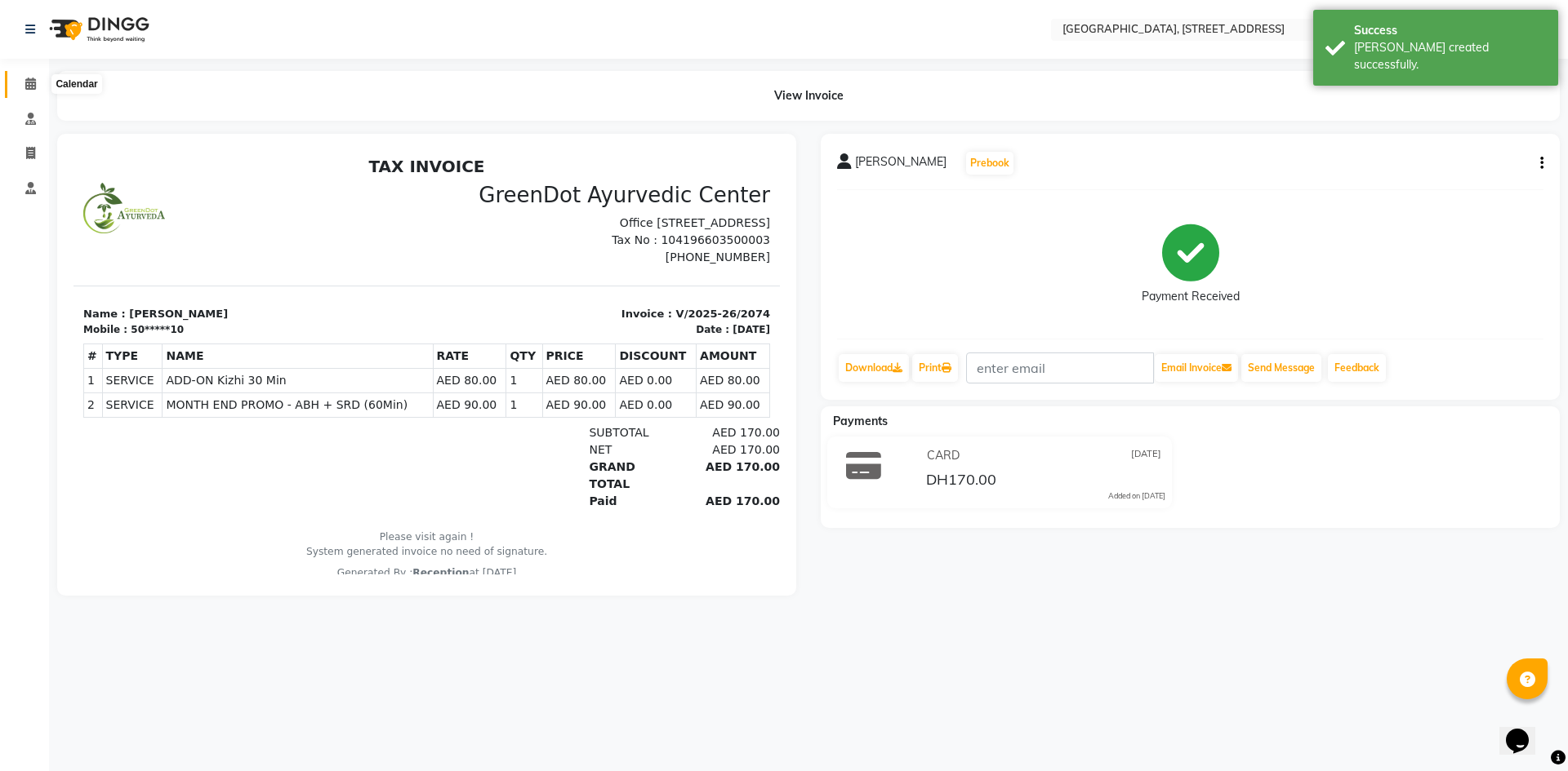
click at [29, 82] on icon at bounding box center [31, 83] width 11 height 12
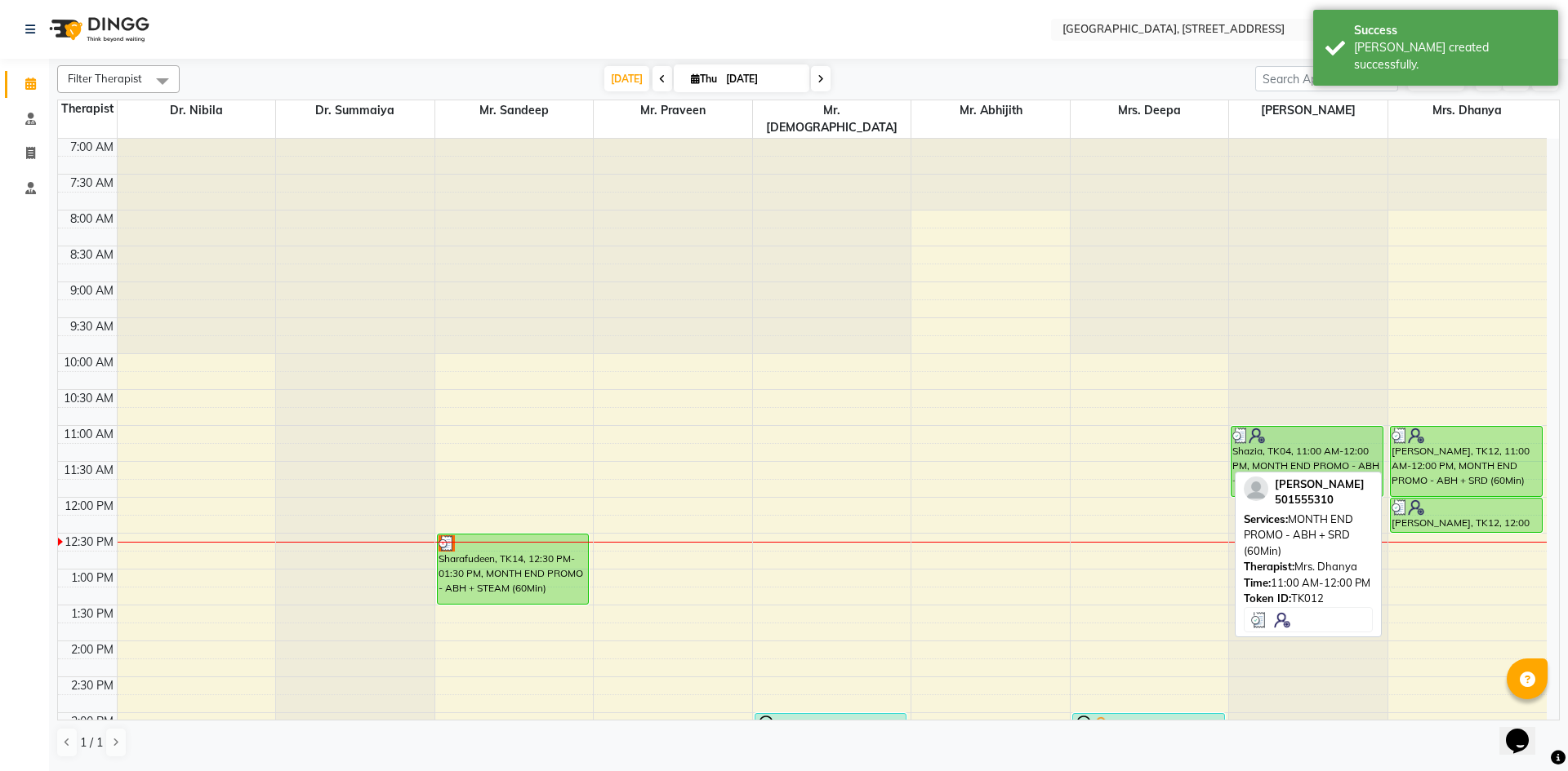
click at [1469, 429] on div "[PERSON_NAME], TK12, 11:00 AM-12:00 PM, MONTH END PROMO - ABH + SRD (60Min)" at bounding box center [1466, 462] width 151 height 69
select select "3"
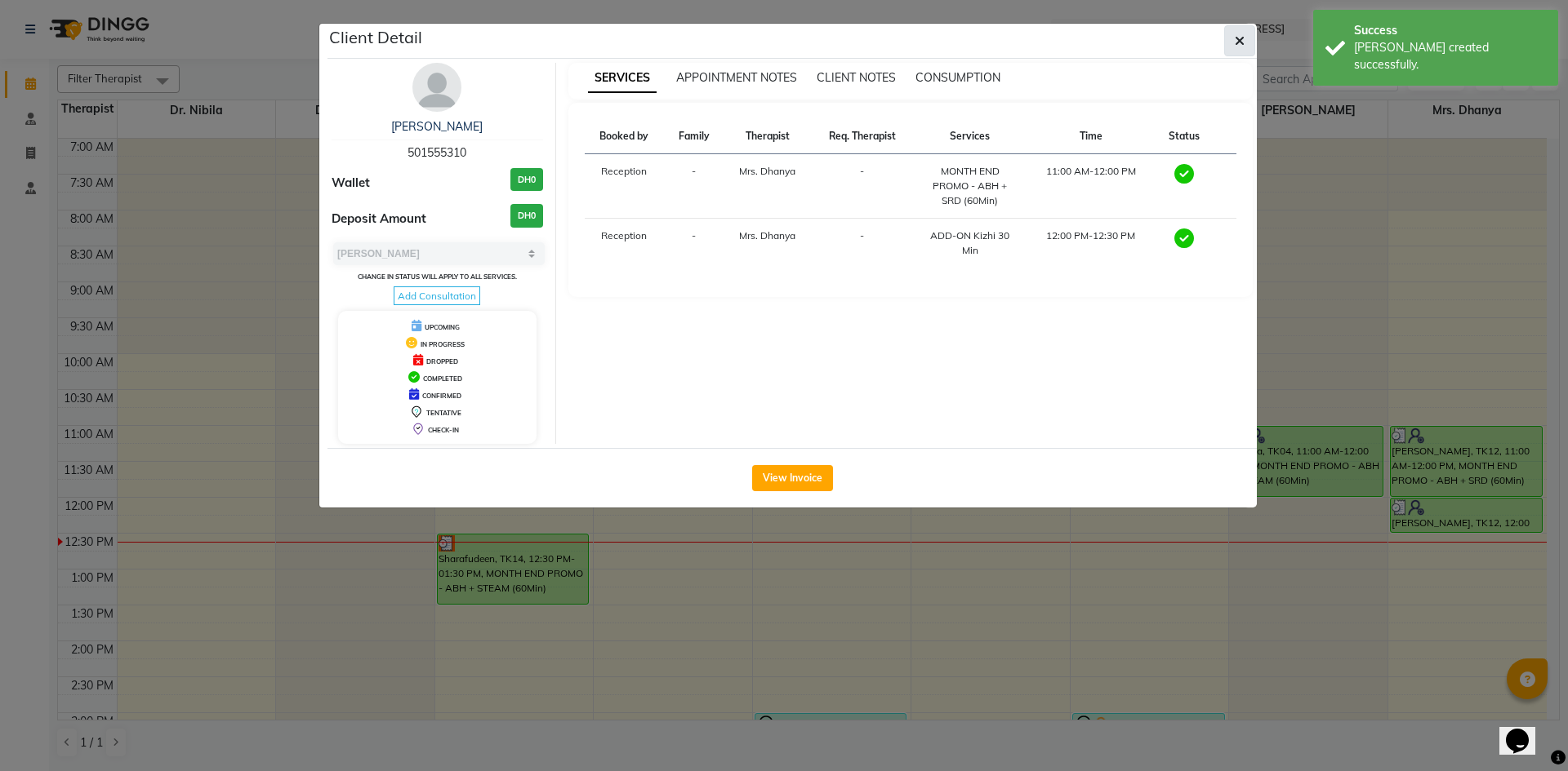
click at [1245, 32] on button "button" at bounding box center [1239, 41] width 31 height 31
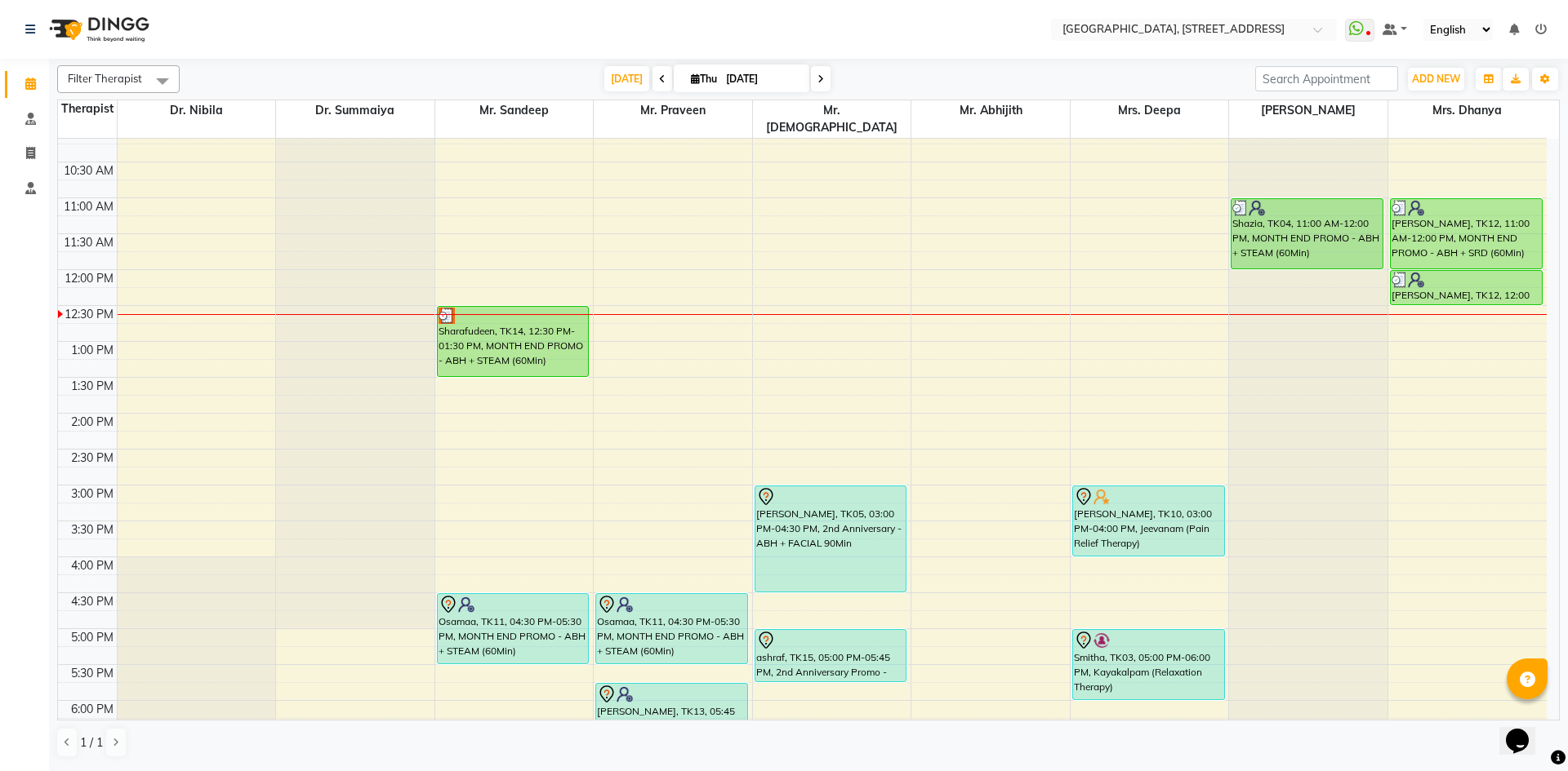
scroll to position [299, 0]
